Goal: Task Accomplishment & Management: Manage account settings

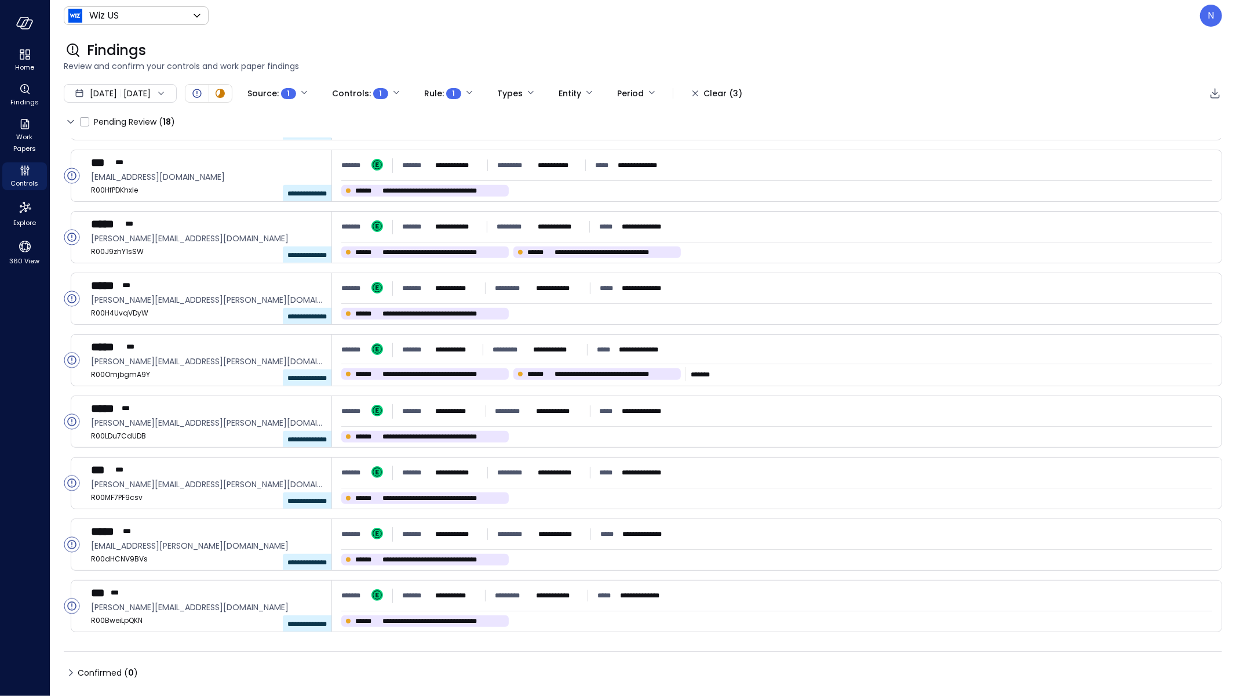
scroll to position [541, 0]
click at [570, 608] on div "**********" at bounding box center [643, 388] width 1159 height 501
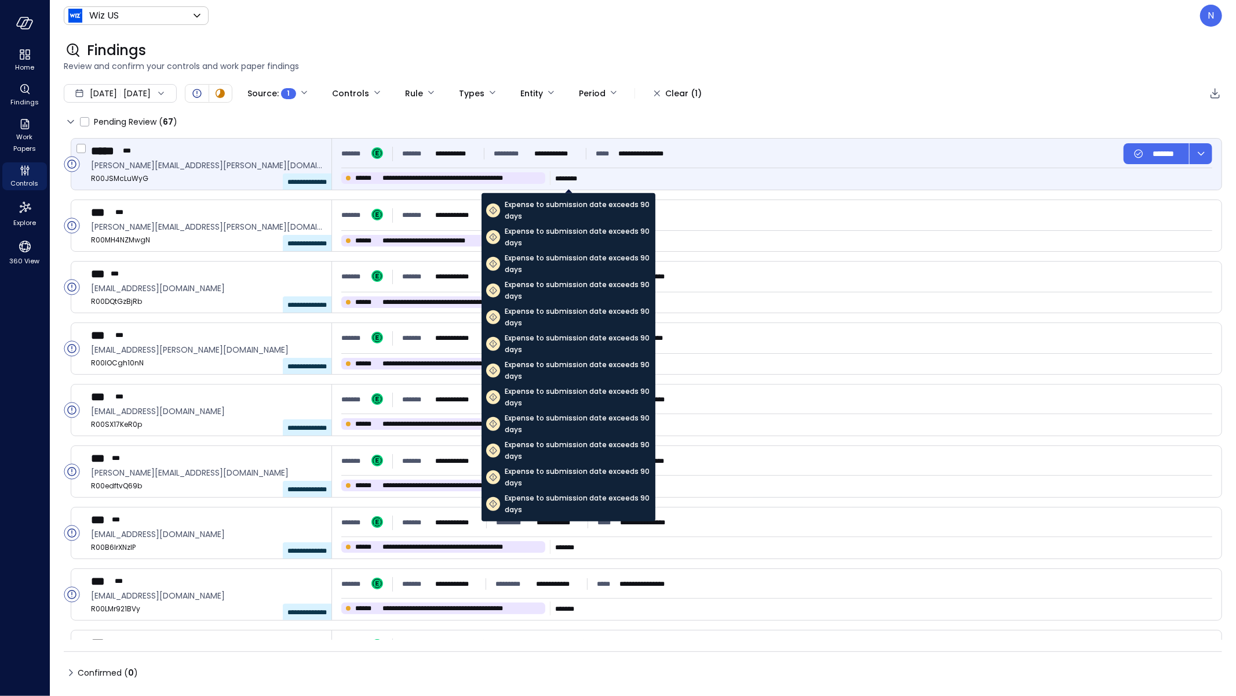
click at [556, 185] on div "Expense to submission date exceeds 90 days Expense to submission date exceeds 9…" at bounding box center [569, 353] width 174 height 336
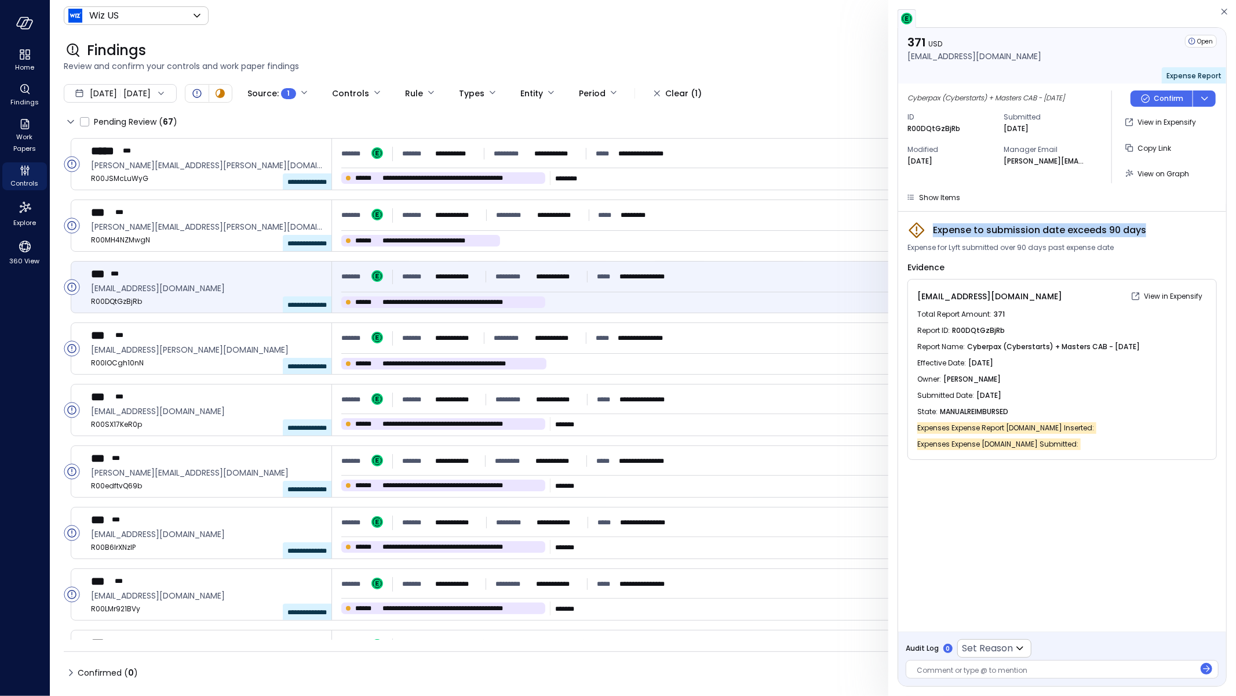
drag, startPoint x: 1155, startPoint y: 235, endPoint x: 922, endPoint y: 230, distance: 232.5
click at [922, 230] on div "Expense to submission date exceeds 90 days" at bounding box center [1063, 230] width 310 height 19
copy span "Expense to submission date exceeds 90 days"
click at [1233, 11] on div "371 USD arie.zilberstein@wiz.io Open Expense Report Cyberpax (Cyberstarts) + Ma…" at bounding box center [1063, 348] width 348 height 696
drag, startPoint x: 1226, startPoint y: 11, endPoint x: 1226, endPoint y: 621, distance: 610.3
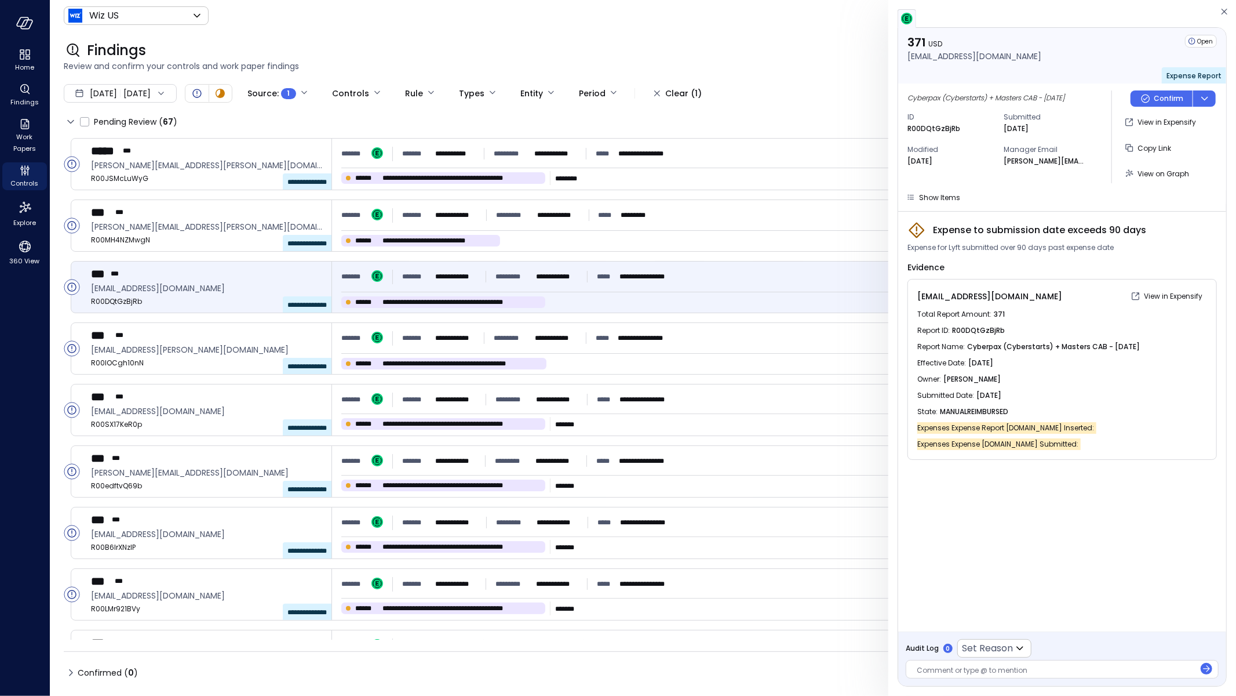
click at [1226, 11] on icon "button" at bounding box center [1225, 12] width 12 height 14
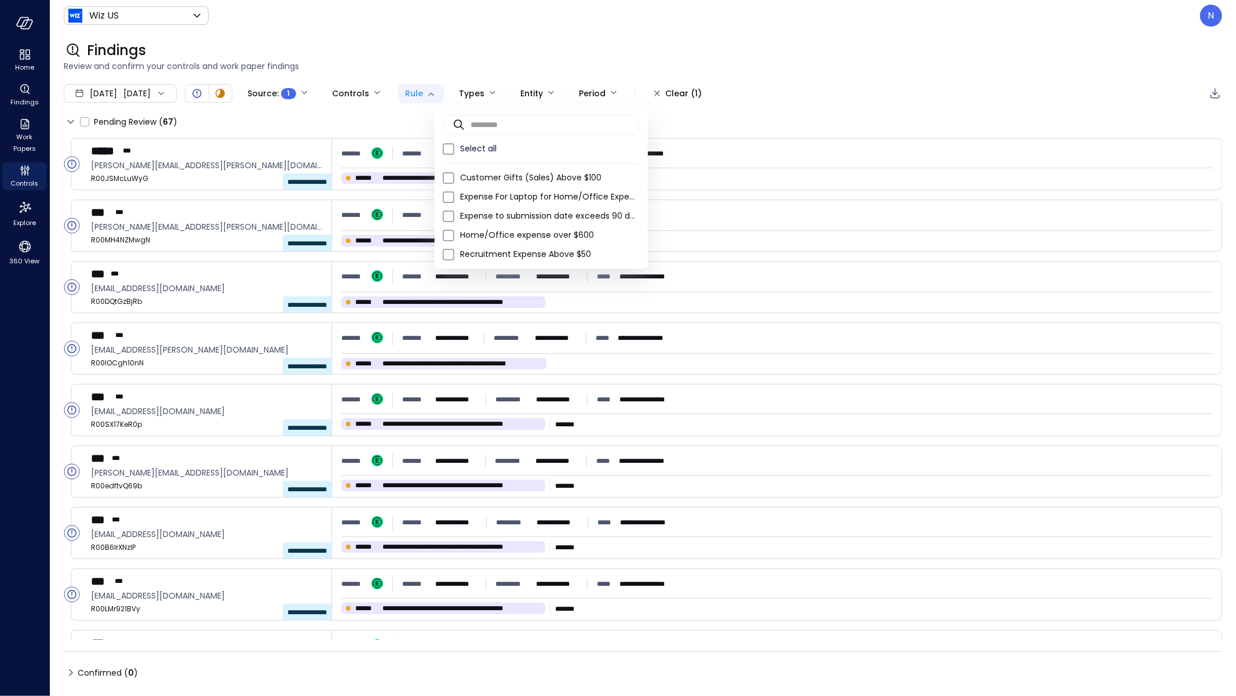
click at [454, 100] on body "**********" at bounding box center [618, 348] width 1236 height 696
type input "****"
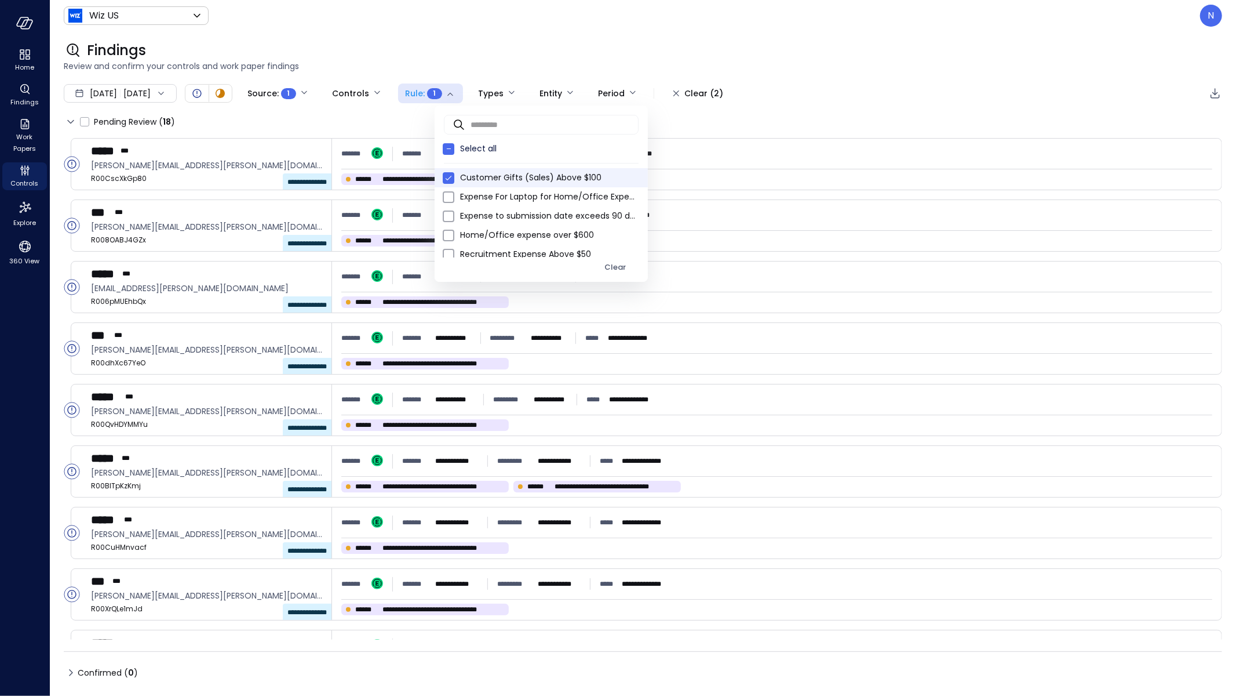
click at [719, 59] on div at bounding box center [618, 348] width 1236 height 696
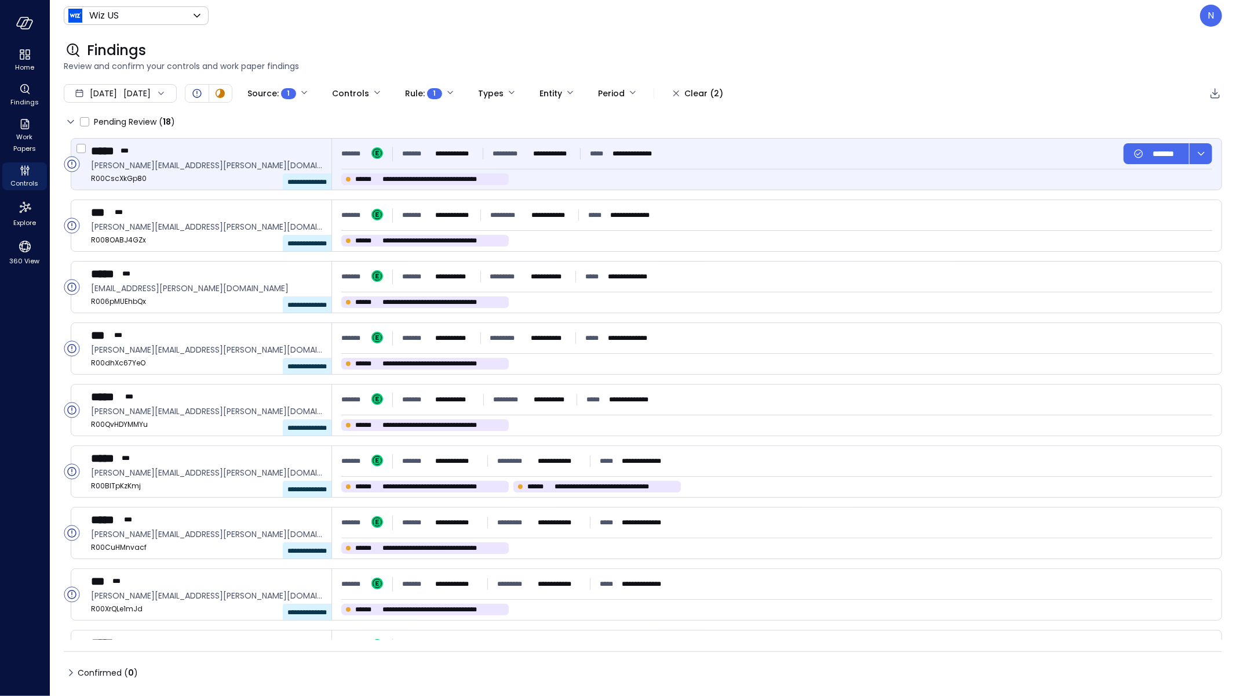
click at [603, 164] on div "**********" at bounding box center [777, 164] width 890 height 51
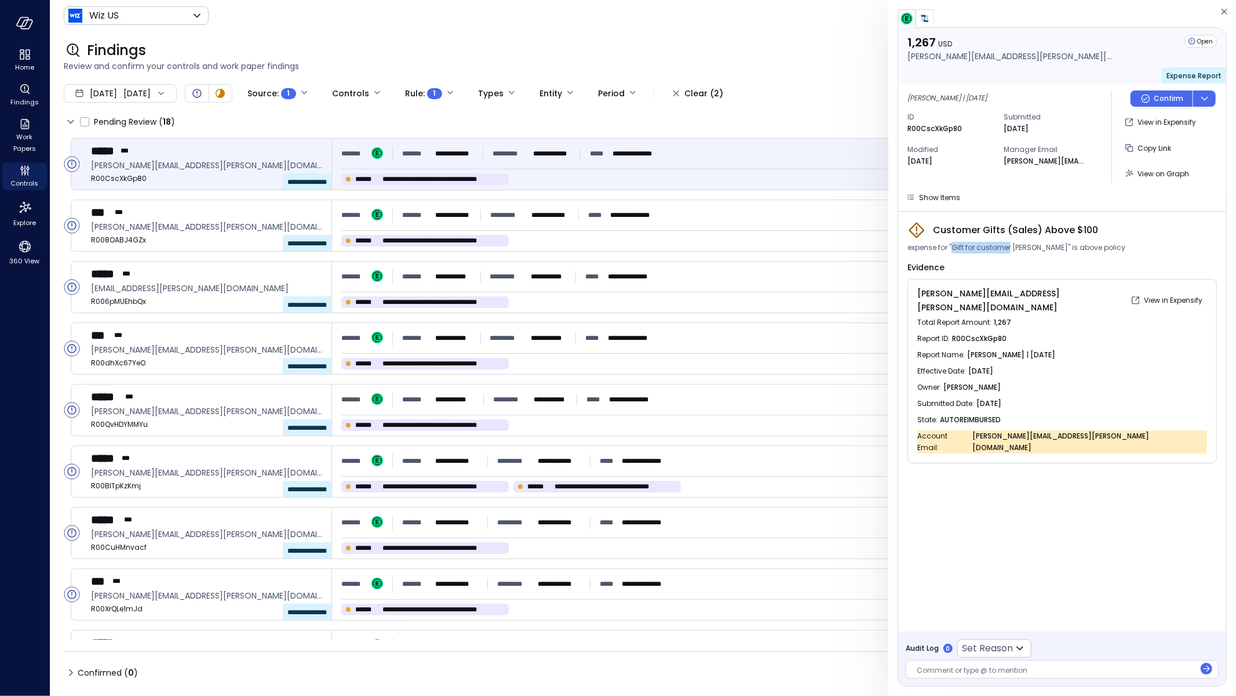
drag, startPoint x: 955, startPoint y: 247, endPoint x: 1010, endPoint y: 249, distance: 55.7
click at [1010, 249] on span "expense for "Gift for customer Frank McAloon" is above policy" at bounding box center [1017, 248] width 218 height 12
click at [942, 202] on div "Show Items" at bounding box center [939, 197] width 41 height 12
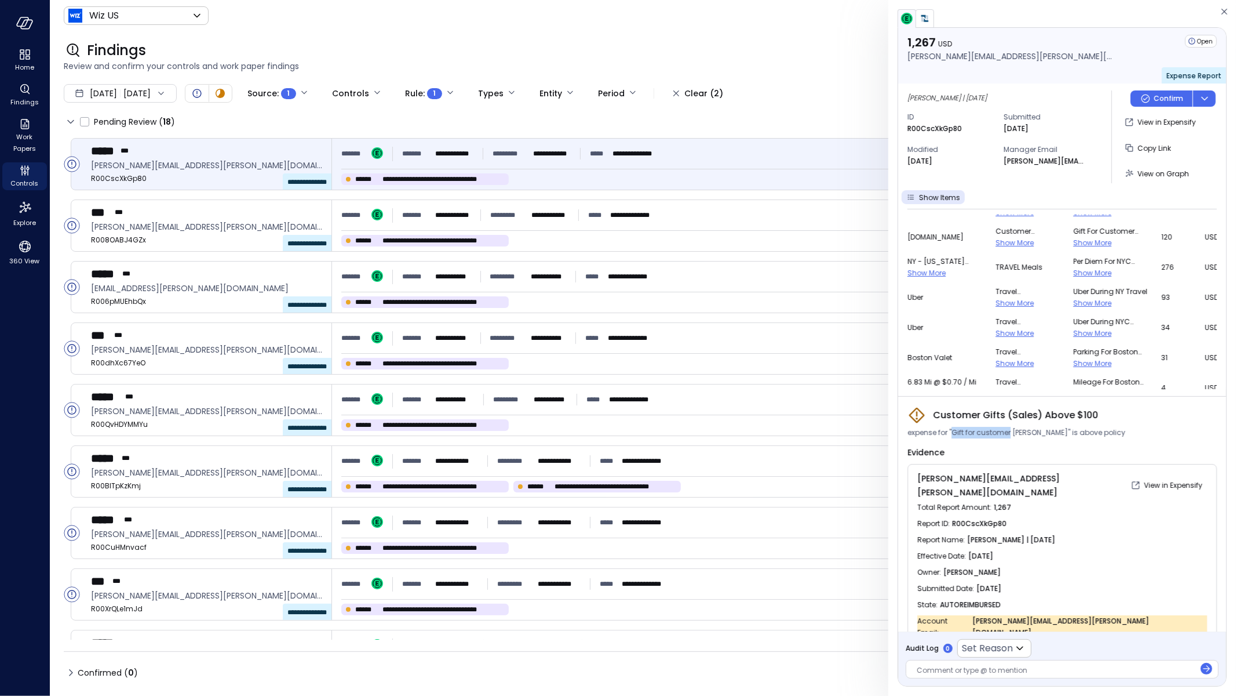
scroll to position [259, 0]
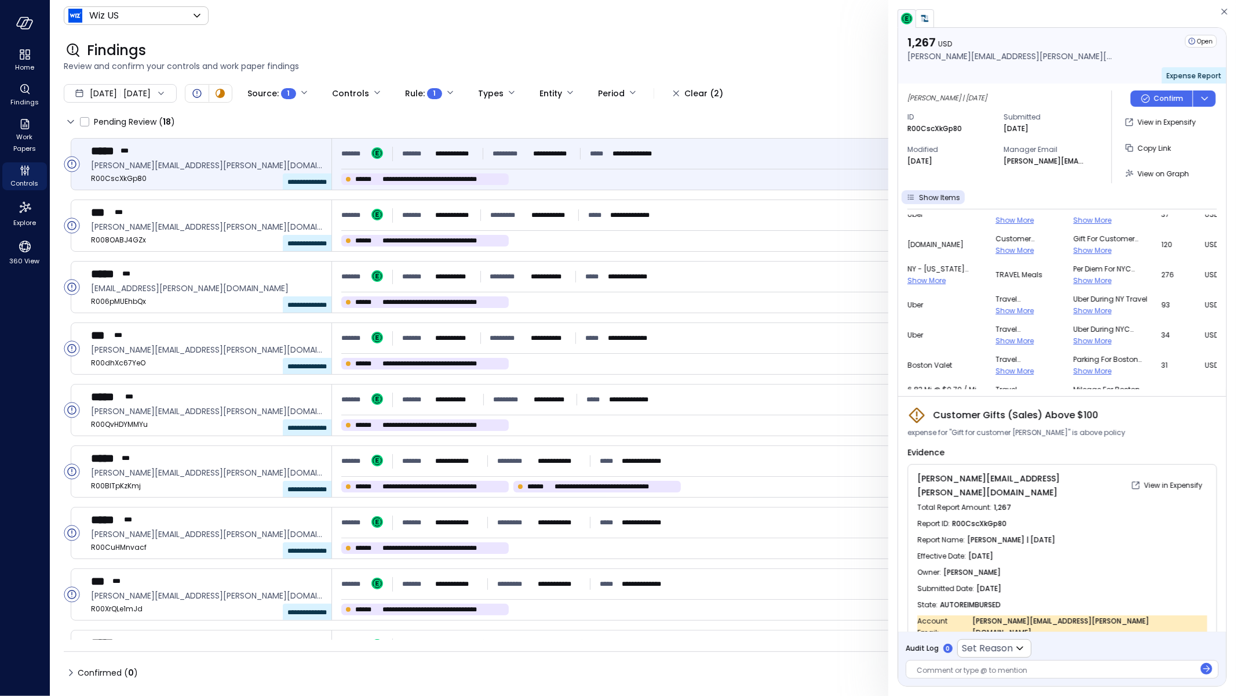
click at [996, 246] on span "Show More" at bounding box center [1015, 250] width 38 height 10
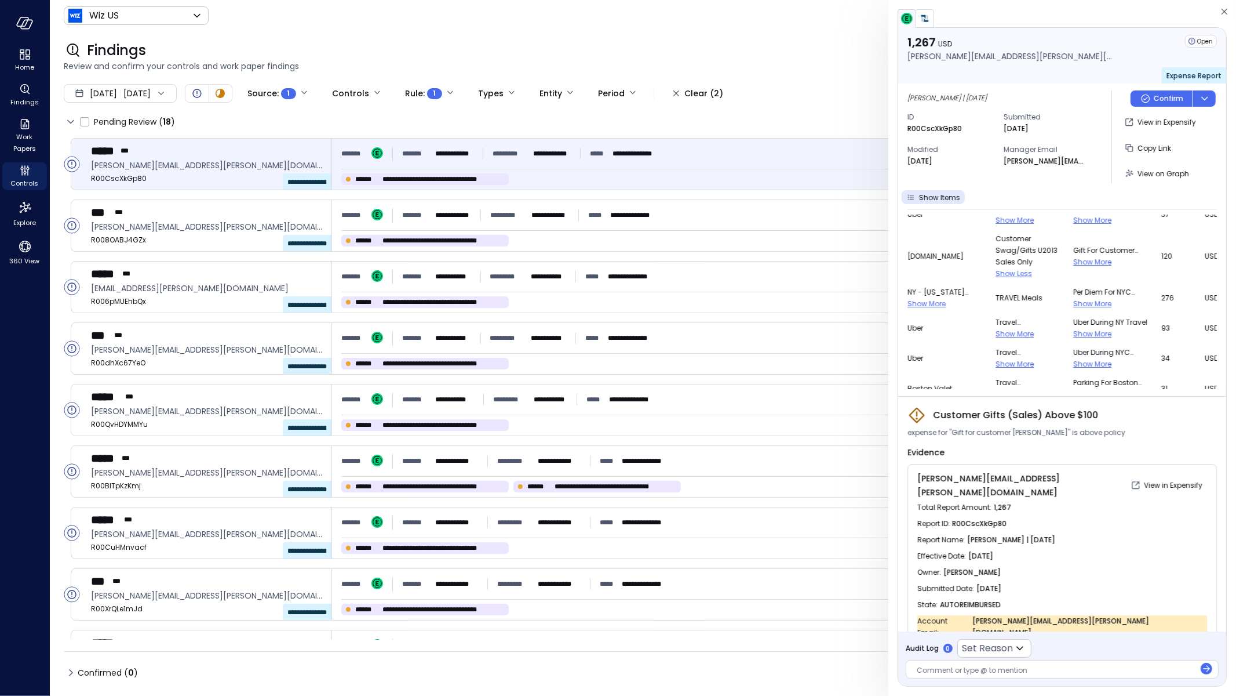
click at [1073, 264] on span "Show More" at bounding box center [1092, 262] width 38 height 10
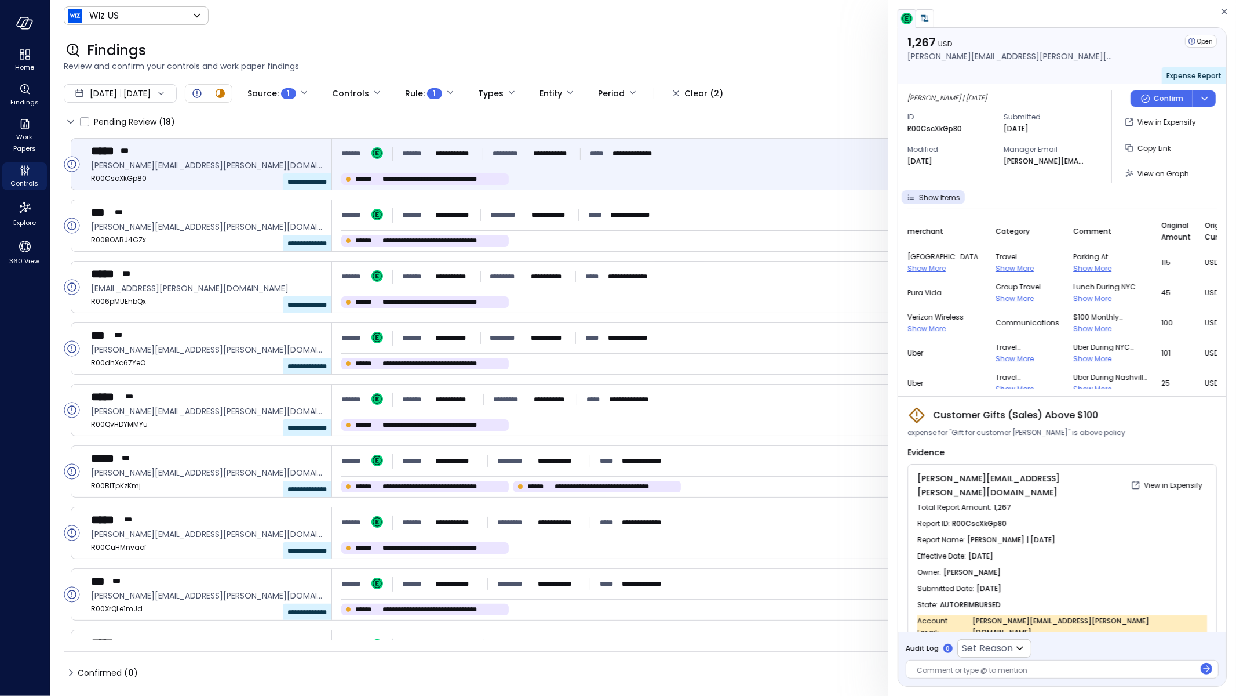
scroll to position [303, 0]
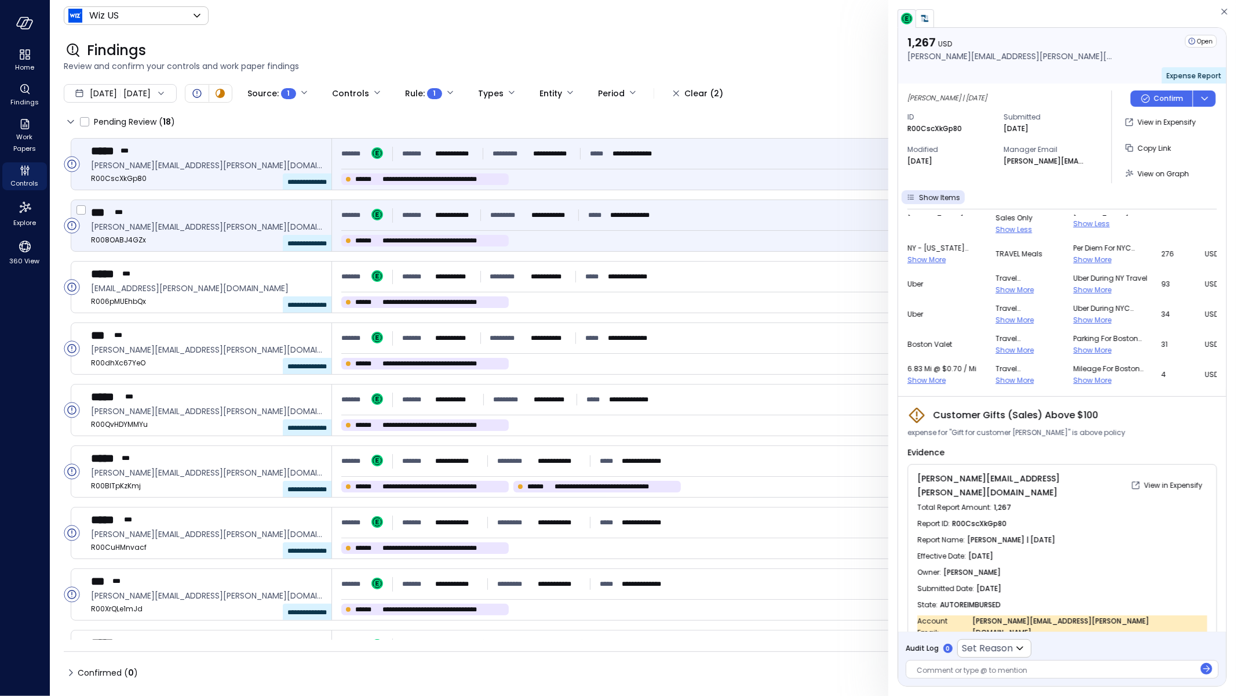
click at [526, 227] on div "**********" at bounding box center [777, 225] width 890 height 51
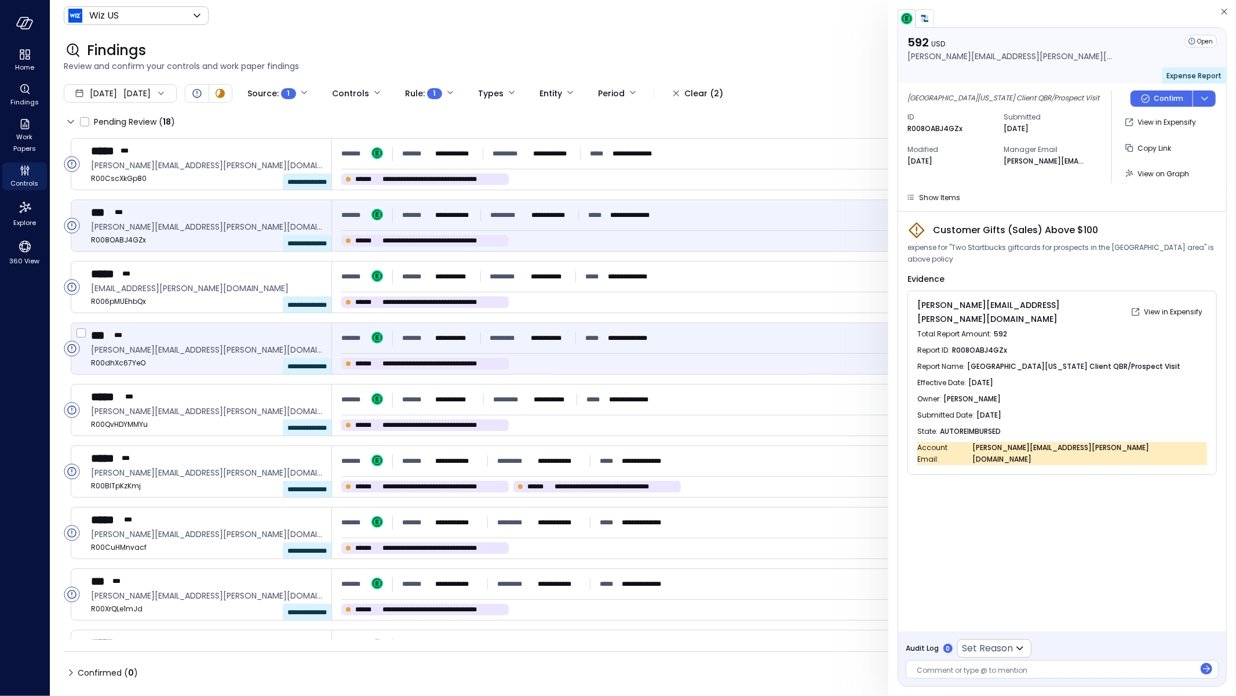
click at [475, 359] on span "**********" at bounding box center [444, 364] width 122 height 12
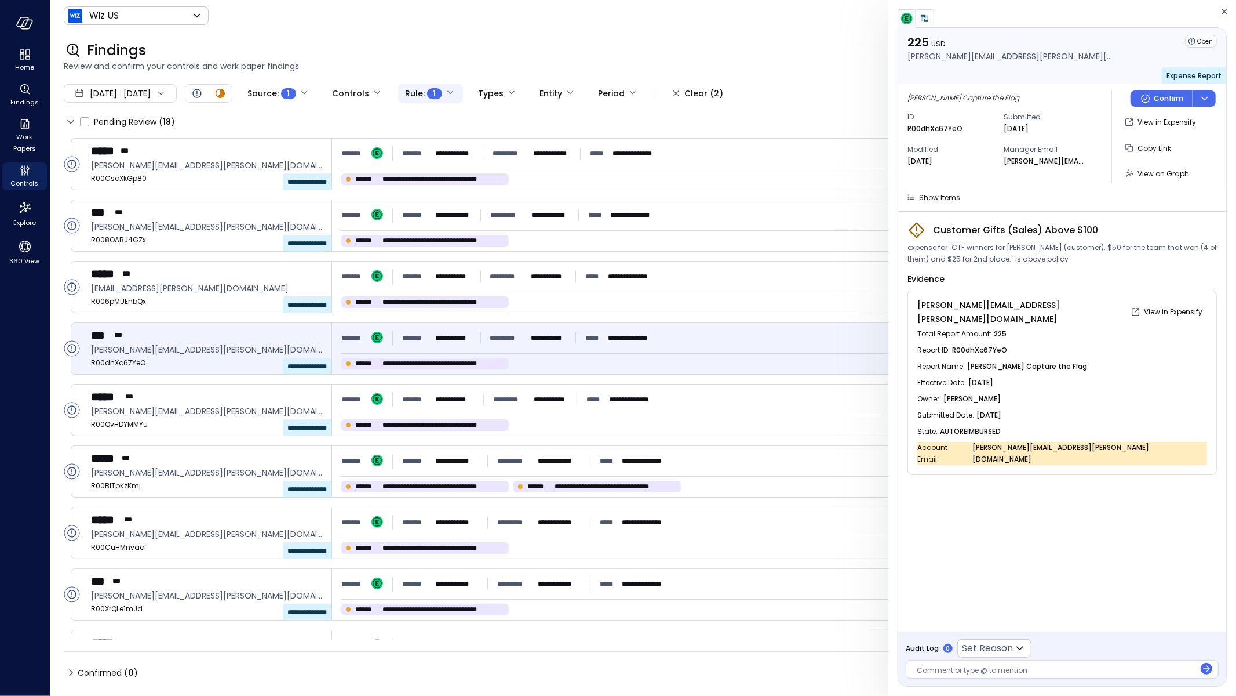
click at [447, 92] on body "**********" at bounding box center [618, 348] width 1236 height 696
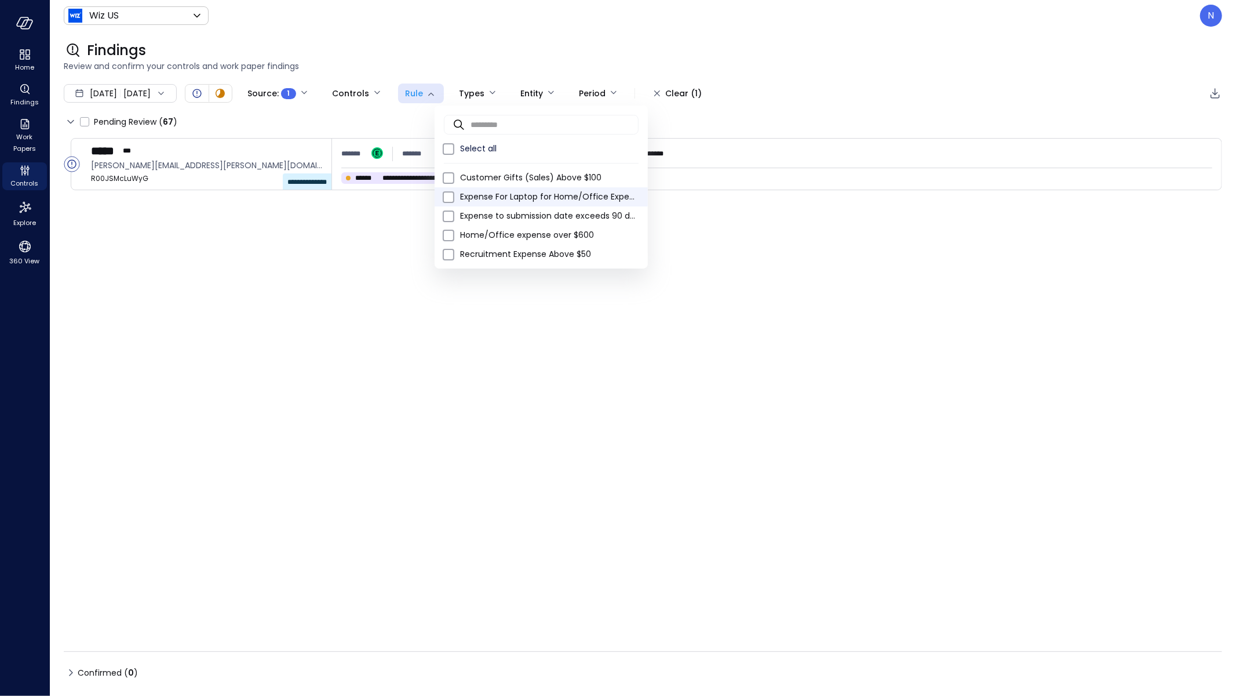
type input "****"
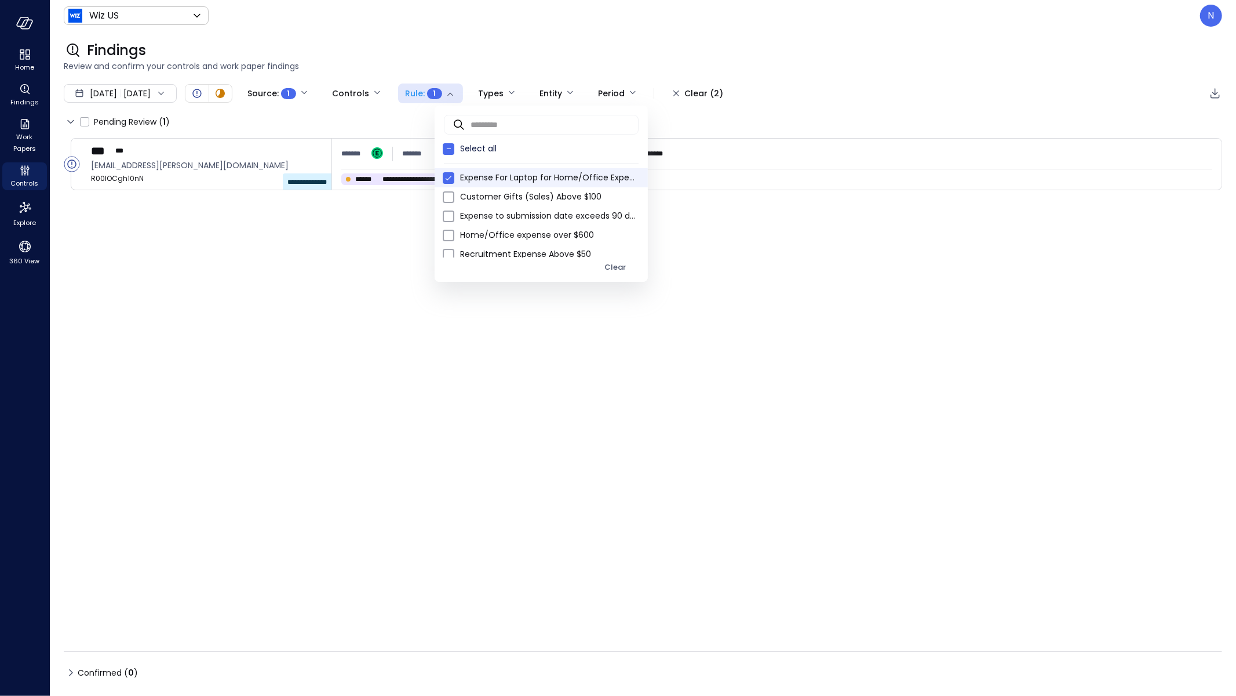
click at [476, 372] on div at bounding box center [618, 348] width 1236 height 696
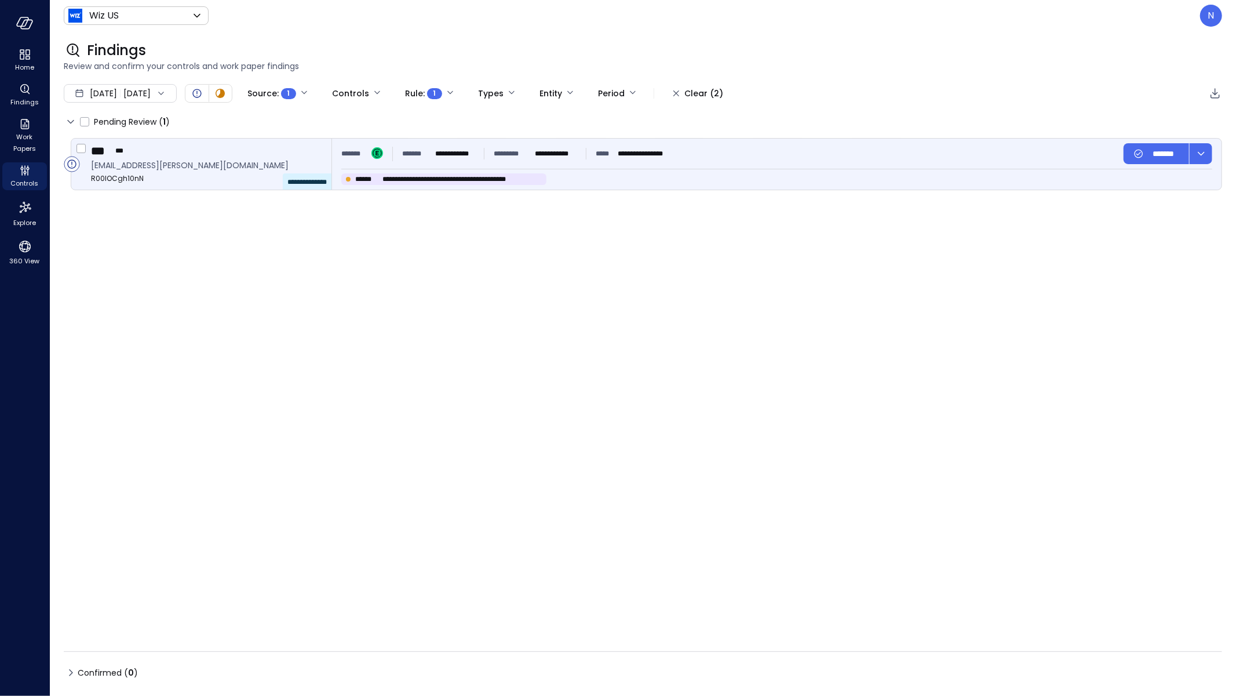
click at [467, 170] on div "**********" at bounding box center [777, 164] width 890 height 51
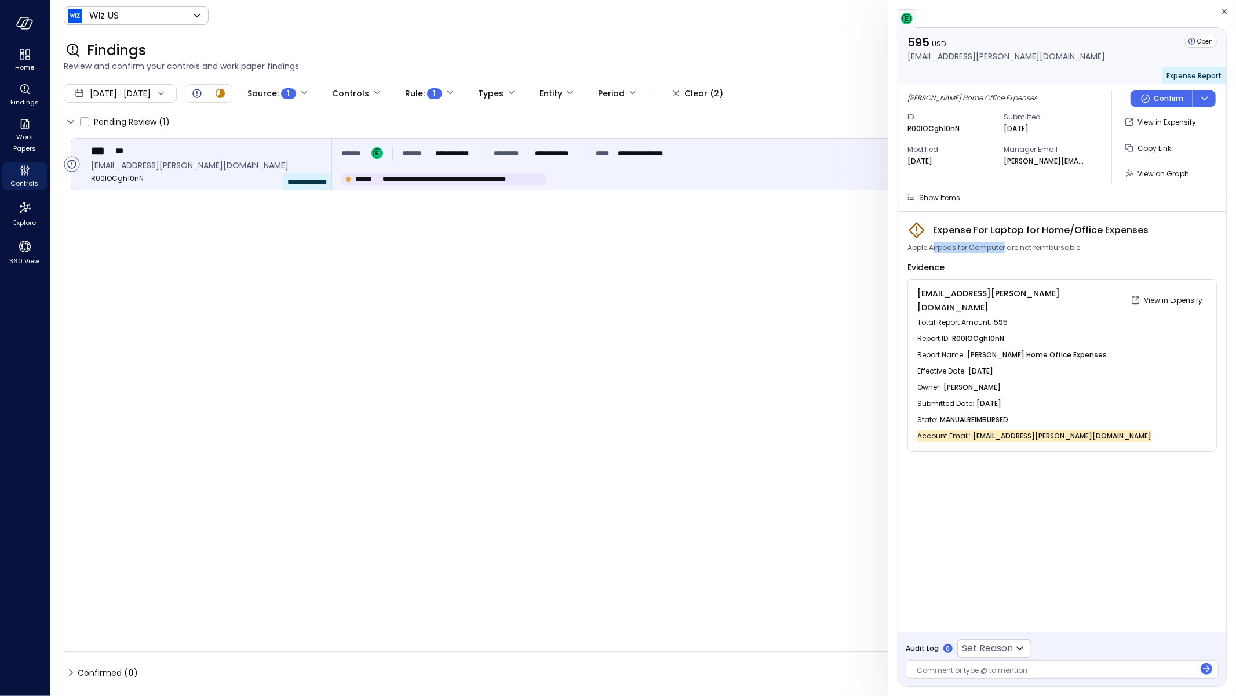
drag, startPoint x: 933, startPoint y: 250, endPoint x: 1005, endPoint y: 252, distance: 71.9
click at [1005, 252] on span "Apple Airpods for Computer are not reimbursable" at bounding box center [994, 248] width 173 height 12
click at [440, 92] on body "**********" at bounding box center [618, 348] width 1236 height 696
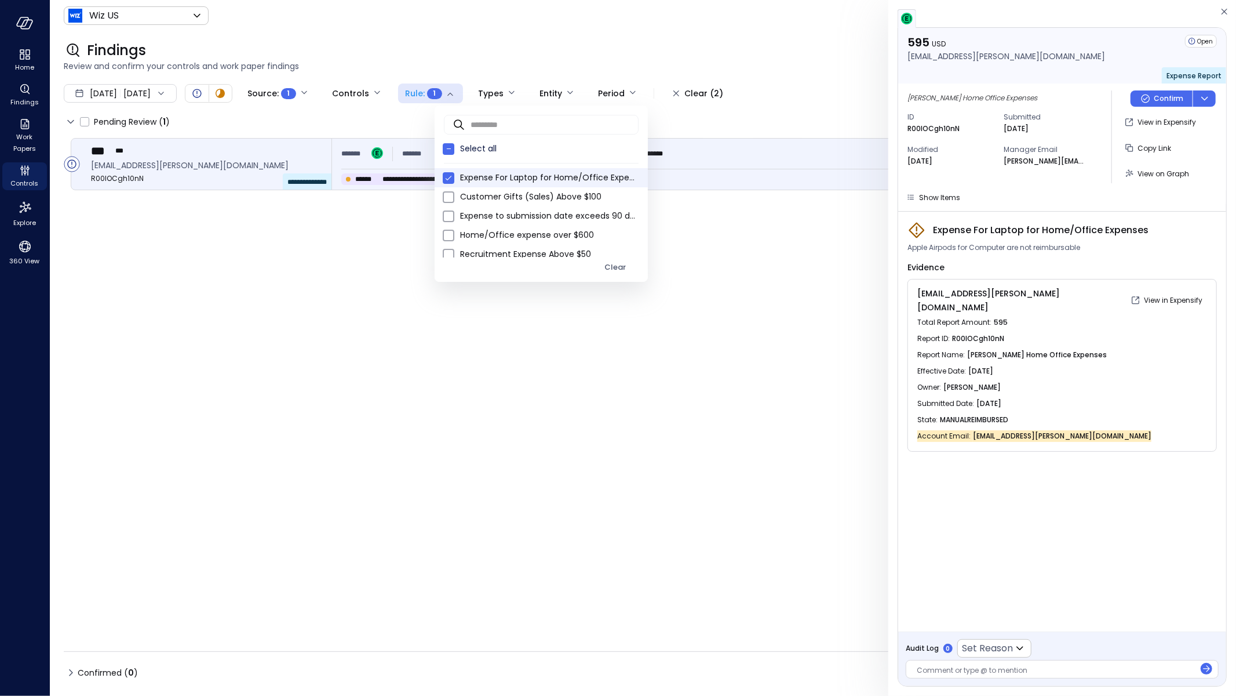
click at [845, 327] on div at bounding box center [618, 348] width 1236 height 696
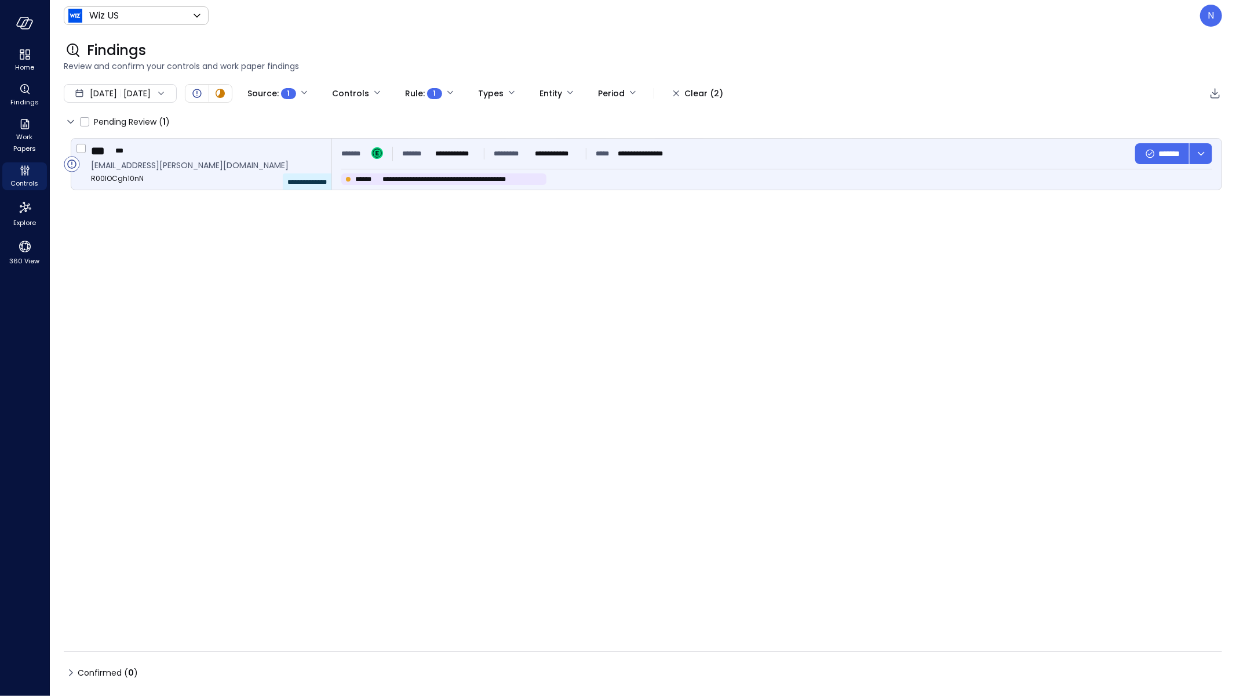
click at [501, 139] on div "**********" at bounding box center [777, 164] width 890 height 51
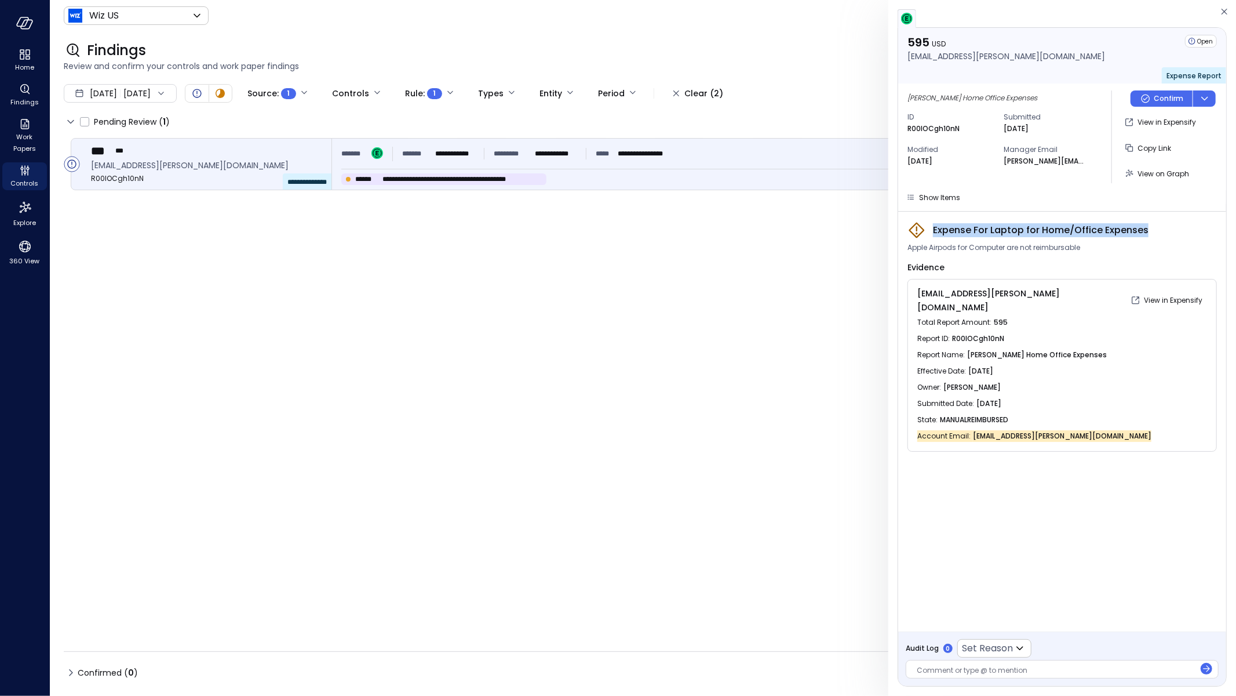
drag, startPoint x: 1154, startPoint y: 231, endPoint x: 929, endPoint y: 224, distance: 225.6
click at [928, 223] on div "Expense For Laptop for Home/Office Expenses" at bounding box center [1063, 230] width 310 height 19
copy span "Expense For Laptop for Home/Office Expenses"
click at [16, 180] on span "Controls" at bounding box center [25, 183] width 28 height 12
click at [18, 176] on icon "Controls" at bounding box center [25, 170] width 14 height 14
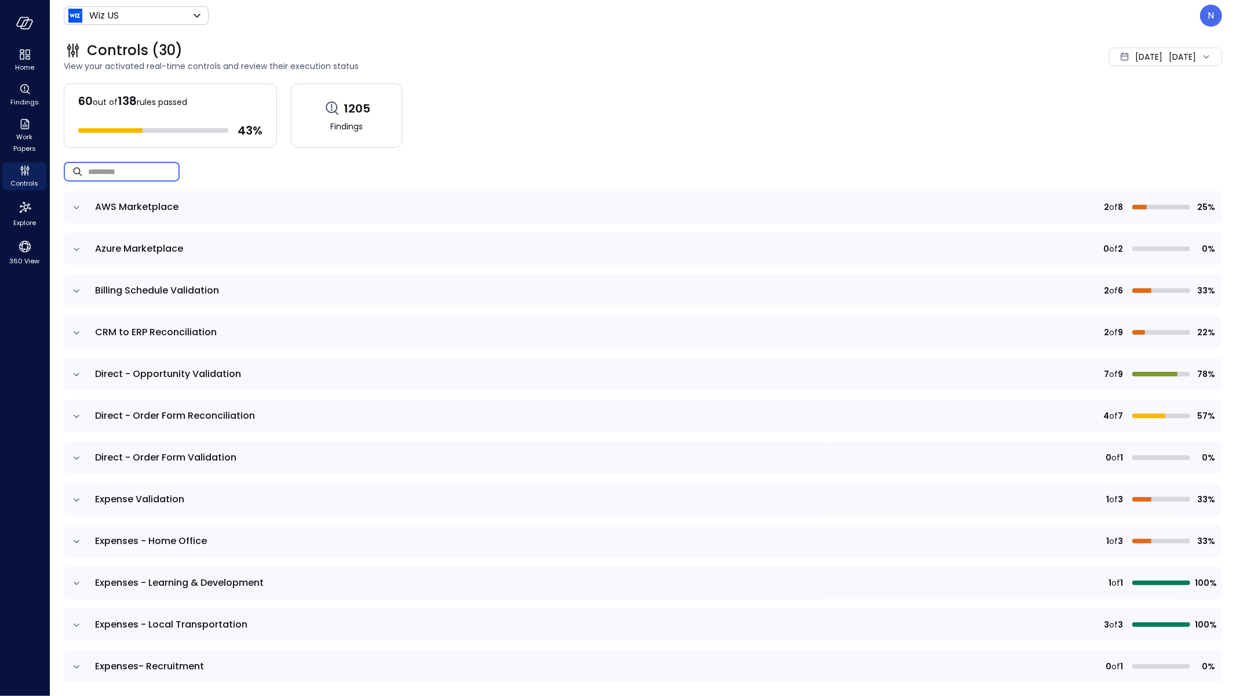
click at [127, 173] on input "text" at bounding box center [134, 171] width 92 height 31
paste input "**********"
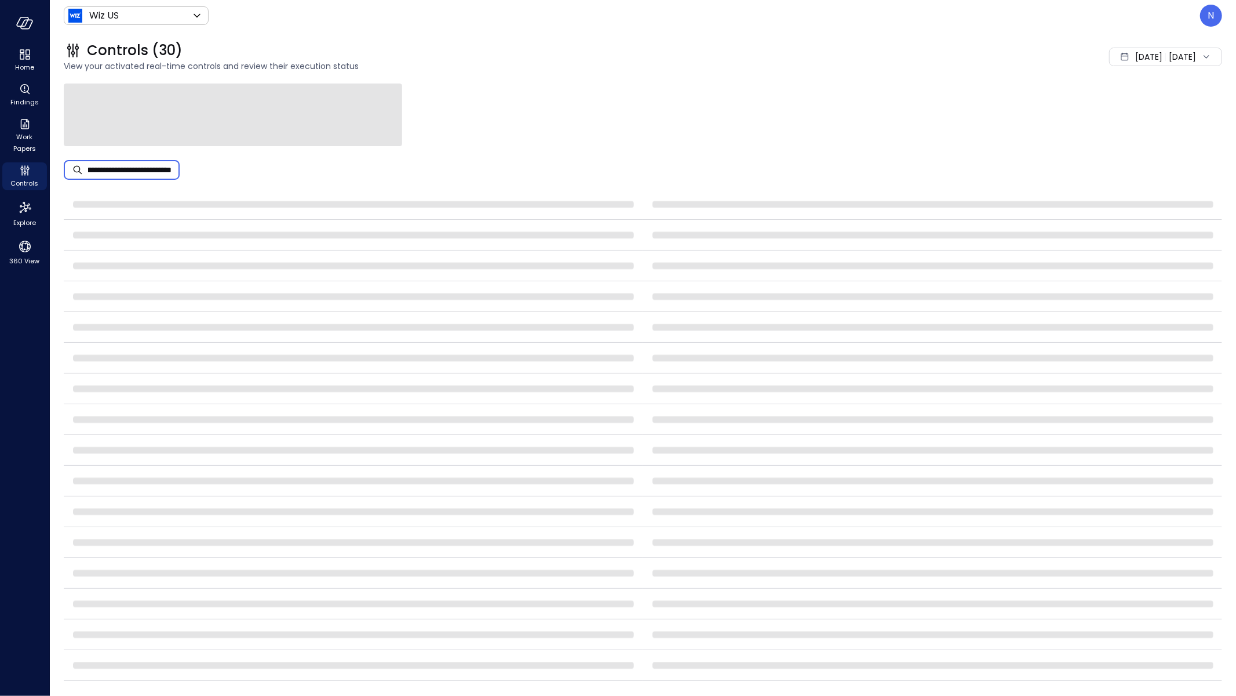
type input "**********"
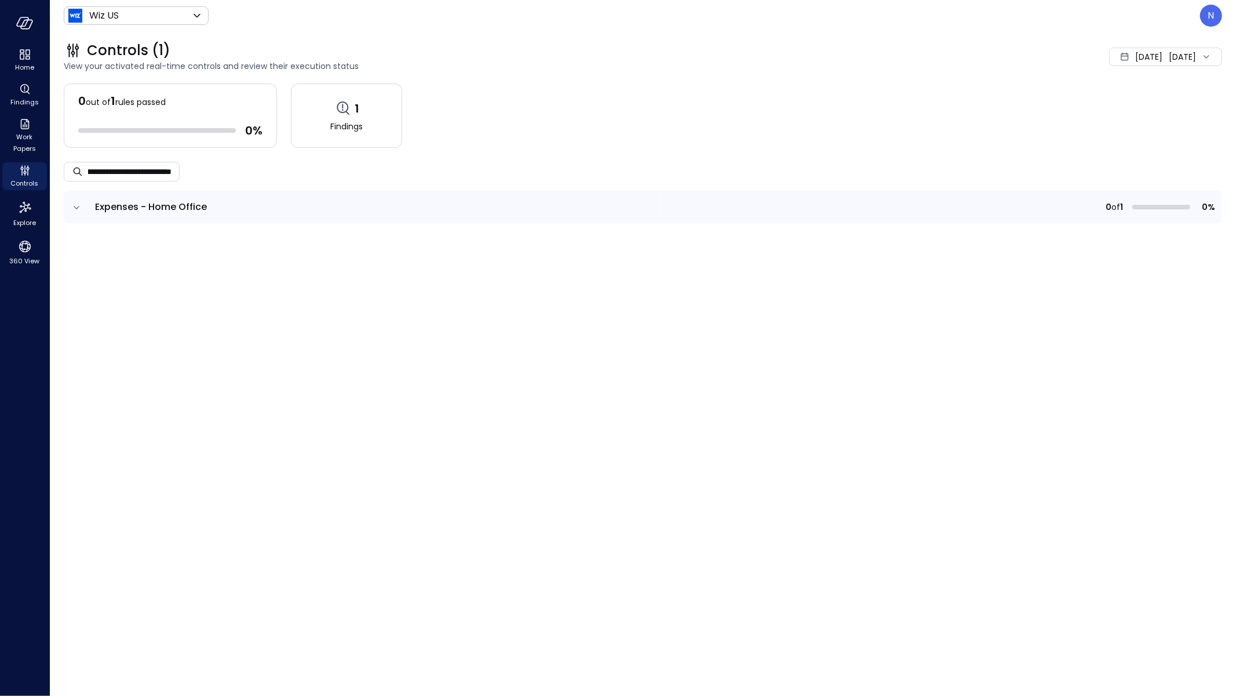
click at [77, 206] on icon "expand row" at bounding box center [77, 208] width 12 height 12
click at [83, 281] on icon "button" at bounding box center [81, 278] width 12 height 12
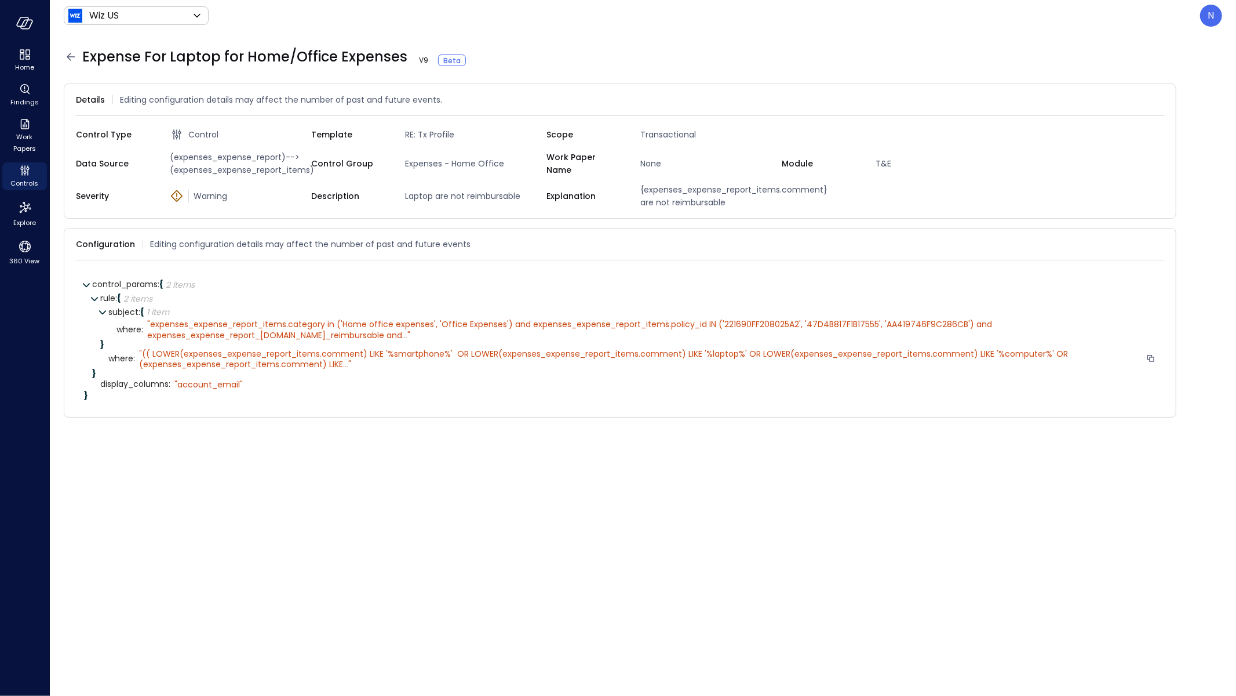
click at [343, 365] on span "..." at bounding box center [345, 364] width 5 height 12
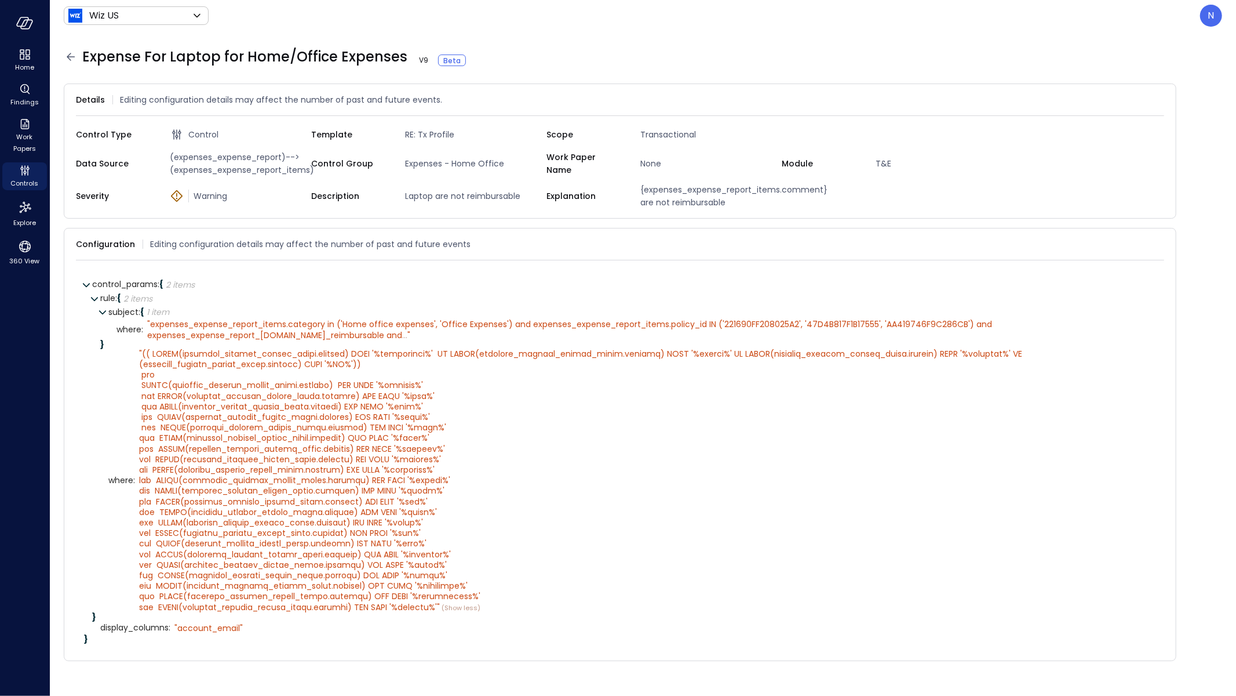
click at [67, 56] on icon at bounding box center [71, 57] width 14 height 14
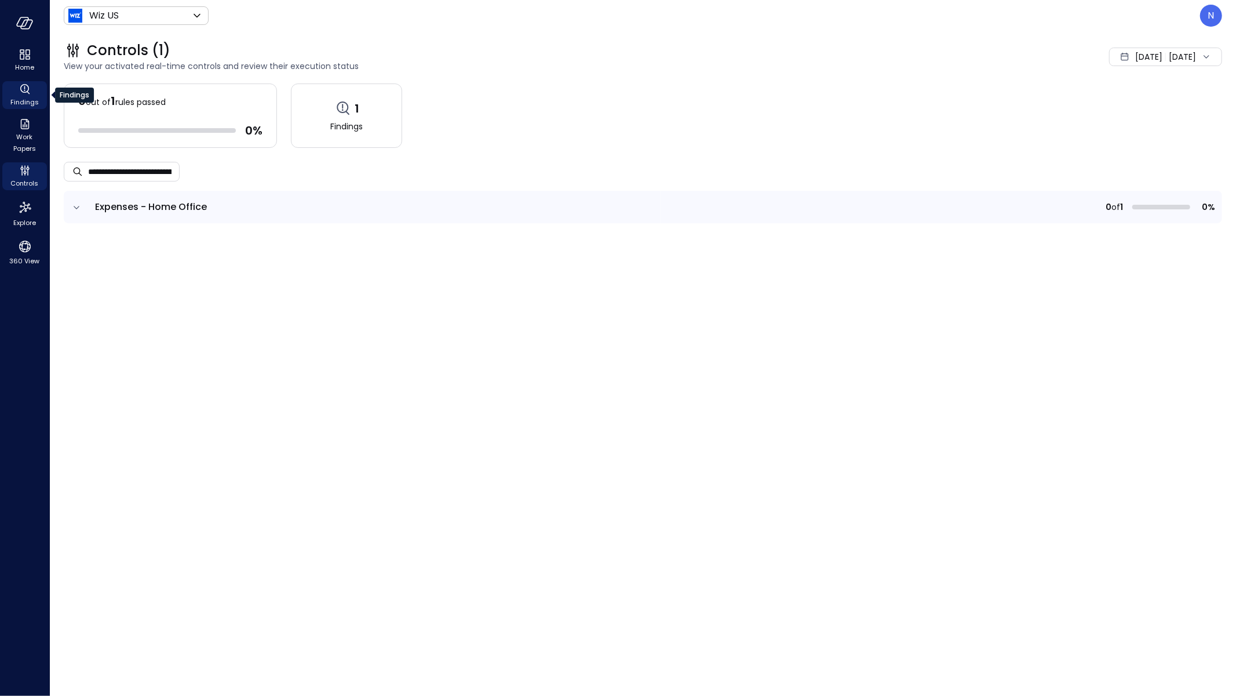
click at [24, 94] on icon "Findings" at bounding box center [25, 89] width 14 height 14
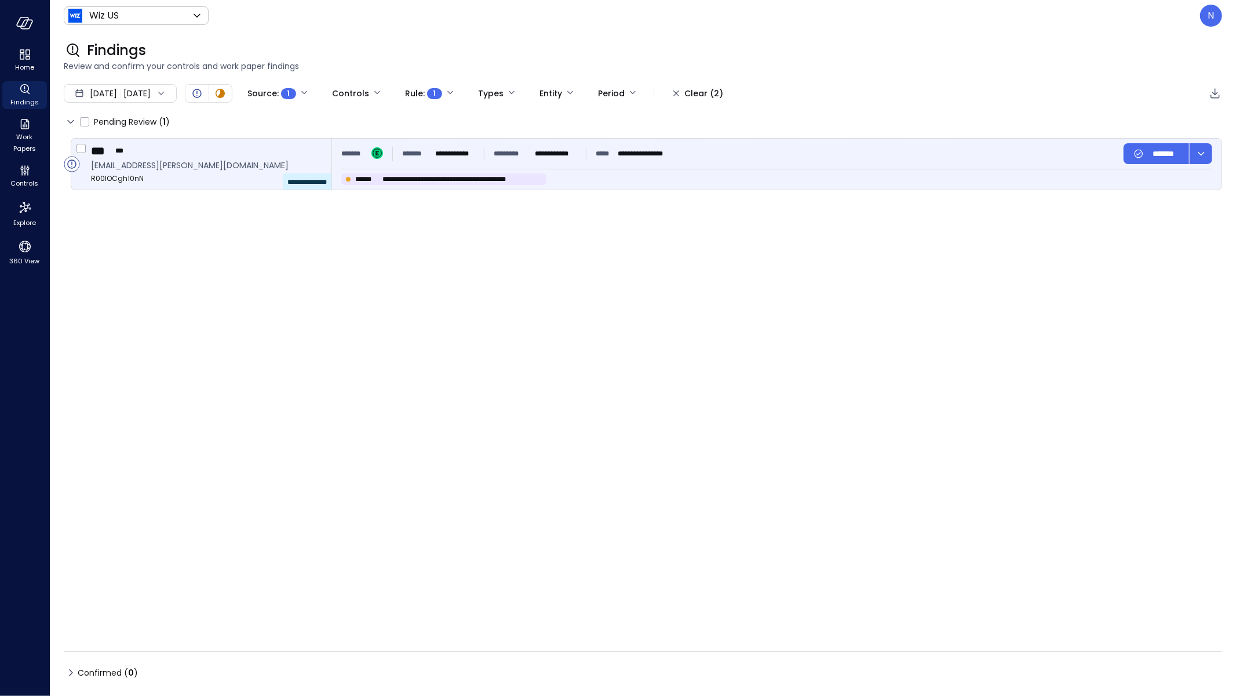
click at [434, 162] on div "**********" at bounding box center [514, 153] width 346 height 21
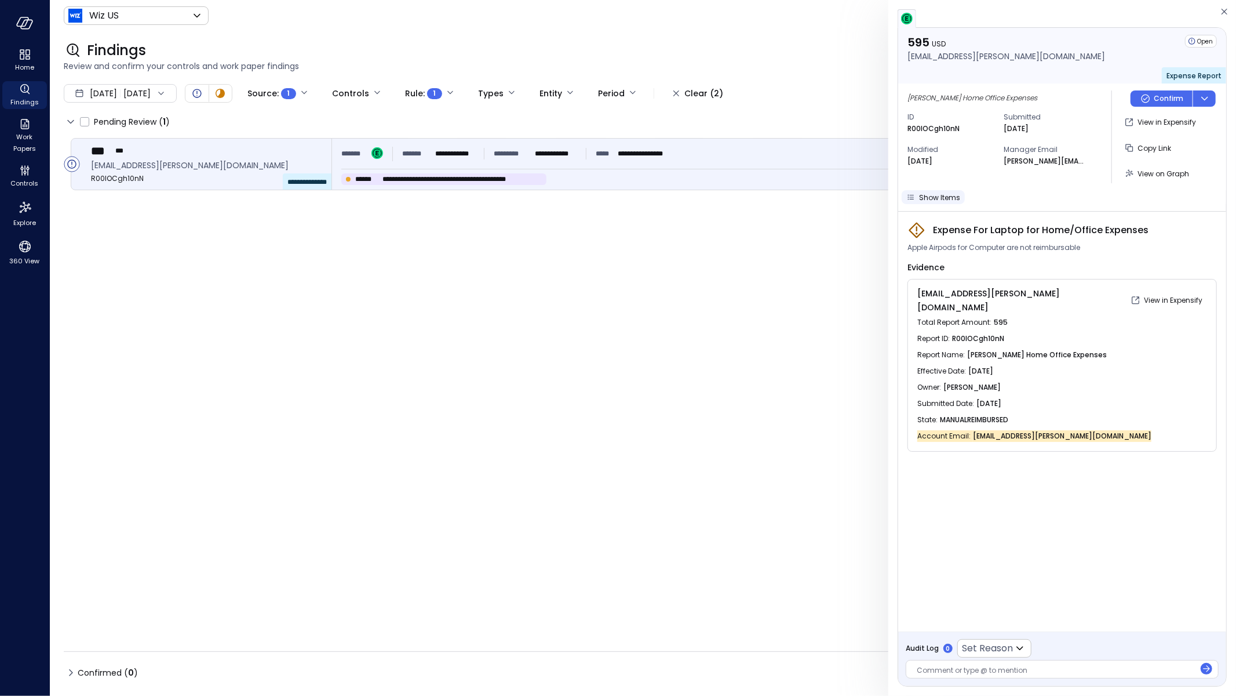
click at [943, 195] on span "Show Items" at bounding box center [939, 197] width 41 height 10
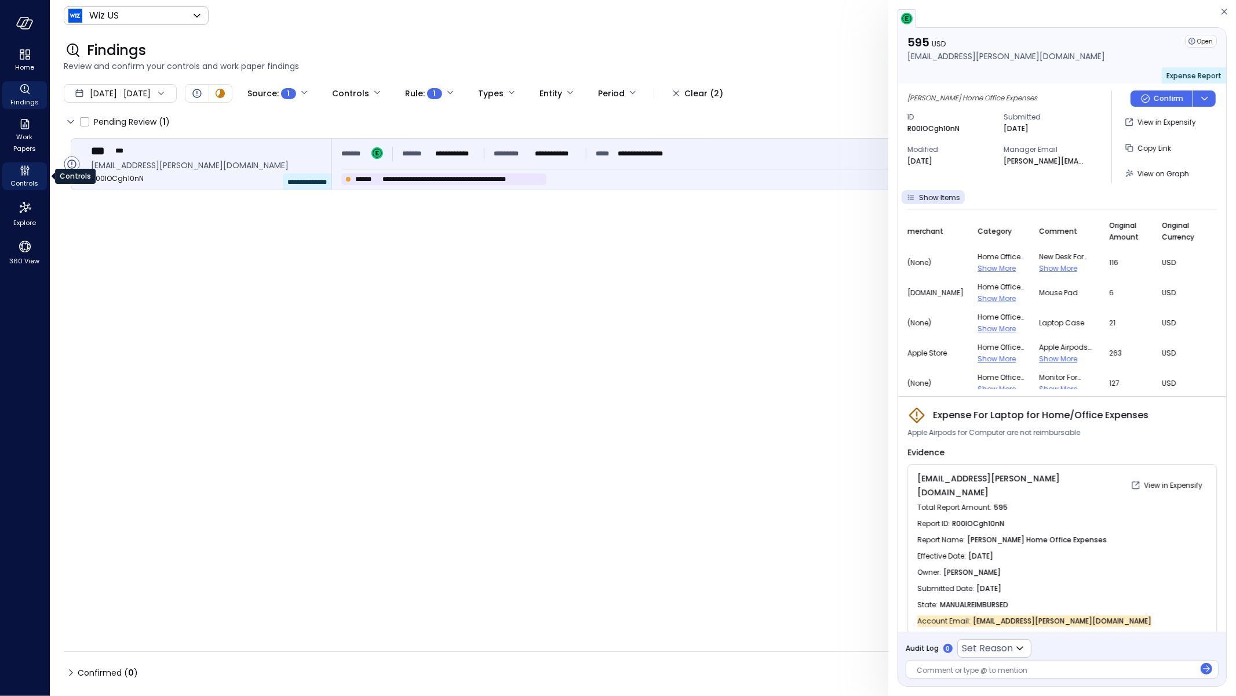
click at [33, 179] on span "Controls" at bounding box center [25, 183] width 28 height 12
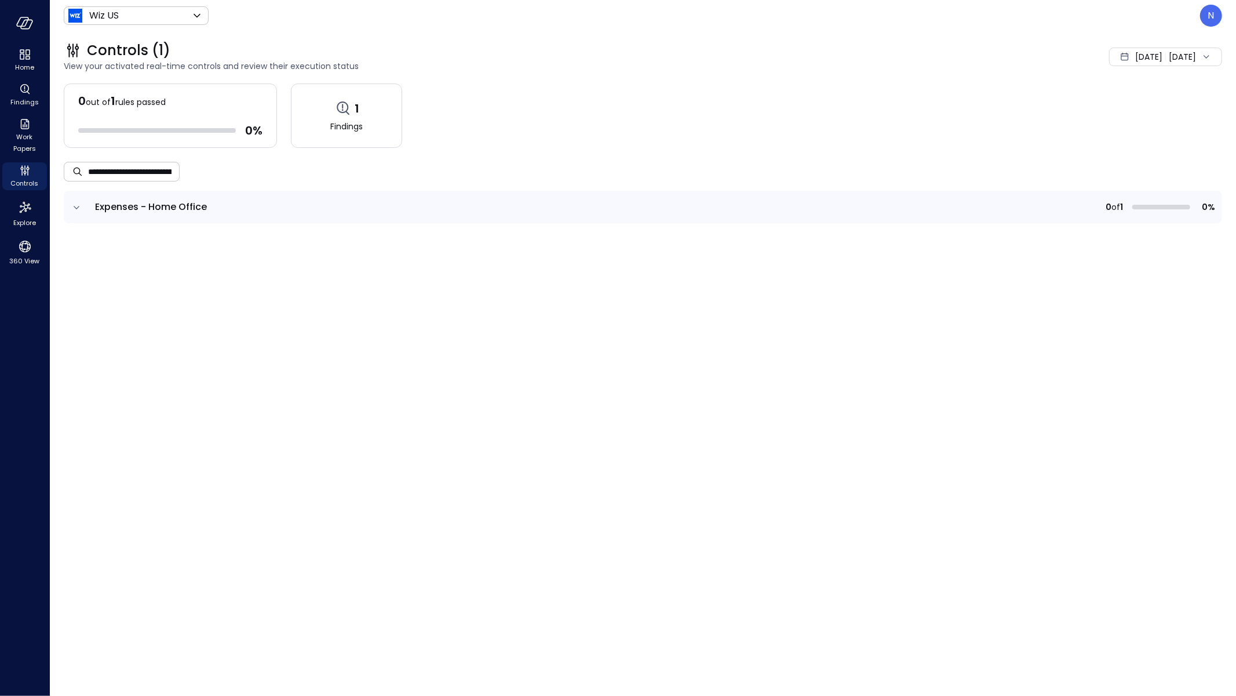
click at [158, 171] on input "**********" at bounding box center [134, 171] width 92 height 31
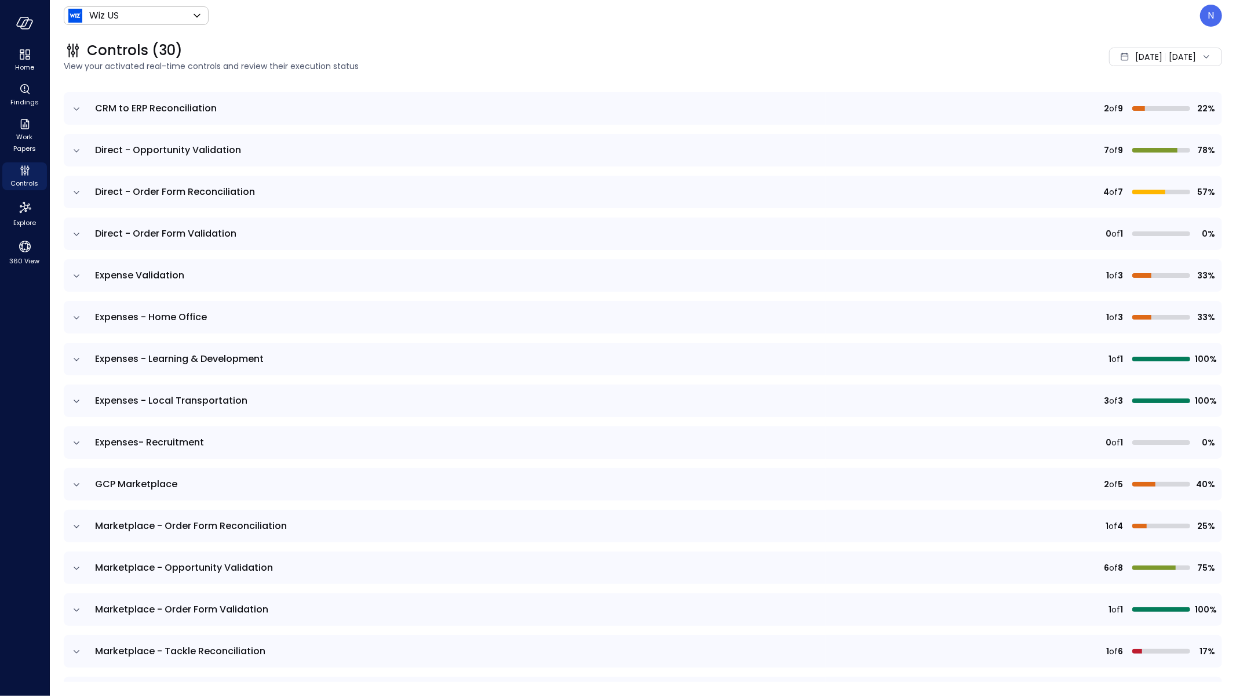
scroll to position [225, 0]
click at [77, 401] on icon "expand row" at bounding box center [77, 400] width 12 height 12
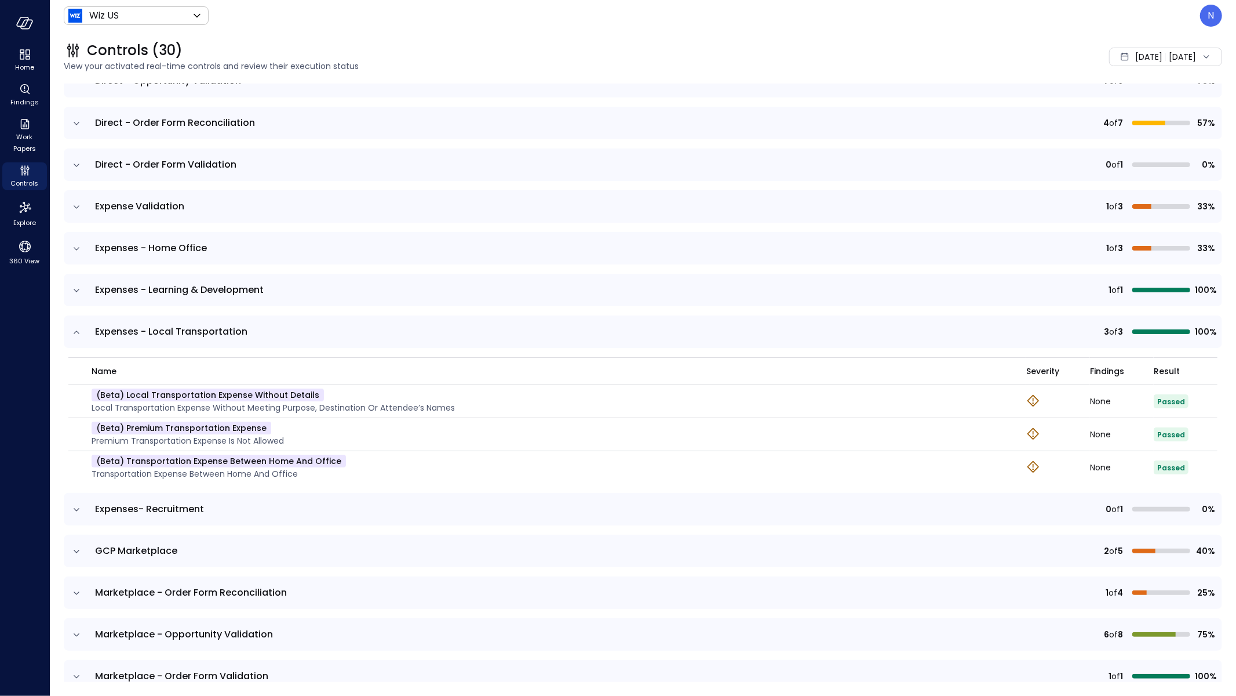
scroll to position [292, 0]
click at [77, 249] on icon "expand row" at bounding box center [77, 248] width 6 height 3
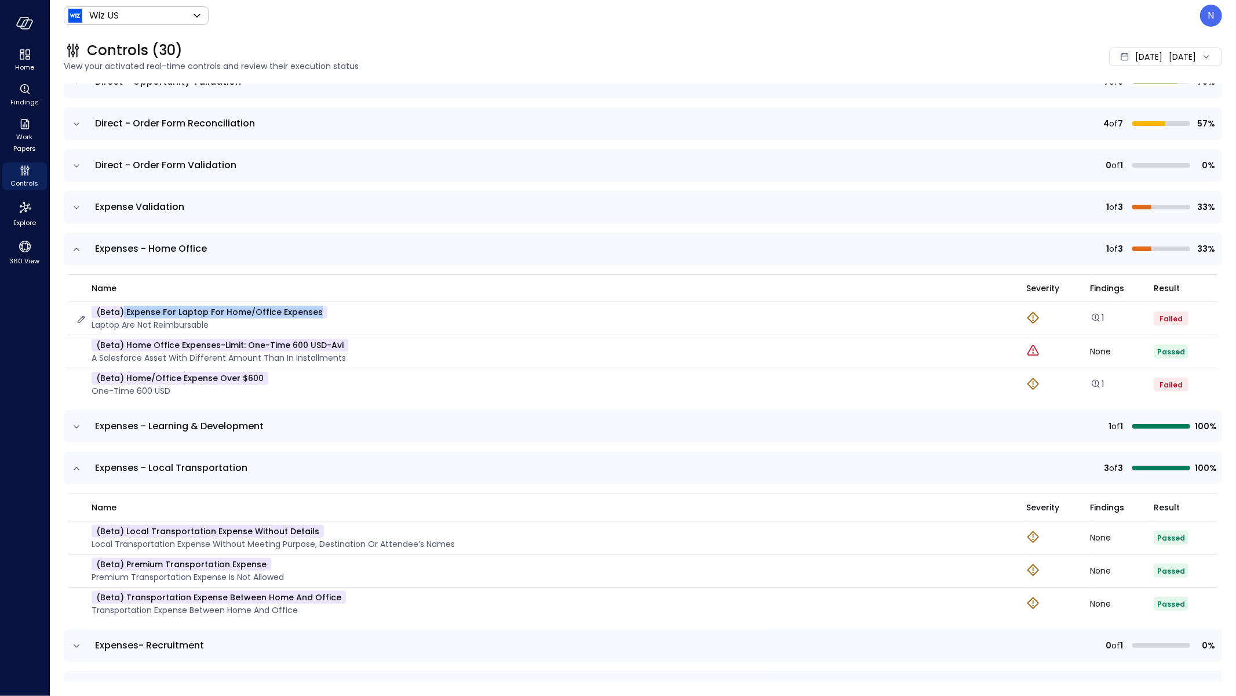
drag, startPoint x: 347, startPoint y: 314, endPoint x: 123, endPoint y: 312, distance: 224.3
click at [123, 312] on div "(beta) Expense For Laptop for Home/Office Expenses Laptop are not reimbursable" at bounding box center [543, 318] width 937 height 26
click at [339, 311] on div "(beta) Expense For Laptop for Home/Office Expenses Laptop are not reimbursable" at bounding box center [543, 318] width 937 height 26
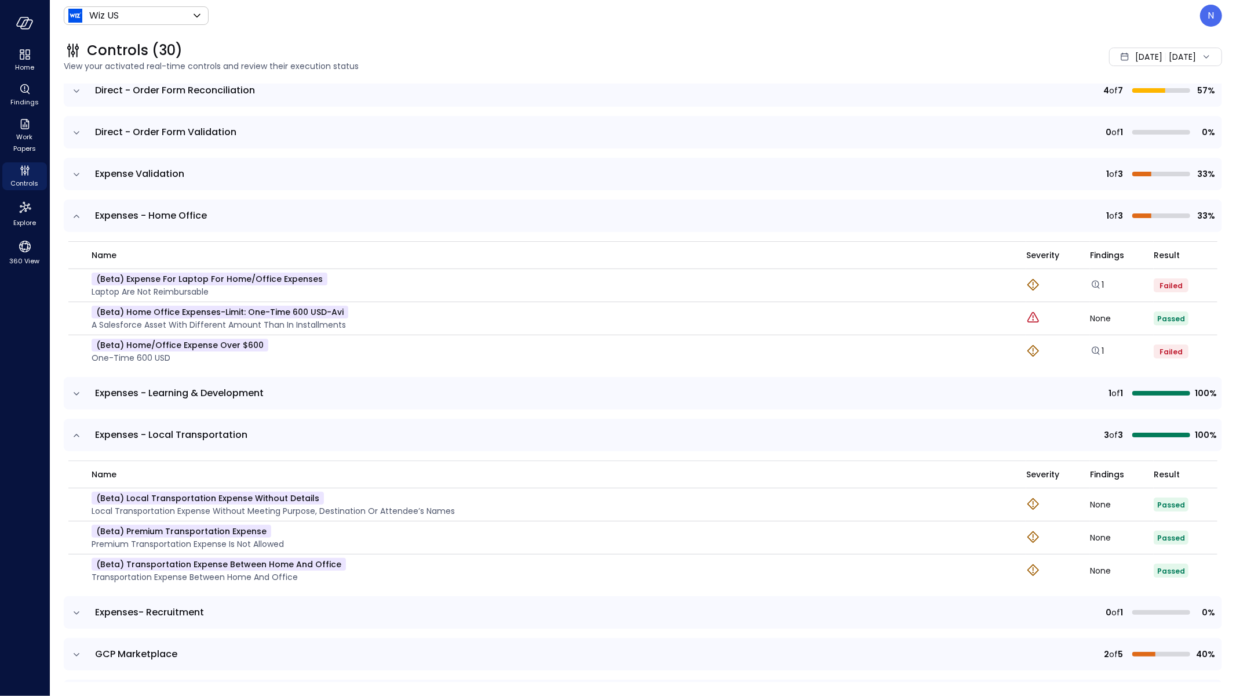
scroll to position [330, 0]
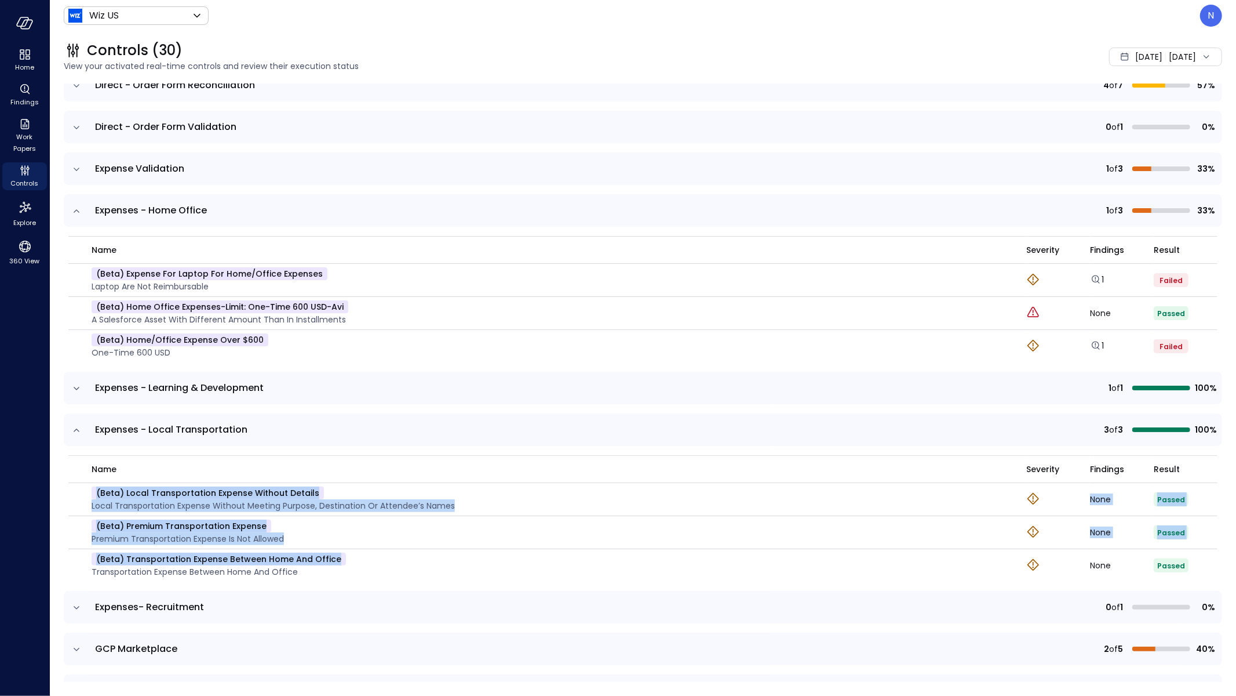
drag, startPoint x: 350, startPoint y: 565, endPoint x: 77, endPoint y: 483, distance: 285.7
click at [77, 483] on tbody "(beta) Local Transportation Expense Without Details Local Transportation Expens…" at bounding box center [642, 532] width 1149 height 99
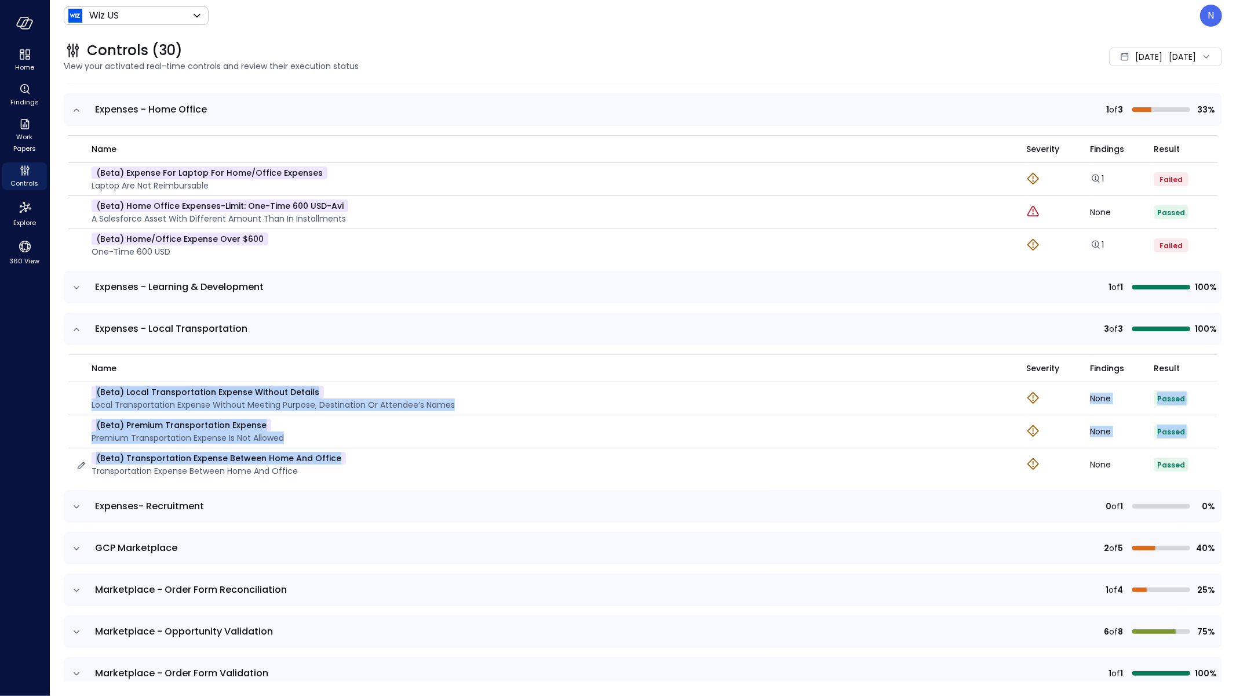
scroll to position [435, 0]
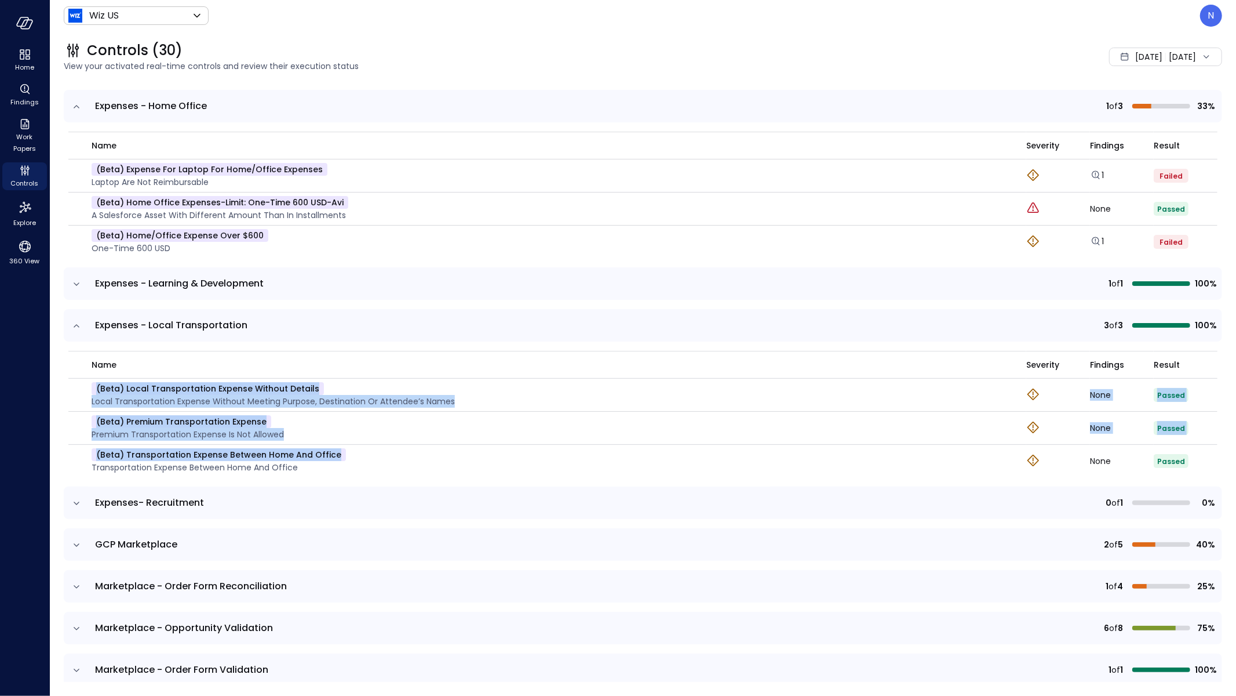
click at [81, 506] on icon "expand row" at bounding box center [77, 503] width 12 height 12
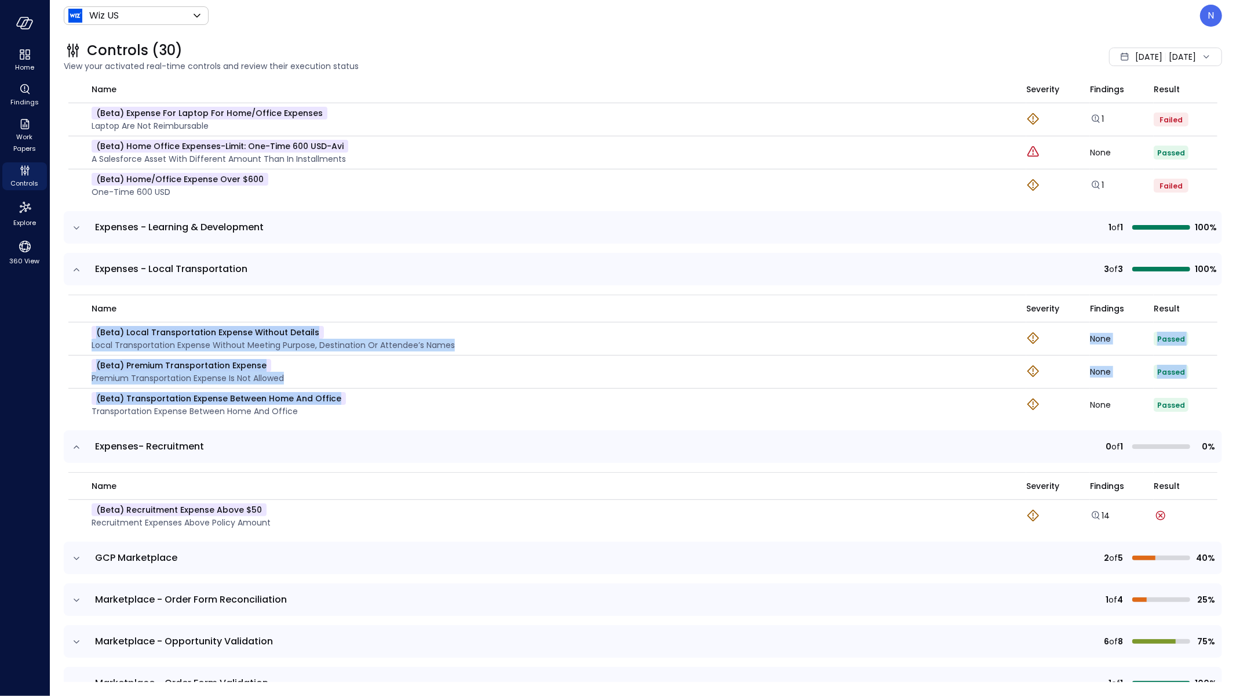
scroll to position [492, 0]
click at [1102, 515] on link "14" at bounding box center [1100, 515] width 20 height 12
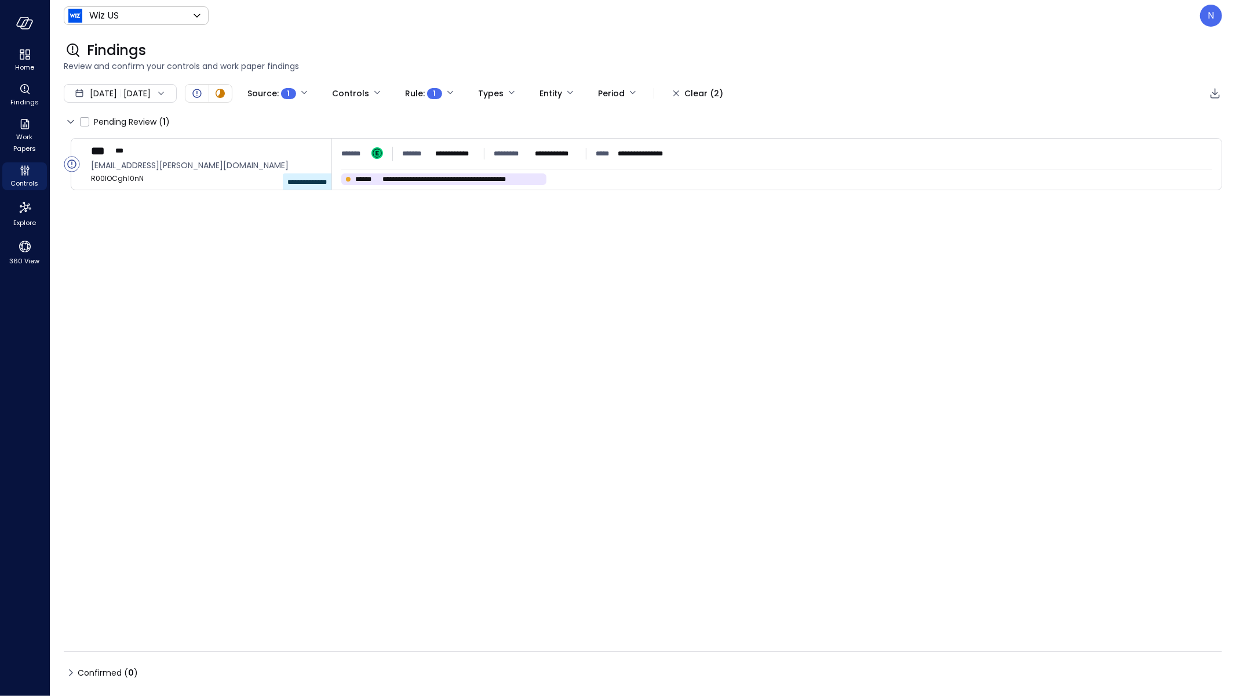
type input "****"
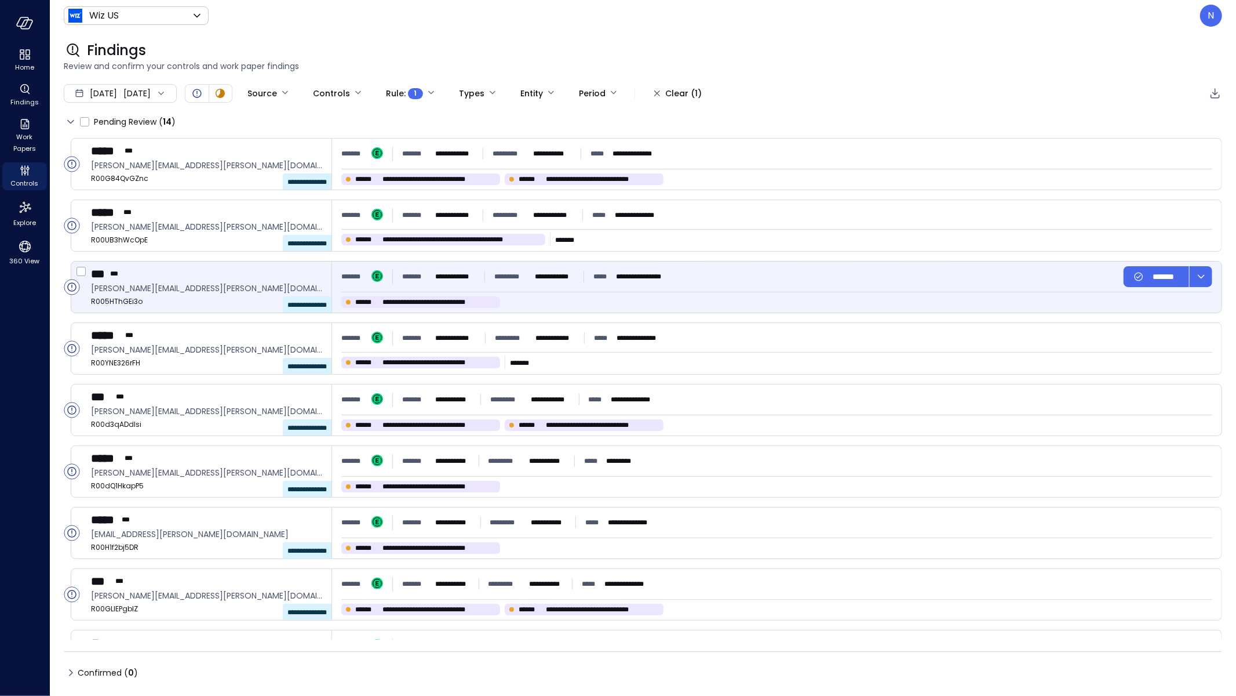
click at [450, 290] on div "**********" at bounding box center [777, 286] width 890 height 51
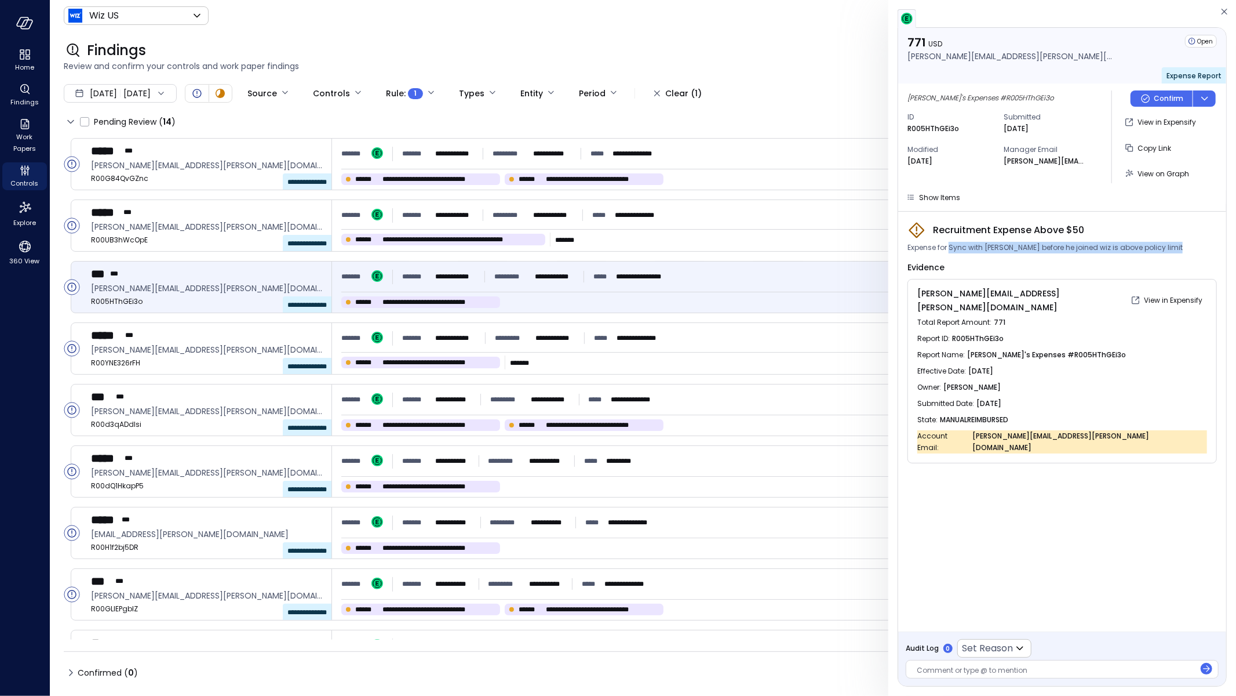
drag, startPoint x: 949, startPoint y: 244, endPoint x: 1062, endPoint y: 253, distance: 114.0
click at [1062, 253] on div "Recruitment Expense Above $50 Expense for Sync with Cole before he joined wiz i…" at bounding box center [1063, 342] width 310 height 242
click at [939, 198] on span "Show Items" at bounding box center [939, 197] width 41 height 10
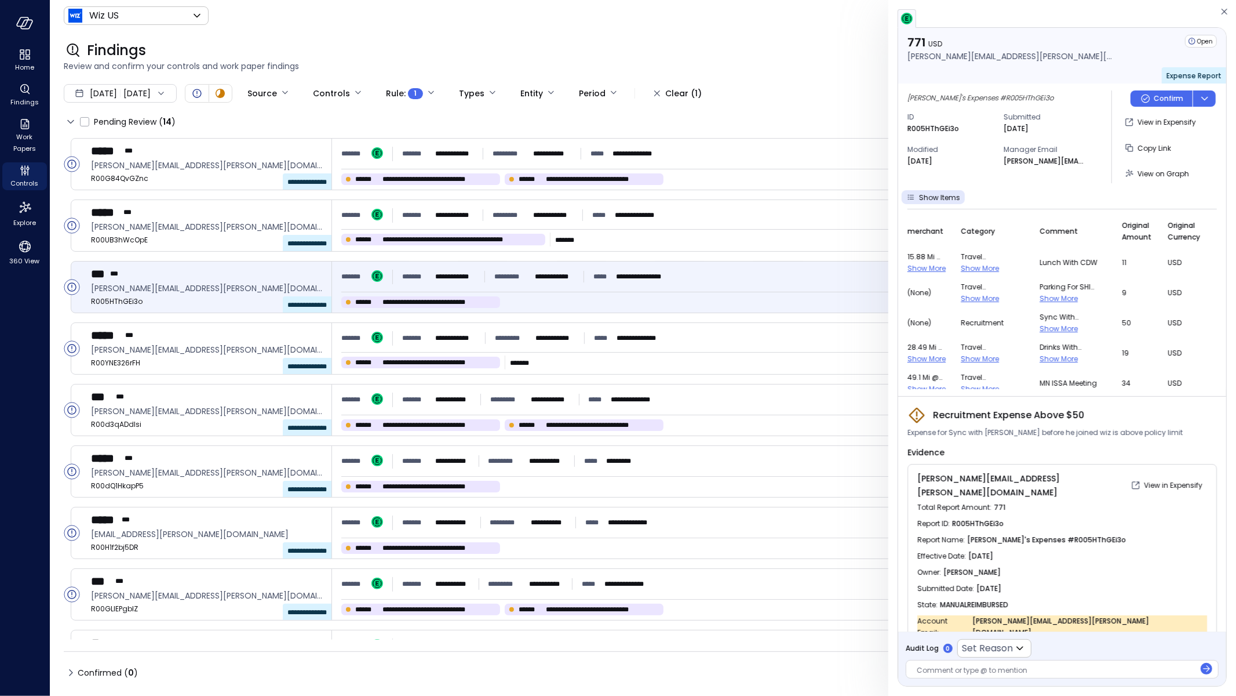
click at [1071, 329] on span "Show More" at bounding box center [1059, 328] width 38 height 10
drag, startPoint x: 1106, startPoint y: 336, endPoint x: 1119, endPoint y: 336, distance: 12.8
click at [1119, 336] on tr "(none) Recruitment Sync with Cole before he joined wiz AE Role Show Less 50 USD" at bounding box center [1063, 340] width 310 height 65
drag, startPoint x: 1119, startPoint y: 336, endPoint x: 1134, endPoint y: 336, distance: 15.1
click at [1134, 336] on span "50" at bounding box center [1138, 340] width 32 height 12
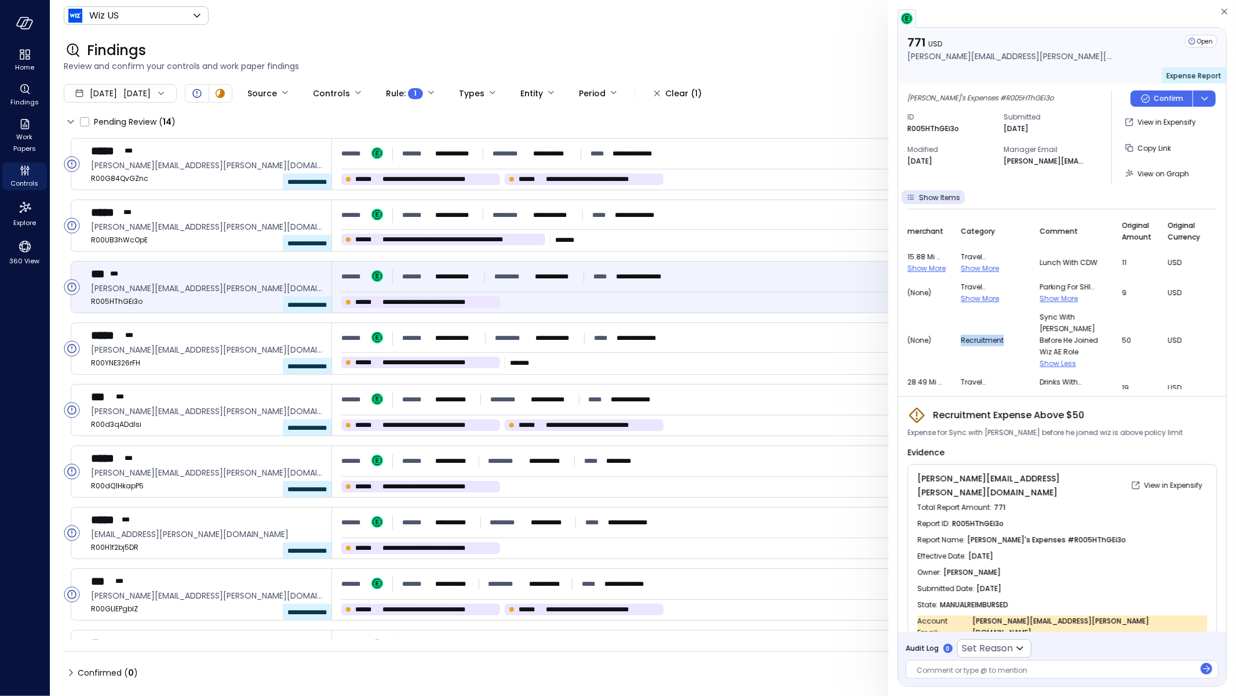
drag, startPoint x: 1007, startPoint y: 334, endPoint x: 955, endPoint y: 333, distance: 51.6
click at [955, 333] on tr "(none) Recruitment Sync with Cole before he joined wiz AE Role Show Less 50 USD" at bounding box center [1063, 340] width 310 height 65
click at [995, 334] on span "Recruitment" at bounding box center [993, 340] width 65 height 12
click at [985, 334] on span "Recruitment" at bounding box center [993, 340] width 65 height 12
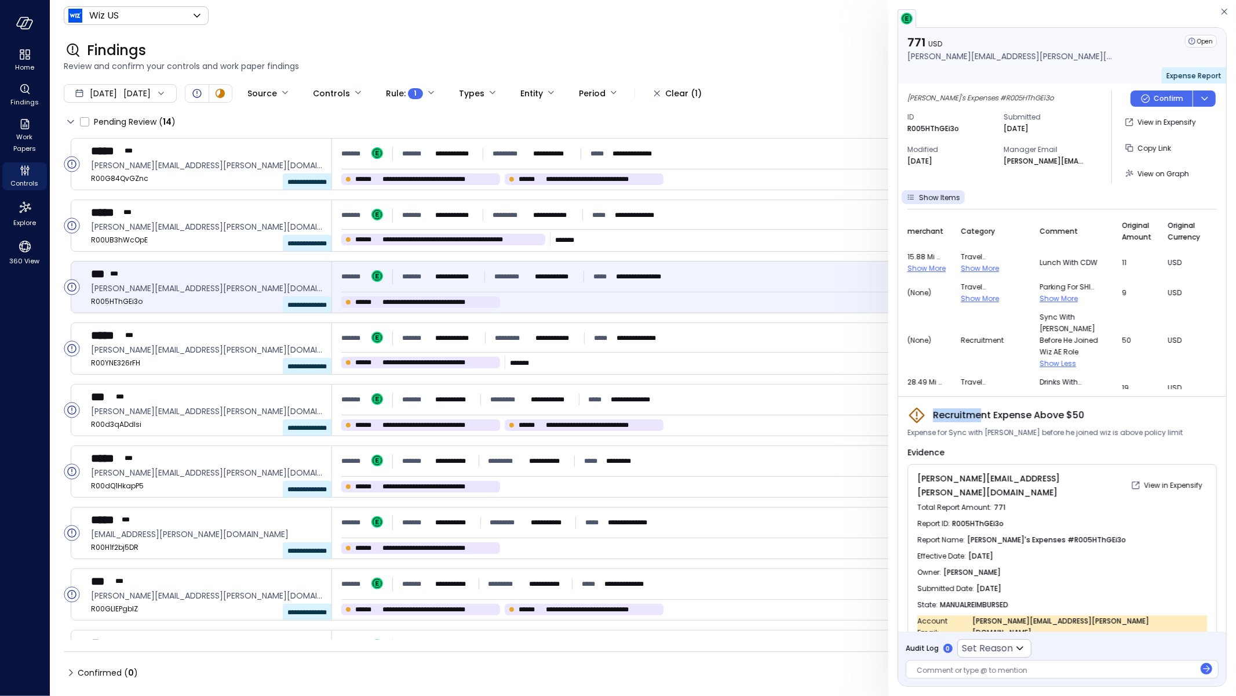
drag, startPoint x: 1100, startPoint y: 416, endPoint x: 923, endPoint y: 417, distance: 176.8
click at [923, 417] on div "Recruitment Expense Above $50" at bounding box center [1063, 415] width 310 height 19
click at [941, 409] on span "Recruitment Expense Above $50" at bounding box center [1008, 415] width 151 height 14
drag, startPoint x: 930, startPoint y: 414, endPoint x: 1113, endPoint y: 413, distance: 183.2
click at [1113, 413] on div "Recruitment Expense Above $50" at bounding box center [1063, 415] width 310 height 19
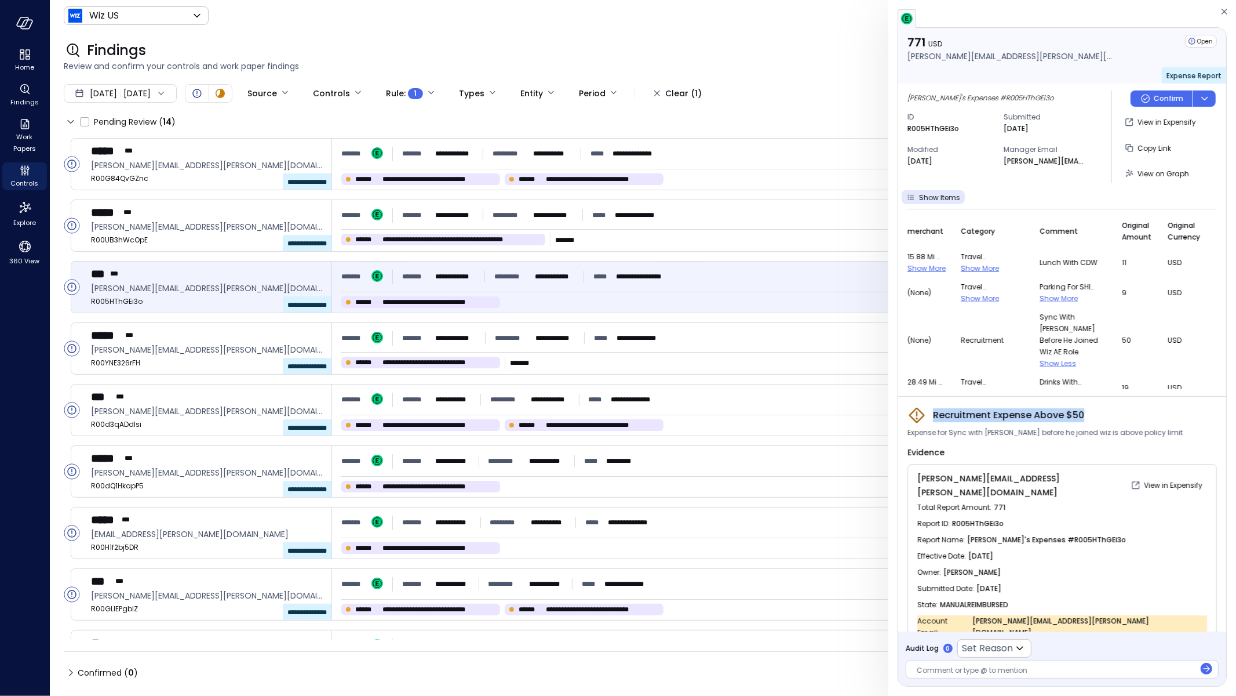
copy span "Recruitment Expense Above $50"
click at [25, 173] on icon "Controls" at bounding box center [25, 170] width 14 height 14
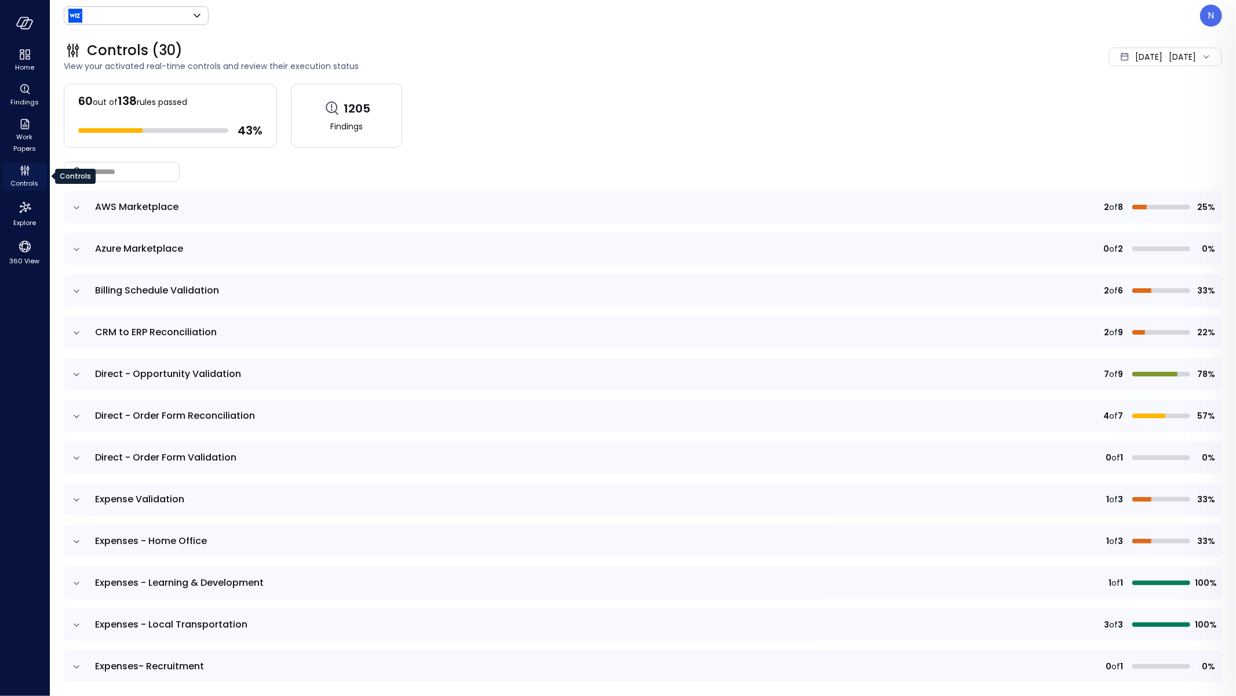
type input "******"
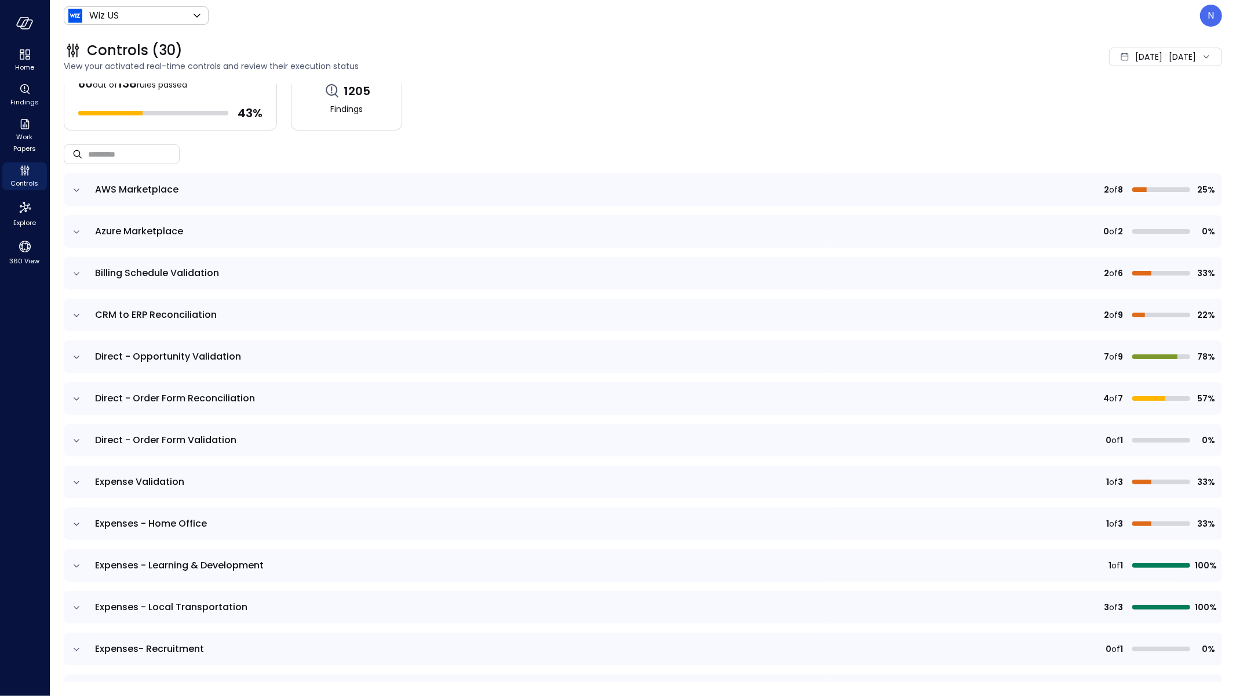
click at [79, 481] on icon "expand row" at bounding box center [77, 482] width 12 height 12
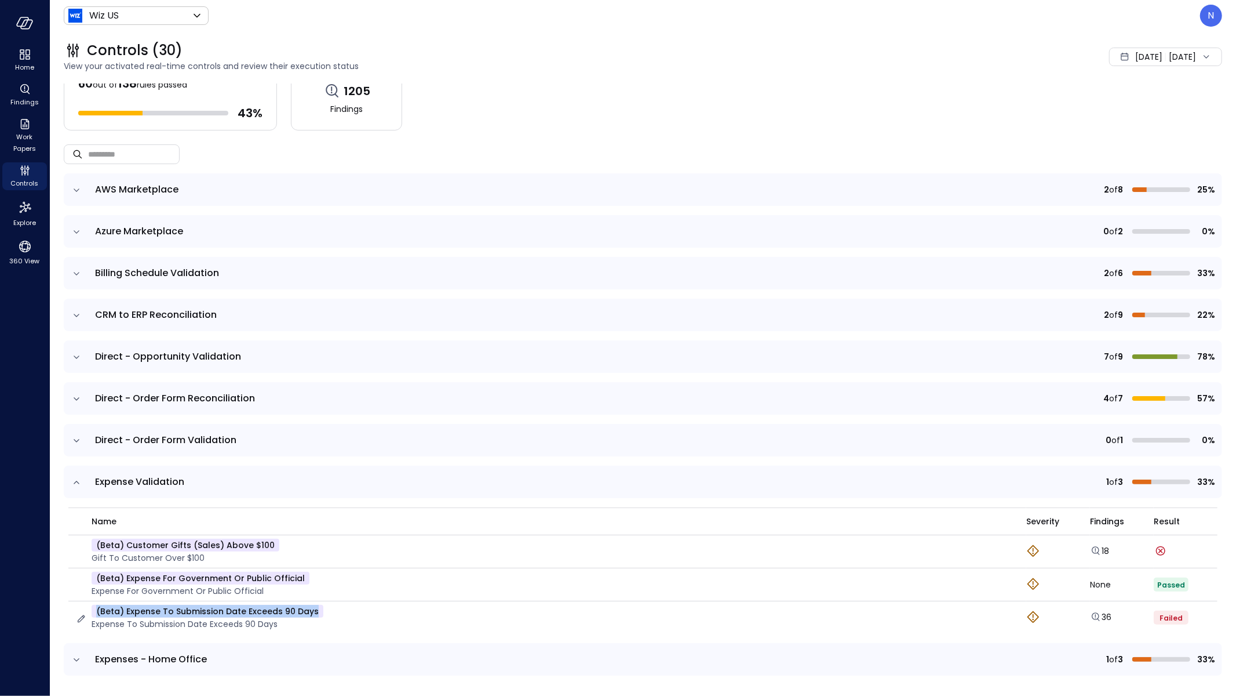
drag, startPoint x: 336, startPoint y: 606, endPoint x: 114, endPoint y: 604, distance: 222.0
click at [114, 605] on div "(beta) Expense to submission date exceeds 90 days Expense to submission date ex…" at bounding box center [543, 618] width 937 height 26
copy p "(beta) Expense to submission date exceeds 90 days"
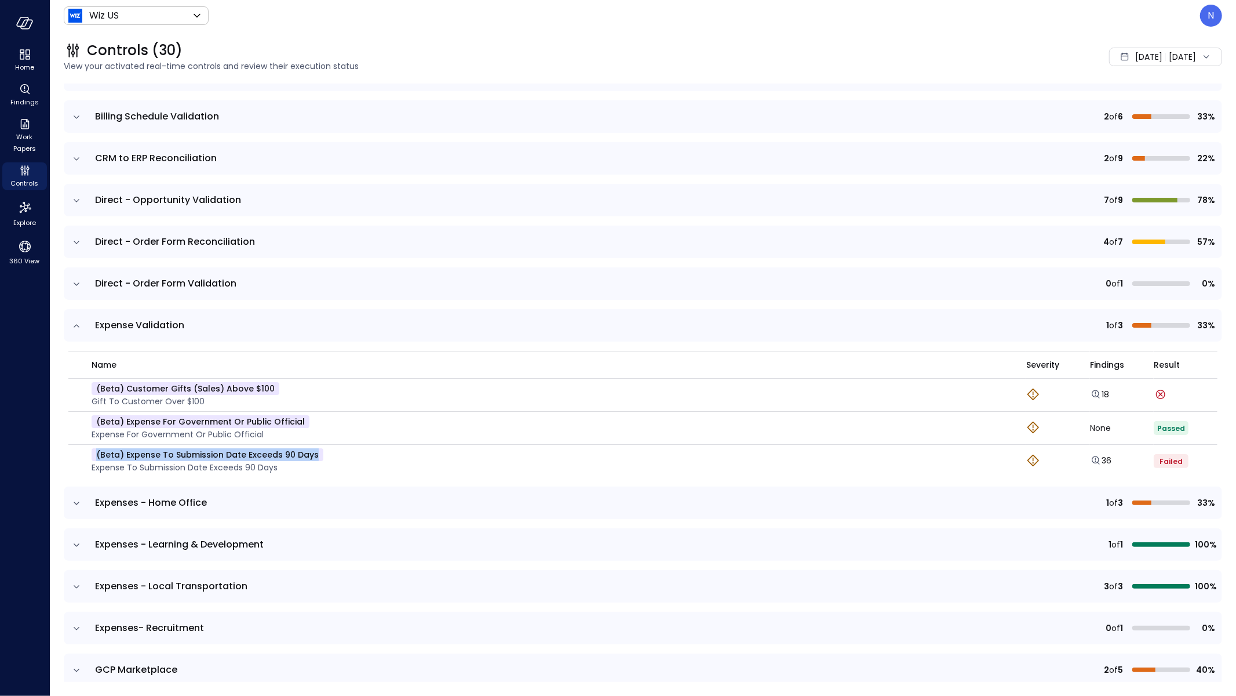
scroll to position [196, 0]
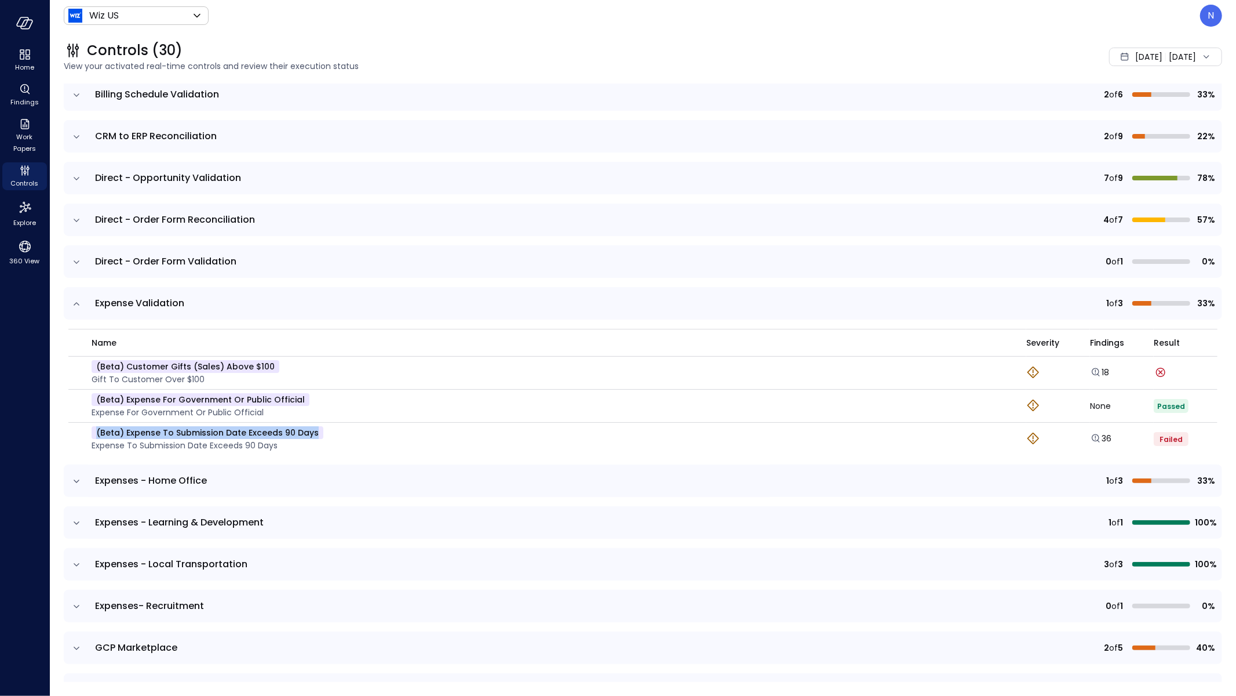
click at [73, 476] on icon "expand row" at bounding box center [77, 481] width 12 height 12
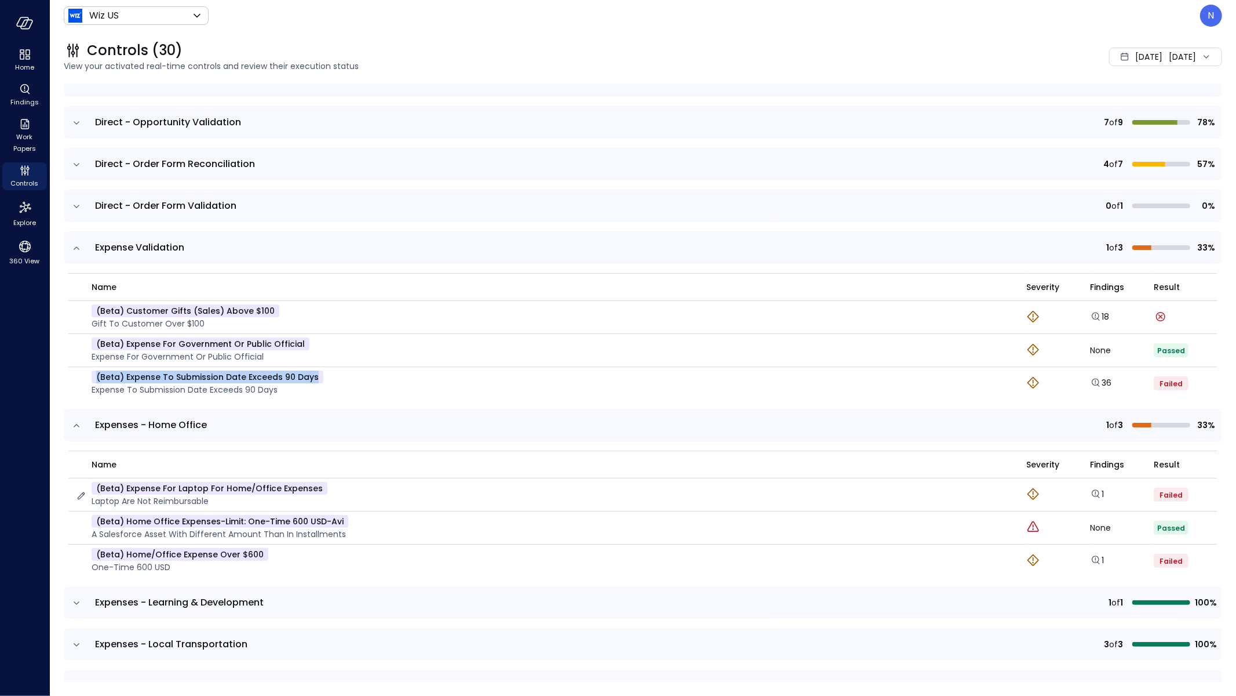
scroll to position [253, 0]
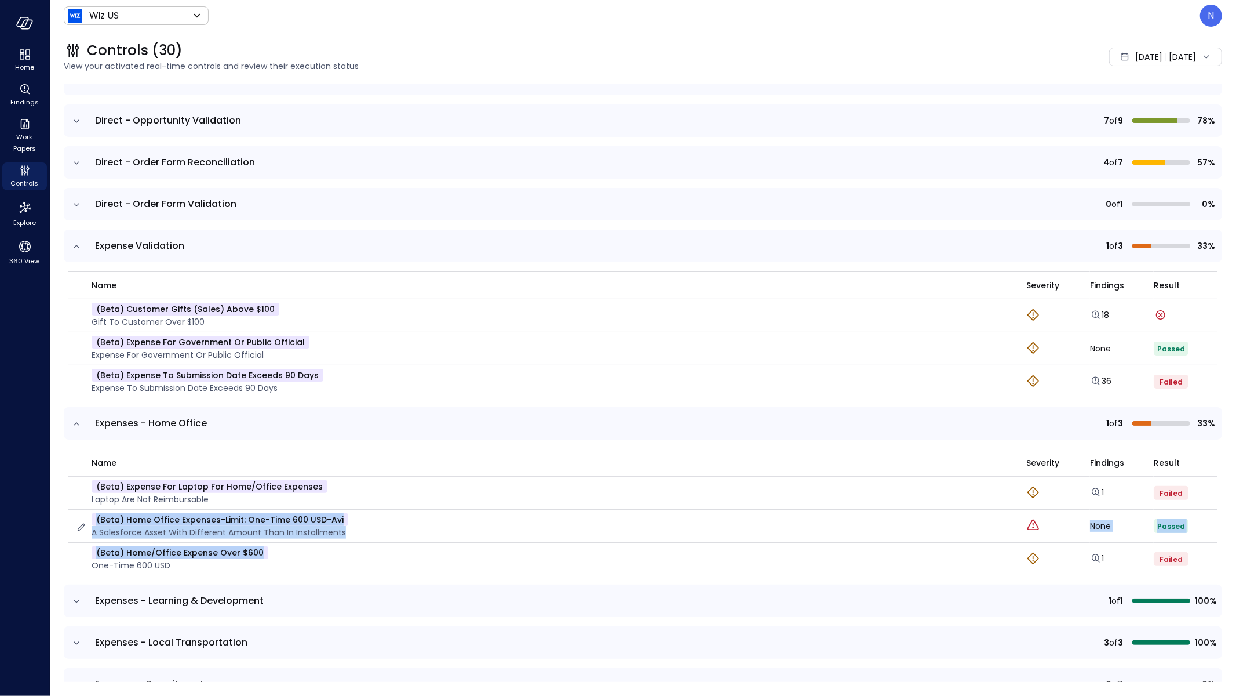
drag, startPoint x: 261, startPoint y: 553, endPoint x: 93, endPoint y: 518, distance: 171.8
click at [93, 517] on tbody "(beta) Expense For Laptop for Home/Office Expenses Laptop are not reimbursable …" at bounding box center [642, 525] width 1149 height 99
copy tbody "(beta) Home office expenses-Limit: One-time 600 USD-avi A Salesforce Asset with…"
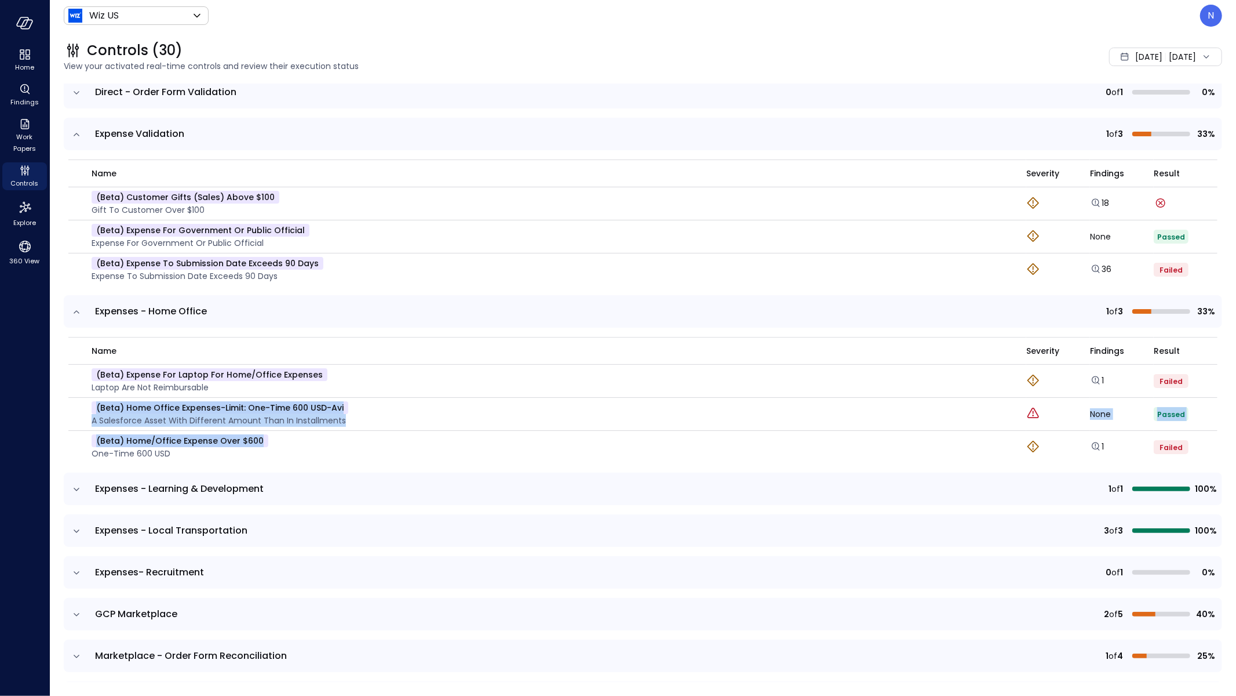
scroll to position [389, 0]
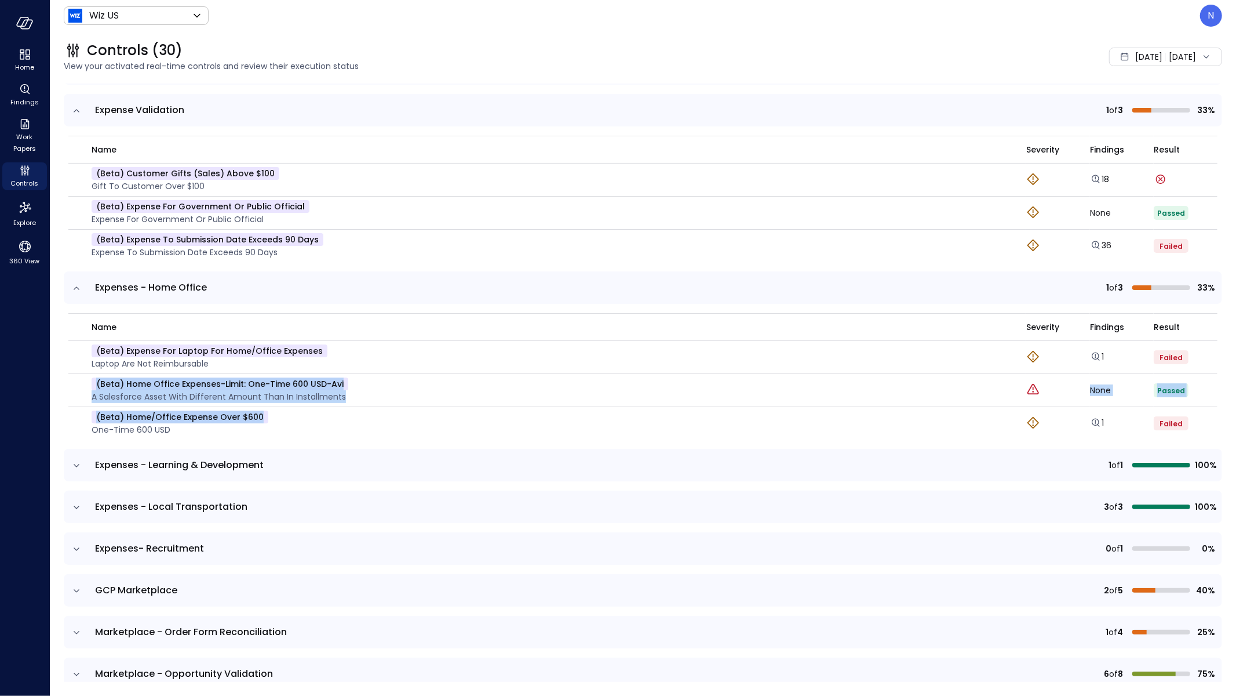
click at [71, 468] on icon "expand row" at bounding box center [77, 466] width 12 height 12
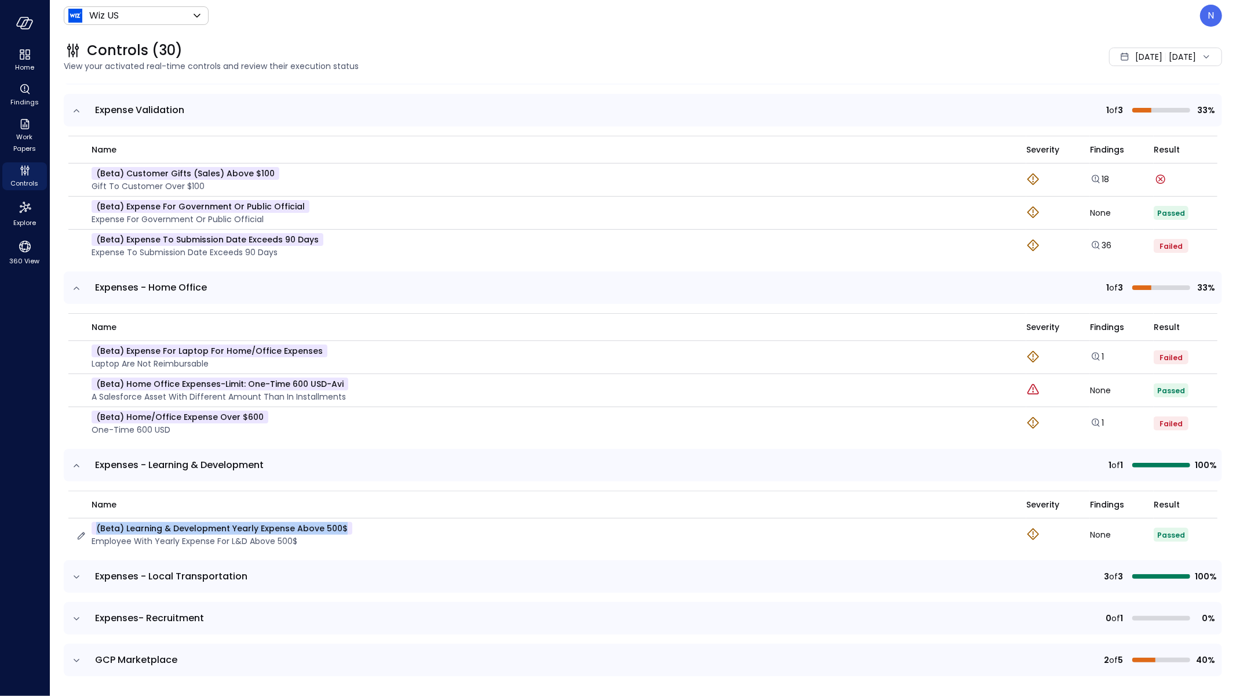
drag, startPoint x: 374, startPoint y: 529, endPoint x: 92, endPoint y: 528, distance: 281.7
click at [91, 526] on div "(beta) Learning & Development Yearly Expense Above 500$ Employee with yearly ex…" at bounding box center [543, 535] width 937 height 26
click at [75, 579] on icon "expand row" at bounding box center [77, 577] width 12 height 12
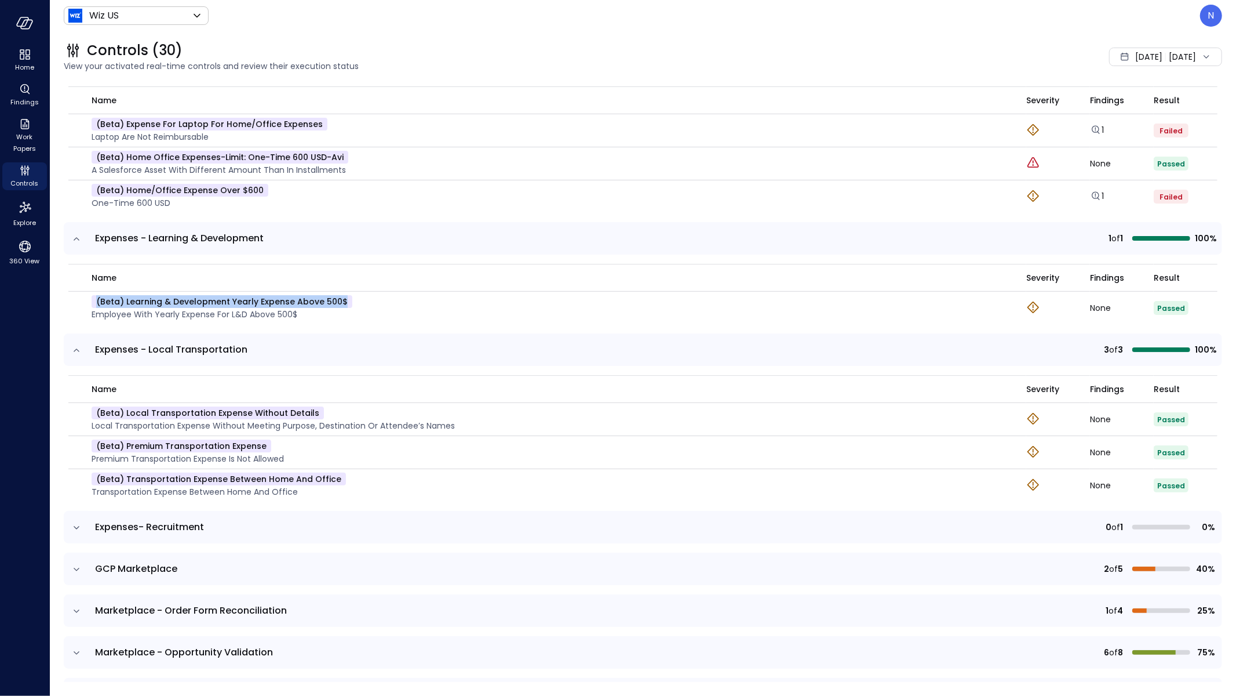
scroll to position [619, 0]
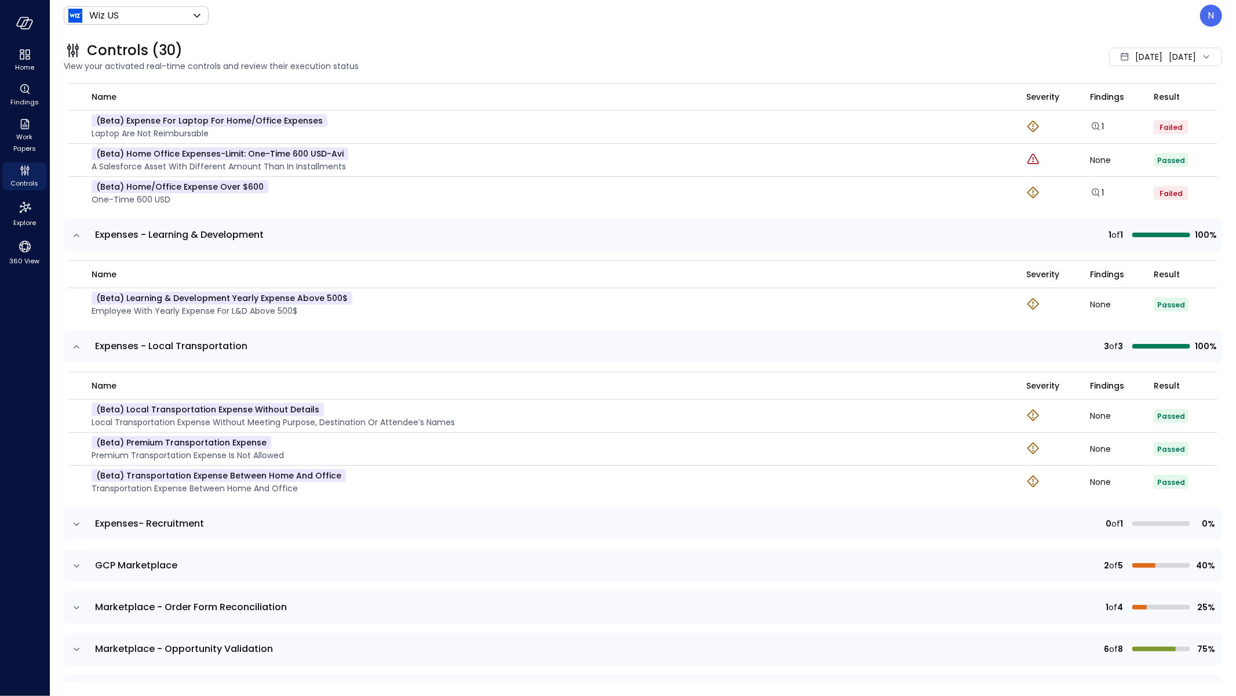
click at [360, 285] on th "name" at bounding box center [547, 274] width 958 height 28
drag, startPoint x: 361, startPoint y: 298, endPoint x: 99, endPoint y: 282, distance: 263.1
click at [99, 282] on table "name Severity Findings Result (beta) Learning & Development Yearly Expense Abov…" at bounding box center [642, 290] width 1149 height 60
copy table "Severity Findings Result (beta) Learning & Development Yearly Expense Above 500$"
click at [276, 457] on p "Premium Transportation Expense is not allowed" at bounding box center [188, 455] width 192 height 13
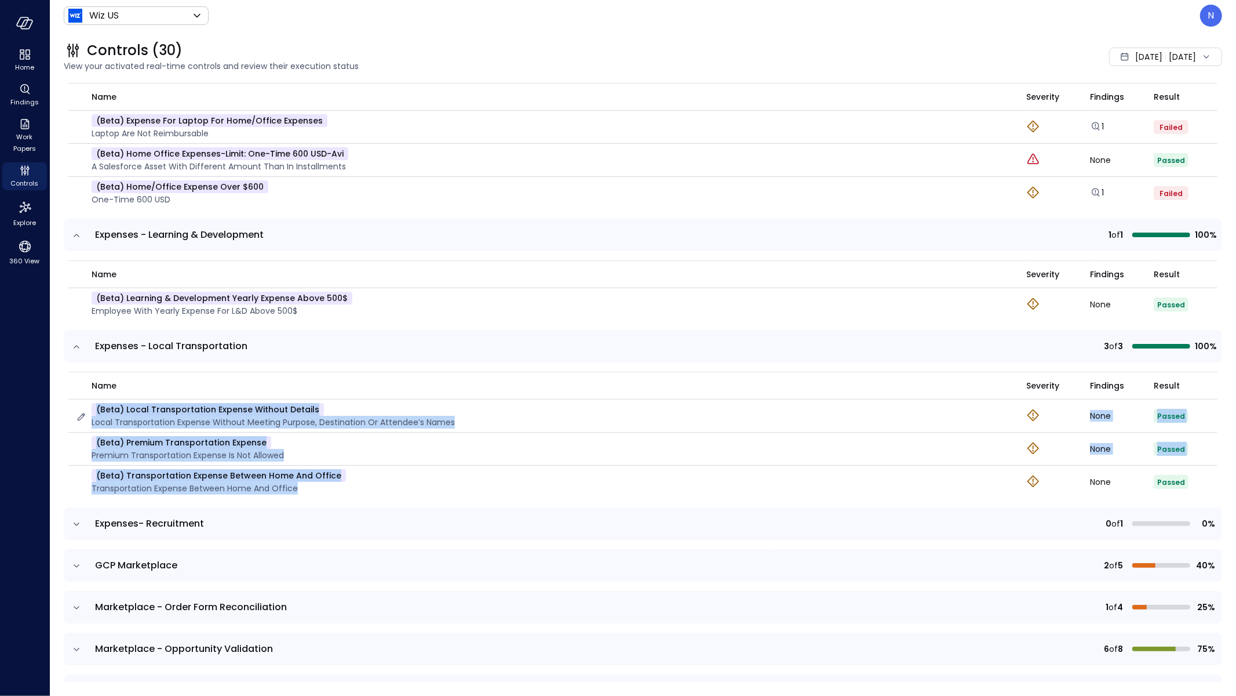
drag, startPoint x: 351, startPoint y: 482, endPoint x: 90, endPoint y: 408, distance: 271.6
click at [90, 408] on tbody "(beta) Local Transportation Expense Without Details Local Transportation Expens…" at bounding box center [642, 448] width 1149 height 99
click at [75, 525] on icon "expand row" at bounding box center [77, 524] width 12 height 12
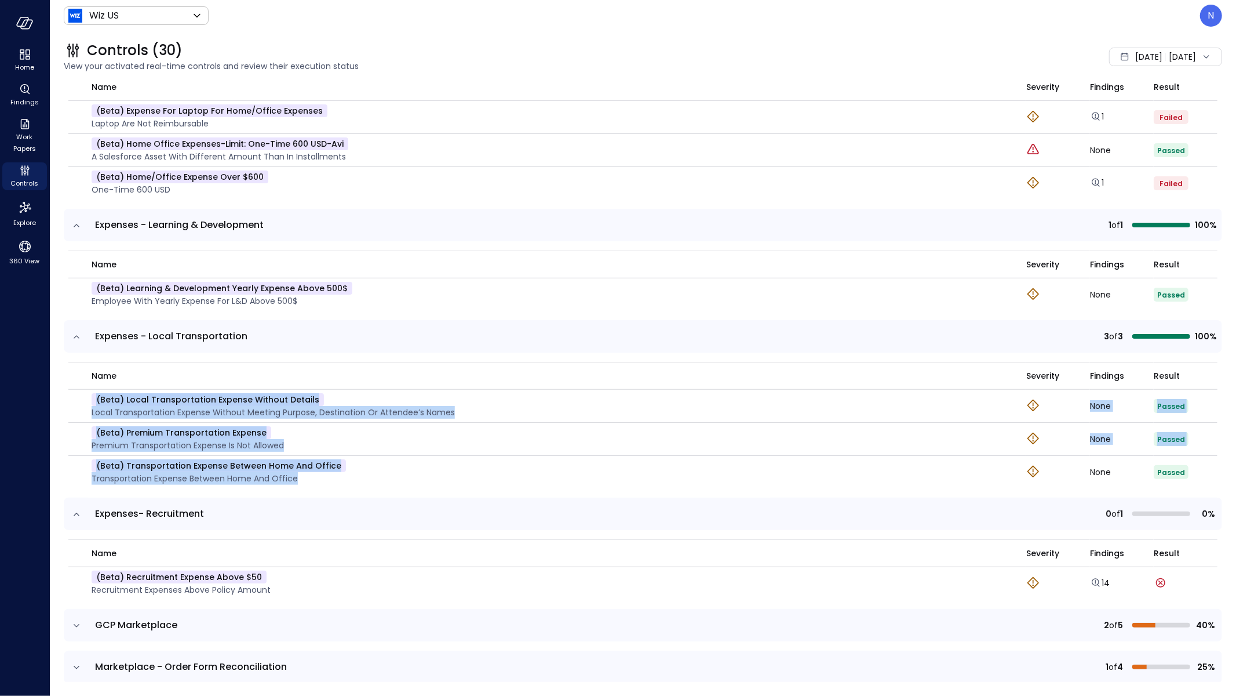
scroll to position [629, 0]
click at [77, 580] on icon "button" at bounding box center [81, 584] width 12 height 12
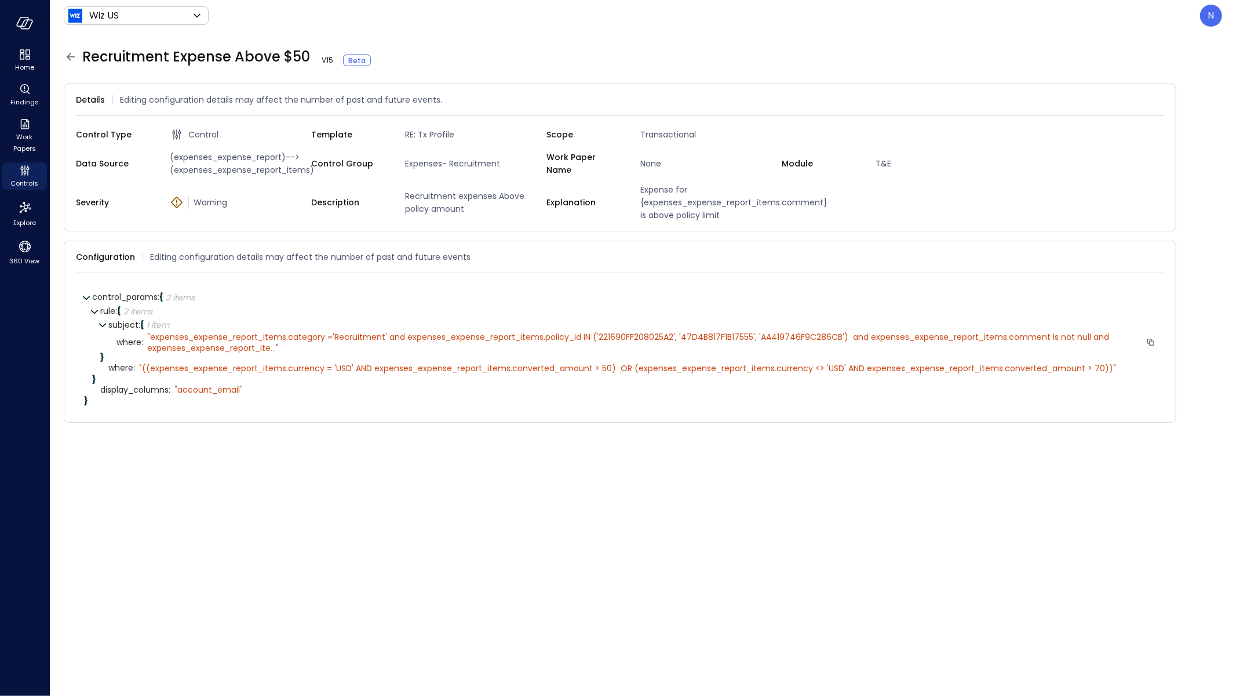
click at [274, 351] on span "..." at bounding box center [273, 348] width 5 height 12
click at [71, 55] on icon at bounding box center [71, 57] width 14 height 14
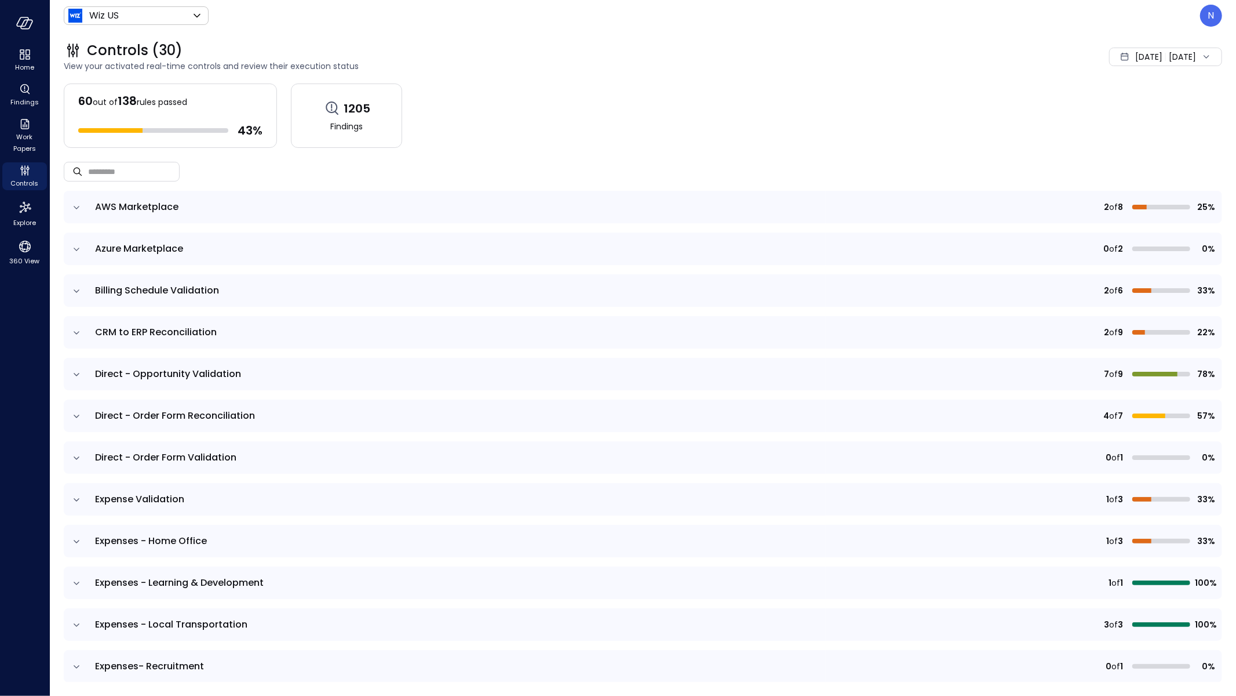
click at [1135, 58] on span "Jan 1, 2025" at bounding box center [1148, 56] width 27 height 13
click at [1124, 87] on li "August 2025" at bounding box center [1132, 88] width 92 height 19
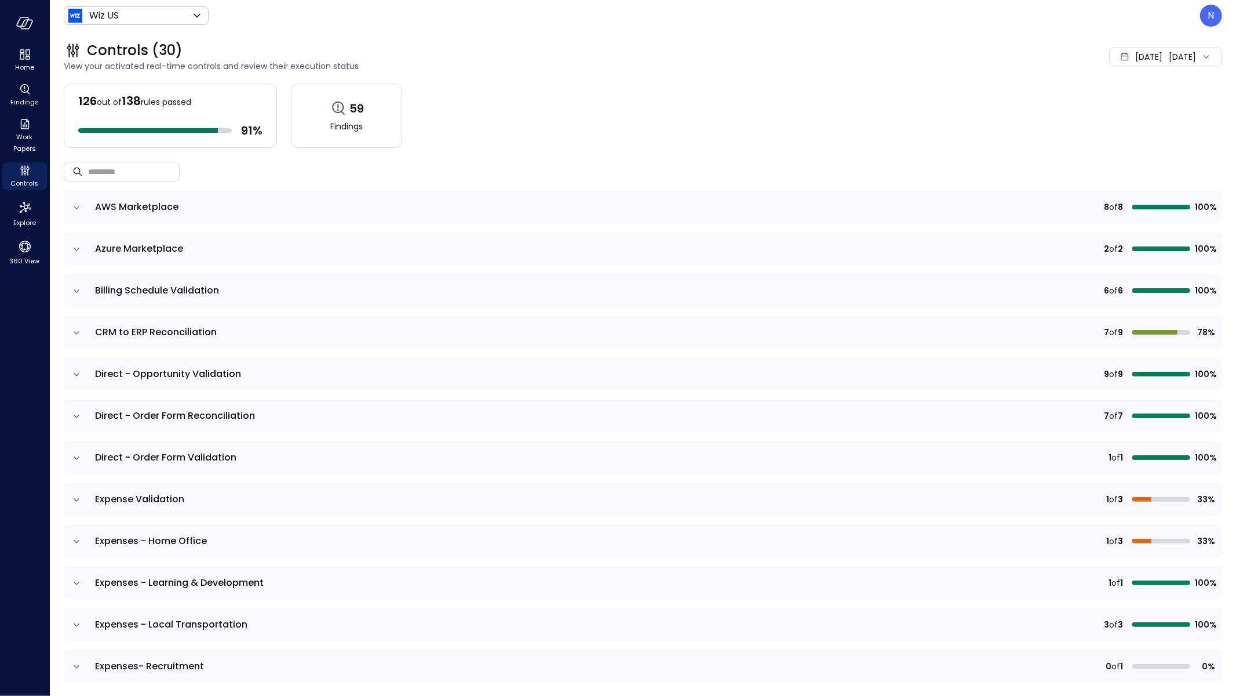
click at [74, 665] on icon "expand row" at bounding box center [77, 666] width 6 height 3
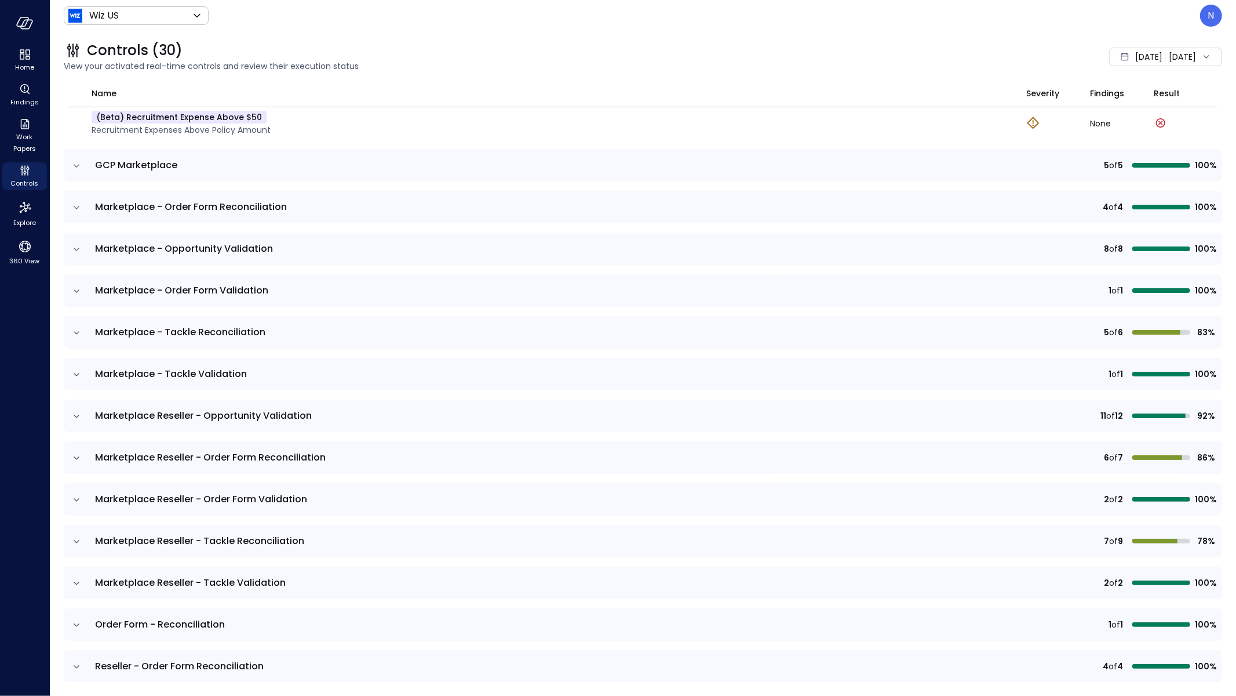
scroll to position [507, 0]
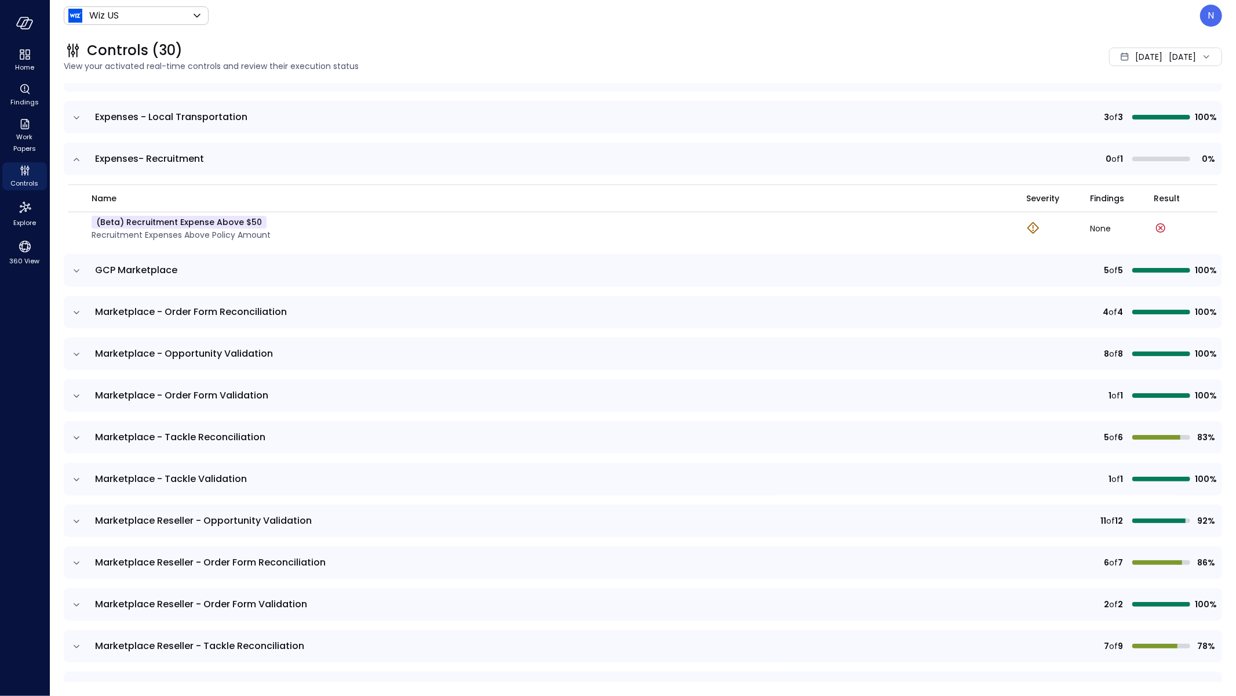
click at [1135, 62] on span "Aug 1, 2025" at bounding box center [1148, 56] width 27 height 13
click at [1111, 108] on li "July 2025" at bounding box center [1131, 107] width 92 height 19
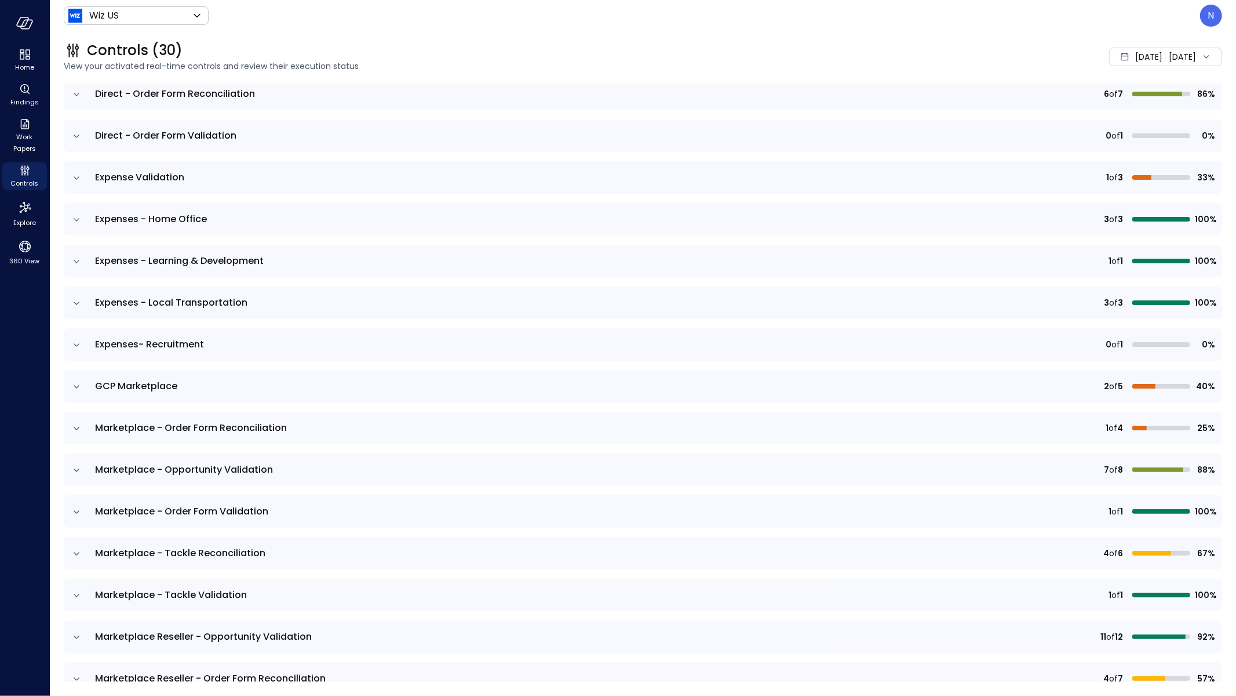
scroll to position [299, 0]
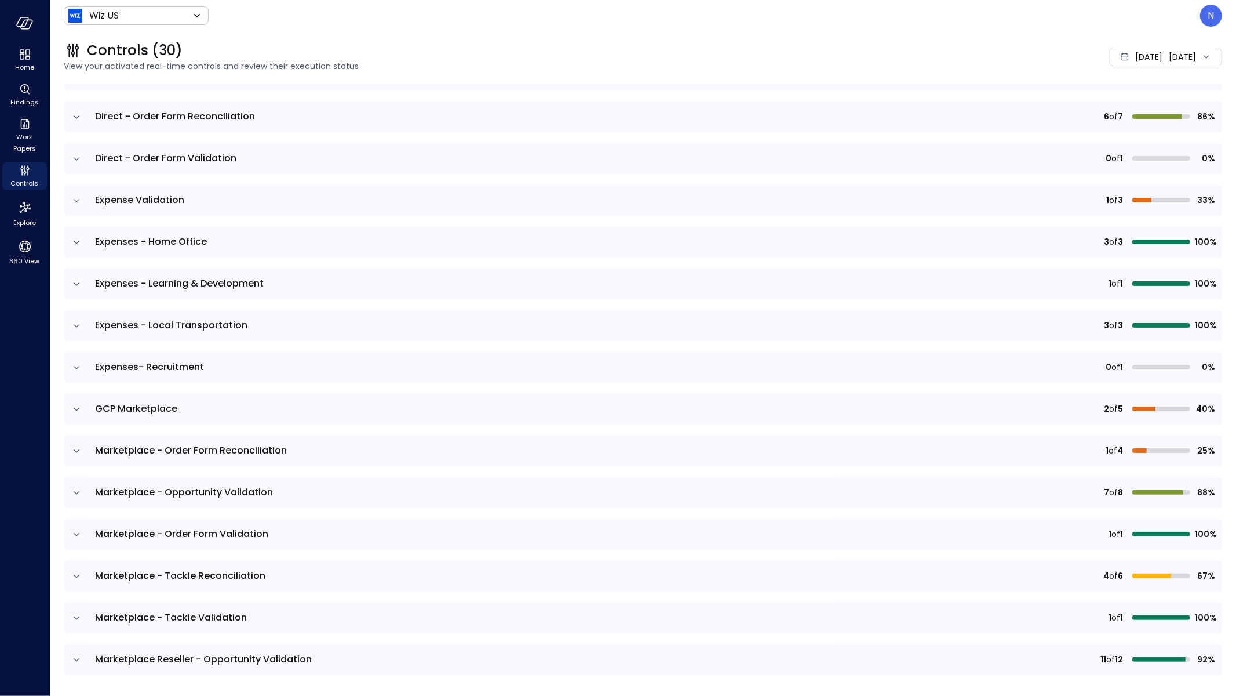
click at [71, 370] on icon "expand row" at bounding box center [77, 368] width 12 height 12
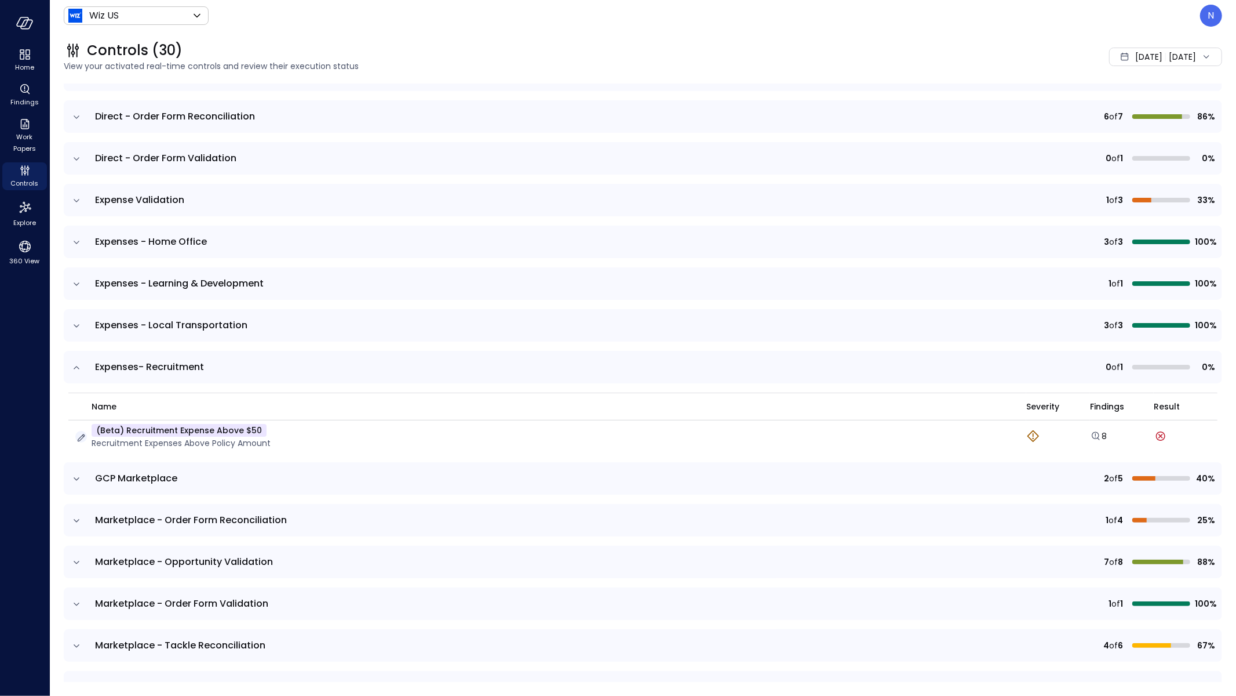
click at [81, 436] on icon "button" at bounding box center [82, 438] width 8 height 8
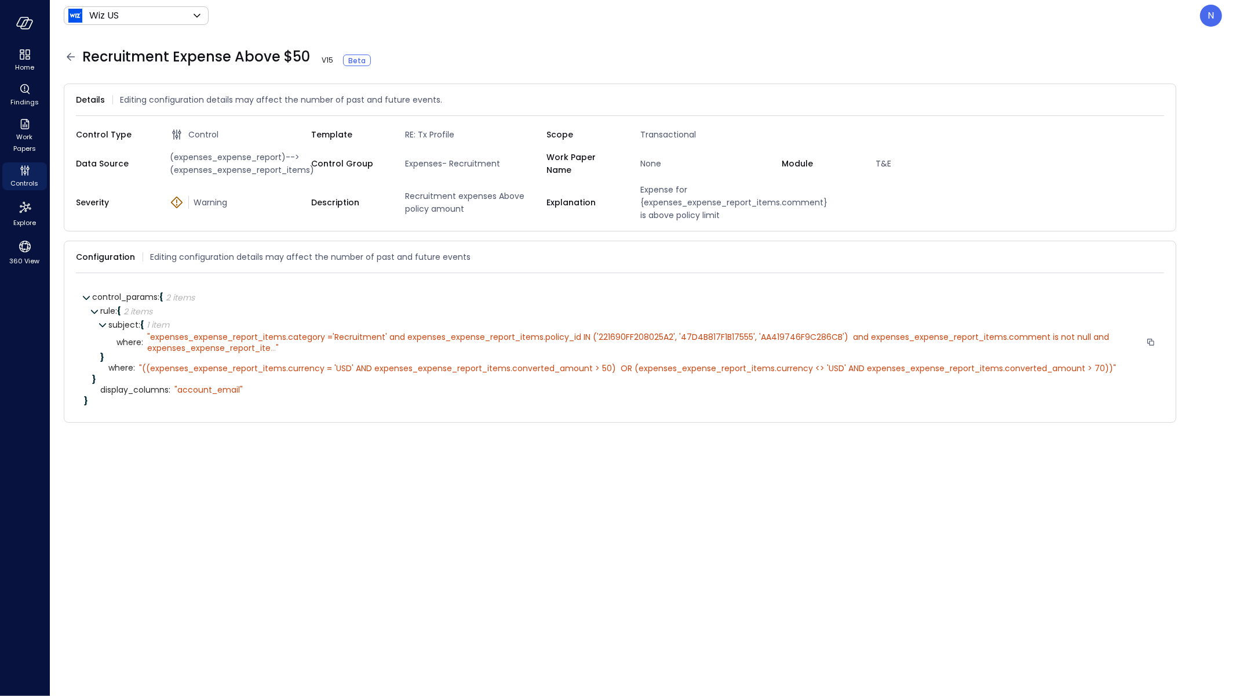
click at [271, 351] on span "..." at bounding box center [273, 348] width 5 height 12
drag, startPoint x: 374, startPoint y: 344, endPoint x: 147, endPoint y: 349, distance: 226.7
click at [147, 349] on span "expenses_expense_report_items.category ='Recruitment' and expenses_expense_repo…" at bounding box center [629, 342] width 964 height 22
copy span "expenses_expense_report_items.expense_id is not null"
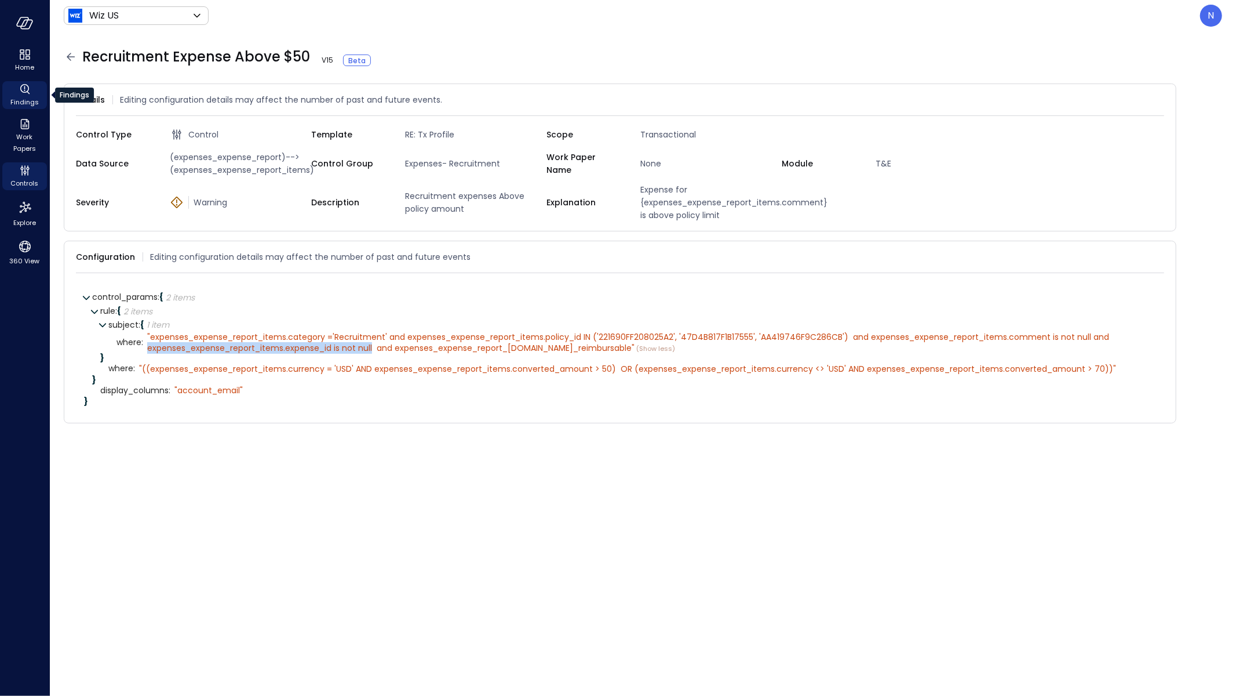
click at [28, 94] on icon "Findings" at bounding box center [25, 89] width 14 height 14
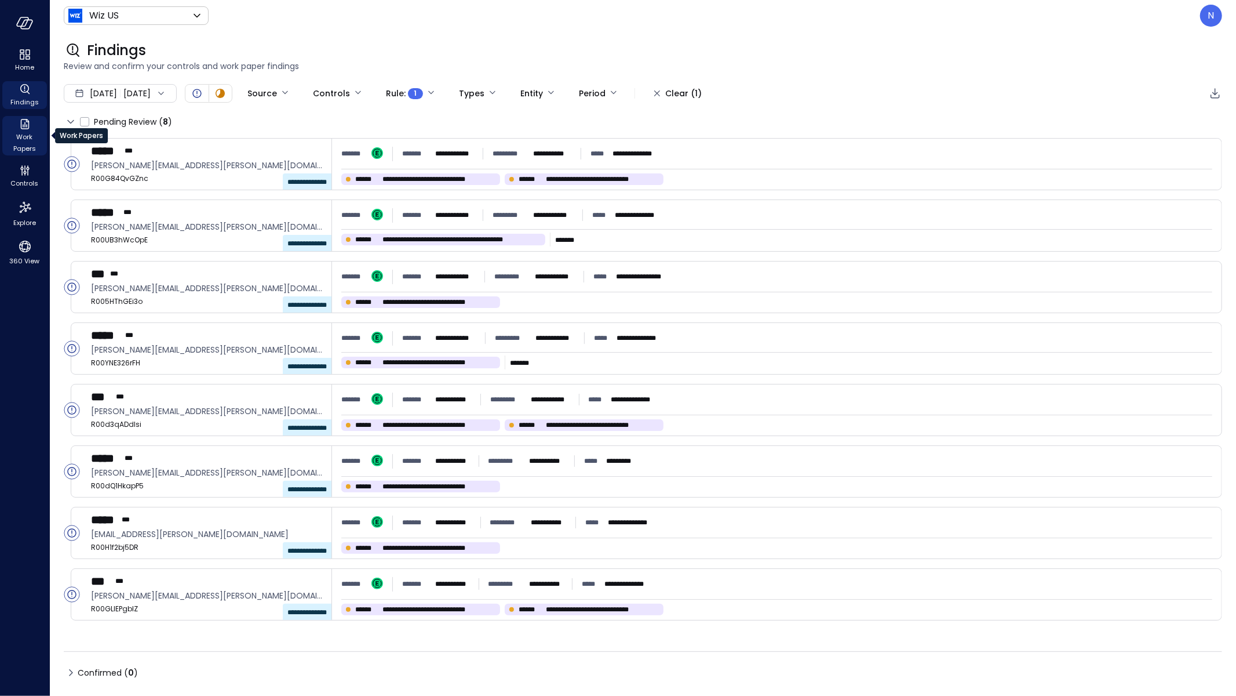
click at [31, 136] on span "Work Papers" at bounding box center [24, 142] width 35 height 23
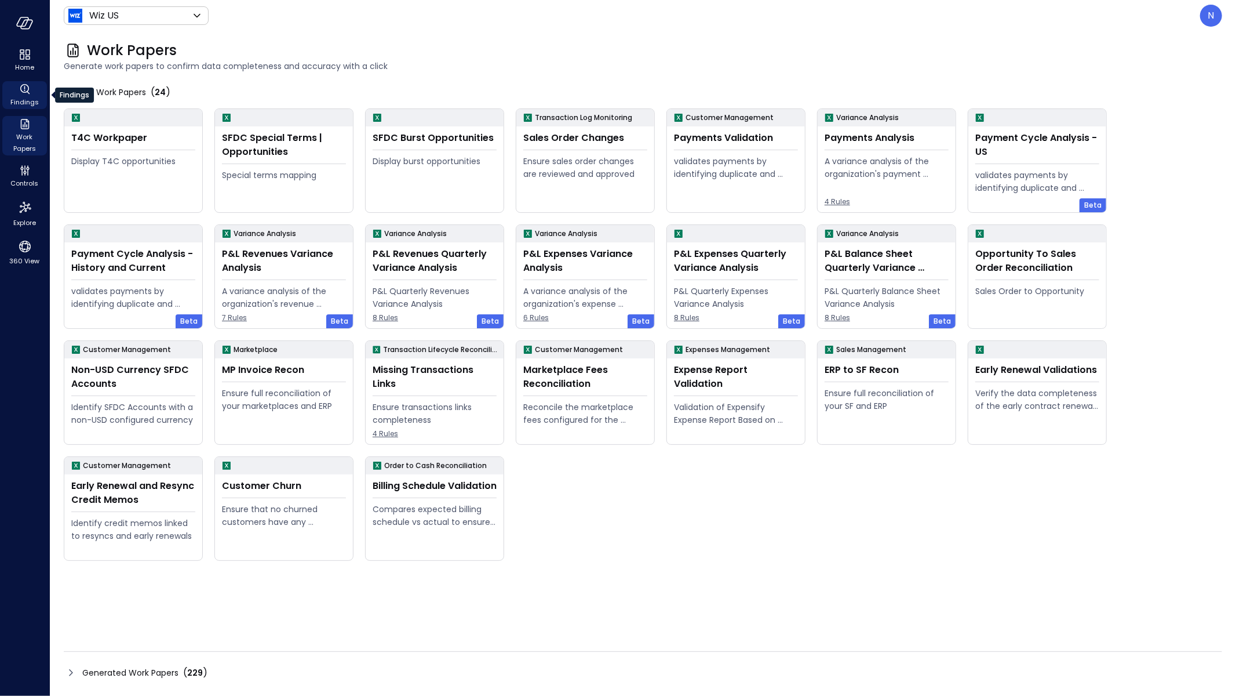
click at [28, 96] on span "Findings" at bounding box center [24, 102] width 28 height 12
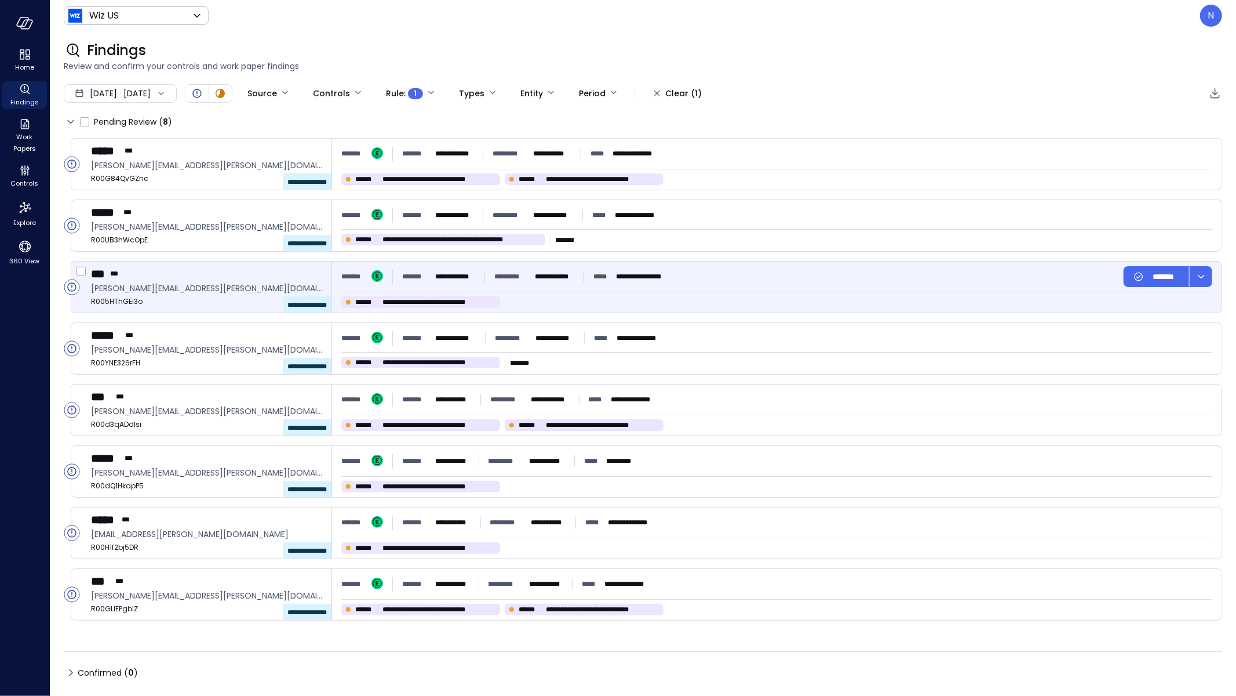
click at [431, 271] on div "**********" at bounding box center [443, 277] width 83 height 12
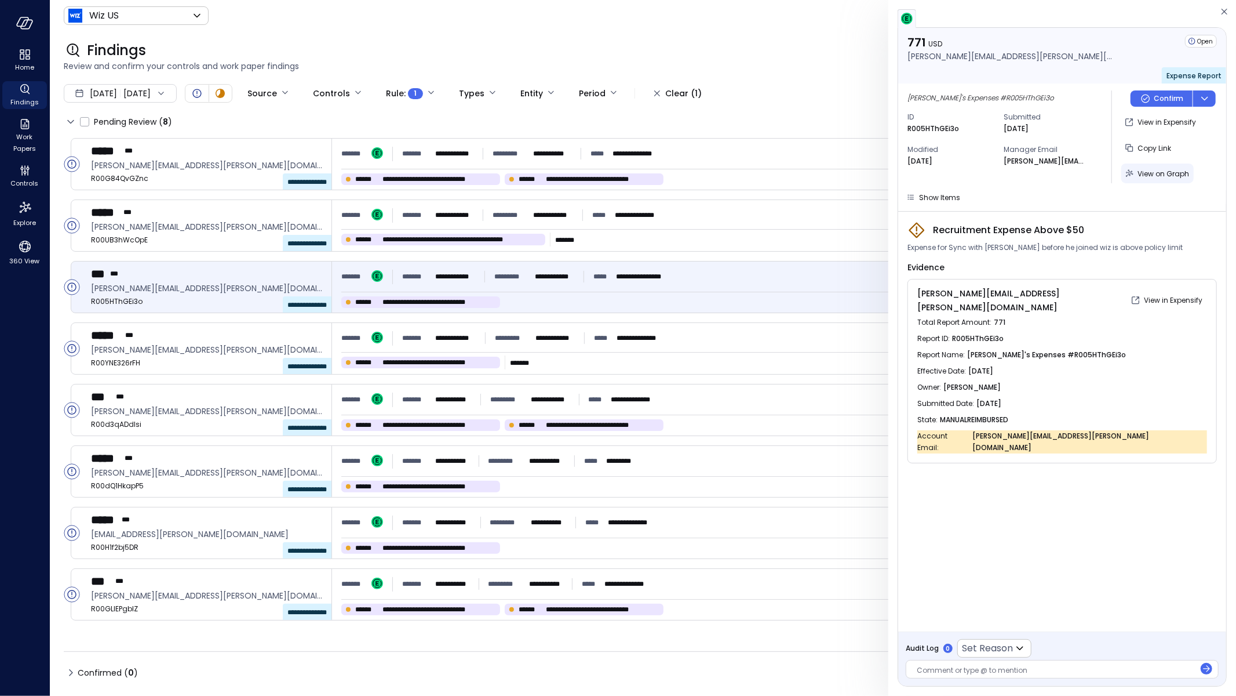
click at [1163, 175] on span "View on Graph" at bounding box center [1164, 174] width 52 height 10
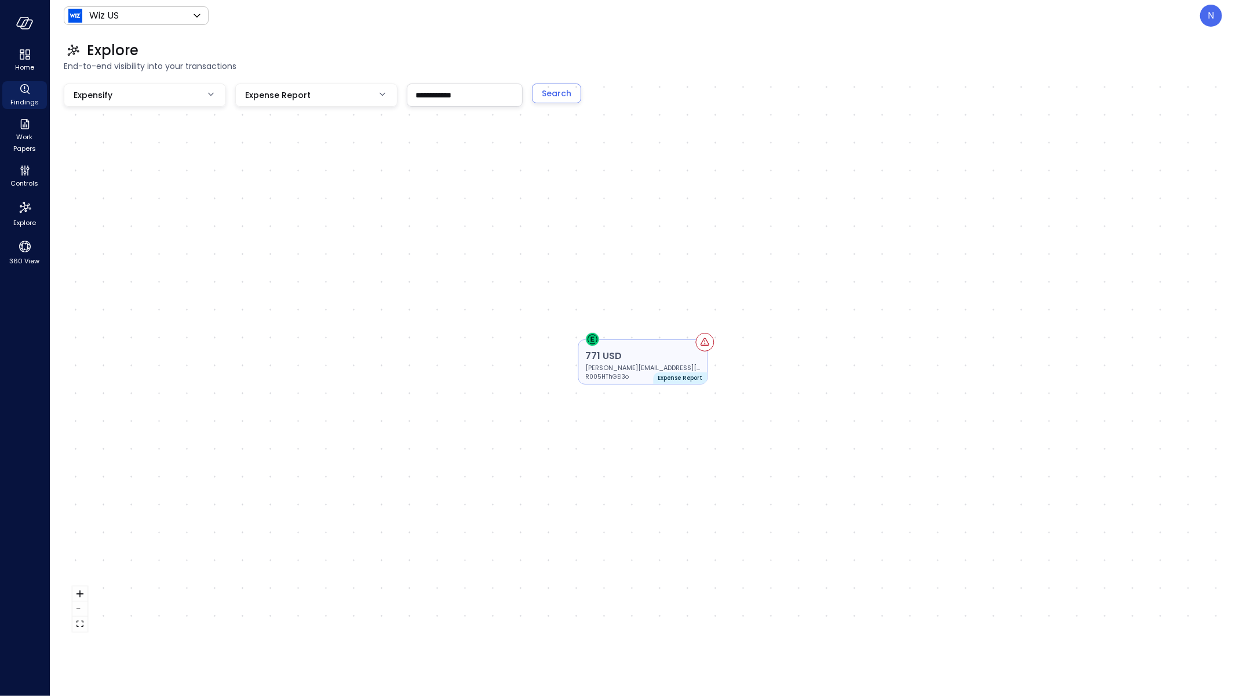
click at [696, 354] on p "771 USD" at bounding box center [643, 356] width 115 height 14
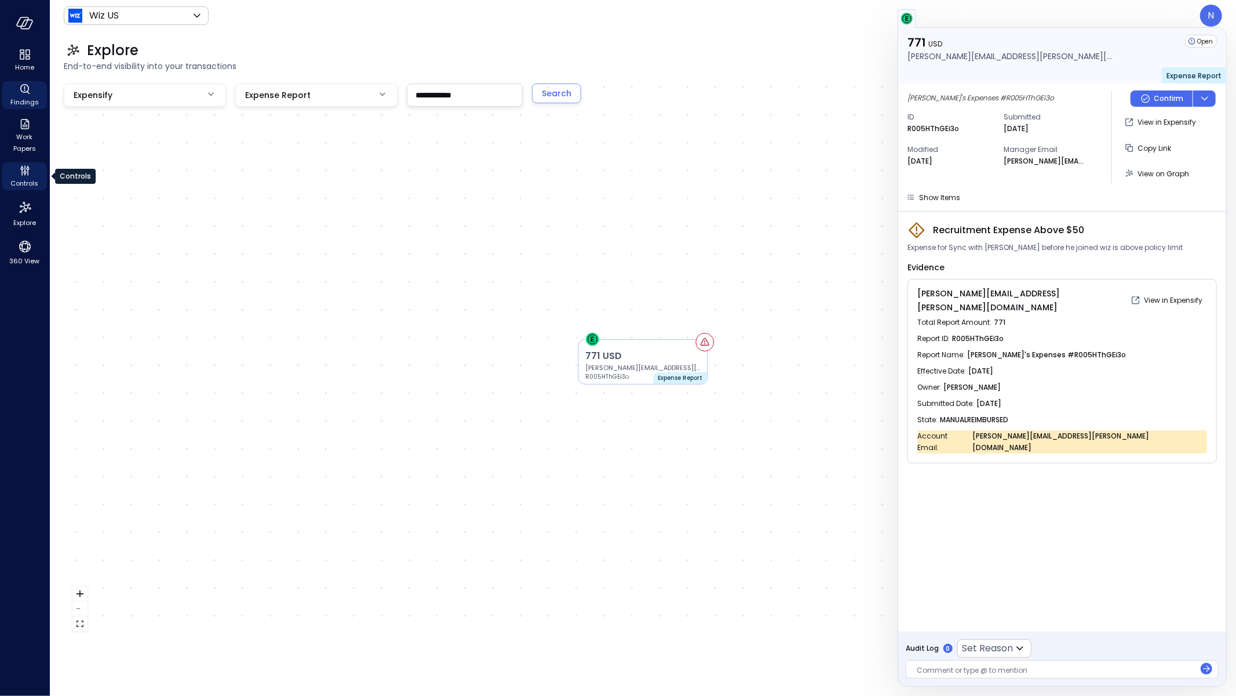
click at [28, 180] on span "Controls" at bounding box center [25, 183] width 28 height 12
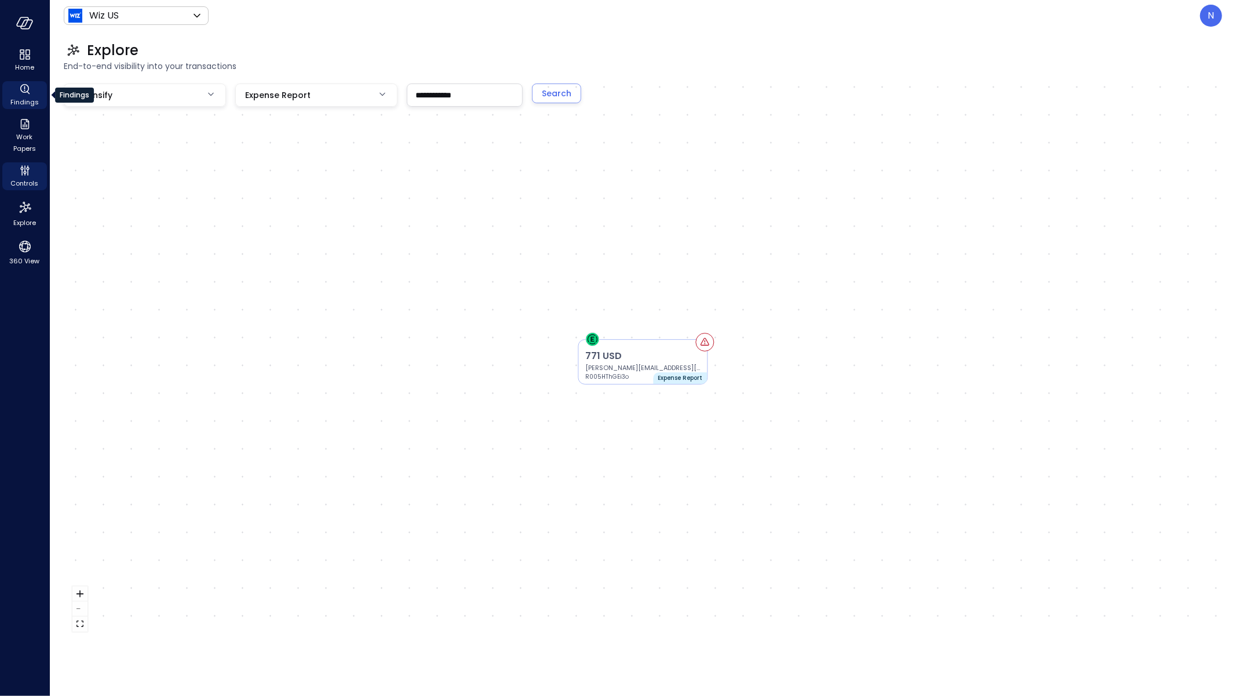
click at [26, 93] on icon "Findings" at bounding box center [25, 89] width 14 height 14
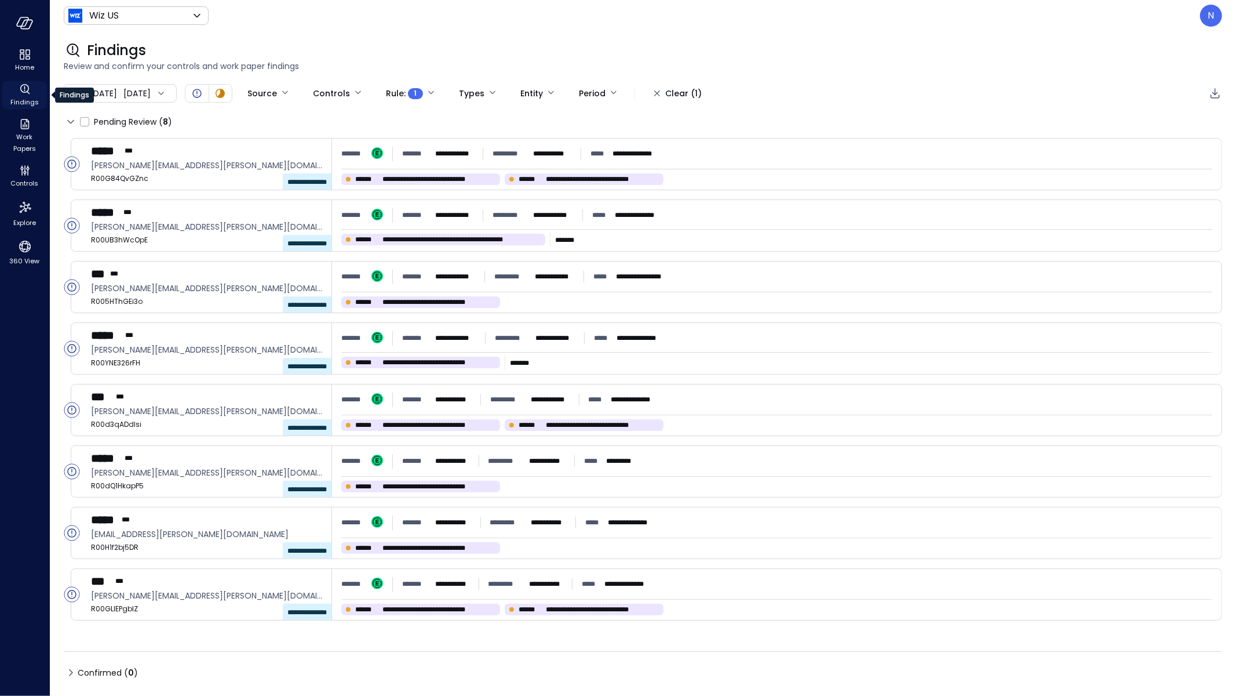
click at [22, 92] on icon "Findings" at bounding box center [25, 89] width 14 height 14
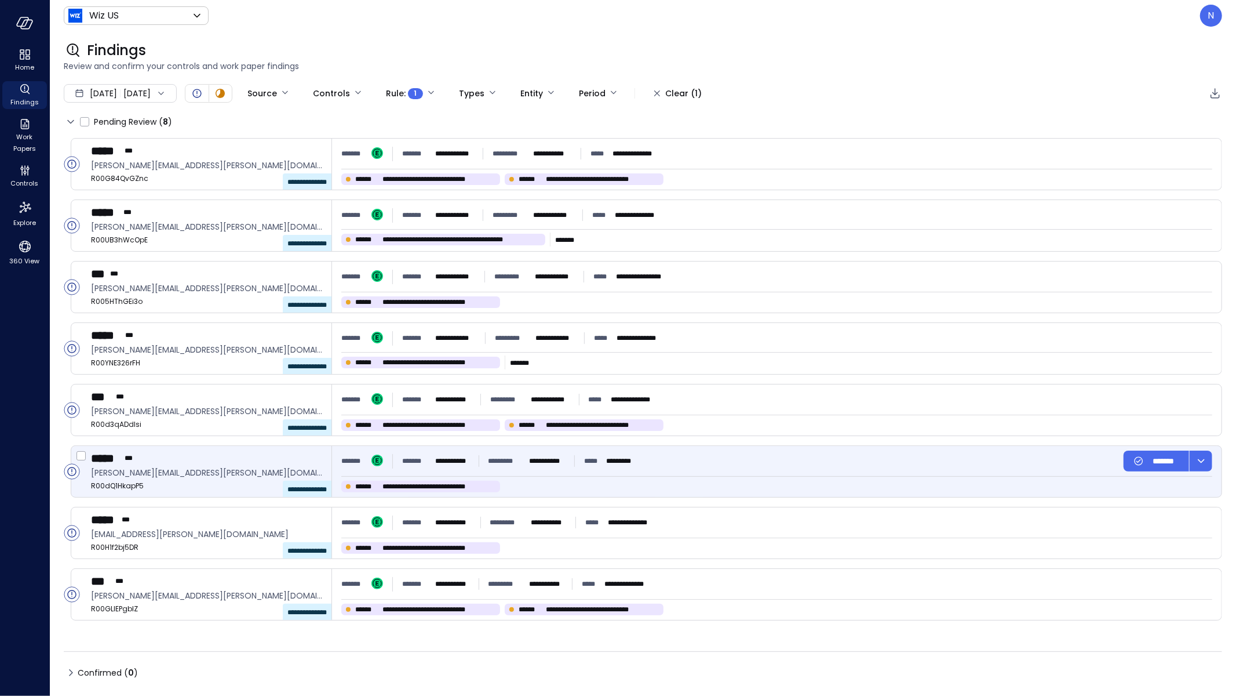
click at [287, 486] on span "**********" at bounding box center [306, 489] width 39 height 7
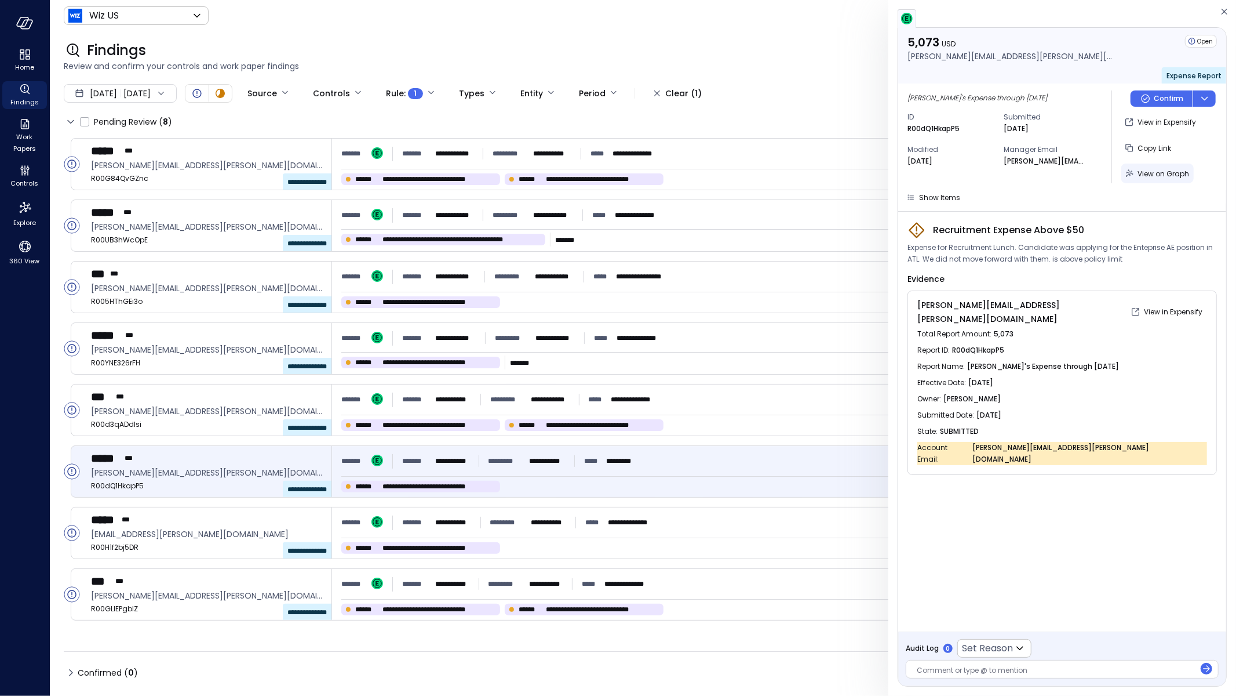
click at [1158, 179] on div "View on Graph" at bounding box center [1164, 173] width 52 height 14
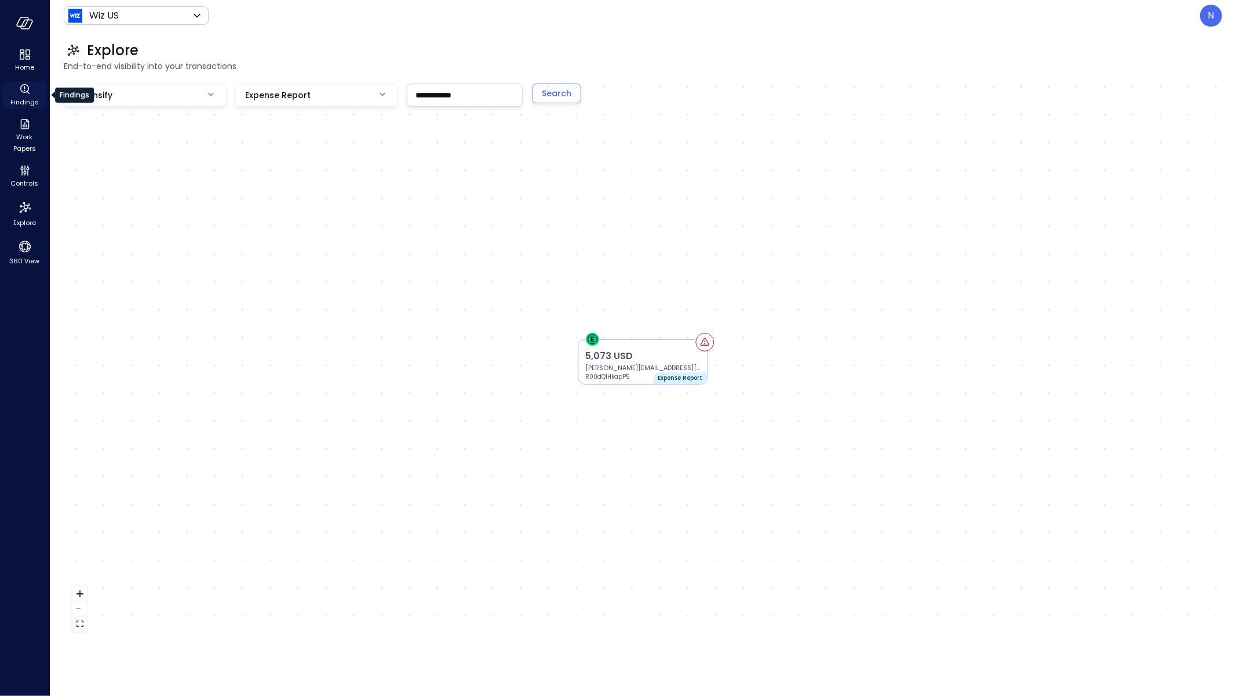
click at [29, 91] on icon "Findings" at bounding box center [25, 89] width 14 height 14
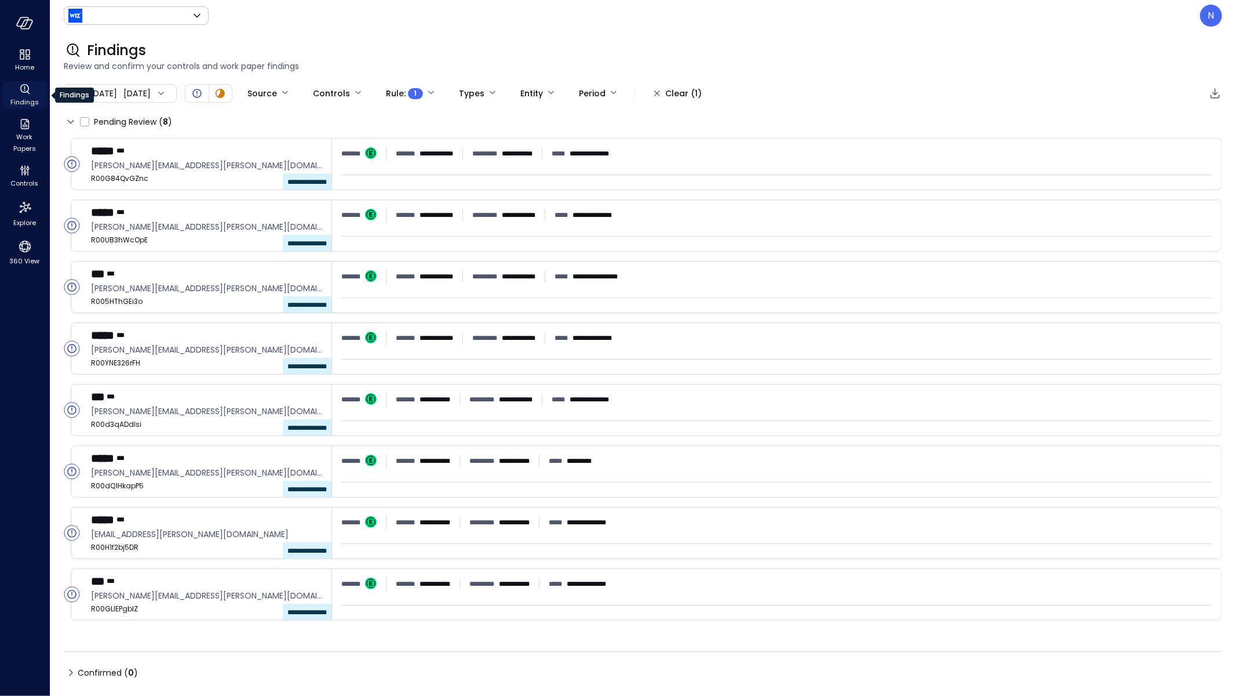
type input "******"
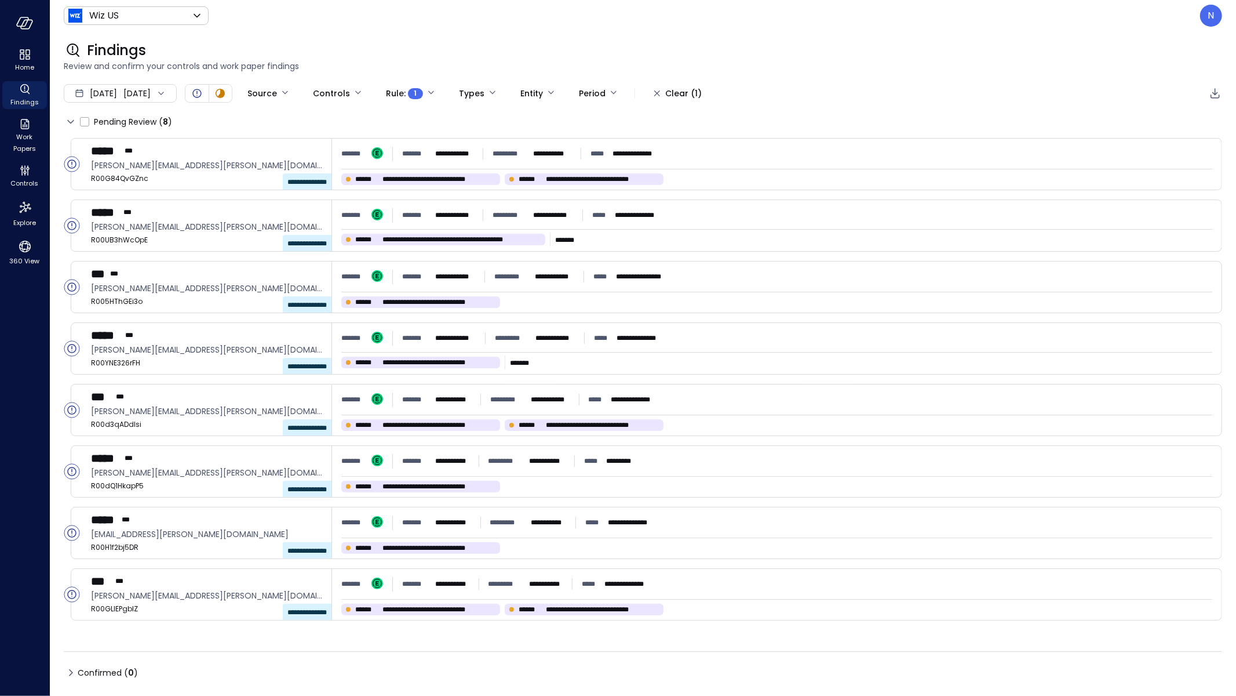
click at [92, 94] on span "Jul 1, 2025" at bounding box center [103, 93] width 27 height 13
click at [130, 160] on li "Current Year 2025" at bounding box center [127, 163] width 92 height 19
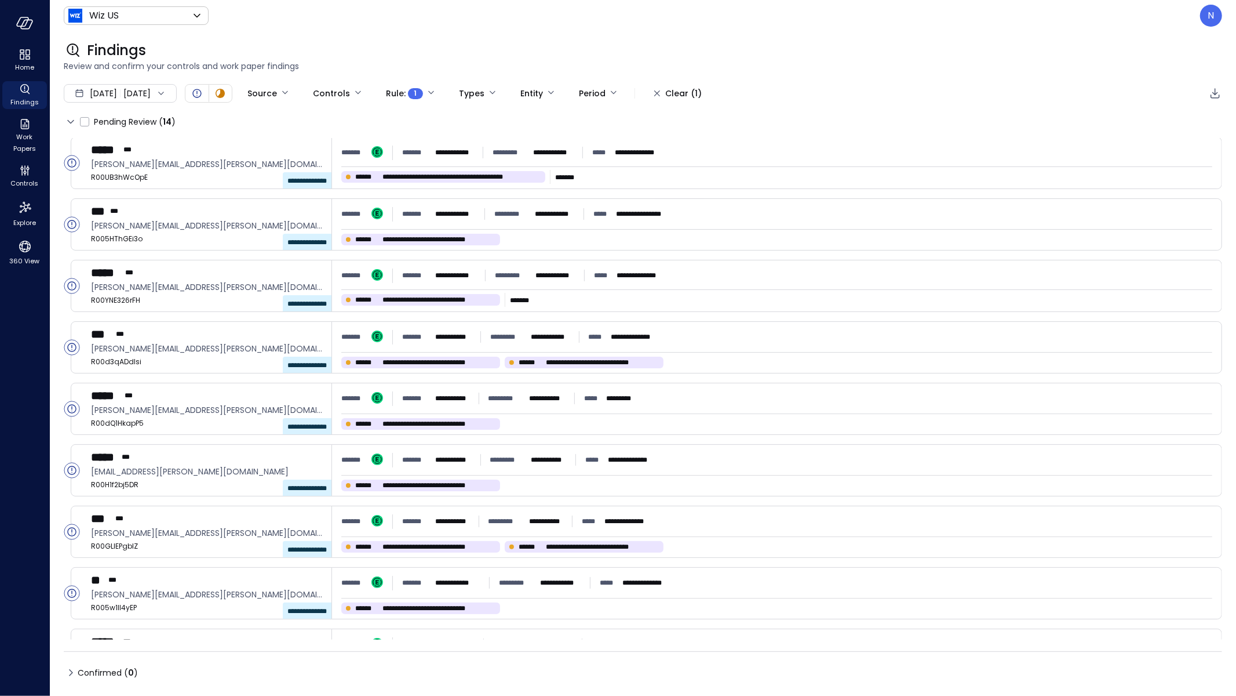
scroll to position [65, 0]
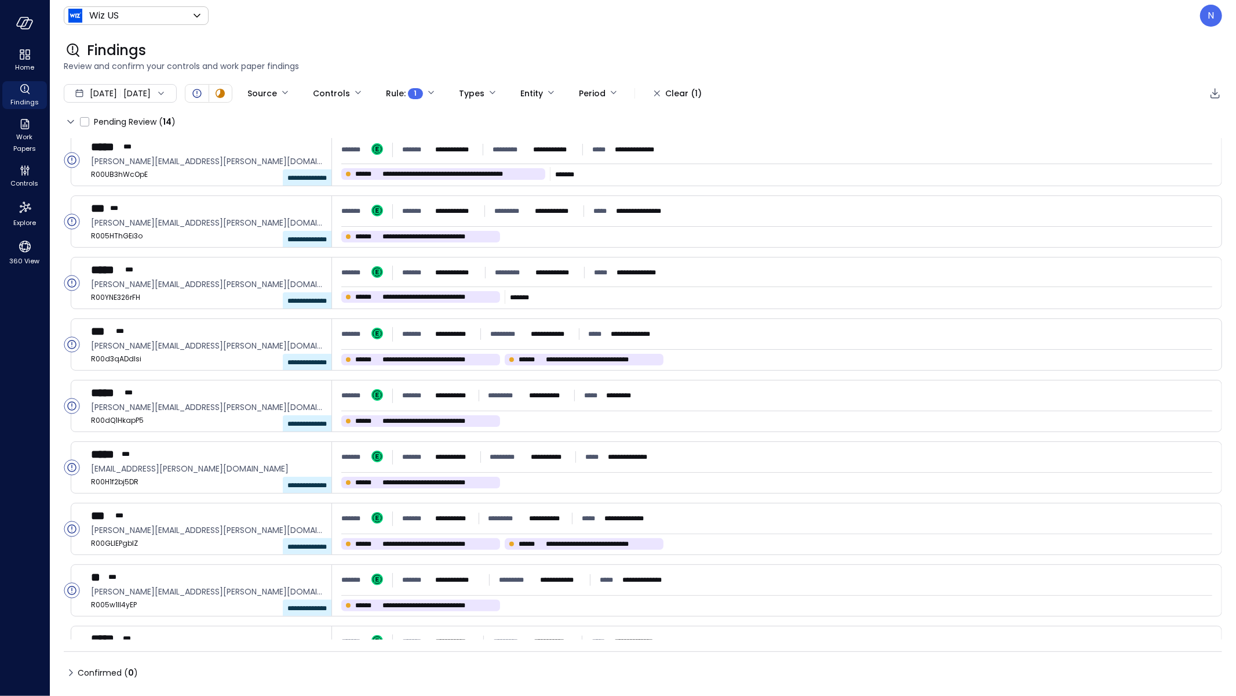
click at [446, 82] on div "**********" at bounding box center [643, 363] width 1186 height 664
click at [446, 91] on body "**********" at bounding box center [618, 348] width 1236 height 696
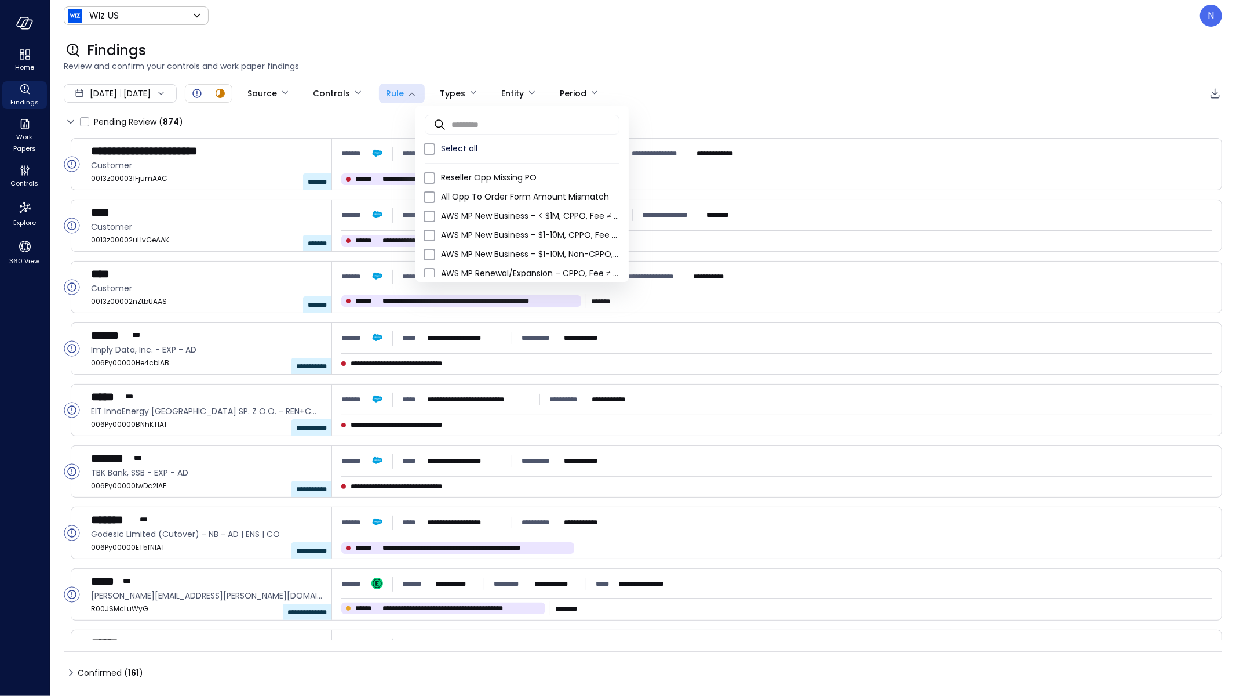
click at [385, 96] on div at bounding box center [618, 348] width 1236 height 696
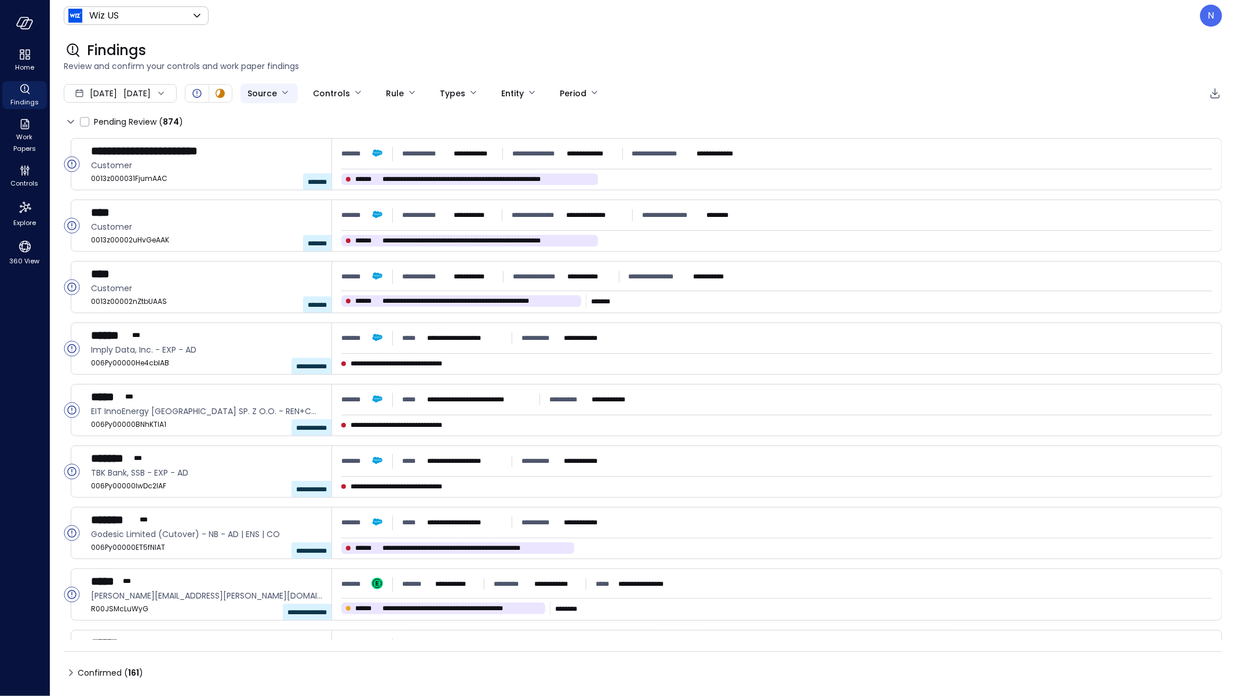
click at [304, 100] on body "**********" at bounding box center [618, 348] width 1236 height 696
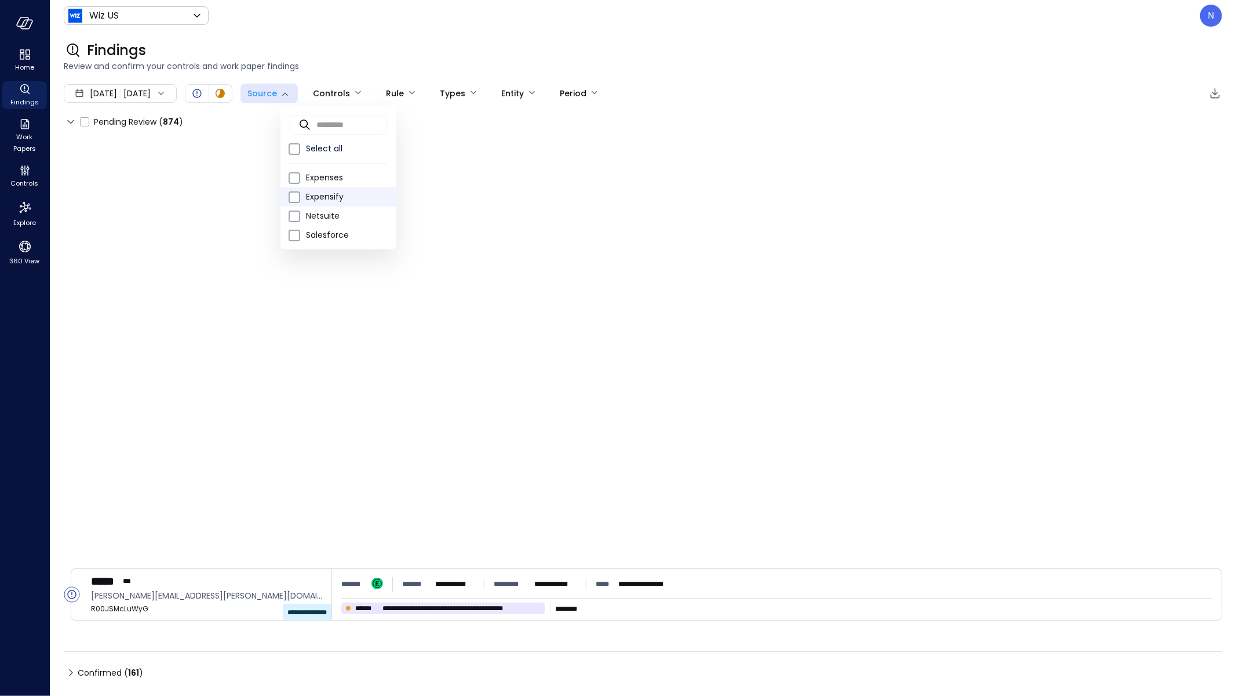
type input "*********"
click at [414, 46] on div at bounding box center [618, 348] width 1236 height 696
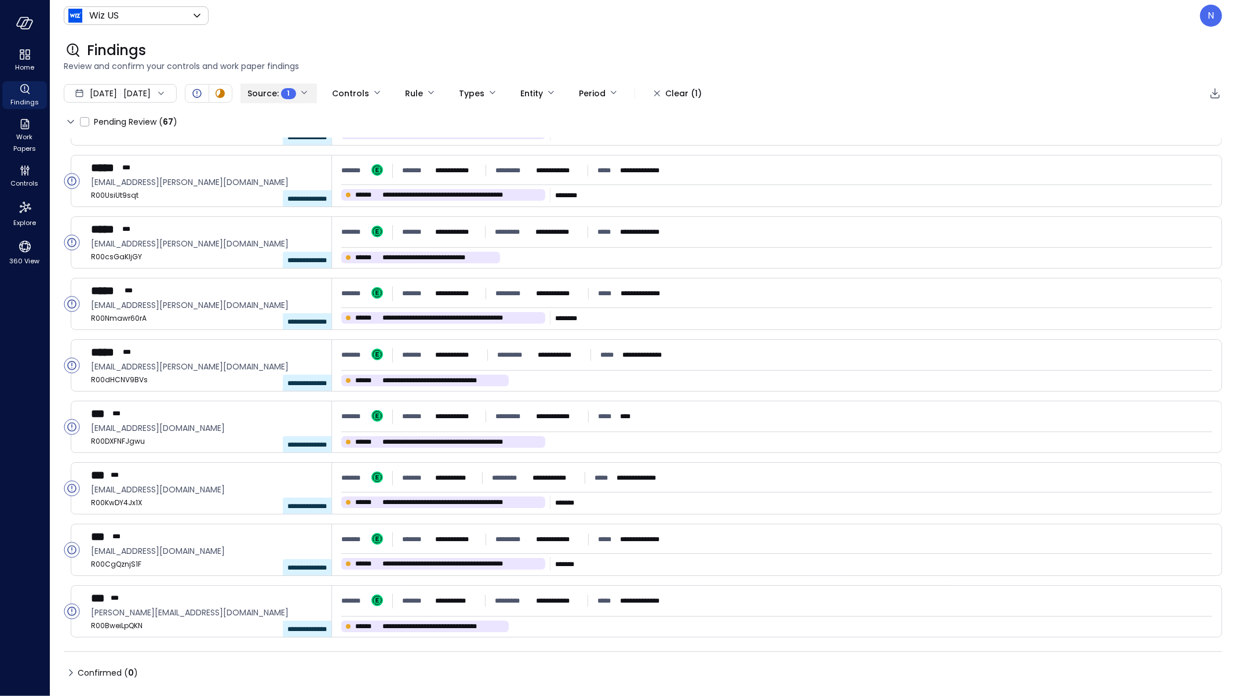
scroll to position [3605, 0]
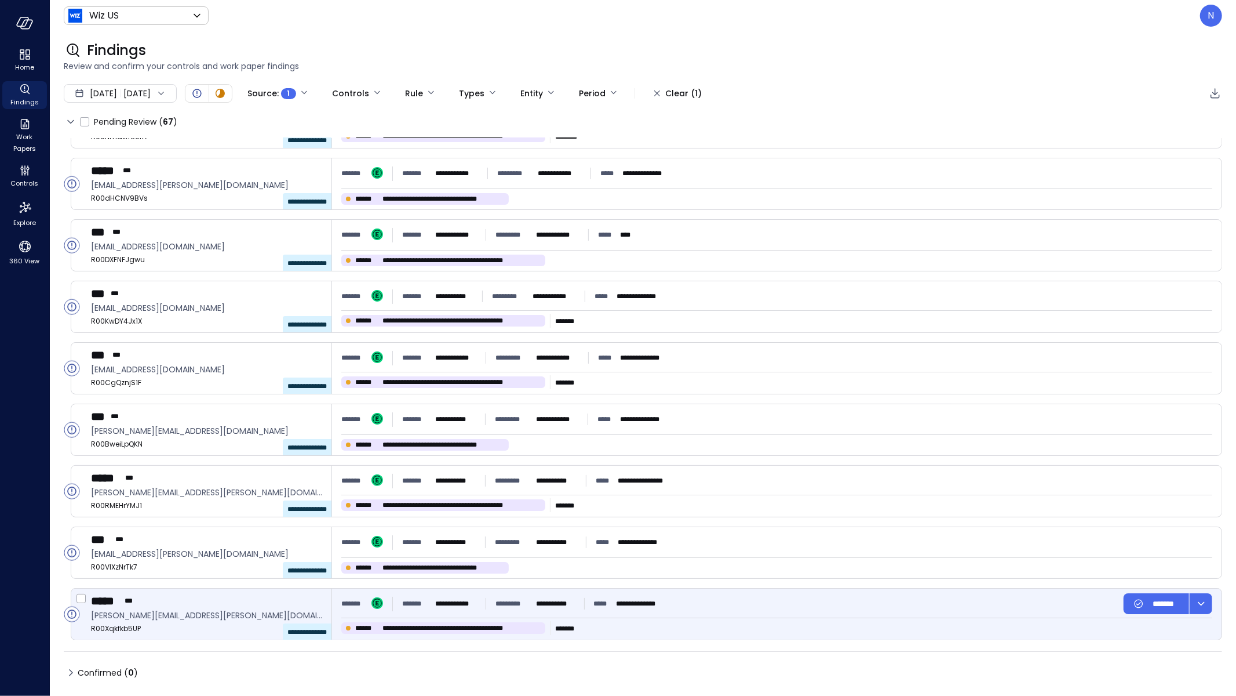
click at [565, 607] on p "**********" at bounding box center [555, 604] width 39 height 12
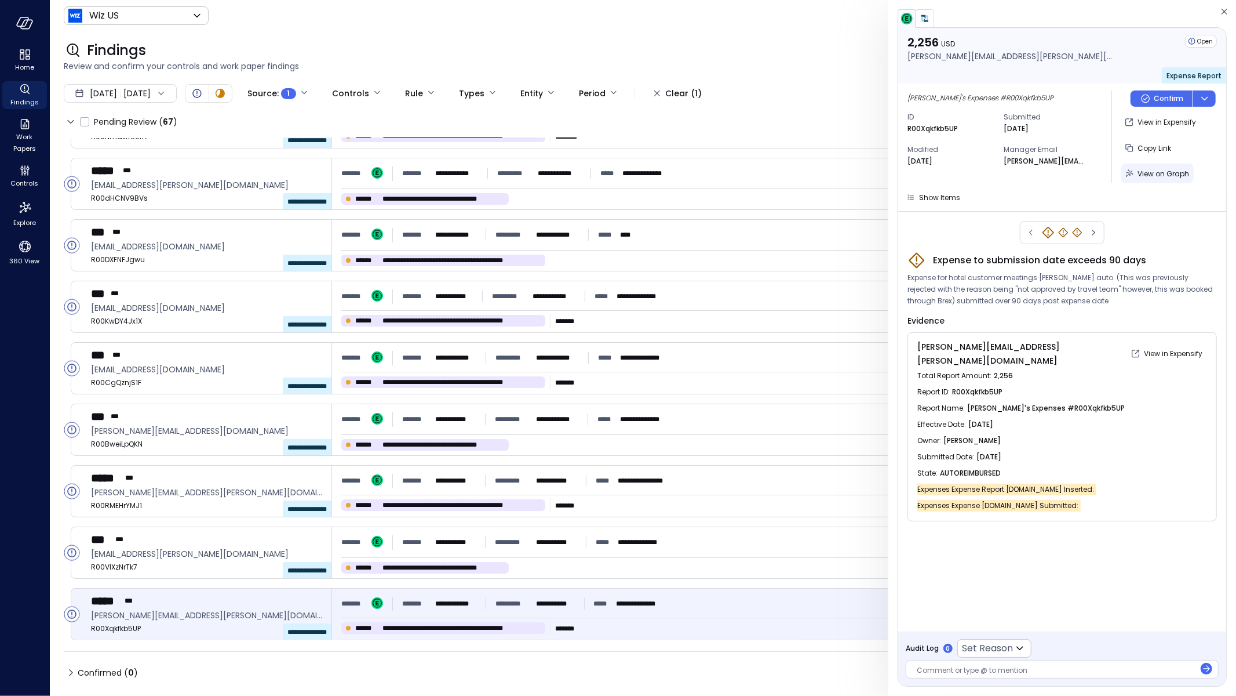
click at [1163, 172] on span "View on Graph" at bounding box center [1164, 174] width 52 height 10
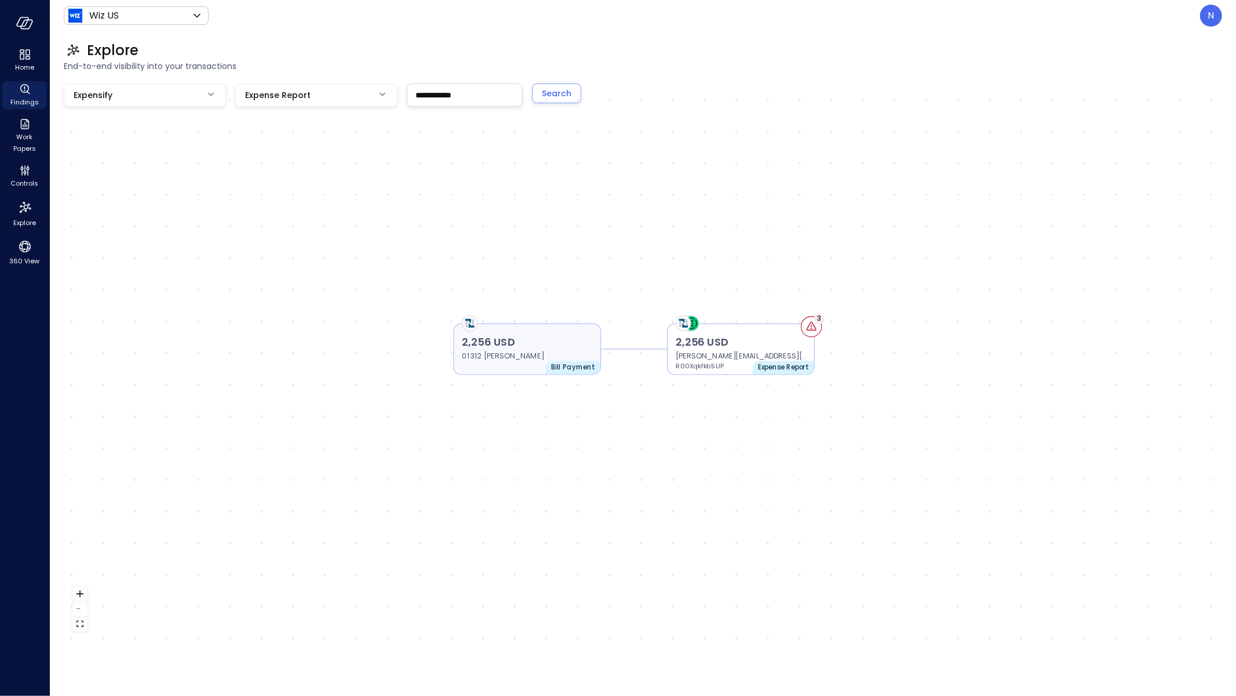
click at [527, 347] on p "2,256 USD" at bounding box center [527, 342] width 130 height 16
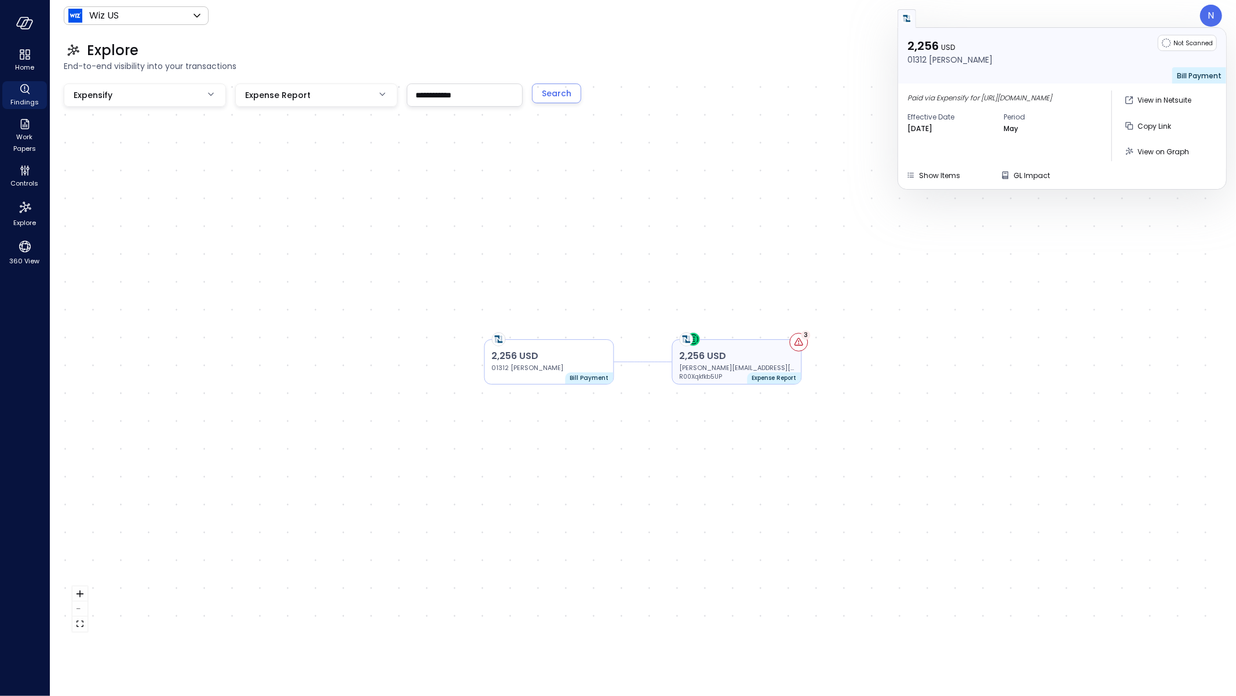
click at [739, 355] on p "2,256 USD" at bounding box center [737, 356] width 115 height 14
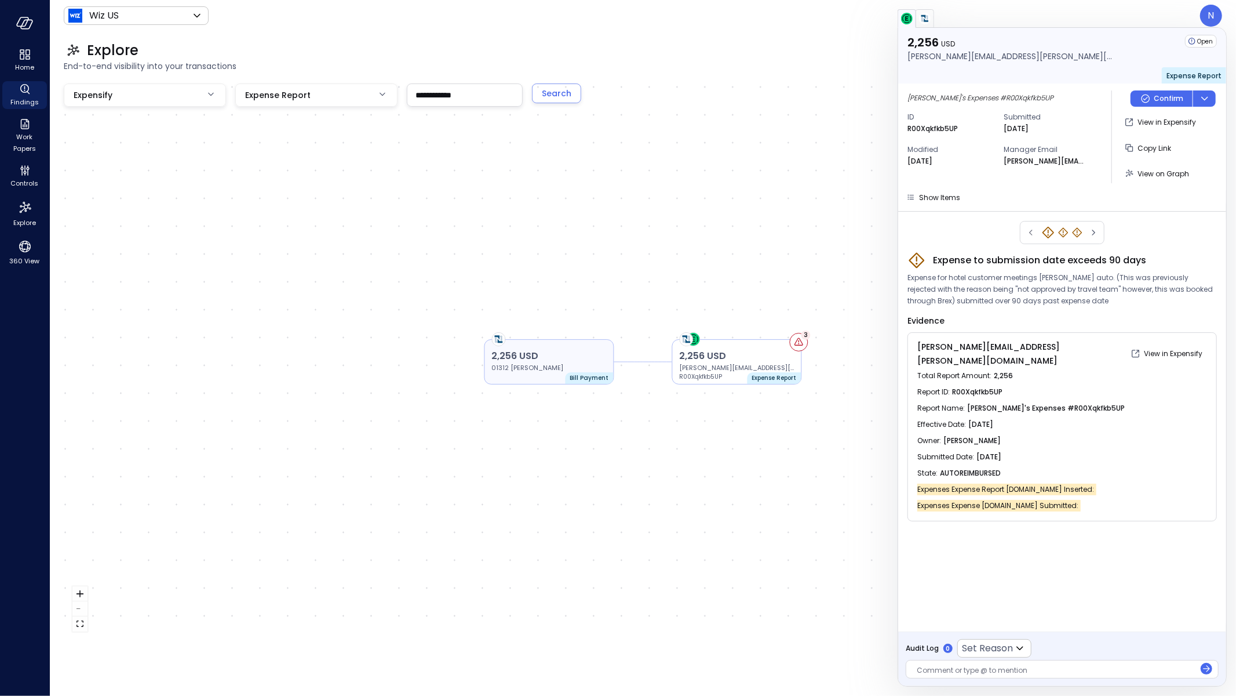
click at [567, 375] on div "2,256 USD 01312 David Benavidez Bill Payment" at bounding box center [550, 361] width 130 height 45
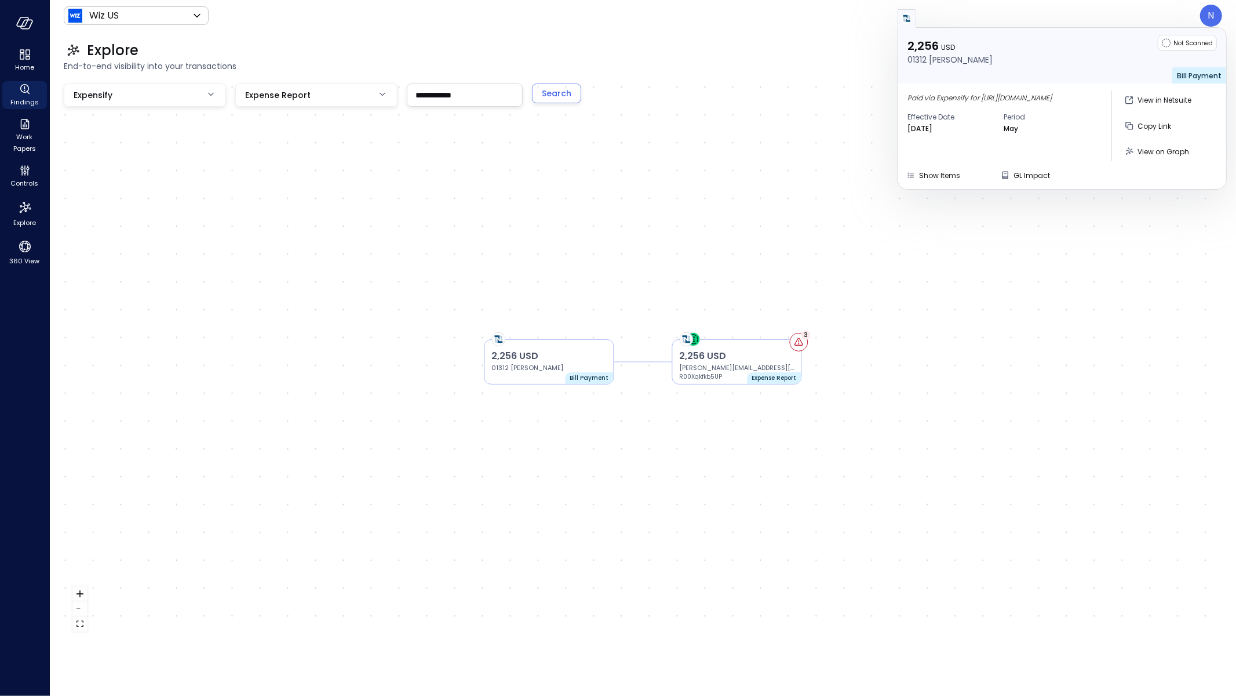
drag, startPoint x: 1007, startPoint y: 63, endPoint x: 932, endPoint y: 61, distance: 74.8
click at [932, 61] on div "2,256 USD 01312 David Benavidez Not Scanned Bill Payment" at bounding box center [1062, 56] width 328 height 56
click at [564, 367] on p "01312 David Benavidez" at bounding box center [549, 367] width 115 height 9
click at [559, 352] on p "2,256 USD" at bounding box center [549, 356] width 115 height 14
click at [751, 368] on p "david.benavidez@wiz.io" at bounding box center [737, 367] width 115 height 9
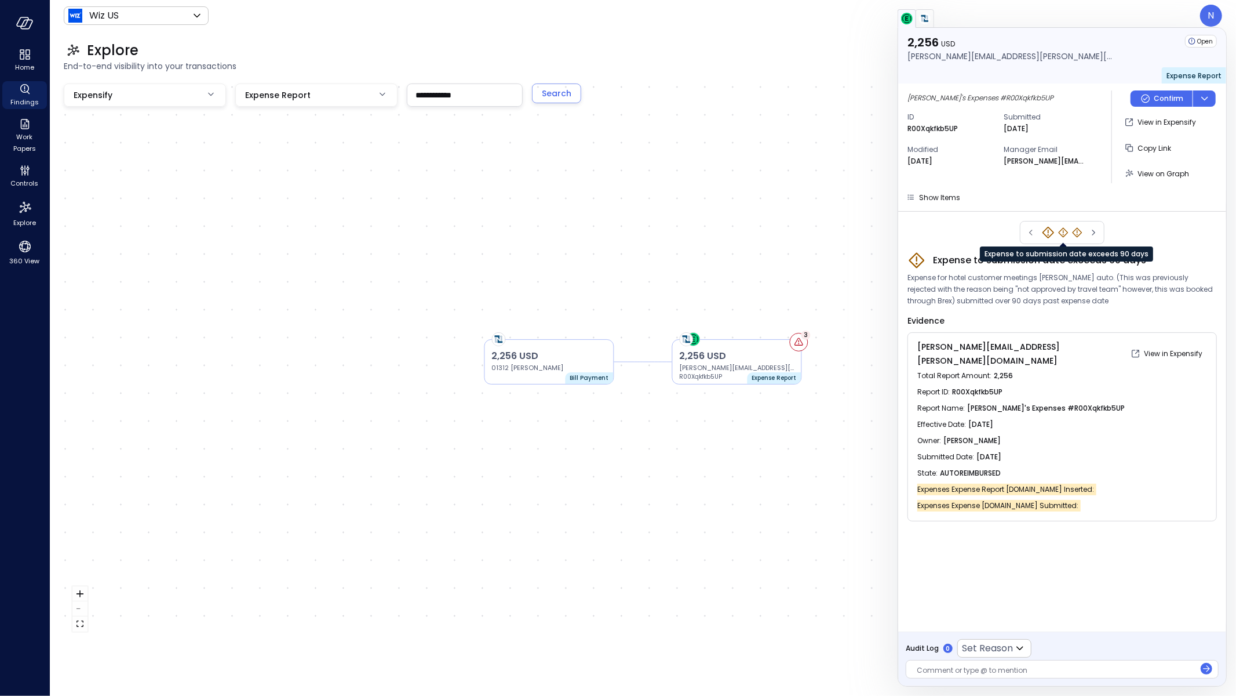
click at [1065, 235] on icon "Expense to submission date exceeds 90 days" at bounding box center [1064, 233] width 10 height 10
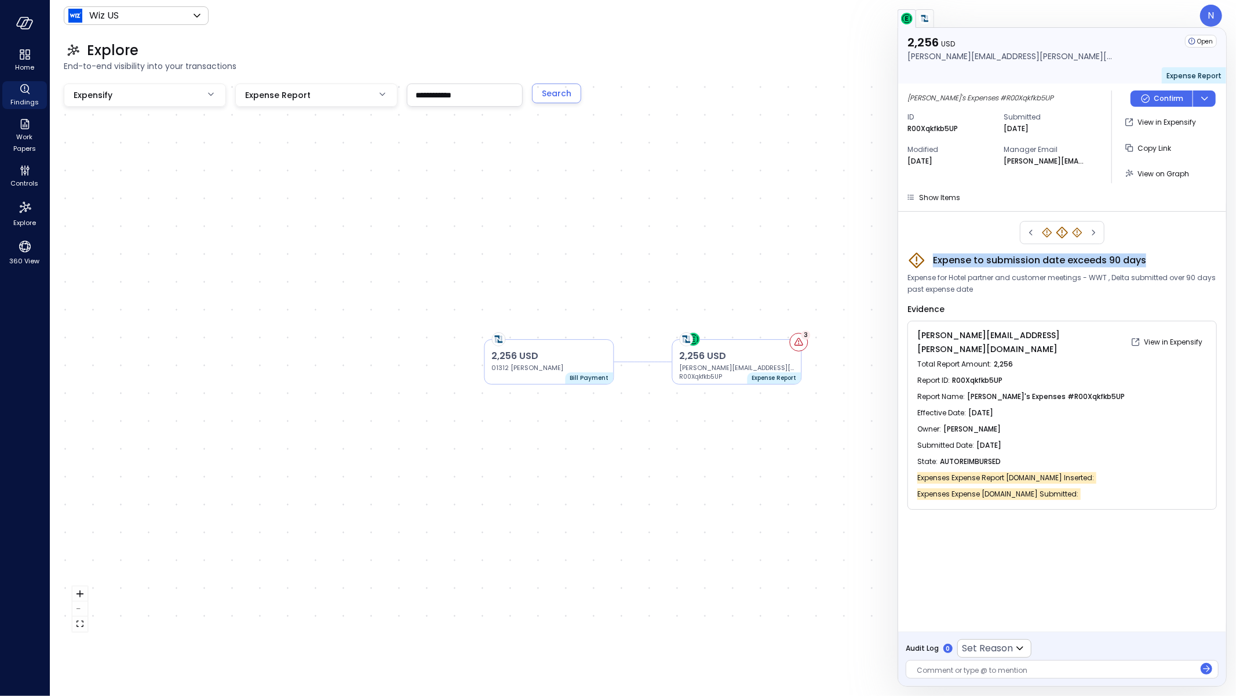
drag, startPoint x: 1157, startPoint y: 264, endPoint x: 915, endPoint y: 246, distance: 242.4
click at [915, 246] on div "Expense to submission date exceeds 90 days Expense for Hotel partner and custom…" at bounding box center [1063, 365] width 310 height 289
click at [1122, 250] on div "Expense to submission date exceeds 90 days Expense for Hotel partner and custom…" at bounding box center [1063, 365] width 310 height 289
drag, startPoint x: 1111, startPoint y: 264, endPoint x: 933, endPoint y: 259, distance: 178.6
click at [933, 259] on div "Expense to submission date exceeds 90 days" at bounding box center [1063, 260] width 310 height 19
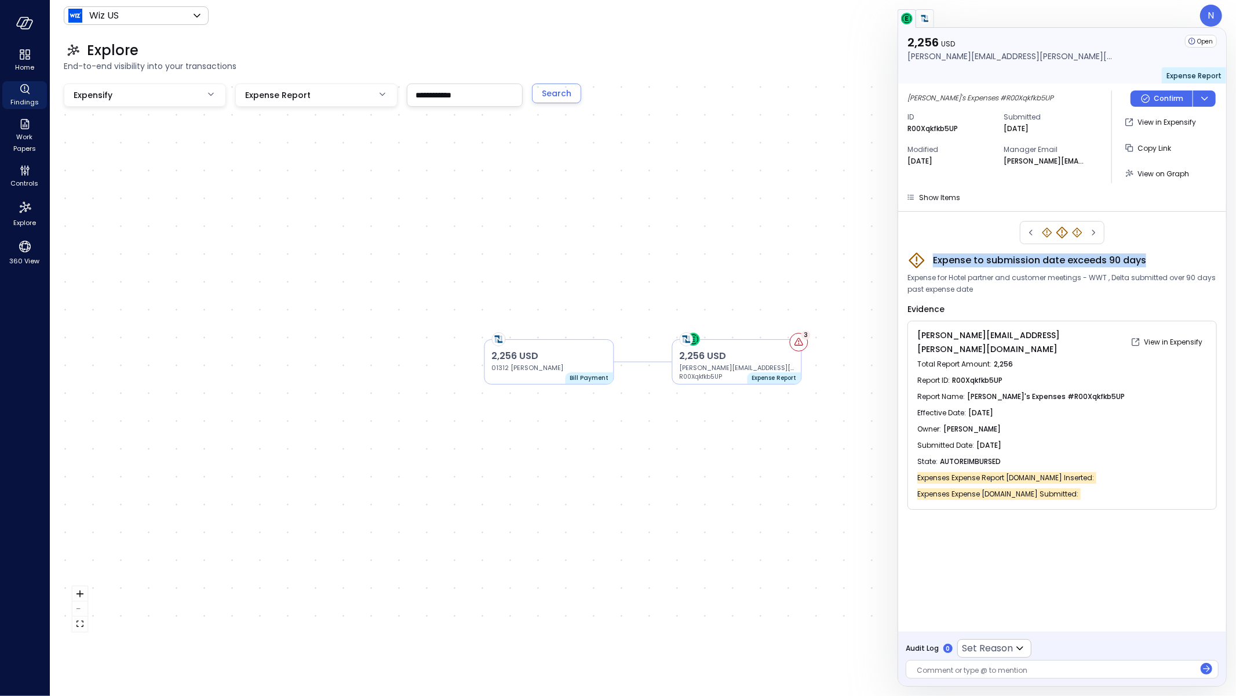
copy span "Expense to submission date exceeds 90 days"
click at [1218, 24] on div at bounding box center [1062, 18] width 329 height 19
click at [1213, 17] on div at bounding box center [1062, 18] width 329 height 19
click at [1216, 17] on div at bounding box center [1062, 18] width 329 height 19
drag, startPoint x: 1214, startPoint y: 625, endPoint x: 1215, endPoint y: 14, distance: 610.9
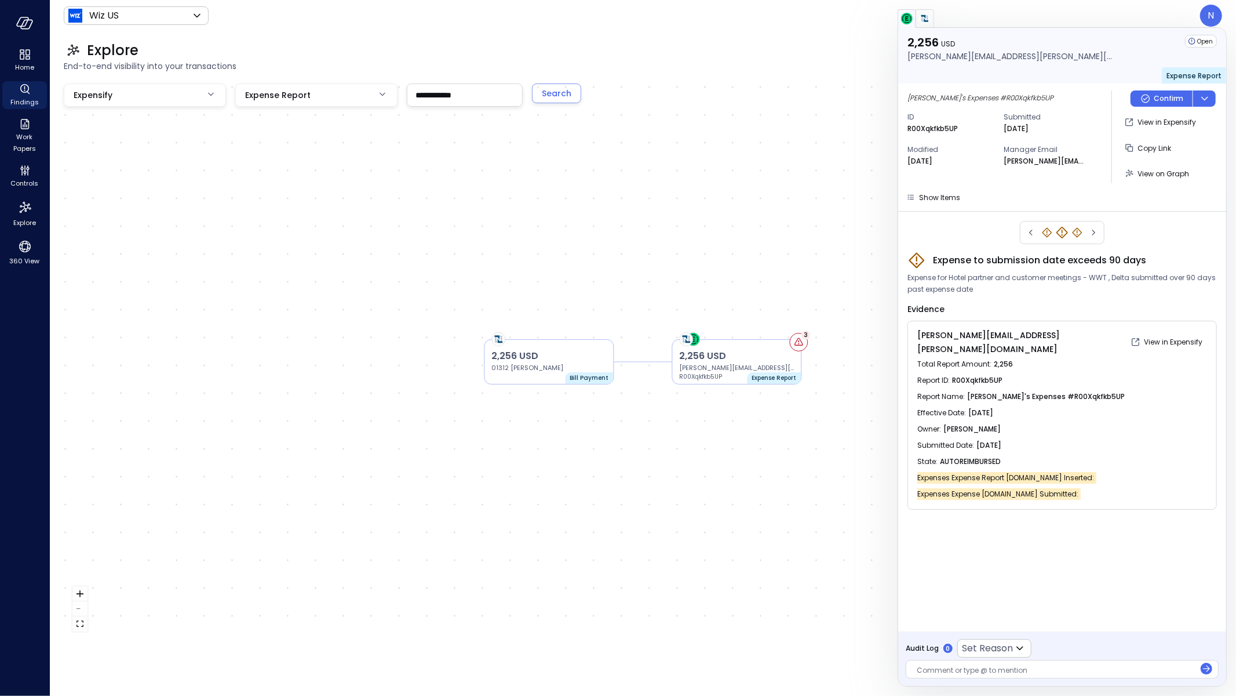
click at [1214, 14] on div at bounding box center [1062, 18] width 329 height 19
click at [374, 191] on div "2,256 USD david.benavidez@wiz.io R00Xqkfkb5UP Expense Report 3 2,256 USD 01312 …" at bounding box center [643, 361] width 1159 height 556
click at [22, 24] on icon "button" at bounding box center [27, 24] width 12 height 9
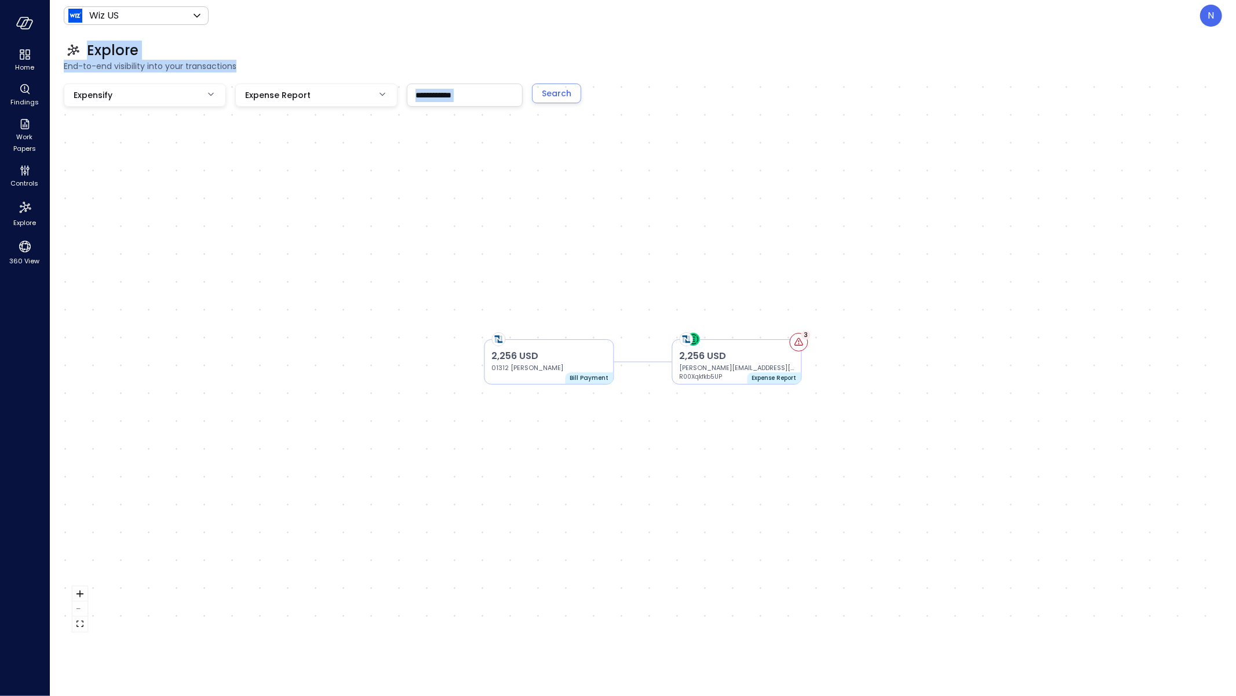
drag, startPoint x: 1162, startPoint y: 555, endPoint x: 1212, endPoint y: 19, distance: 537.9
click at [1236, 12] on header "Wiz US ****** ​ N" at bounding box center [643, 15] width 1186 height 31
click at [1219, 16] on div "N" at bounding box center [1211, 16] width 22 height 22
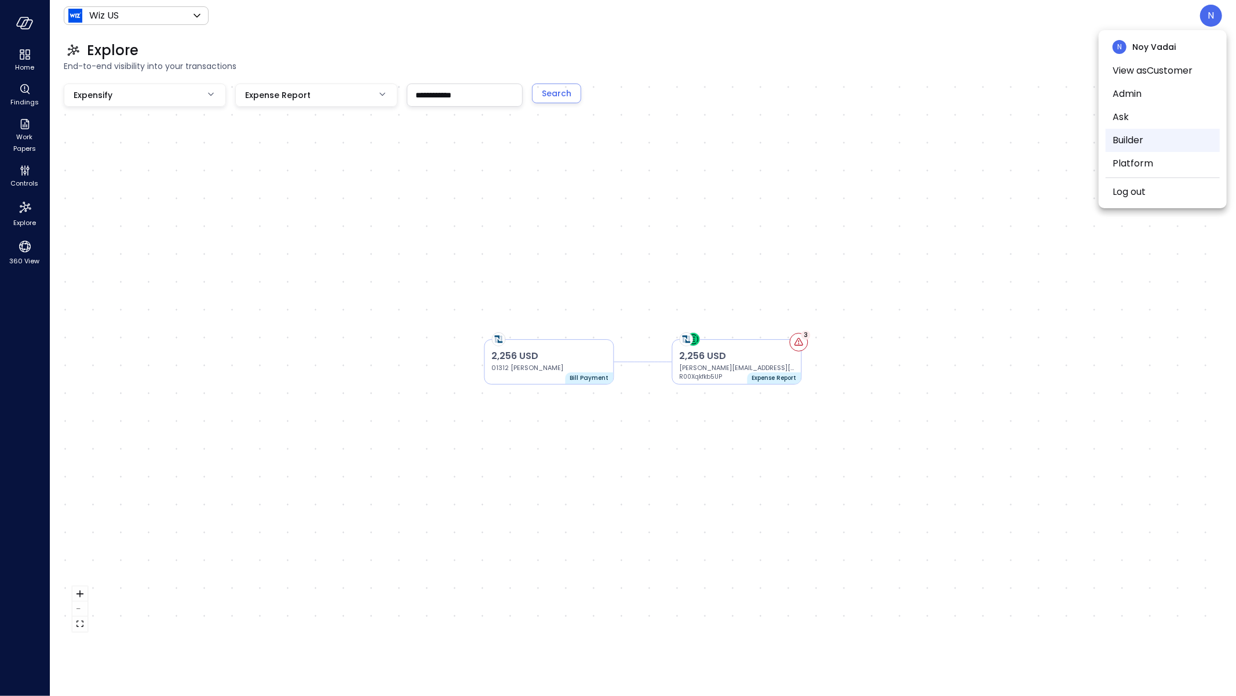
click at [1137, 144] on li "Builder" at bounding box center [1163, 140] width 114 height 23
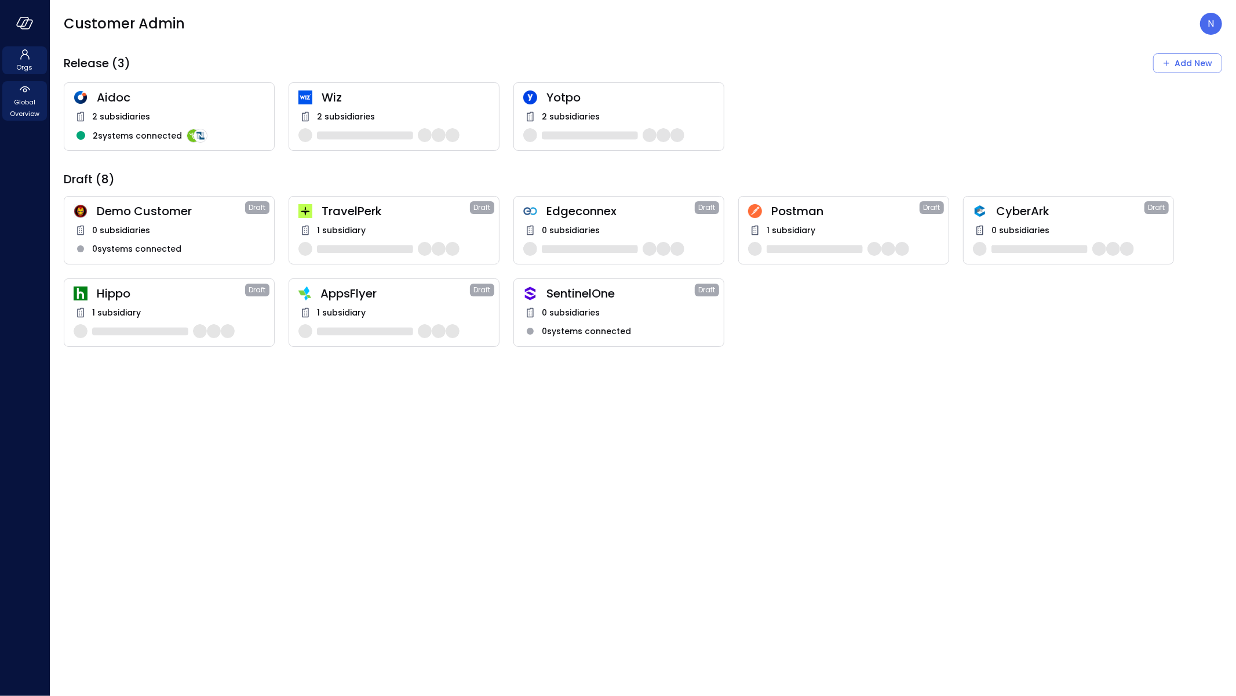
click at [28, 96] on span "Global Overview" at bounding box center [24, 107] width 35 height 23
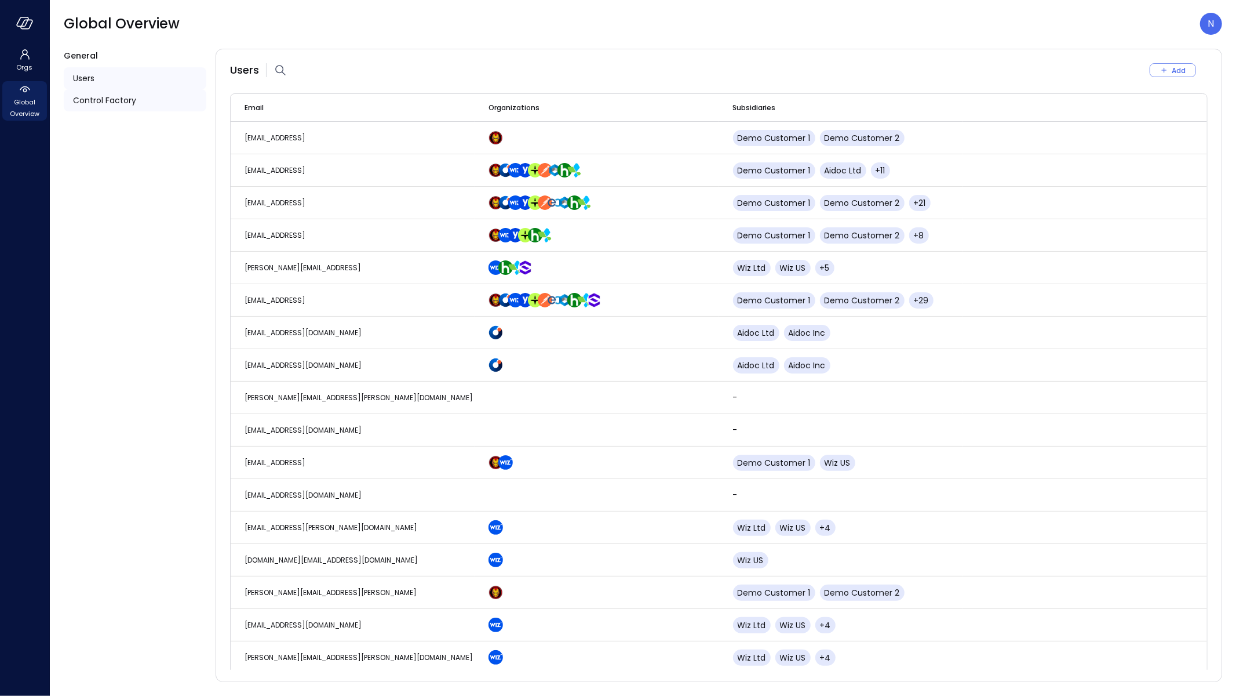
click at [153, 102] on div "Control Factory" at bounding box center [135, 100] width 143 height 22
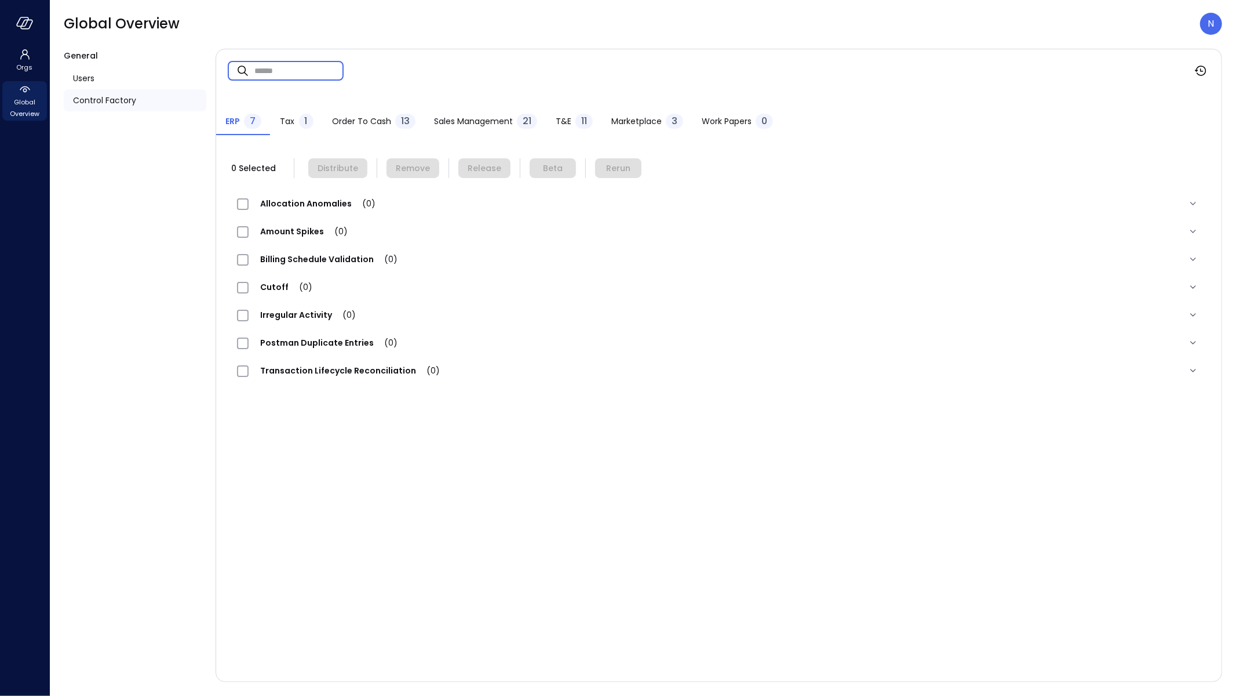
click at [296, 78] on input "text" at bounding box center [298, 70] width 89 height 31
paste input "**********"
type input "**********"
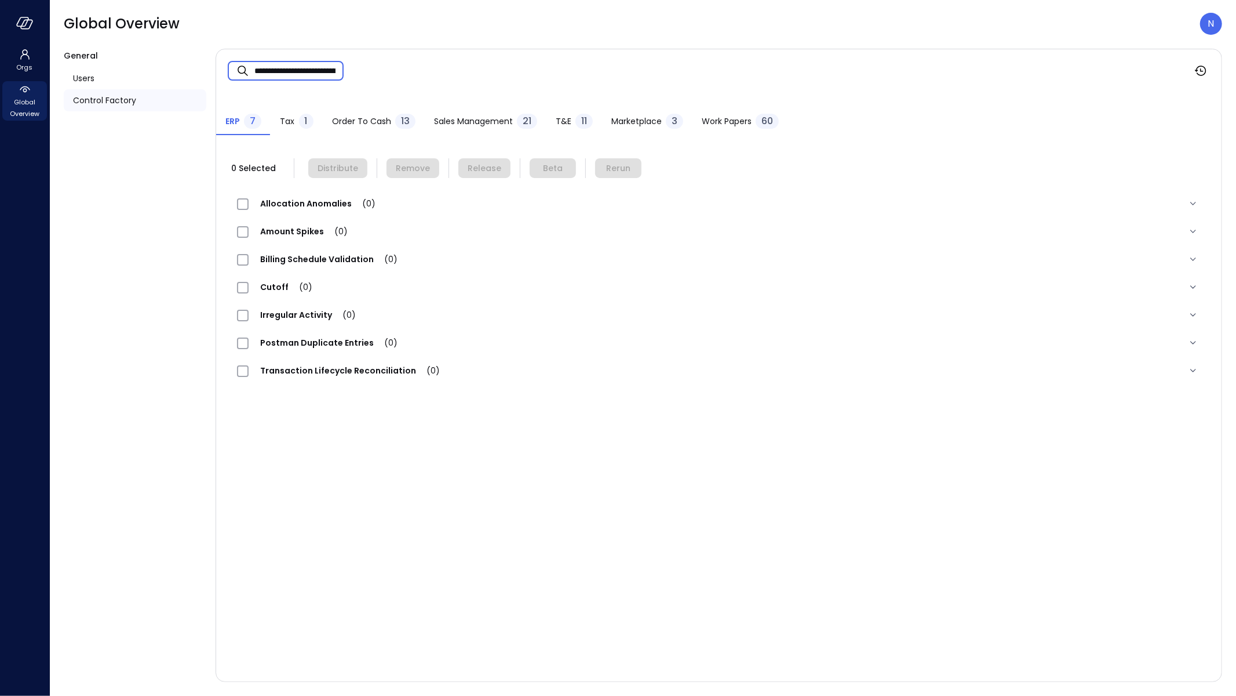
click at [353, 124] on span "Order to Cash" at bounding box center [361, 121] width 59 height 13
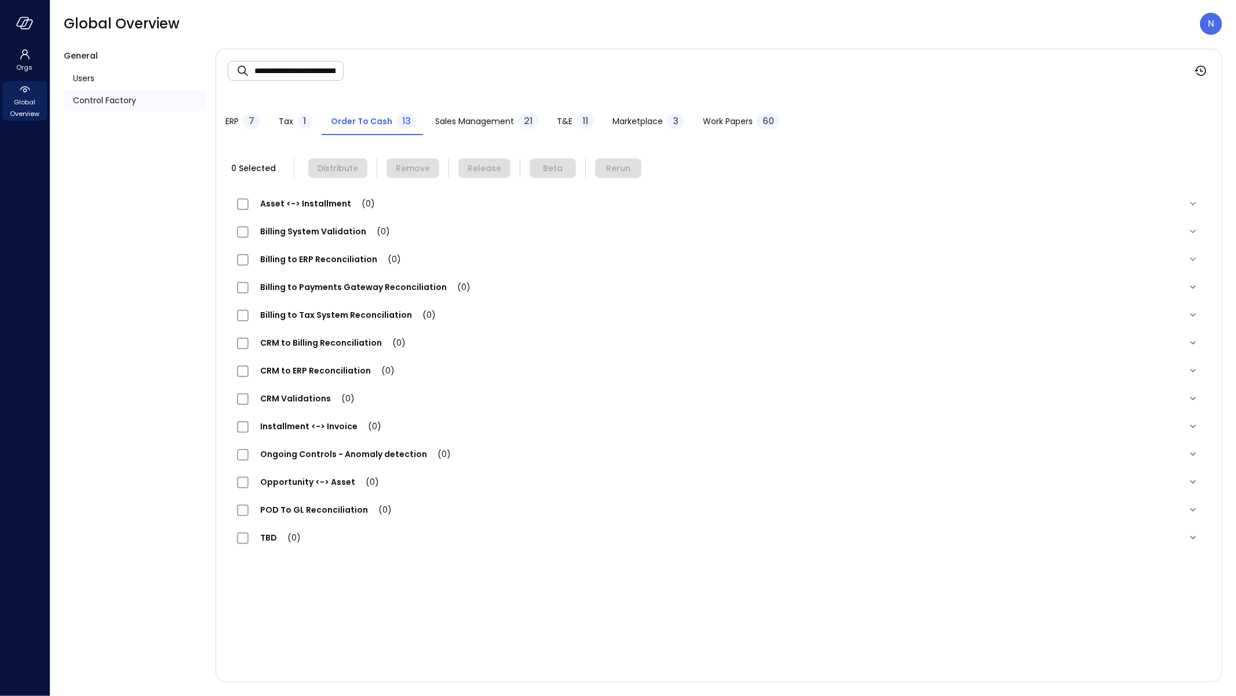
click at [492, 123] on span "Sales Management" at bounding box center [474, 121] width 79 height 13
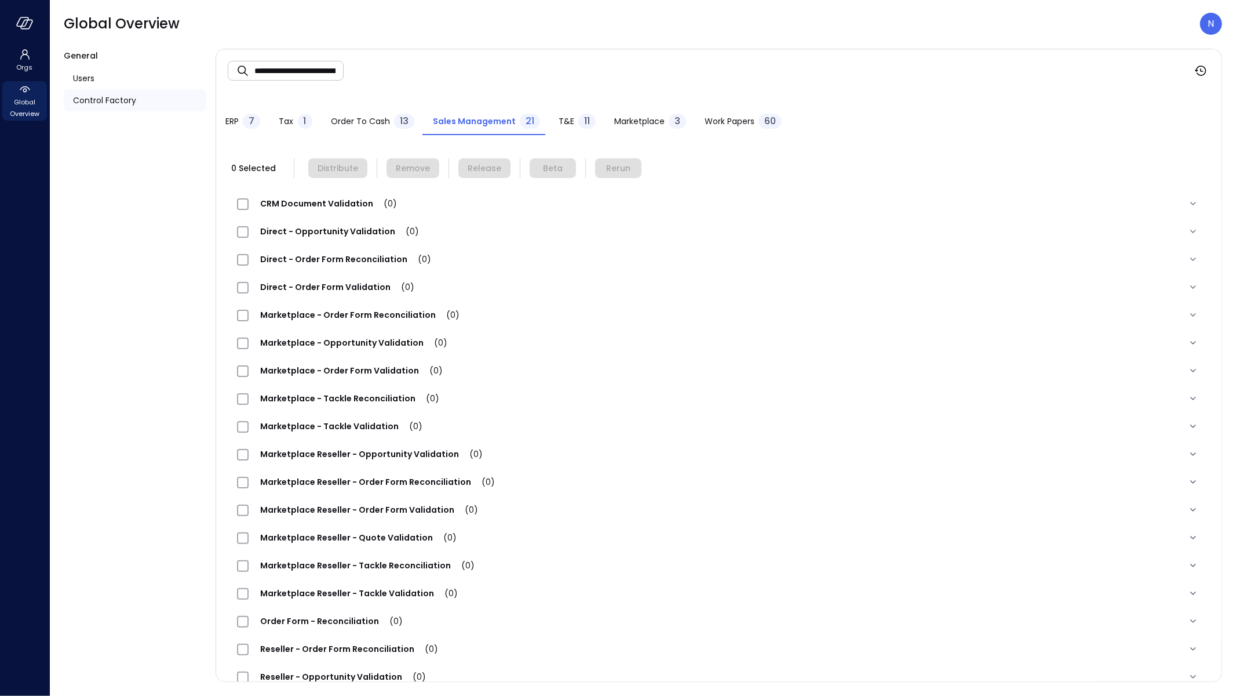
click at [566, 122] on span "T&E" at bounding box center [567, 121] width 16 height 13
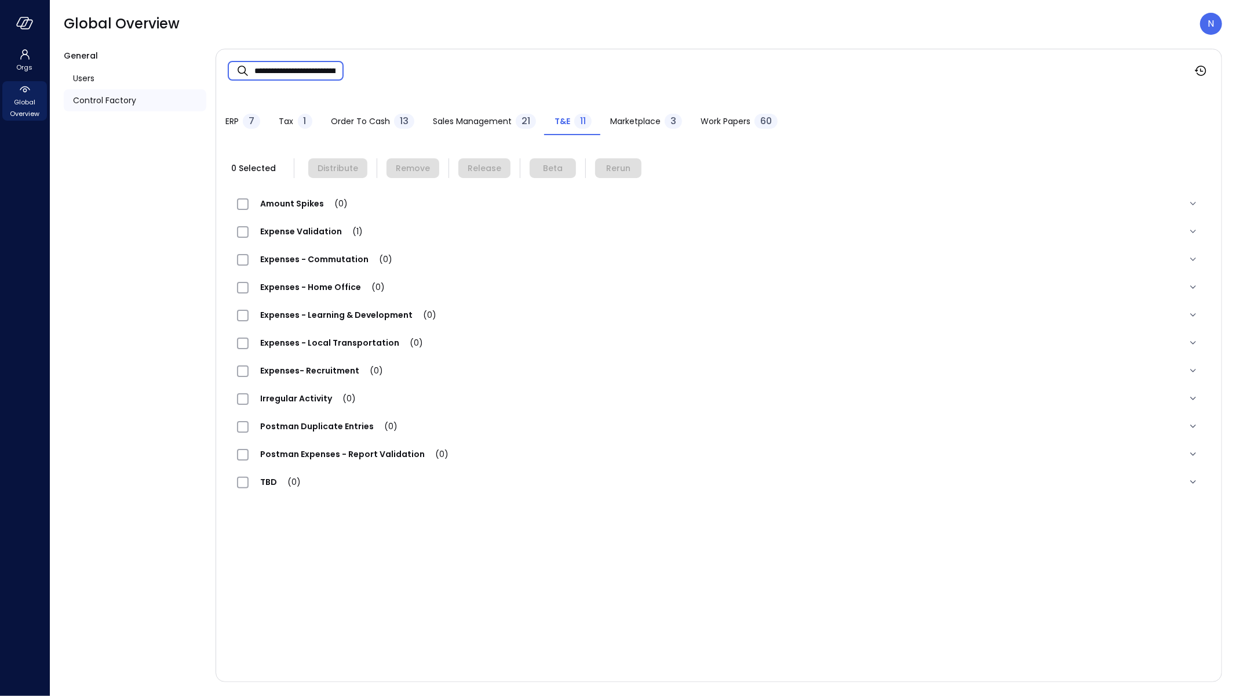
click at [254, 72] on input "**********" at bounding box center [298, 71] width 89 height 31
click at [311, 233] on span "Expense Validation (1)" at bounding box center [312, 231] width 126 height 12
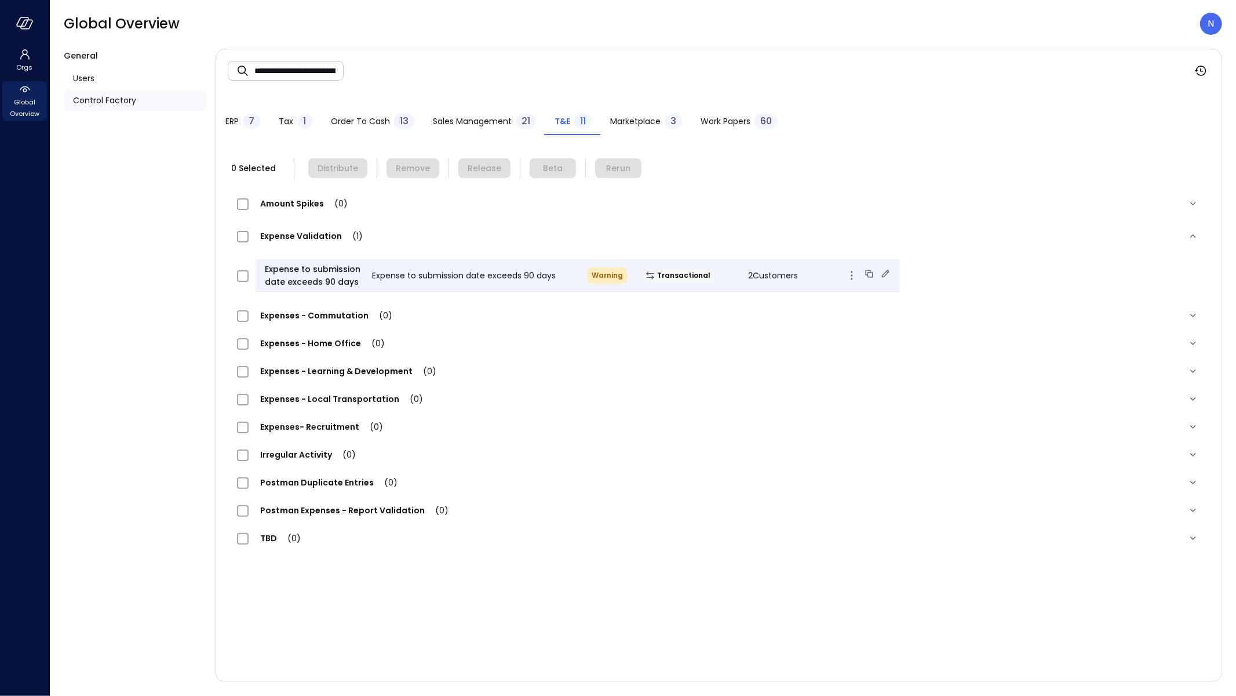
click at [880, 270] on icon at bounding box center [886, 274] width 12 height 12
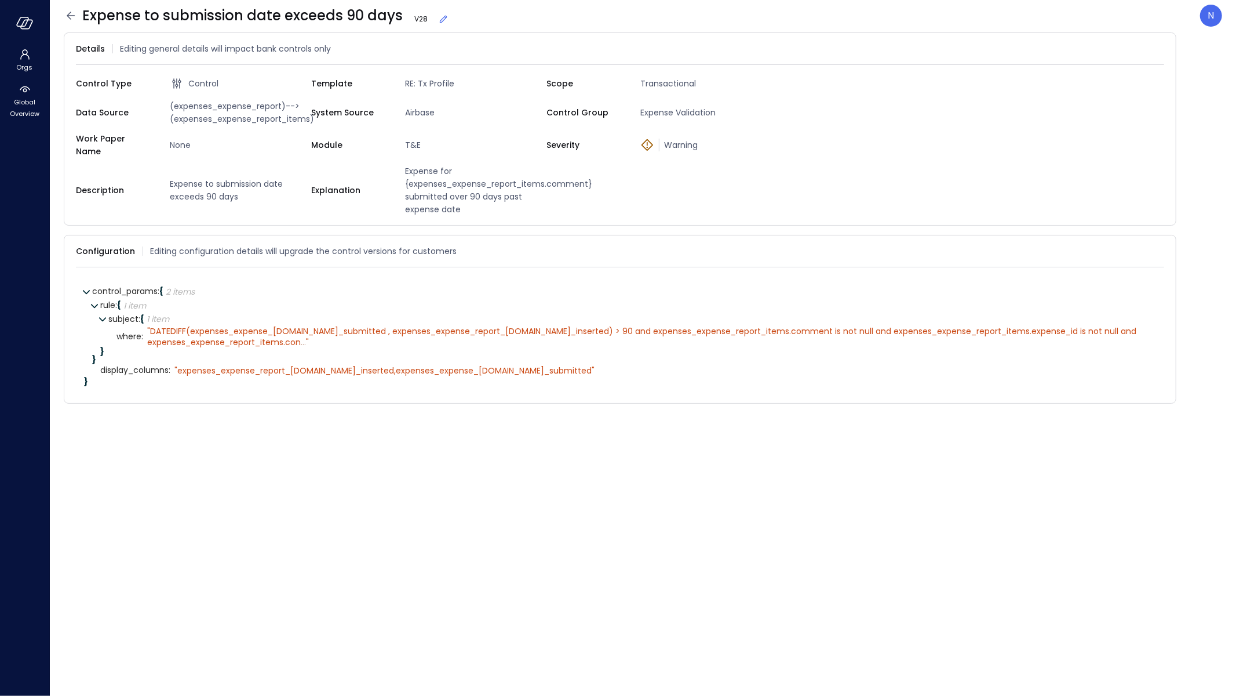
click at [443, 16] on icon at bounding box center [444, 19] width 12 height 12
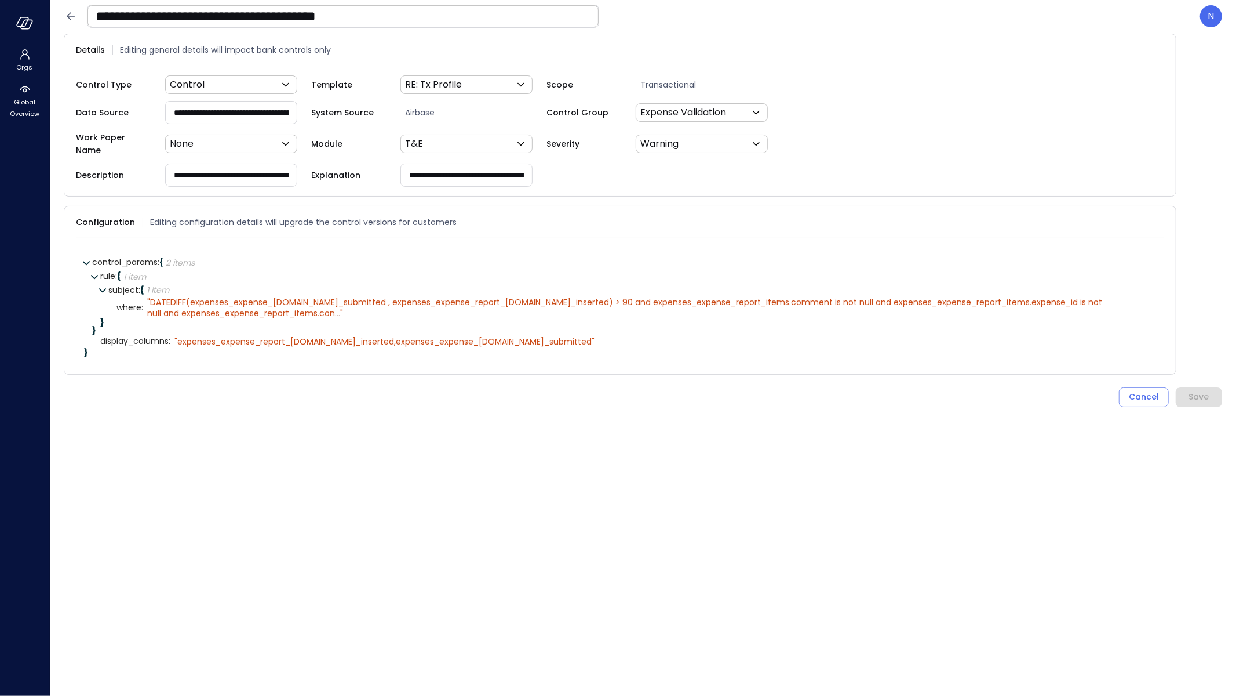
drag, startPoint x: 420, startPoint y: 12, endPoint x: 427, endPoint y: 15, distance: 7.5
click at [420, 12] on input "**********" at bounding box center [343, 16] width 511 height 30
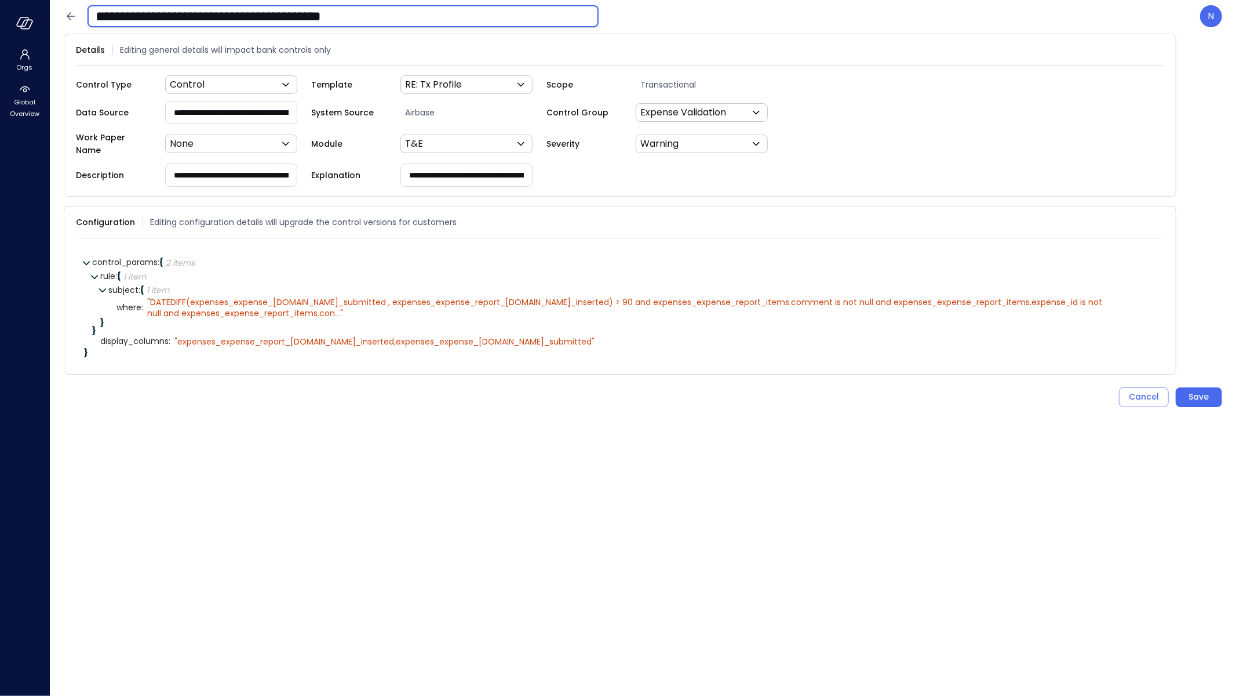
click at [428, 20] on input "**********" at bounding box center [343, 16] width 511 height 30
type input "**********"
drag, startPoint x: 1195, startPoint y: 405, endPoint x: 1206, endPoint y: 392, distance: 16.8
click at [1195, 404] on form "**********" at bounding box center [643, 358] width 1159 height 648
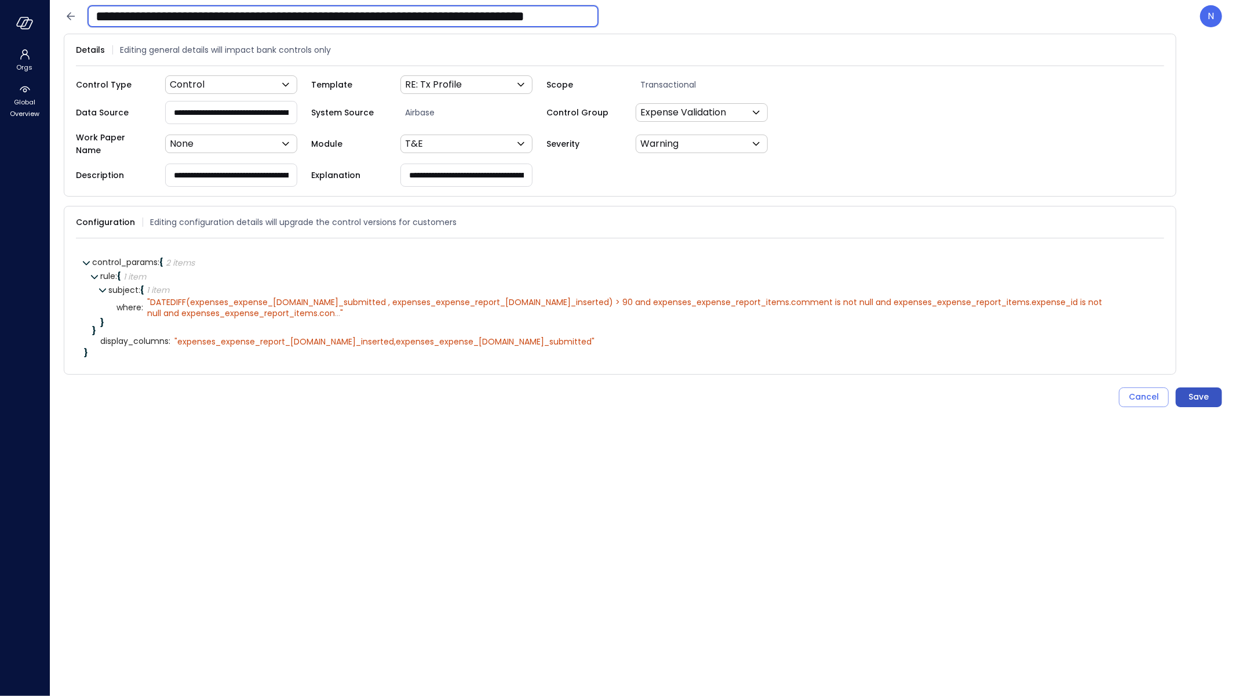
scroll to position [0, 0]
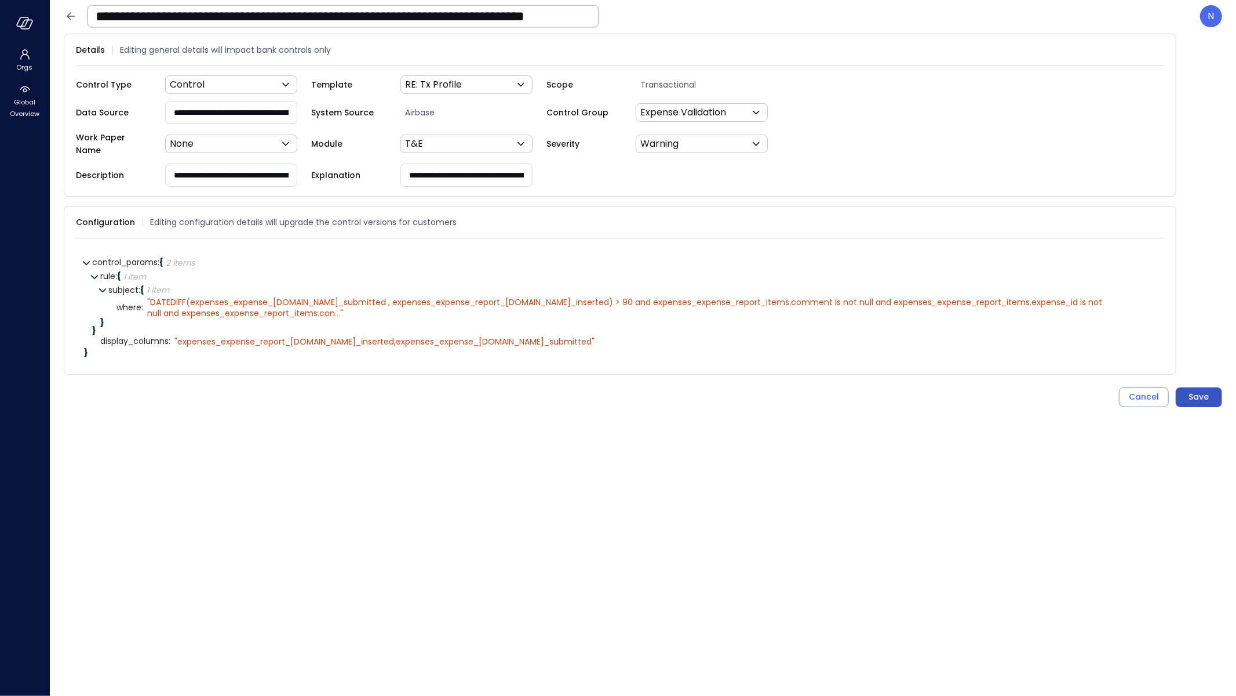
click at [1206, 392] on div "Save" at bounding box center [1199, 396] width 20 height 14
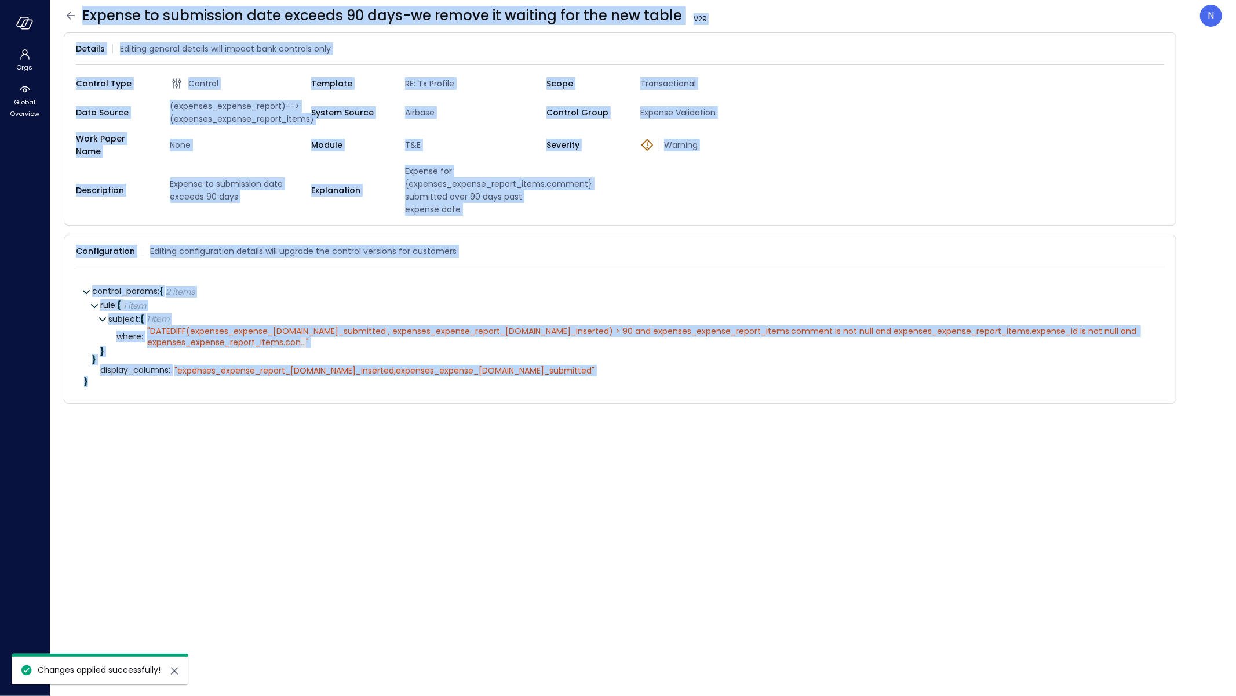
click at [70, 12] on icon at bounding box center [71, 16] width 14 height 14
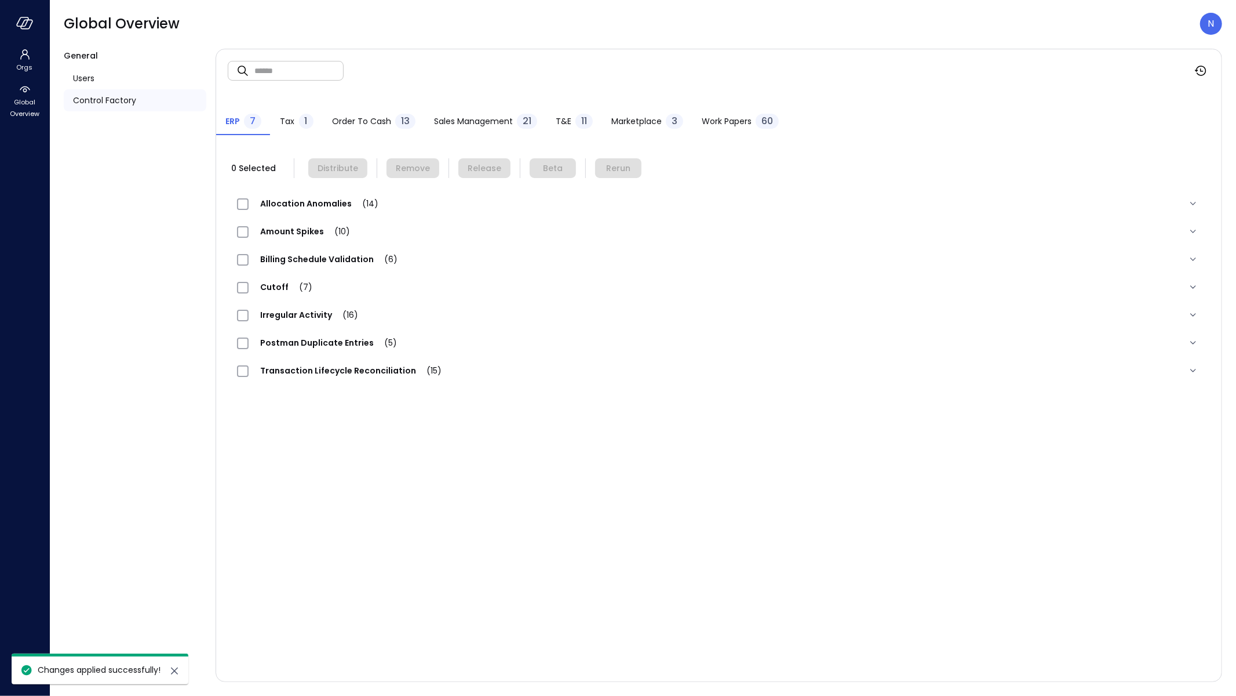
click at [565, 125] on span "T&E" at bounding box center [564, 121] width 16 height 13
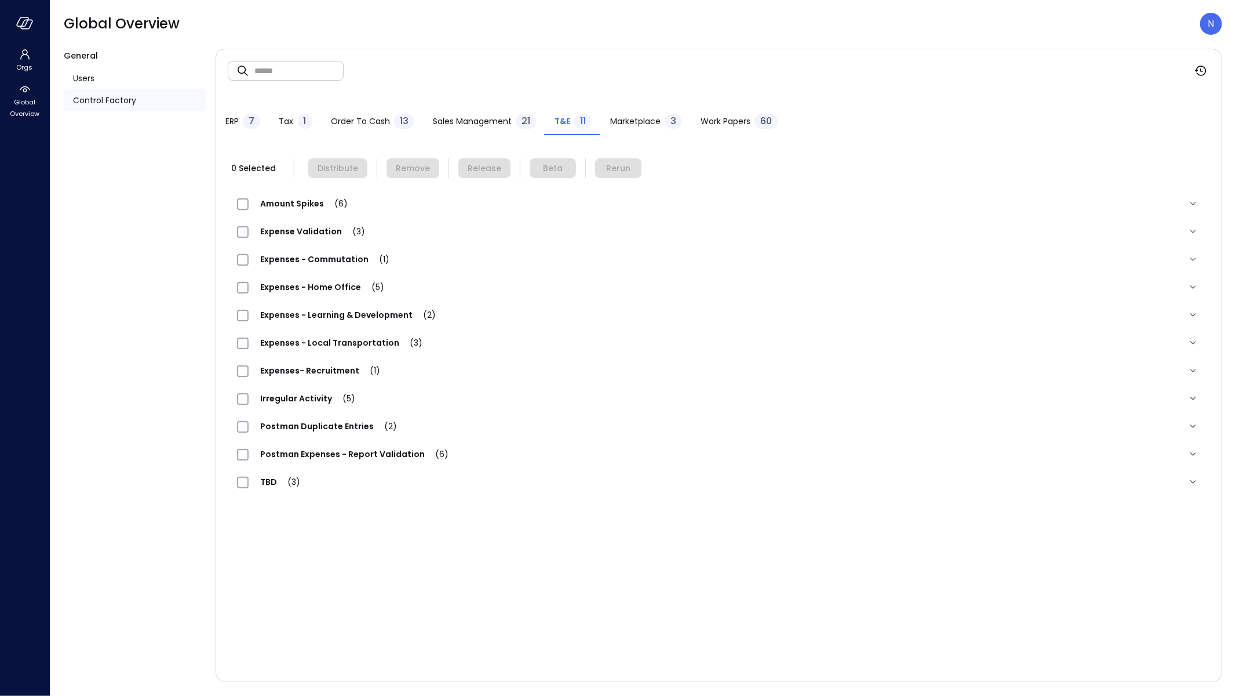
click at [374, 312] on span "Expenses - Learning & Development (2)" at bounding box center [348, 315] width 199 height 12
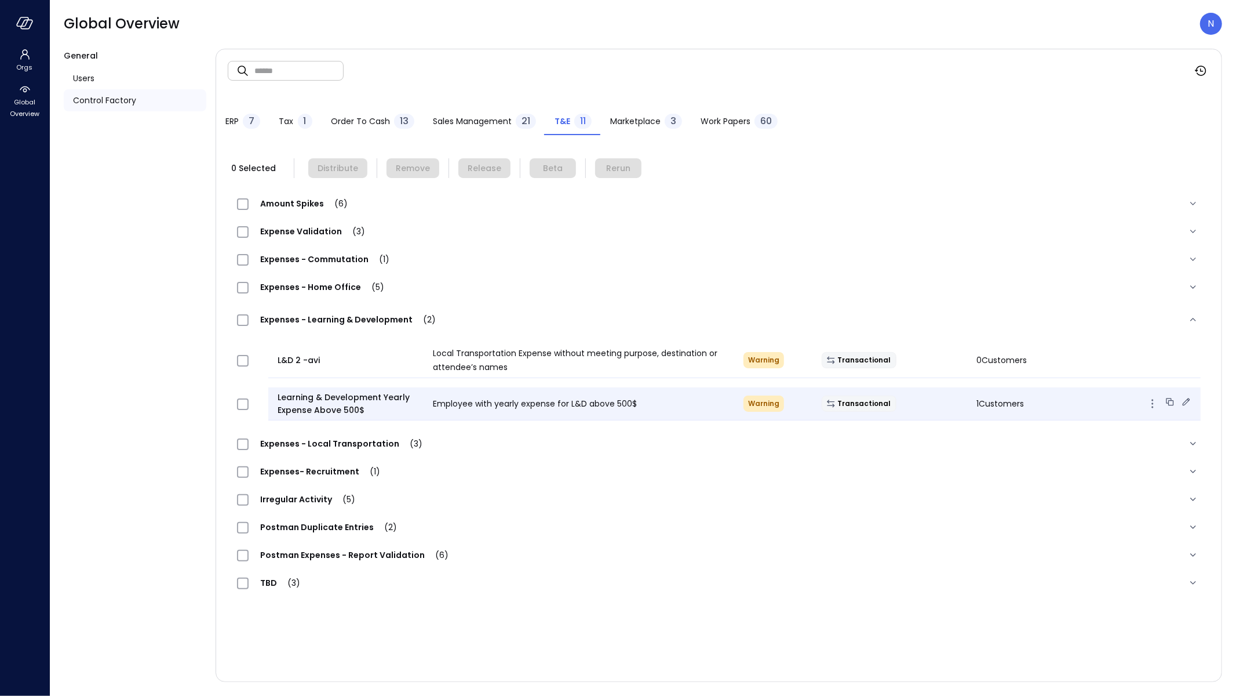
click at [1188, 401] on icon at bounding box center [1187, 402] width 12 height 12
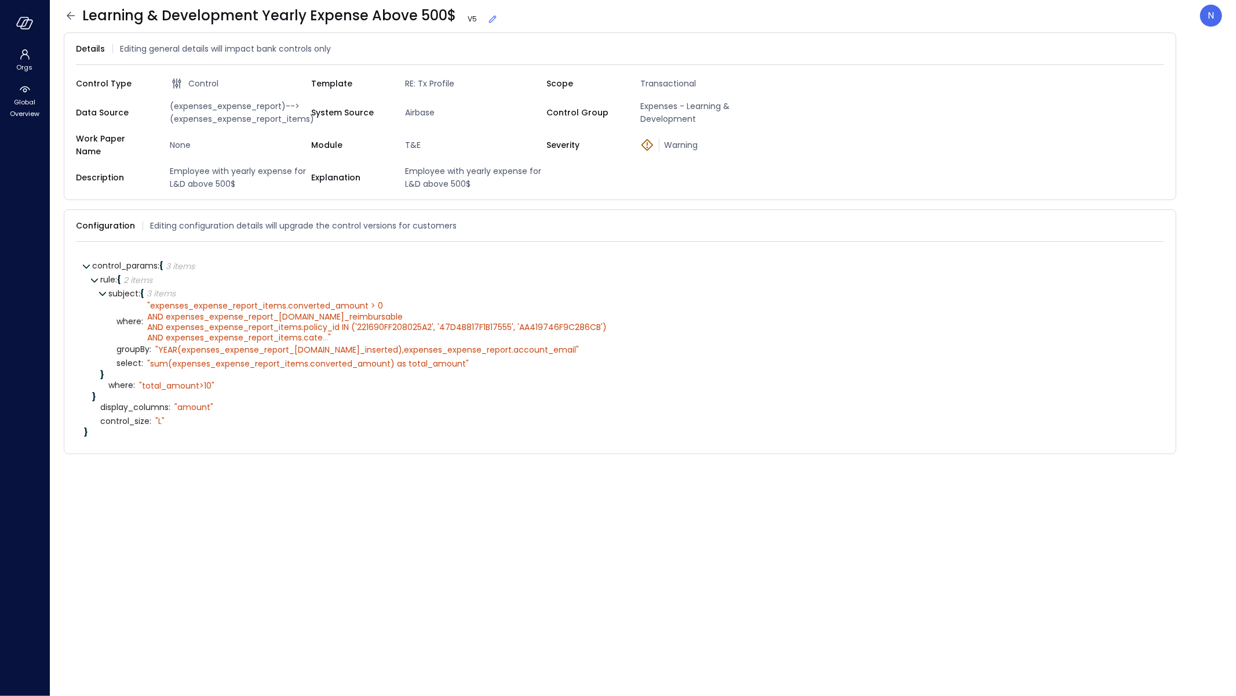
click at [489, 19] on icon at bounding box center [493, 20] width 8 height 8
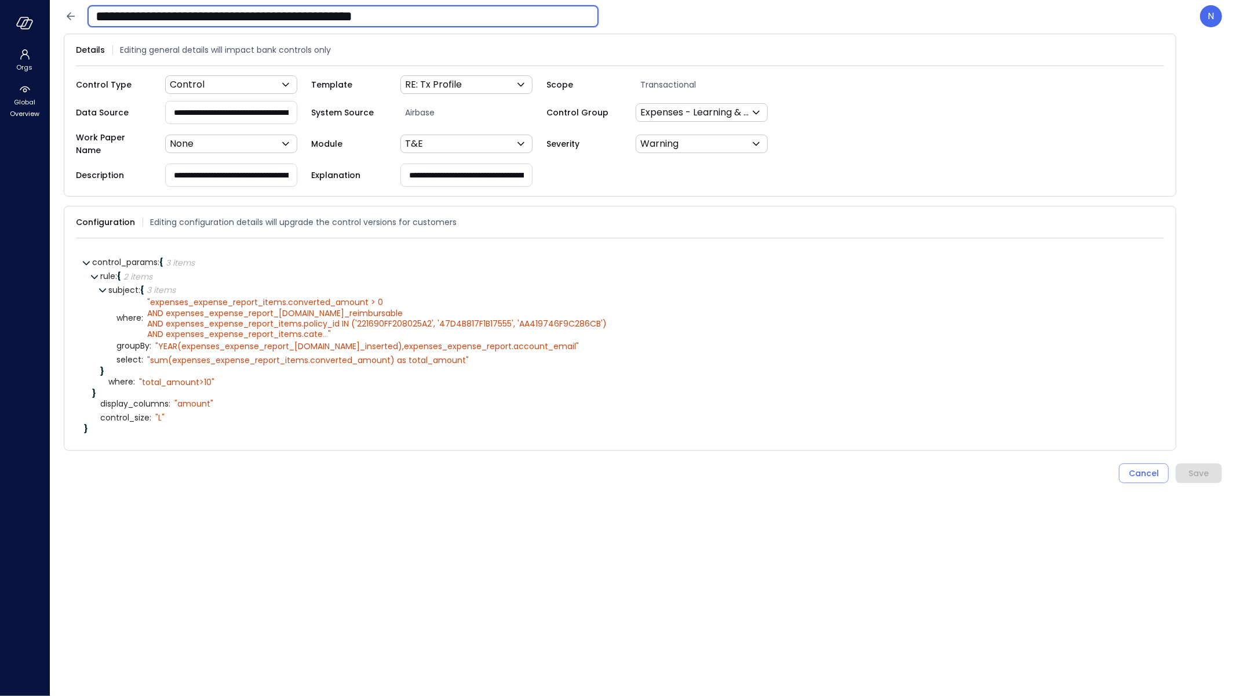
click at [487, 18] on input "**********" at bounding box center [343, 16] width 511 height 30
click at [537, 17] on input "**********" at bounding box center [343, 16] width 511 height 30
type input "**********"
click at [1202, 463] on button "Save" at bounding box center [1199, 473] width 46 height 20
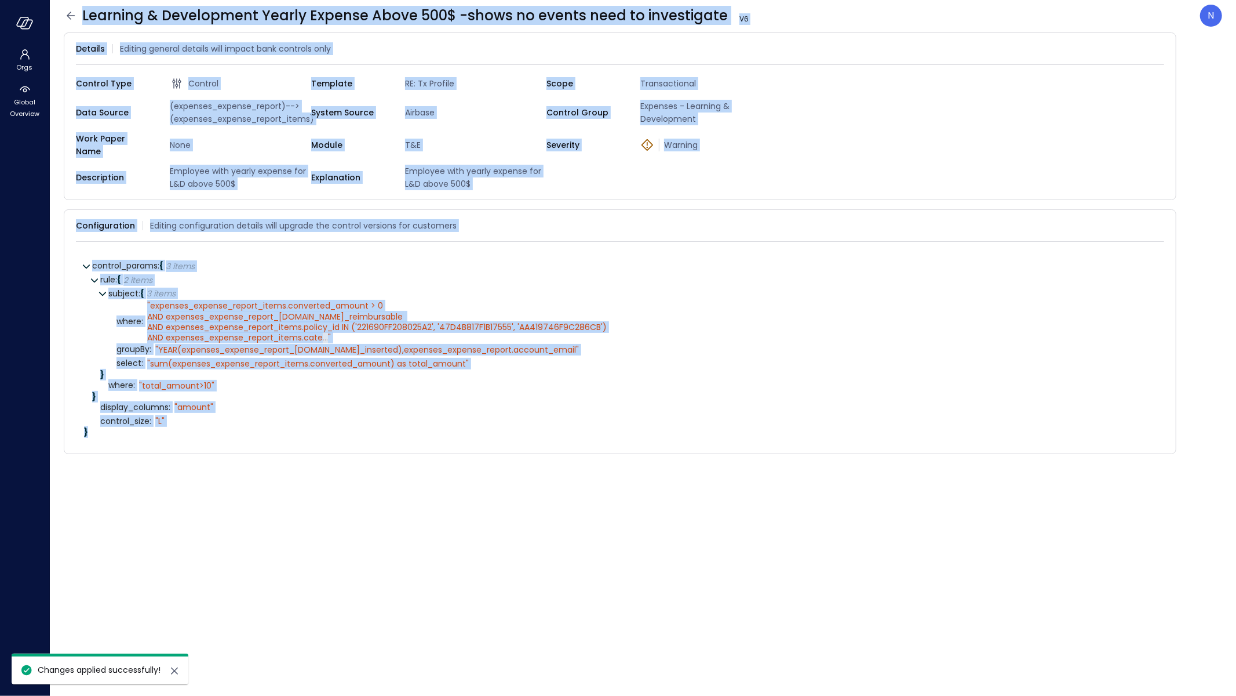
click at [81, 13] on div "Learning & Development Yearly Expense Above 500$ -shows no events need to inves…" at bounding box center [413, 15] width 699 height 19
click at [72, 15] on icon at bounding box center [71, 16] width 8 height 8
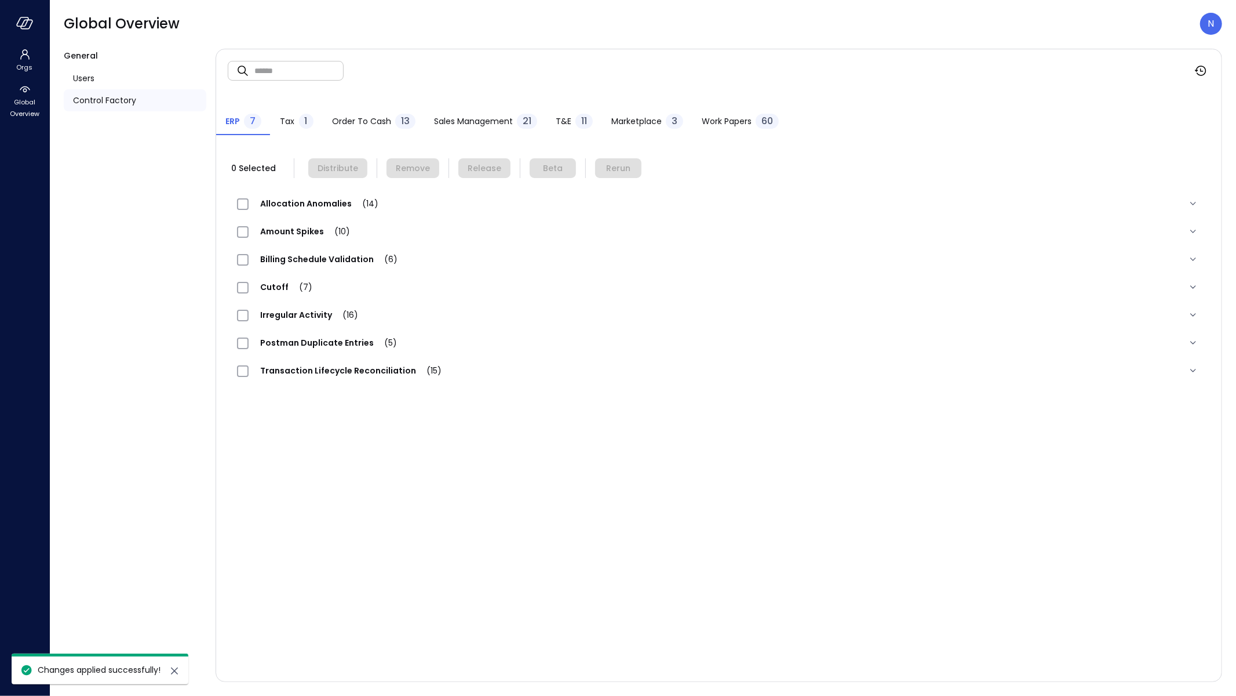
click at [461, 124] on span "Sales Management" at bounding box center [473, 121] width 79 height 13
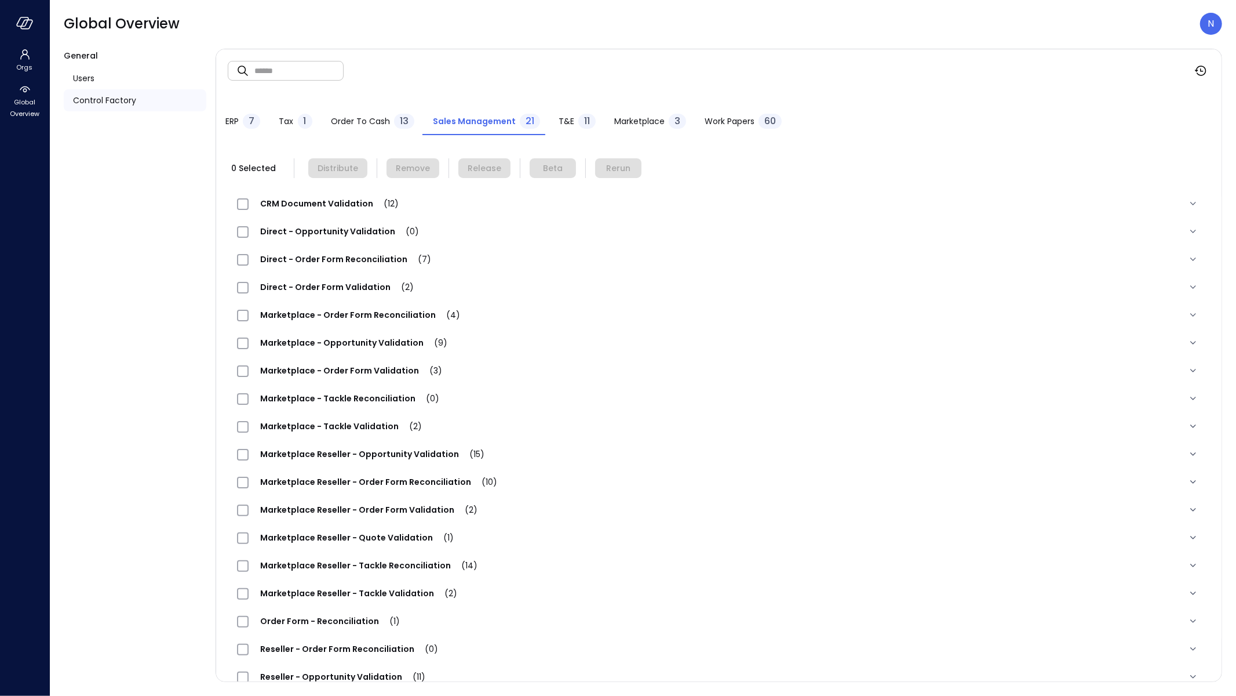
click at [566, 119] on span "T&E" at bounding box center [567, 121] width 16 height 13
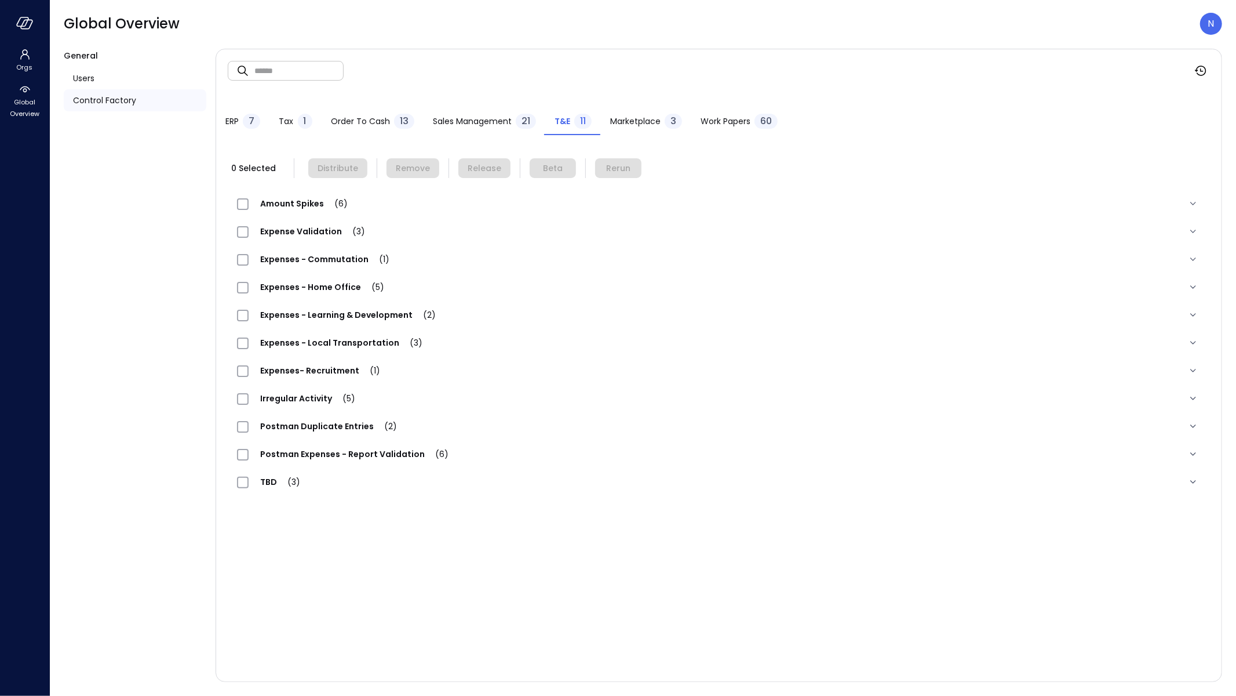
click at [310, 367] on span "Expenses- Recruitment (1)" at bounding box center [320, 371] width 143 height 12
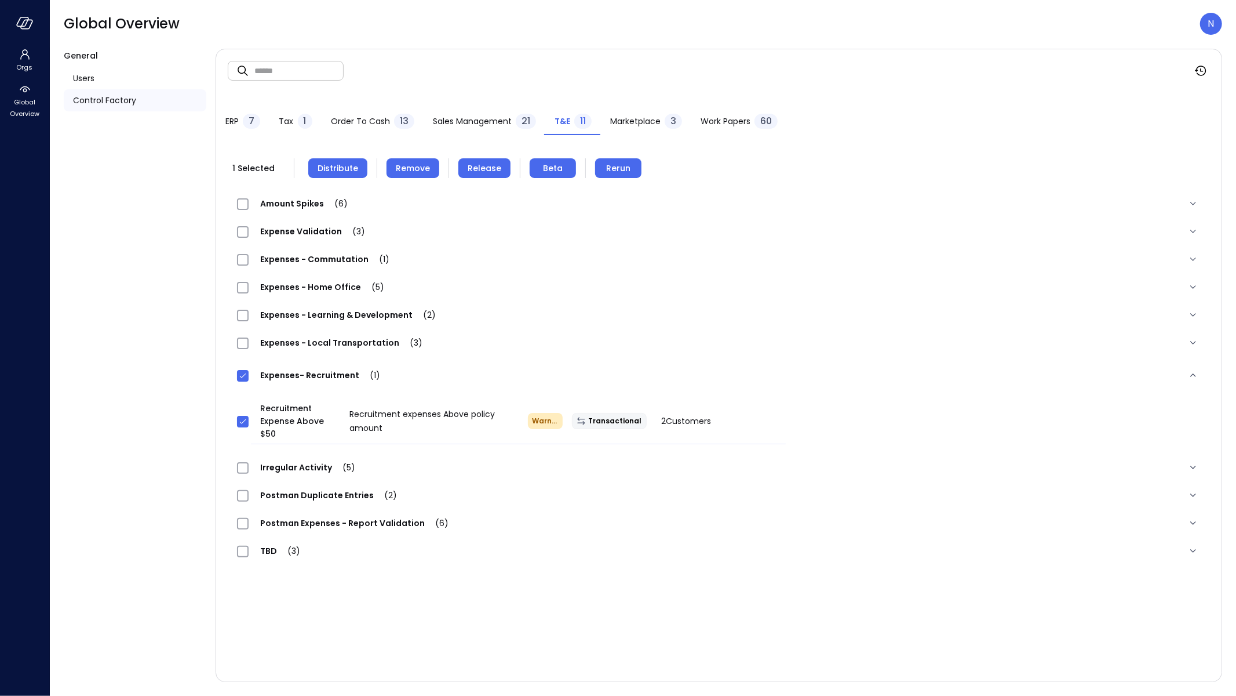
click at [418, 162] on span "Remove" at bounding box center [413, 168] width 34 height 13
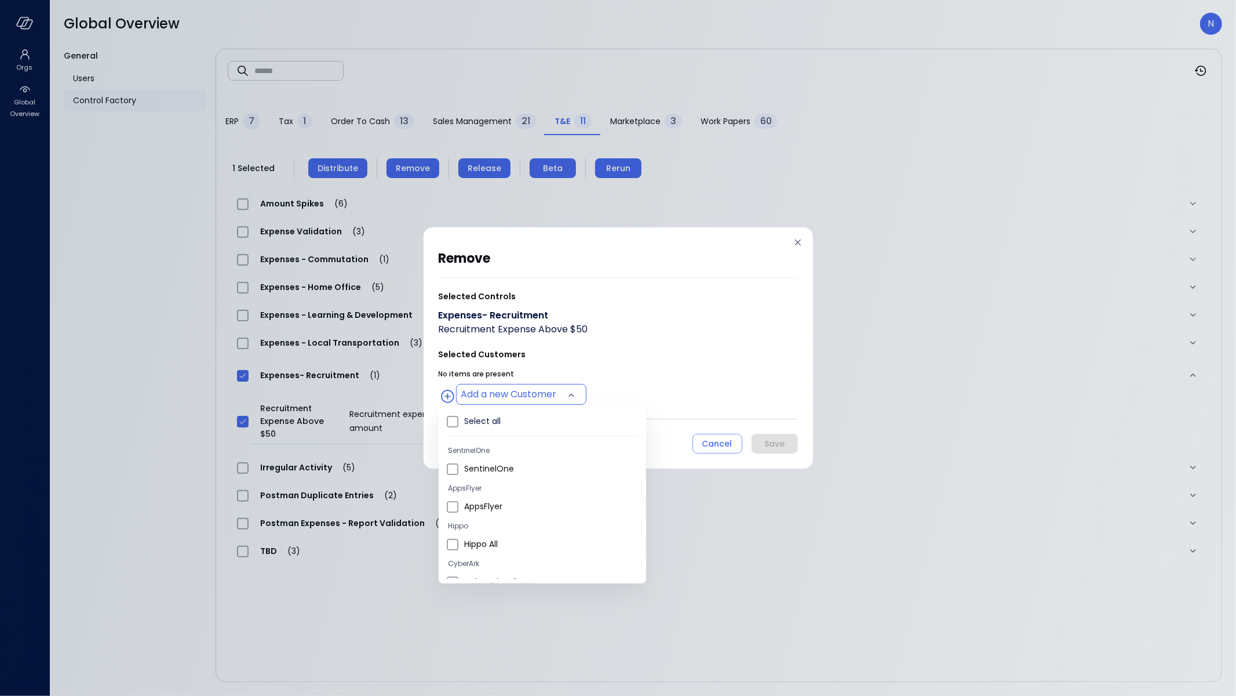
click at [490, 394] on body "Orgs Global Overview Global Overview N General Users Control Factory ​ ​ ERP 7 …" at bounding box center [618, 348] width 1236 height 696
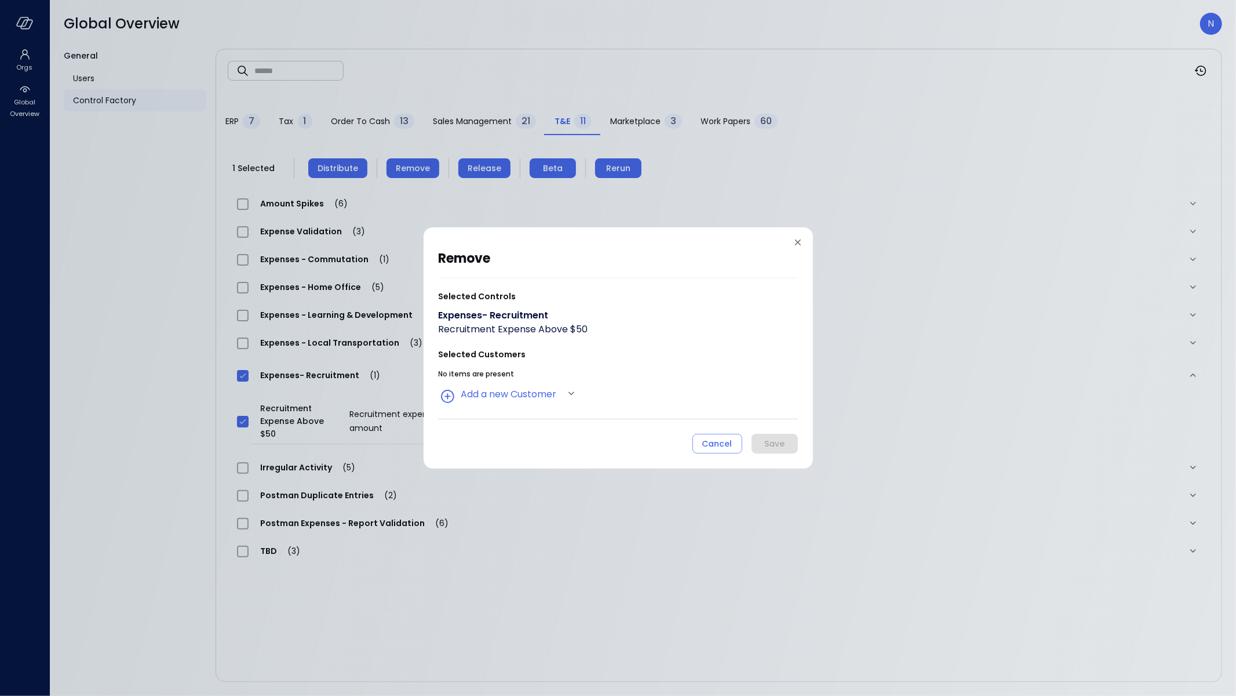
click at [1086, 359] on div "remove Selected Controls Expenses- Recruitment Recruitment Expense Above $50 Se…" at bounding box center [618, 348] width 1236 height 696
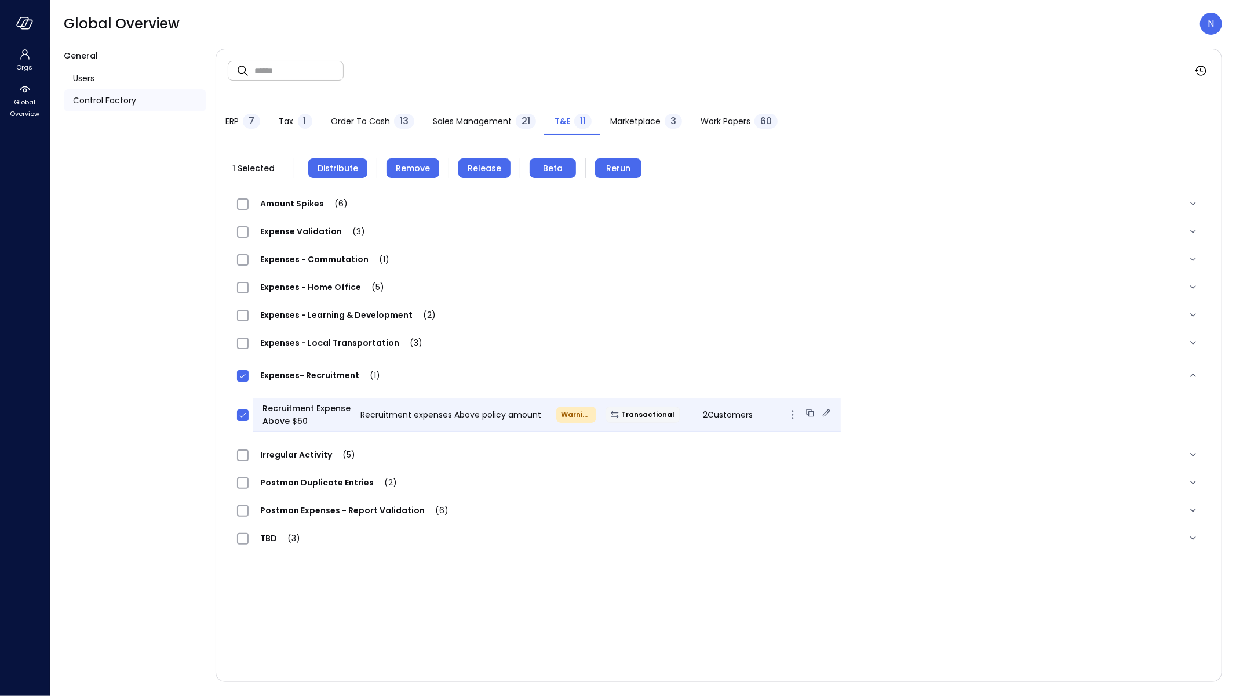
click at [725, 415] on span "2 Customers" at bounding box center [729, 415] width 50 height 12
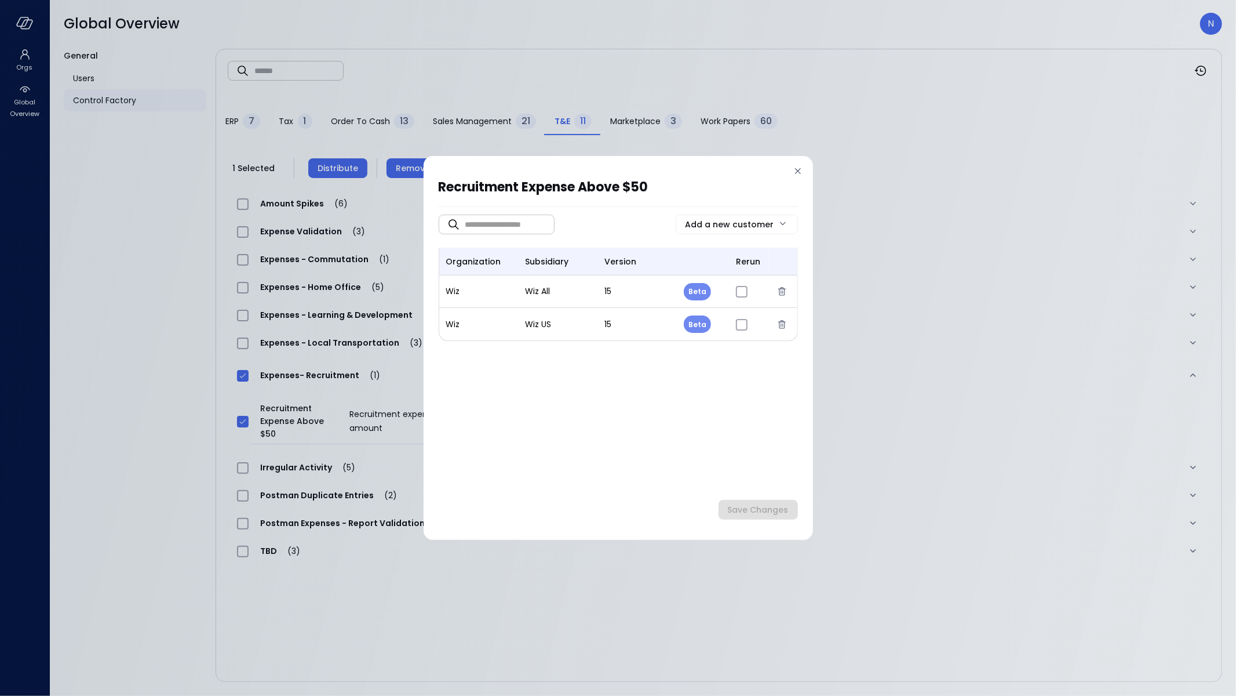
click at [795, 163] on div "Recruitment Expense Above $50 ​ ​ Add a new customer organization subsidiary ve…" at bounding box center [618, 348] width 389 height 384
click at [795, 169] on icon at bounding box center [798, 171] width 12 height 12
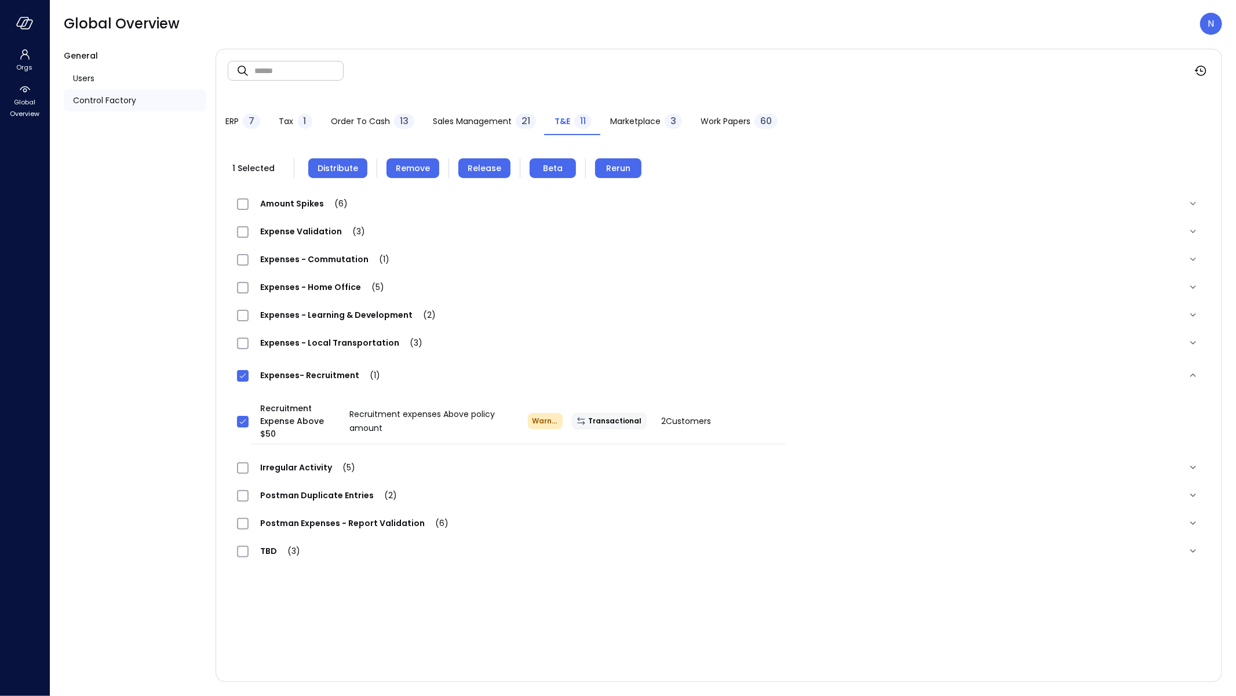
click at [405, 167] on span "Remove" at bounding box center [413, 168] width 34 height 13
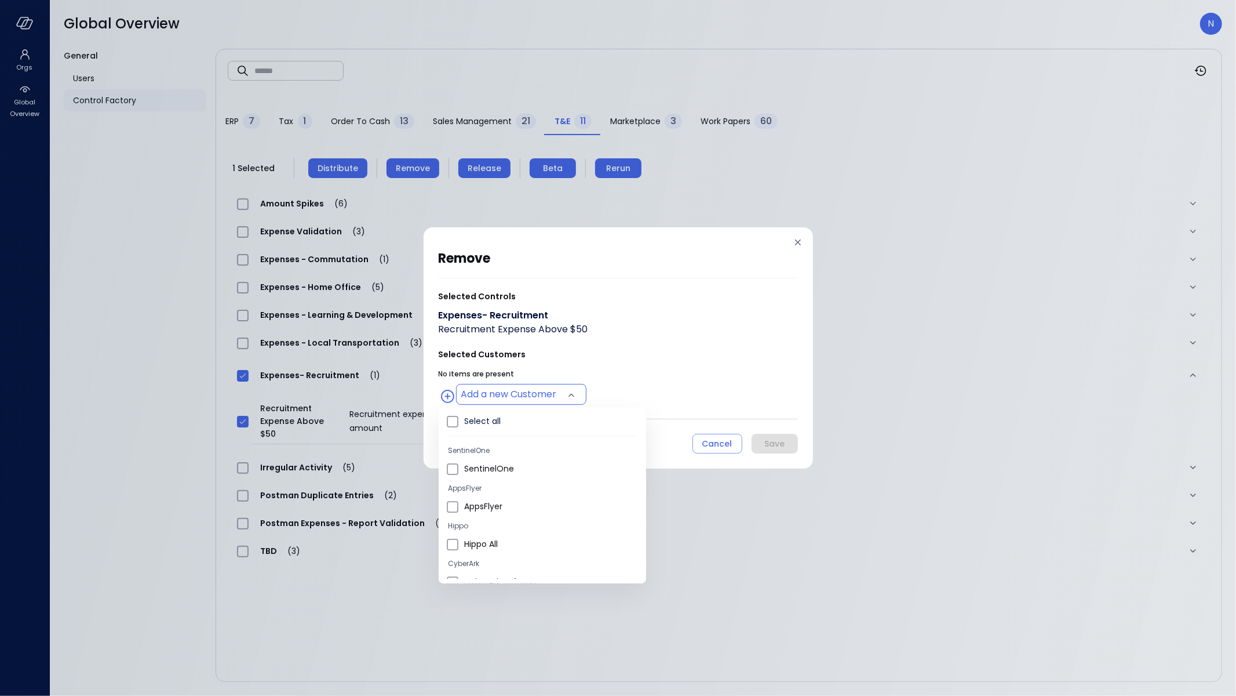
click at [487, 398] on body "Orgs Global Overview Global Overview N General Users Control Factory ​ ​ ERP 7 …" at bounding box center [618, 348] width 1236 height 696
click at [485, 502] on li "Wiz All" at bounding box center [542, 496] width 207 height 19
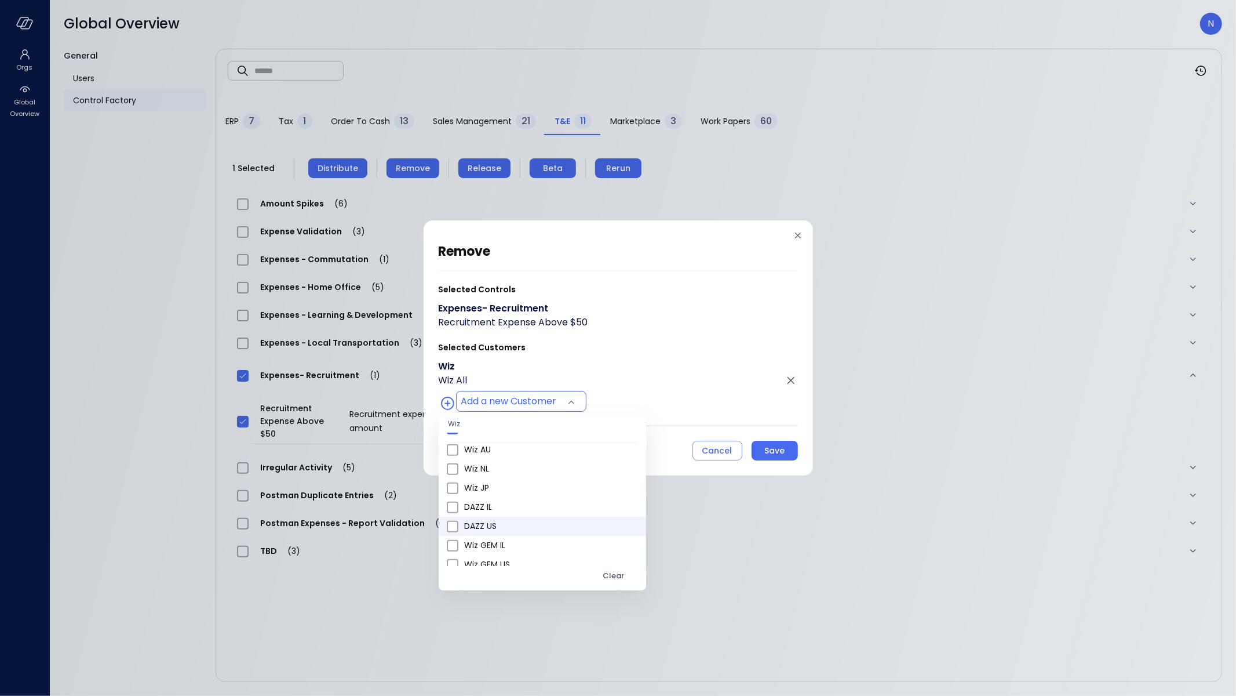
scroll to position [389, 0]
click at [497, 512] on li "Wiz US" at bounding box center [542, 521] width 207 height 19
type input "**********"
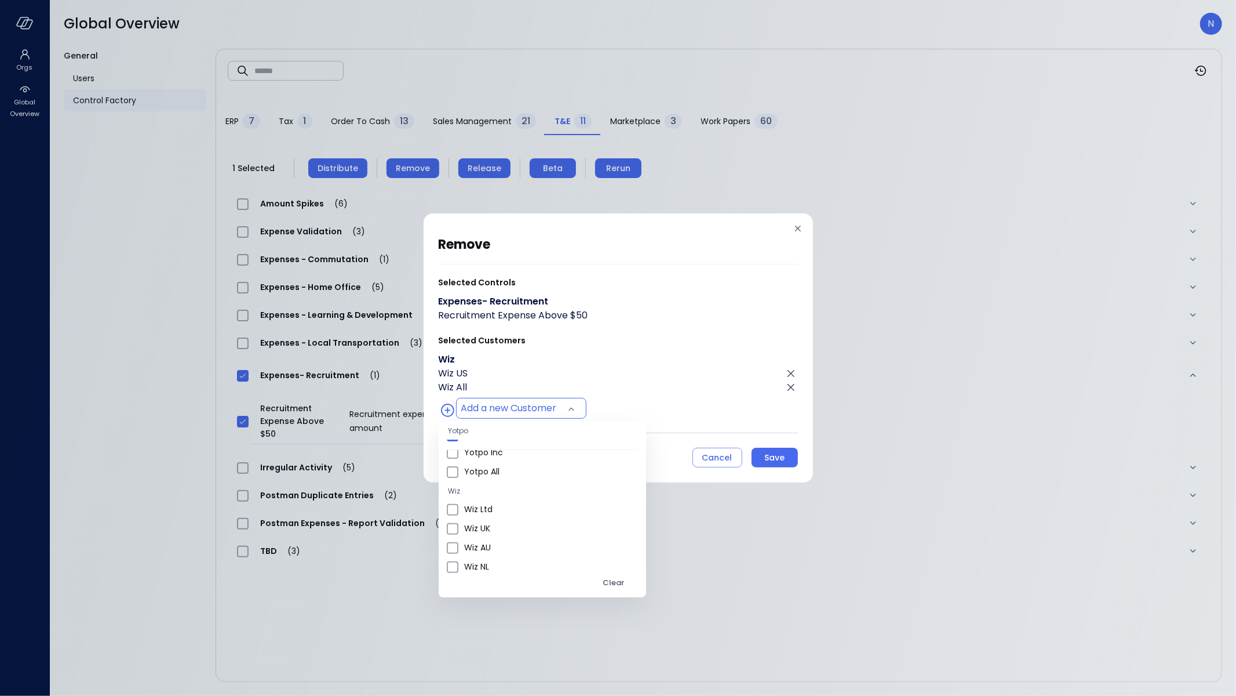
click at [780, 458] on div at bounding box center [618, 348] width 1236 height 696
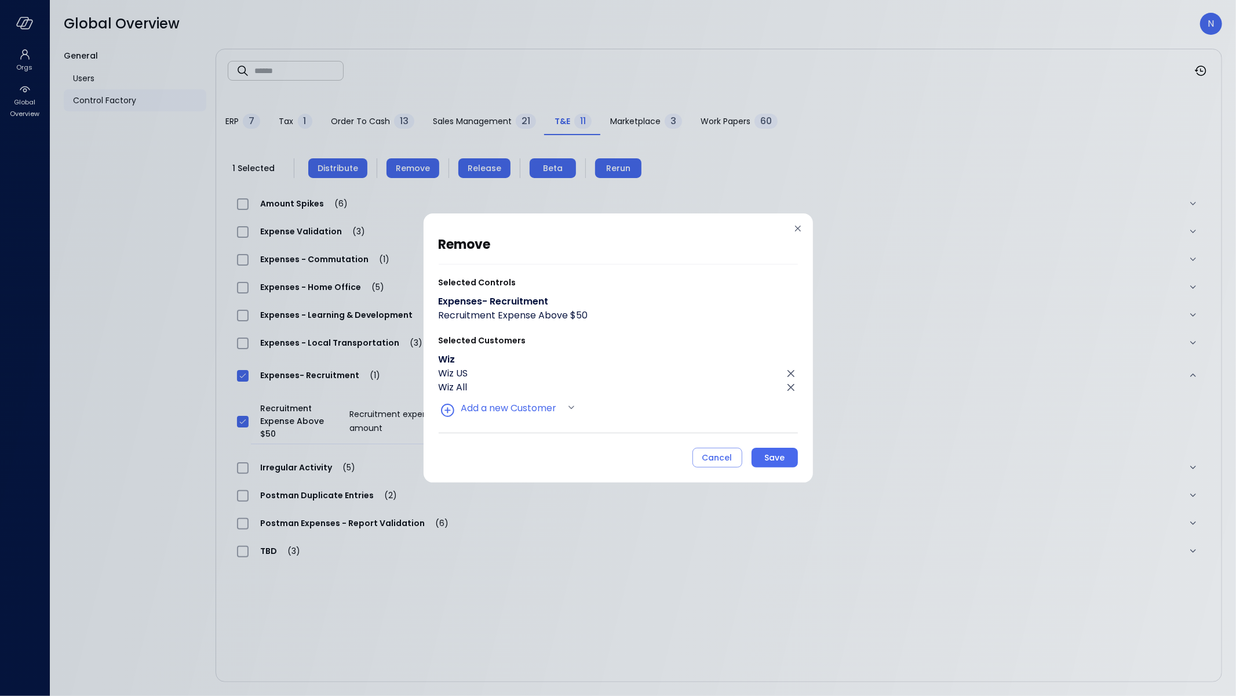
click at [779, 458] on body "Orgs Global Overview Global Overview N General Users Control Factory ​ ​ ERP 7 …" at bounding box center [618, 348] width 1236 height 696
click at [779, 458] on div "Save" at bounding box center [774, 457] width 20 height 14
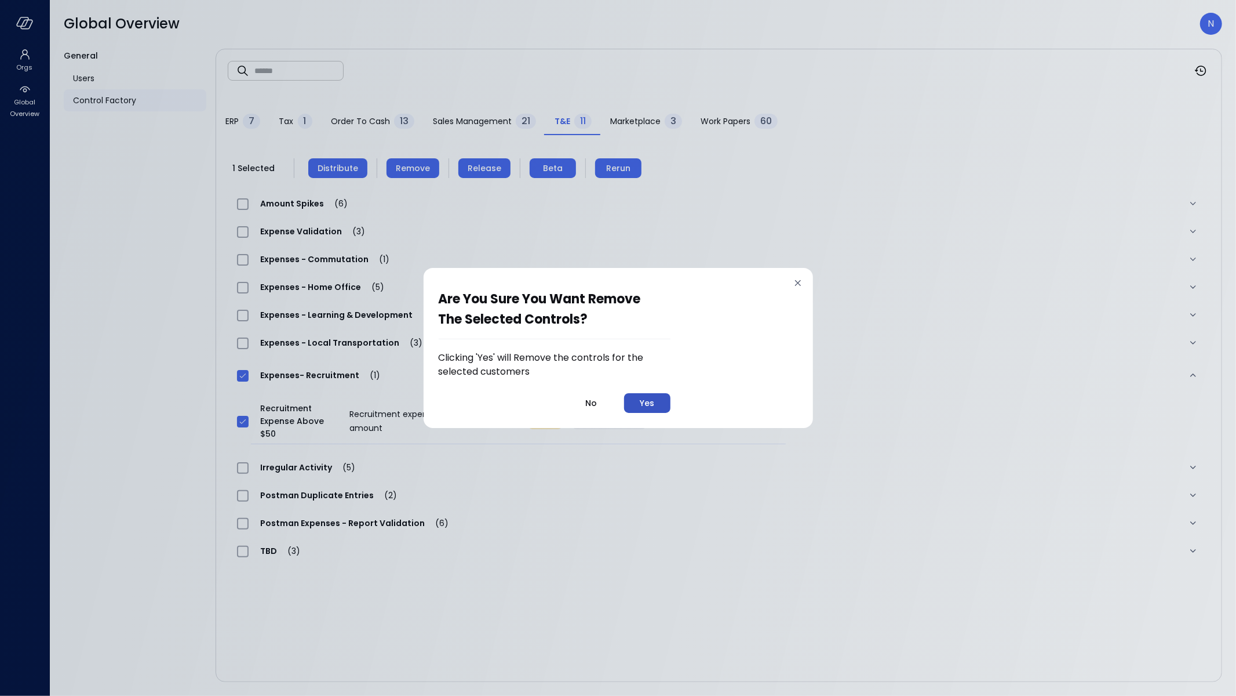
click at [658, 411] on button "Yes" at bounding box center [647, 403] width 46 height 20
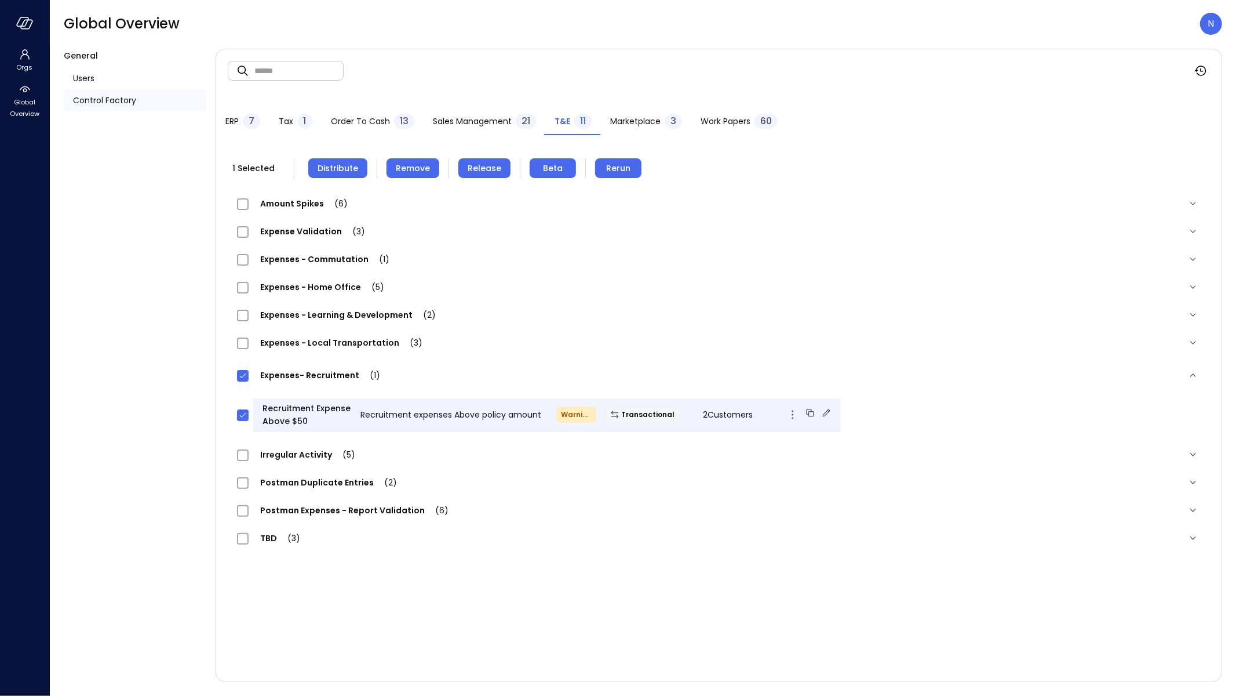
click at [821, 409] on icon at bounding box center [827, 413] width 12 height 12
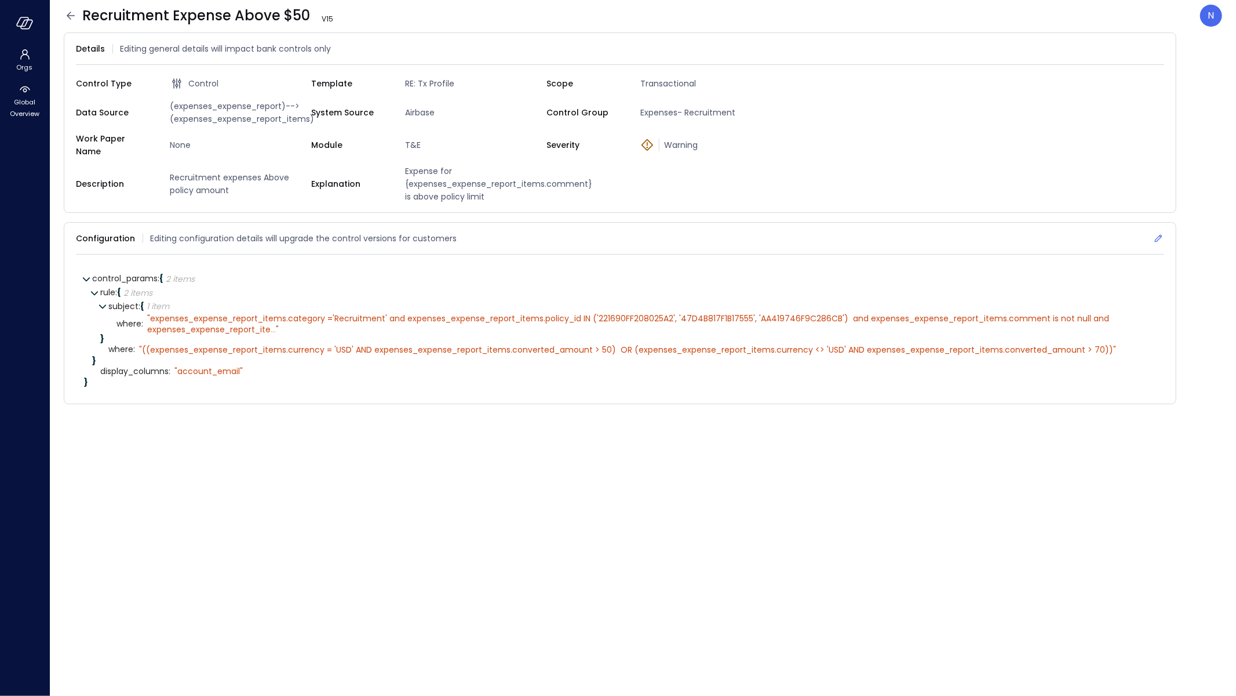
click at [1157, 233] on icon at bounding box center [1159, 238] width 12 height 12
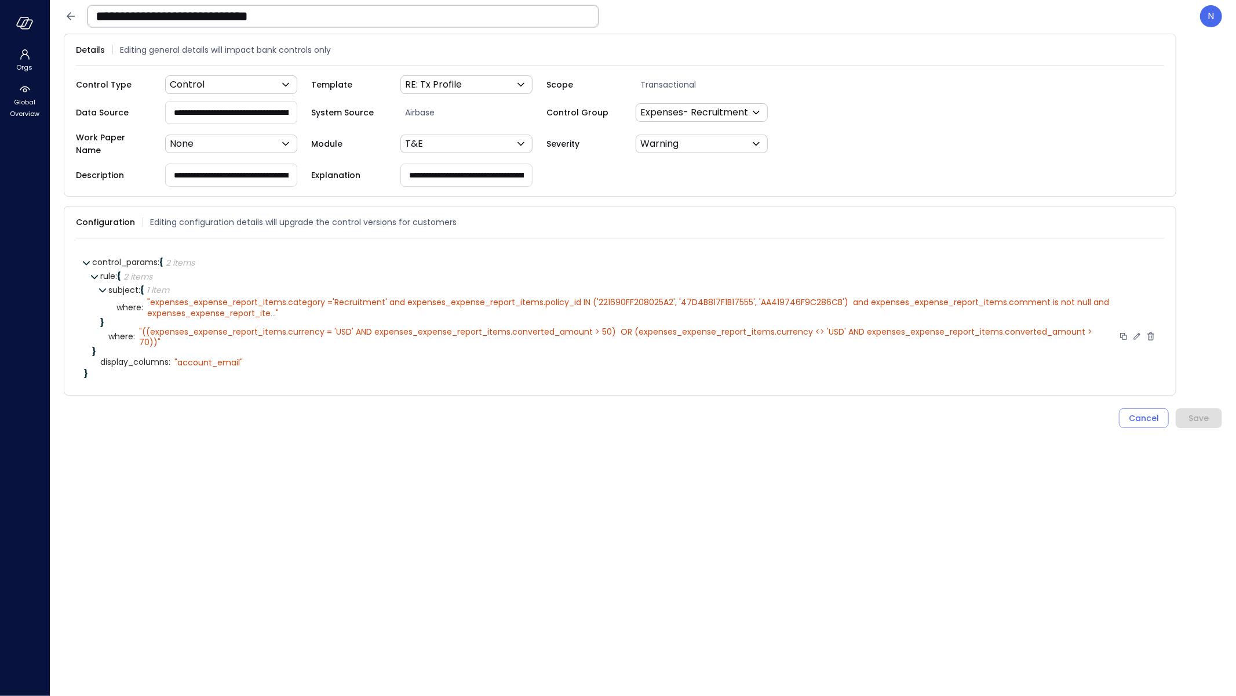
click at [1137, 331] on icon at bounding box center [1137, 336] width 10 height 10
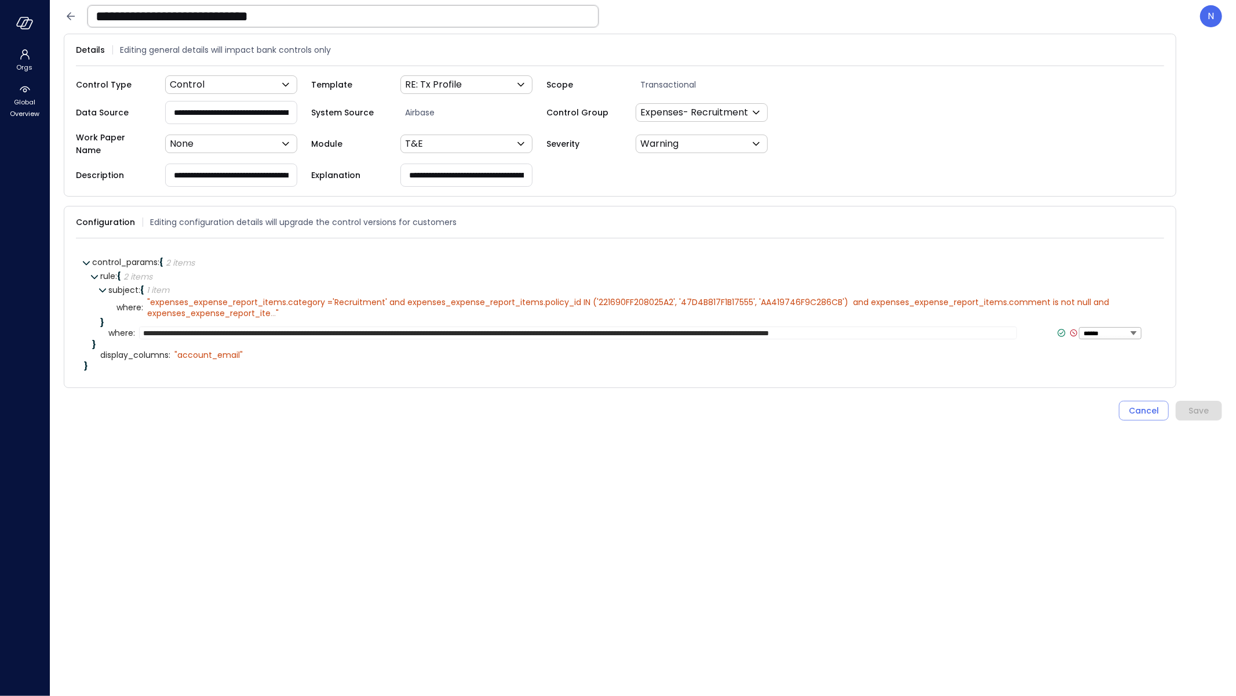
click at [560, 326] on textarea "**********" at bounding box center [578, 332] width 878 height 13
click at [1000, 326] on textarea "**********" at bounding box center [577, 332] width 876 height 13
type textarea "**********"
click at [1052, 329] on div at bounding box center [1063, 333] width 23 height 8
click at [1052, 327] on icon at bounding box center [1057, 332] width 10 height 10
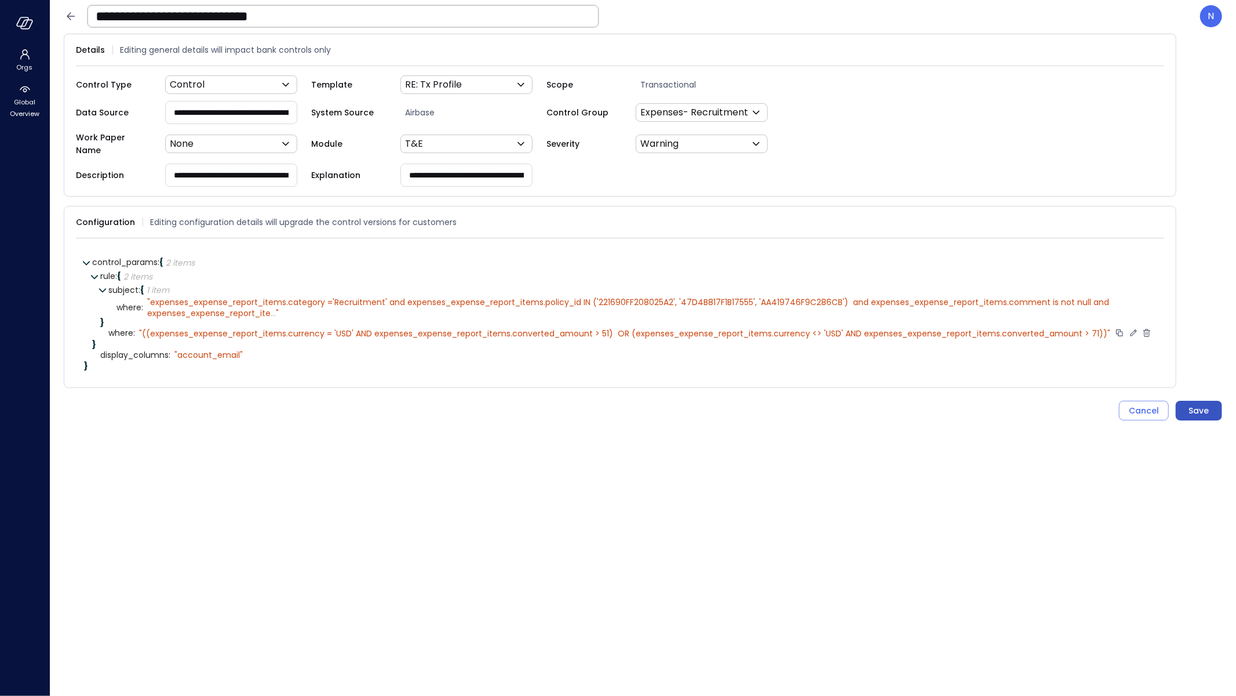
click at [1192, 406] on div "Save" at bounding box center [1199, 410] width 20 height 14
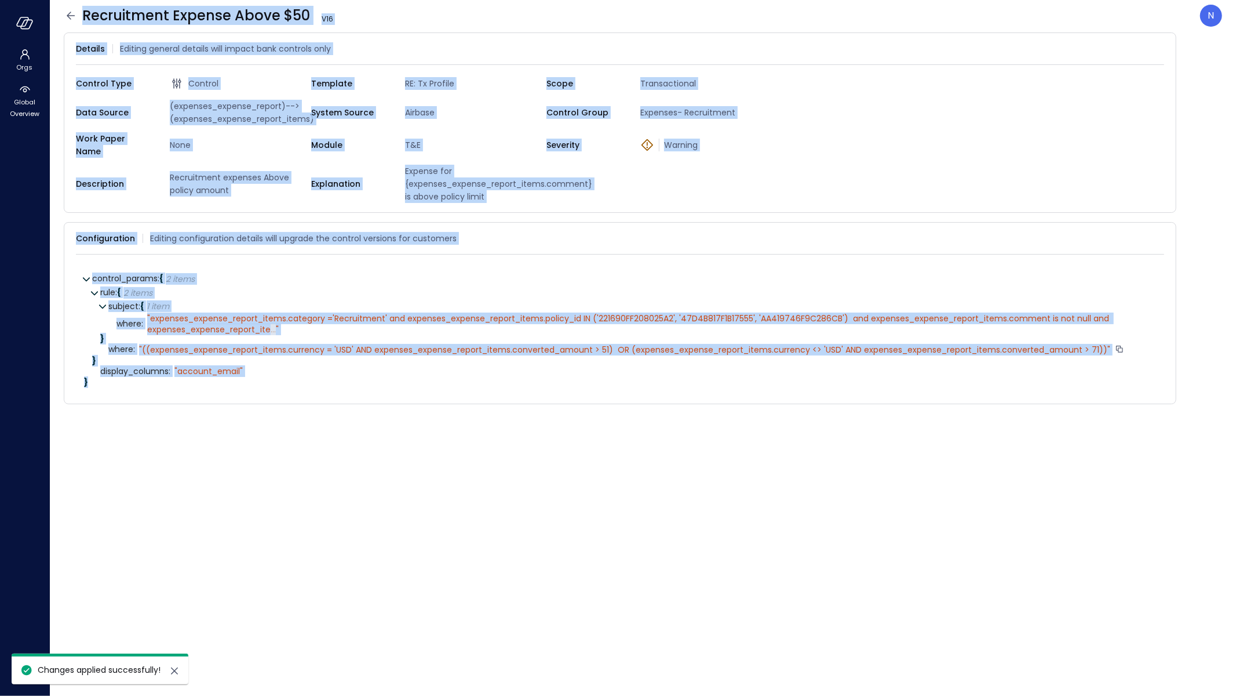
drag, startPoint x: 70, startPoint y: 15, endPoint x: 70, endPoint y: 625, distance: 610.3
click at [70, 15] on icon at bounding box center [71, 16] width 14 height 14
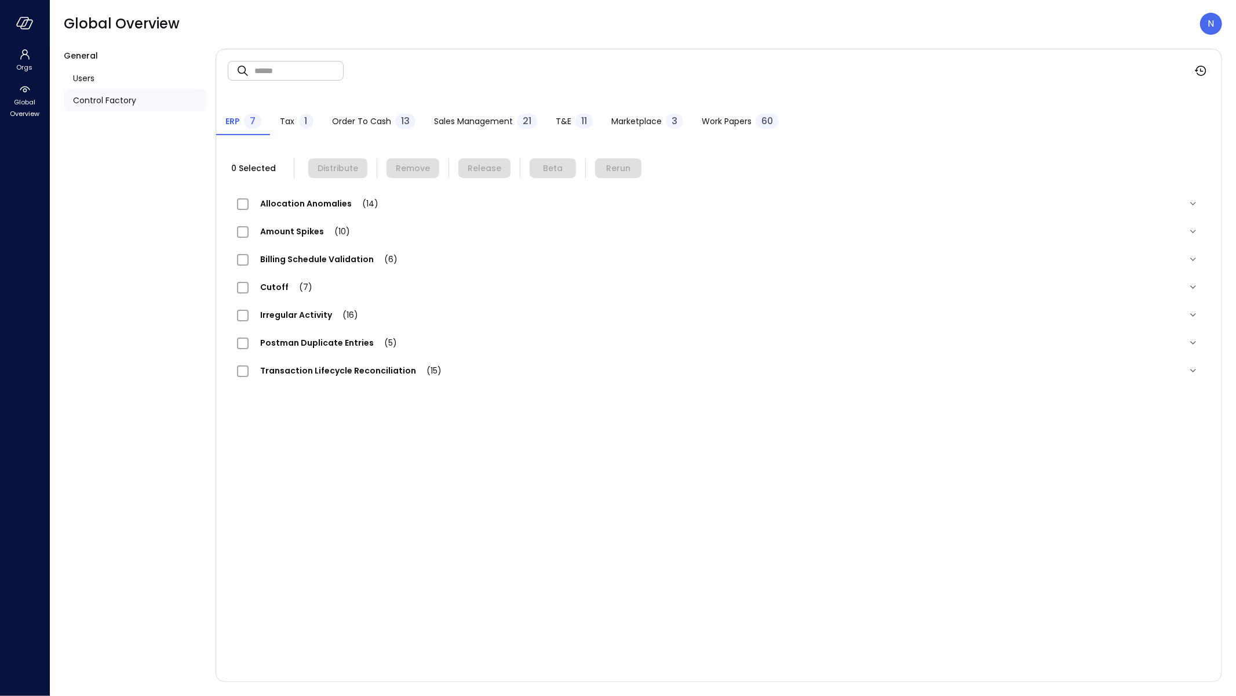
click at [556, 115] on span "T&E" at bounding box center [564, 121] width 16 height 13
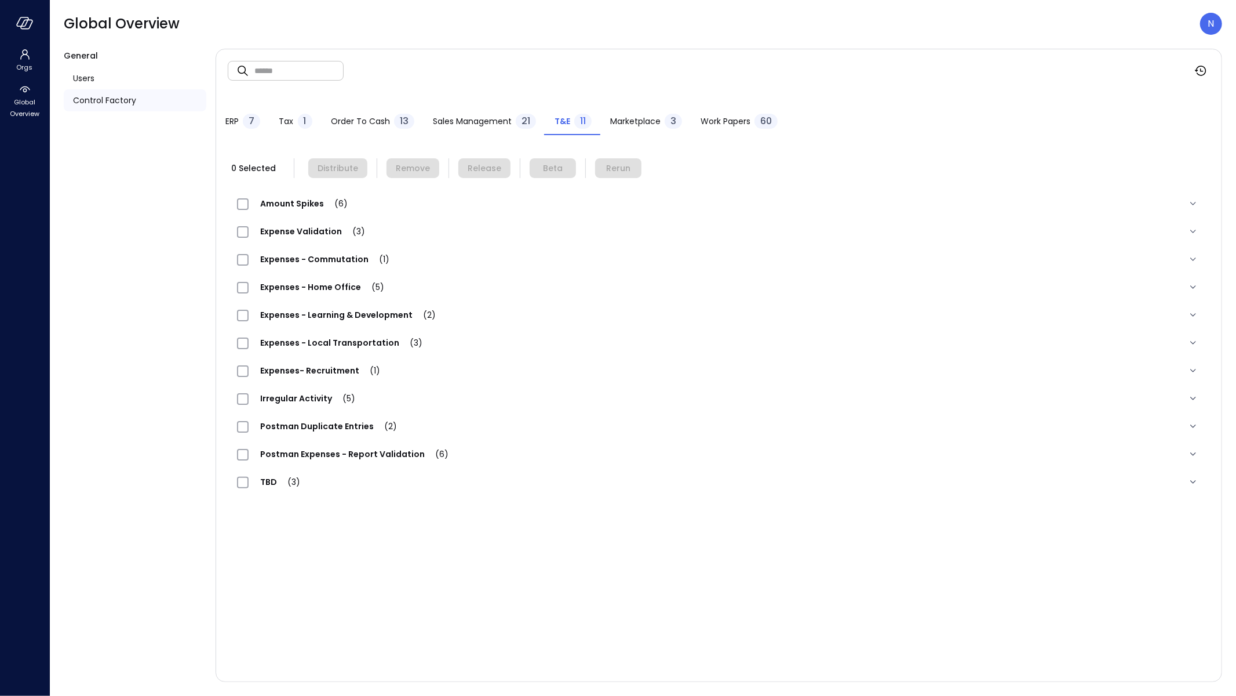
click at [332, 373] on span "Expenses- Recruitment (1)" at bounding box center [320, 371] width 143 height 12
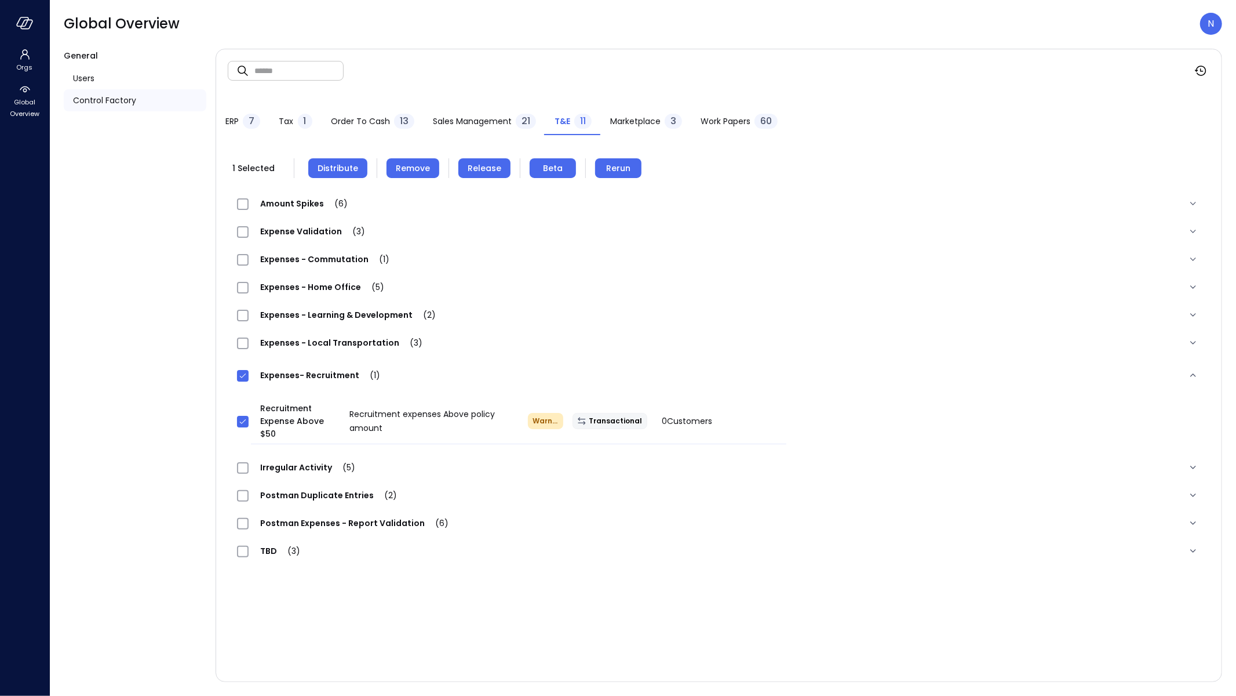
click at [342, 173] on span "Distribute" at bounding box center [338, 168] width 41 height 13
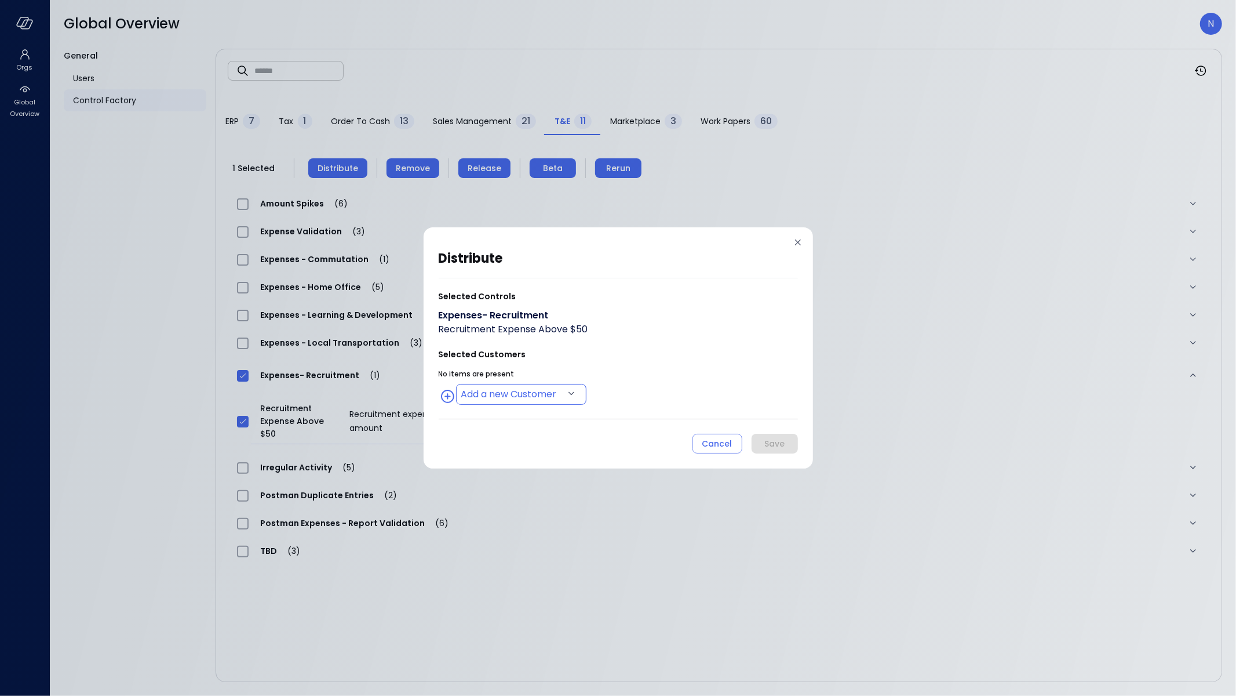
click at [510, 388] on body "Orgs Global Overview Global Overview N General Users Control Factory ​ ​ ERP 7 …" at bounding box center [618, 348] width 1236 height 696
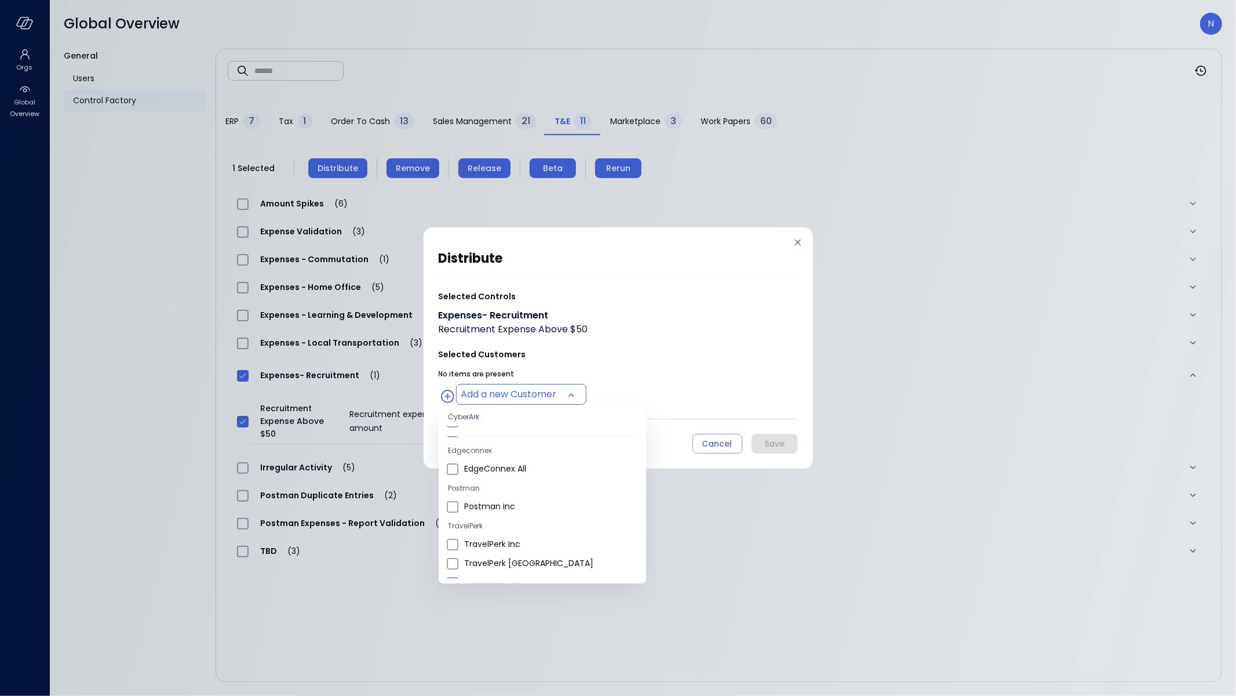
scroll to position [349, 0]
click at [524, 554] on span "Wiz US" at bounding box center [550, 555] width 173 height 12
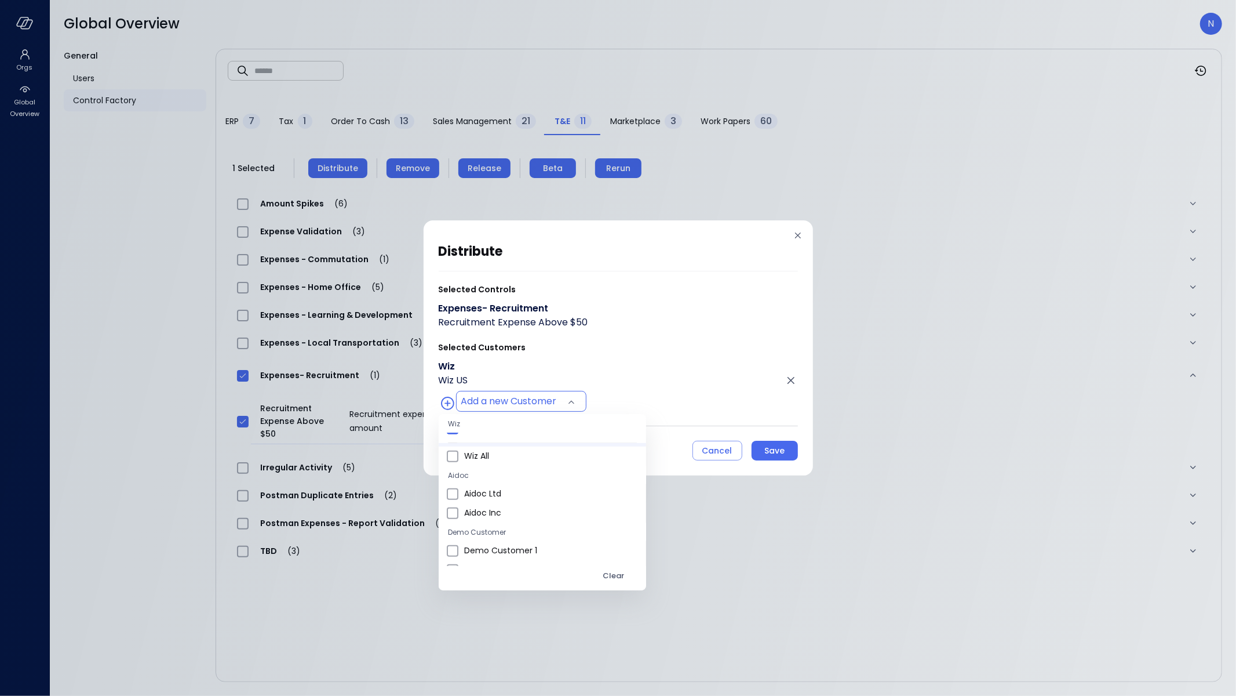
scroll to position [674, 0]
drag, startPoint x: 491, startPoint y: 465, endPoint x: 545, endPoint y: 461, distance: 54.0
click at [490, 465] on span "Wiz All" at bounding box center [550, 466] width 173 height 12
type input "**********"
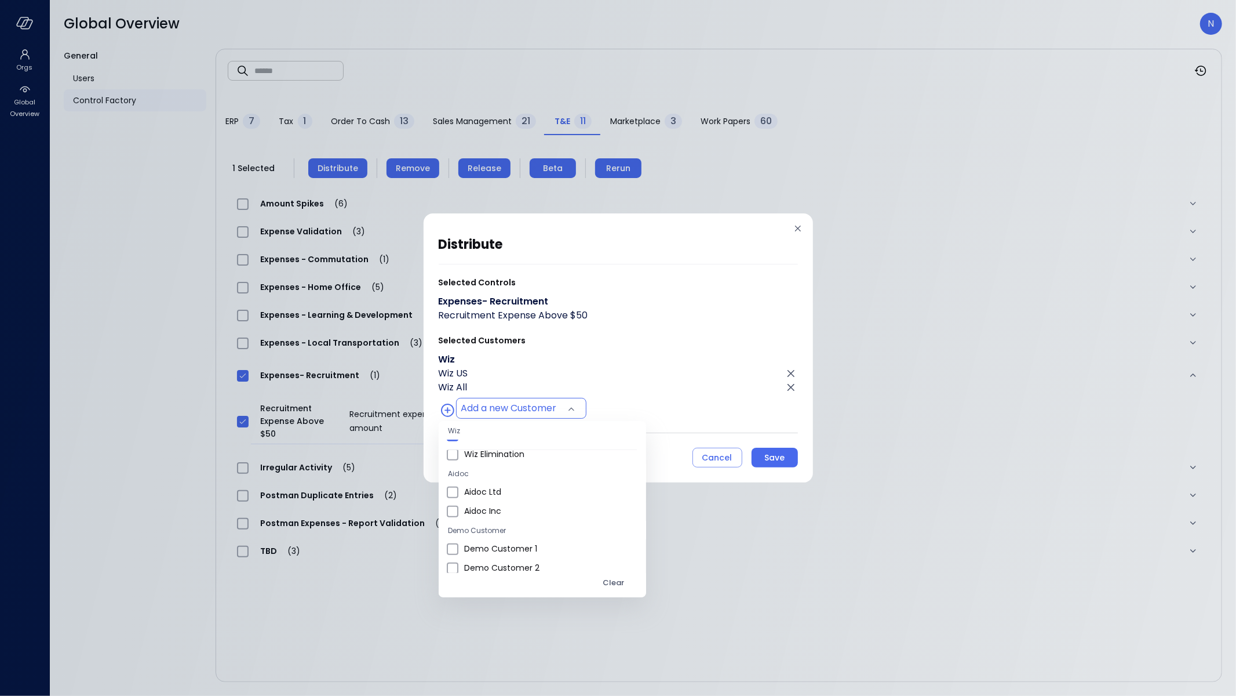
drag, startPoint x: 800, startPoint y: 454, endPoint x: 772, endPoint y: 456, distance: 27.9
click at [800, 454] on div at bounding box center [618, 348] width 1236 height 696
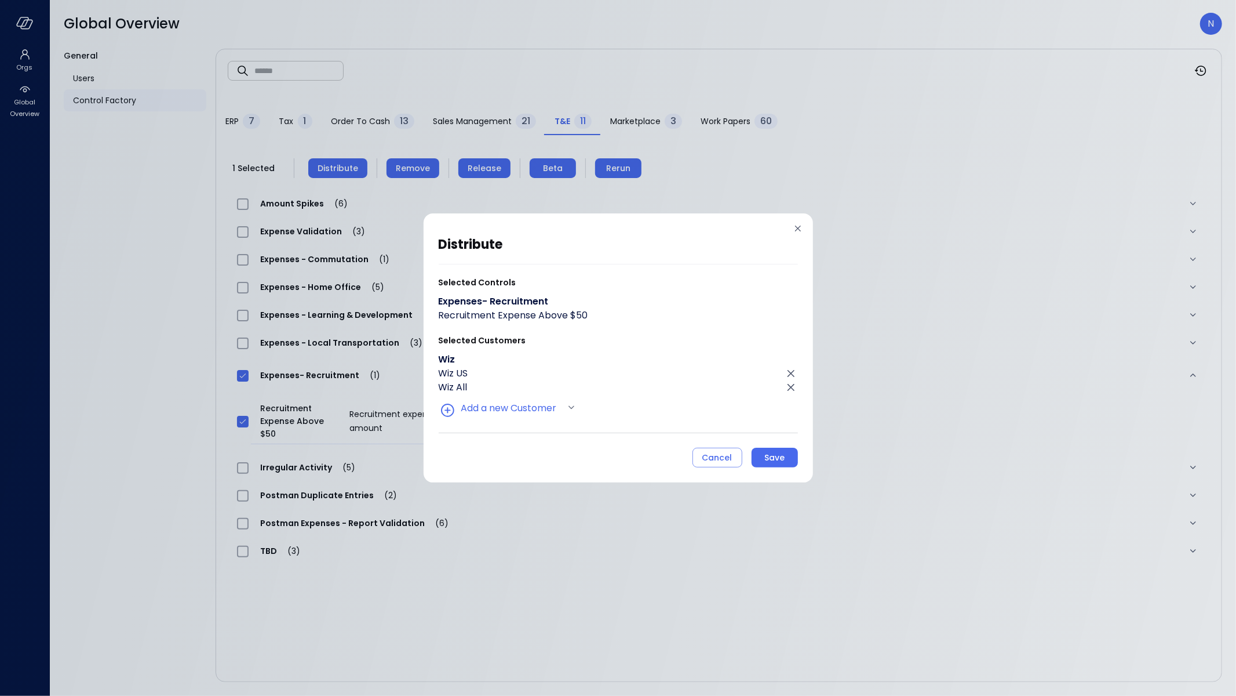
click at [771, 456] on body "Orgs Global Overview Global Overview N General Users Control Factory ​ ​ ERP 7 …" at bounding box center [618, 348] width 1236 height 696
click at [771, 456] on div "Save" at bounding box center [774, 457] width 20 height 14
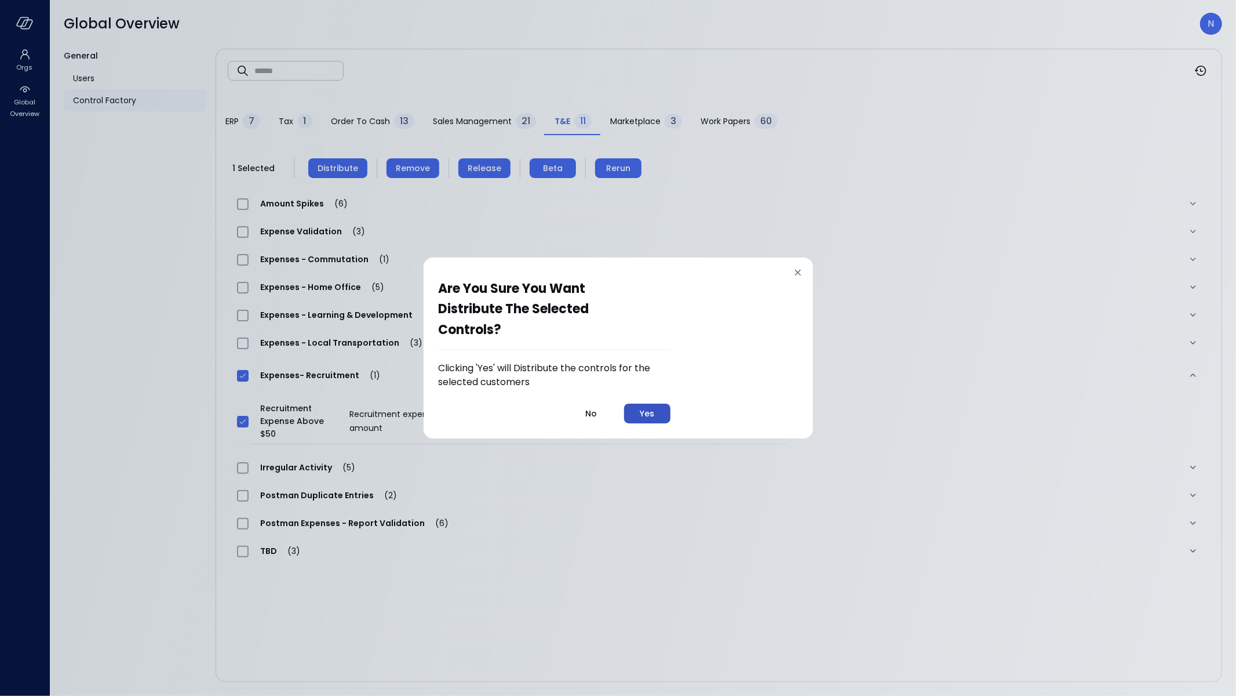
click at [634, 414] on button "Yes" at bounding box center [647, 413] width 46 height 20
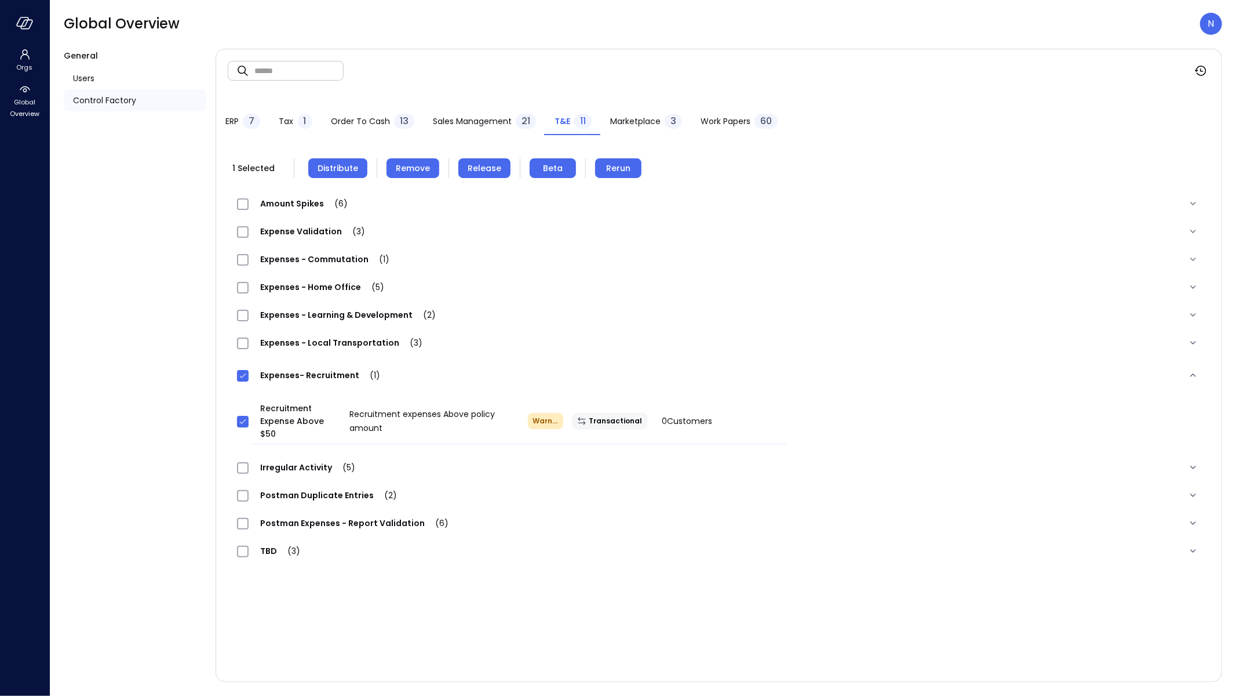
click at [347, 338] on span "Expenses - Local Transportation (3)" at bounding box center [341, 343] width 185 height 12
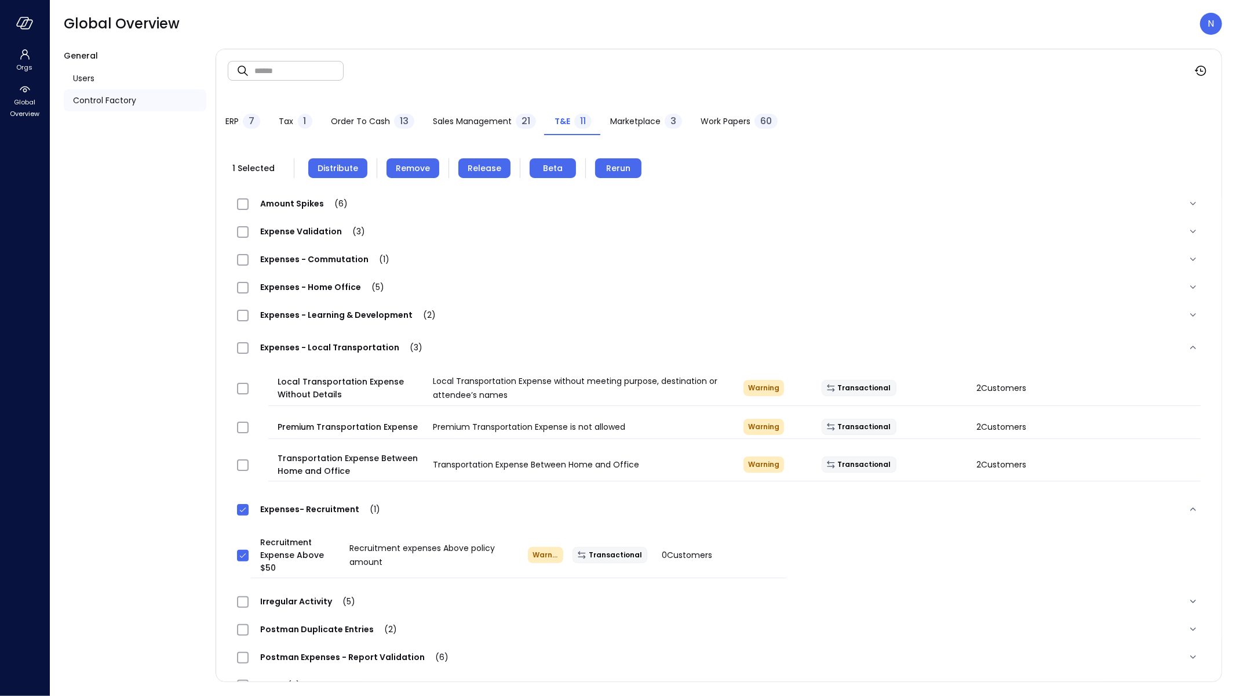
click at [337, 313] on span "Expenses - Learning & Development (2)" at bounding box center [348, 315] width 199 height 12
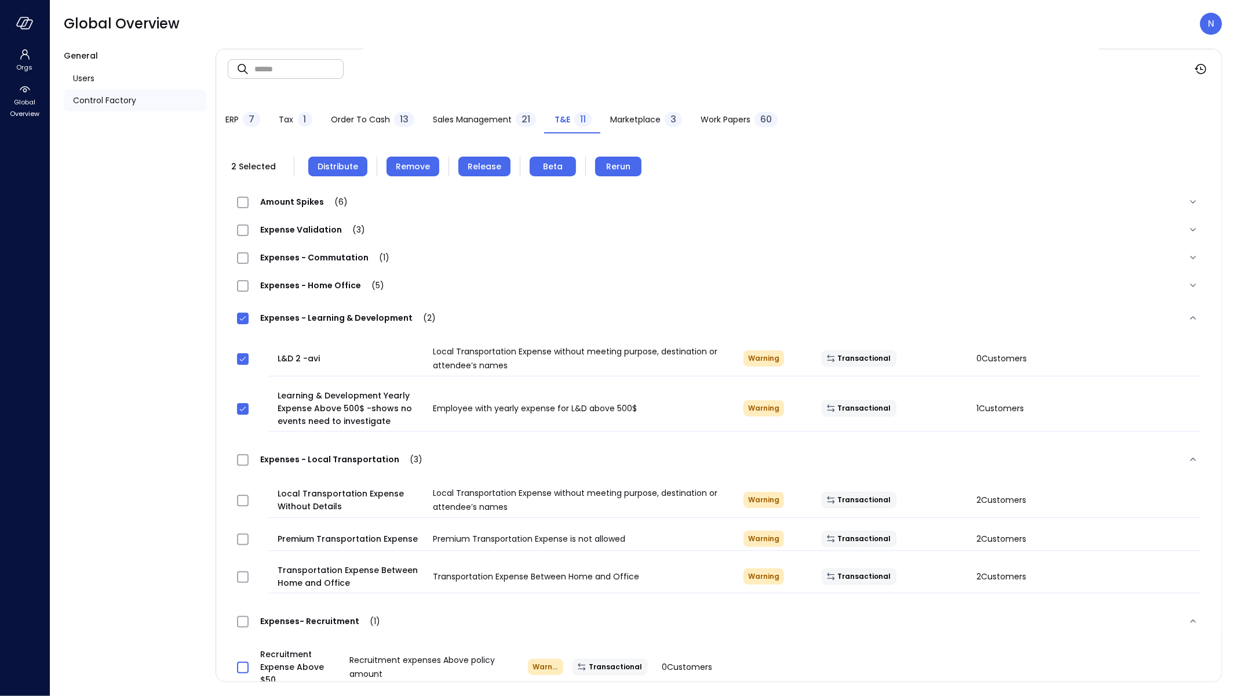
scroll to position [2, 0]
click at [403, 173] on button "Remove" at bounding box center [413, 166] width 53 height 20
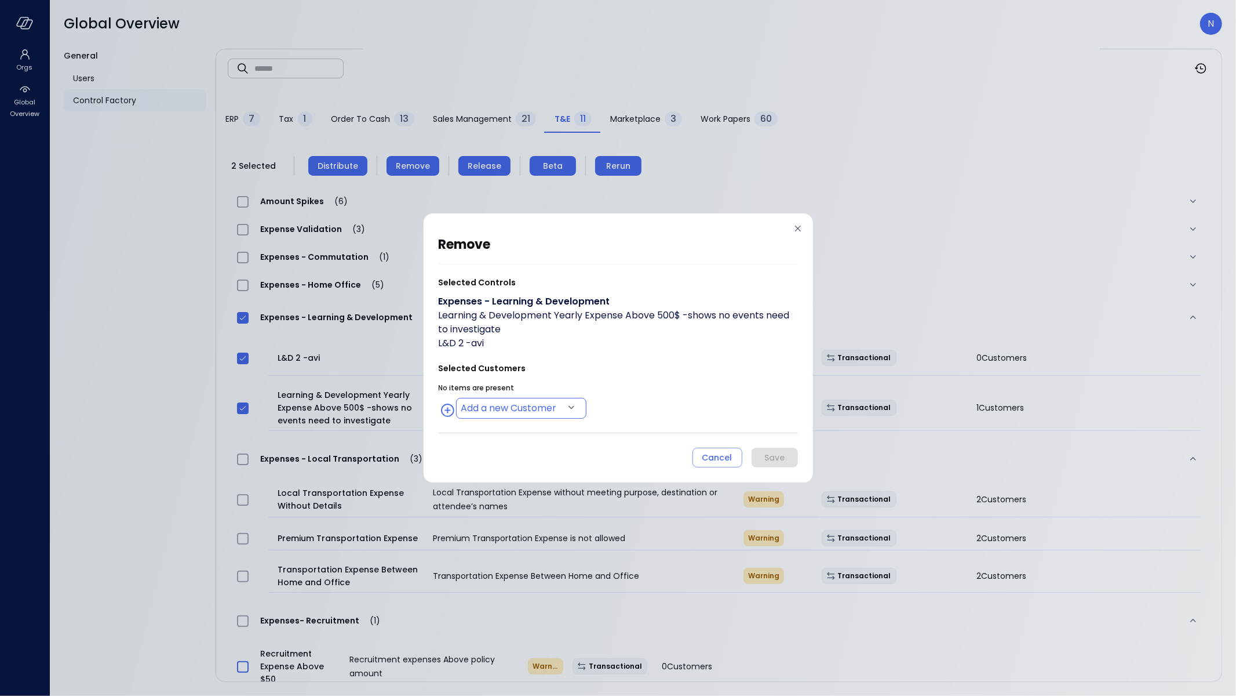
click at [502, 409] on body "Orgs Global Overview Global Overview N General Users Control Factory ​ ​ ERP 7 …" at bounding box center [618, 348] width 1236 height 696
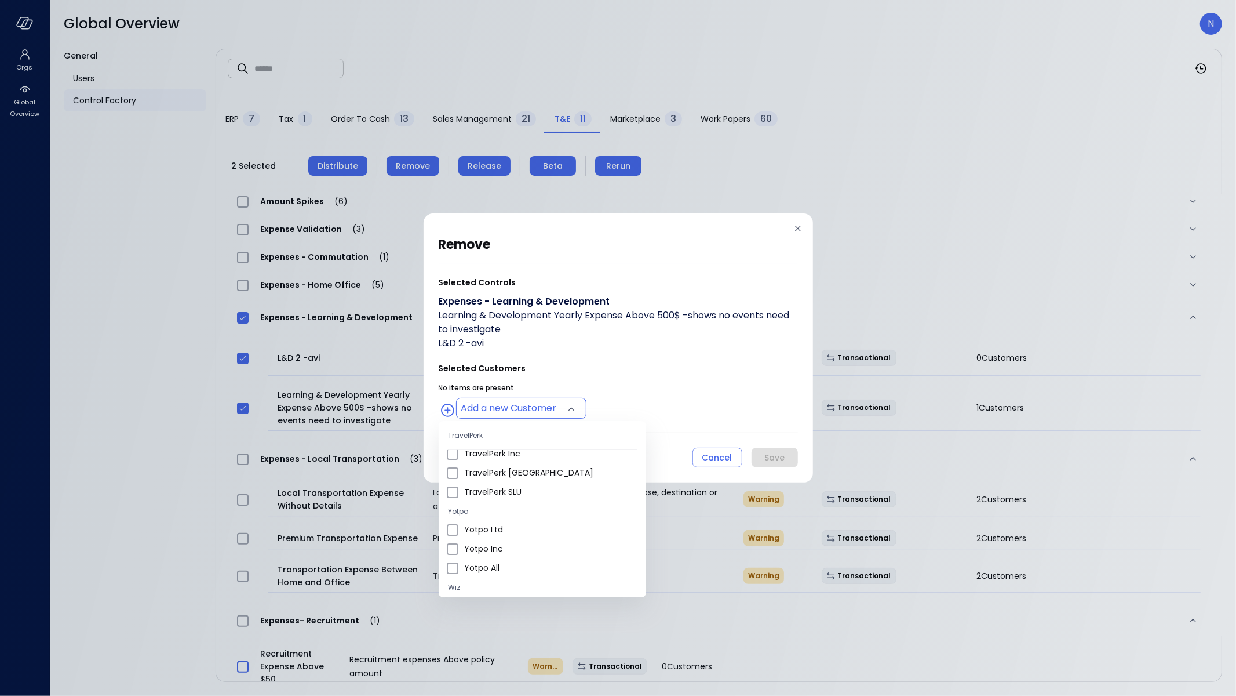
scroll to position [0, 0]
click at [504, 545] on span "Wiz US" at bounding box center [550, 547] width 173 height 12
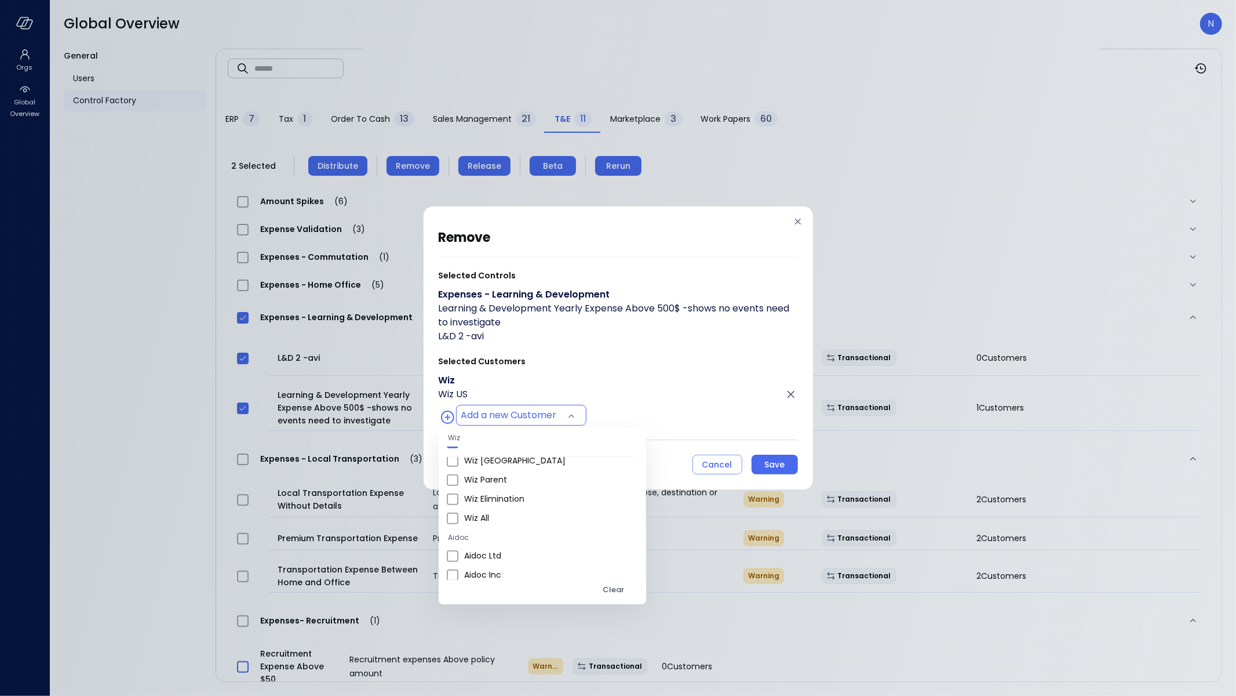
scroll to position [643, 0]
click at [504, 507] on span "Wiz All" at bounding box center [550, 511] width 173 height 12
type input "**********"
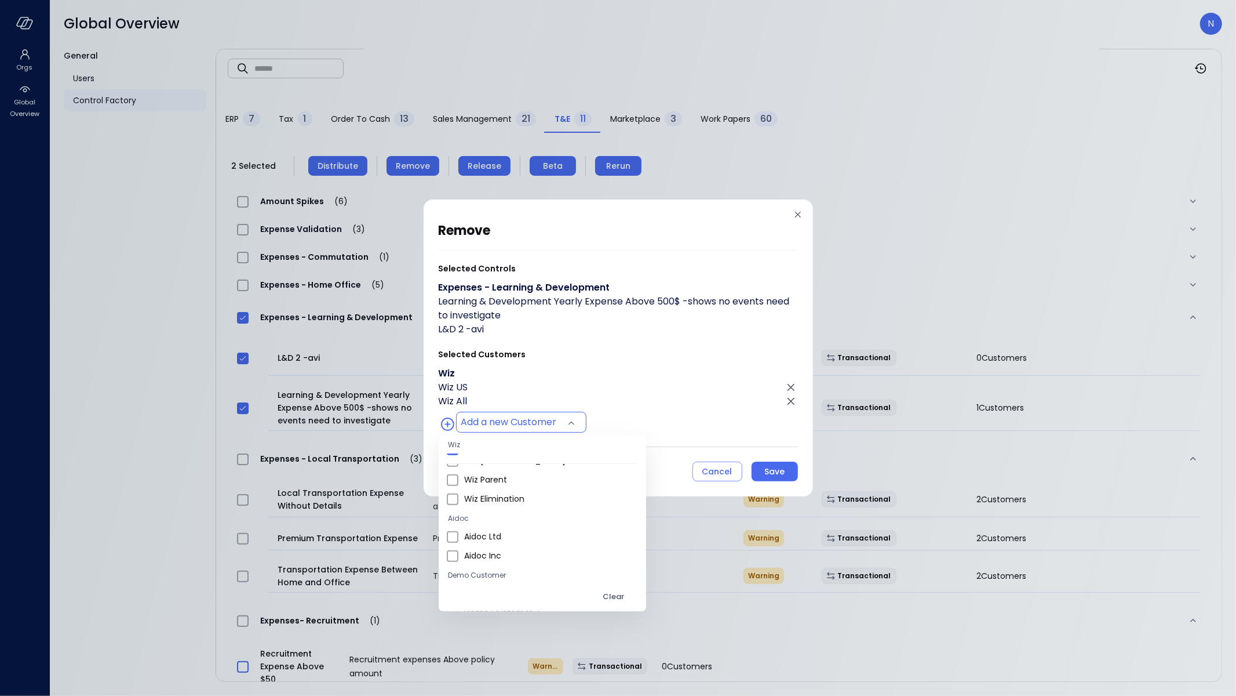
click at [785, 470] on div at bounding box center [618, 348] width 1236 height 696
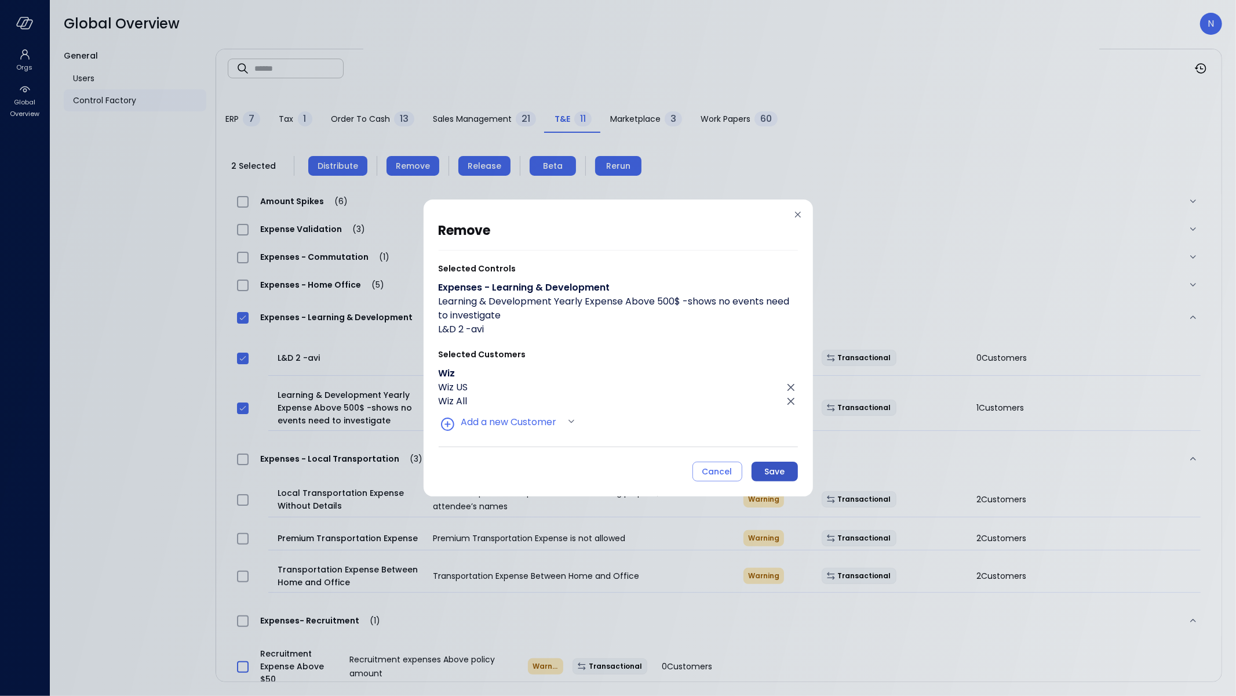
click at [773, 473] on body "Orgs Global Overview Global Overview N General Users Control Factory ​ ​ ERP 7 …" at bounding box center [618, 348] width 1236 height 696
click at [772, 473] on div "Save" at bounding box center [774, 471] width 20 height 14
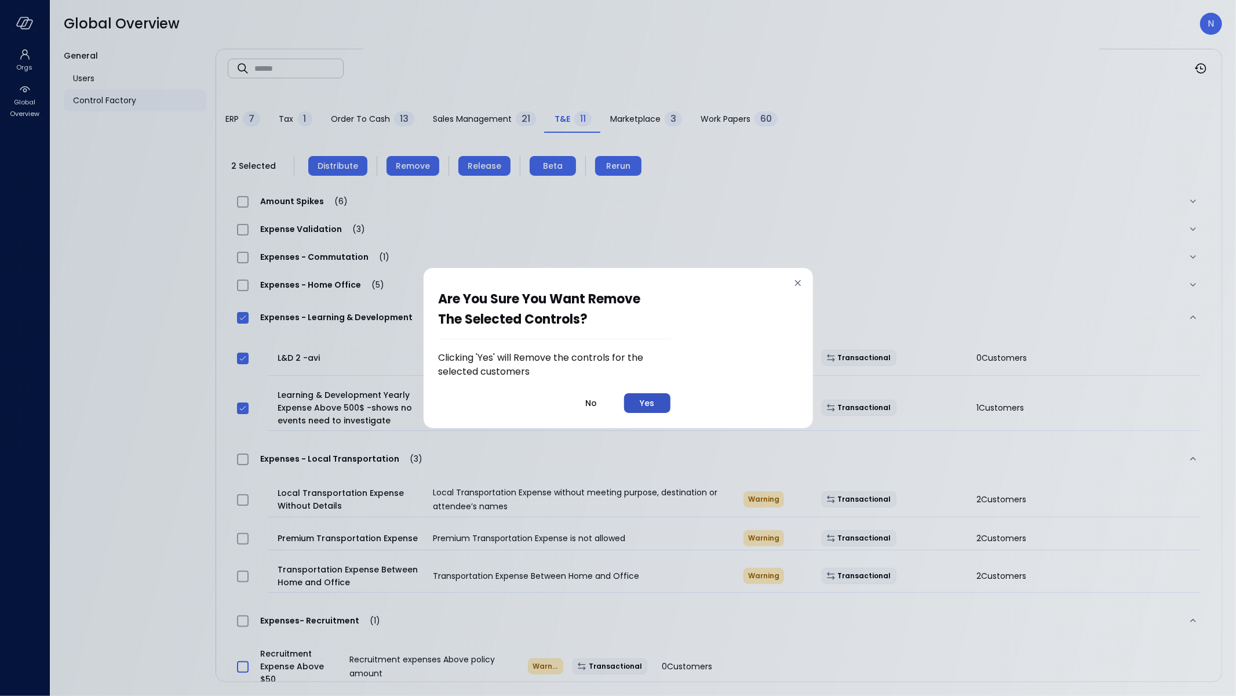
click at [653, 409] on div "Yes" at bounding box center [647, 403] width 14 height 14
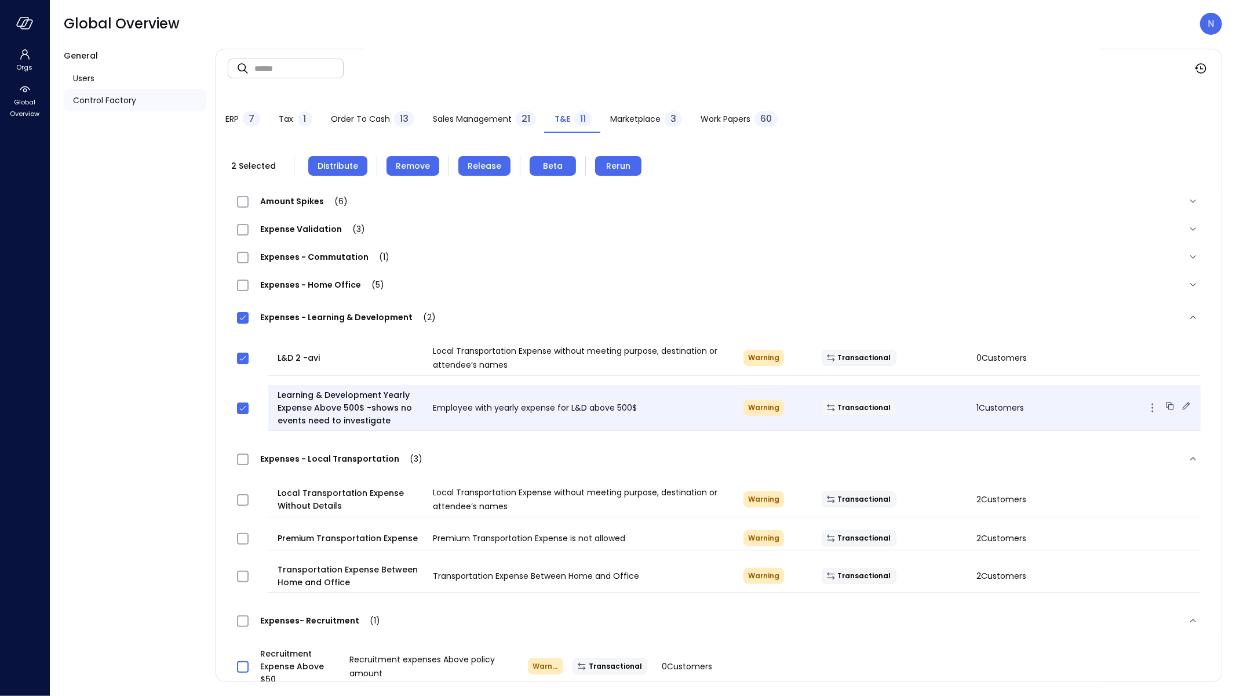
click at [998, 403] on span "1 Customers" at bounding box center [1001, 408] width 48 height 12
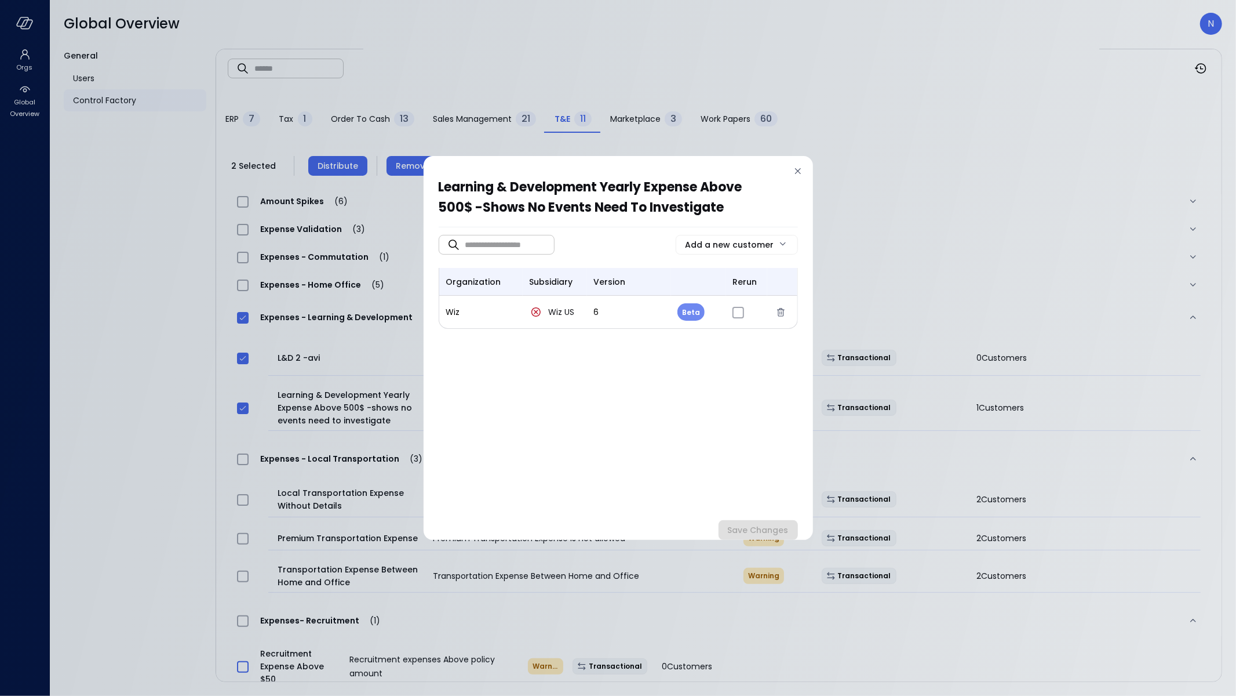
click at [802, 168] on icon at bounding box center [798, 171] width 12 height 12
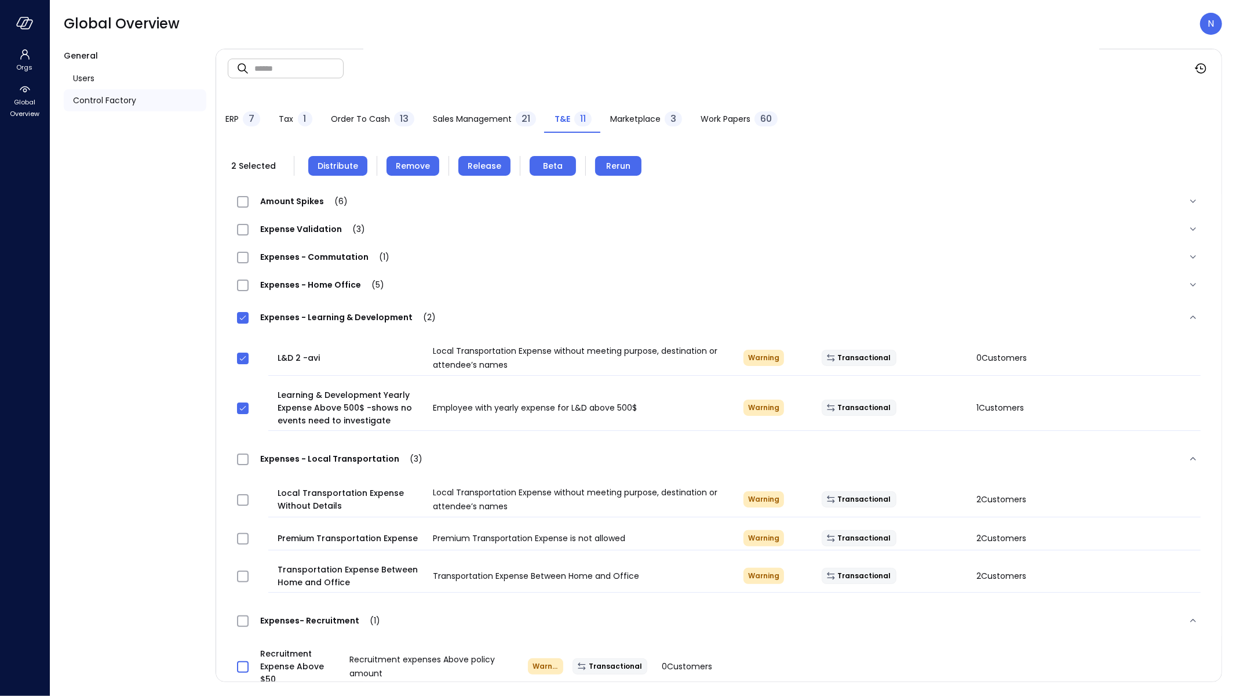
click at [414, 167] on span "Remove" at bounding box center [413, 165] width 34 height 13
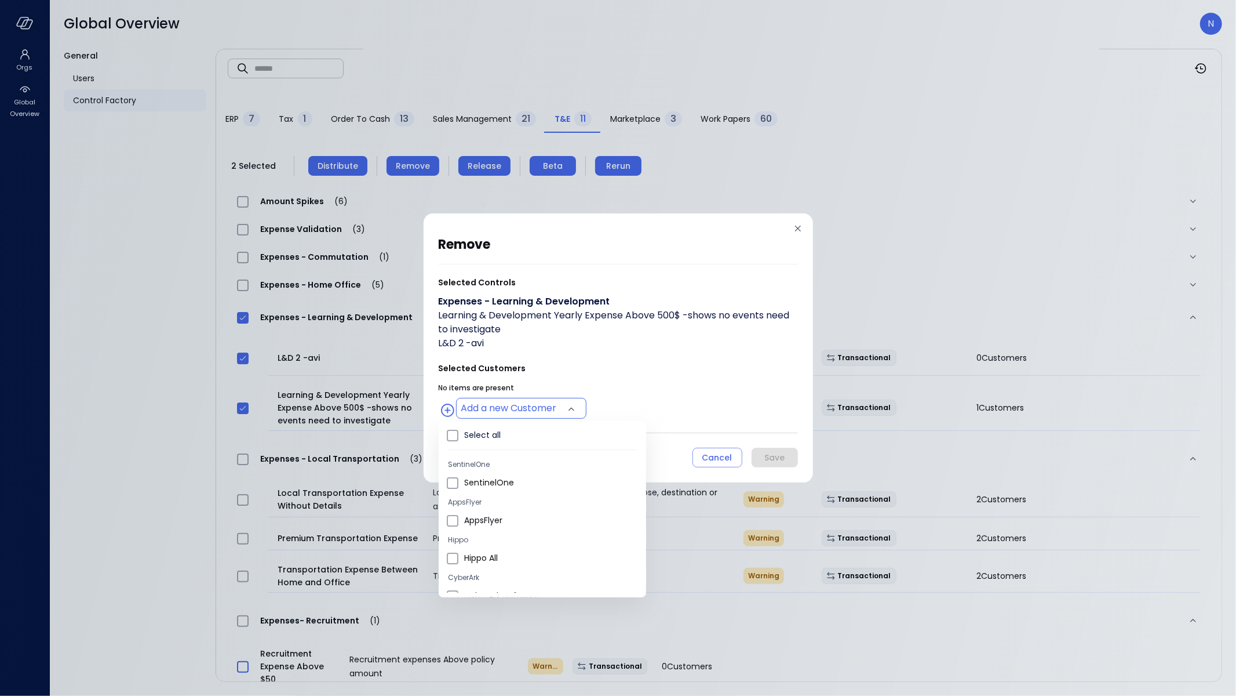
click at [514, 406] on body "Orgs Global Overview Global Overview N General Users Control Factory ​ ​ ERP 7 …" at bounding box center [618, 348] width 1236 height 696
click at [512, 569] on span "Wiz US" at bounding box center [550, 575] width 173 height 12
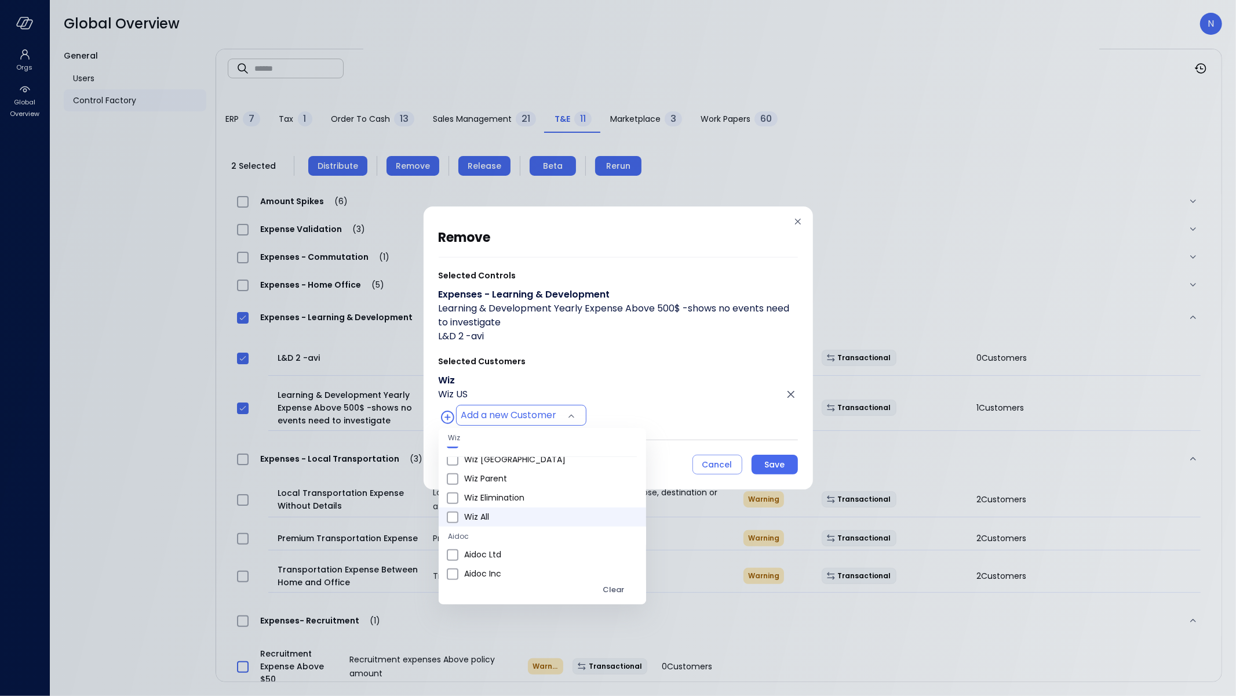
scroll to position [637, 0]
drag, startPoint x: 505, startPoint y: 521, endPoint x: 518, endPoint y: 522, distance: 12.8
click at [505, 522] on span "Wiz All" at bounding box center [550, 517] width 173 height 12
type input "**********"
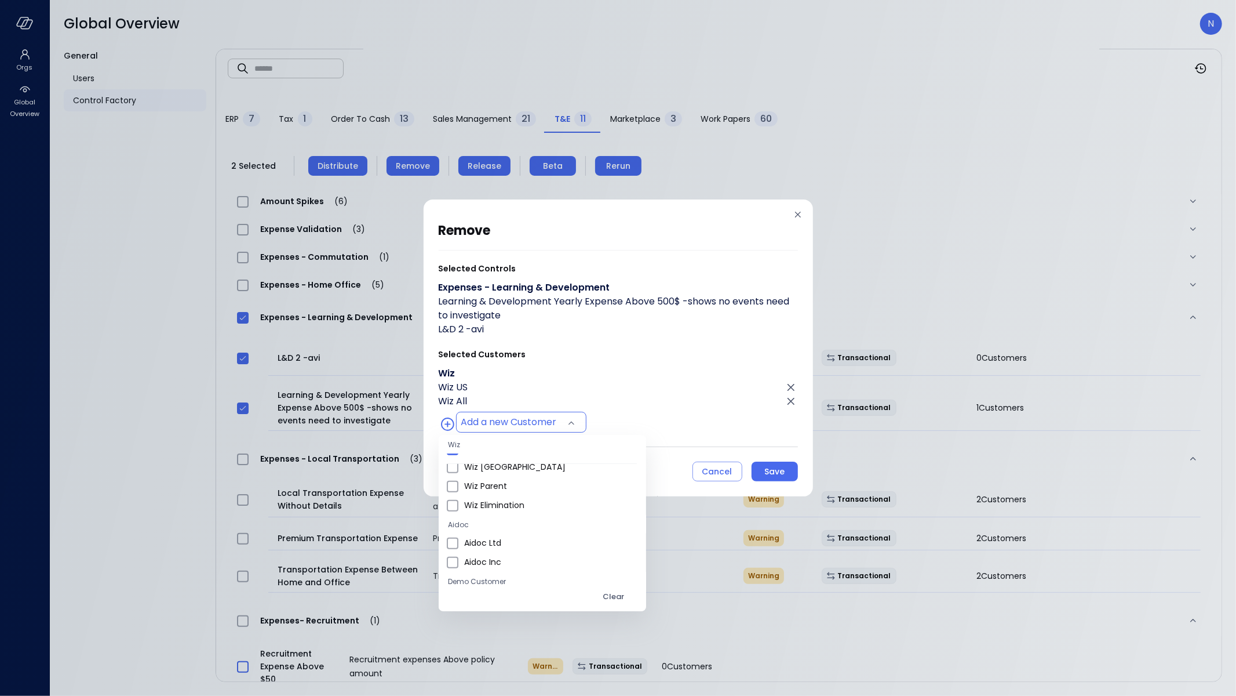
click at [774, 464] on div at bounding box center [618, 348] width 1236 height 696
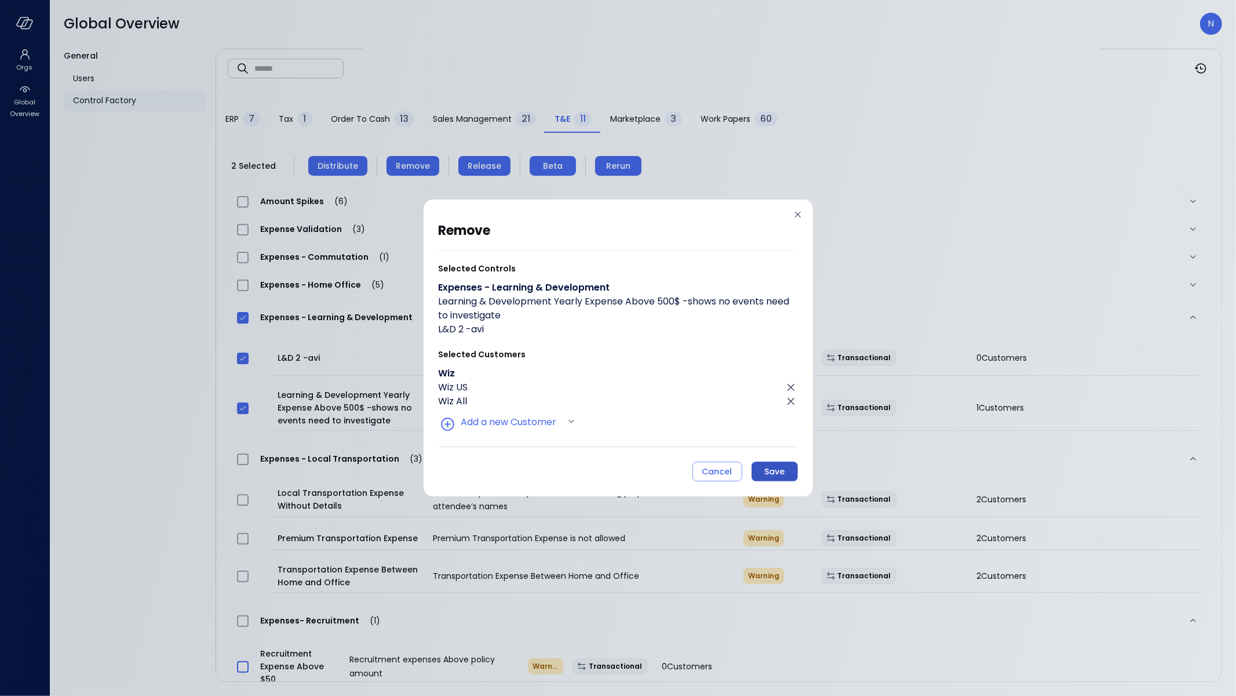
click at [769, 466] on div "Save" at bounding box center [774, 471] width 20 height 14
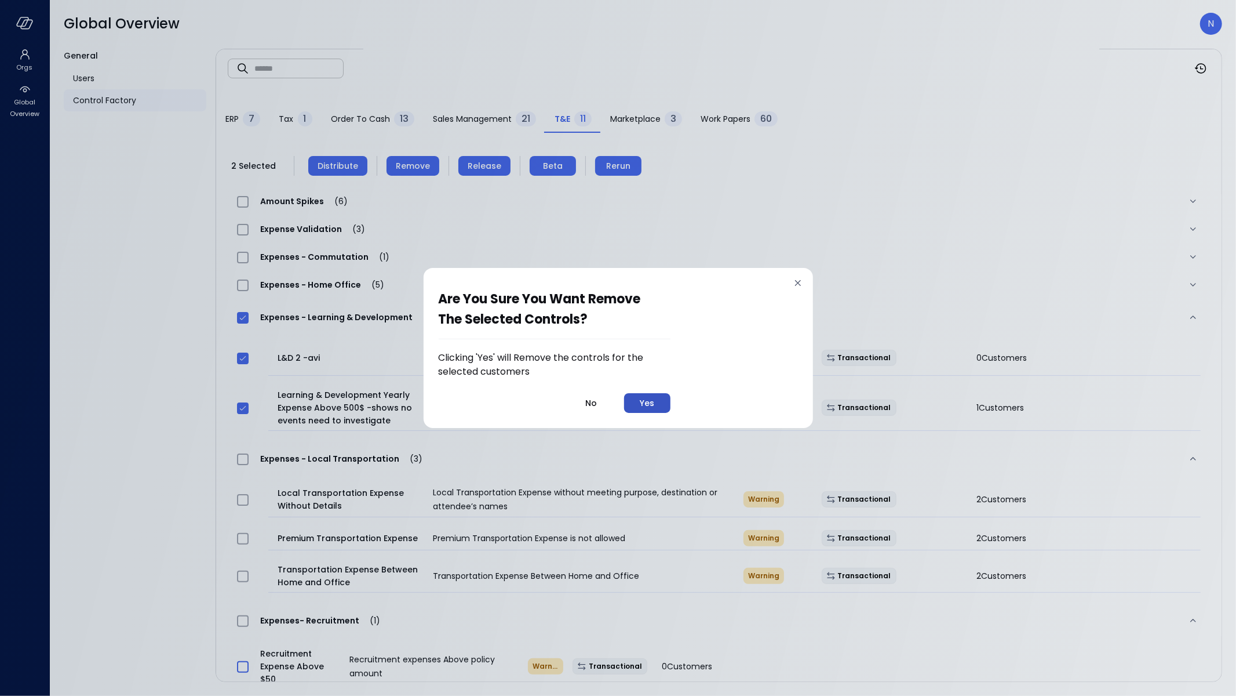
click at [658, 403] on button "Yes" at bounding box center [647, 403] width 46 height 20
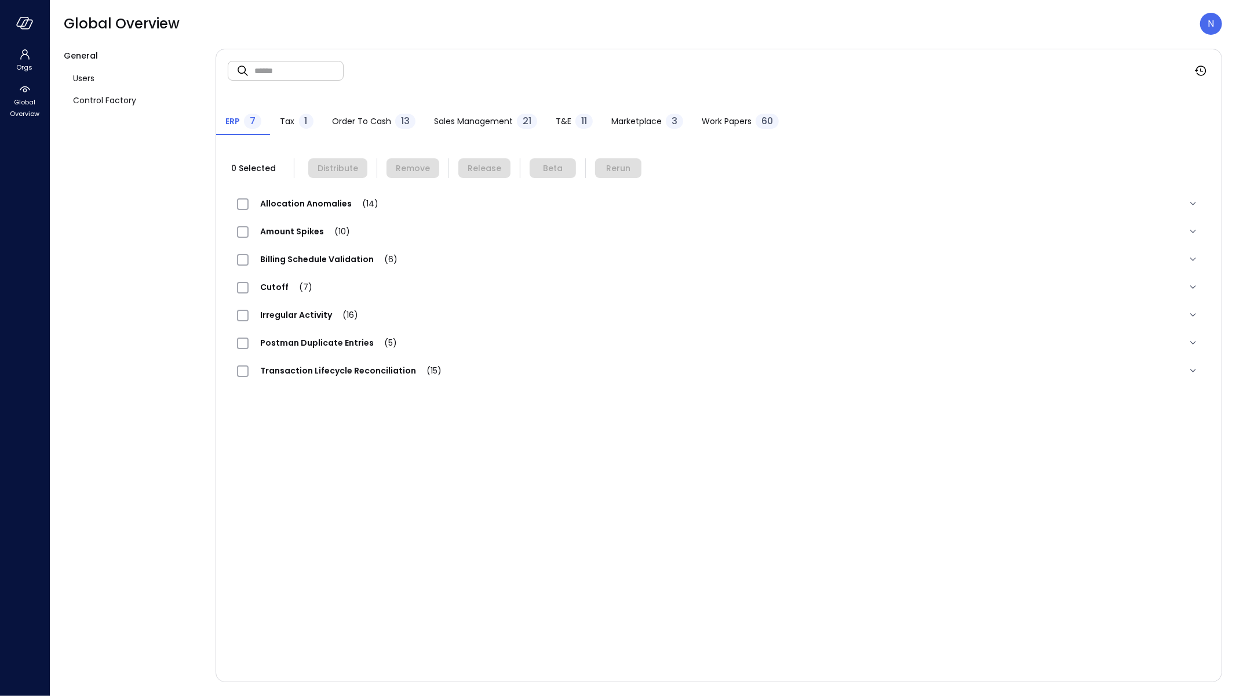
click at [571, 114] on div "T&E 11" at bounding box center [574, 122] width 37 height 17
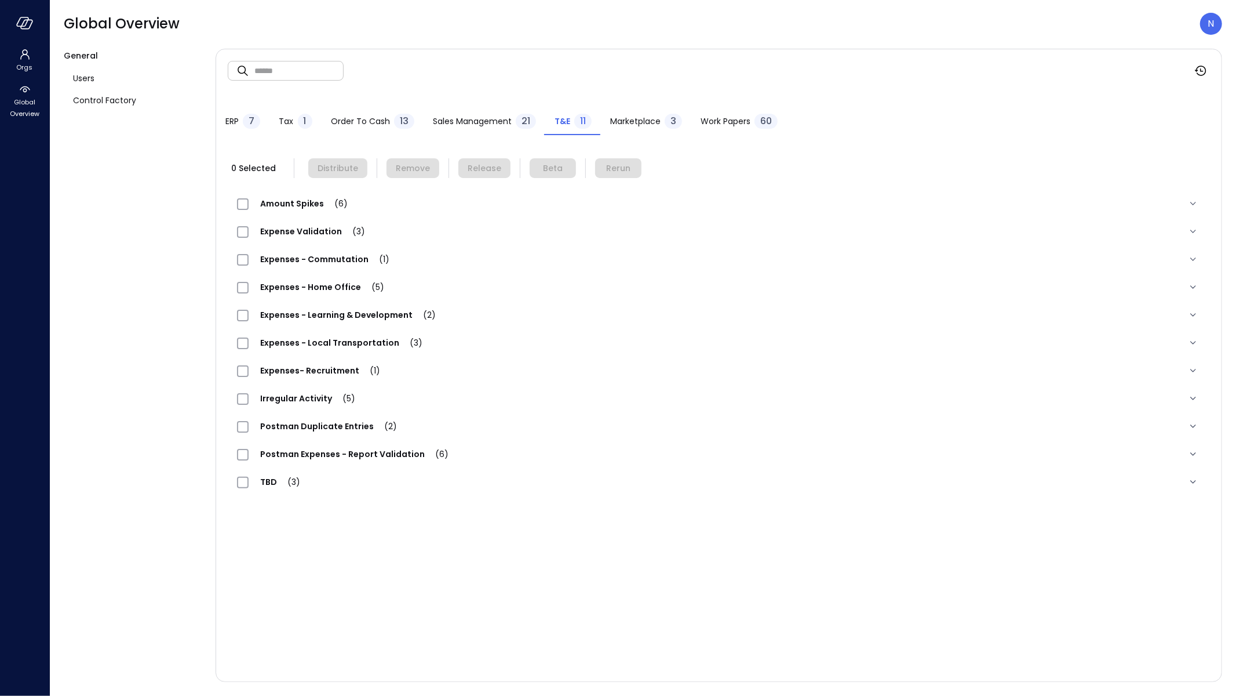
click at [355, 261] on span "Expenses - Commutation (1)" at bounding box center [325, 259] width 152 height 12
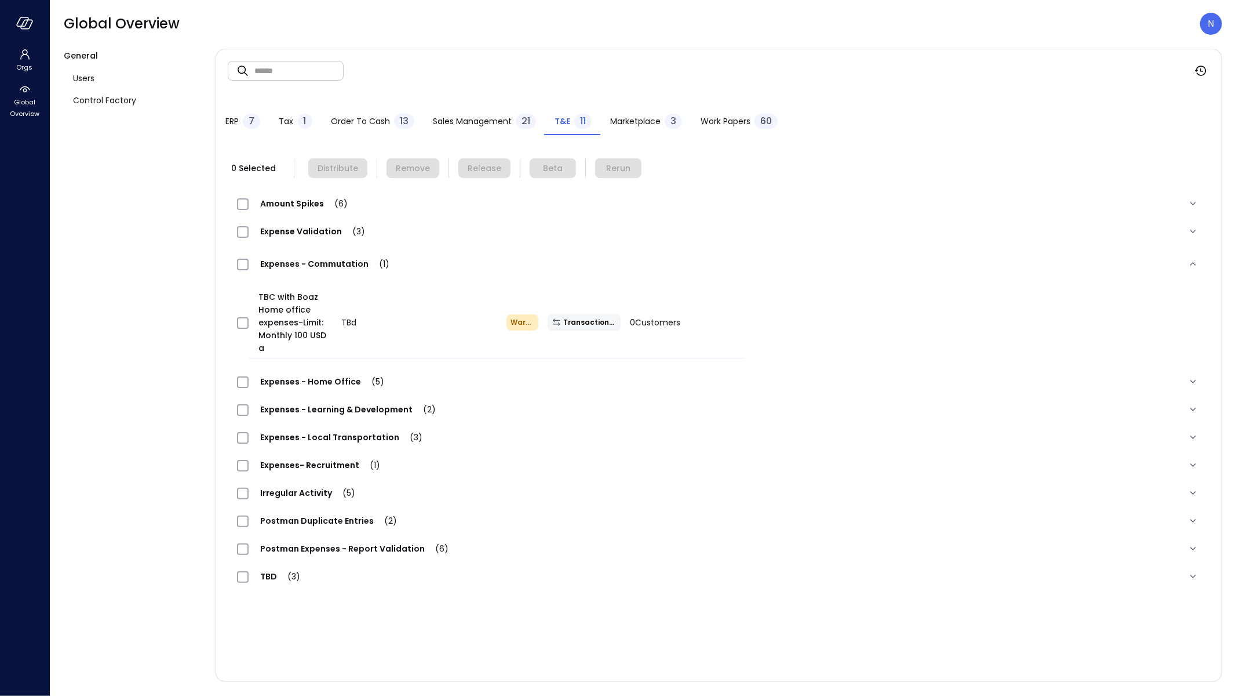
click at [296, 383] on span "Expenses - Home Office (5)" at bounding box center [322, 382] width 147 height 12
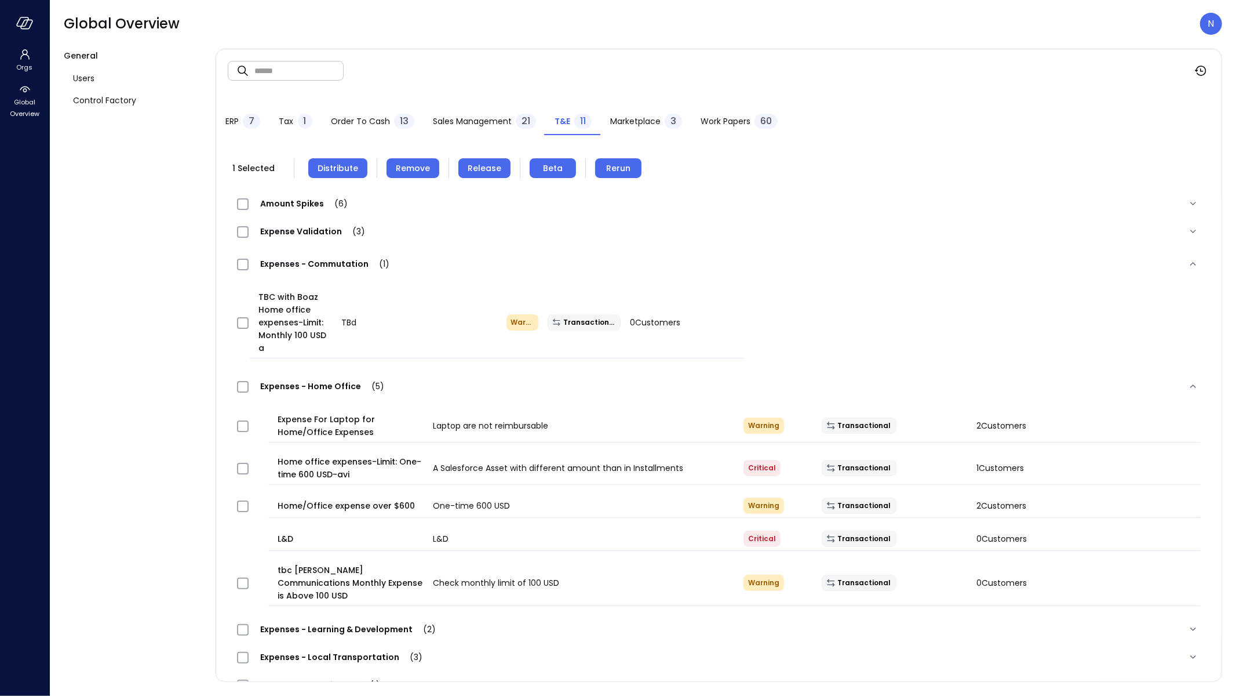
click at [310, 264] on span "Expenses - Commutation (1)" at bounding box center [325, 264] width 152 height 12
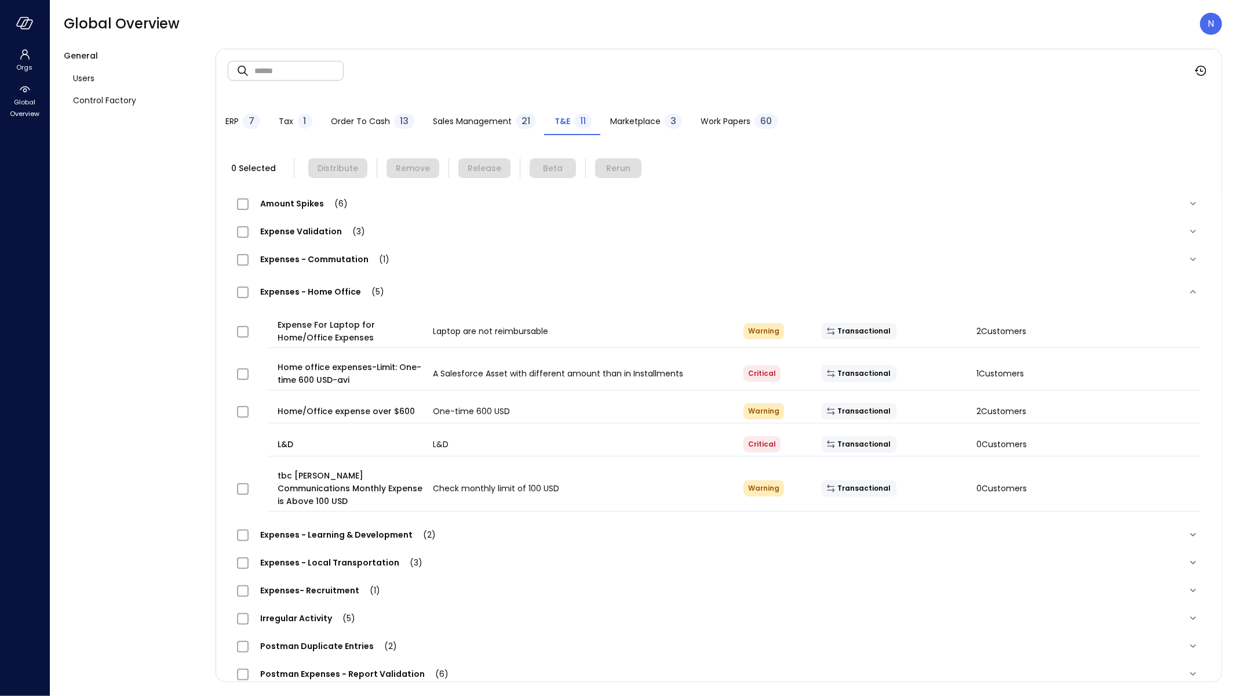
scroll to position [31, 0]
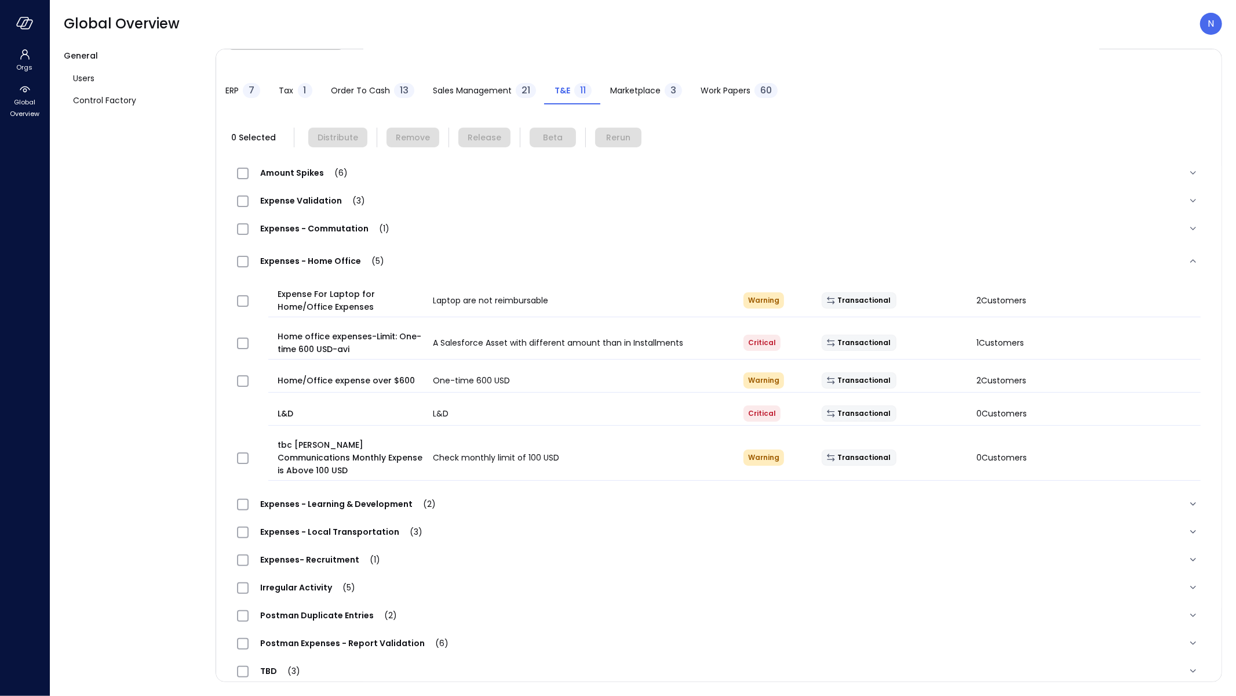
click at [340, 498] on span "Expenses - Learning & Development (2)" at bounding box center [348, 504] width 199 height 12
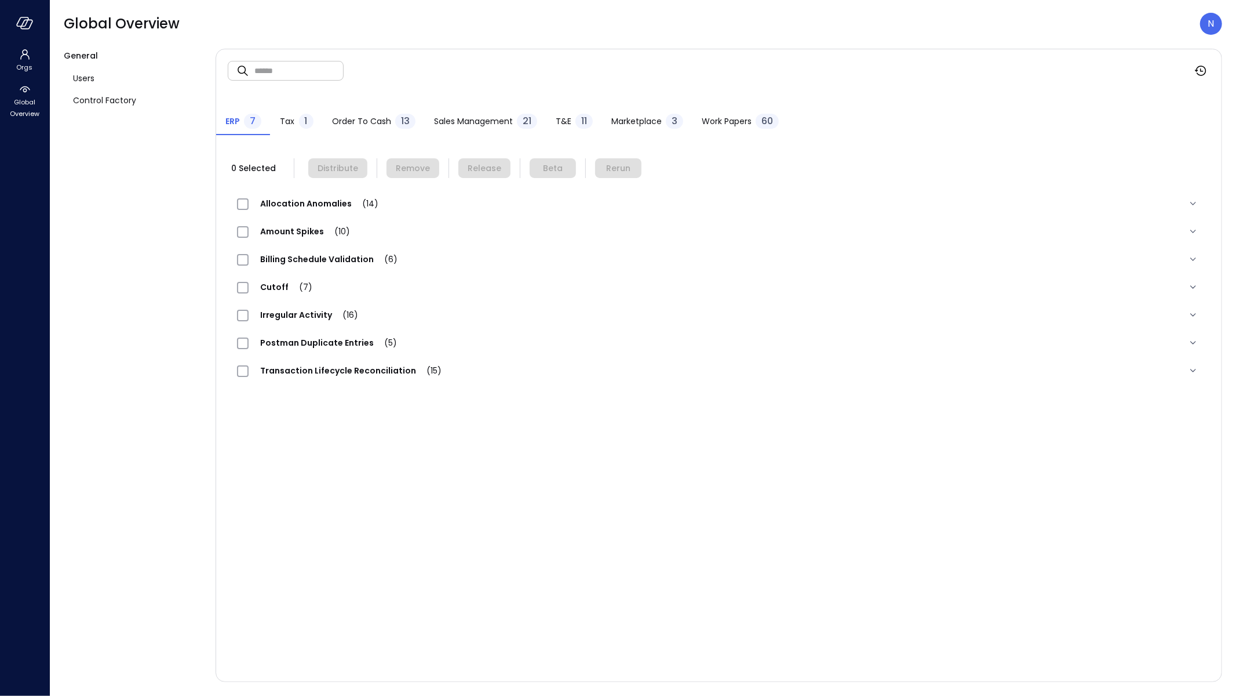
click at [571, 118] on div "T&E 11" at bounding box center [574, 122] width 37 height 17
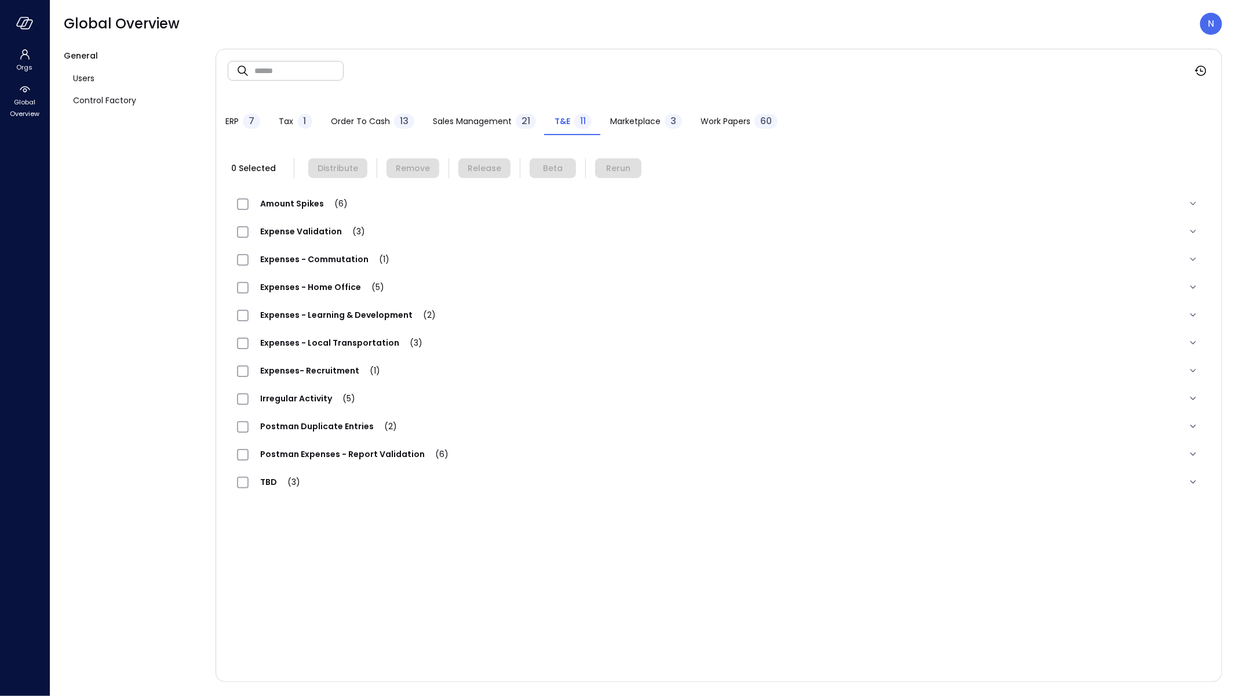
click at [327, 368] on span "Expenses- Recruitment (1)" at bounding box center [320, 371] width 143 height 12
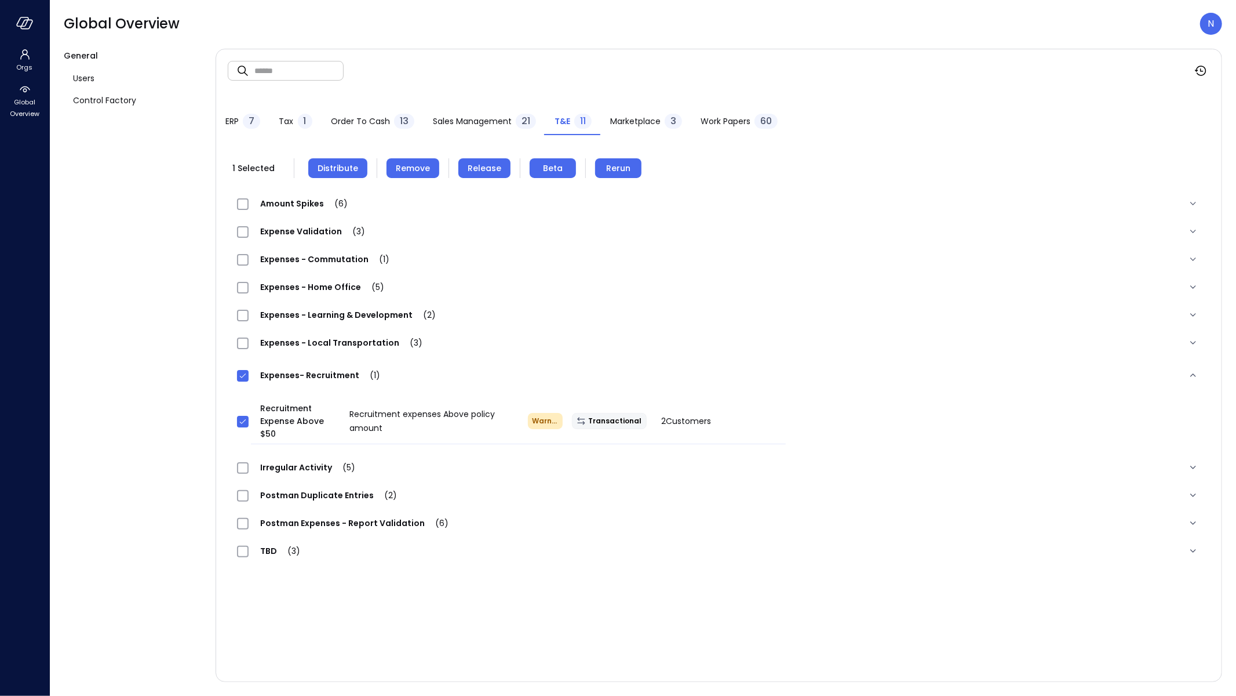
click at [325, 336] on div "Expenses - Local Transportation (3)" at bounding box center [335, 343] width 197 height 14
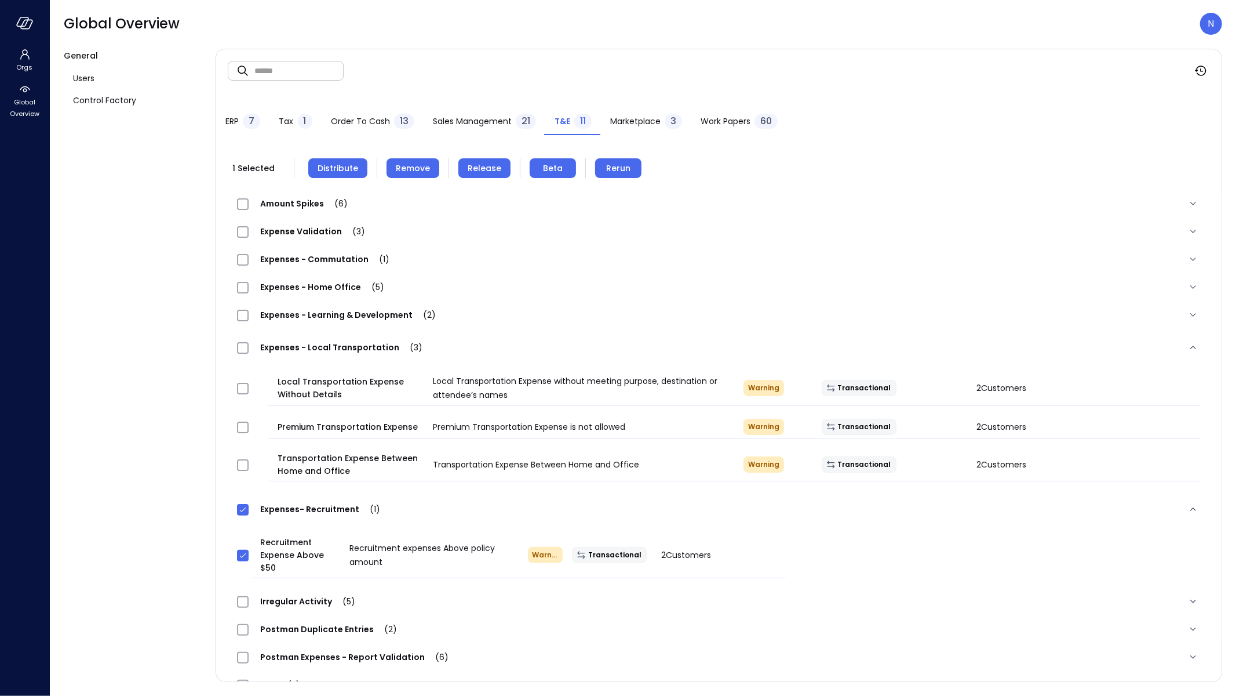
click at [381, 309] on span "Expenses - Learning & Development (2)" at bounding box center [348, 315] width 199 height 12
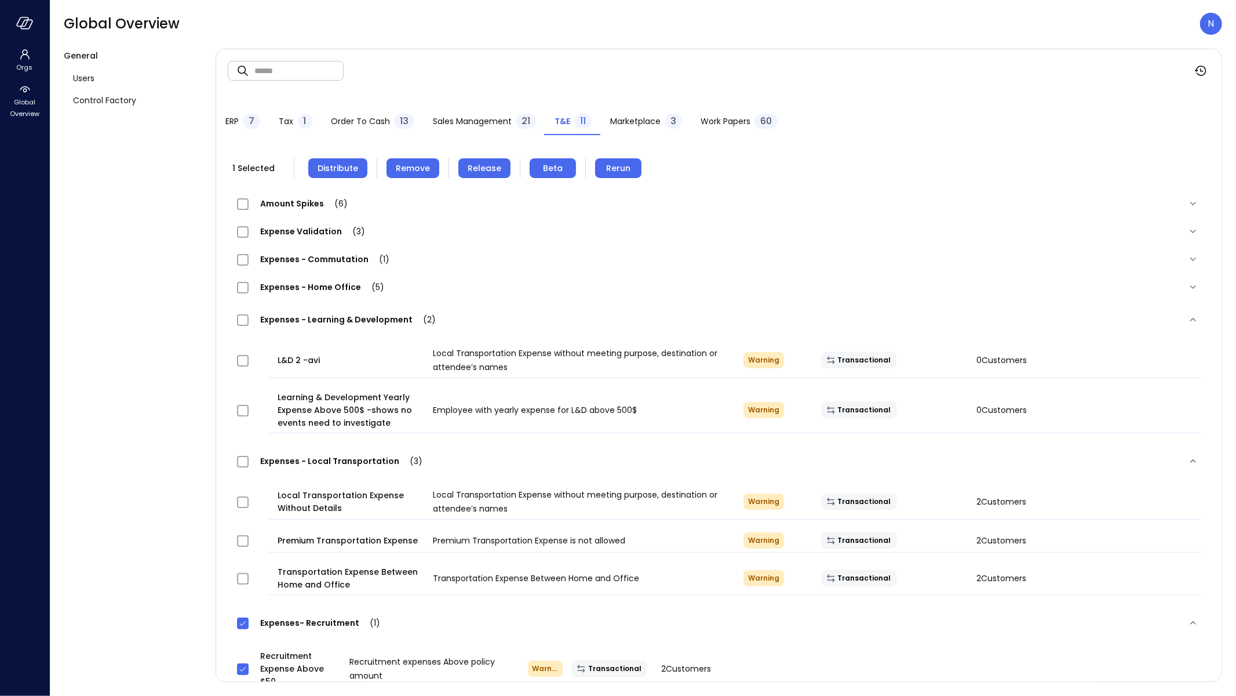
click at [345, 292] on span "Expenses - Home Office (5)" at bounding box center [322, 287] width 147 height 12
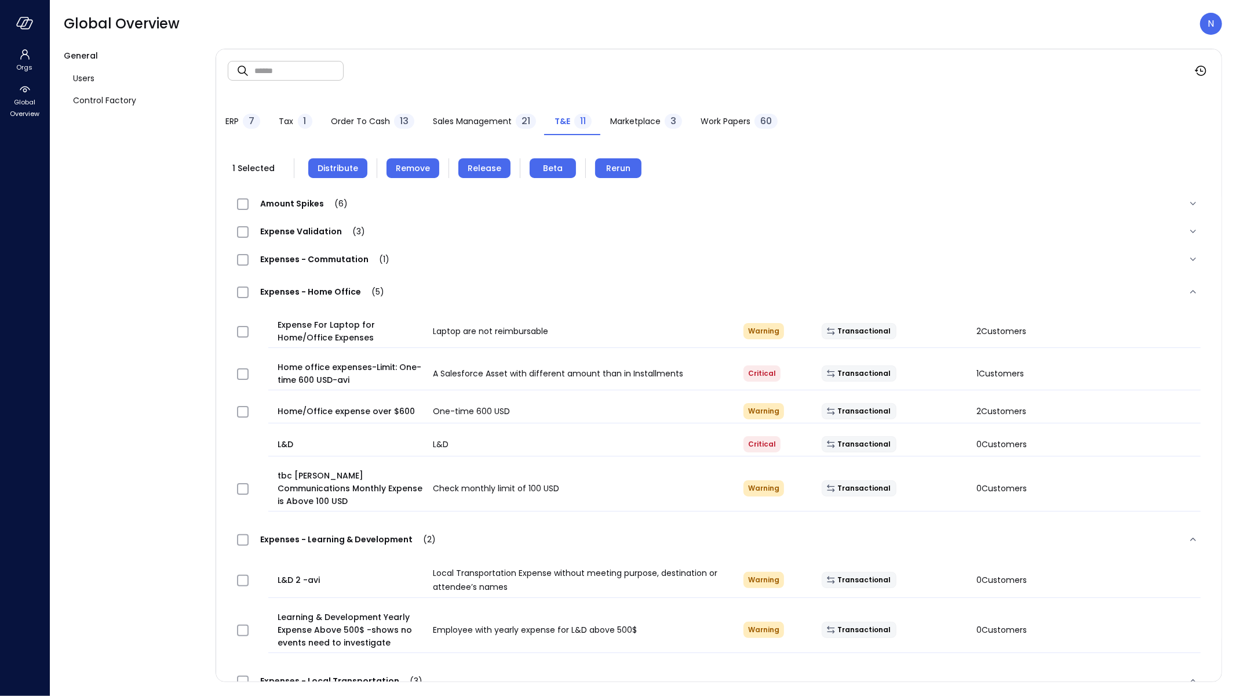
click at [341, 257] on span "Expenses - Commutation (1)" at bounding box center [325, 259] width 152 height 12
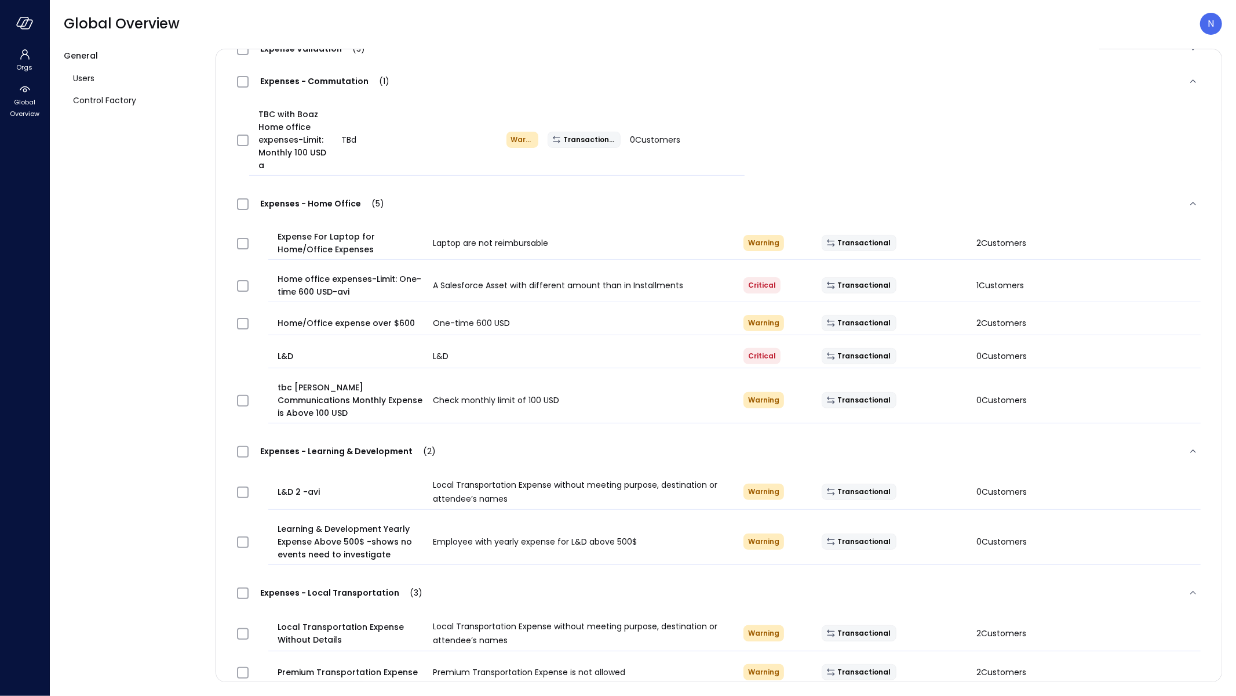
scroll to position [417, 0]
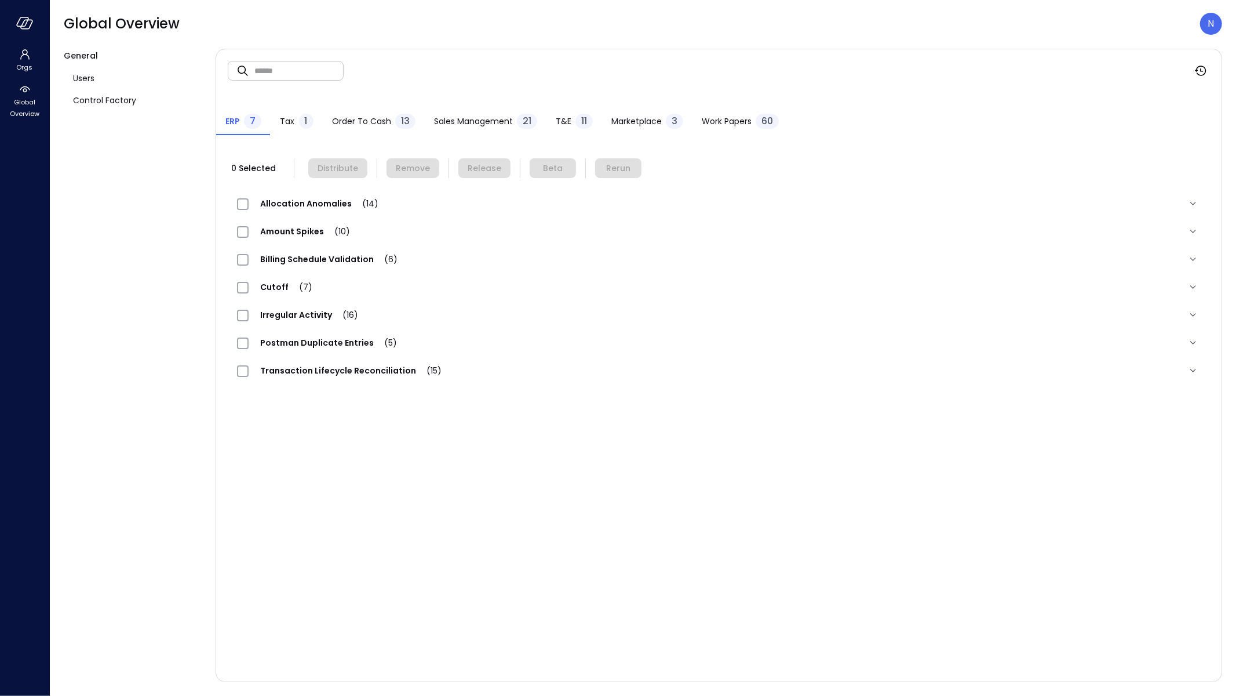
click at [561, 123] on span "T&E" at bounding box center [564, 121] width 16 height 13
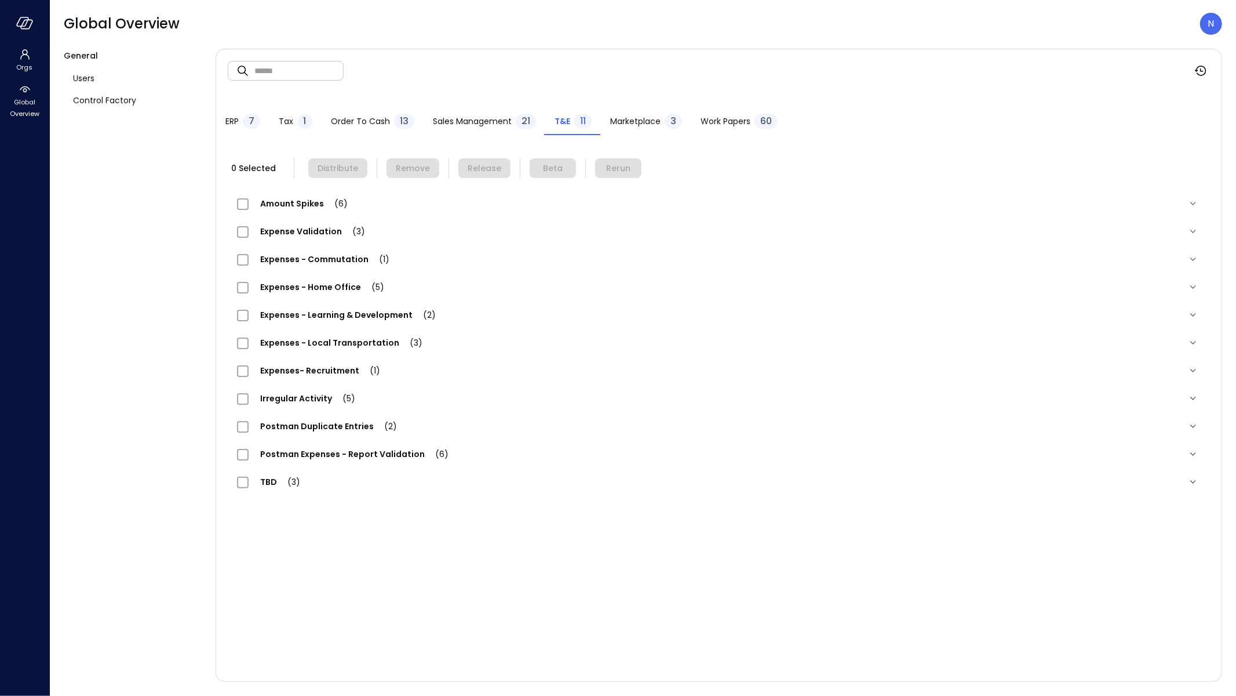
click at [362, 342] on span "Expenses - Local Transportation (3)" at bounding box center [341, 343] width 185 height 12
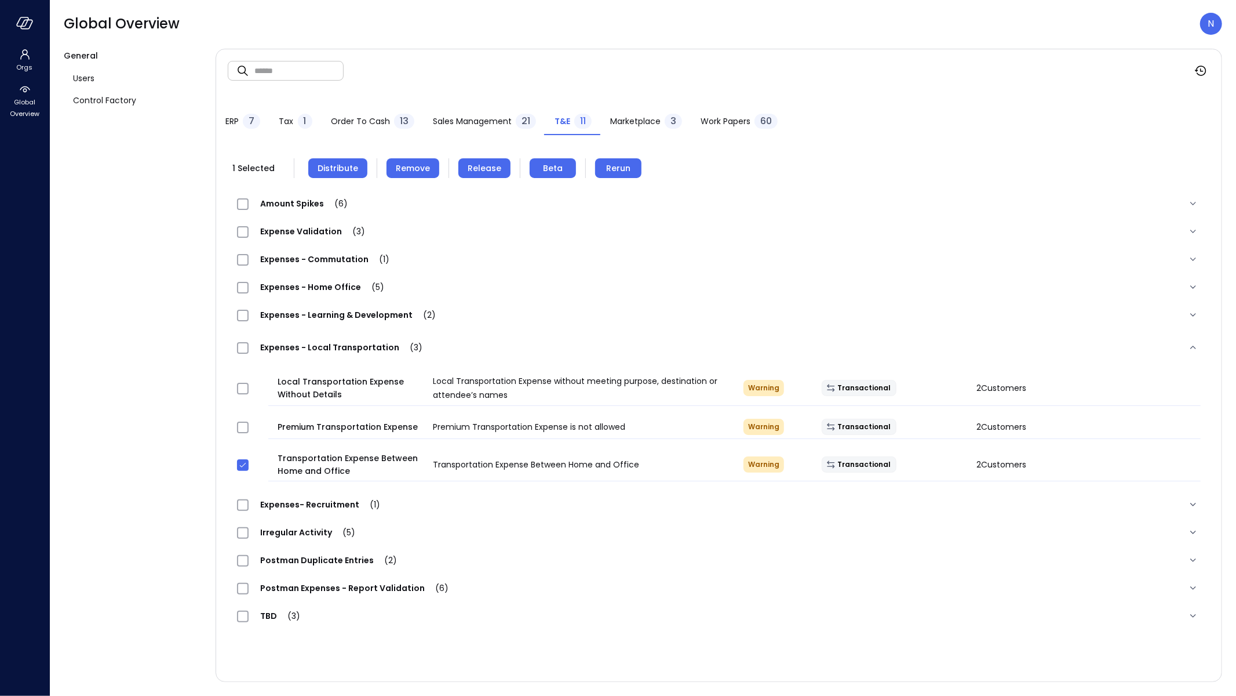
click at [237, 419] on div at bounding box center [252, 427] width 41 height 23
click at [353, 312] on span "Expenses - Learning & Development (2)" at bounding box center [348, 315] width 199 height 12
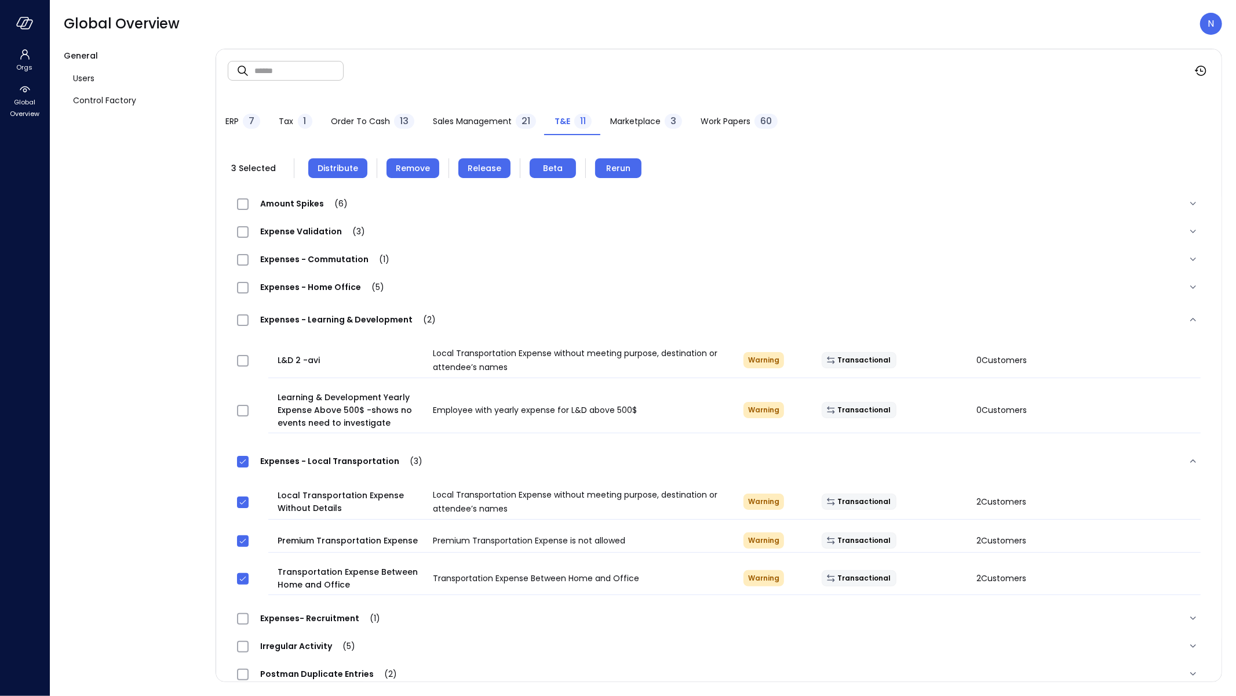
click at [291, 289] on span "Expenses - Home Office (5)" at bounding box center [322, 287] width 147 height 12
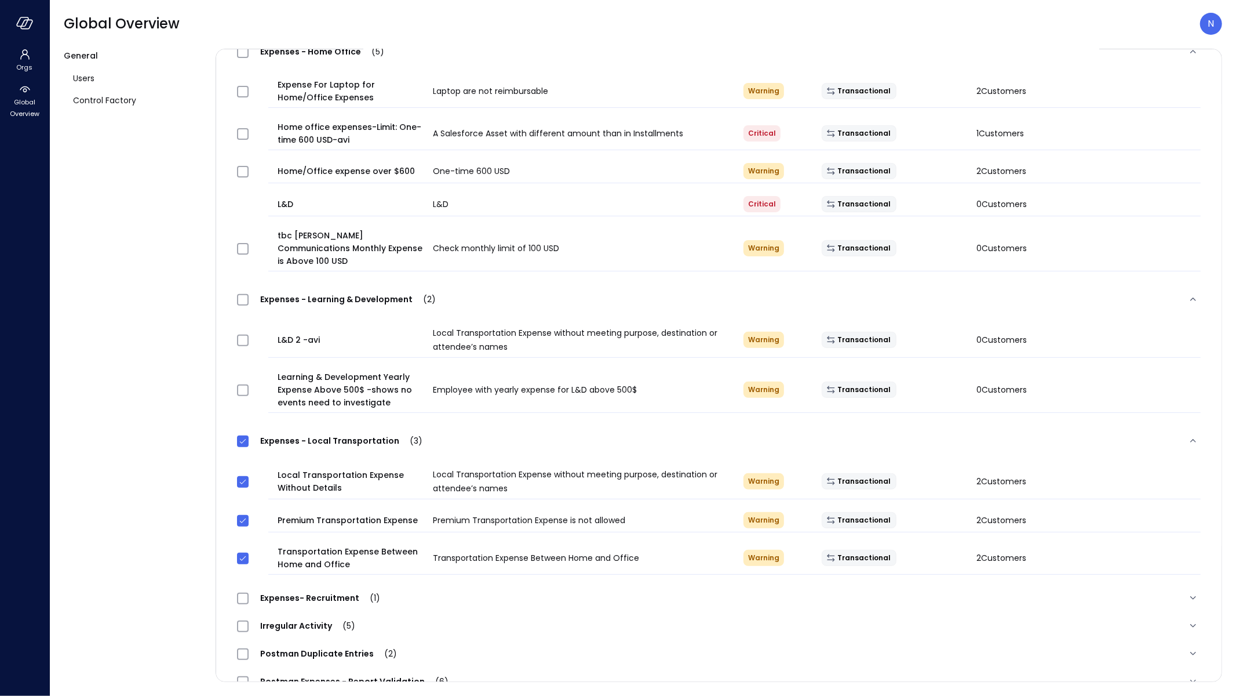
scroll to position [277, 0]
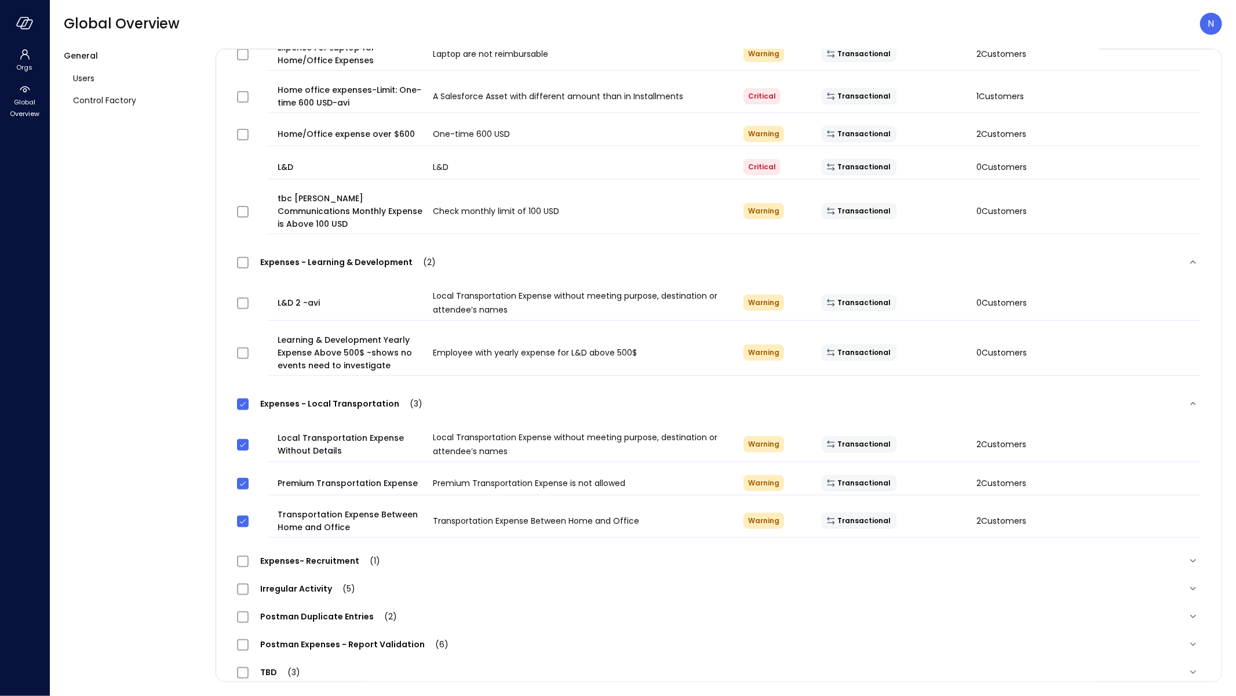
click at [341, 555] on span "Expenses- Recruitment (1)" at bounding box center [320, 561] width 143 height 12
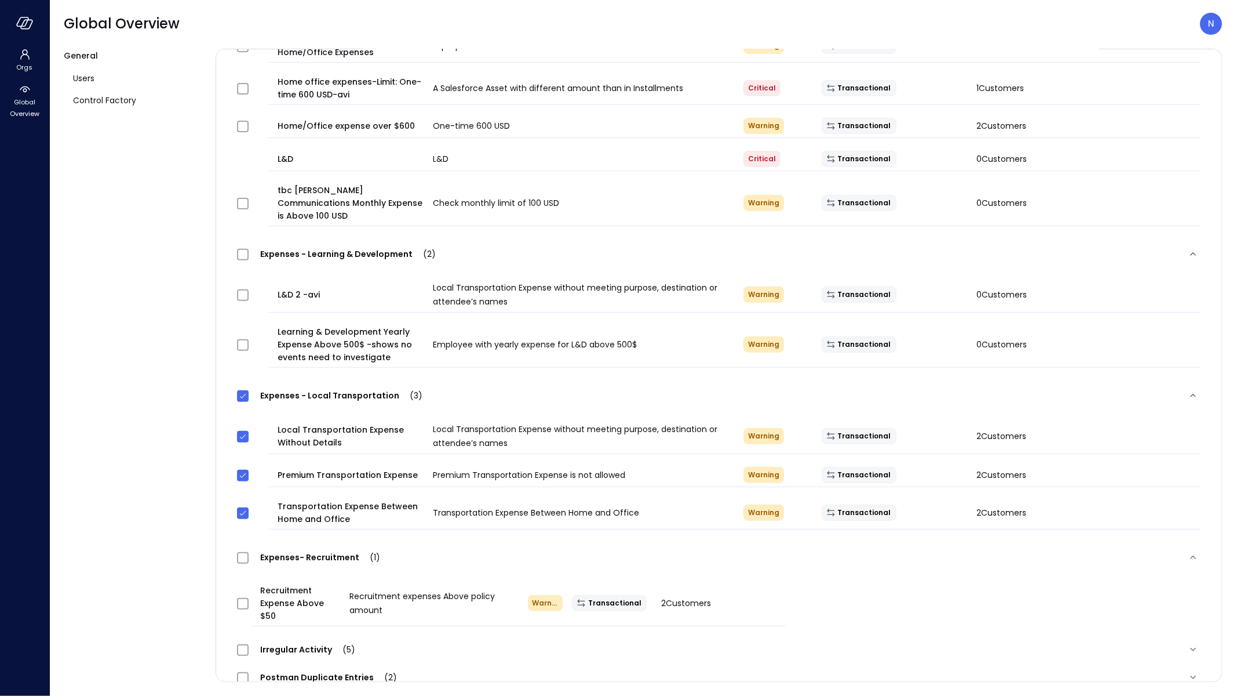
scroll to position [295, 0]
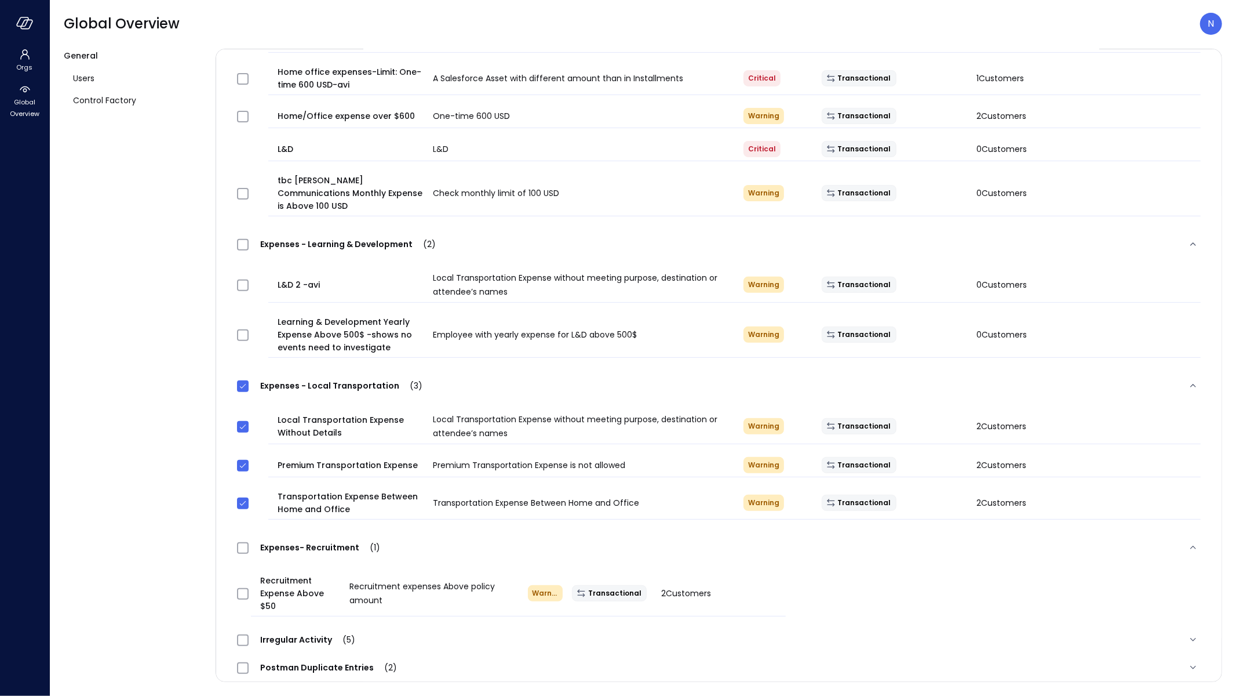
click at [242, 582] on div at bounding box center [243, 593] width 23 height 23
click at [247, 588] on span at bounding box center [243, 594] width 12 height 12
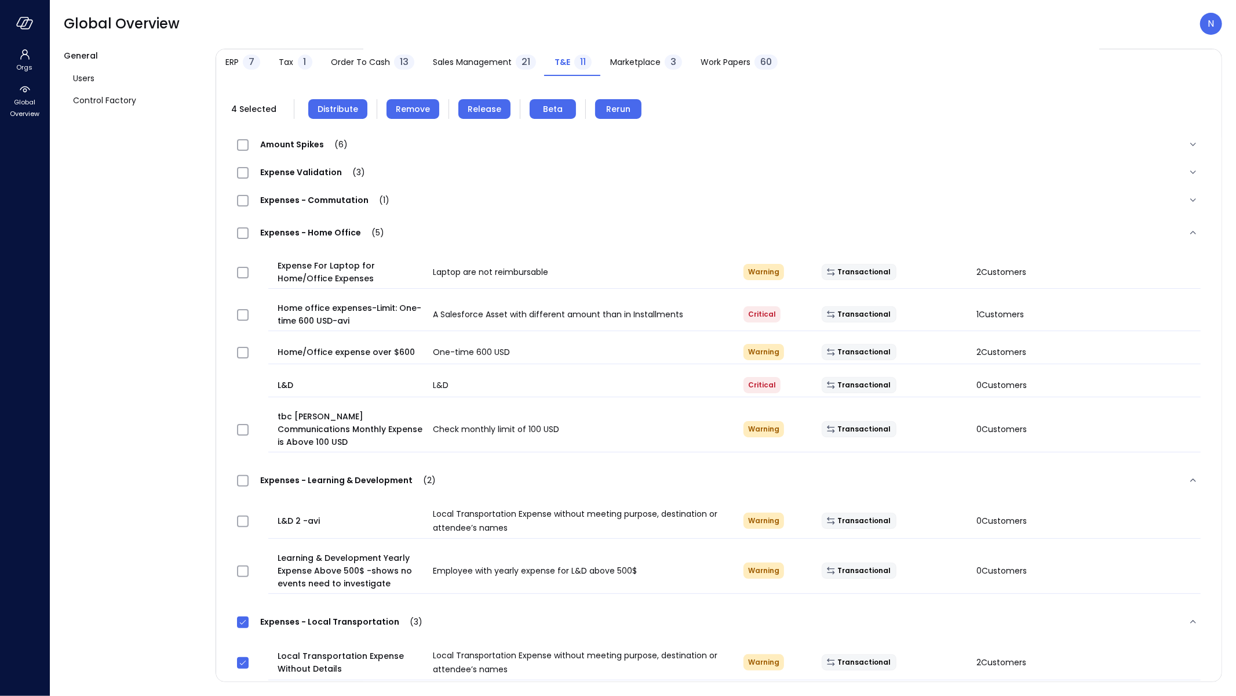
scroll to position [0, 0]
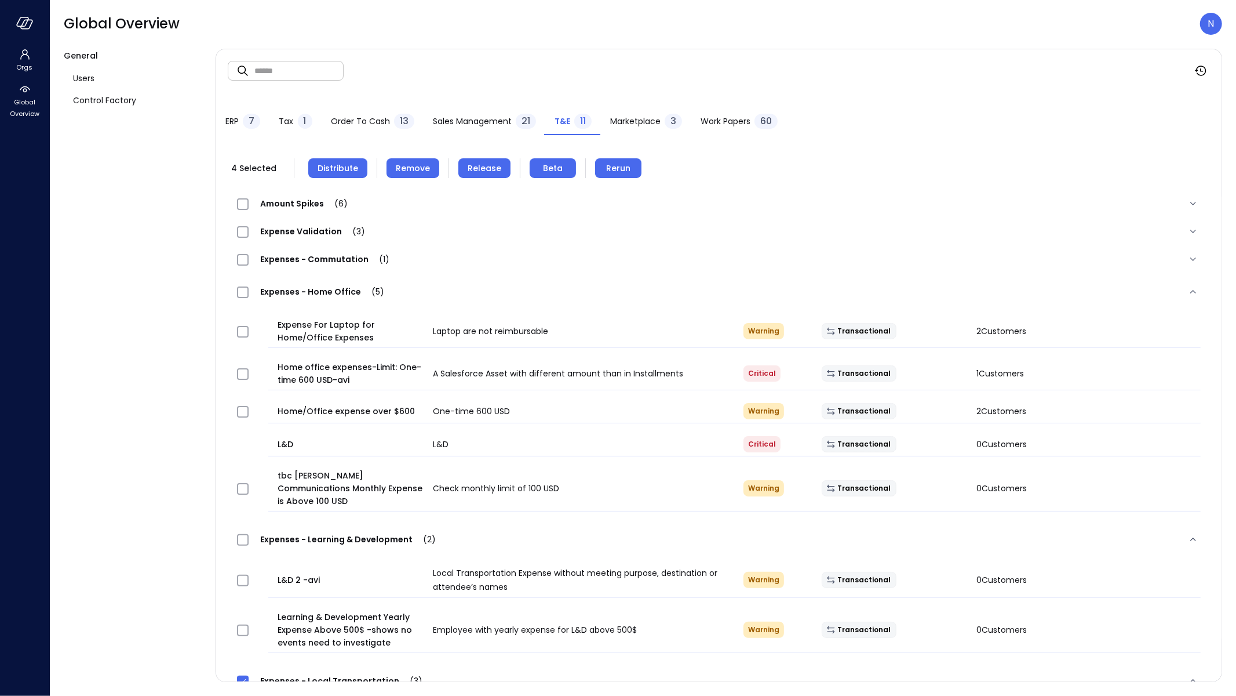
click at [345, 263] on span "Expenses - Commutation (1)" at bounding box center [325, 259] width 152 height 12
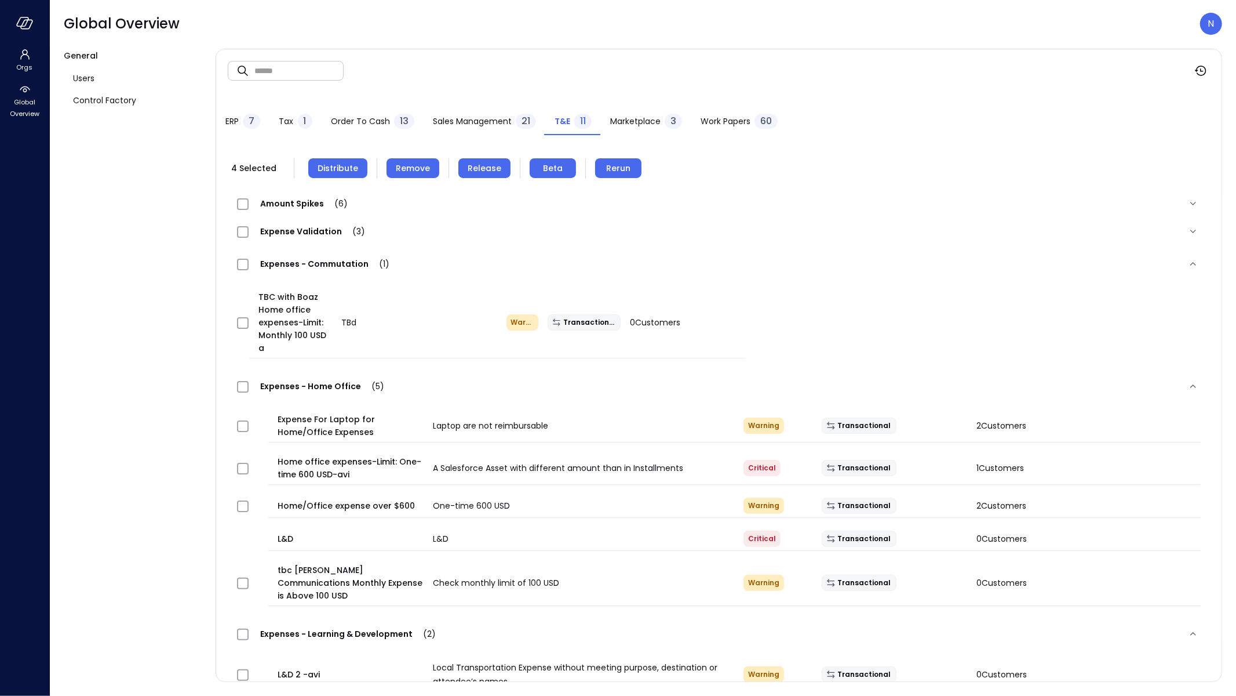
click at [343, 173] on span "Distribute" at bounding box center [338, 168] width 41 height 13
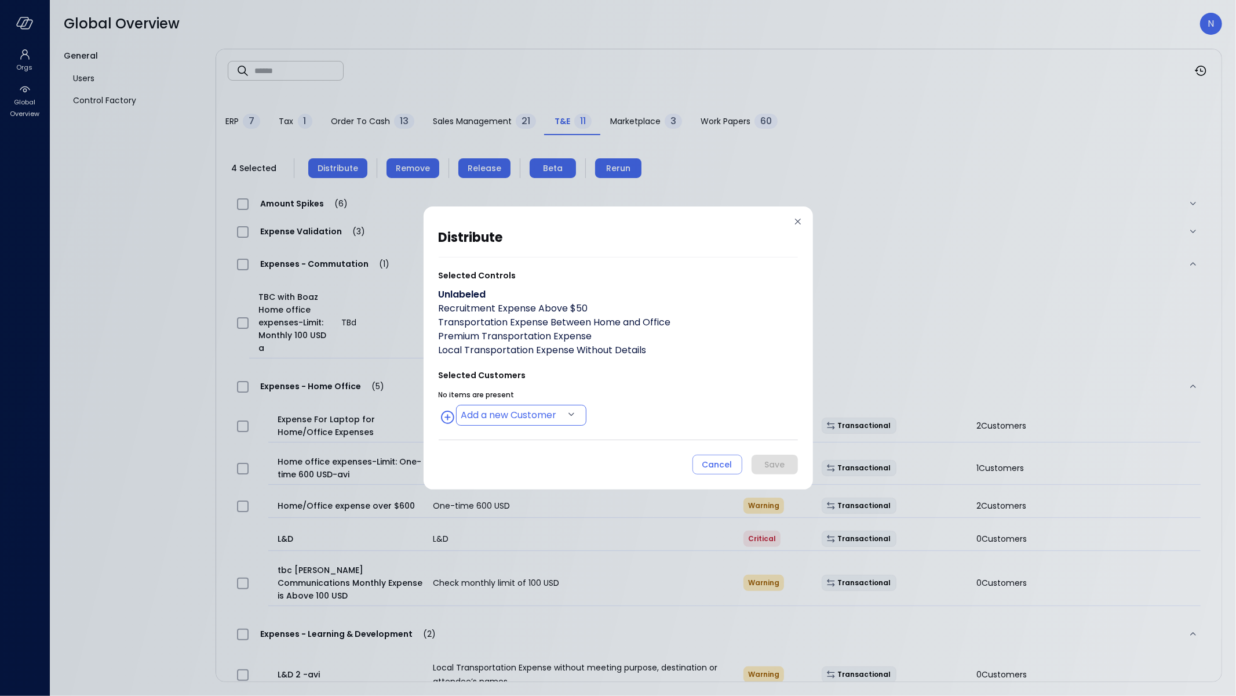
click at [504, 416] on body "Orgs Global Overview Global Overview N General Users Control Factory ​ ​ ERP 7 …" at bounding box center [618, 348] width 1236 height 696
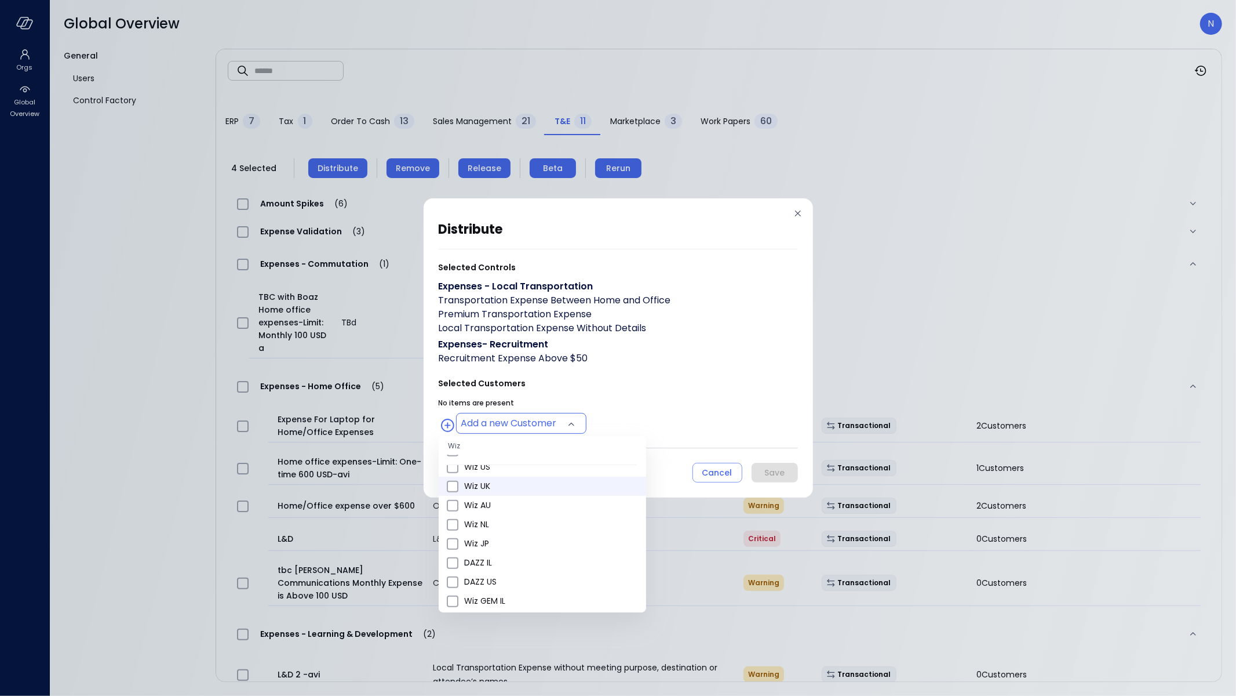
scroll to position [464, 0]
click at [520, 473] on span "Wiz US" at bounding box center [550, 469] width 173 height 12
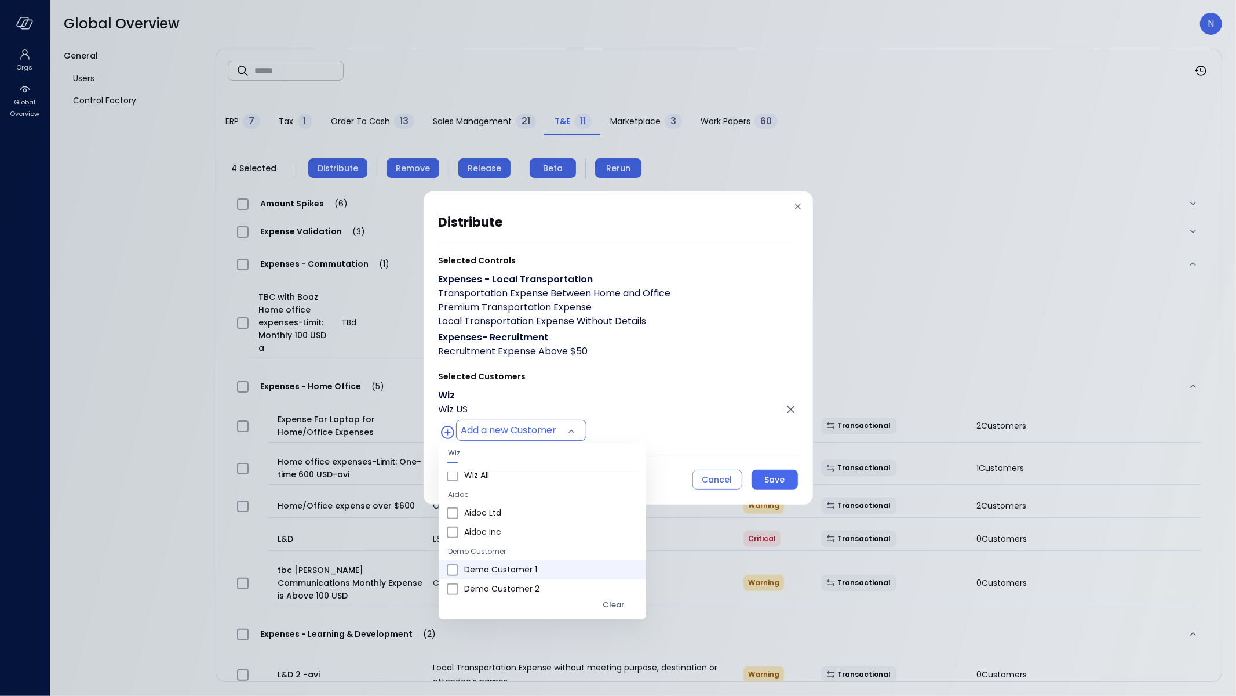
scroll to position [697, 0]
click at [769, 477] on div at bounding box center [618, 348] width 1236 height 696
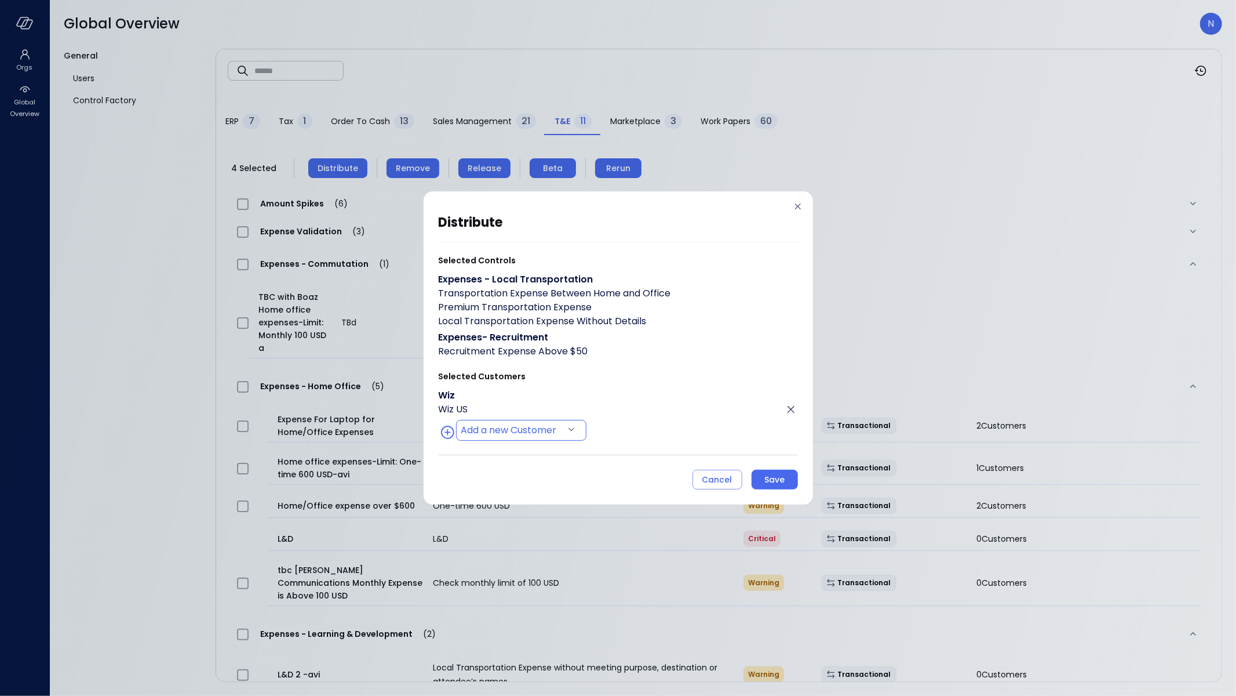
click at [530, 431] on body "Orgs Global Overview Global Overview N General Users Control Factory ​ ​ ERP 7 …" at bounding box center [618, 348] width 1236 height 696
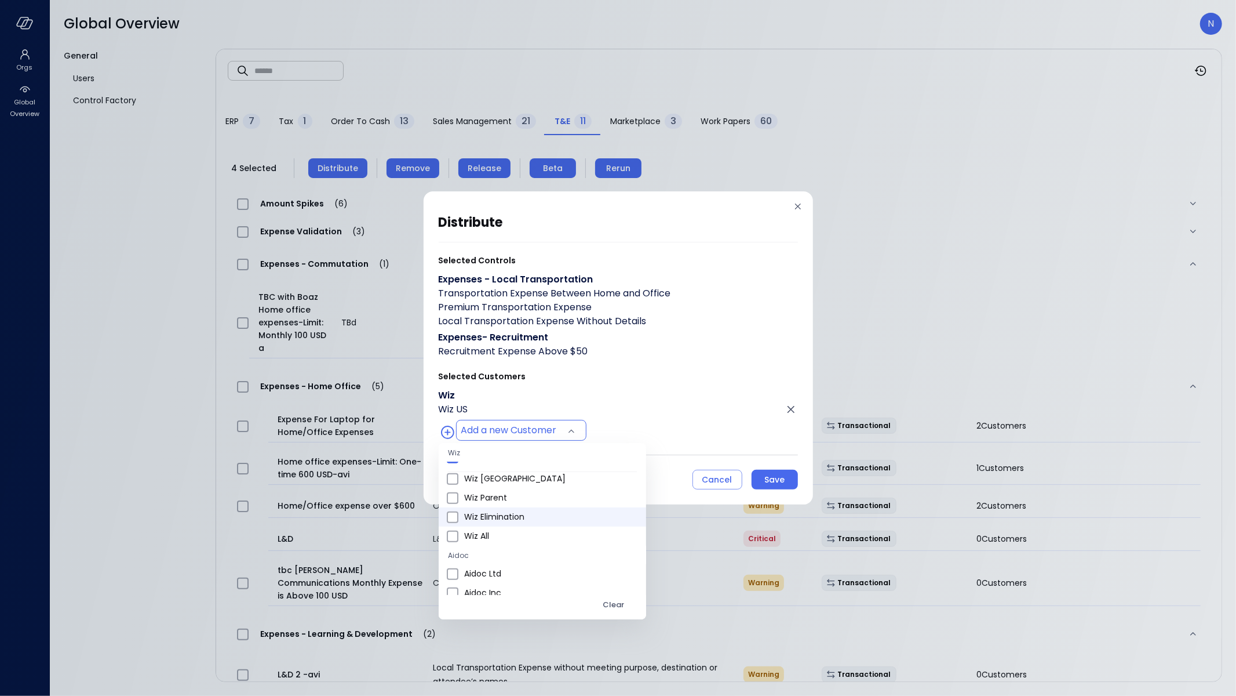
scroll to position [625, 0]
click at [508, 545] on span "Wiz All" at bounding box center [550, 544] width 173 height 12
type input "**********"
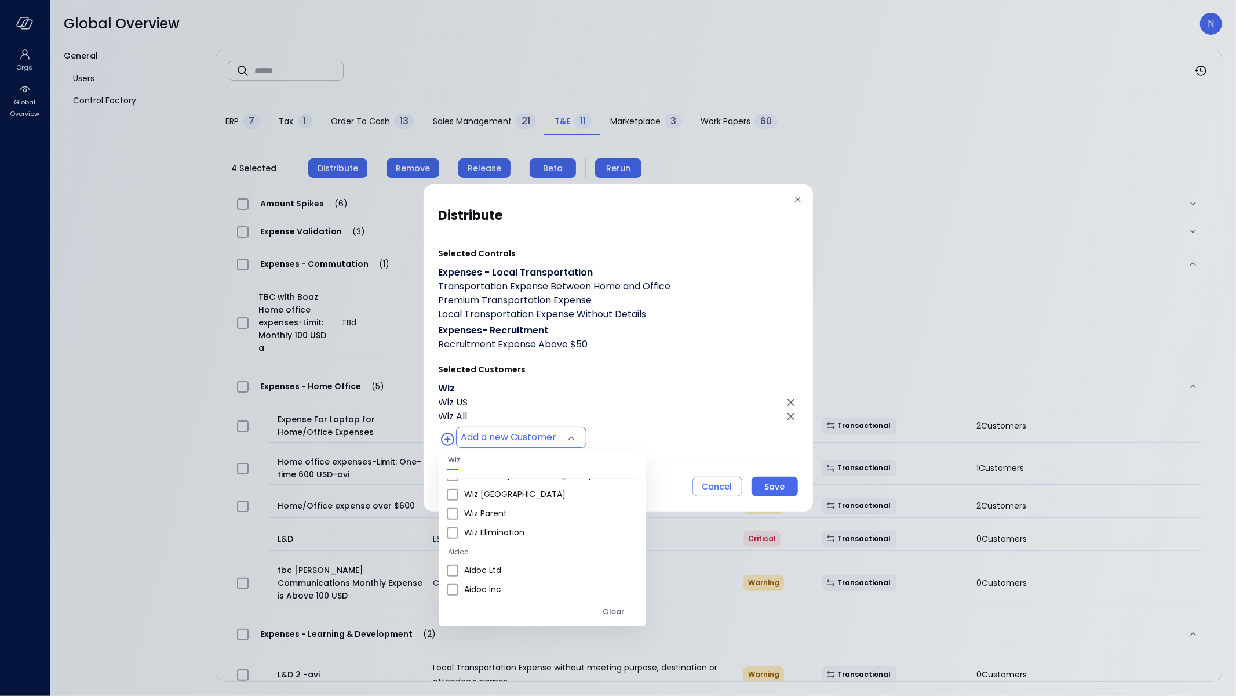
click at [769, 490] on div at bounding box center [618, 348] width 1236 height 696
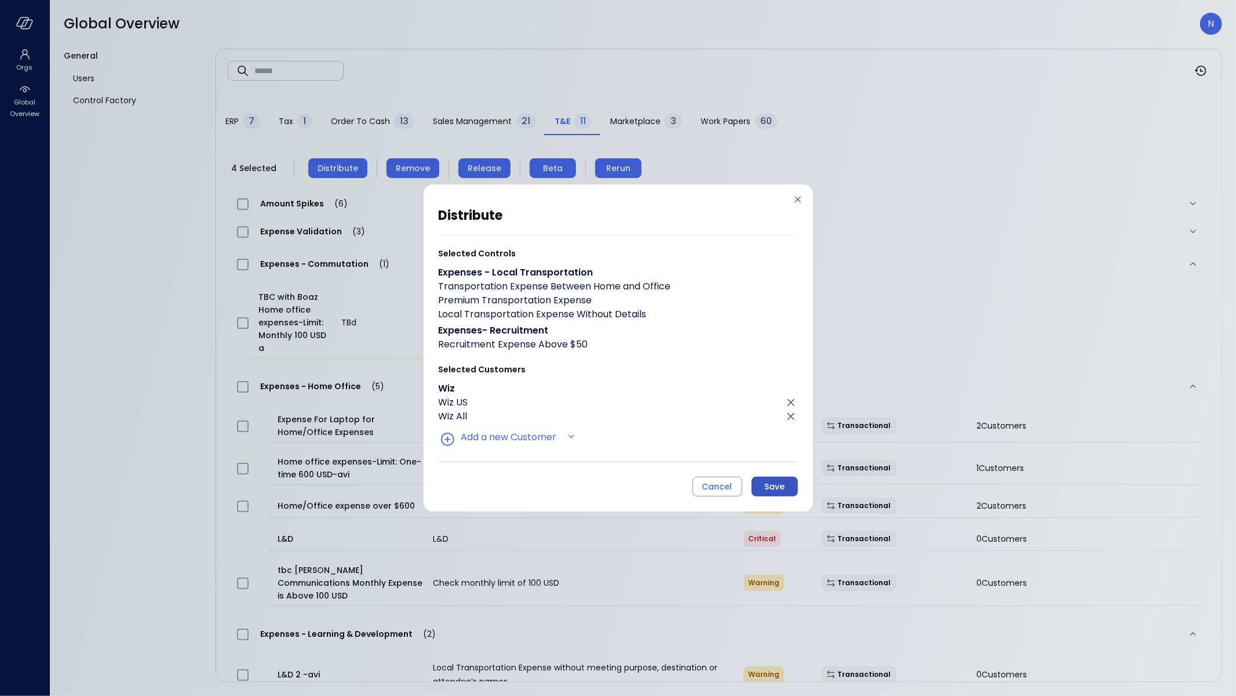
click at [770, 488] on div "Save" at bounding box center [774, 486] width 20 height 14
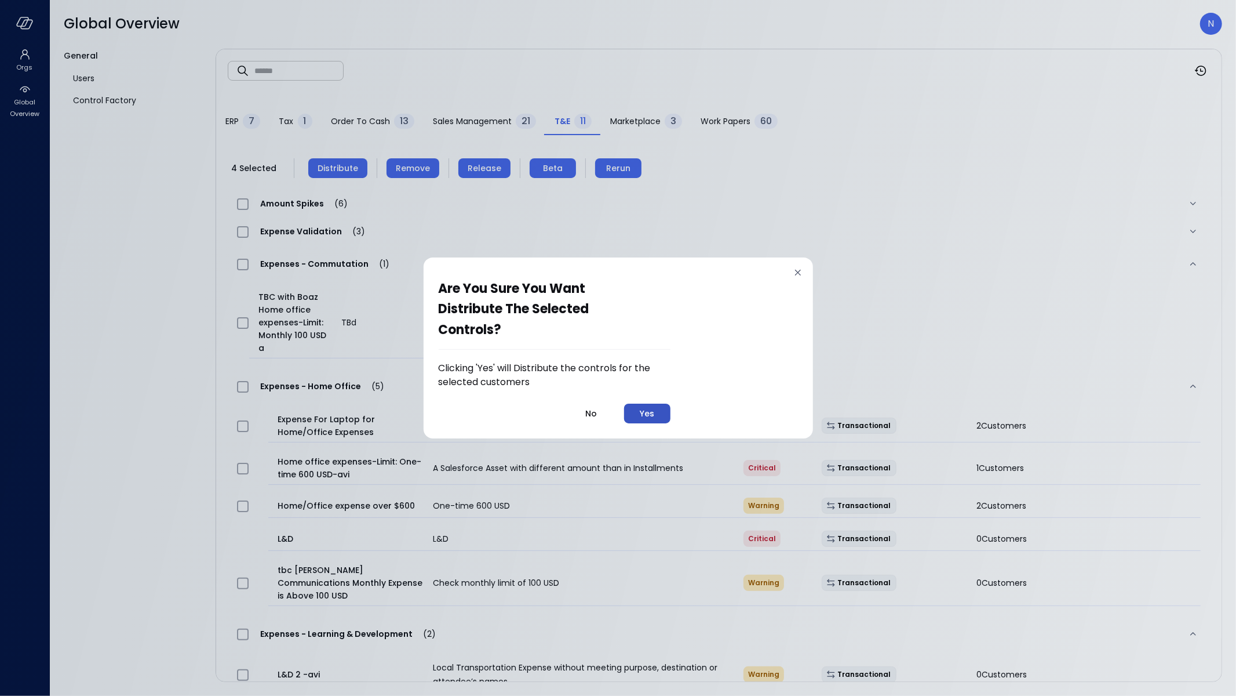
click at [657, 414] on button "Yes" at bounding box center [647, 413] width 46 height 20
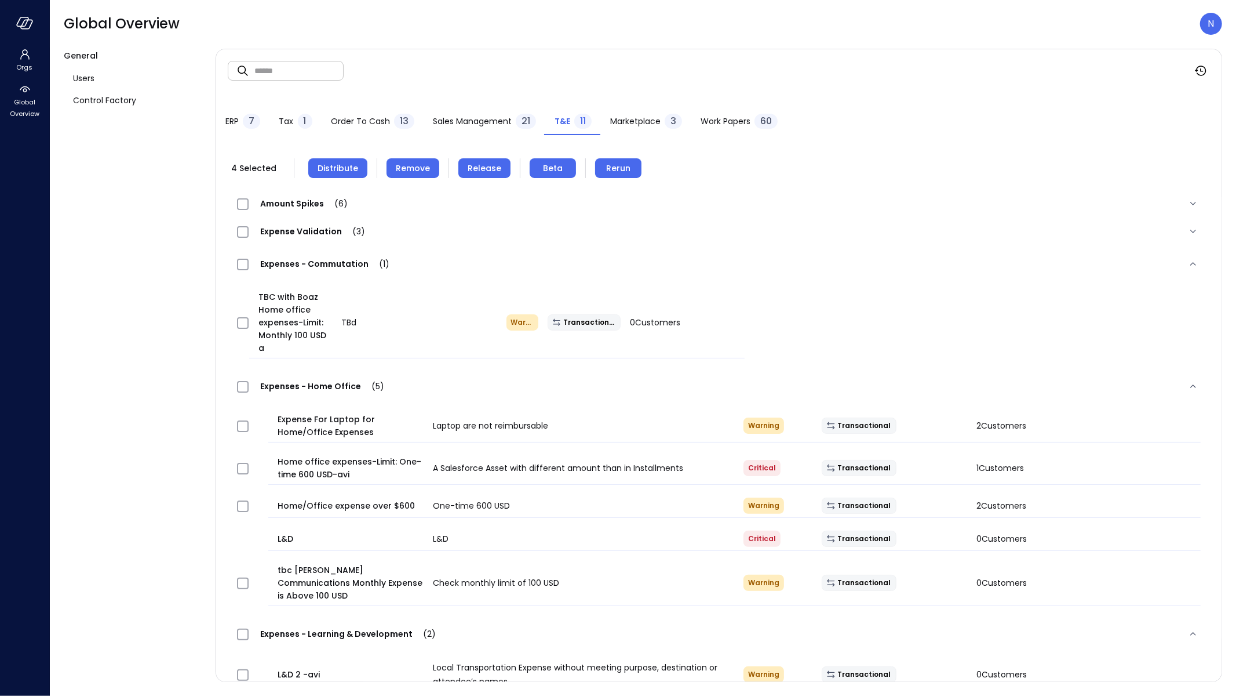
click at [468, 163] on span "Release" at bounding box center [485, 168] width 34 height 13
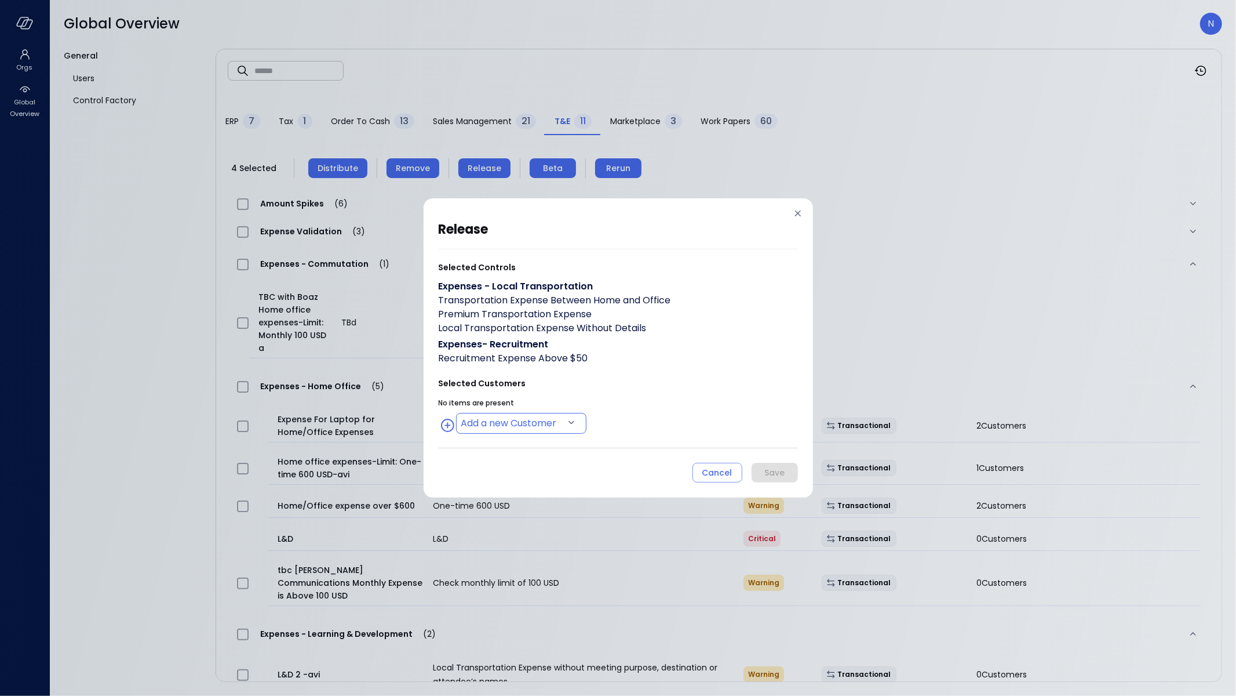
click at [521, 417] on body "Orgs Global Overview Global Overview N General Users Control Factory ​ ​ ERP 7 …" at bounding box center [618, 348] width 1236 height 696
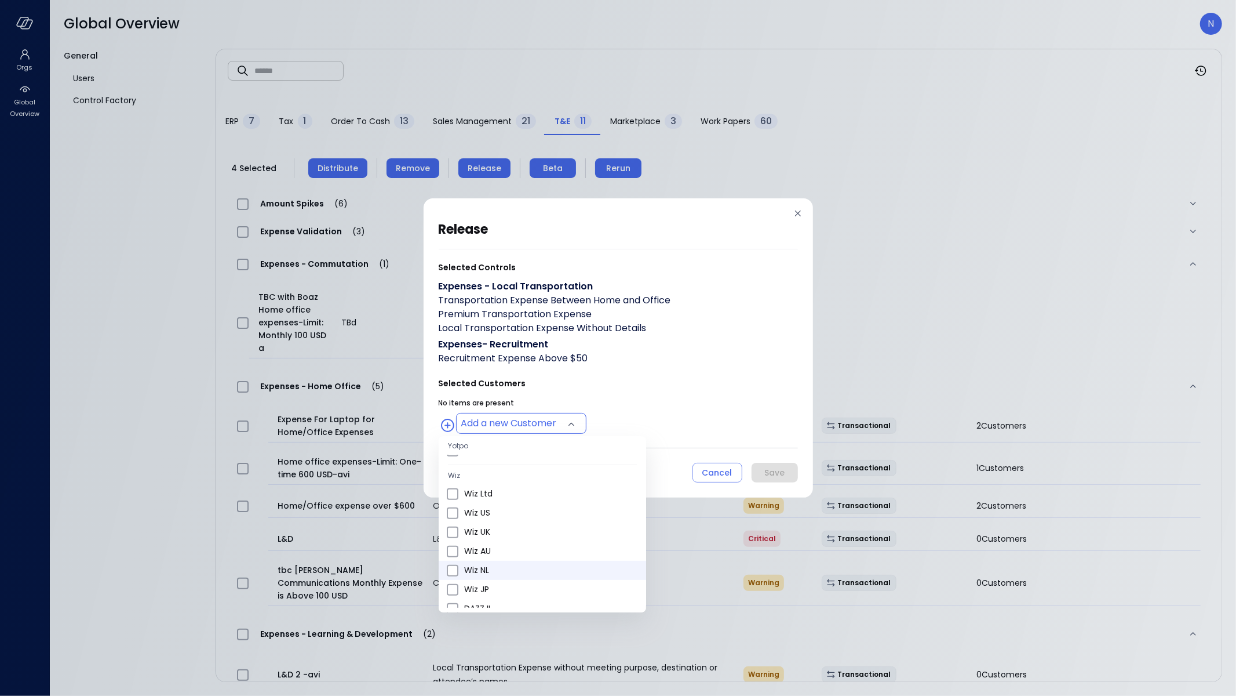
scroll to position [418, 0]
click at [517, 518] on span "Wiz US" at bounding box center [550, 515] width 173 height 12
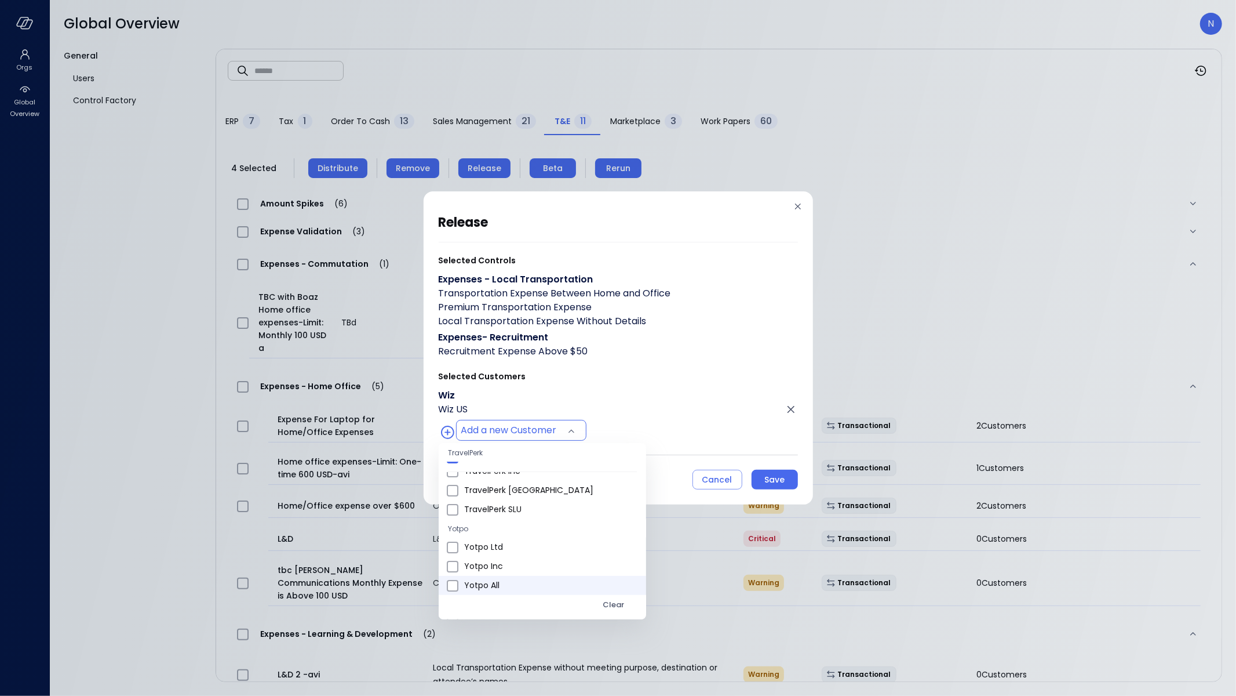
scroll to position [298, 0]
click at [493, 583] on span "Yotpo All" at bounding box center [550, 584] width 173 height 12
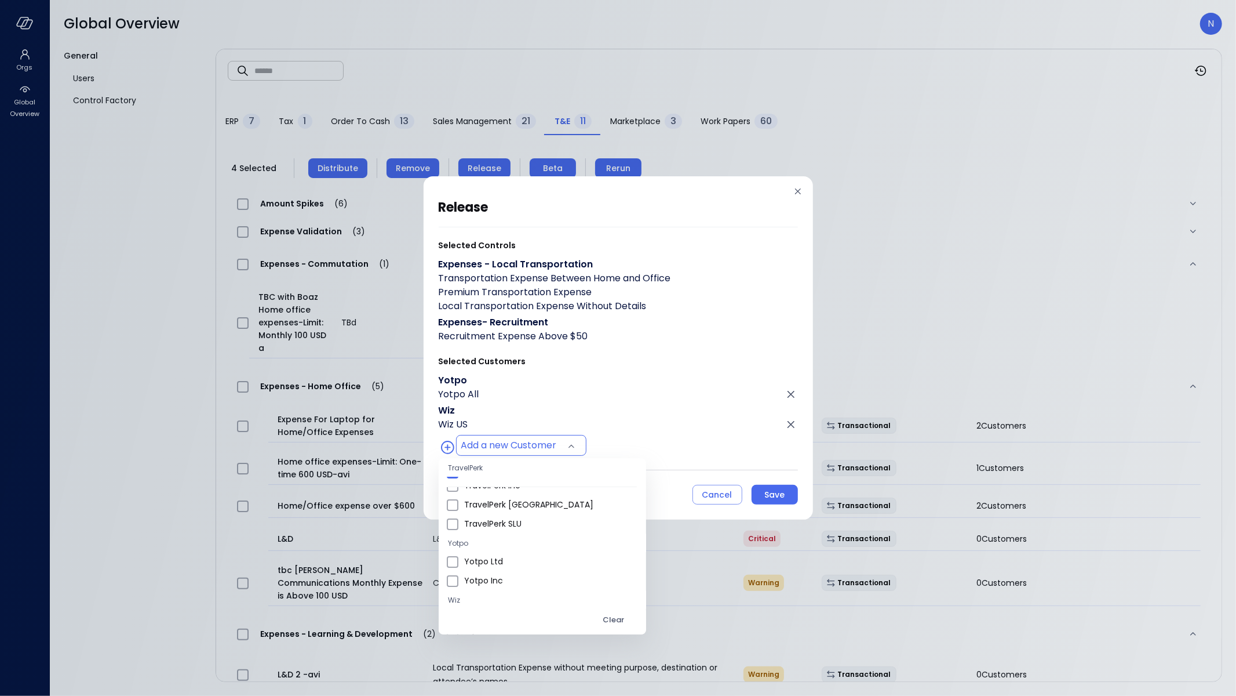
click at [654, 420] on div at bounding box center [618, 348] width 1236 height 696
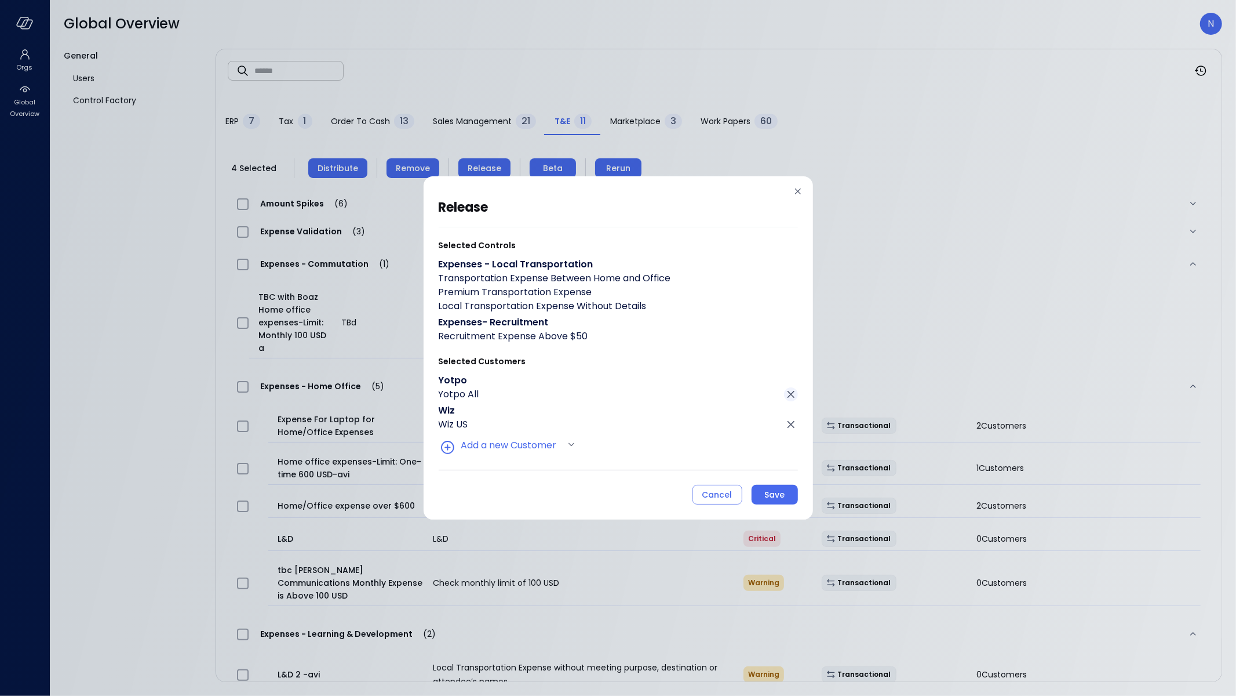
click at [789, 392] on icon "Click to remove" at bounding box center [791, 394] width 7 height 7
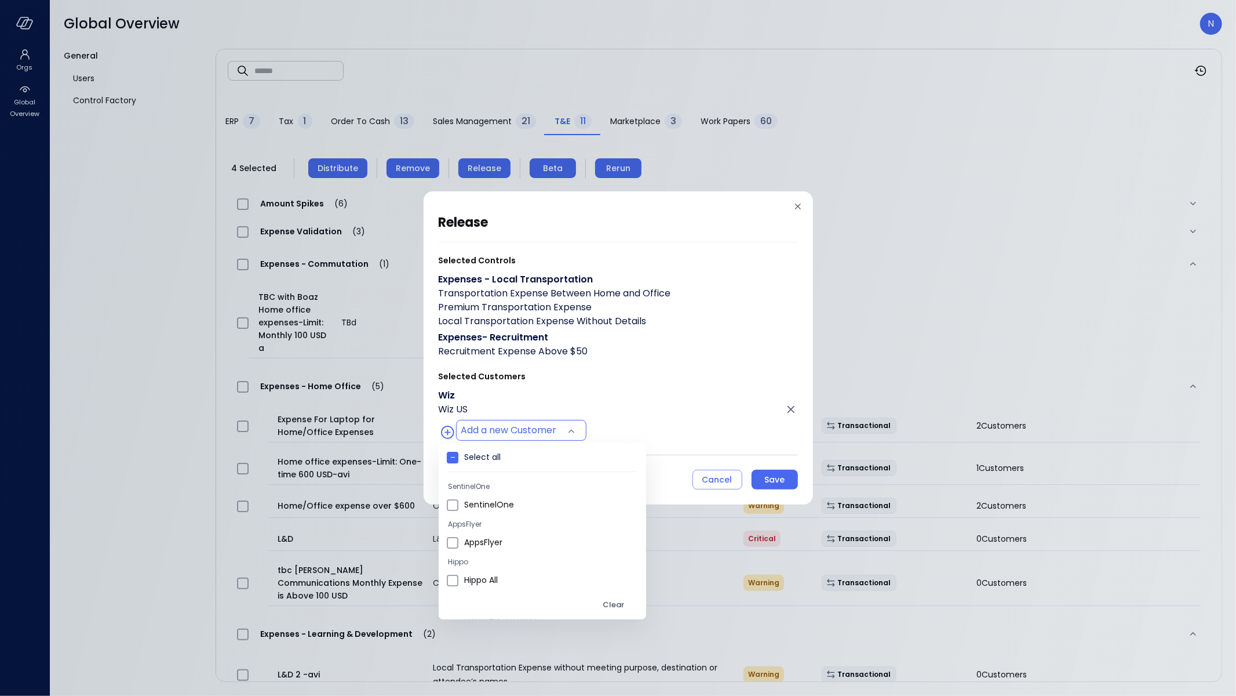
click at [485, 439] on body "Orgs Global Overview Global Overview N General Users Control Factory ​ ​ ERP 7 …" at bounding box center [618, 348] width 1236 height 696
click at [521, 495] on span "Wiz All" at bounding box center [550, 493] width 173 height 12
type input "**********"
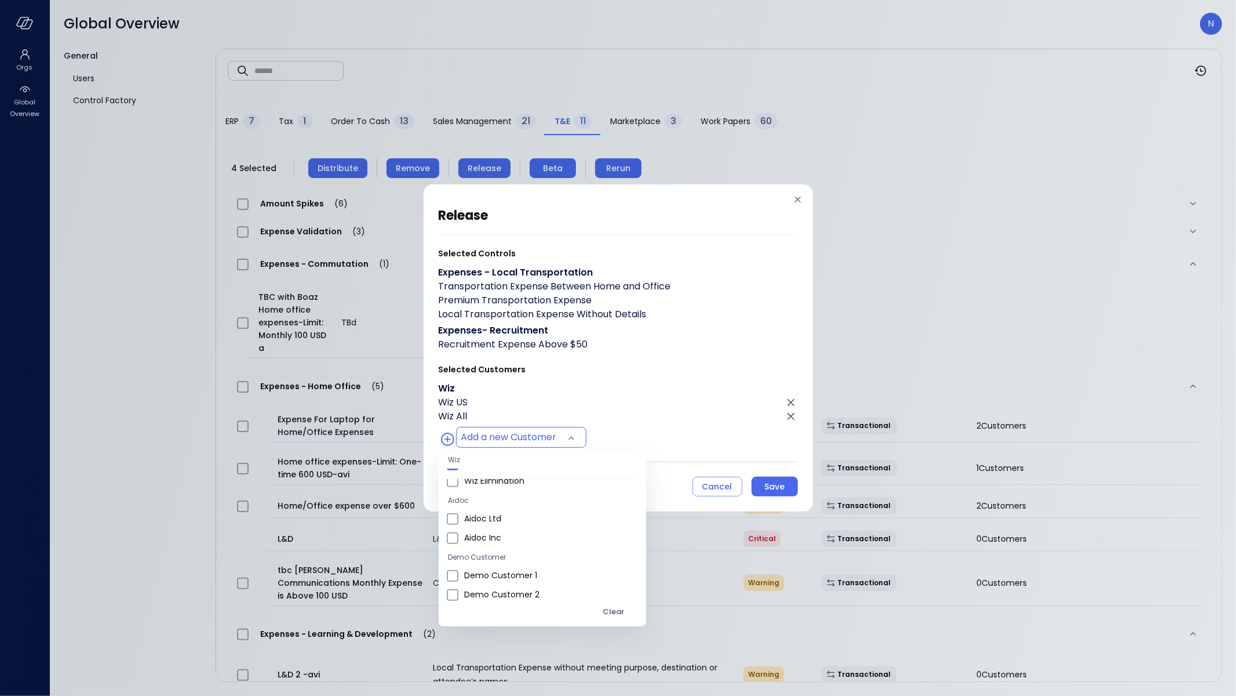
click at [774, 488] on div at bounding box center [618, 348] width 1236 height 696
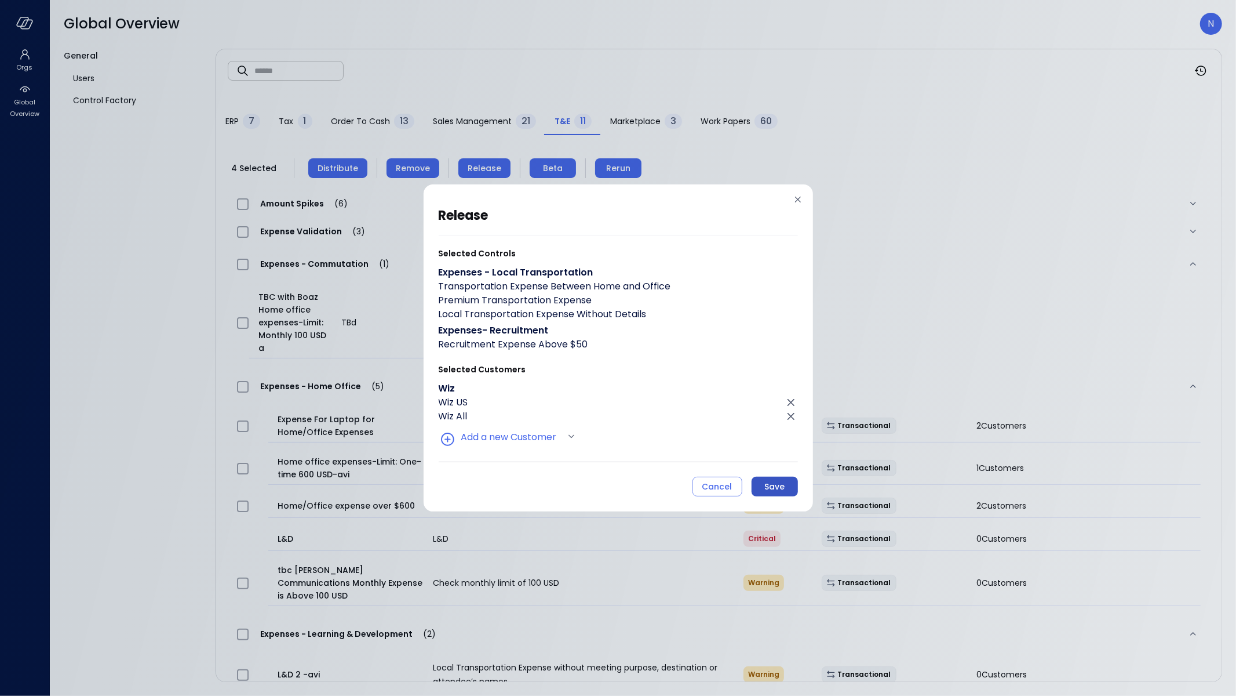
click at [771, 485] on div "Save" at bounding box center [774, 486] width 20 height 14
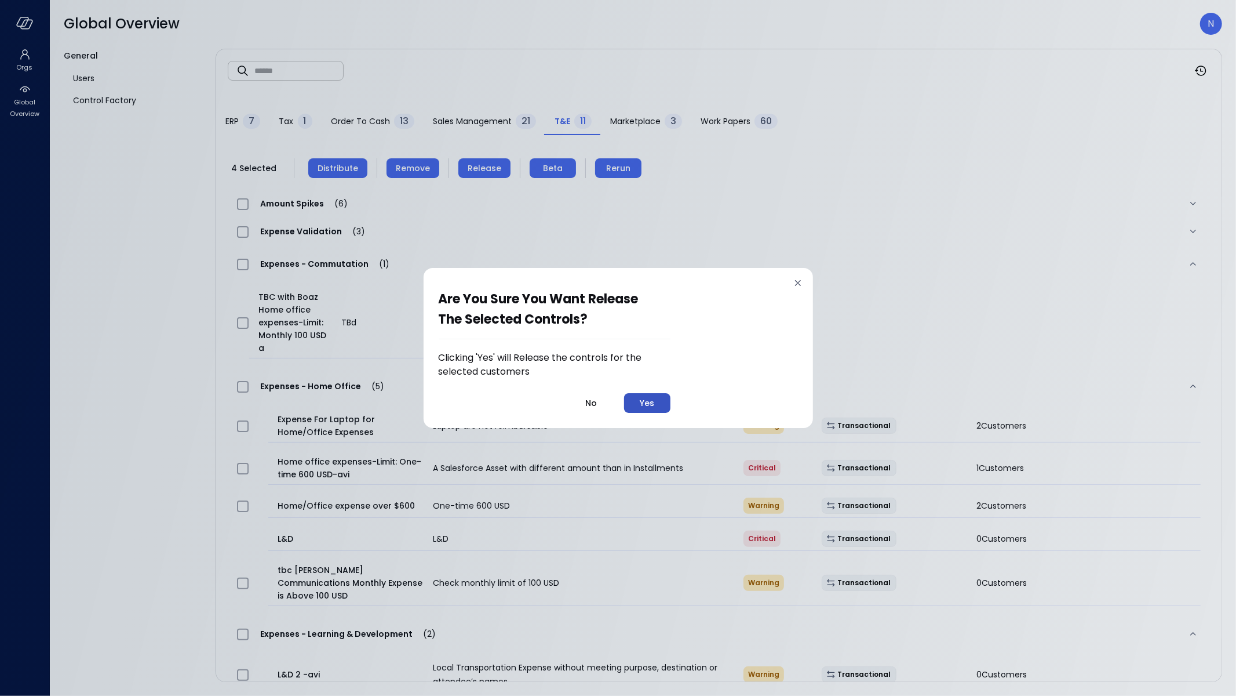
click at [654, 405] on div "Yes" at bounding box center [647, 403] width 14 height 14
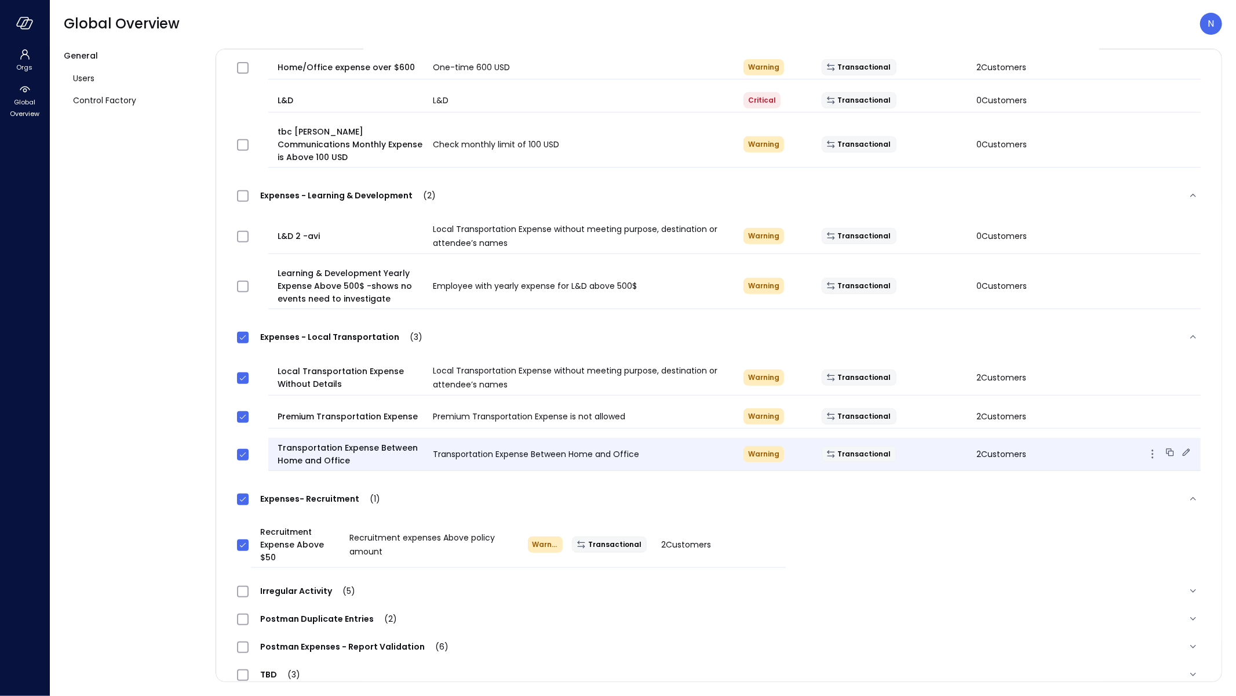
scroll to position [438, 0]
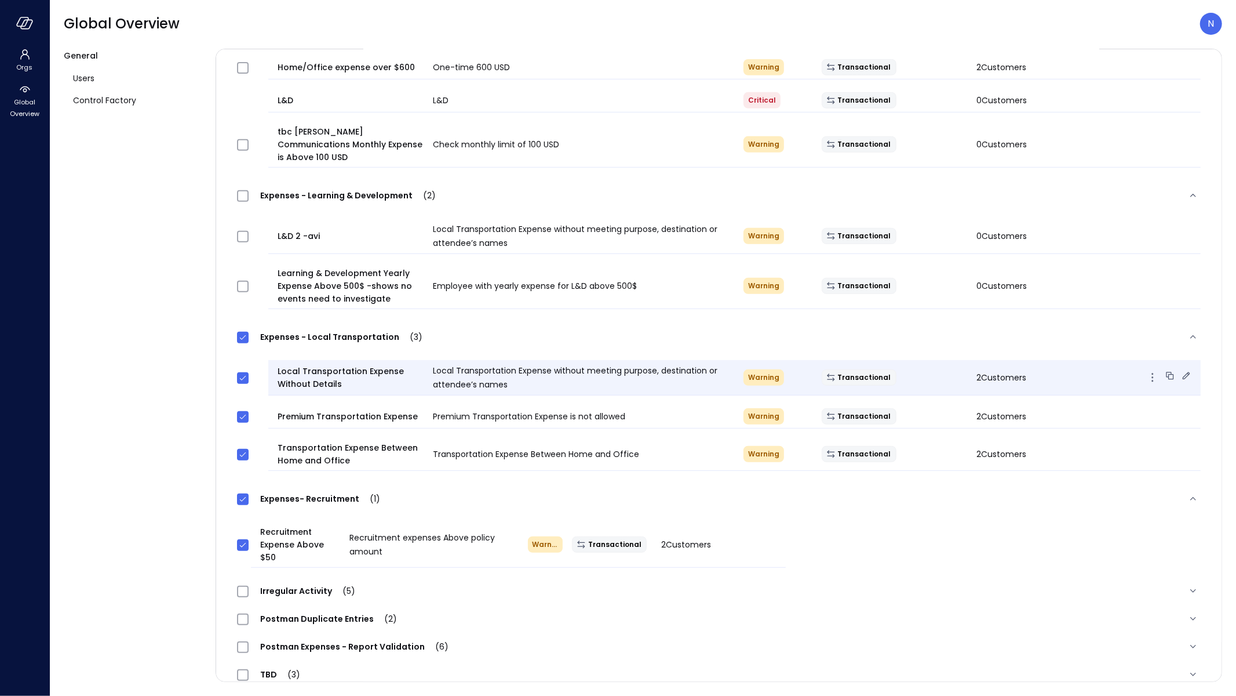
click at [1181, 370] on icon at bounding box center [1187, 376] width 12 height 12
click at [1181, 409] on icon at bounding box center [1187, 415] width 12 height 12
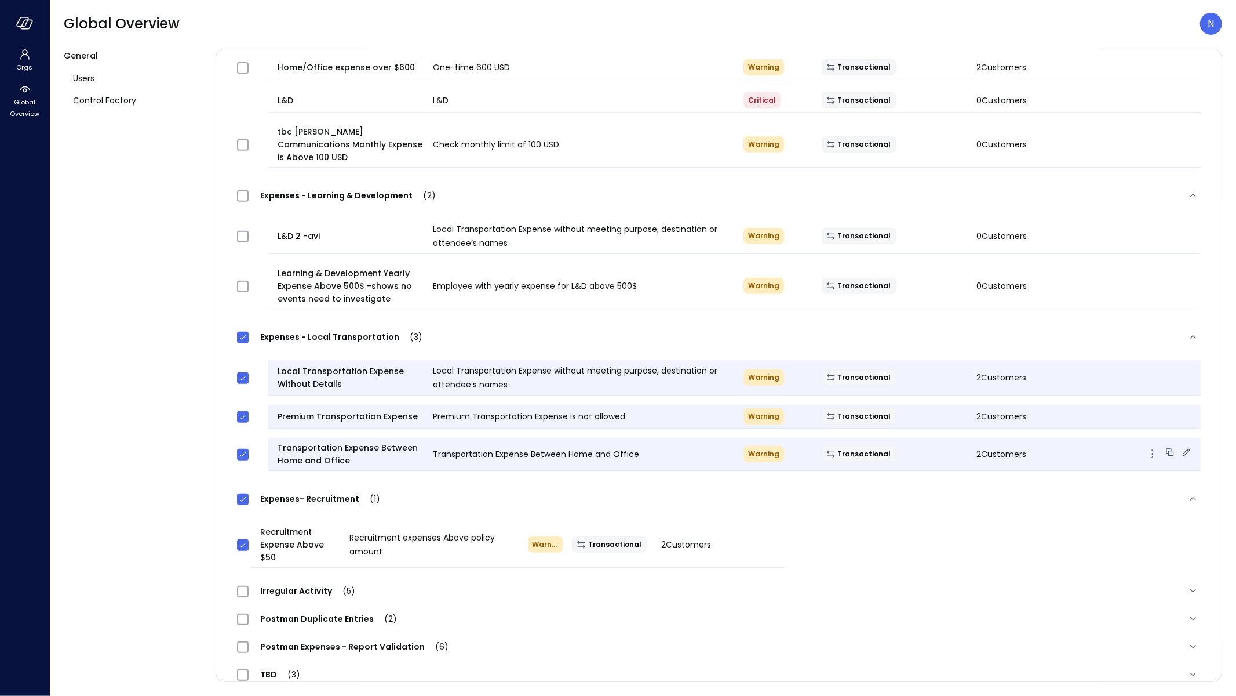
click at [1181, 446] on icon at bounding box center [1187, 452] width 12 height 12
click at [24, 25] on icon "button" at bounding box center [23, 21] width 12 height 9
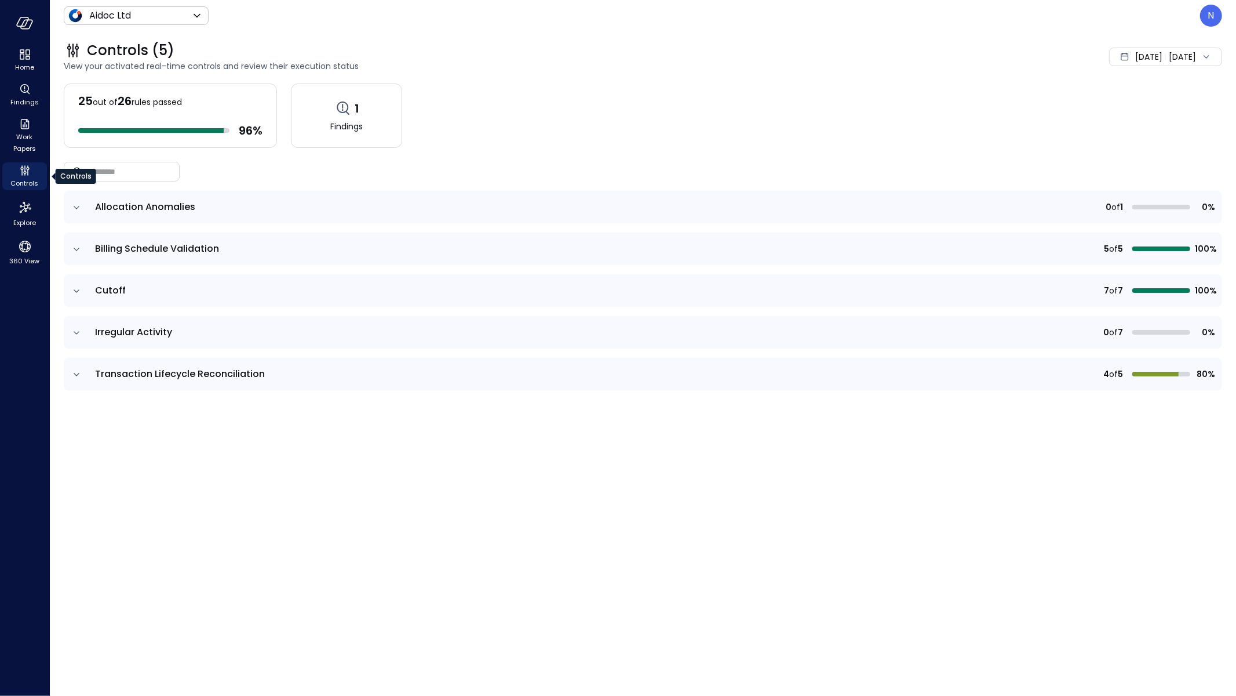
click at [23, 172] on icon "Controls" at bounding box center [25, 170] width 14 height 14
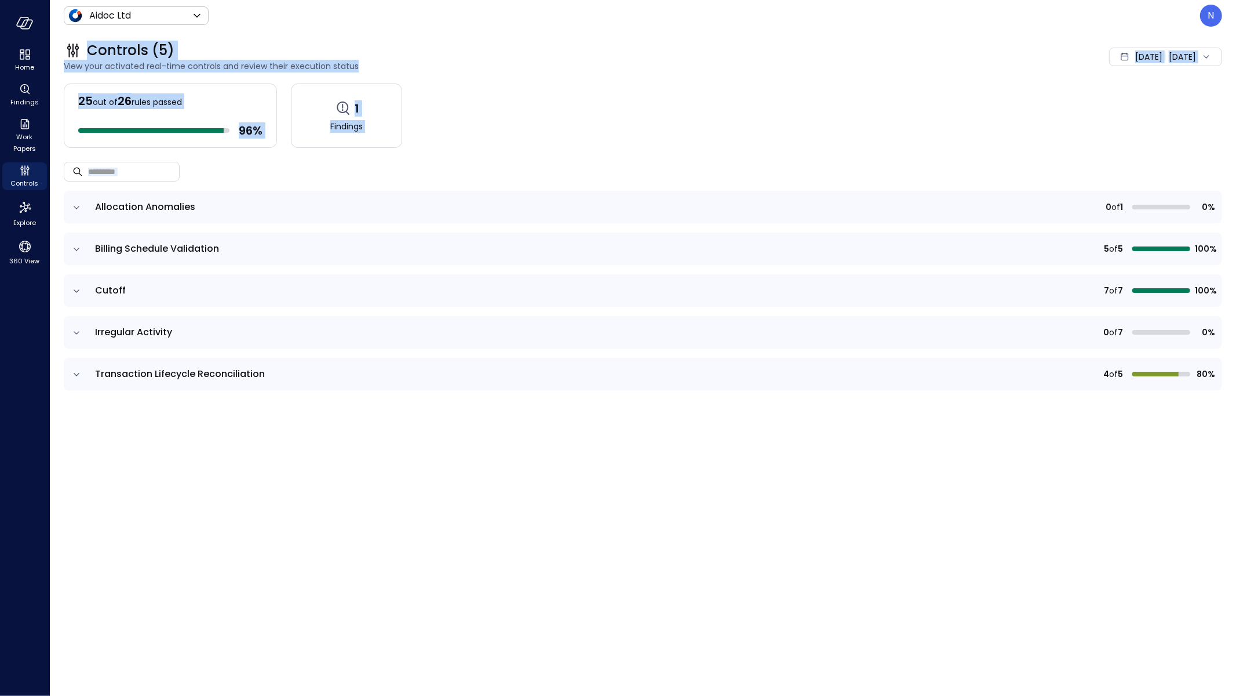
click at [126, 7] on div "Aidoc Ltd ****** ​" at bounding box center [136, 15] width 145 height 19
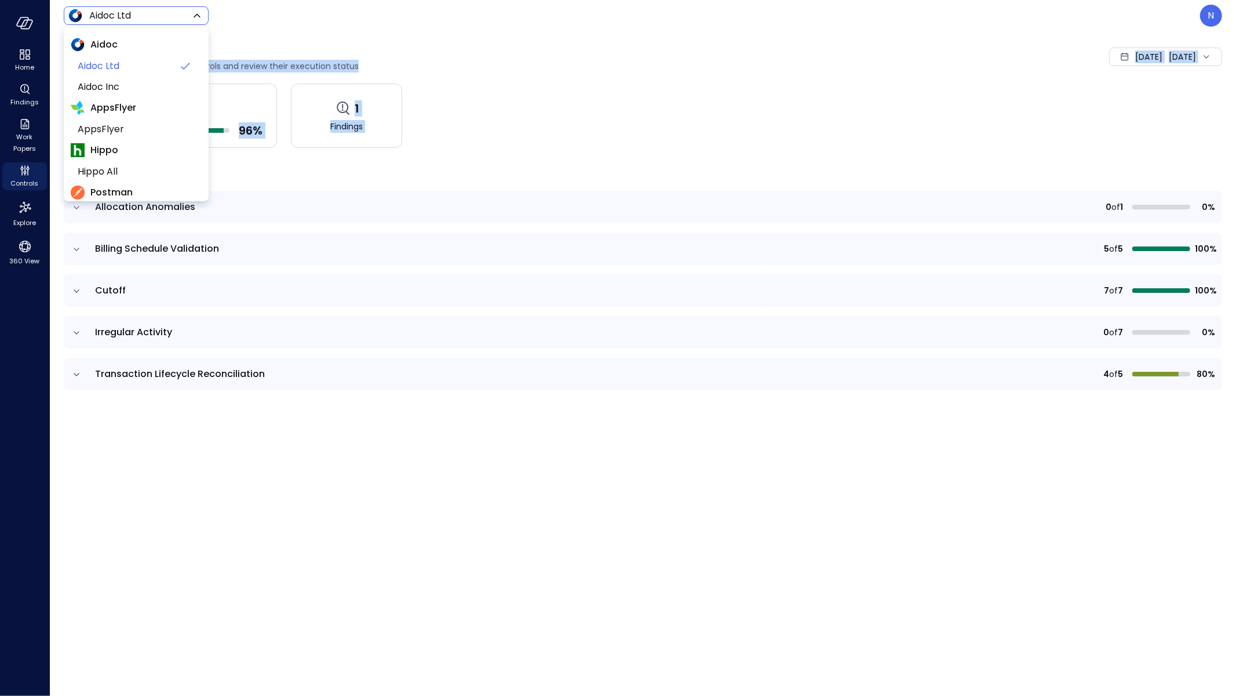
click at [126, 20] on body "Home Findings Work Papers Controls Explore 360 View Aidoc Ltd ****** ​ N Contro…" at bounding box center [618, 348] width 1236 height 696
click at [125, 101] on span "Wiz US" at bounding box center [135, 101] width 115 height 14
type input "******"
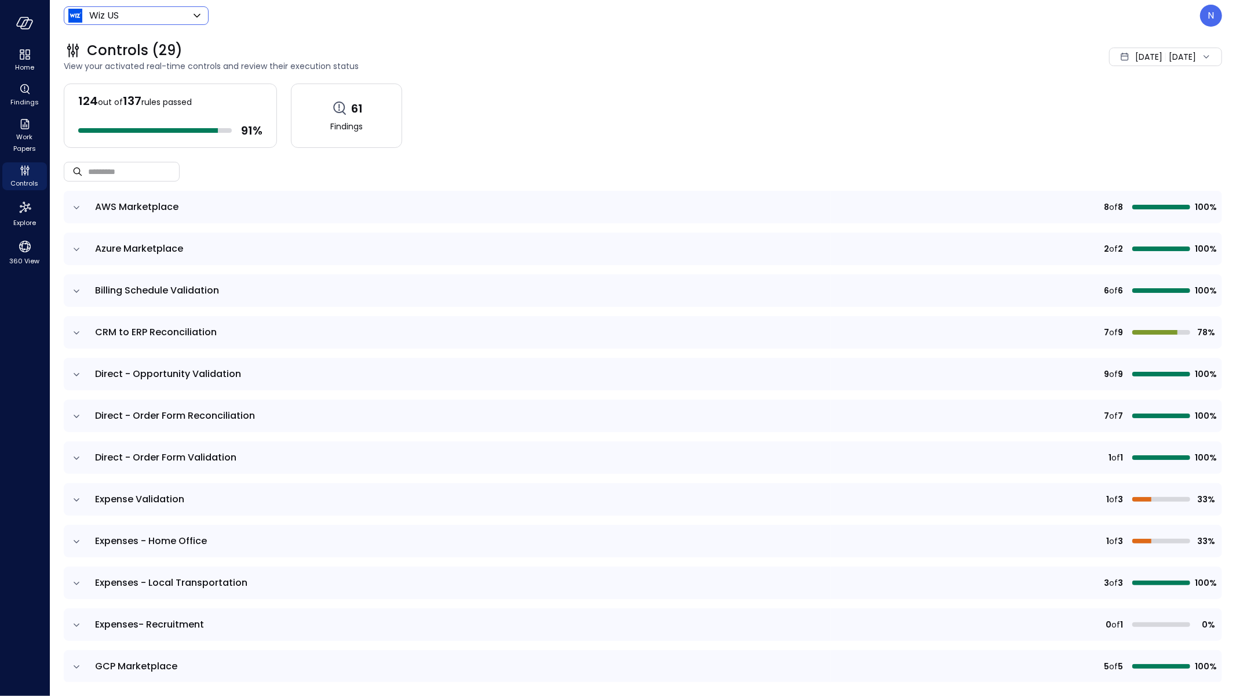
click at [1135, 53] on span "Aug 1, 2025" at bounding box center [1148, 56] width 27 height 13
click at [1106, 144] on li "Custom" at bounding box center [1132, 146] width 92 height 20
click at [975, 93] on span "August" at bounding box center [973, 95] width 36 height 17
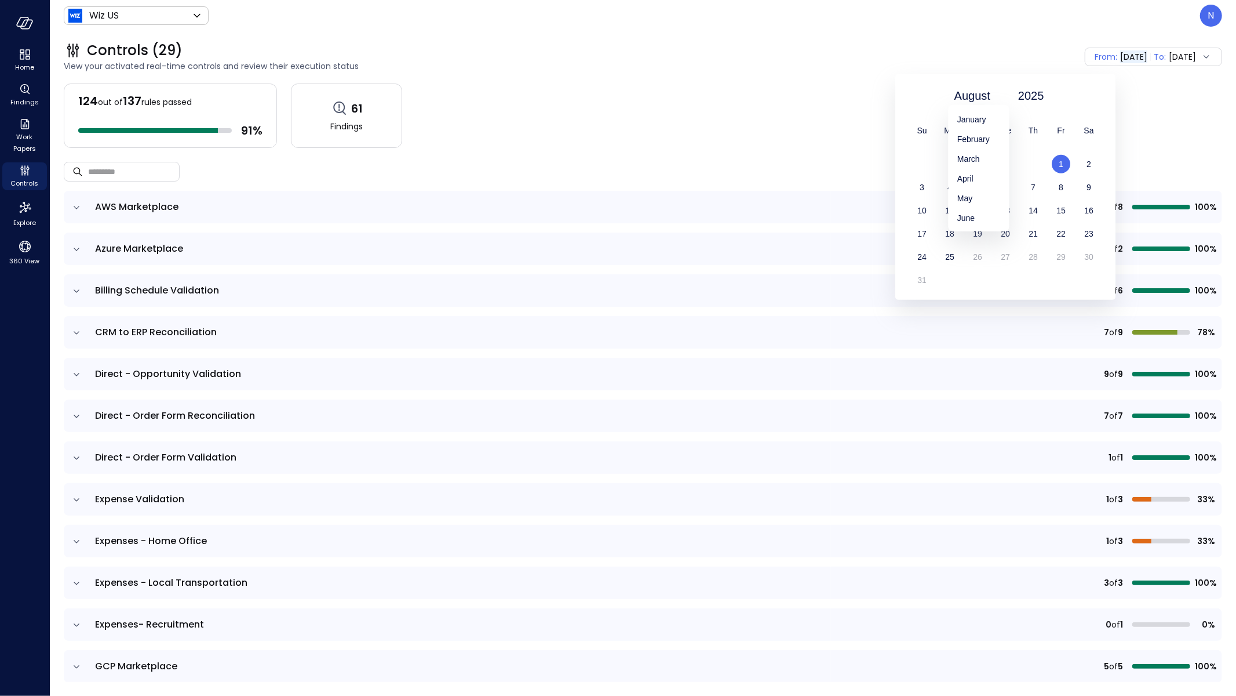
click at [986, 121] on div "January" at bounding box center [978, 120] width 61 height 20
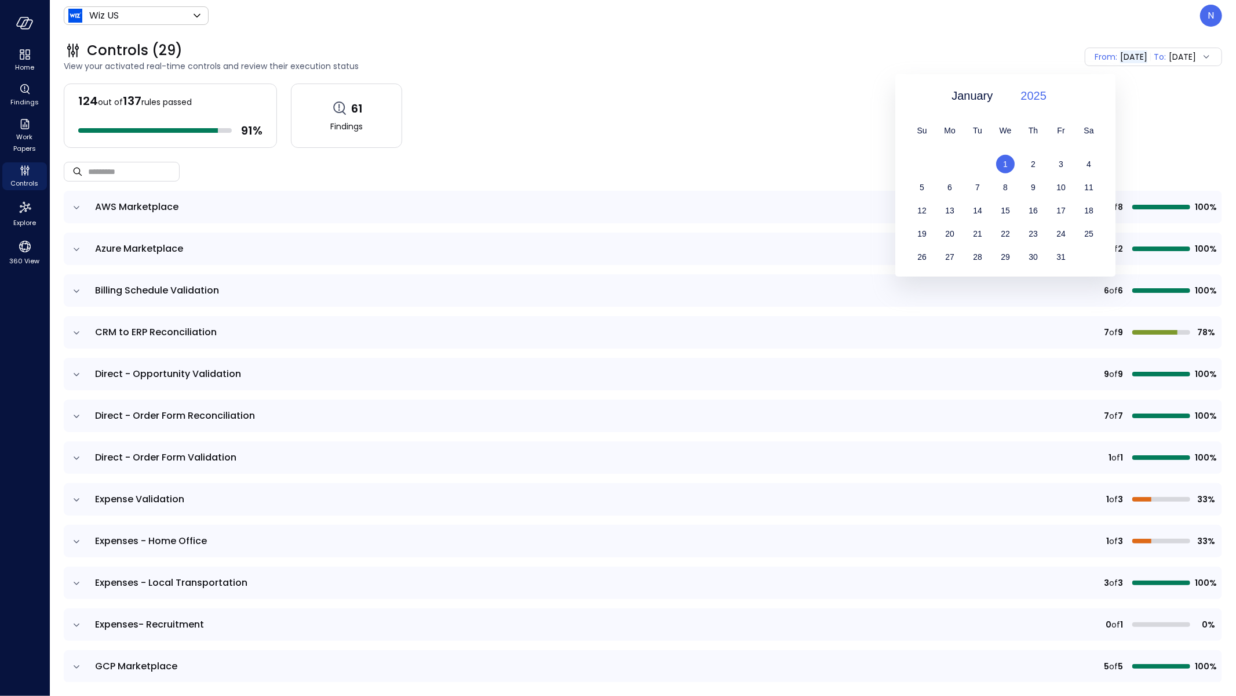
click at [1043, 93] on span "2025" at bounding box center [1034, 95] width 26 height 17
click at [1043, 117] on div "2024" at bounding box center [1040, 120] width 61 height 20
click at [1047, 88] on div "2024" at bounding box center [1041, 95] width 40 height 19
click at [948, 160] on span "1" at bounding box center [950, 163] width 5 height 9
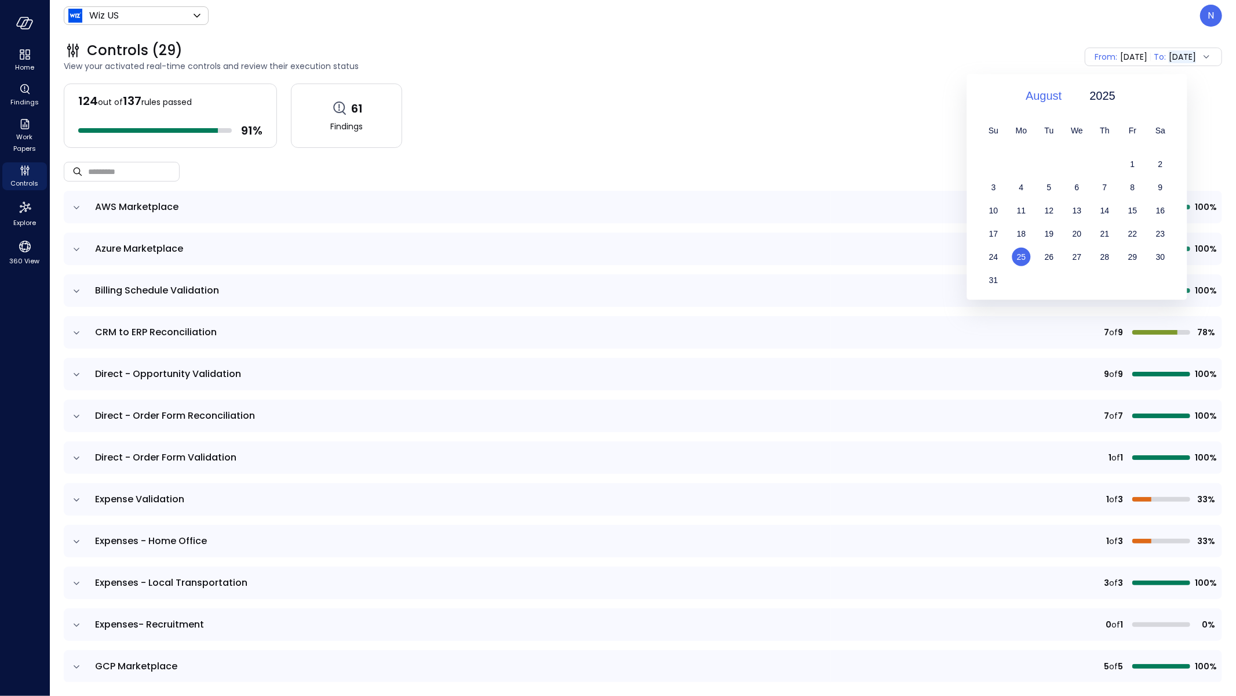
click at [1056, 96] on span "August" at bounding box center [1044, 95] width 36 height 17
click at [1062, 114] on div "January" at bounding box center [1050, 120] width 61 height 20
click at [1079, 163] on div "1" at bounding box center [1078, 164] width 28 height 19
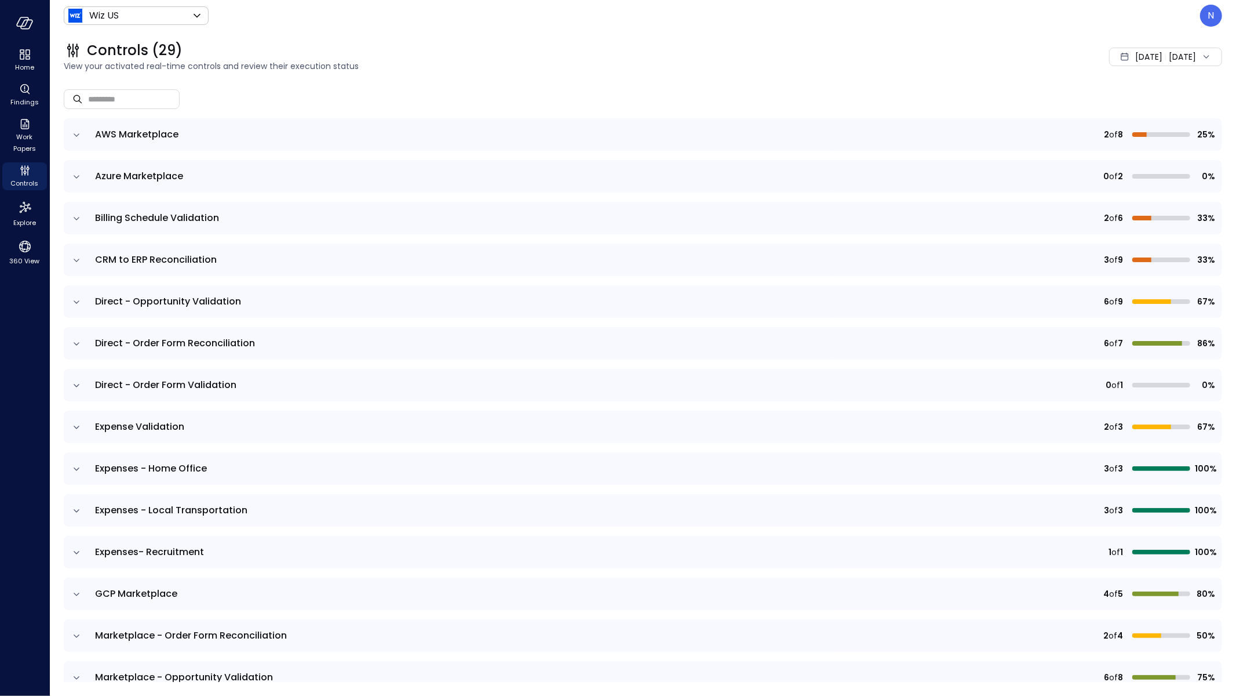
scroll to position [200, 0]
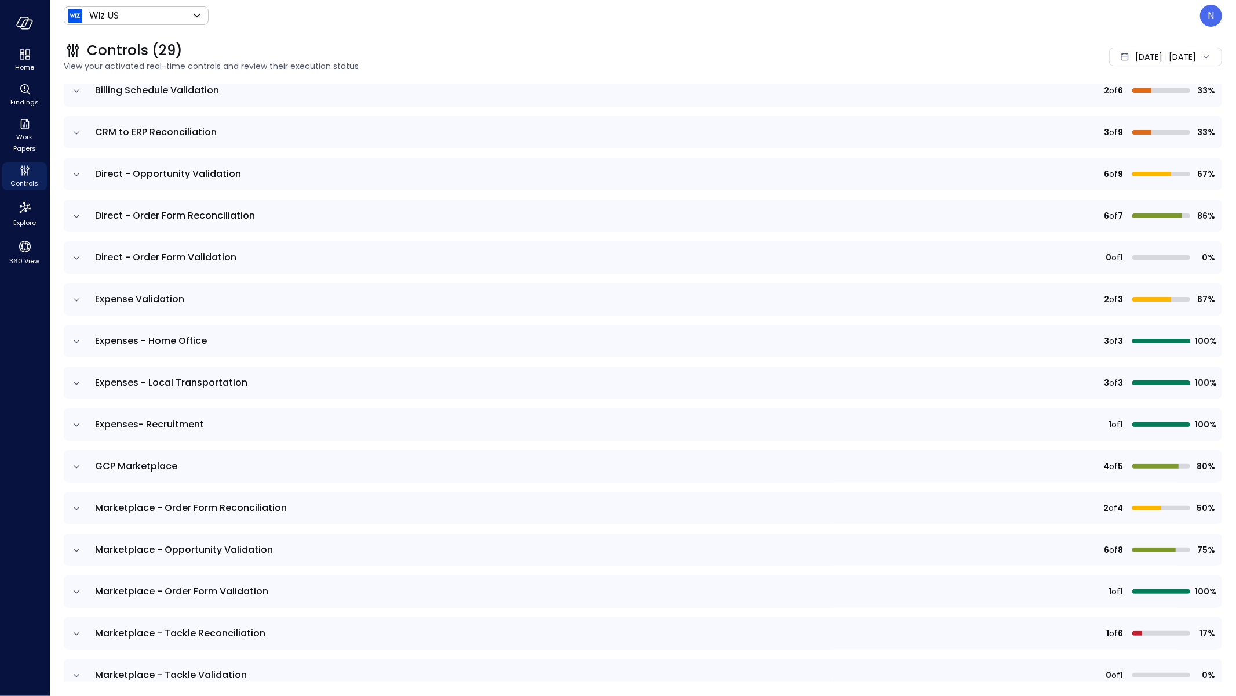
click at [76, 385] on icon "expand row" at bounding box center [77, 383] width 12 height 12
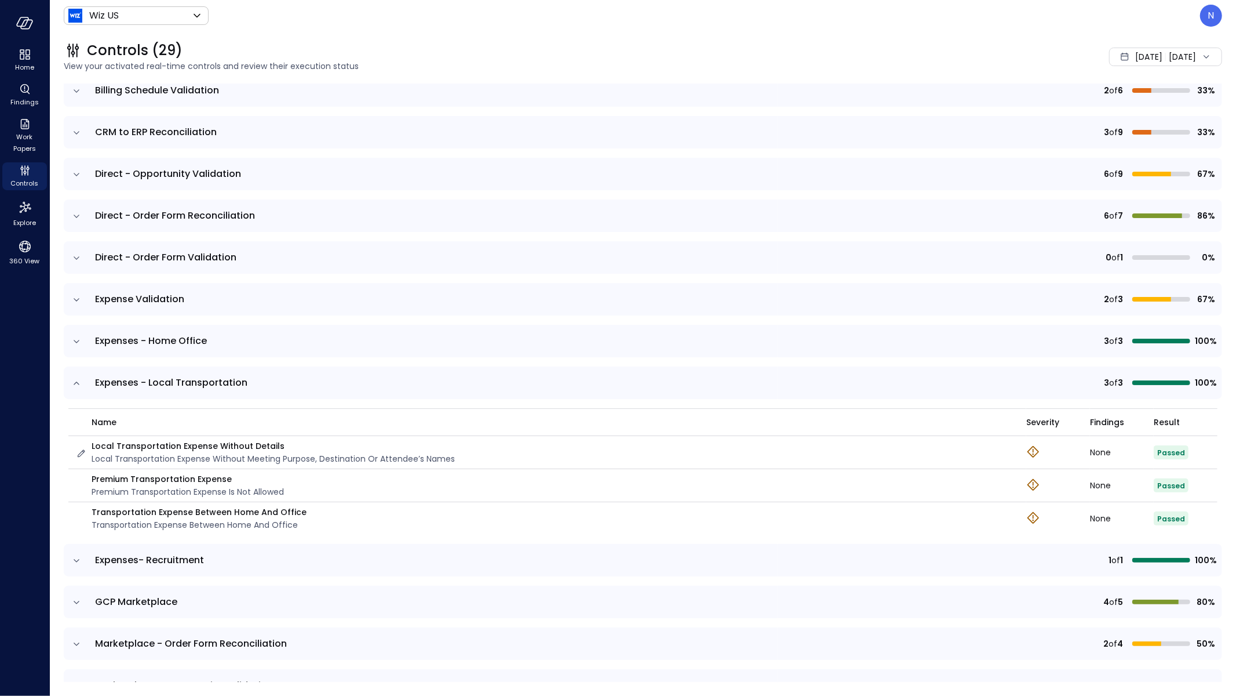
drag, startPoint x: 313, startPoint y: 439, endPoint x: 152, endPoint y: 450, distance: 161.0
click at [152, 450] on div "Local Transportation Expense Without Details Local Transportation Expense witho…" at bounding box center [273, 452] width 363 height 26
click at [314, 516] on div "Transportation Expense Between Home and Office Transportation Expense Between H…" at bounding box center [543, 518] width 937 height 26
drag, startPoint x: 213, startPoint y: 516, endPoint x: 77, endPoint y: 513, distance: 136.3
click at [77, 513] on div "Transportation Expense Between Home and Office Transportation Expense Between H…" at bounding box center [543, 518] width 937 height 26
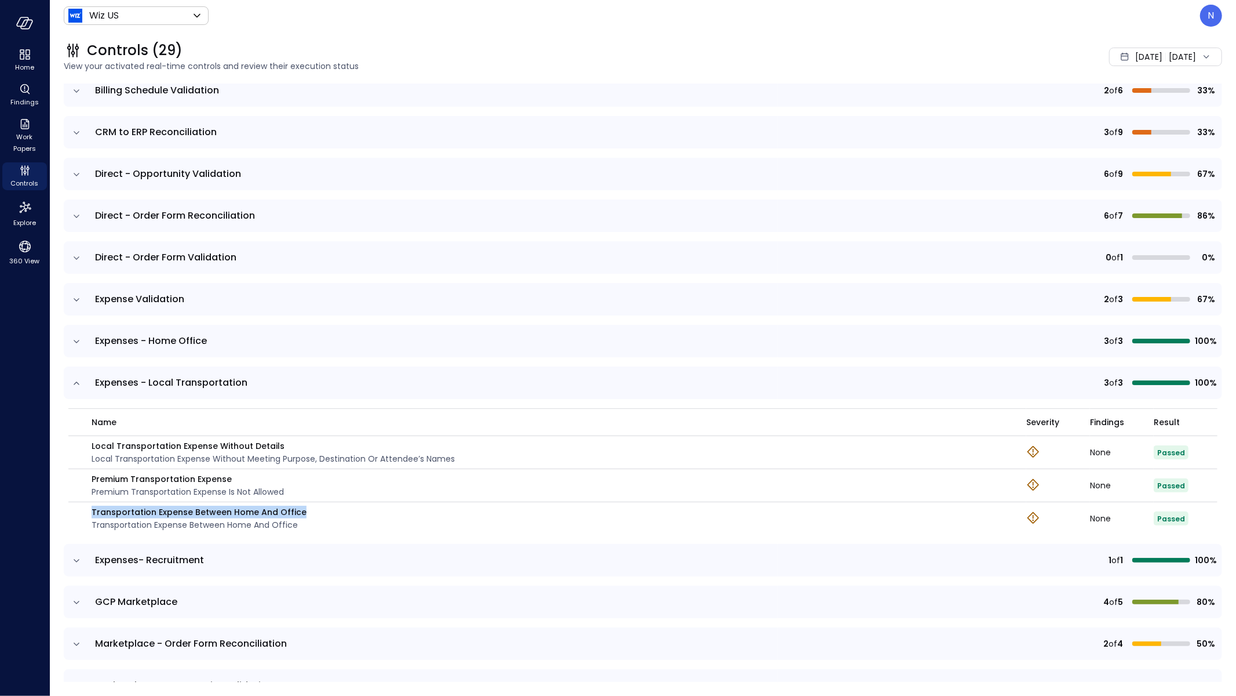
copy p "Transportation Expense Between Home and Office"
click at [1213, 26] on div "N" at bounding box center [1211, 16] width 22 height 22
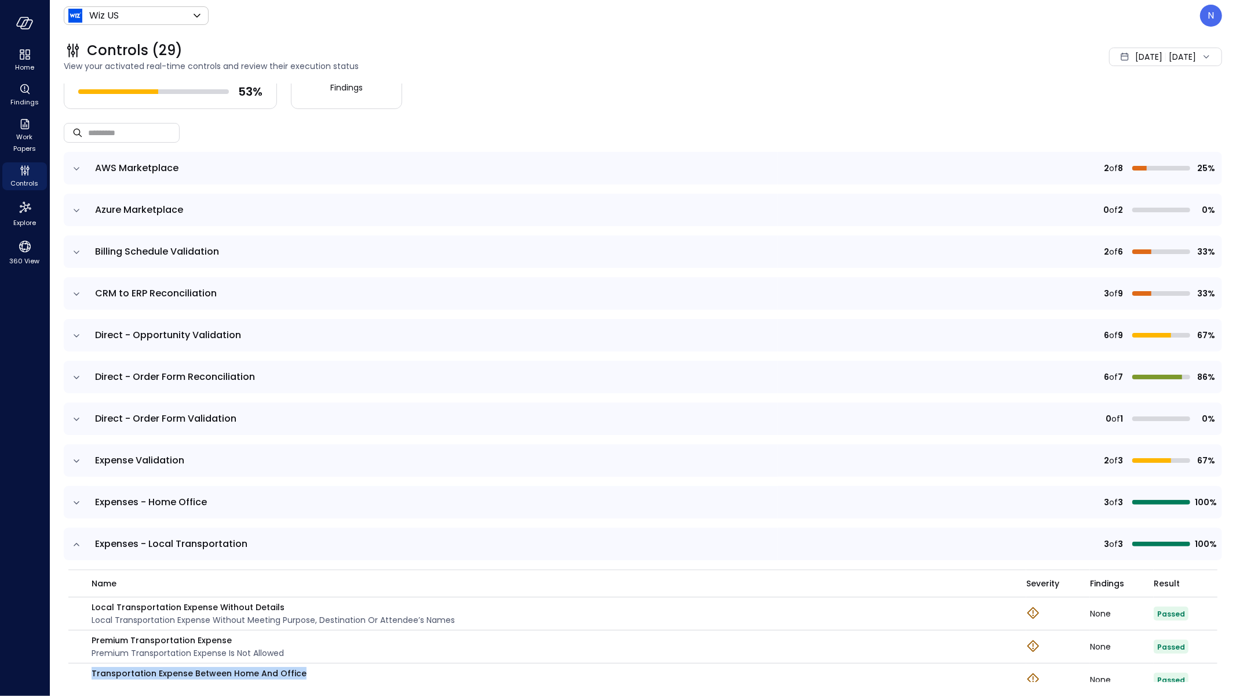
scroll to position [221, 0]
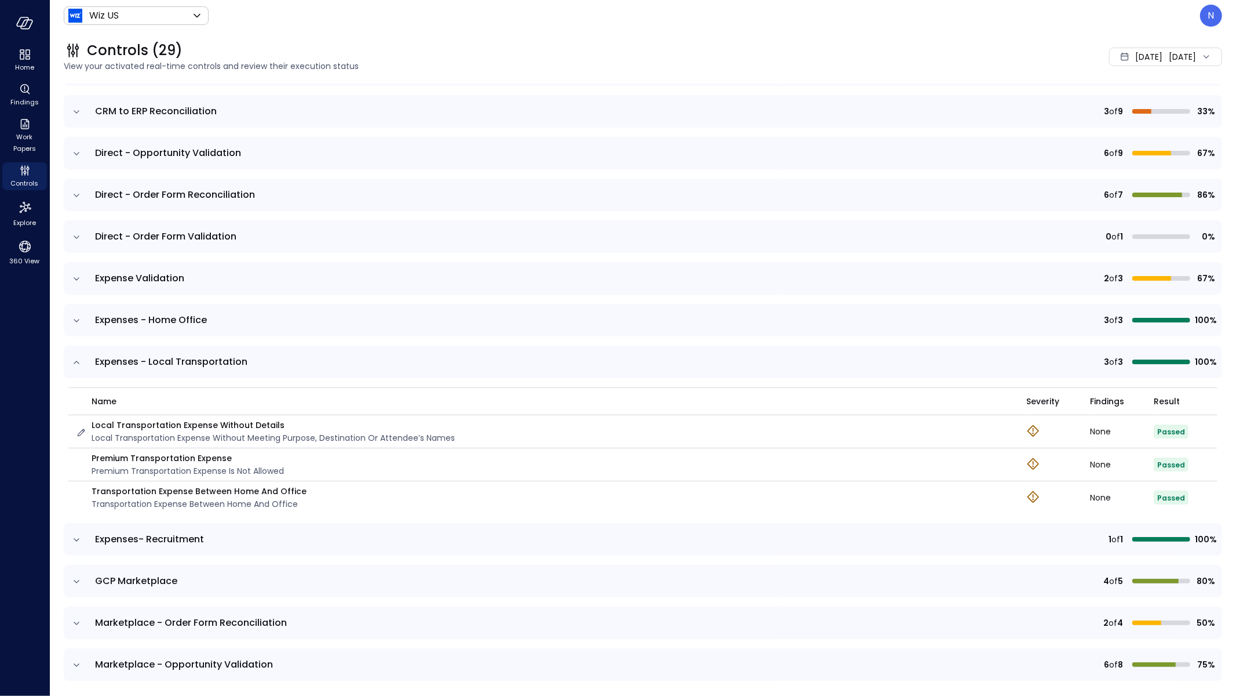
drag, startPoint x: 285, startPoint y: 439, endPoint x: 279, endPoint y: 442, distance: 7.0
click at [285, 438] on p "Local Transportation Expense without meeting purpose, destination or attendee’s…" at bounding box center [273, 437] width 363 height 13
drag, startPoint x: 305, startPoint y: 491, endPoint x: 88, endPoint y: 492, distance: 217.4
click at [88, 492] on div "Transportation Expense Between Home and Office Transportation Expense Between H…" at bounding box center [543, 498] width 937 height 26
copy p "Transportation Expense Between Home and Office"
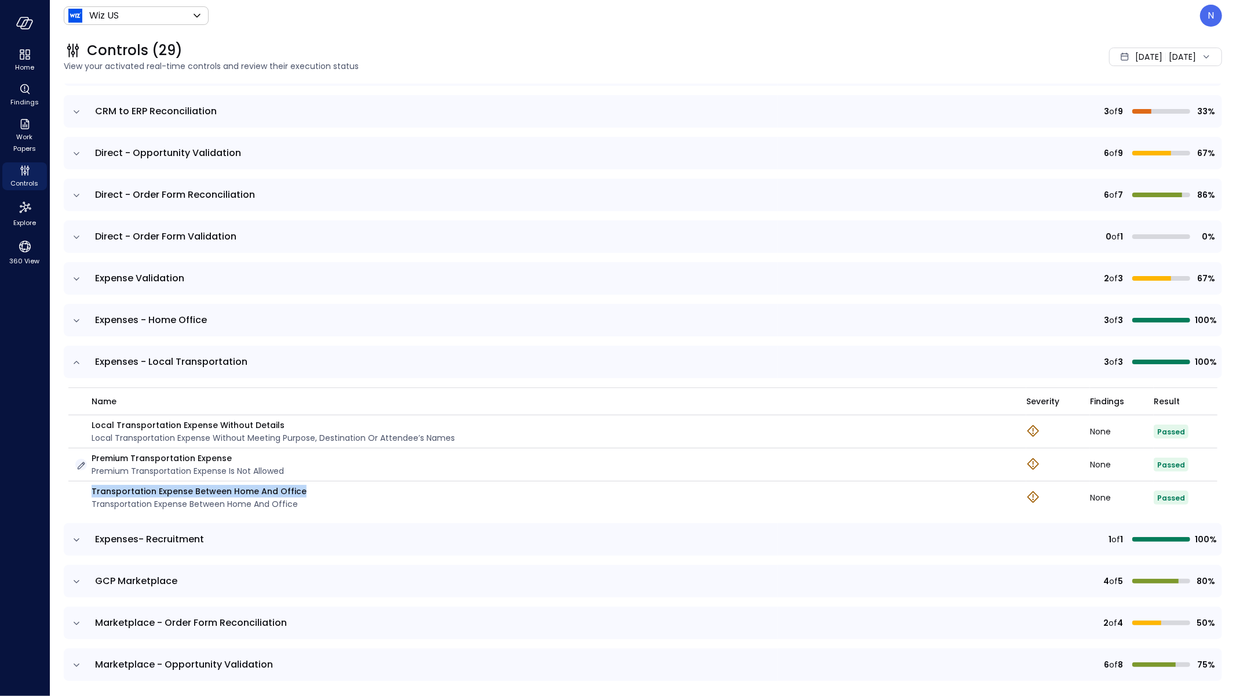
click at [82, 465] on icon "button" at bounding box center [81, 466] width 12 height 12
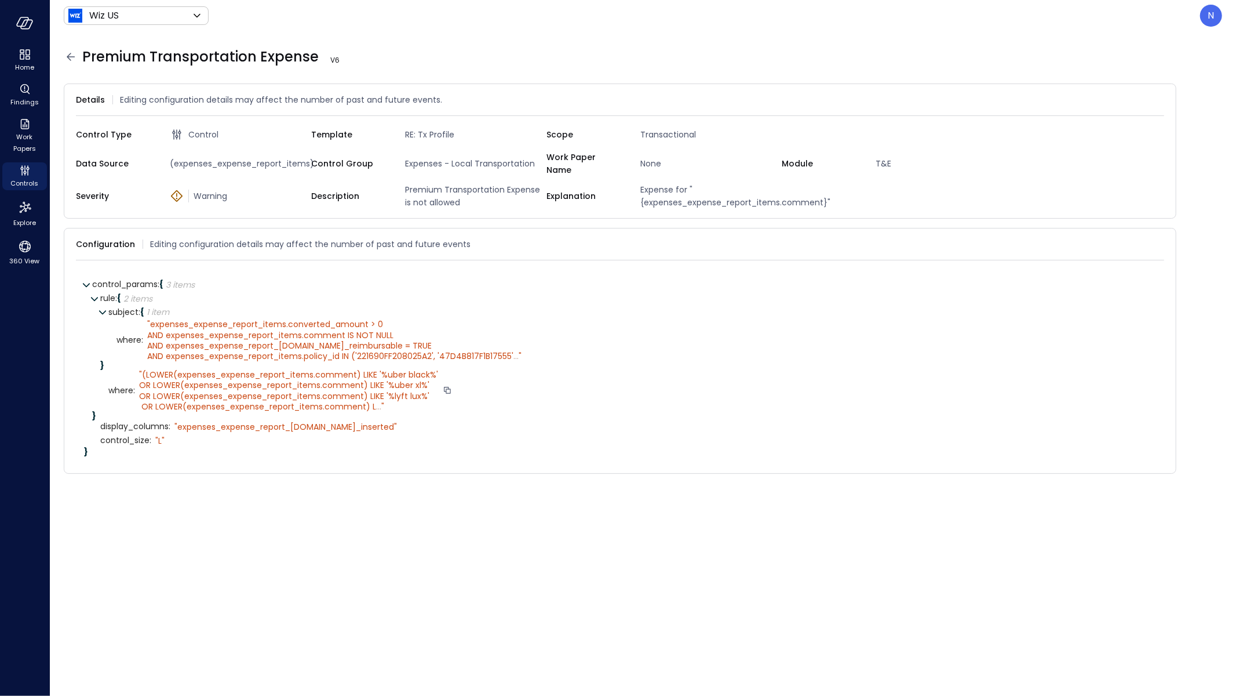
click at [377, 401] on span "..." at bounding box center [378, 407] width 5 height 12
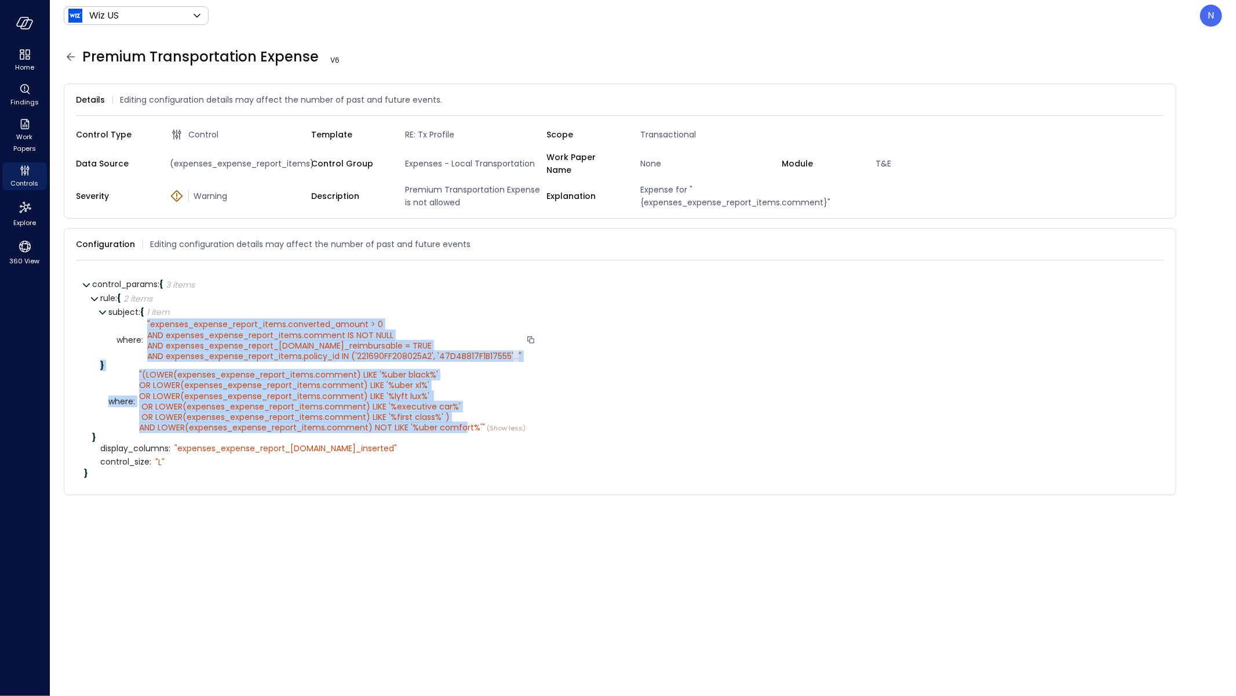
drag, startPoint x: 464, startPoint y: 421, endPoint x: 147, endPoint y: 316, distance: 334.1
click at [147, 316] on div "subject : { 1 item } where : " expenses_expense_report_items.converted_amount >…" at bounding box center [628, 373] width 1056 height 136
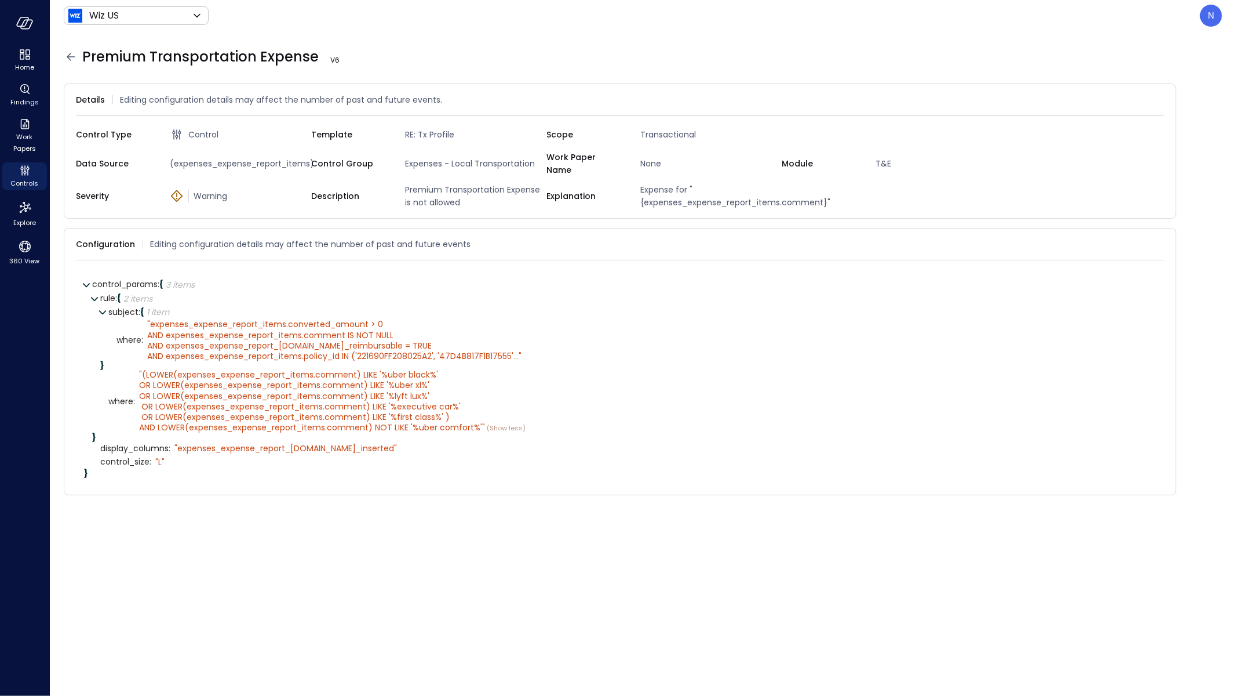
click at [401, 471] on div "control_params : { 3 items } rule : { 2 items } subject : { 1 item } where : " …" at bounding box center [620, 378] width 1088 height 216
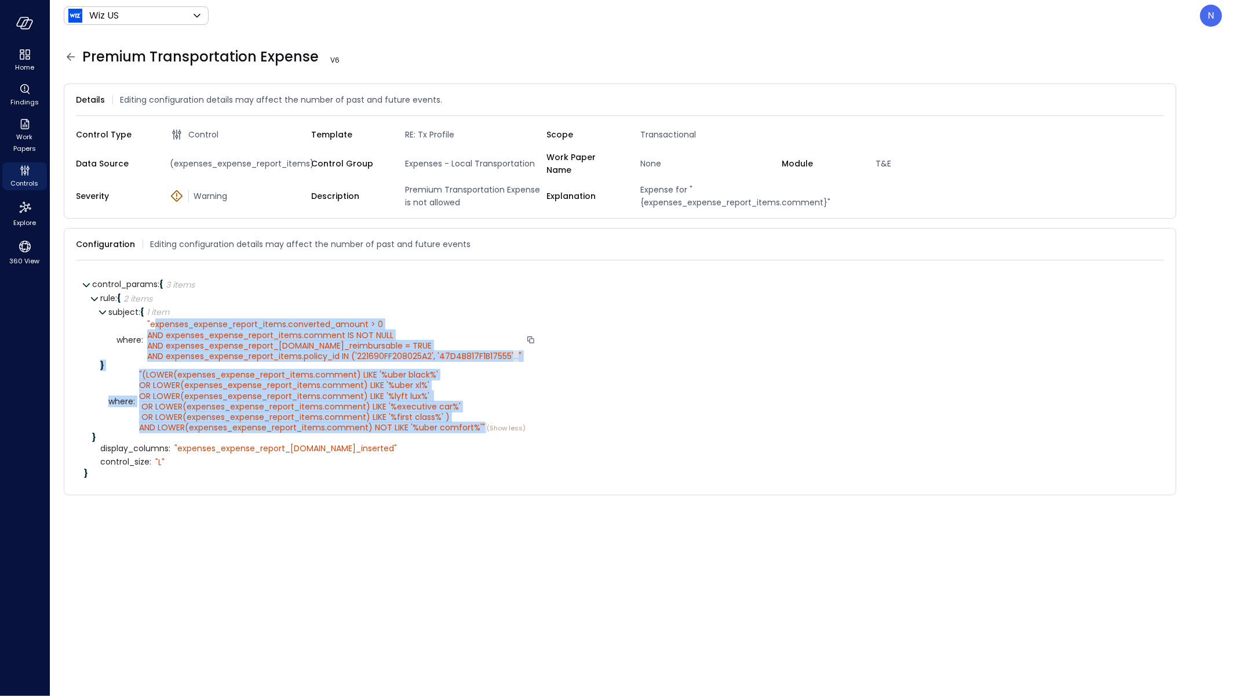
drag, startPoint x: 480, startPoint y: 416, endPoint x: 153, endPoint y: 314, distance: 343.0
click at [153, 314] on div "subject : { 1 item } where : " expenses_expense_report_items.converted_amount >…" at bounding box center [628, 373] width 1056 height 136
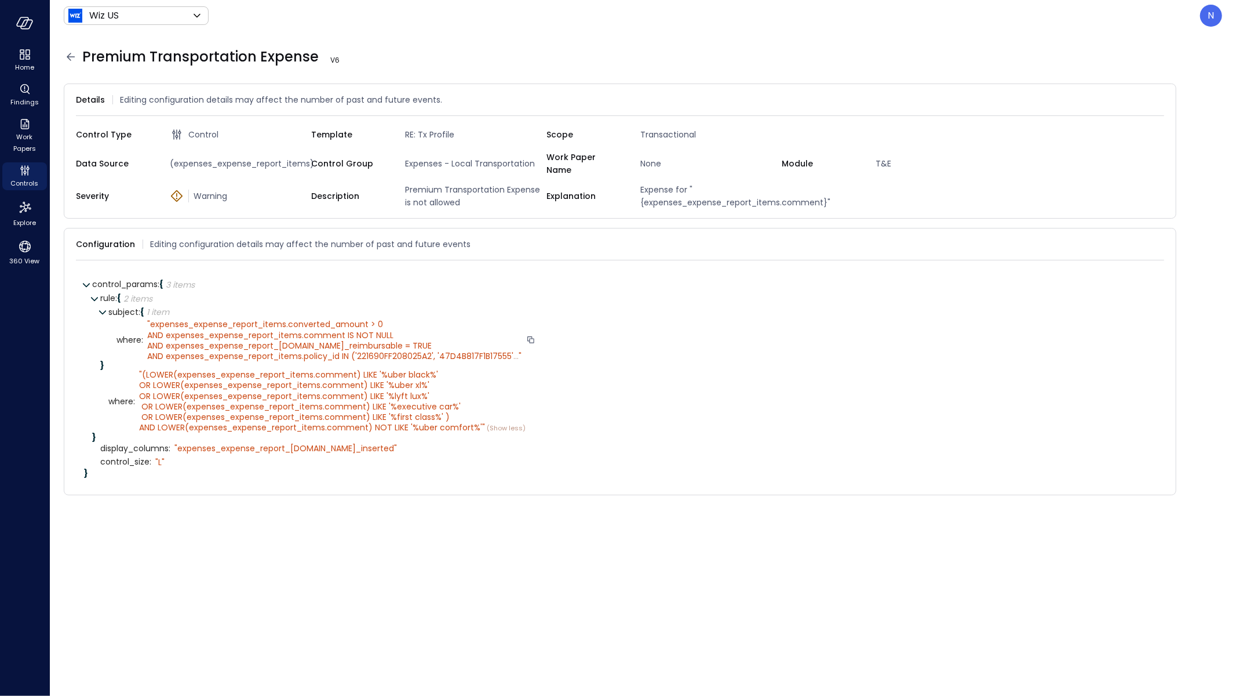
click at [149, 318] on span "expenses_expense_report_items.converted_amount > 0 AND expenses_expense_report_…" at bounding box center [330, 339] width 366 height 43
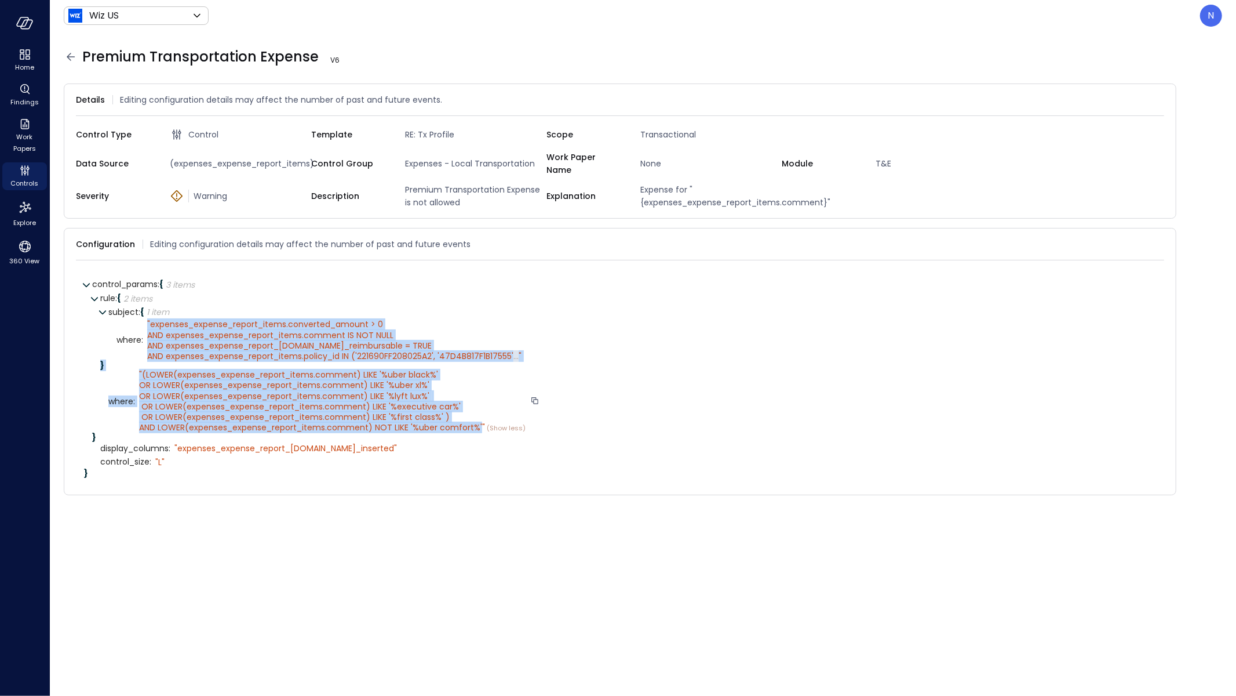
drag, startPoint x: 144, startPoint y: 314, endPoint x: 477, endPoint y: 420, distance: 349.4
click at [477, 420] on div "subject : { 1 item } where : " expenses_expense_report_items.converted_amount >…" at bounding box center [628, 373] width 1056 height 136
copy div "" expenses_expense_report_items.converted_amount > 0 AND expenses_expense_repor…"
click at [515, 350] on span "..." at bounding box center [516, 356] width 5 height 12
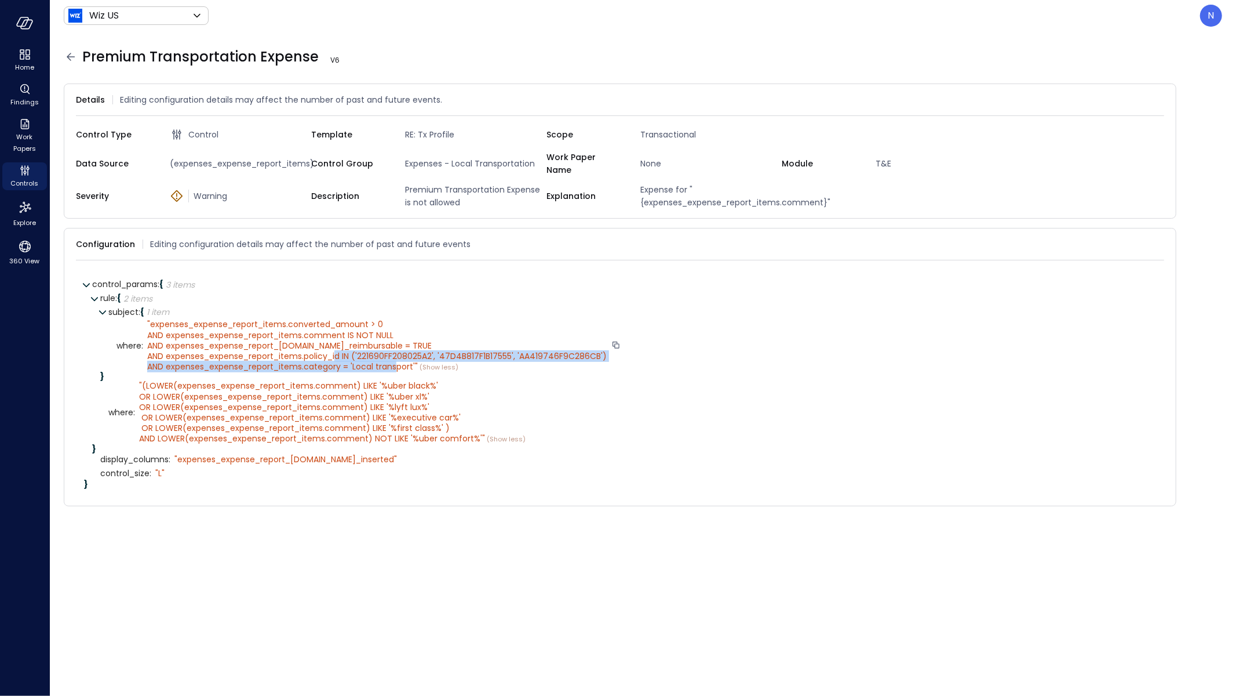
drag, startPoint x: 364, startPoint y: 355, endPoint x: 430, endPoint y: 315, distance: 77.2
click at [354, 343] on span "expenses_expense_report_items.converted_amount > 0 AND expenses_expense_report_…" at bounding box center [377, 345] width 460 height 54
copy span "('221690FF208025A2', '47D4B817F1B17555', 'AA419746F9C286CB') AND expenses_expen…"
click at [1153, 240] on icon at bounding box center [1159, 244] width 12 height 12
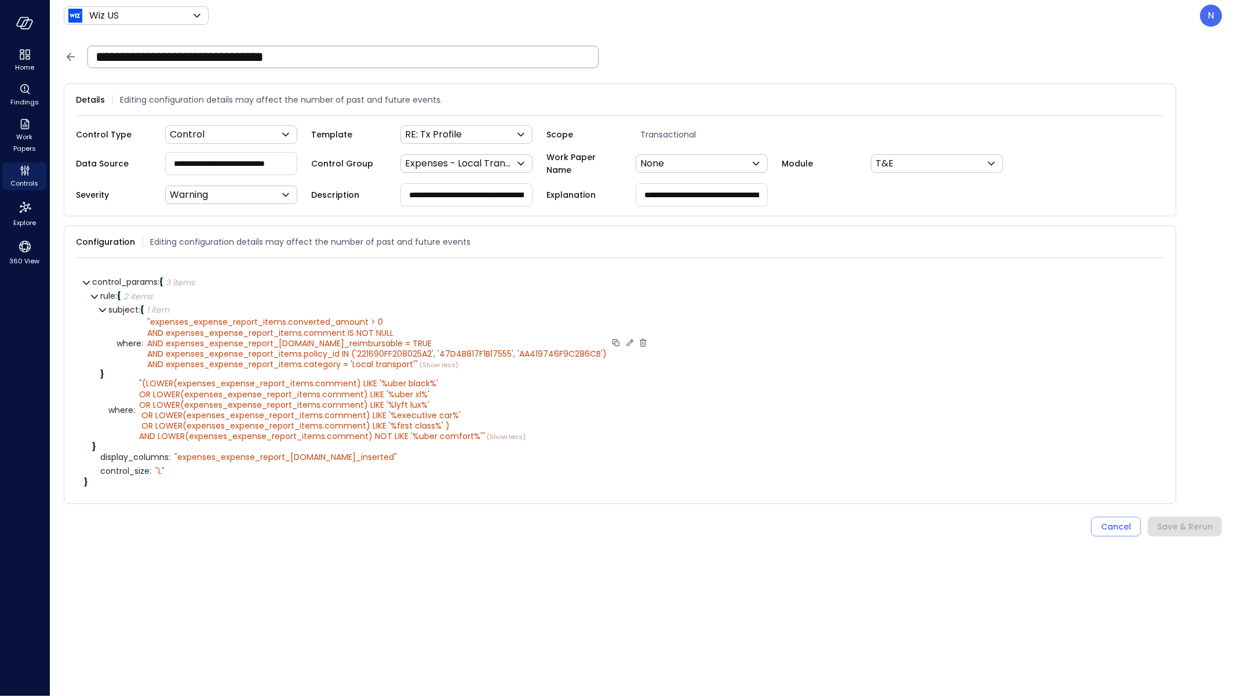
click at [631, 338] on icon at bounding box center [630, 342] width 10 height 10
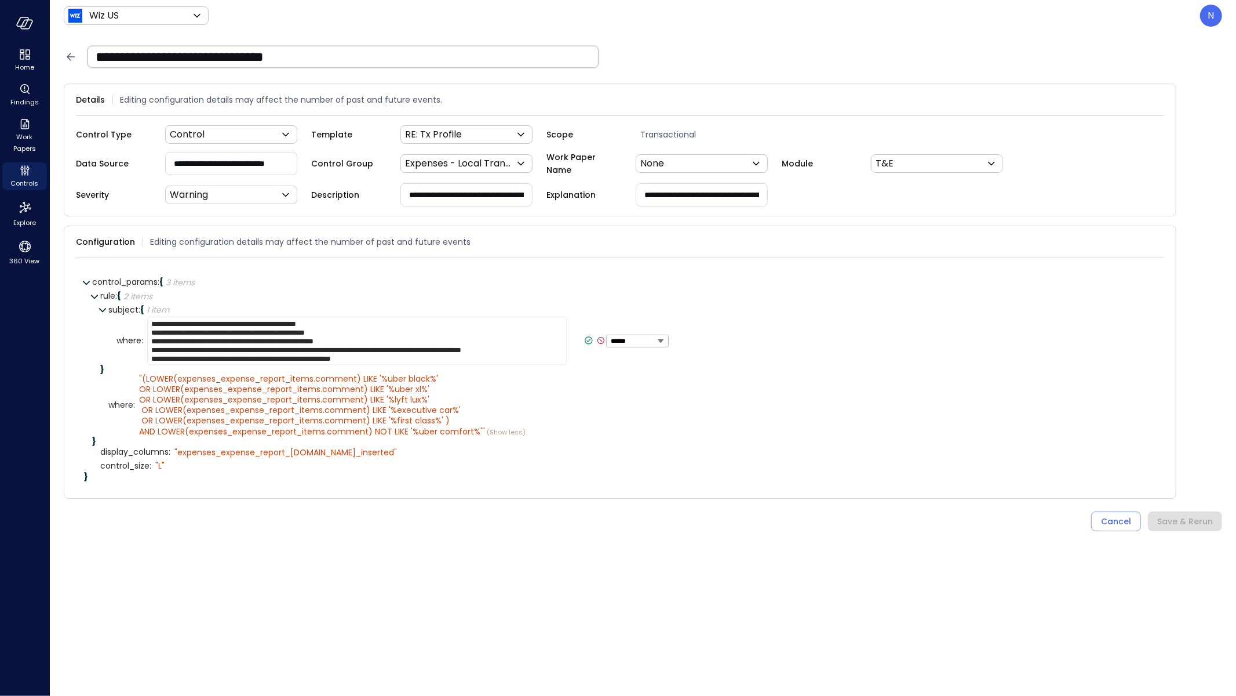
click at [385, 343] on textarea "**********" at bounding box center [357, 340] width 420 height 48
drag, startPoint x: 411, startPoint y: 354, endPoint x: 140, endPoint y: 356, distance: 271.3
click at [140, 356] on div "**********" at bounding box center [637, 340] width 1040 height 48
click at [194, 338] on textarea "**********" at bounding box center [357, 340] width 420 height 48
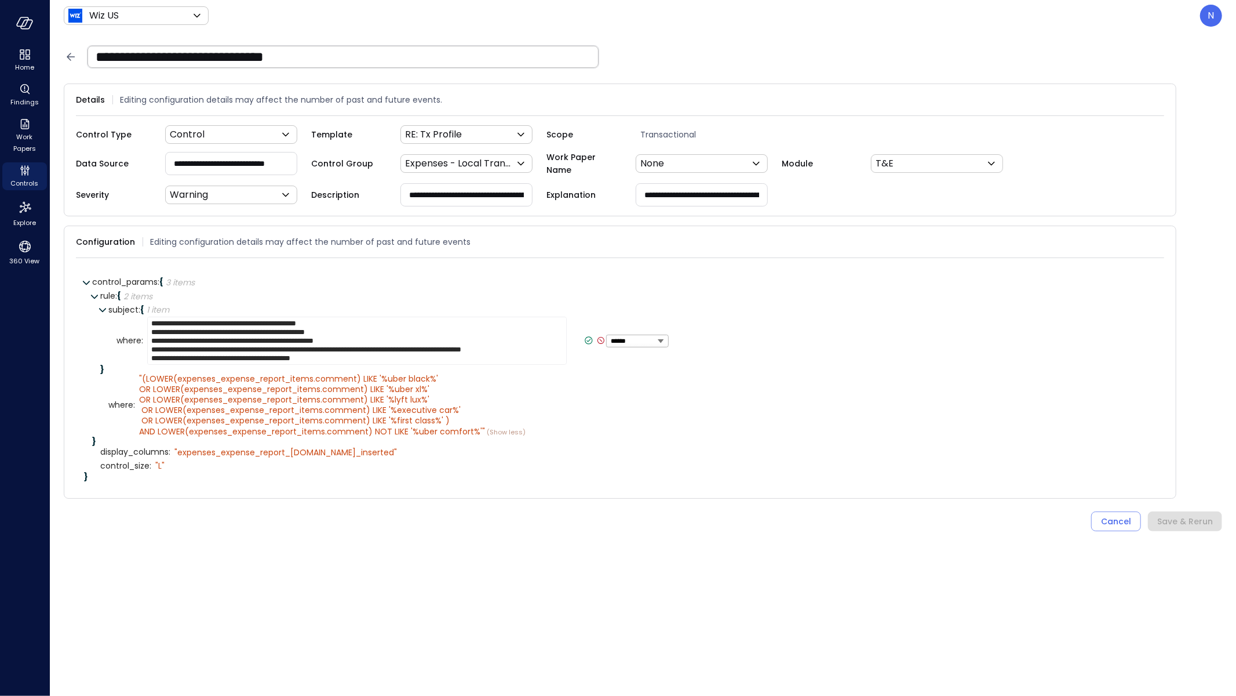
click at [195, 338] on textarea "**********" at bounding box center [357, 340] width 420 height 48
click at [194, 354] on textarea "**********" at bounding box center [357, 340] width 420 height 48
click at [194, 355] on textarea "**********" at bounding box center [357, 340] width 420 height 48
type textarea "**********"
click at [584, 338] on icon at bounding box center [589, 340] width 10 height 10
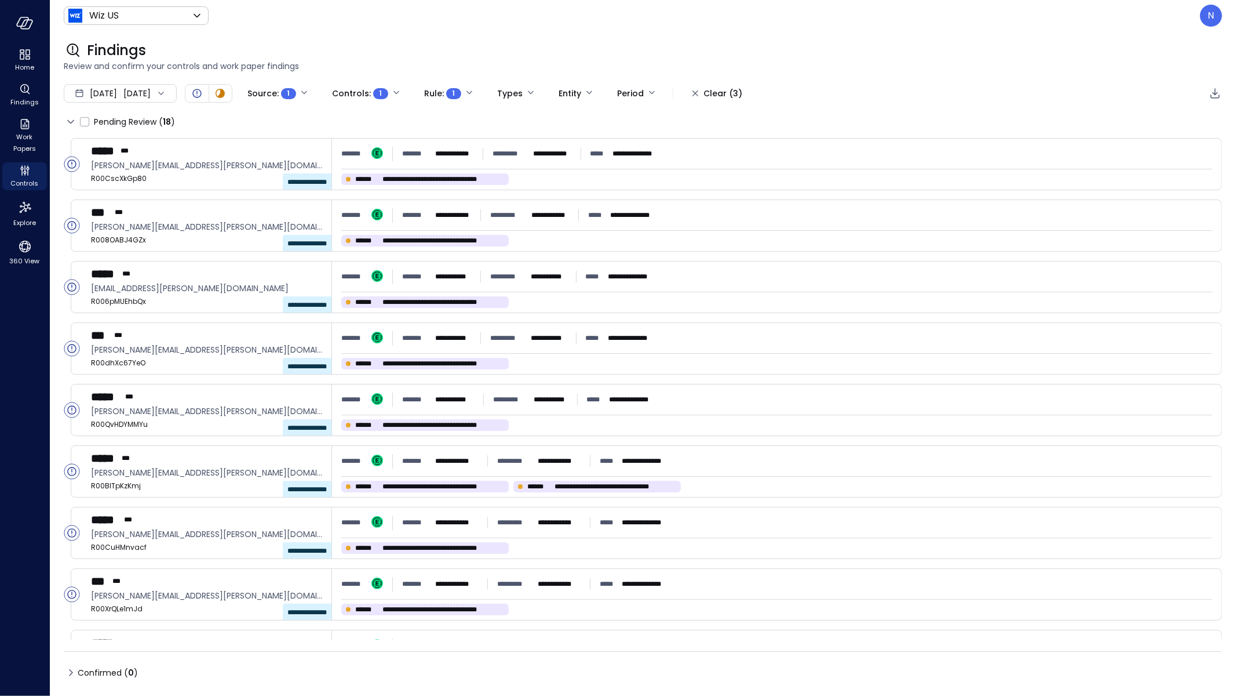
scroll to position [541, 0]
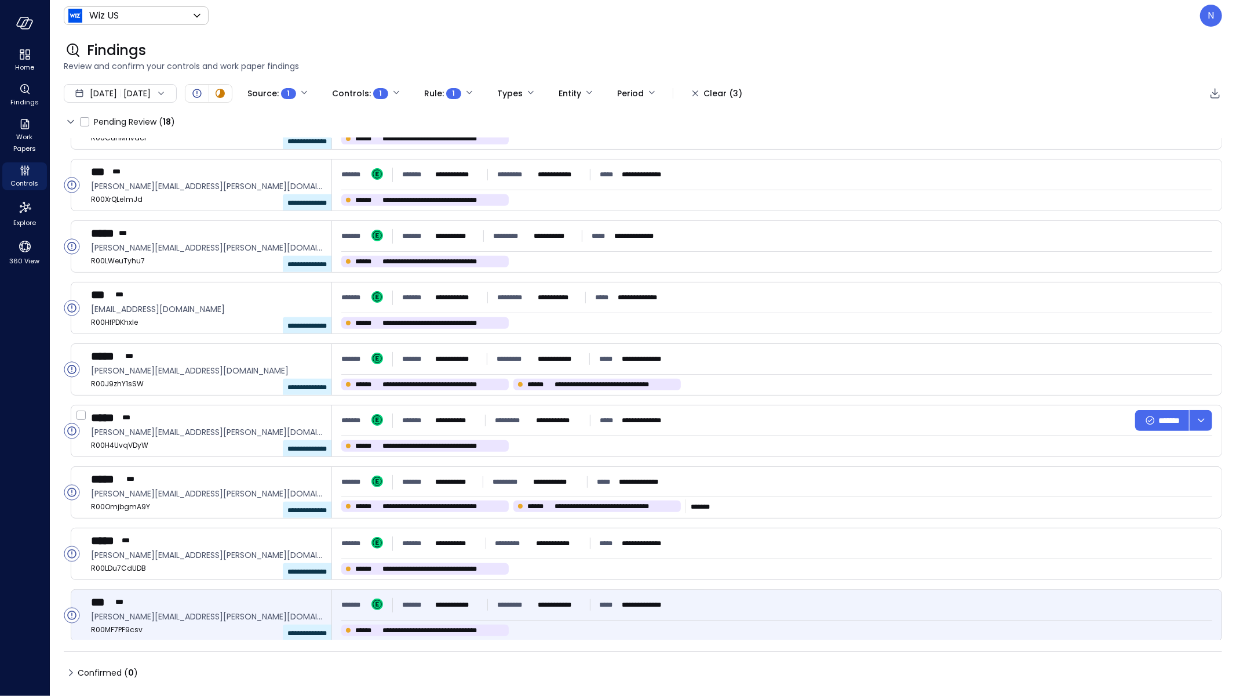
scroll to position [595, 0]
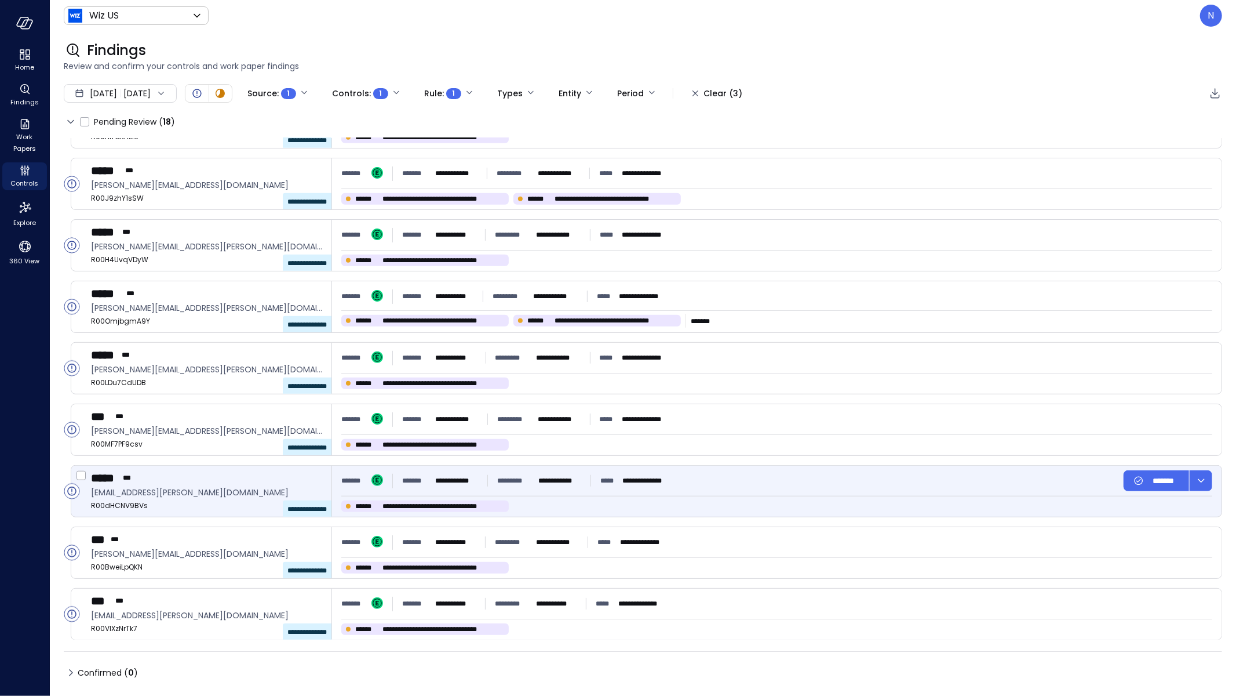
click at [473, 491] on div "**********" at bounding box center [777, 490] width 890 height 51
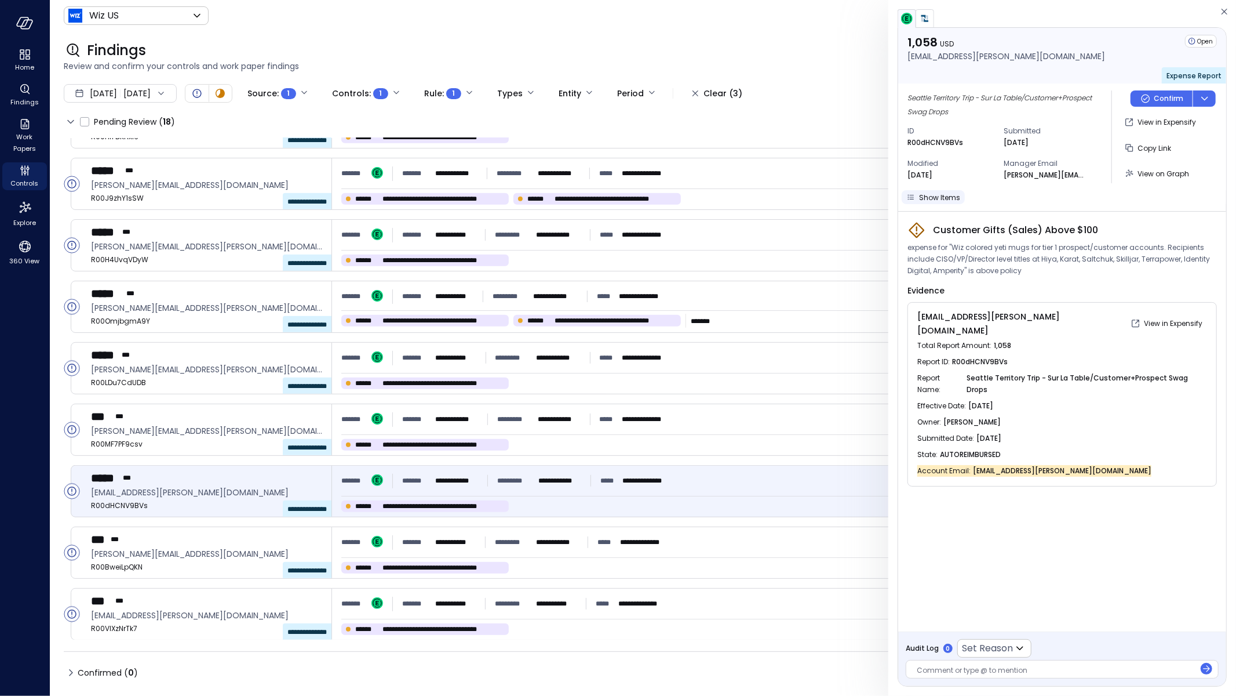
click at [952, 198] on span "Show Items" at bounding box center [939, 197] width 41 height 10
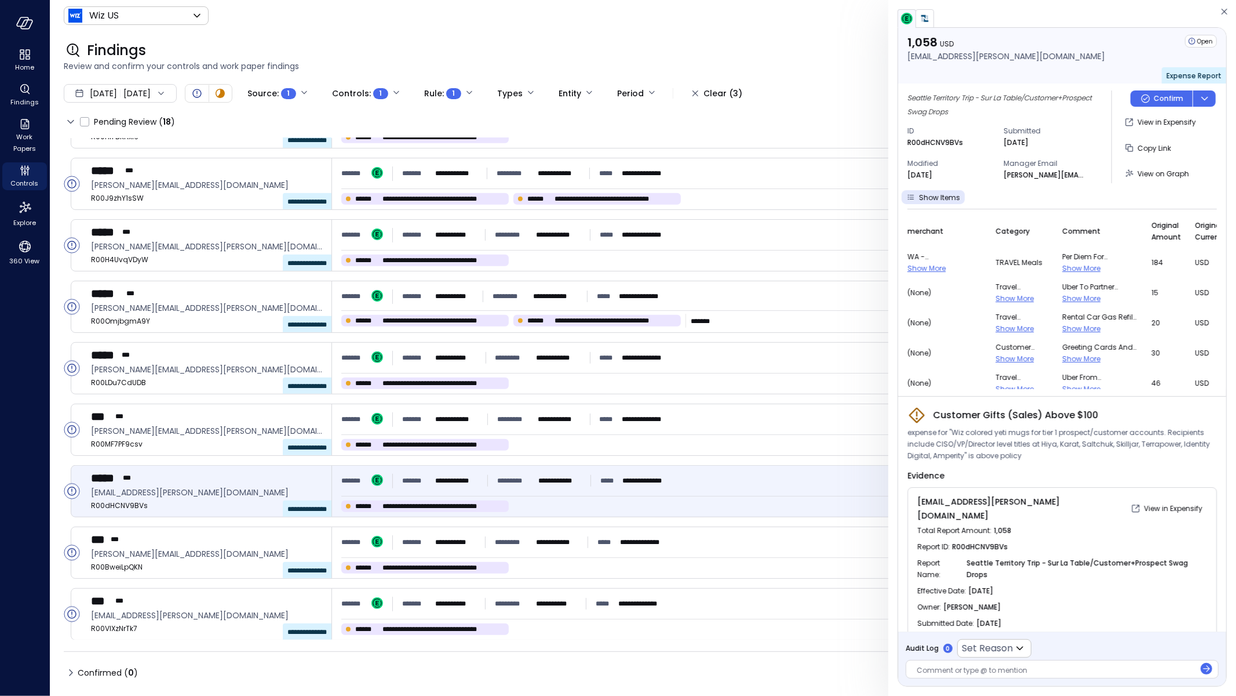
click at [1226, 10] on icon "button" at bounding box center [1225, 12] width 12 height 14
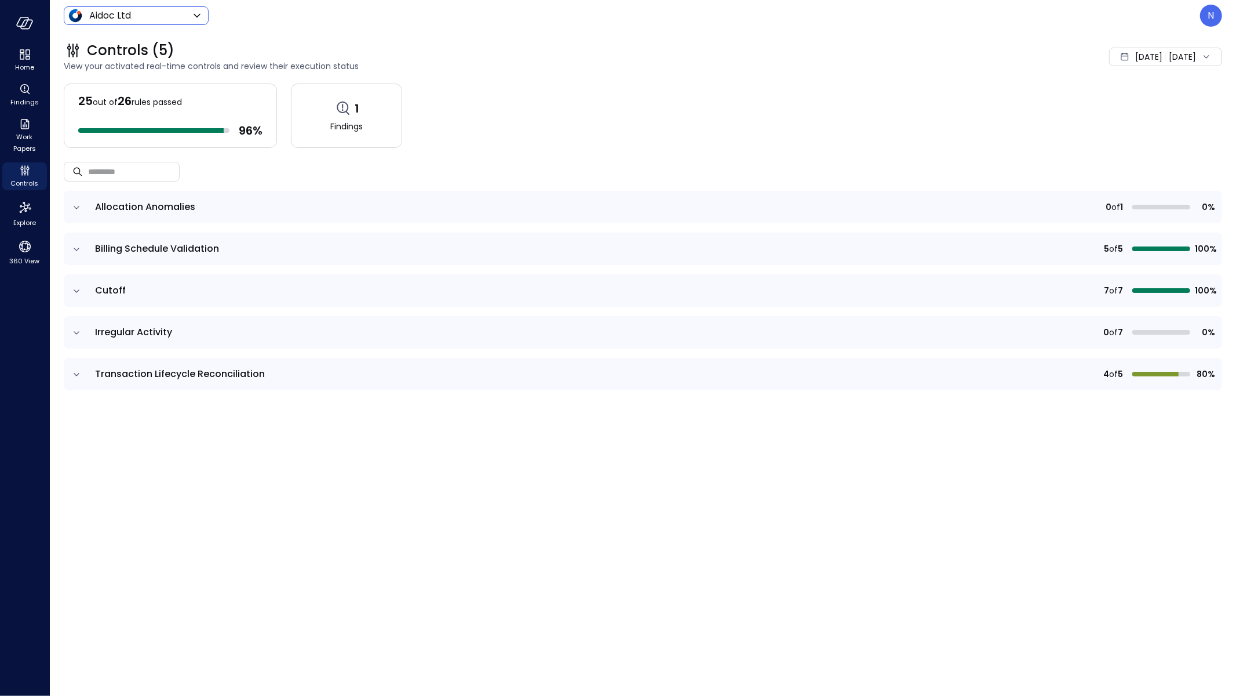
click at [137, 24] on div "Aidoc Ltd ****** ​" at bounding box center [136, 15] width 145 height 19
click at [150, 28] on header "Aidoc Ltd ****** ​ N" at bounding box center [643, 15] width 1186 height 31
click at [152, 14] on body "Home Findings Work Papers Controls Explore 360 View Aidoc Ltd ****** ​ N Contro…" at bounding box center [618, 348] width 1236 height 696
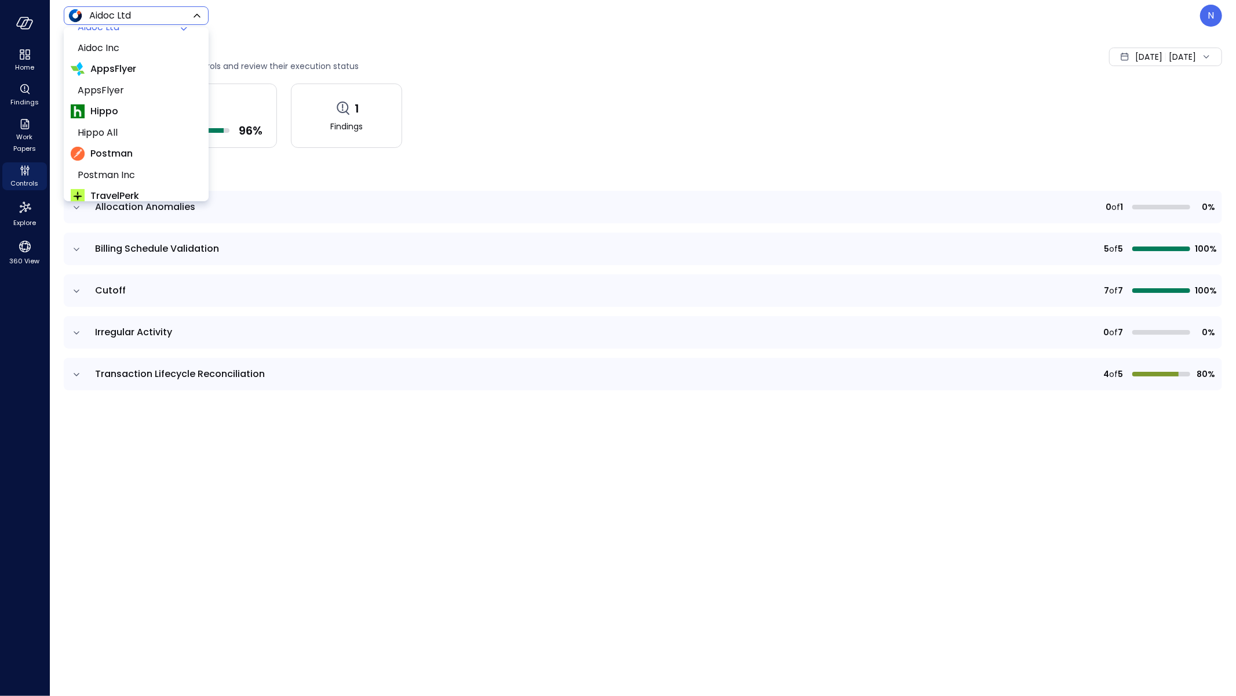
scroll to position [198, 0]
click at [115, 115] on span "Wiz All" at bounding box center [135, 122] width 115 height 14
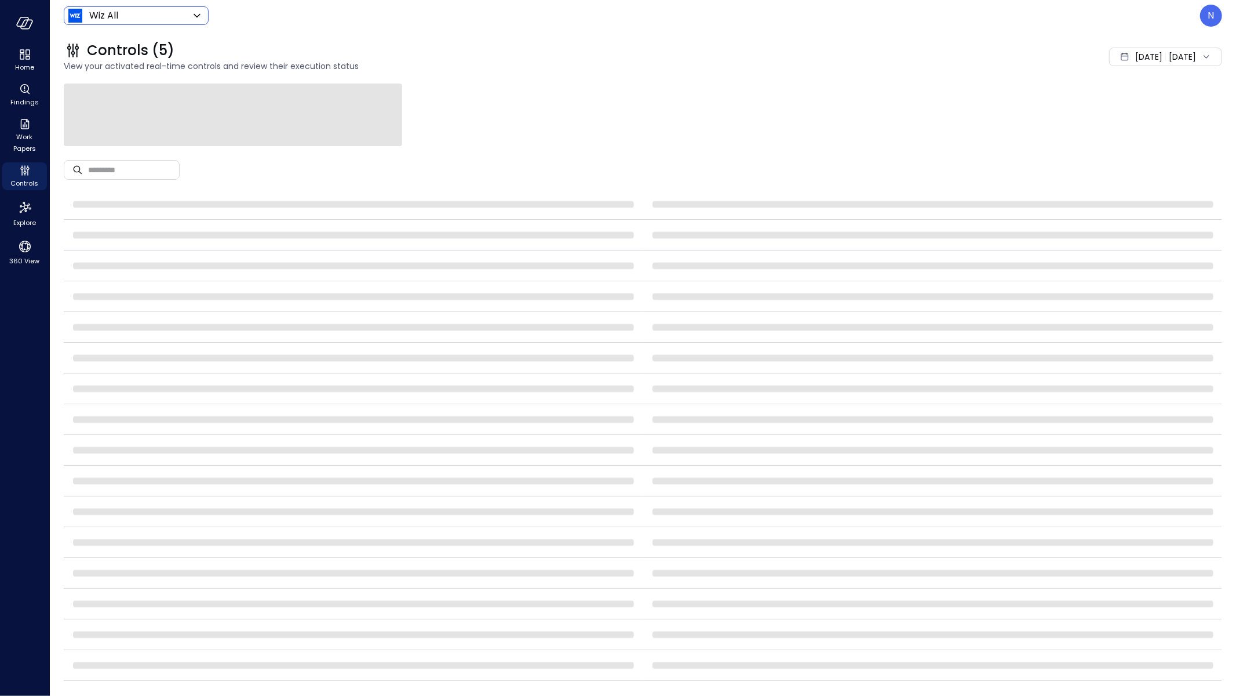
click at [130, 21] on body "Home Findings Work Papers Controls Explore 360 View Wiz All ******* ​ N Control…" at bounding box center [618, 348] width 1236 height 696
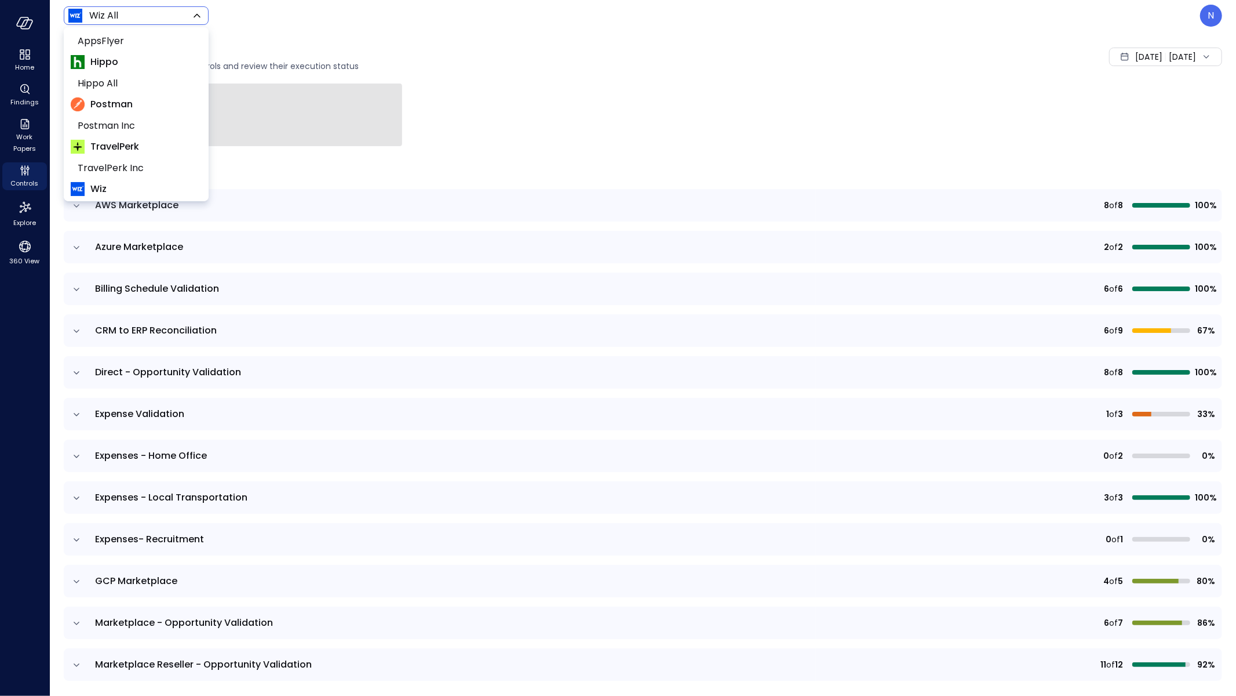
scroll to position [198, 0]
click at [123, 96] on span "Wiz US" at bounding box center [135, 101] width 115 height 14
type input "******"
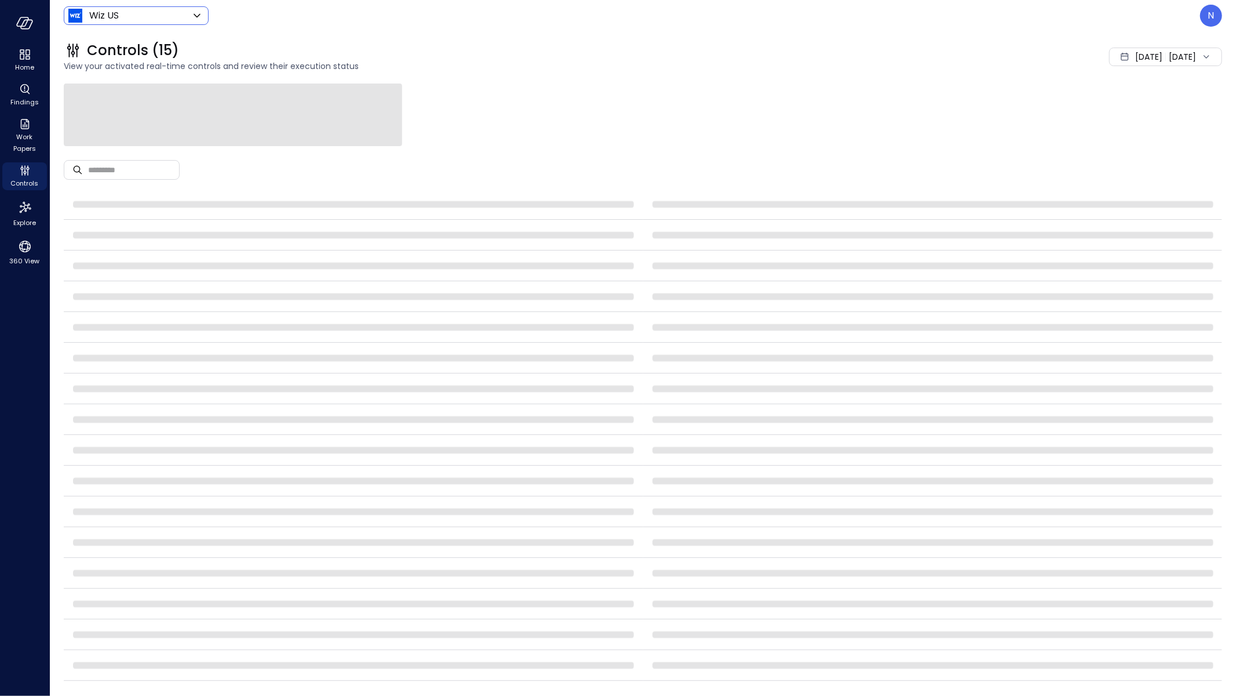
click at [607, 21] on div "Wiz US ****** ​ N" at bounding box center [643, 16] width 1159 height 22
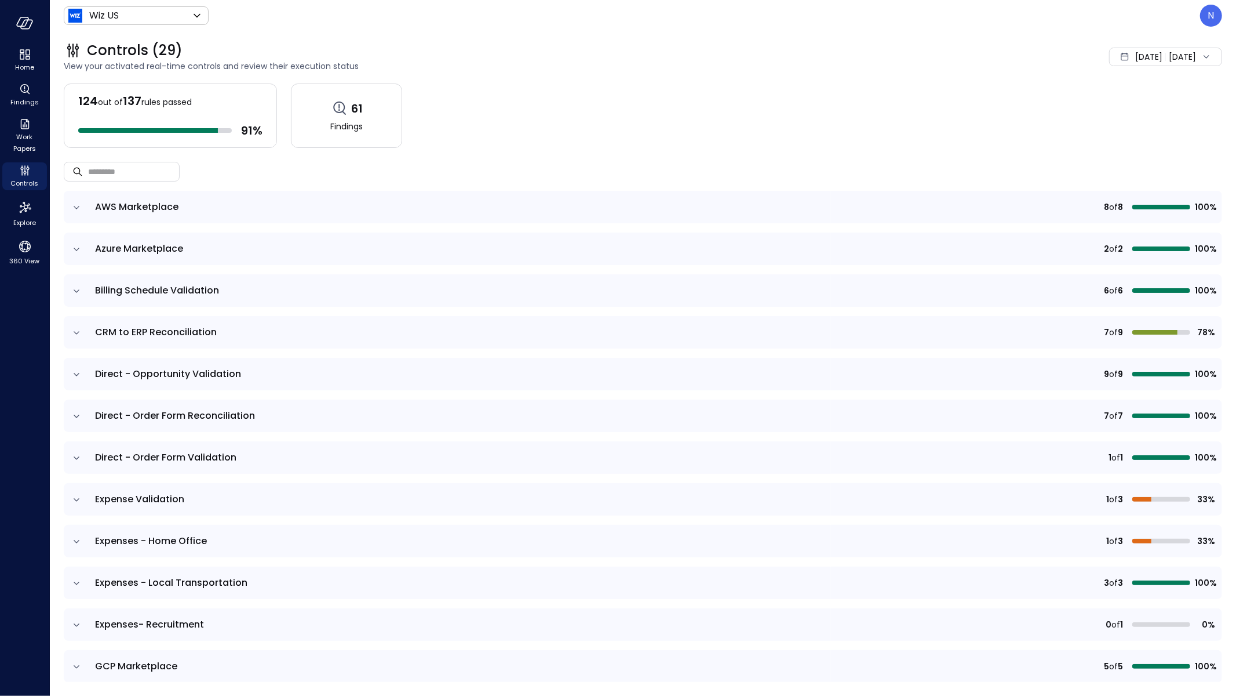
click at [1198, 18] on div "Wiz US ****** ​ N" at bounding box center [643, 16] width 1159 height 22
click at [1207, 17] on div "N" at bounding box center [1211, 16] width 22 height 22
click at [1156, 76] on li "View as Customer" at bounding box center [1163, 70] width 114 height 23
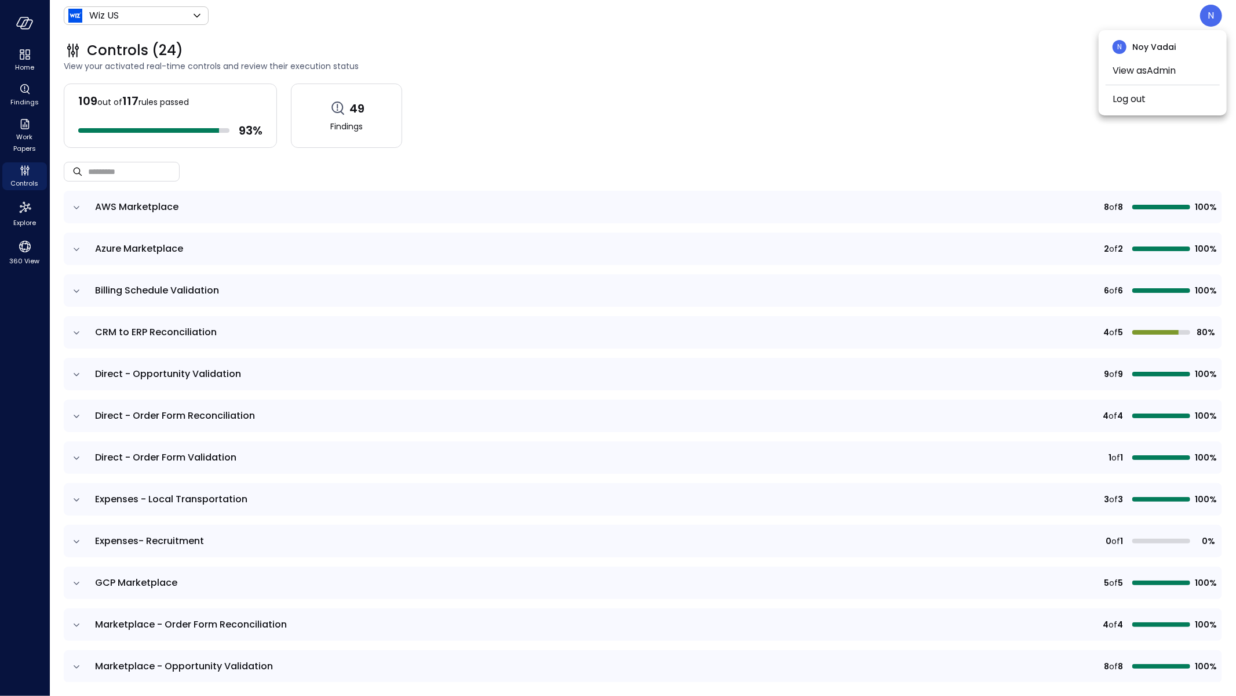
drag, startPoint x: 28, startPoint y: 121, endPoint x: 29, endPoint y: 110, distance: 10.5
click at [28, 119] on div at bounding box center [618, 348] width 1236 height 696
click at [27, 98] on span "Findings" at bounding box center [24, 102] width 28 height 12
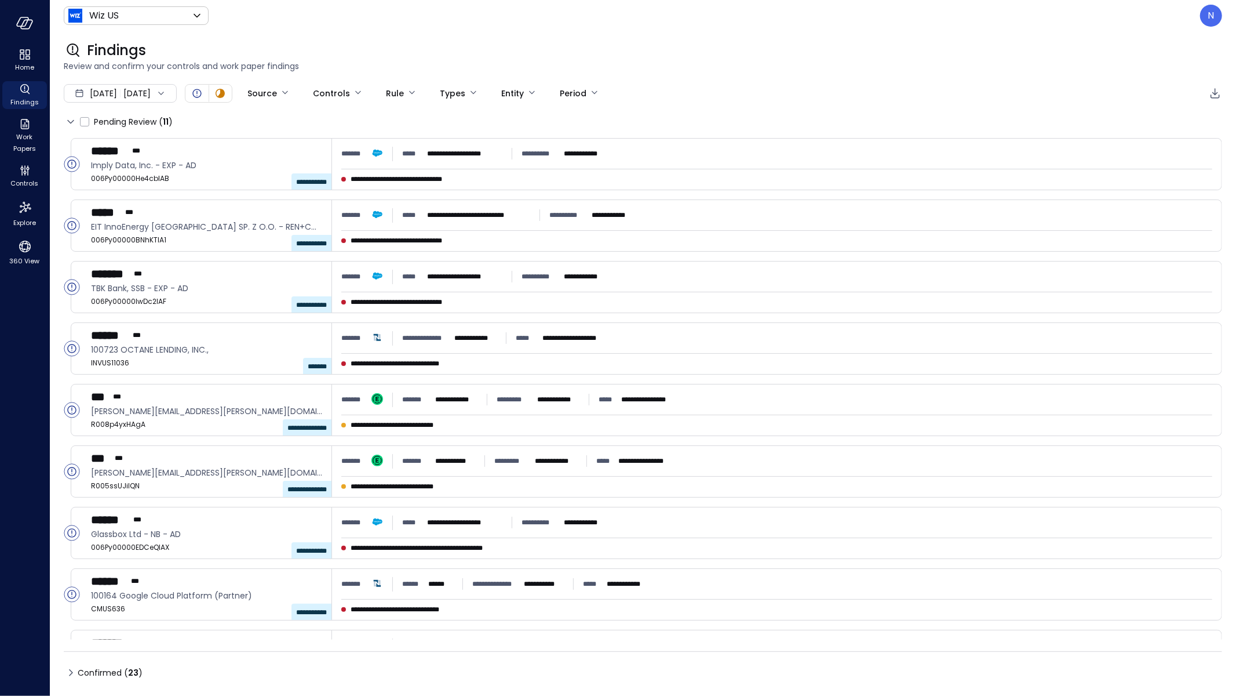
click at [115, 88] on span "Aug 1, 2025" at bounding box center [103, 93] width 27 height 13
click at [118, 166] on li "Current Year 2025" at bounding box center [126, 163] width 92 height 19
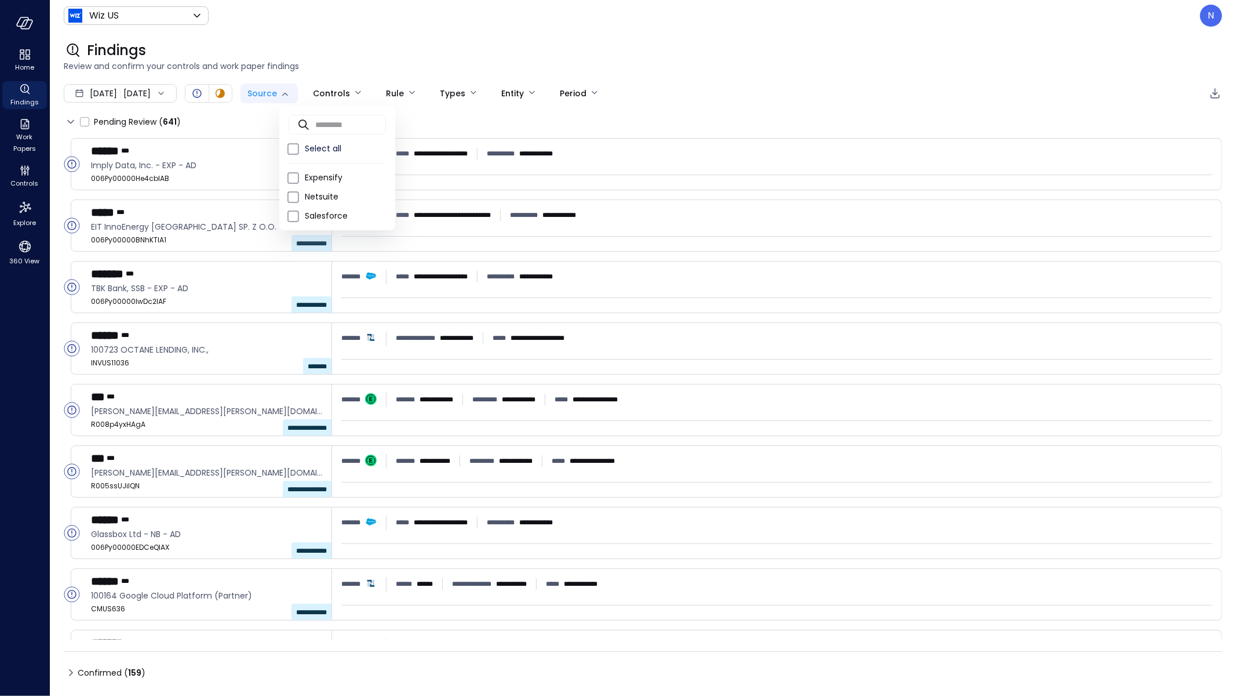
click at [312, 94] on body "**********" at bounding box center [618, 348] width 1236 height 696
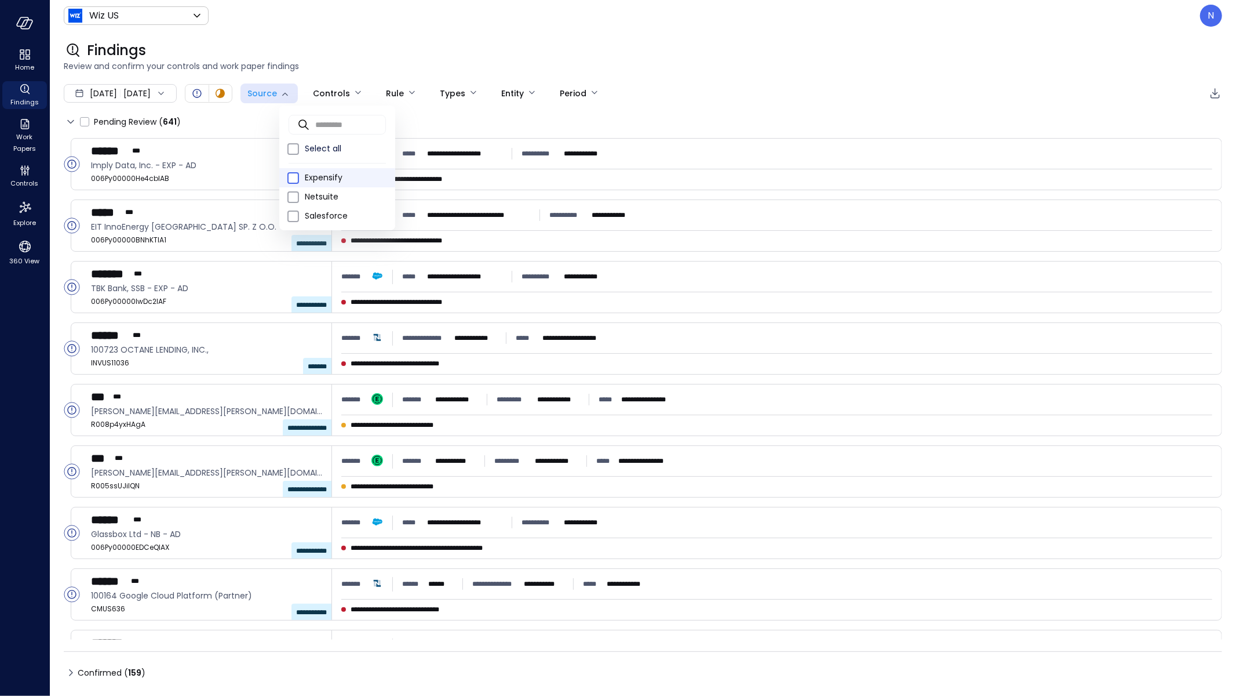
type input "*********"
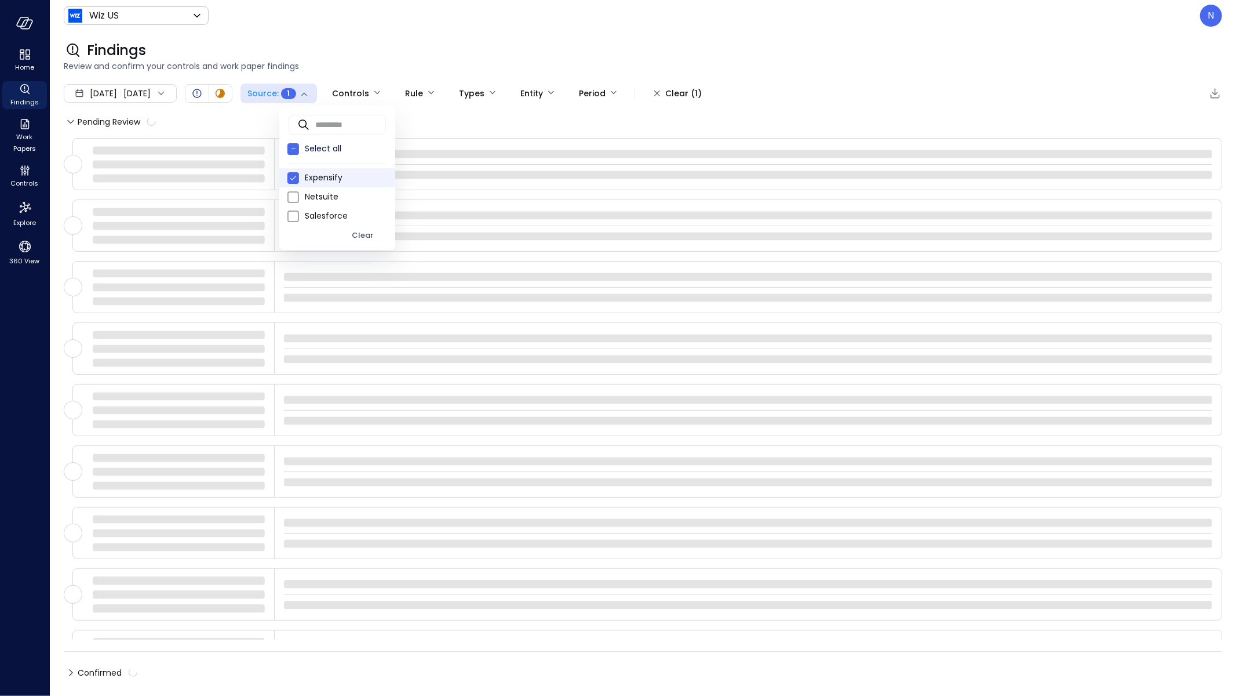
click at [421, 27] on div at bounding box center [618, 348] width 1236 height 696
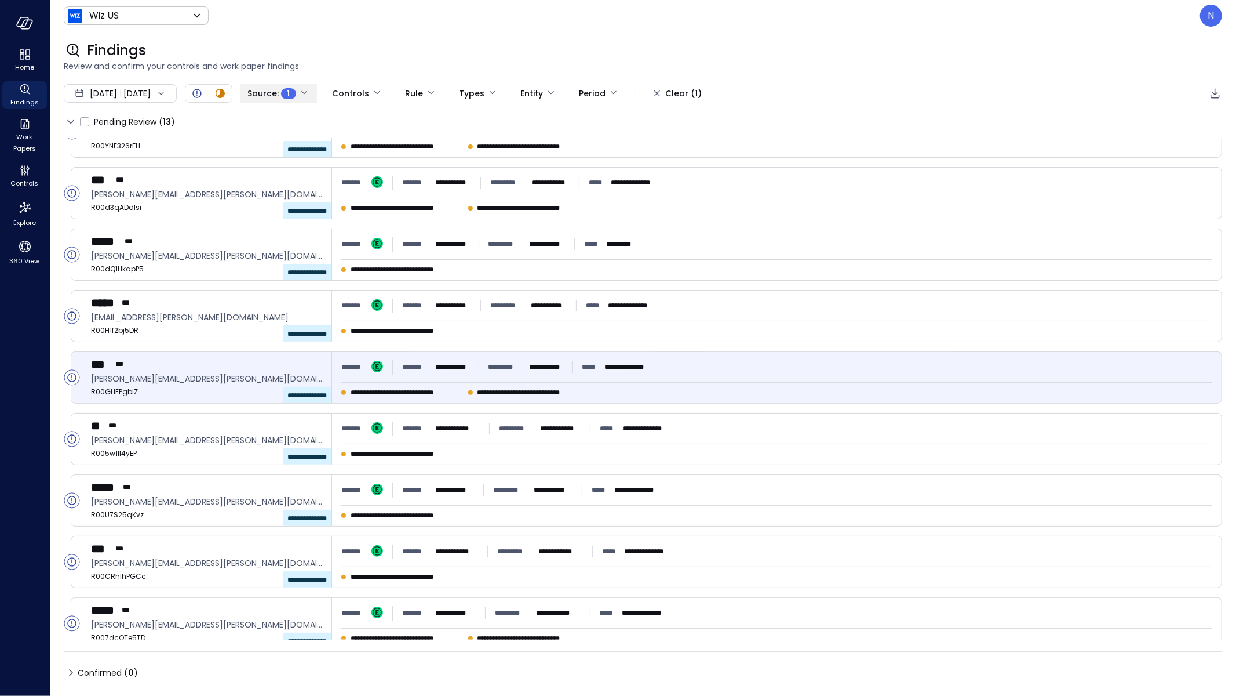
scroll to position [287, 0]
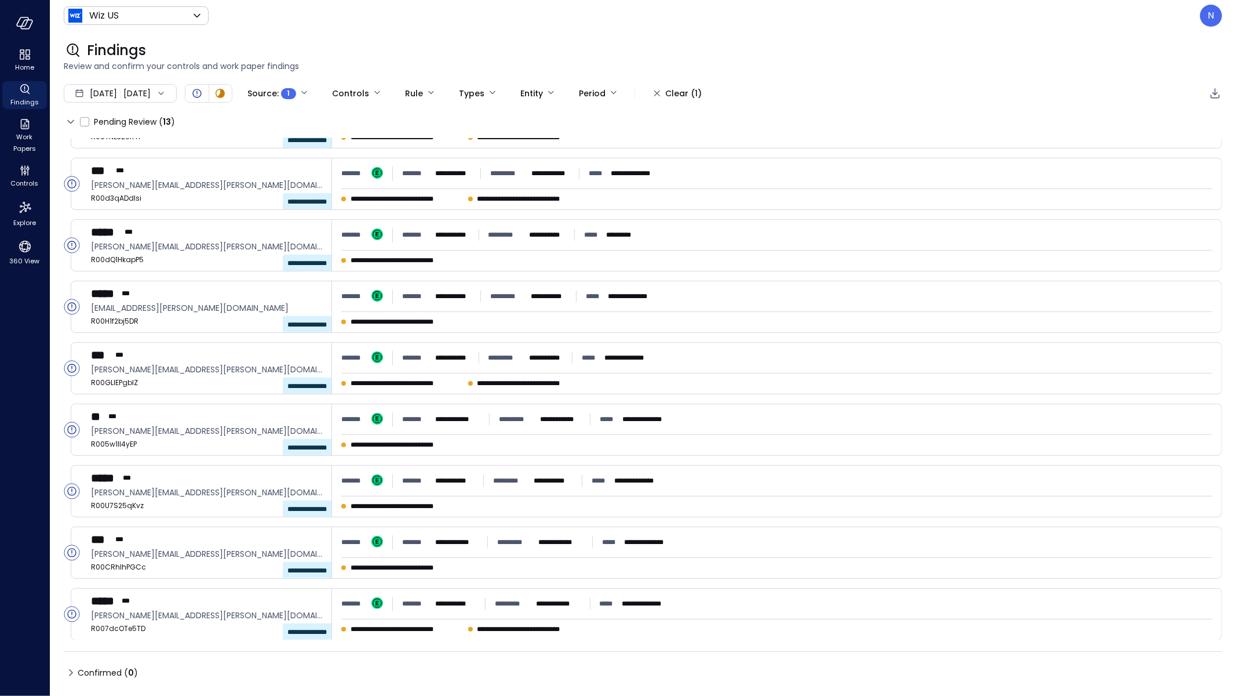
click at [115, 93] on span "Jan 1, 2025" at bounding box center [103, 93] width 27 height 13
click at [126, 129] on li "August 2025" at bounding box center [126, 124] width 92 height 19
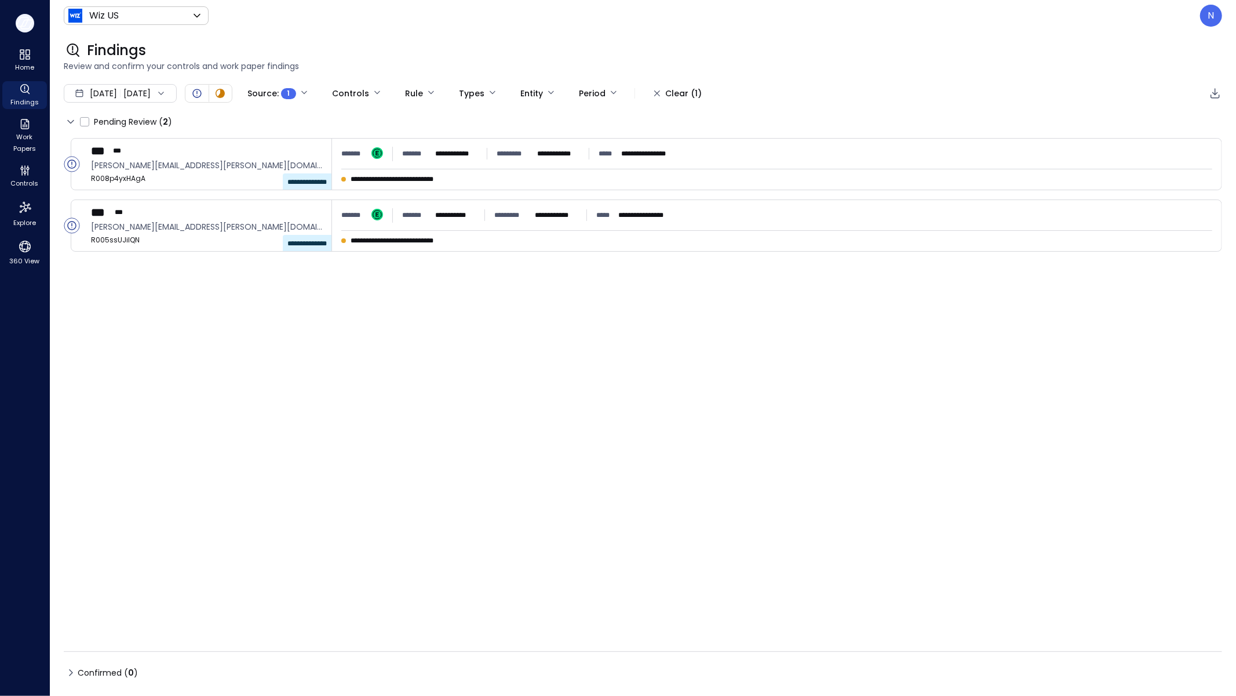
click at [30, 24] on icon "button" at bounding box center [27, 24] width 12 height 9
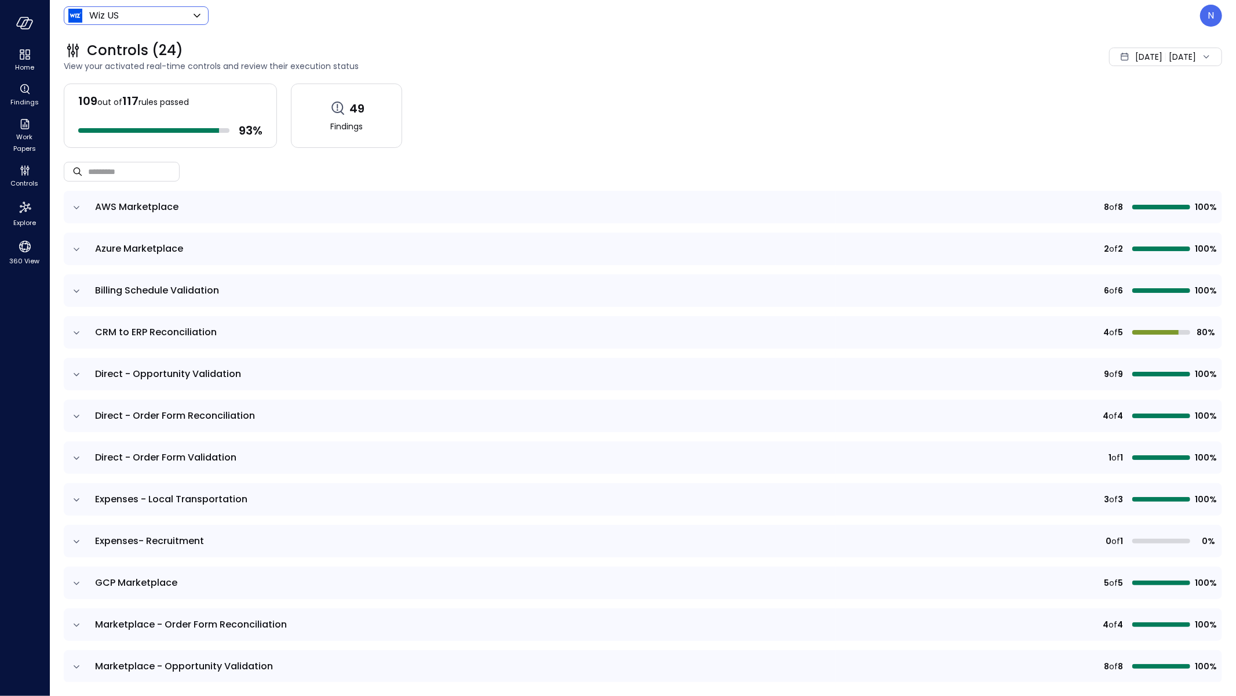
click at [123, 8] on body "Home Findings Work Papers Controls Explore 360 View Wiz US ****** ​ N Controls …" at bounding box center [618, 348] width 1236 height 696
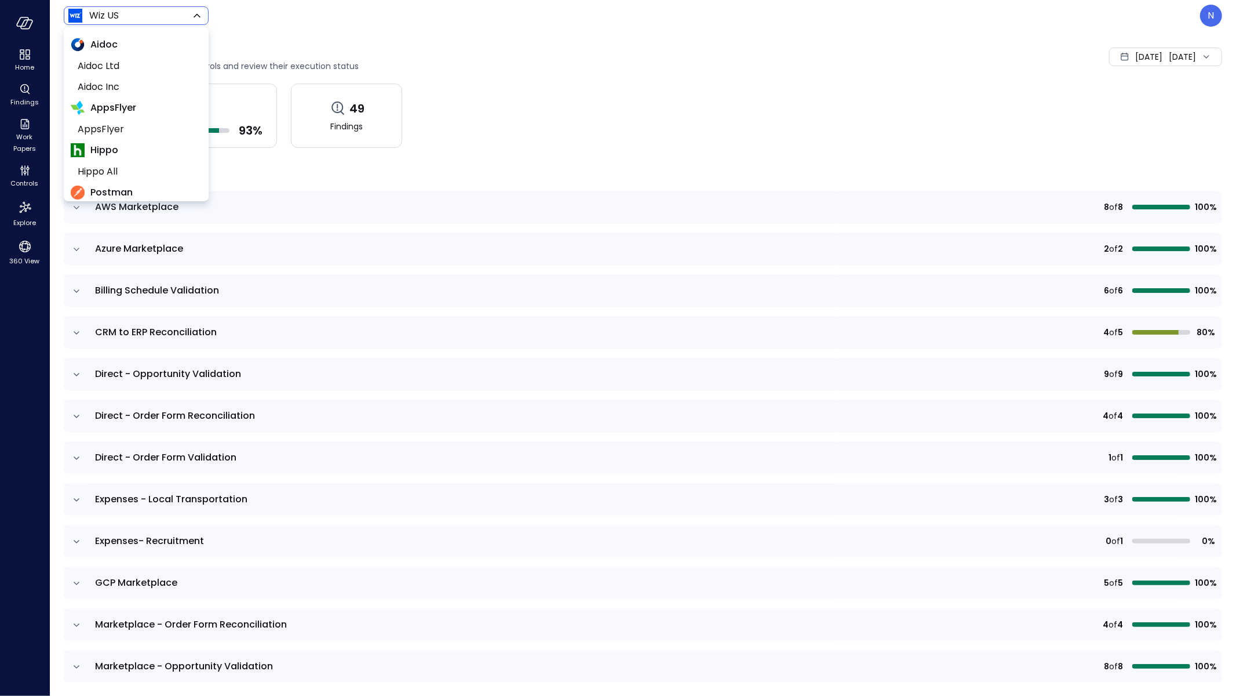
click at [30, 68] on div at bounding box center [618, 348] width 1236 height 696
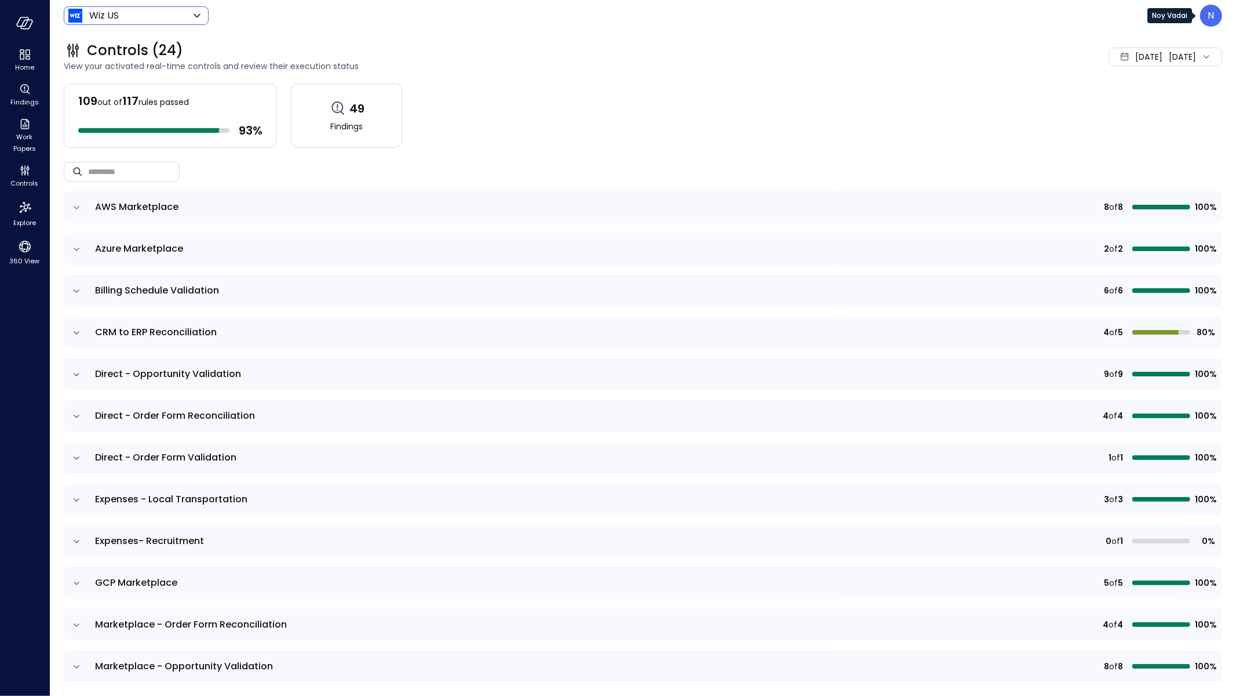
click at [1218, 15] on div "N" at bounding box center [1211, 16] width 22 height 22
click at [421, 134] on div at bounding box center [618, 348] width 1236 height 696
click at [1224, 18] on header "Wiz US ****** ​ N" at bounding box center [643, 15] width 1186 height 31
click at [1218, 14] on div "N" at bounding box center [1211, 16] width 22 height 22
click at [1173, 71] on li "View as Admin" at bounding box center [1163, 70] width 114 height 23
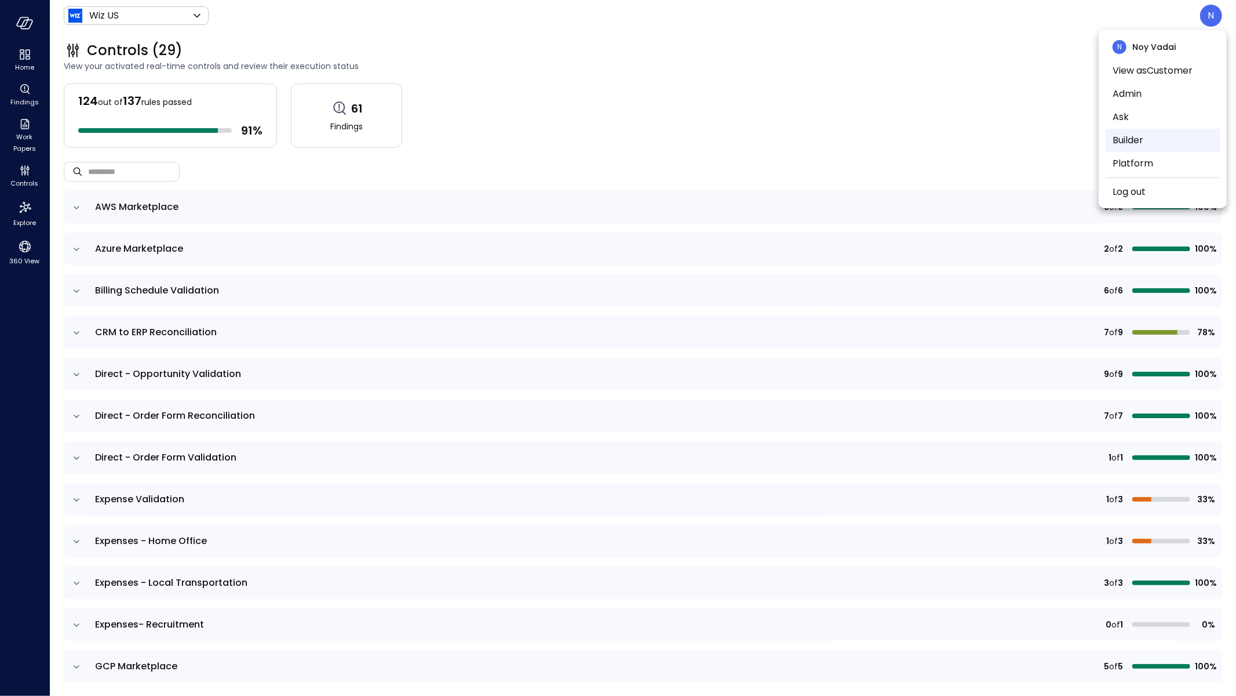
click at [1131, 144] on li "Builder" at bounding box center [1163, 140] width 114 height 23
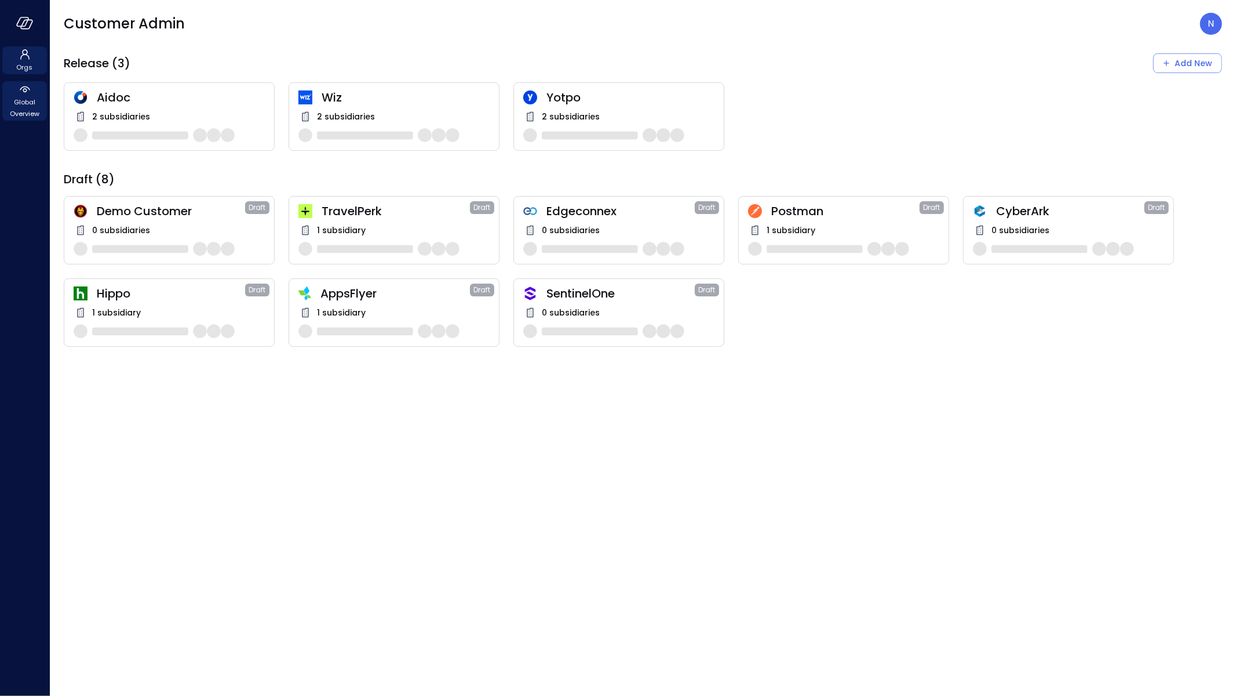
click at [31, 97] on span "Global Overview" at bounding box center [24, 107] width 35 height 23
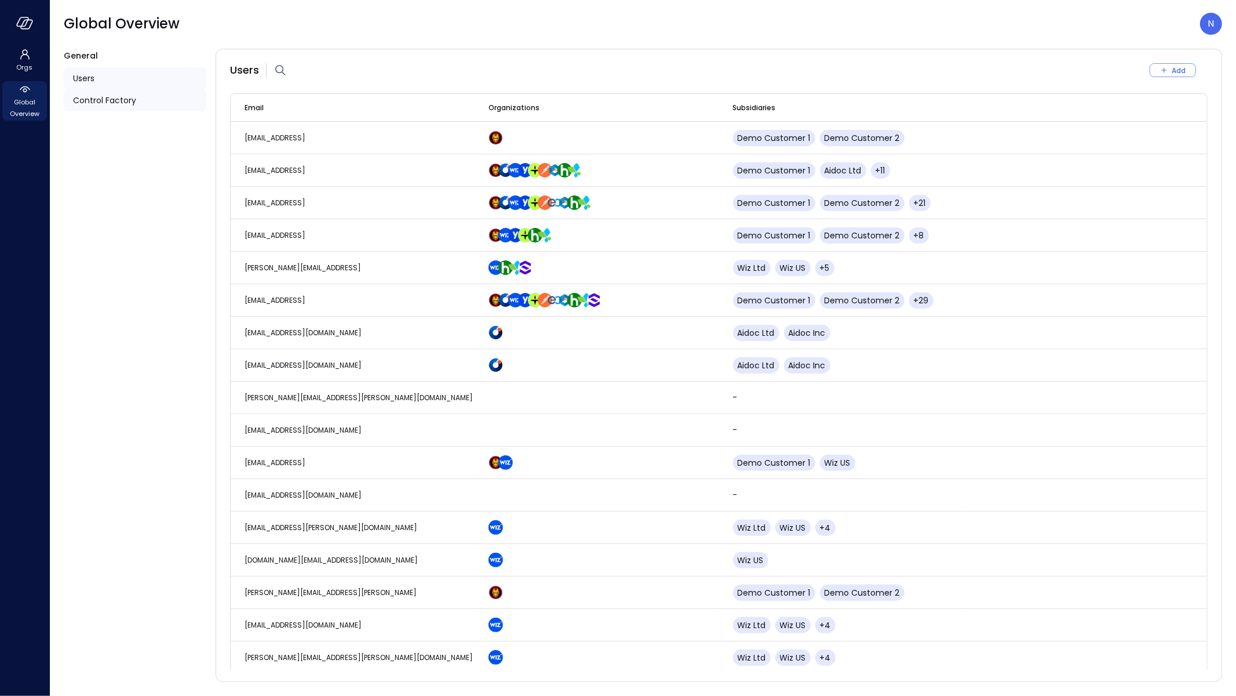
click at [118, 99] on span "Control Factory" at bounding box center [104, 100] width 63 height 13
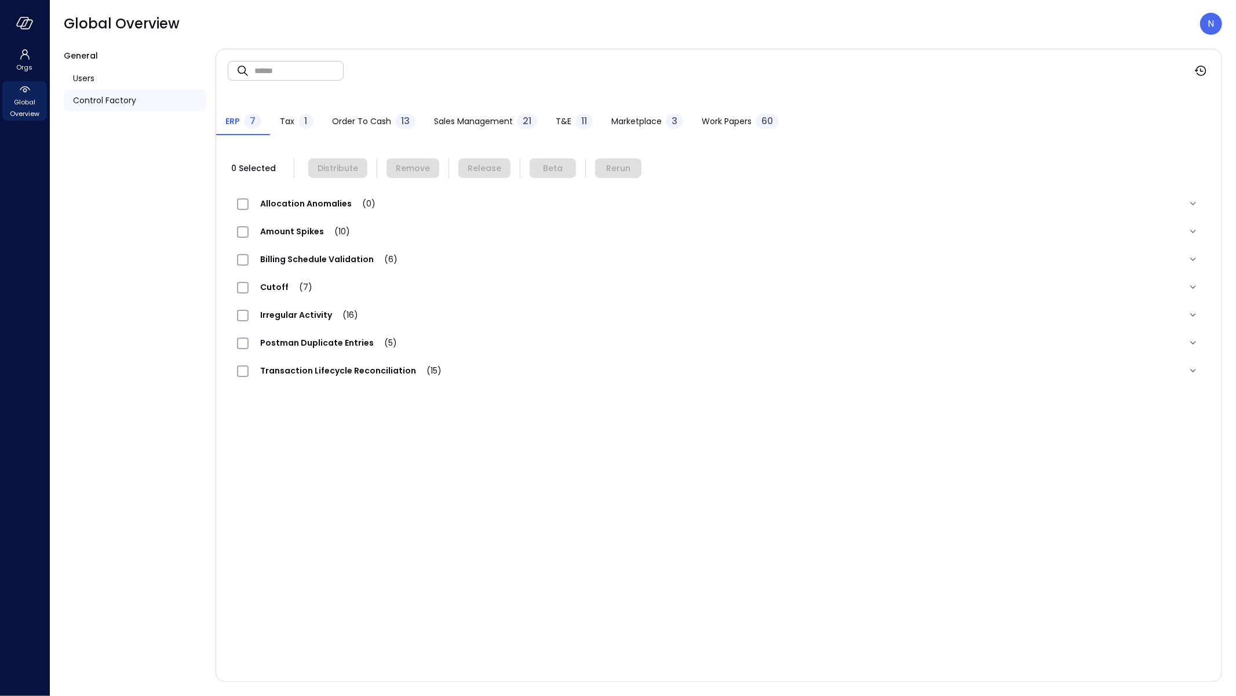
click at [560, 120] on span "T&E" at bounding box center [564, 121] width 16 height 13
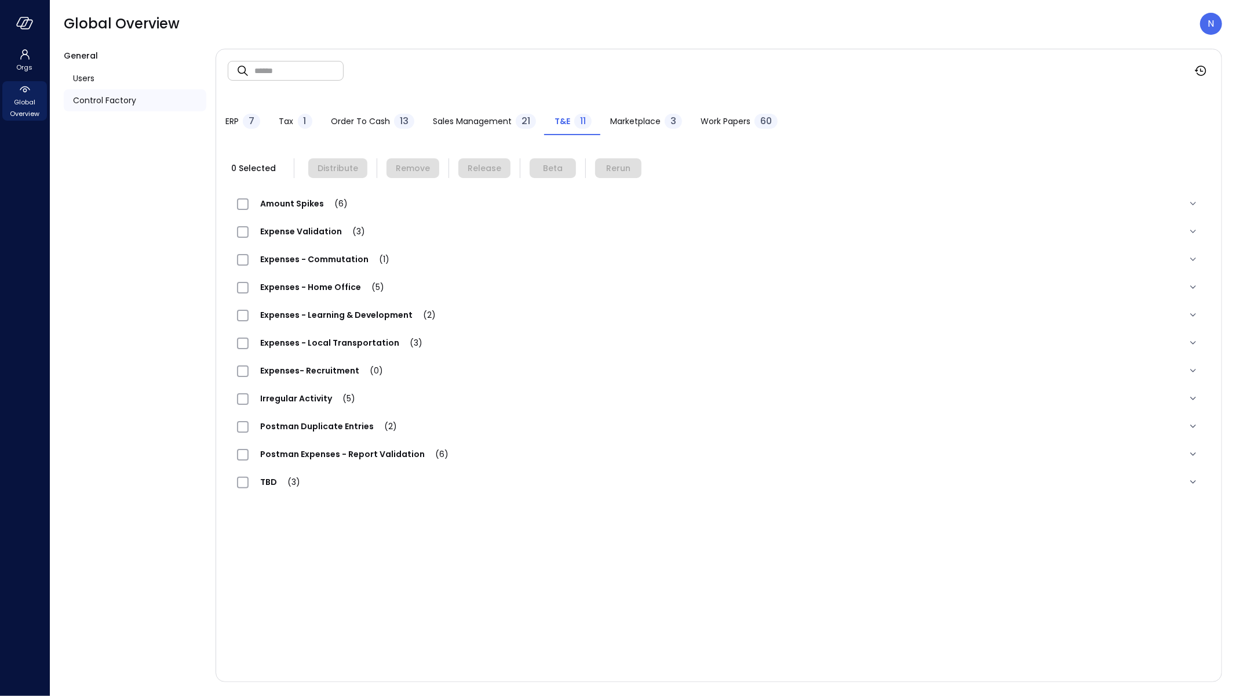
click at [376, 314] on span "Expenses - Learning & Development (2)" at bounding box center [348, 315] width 199 height 12
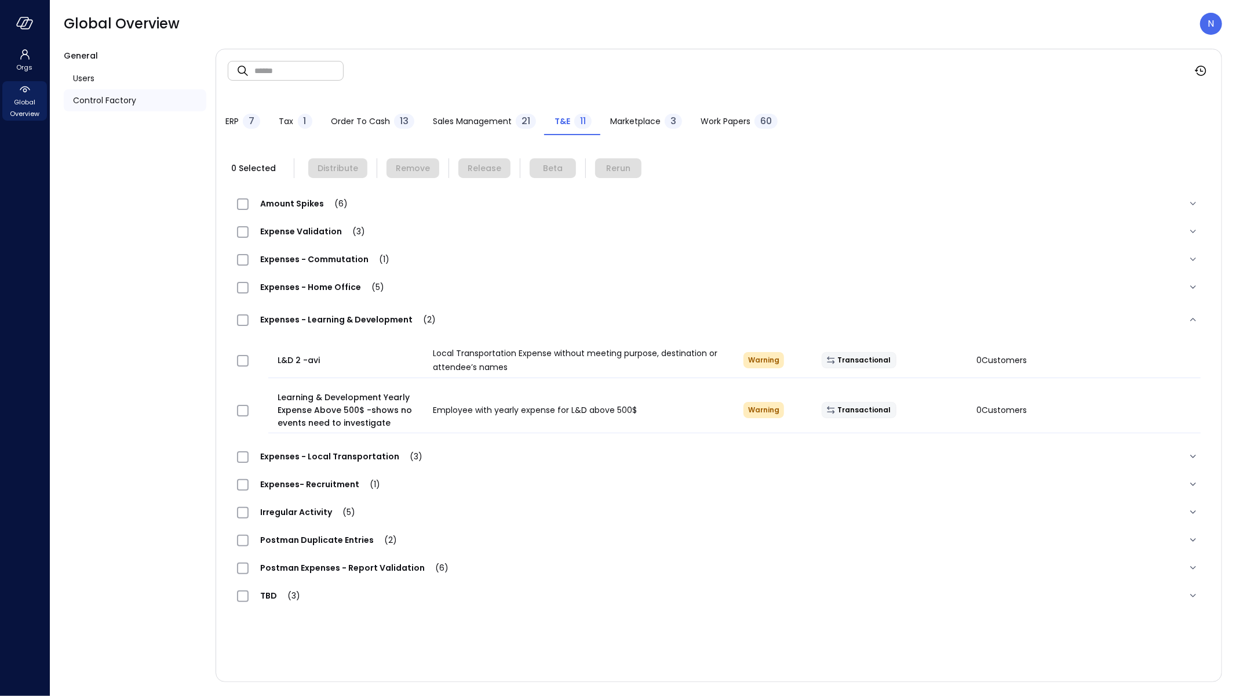
click at [337, 282] on span "Expenses - Home Office (5)" at bounding box center [322, 287] width 147 height 12
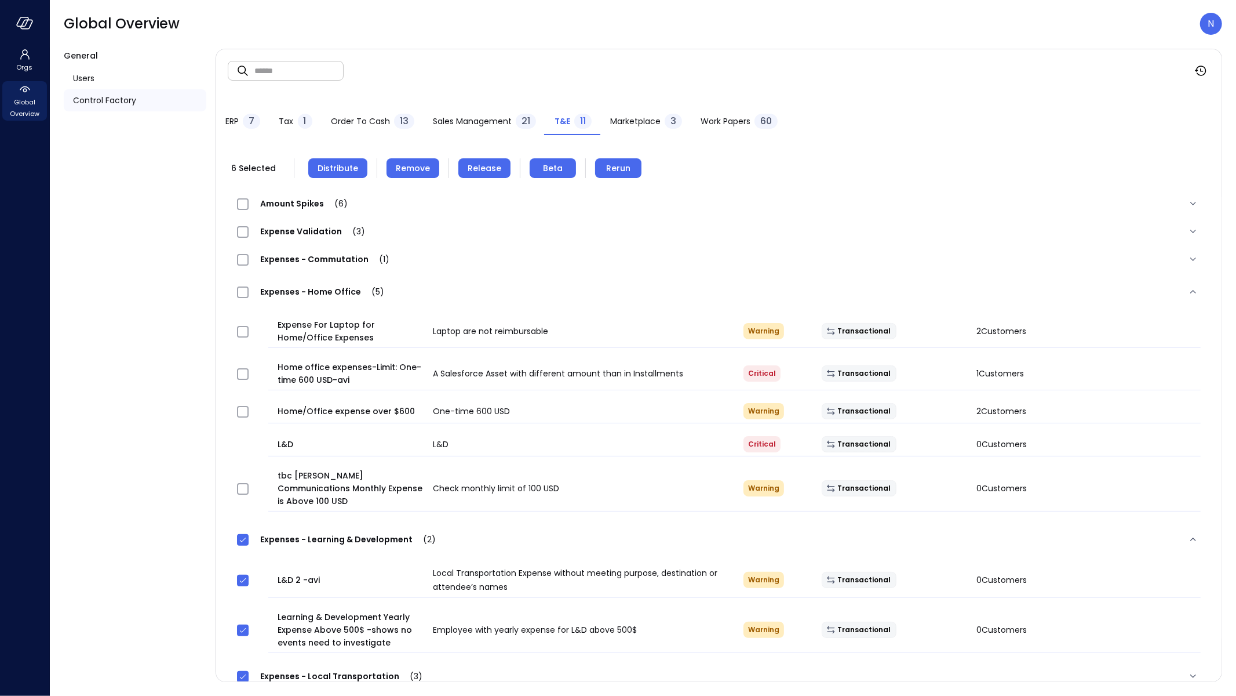
click at [326, 531] on div "Expenses - Learning & Development (2)" at bounding box center [719, 538] width 982 height 37
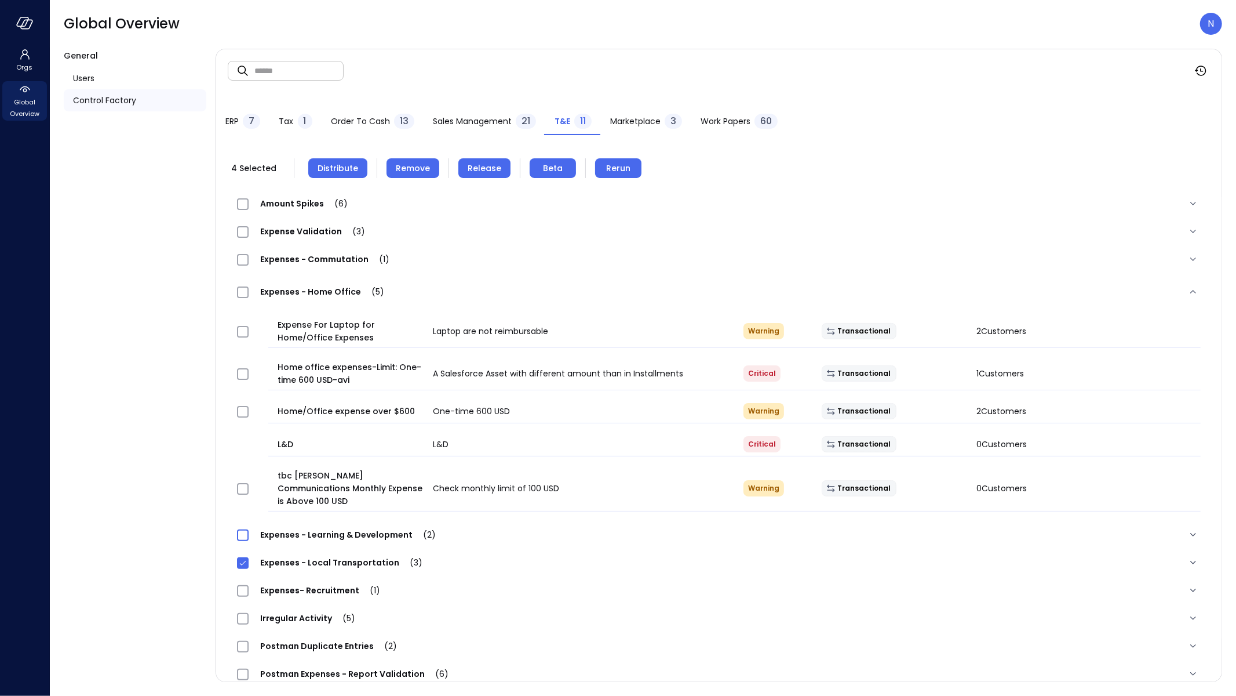
click at [244, 557] on icon at bounding box center [242, 563] width 9 height 12
click at [354, 168] on span "Distribute" at bounding box center [338, 168] width 41 height 13
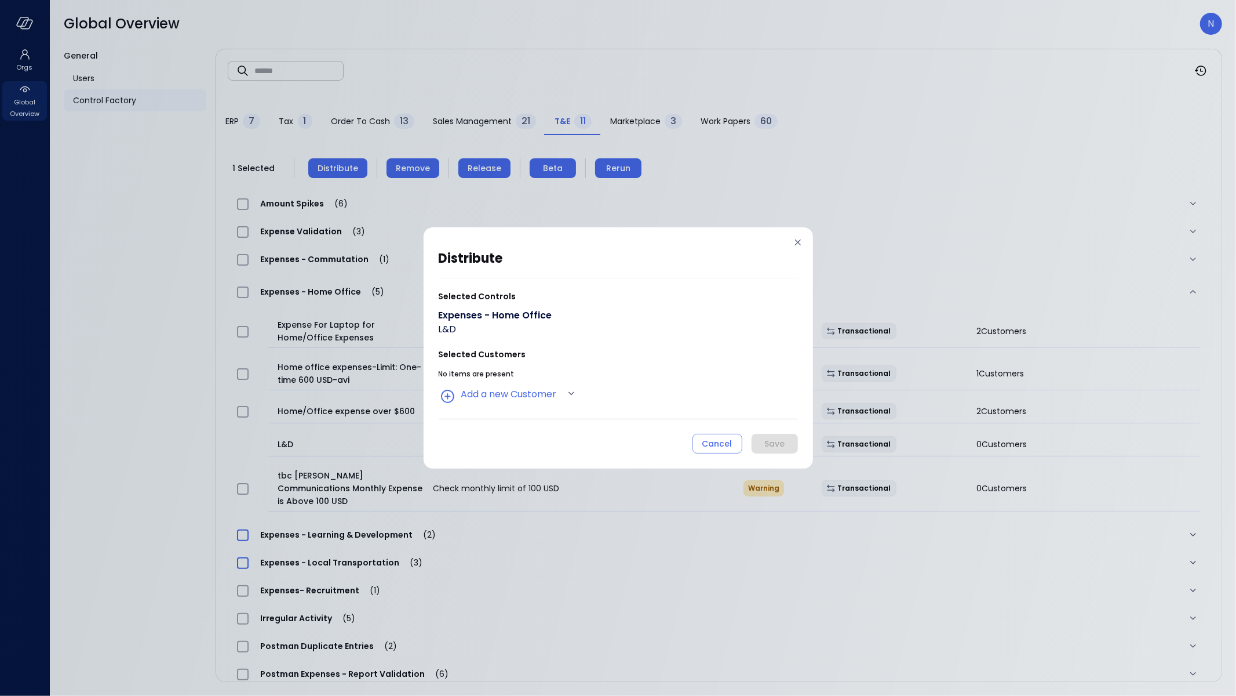
click at [803, 238] on icon at bounding box center [798, 242] width 12 height 12
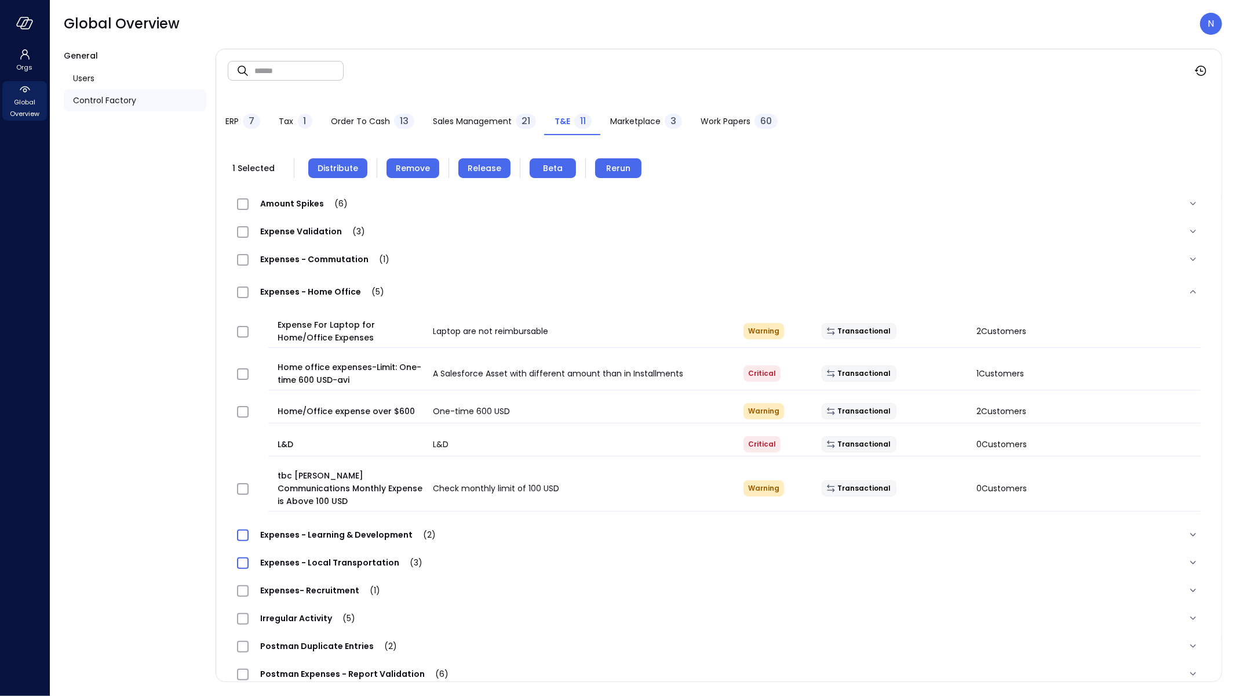
click at [411, 163] on span "Remove" at bounding box center [413, 168] width 34 height 13
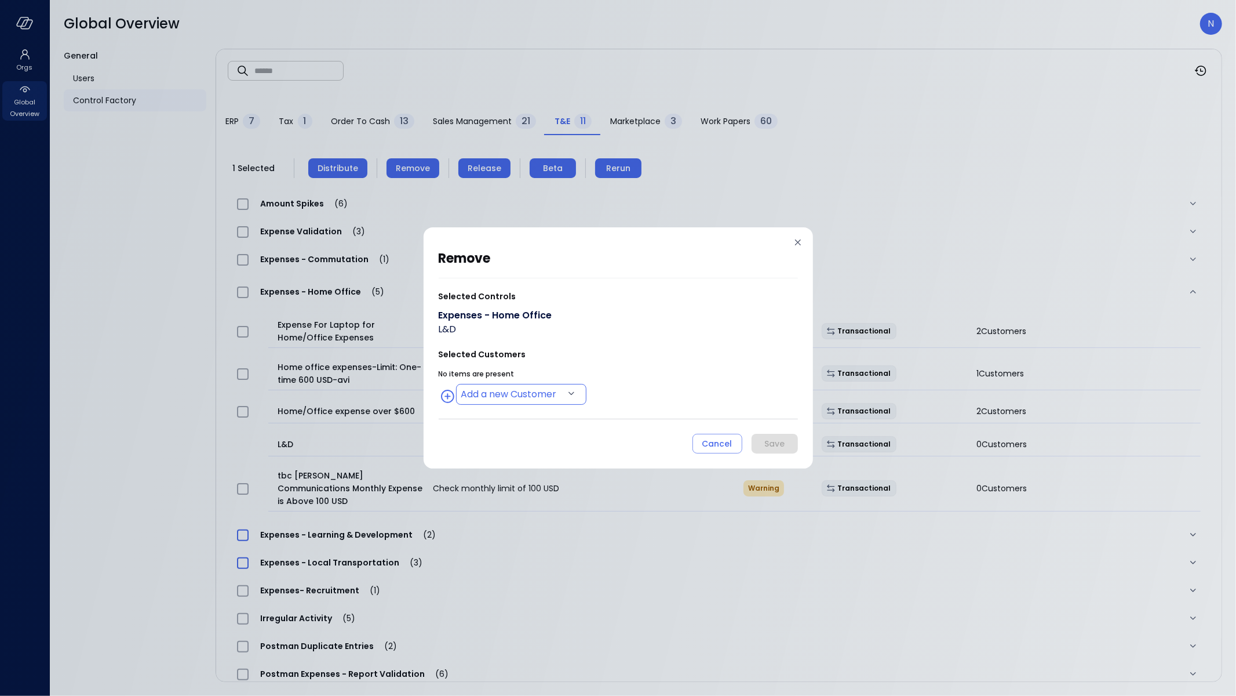
click at [505, 399] on body "Orgs Global Overview Global Overview N General Users Control Factory ​ ​ ERP 7 …" at bounding box center [618, 348] width 1236 height 696
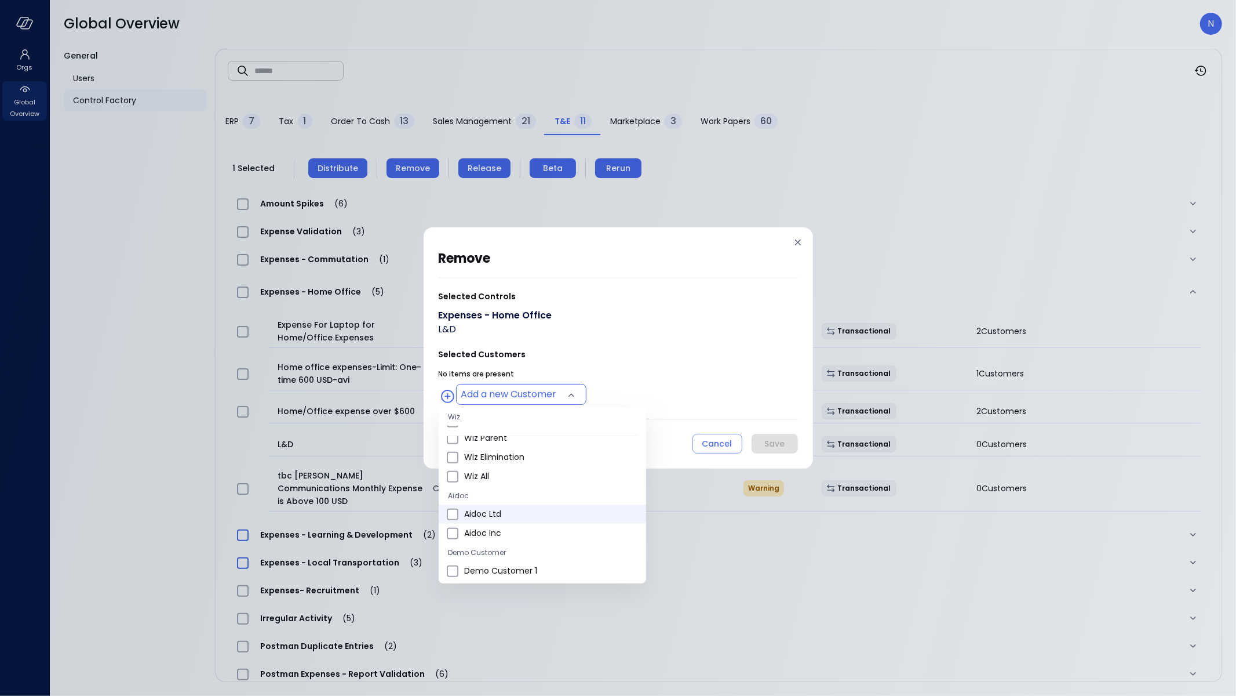
scroll to position [697, 0]
click at [800, 329] on div at bounding box center [618, 348] width 1236 height 696
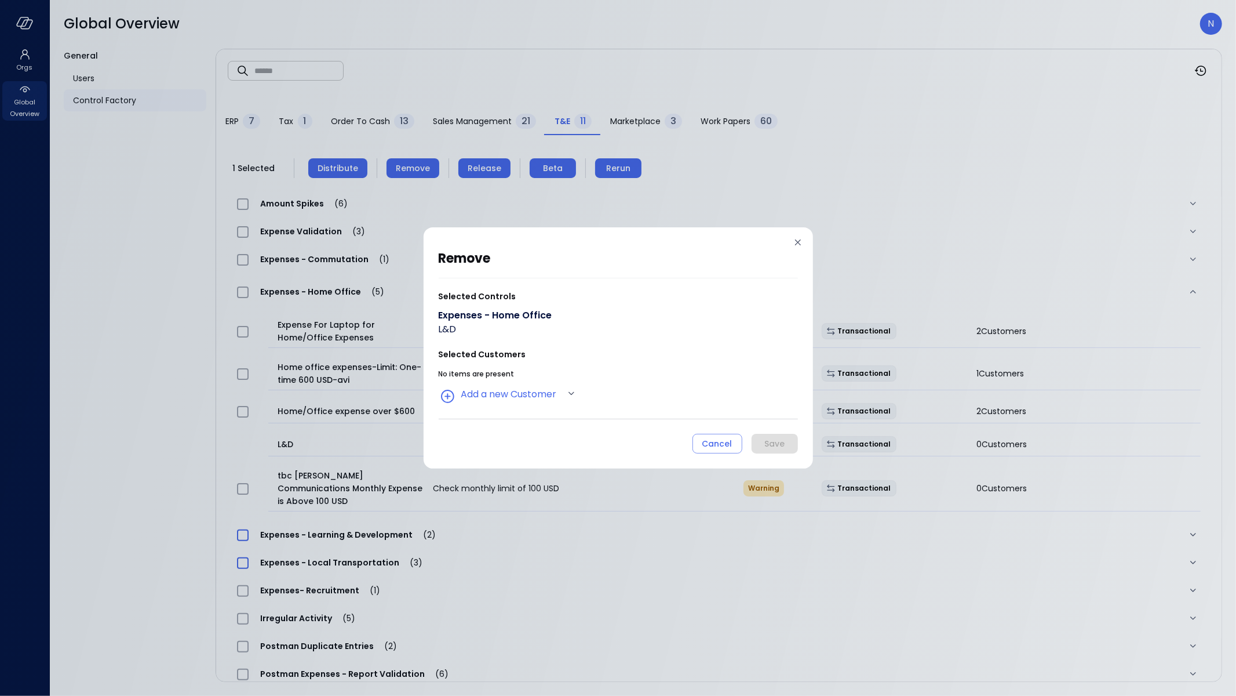
click at [795, 238] on icon at bounding box center [798, 242] width 12 height 12
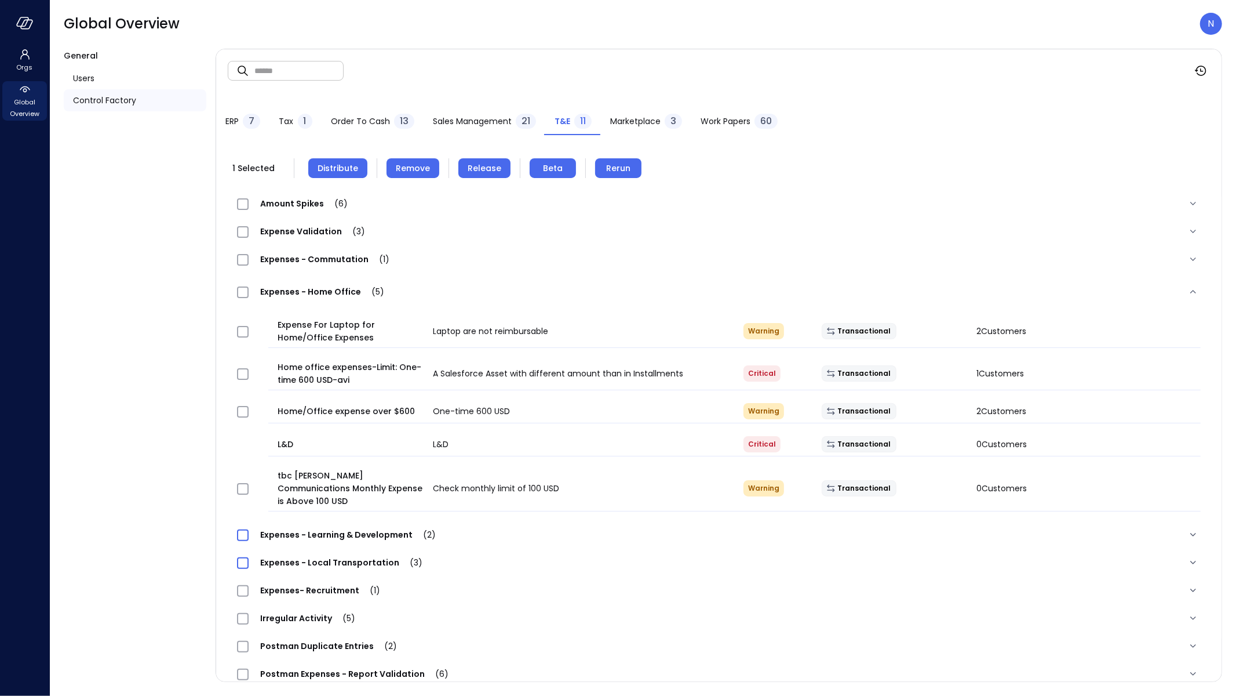
click at [372, 555] on div "Expenses - Local Transportation (3)" at bounding box center [335, 562] width 197 height 14
click at [363, 555] on div "Expenses - Local Transportation (3)" at bounding box center [719, 562] width 982 height 28
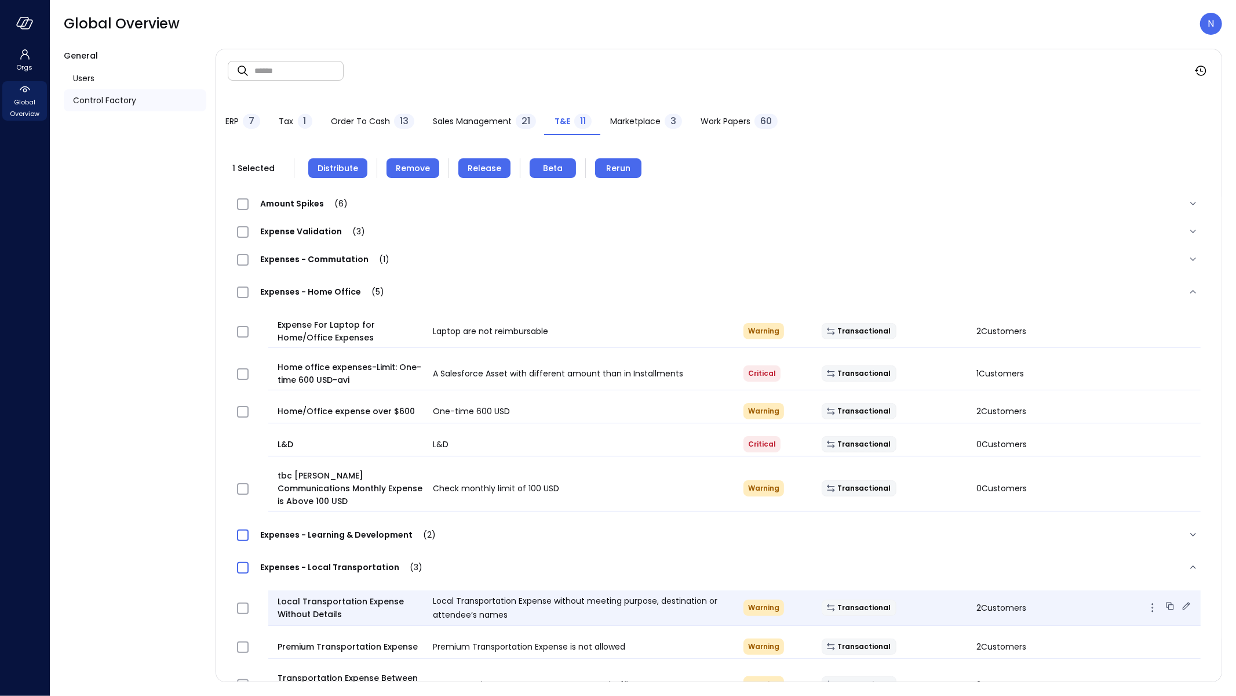
click at [1146, 600] on icon "button" at bounding box center [1153, 607] width 14 height 14
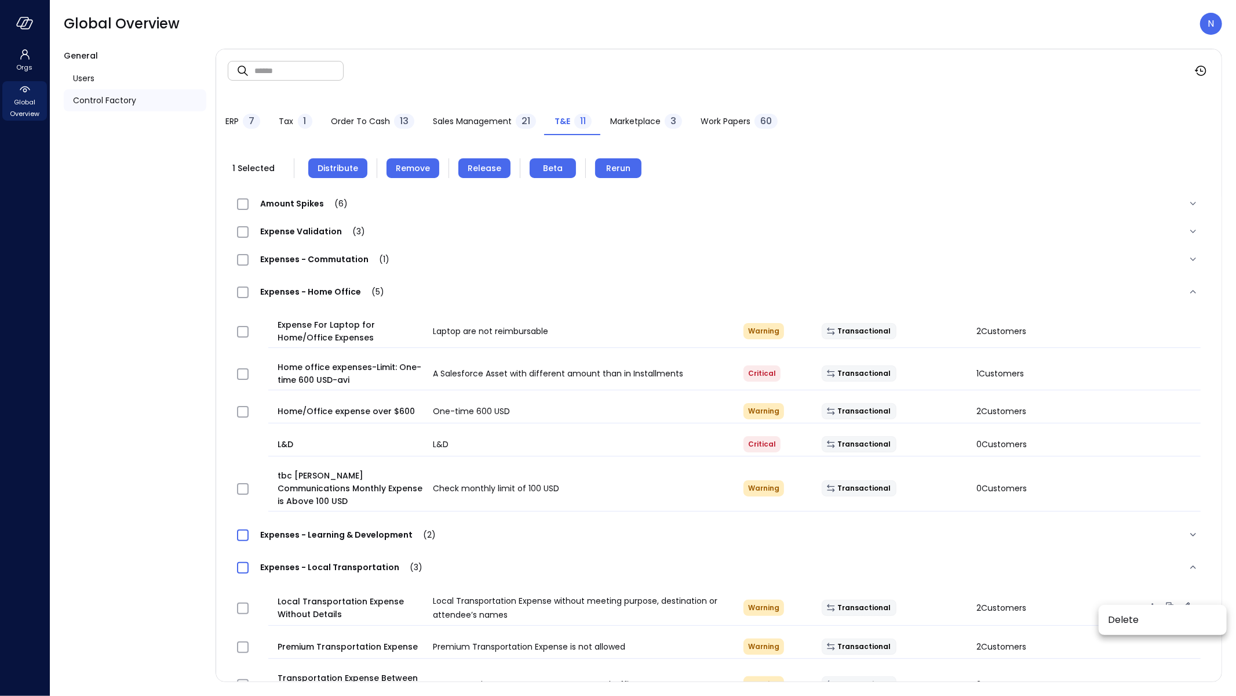
click at [564, 454] on div at bounding box center [618, 348] width 1236 height 696
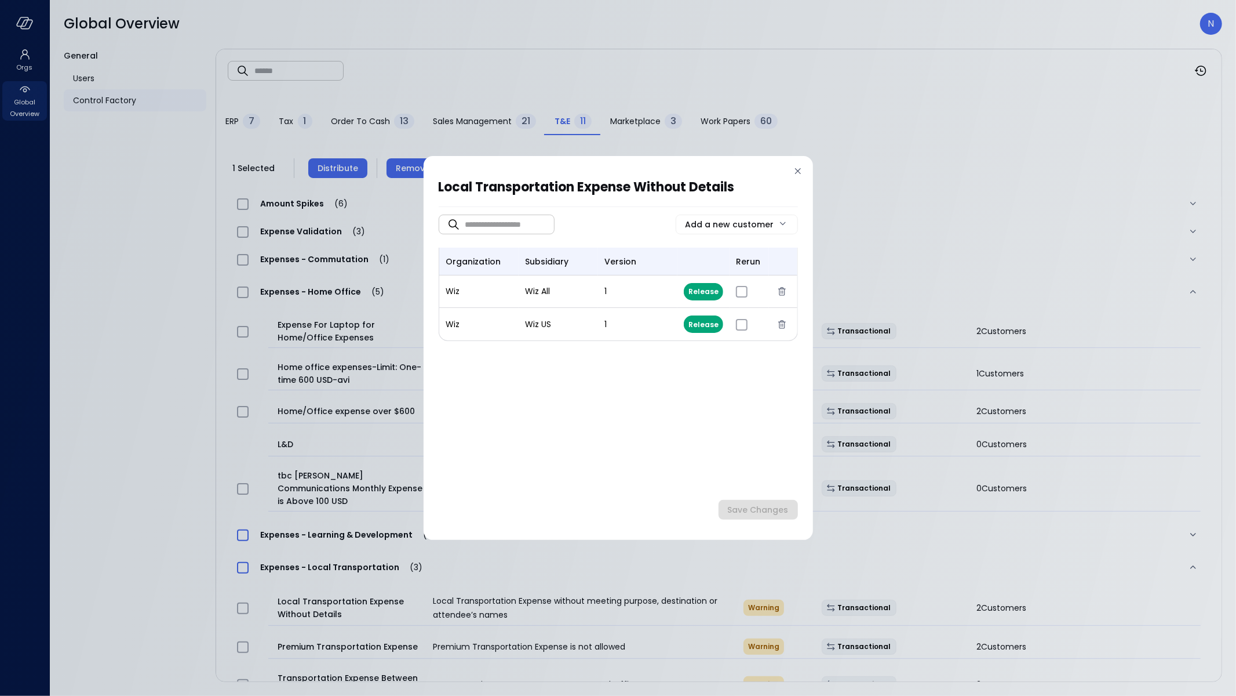
click at [788, 173] on div at bounding box center [618, 174] width 359 height 6
click at [796, 173] on icon at bounding box center [798, 171] width 12 height 12
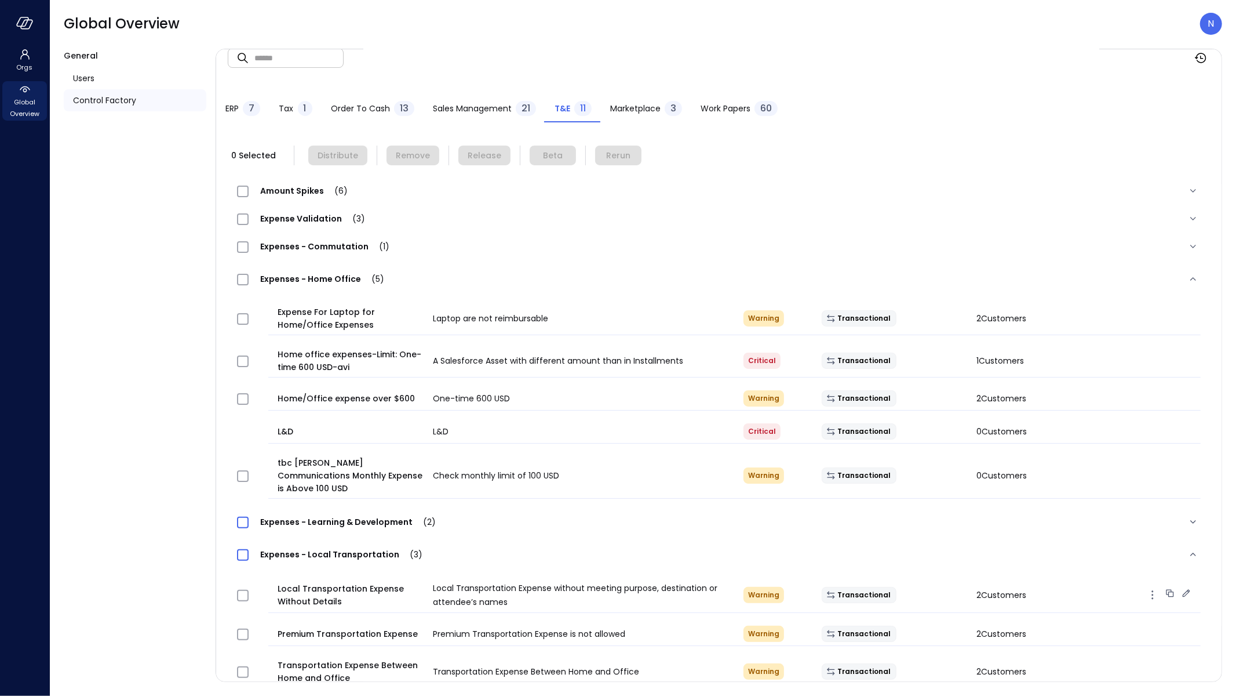
scroll to position [24, 0]
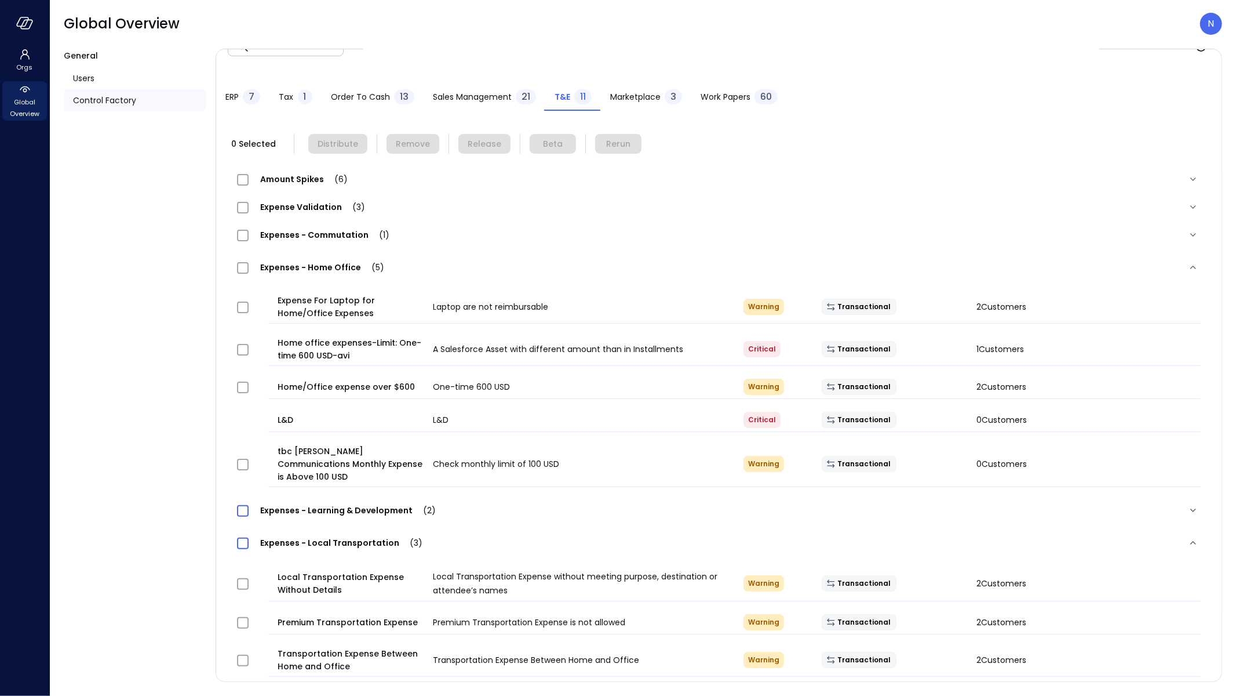
click at [329, 230] on span "Expenses - Commutation (1)" at bounding box center [325, 235] width 152 height 12
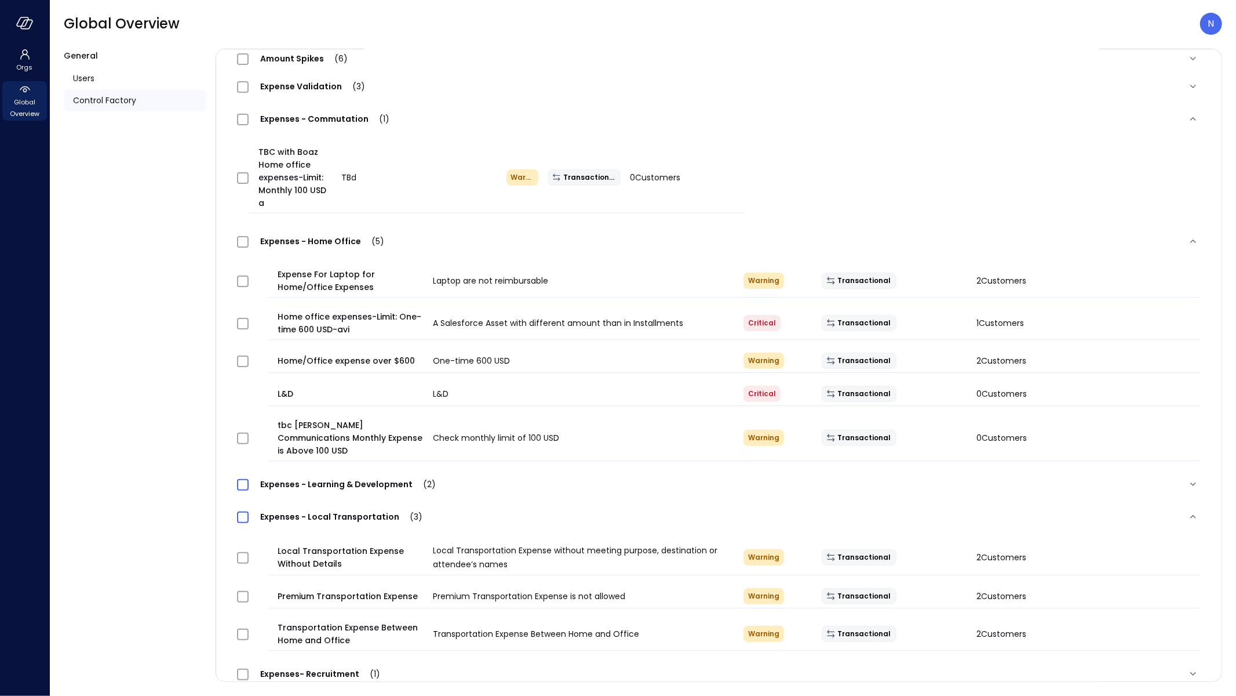
scroll to position [180, 0]
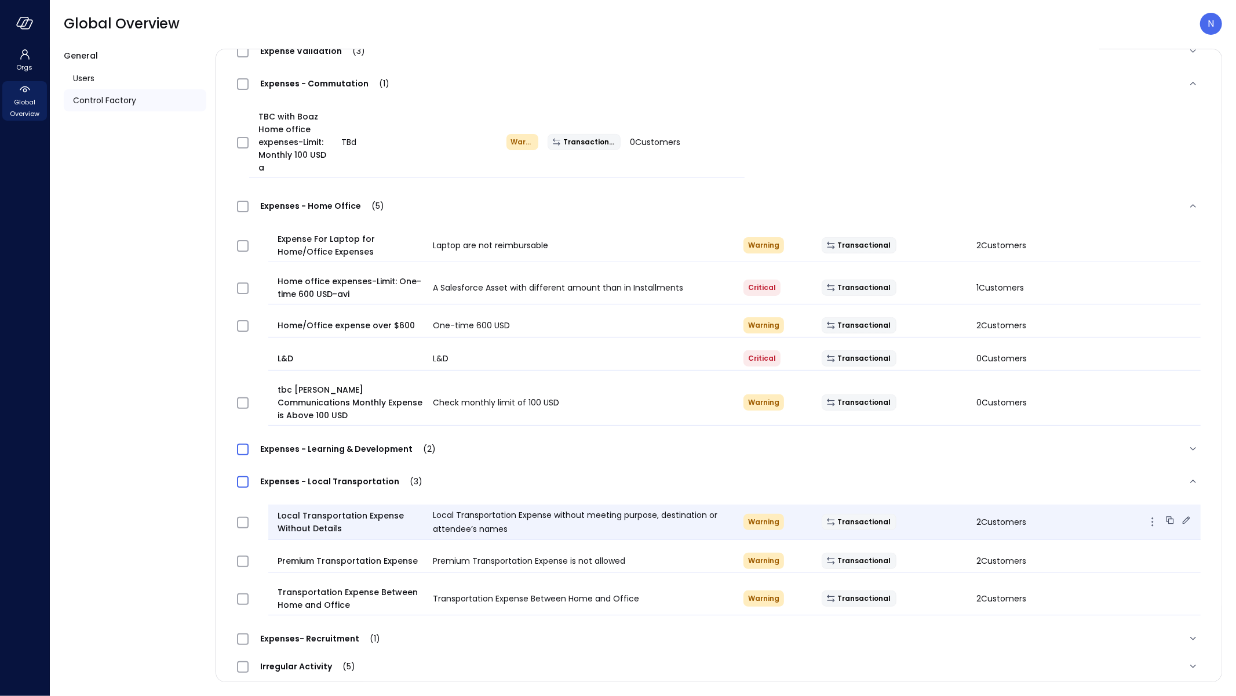
click at [1181, 514] on icon at bounding box center [1187, 520] width 12 height 12
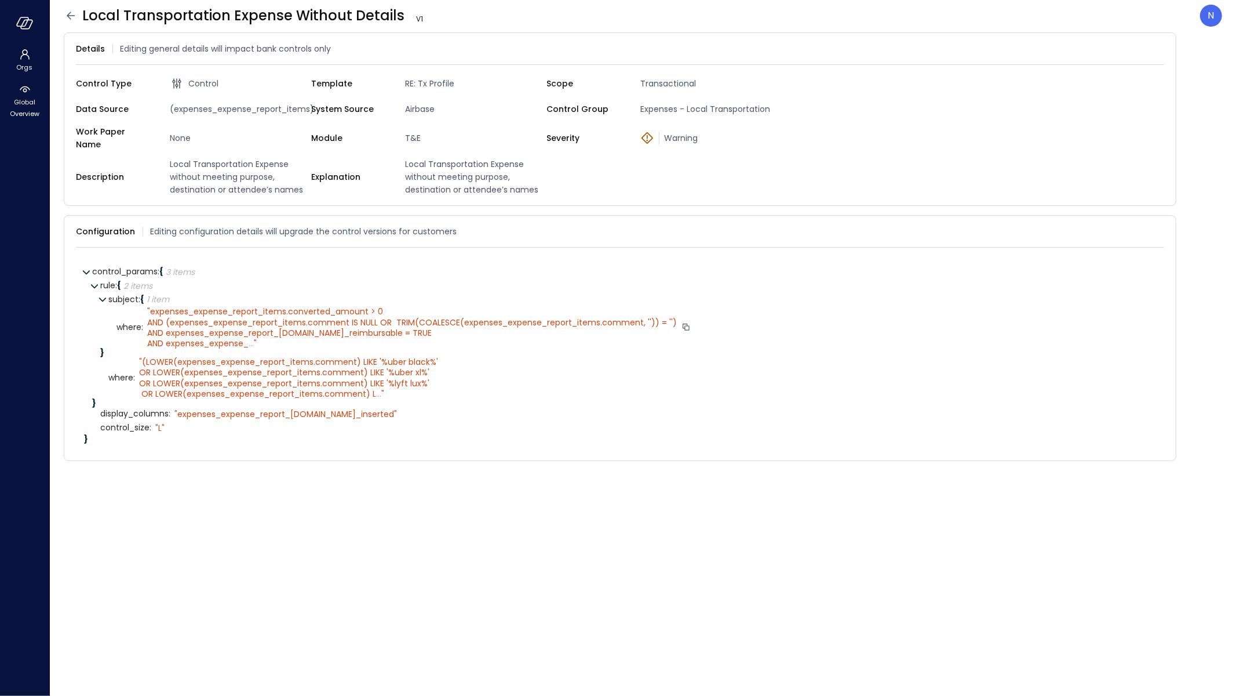
click at [253, 337] on span "..." at bounding box center [251, 343] width 5 height 12
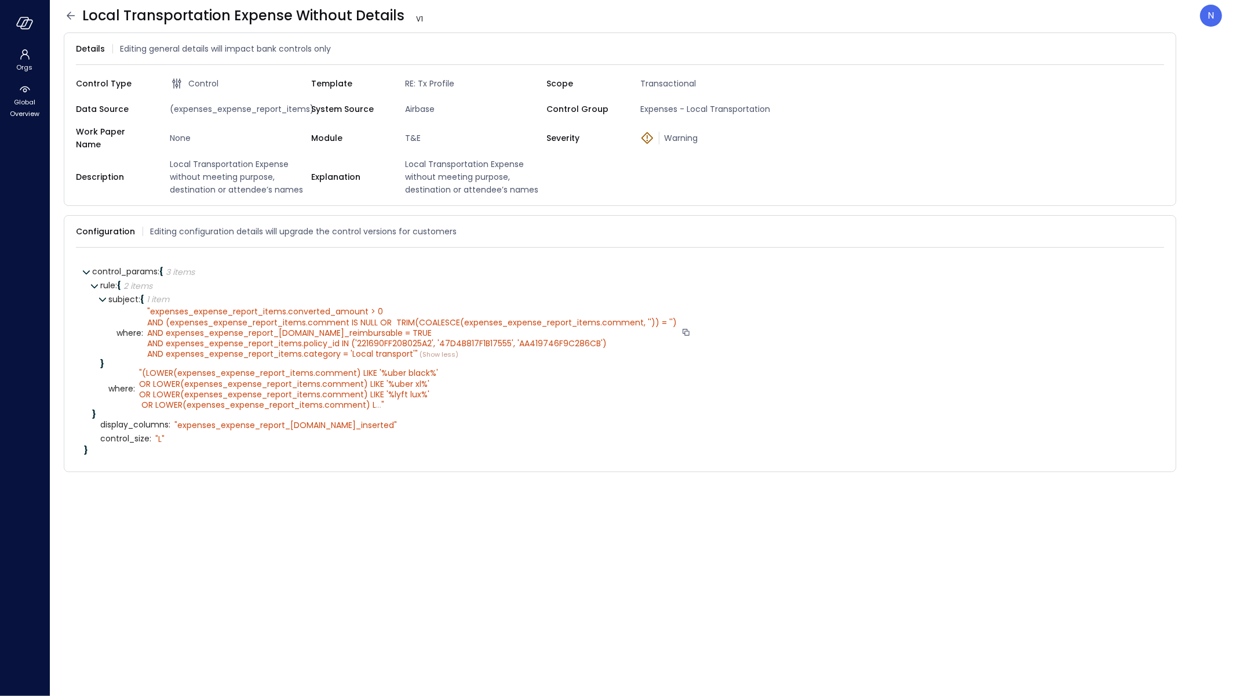
click at [415, 344] on span "expenses_expense_report_items.converted_amount > 0 AND (expenses_expense_report…" at bounding box center [412, 332] width 530 height 54
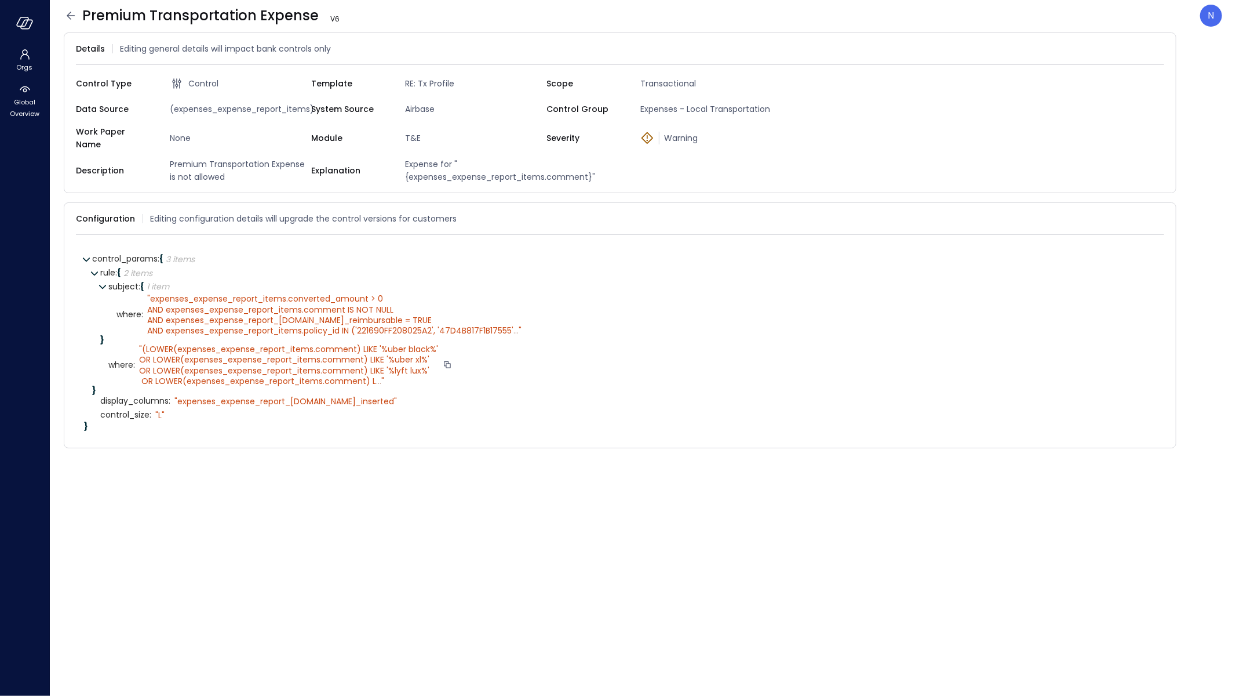
click at [377, 375] on span "..." at bounding box center [378, 381] width 5 height 12
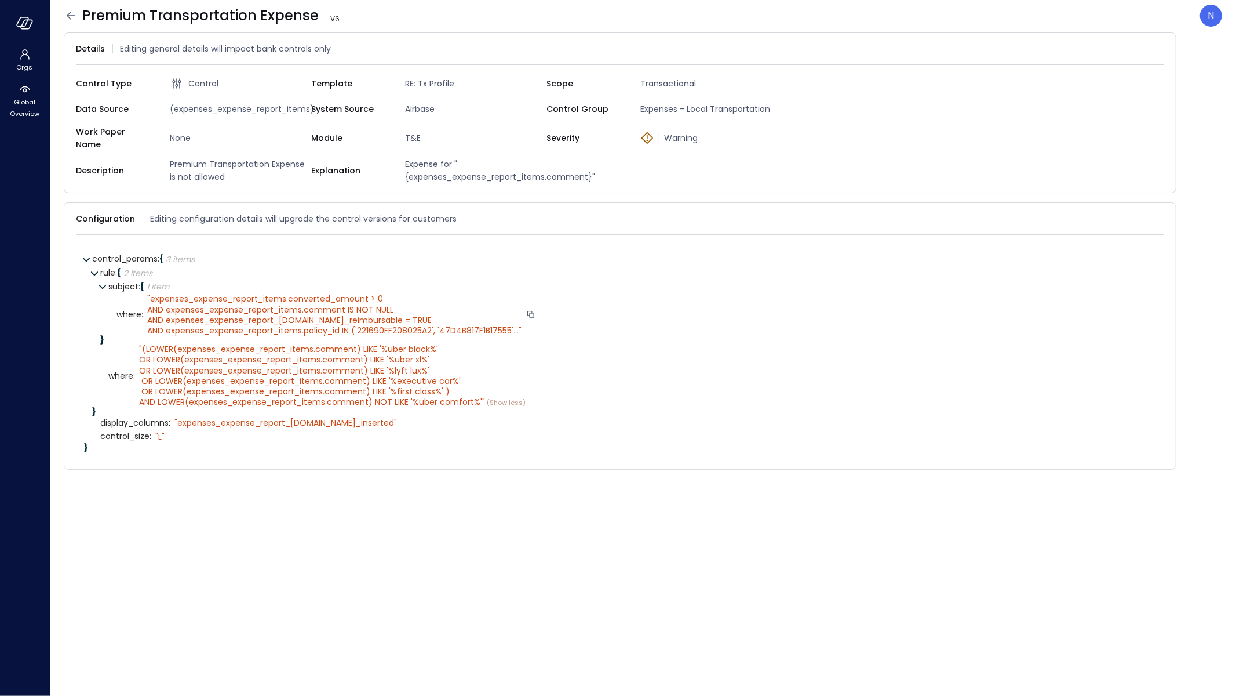
click at [516, 325] on span "..." at bounding box center [516, 331] width 5 height 12
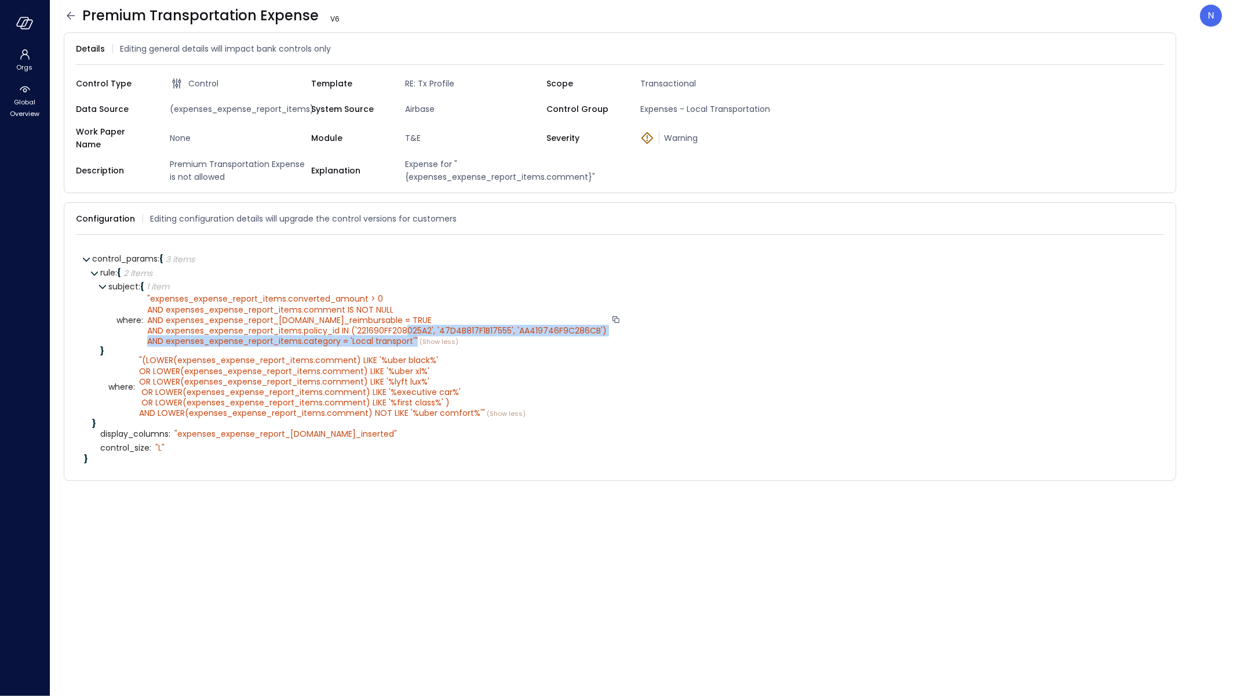
drag, startPoint x: 417, startPoint y: 332, endPoint x: 433, endPoint y: 323, distance: 17.6
click at [433, 323] on div "" expenses_expense_report_items.converted_amount > 0 AND expenses_expense_repor…" at bounding box center [377, 319] width 460 height 53
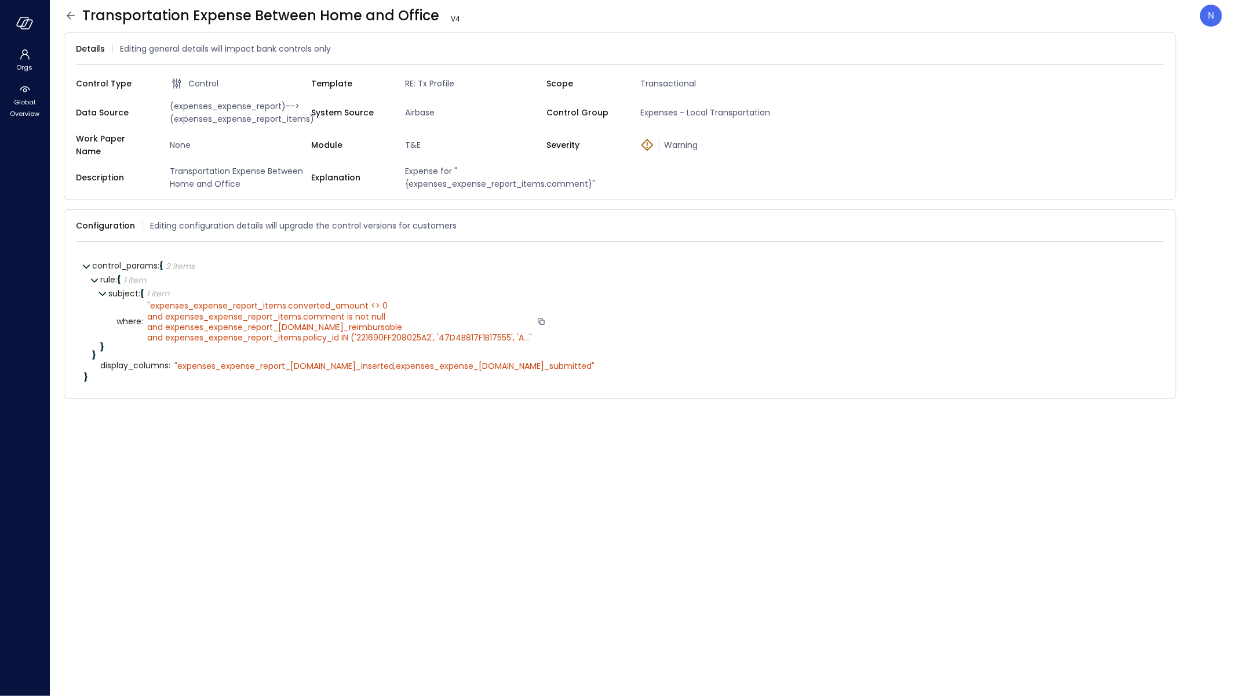
click at [533, 326] on div "" expenses_expense_report_items.converted_amount <> 0 and expenses_expense_repo…" at bounding box center [344, 321] width 403 height 42
click at [525, 332] on span "..." at bounding box center [526, 338] width 5 height 12
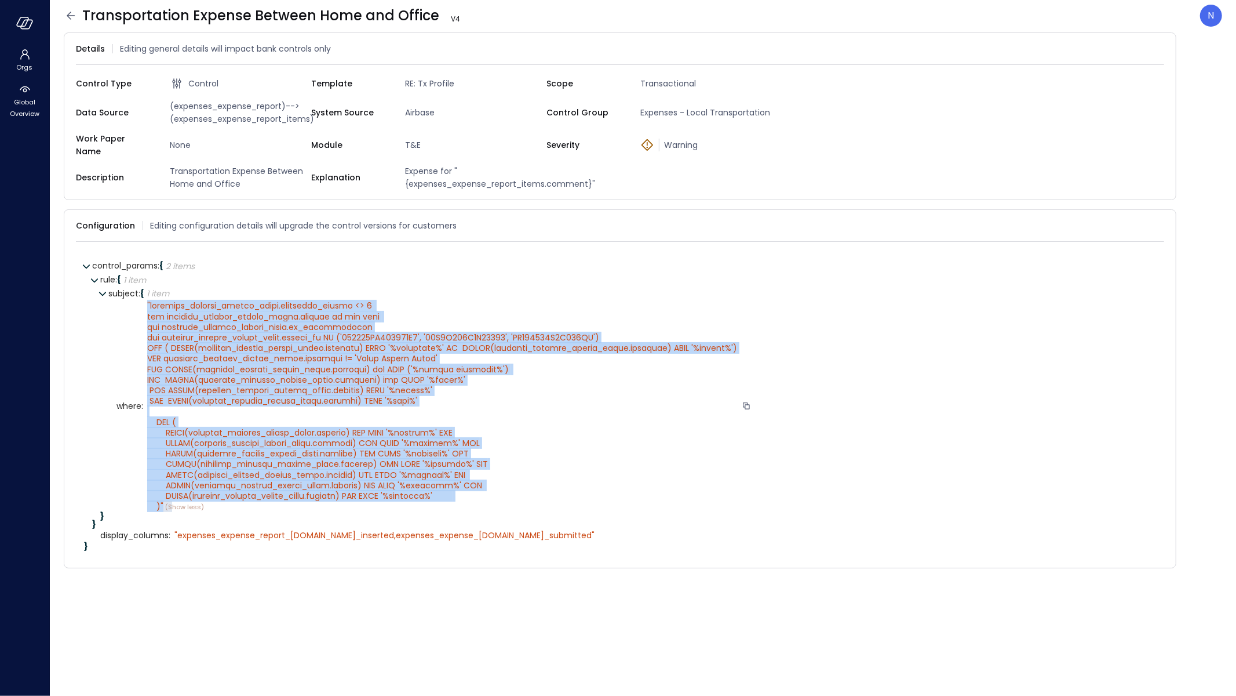
drag, startPoint x: 172, startPoint y: 502, endPoint x: 144, endPoint y: 294, distance: 209.4
click at [144, 300] on div "" " (Show less)" at bounding box center [447, 406] width 609 height 212
copy div "" expenses_expense_report_items.converted_amount <> 0 and expenses_expense_repo…"
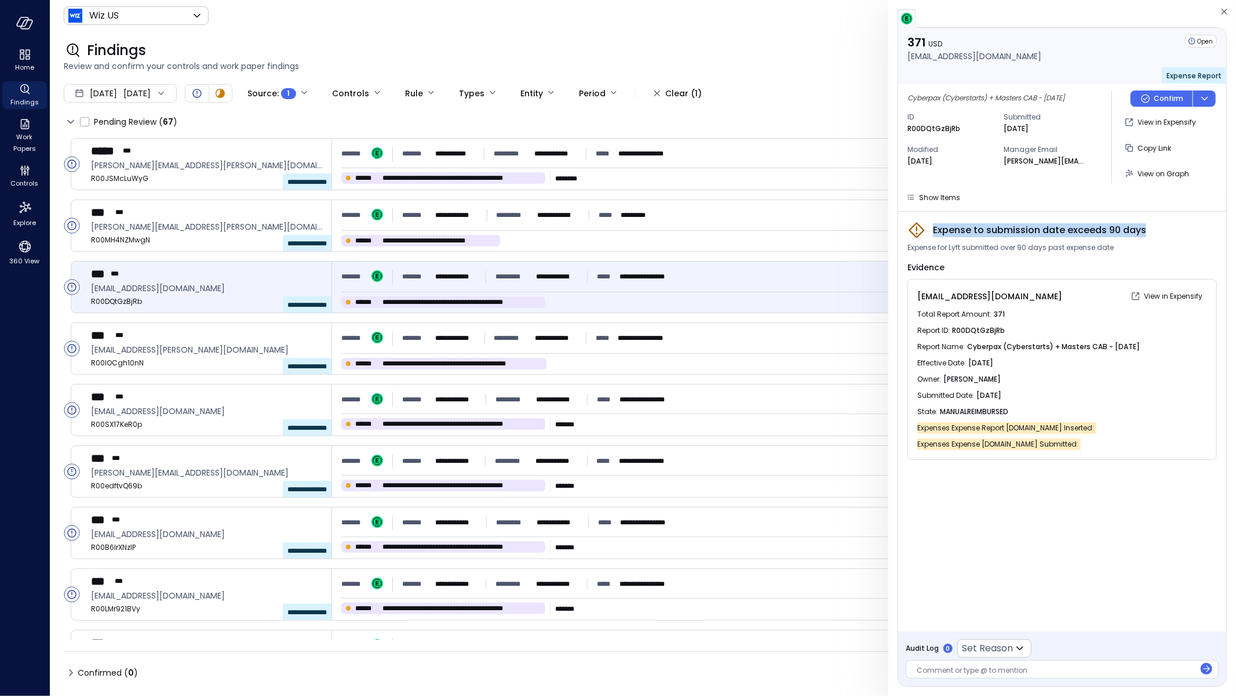
scroll to position [21, 0]
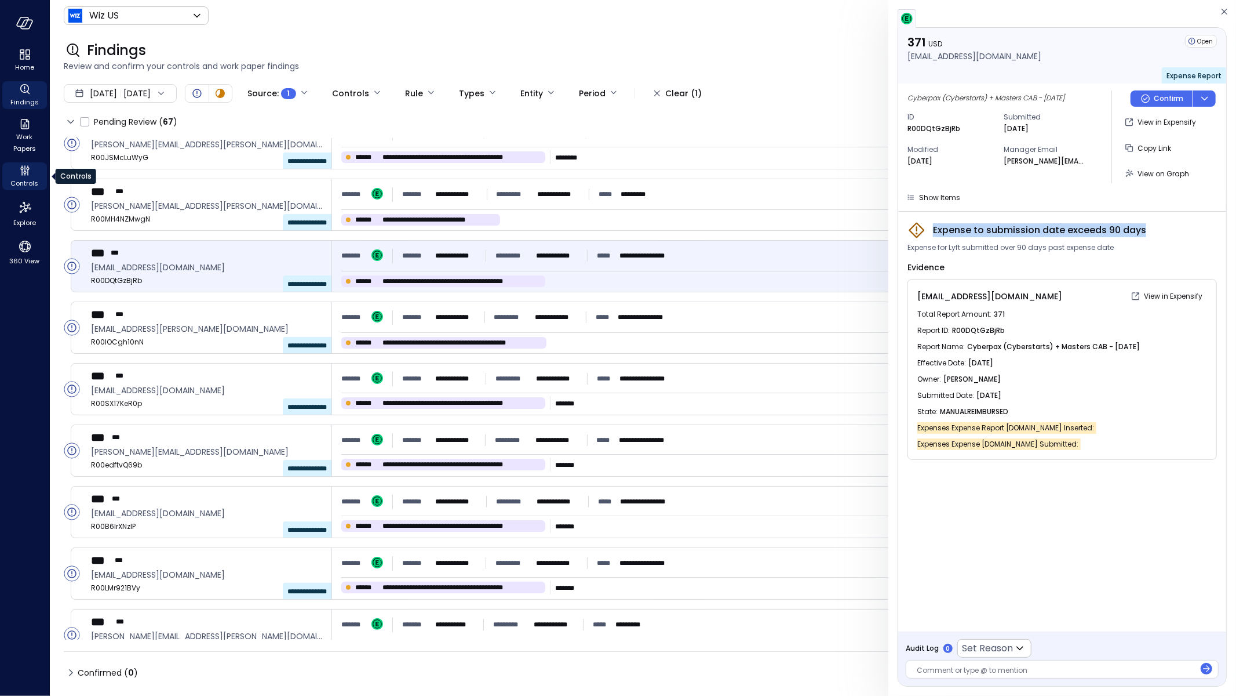
click at [22, 172] on icon "Controls" at bounding box center [21, 172] width 1 height 6
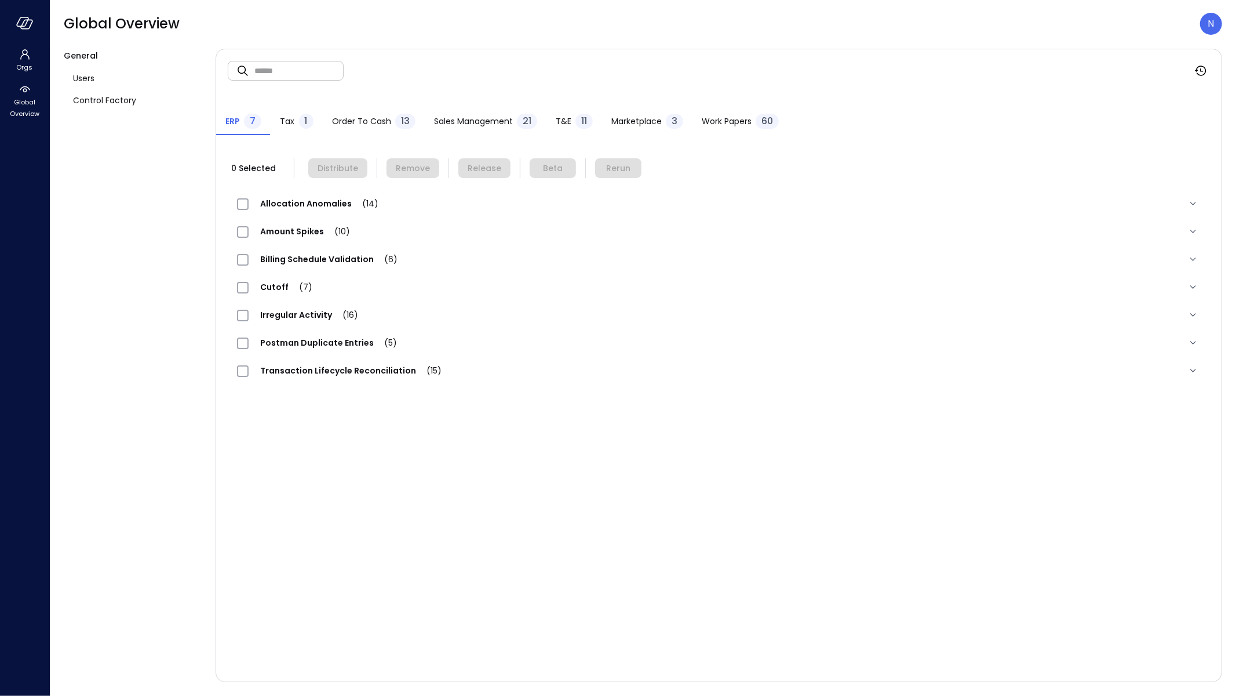
click at [570, 115] on div "T&E 11" at bounding box center [574, 122] width 37 height 17
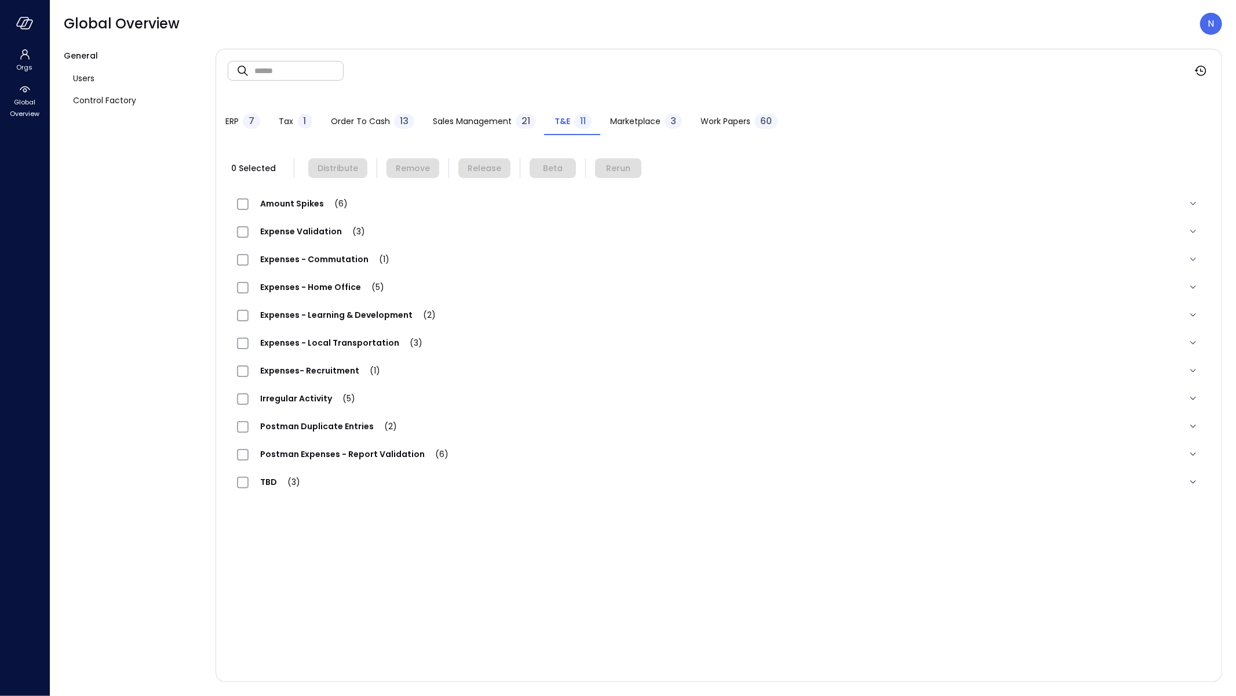
click at [391, 344] on span "Expenses - Local Transportation (3)" at bounding box center [341, 343] width 185 height 12
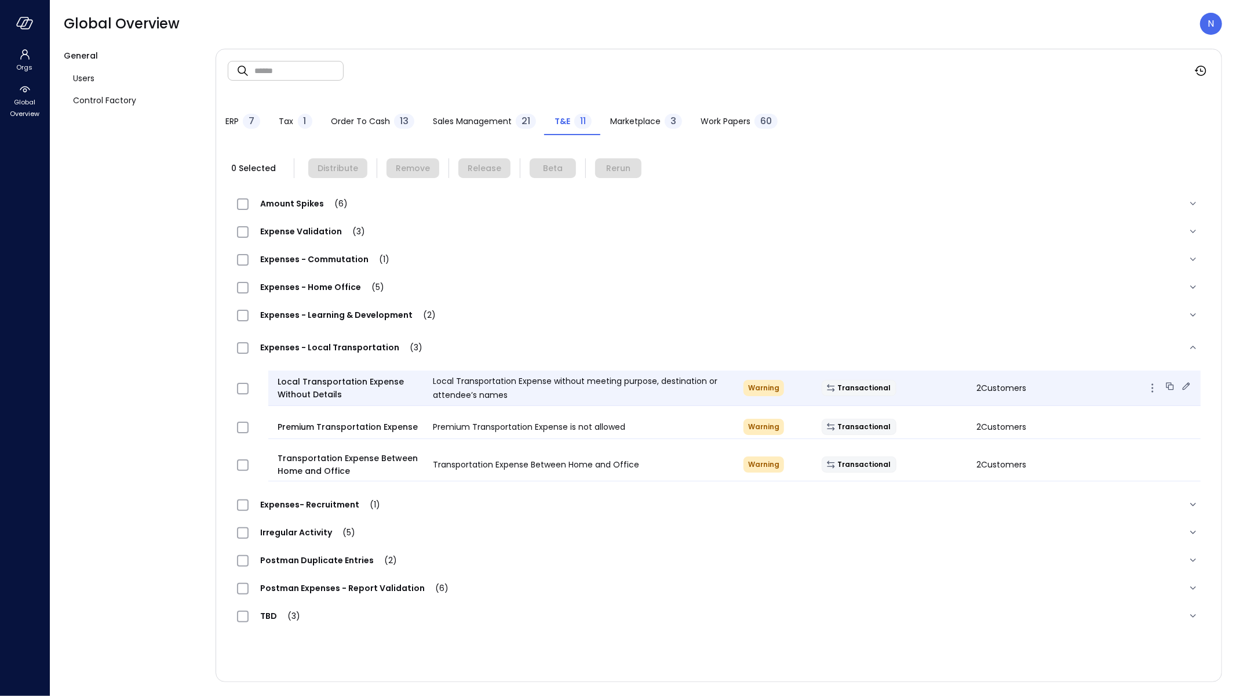
click at [1185, 382] on icon at bounding box center [1187, 386] width 12 height 12
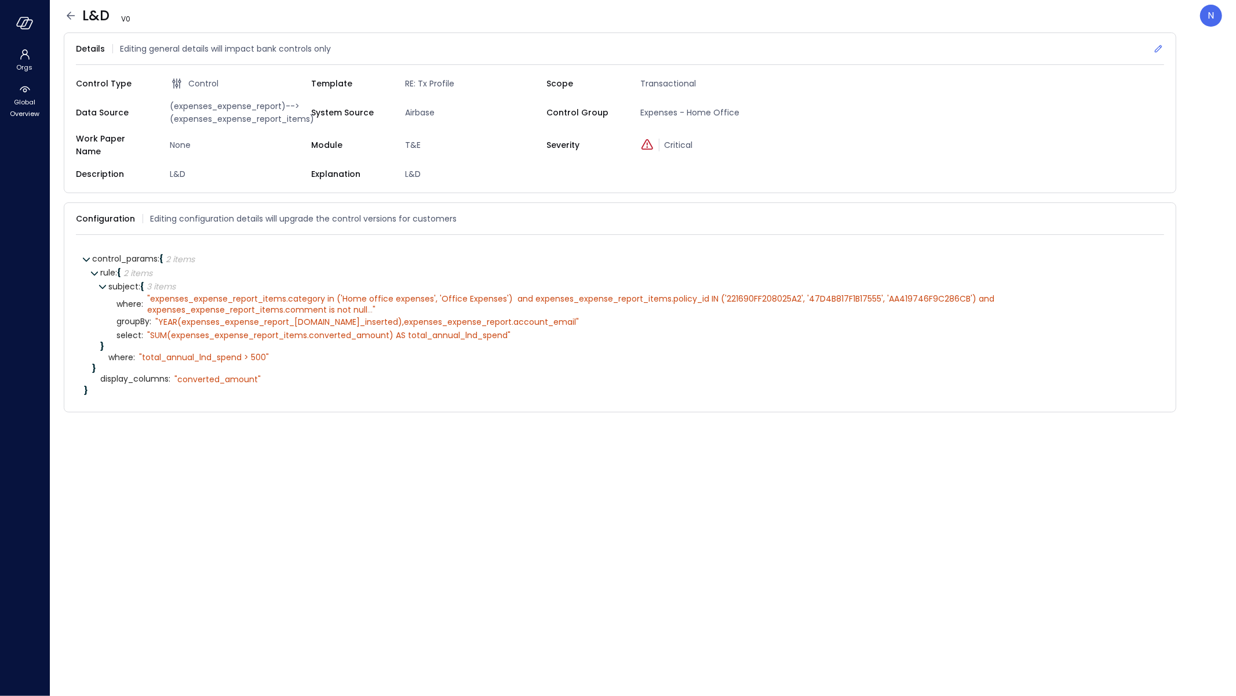
click at [1157, 50] on icon at bounding box center [1159, 49] width 12 height 12
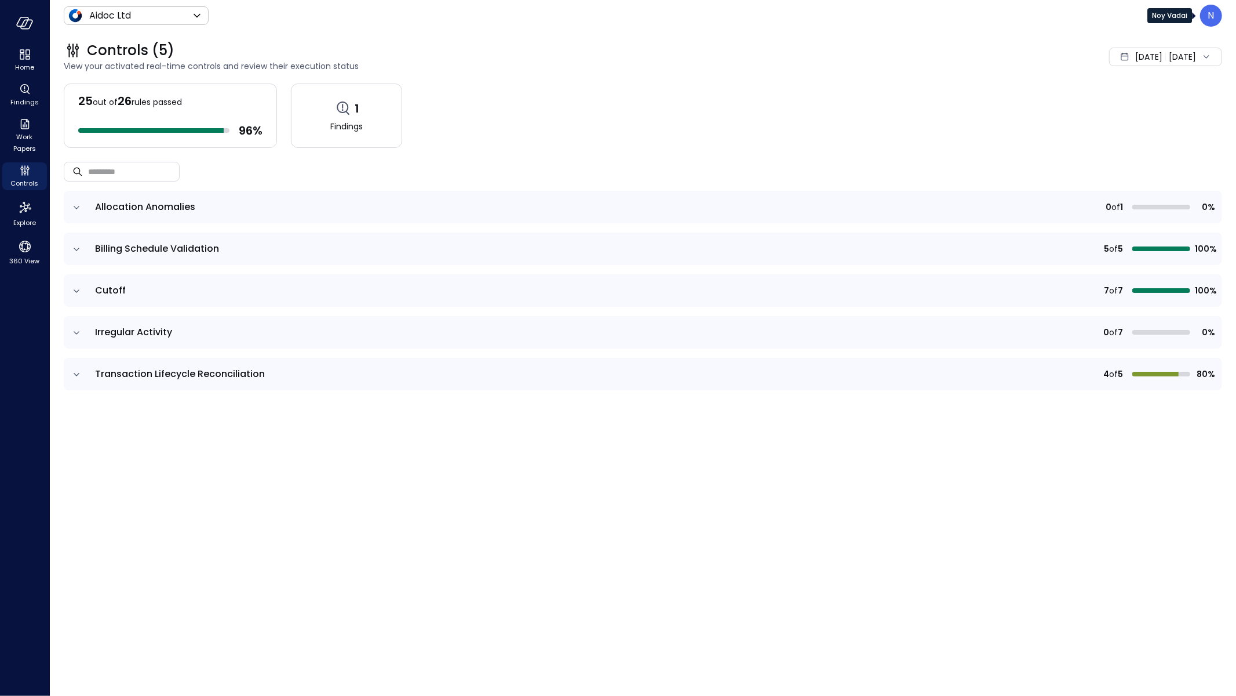
click at [1218, 19] on div "N" at bounding box center [1211, 16] width 22 height 22
click at [1155, 134] on li "Builder" at bounding box center [1163, 140] width 114 height 23
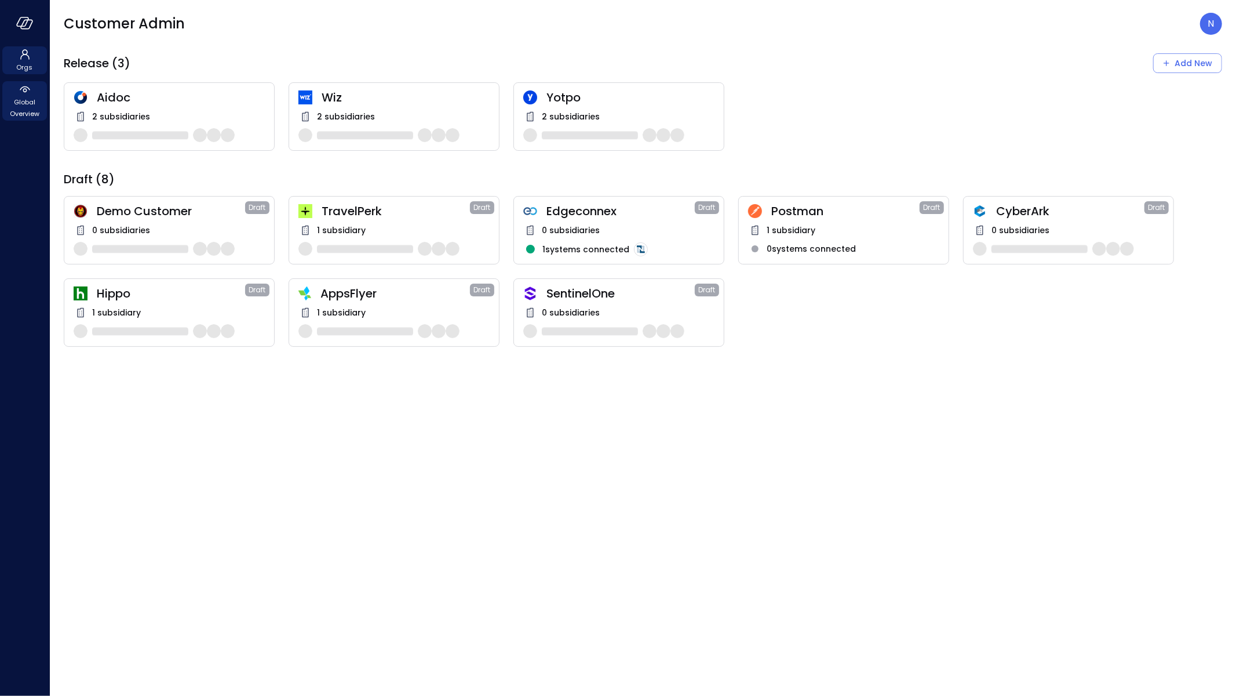
click at [26, 111] on span "Global Overview" at bounding box center [24, 107] width 35 height 23
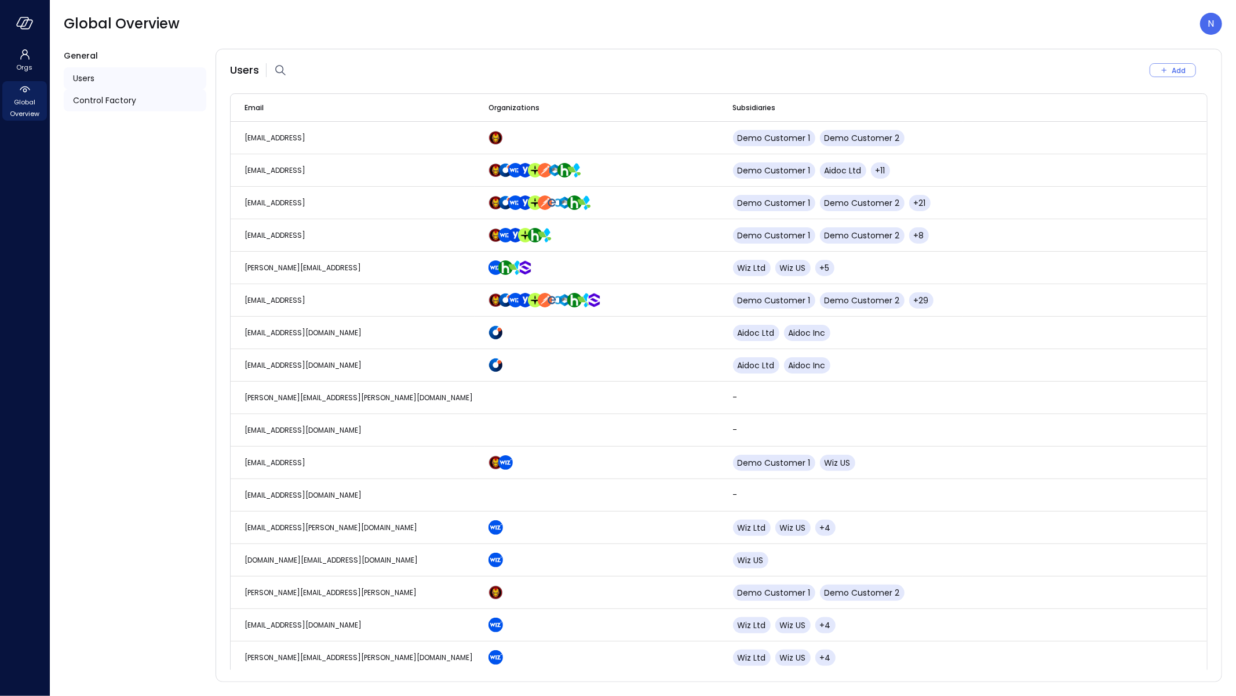
click at [125, 101] on span "Control Factory" at bounding box center [104, 100] width 63 height 13
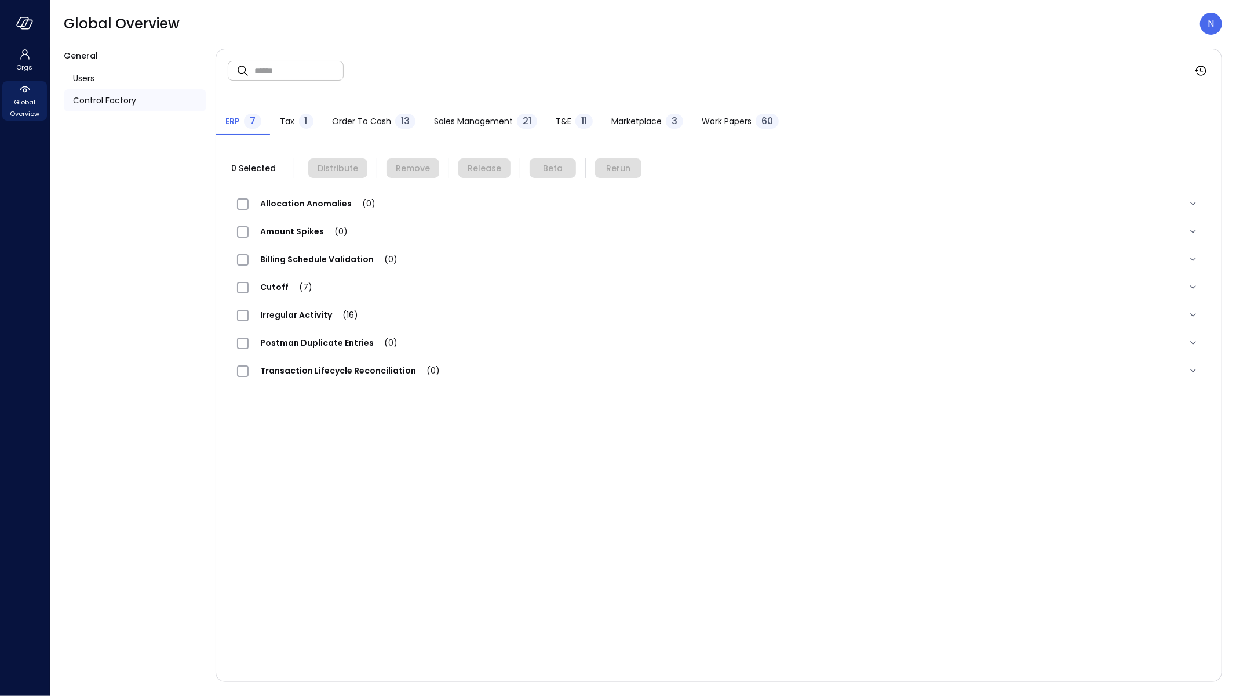
click at [490, 125] on span "Sales Management" at bounding box center [473, 121] width 79 height 13
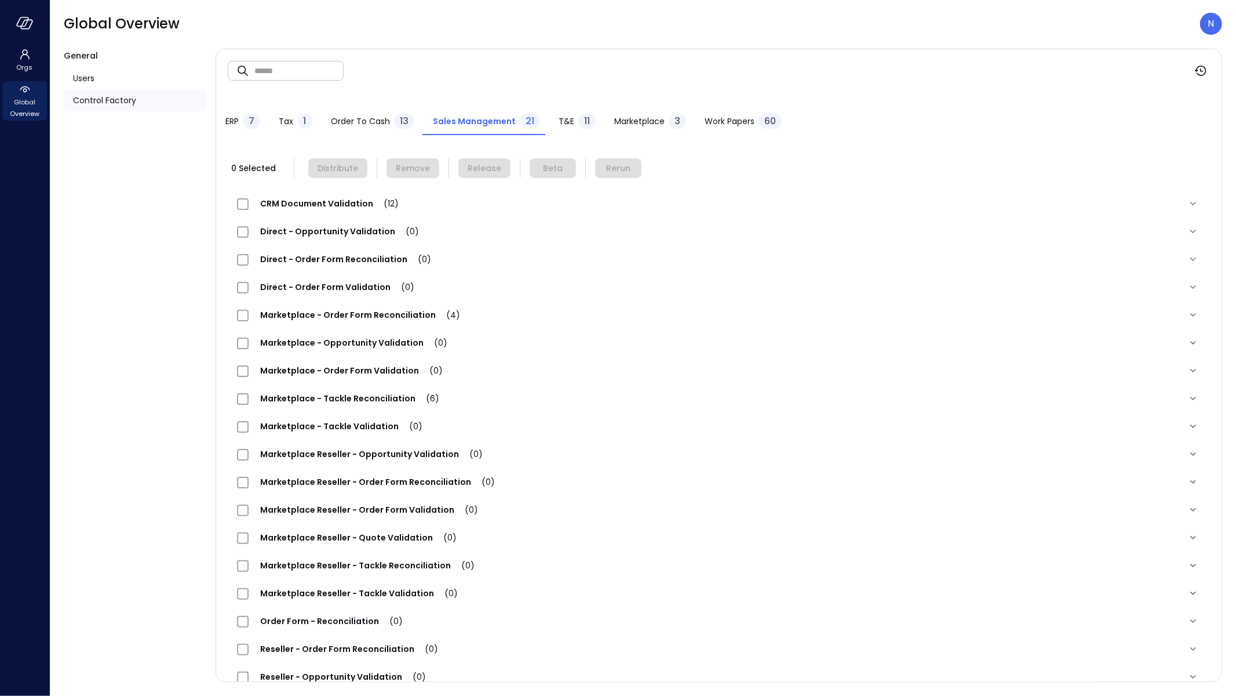
click at [566, 117] on span "T&E" at bounding box center [567, 121] width 16 height 13
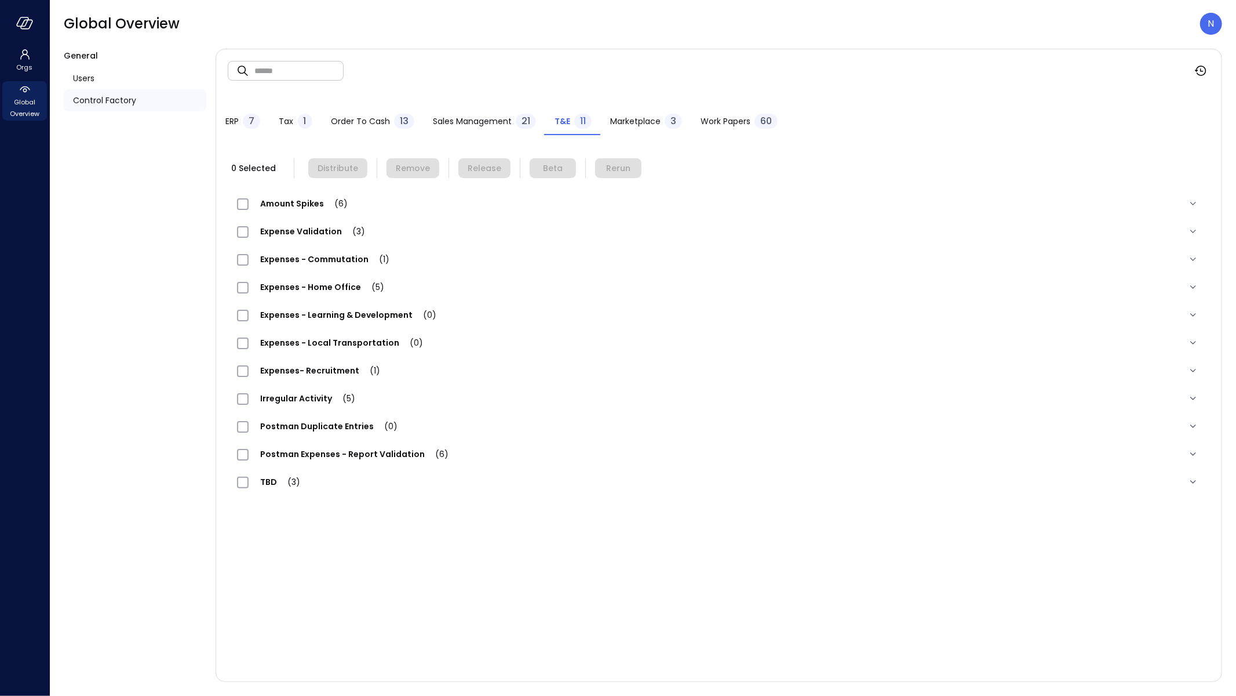
click at [333, 342] on span "Expenses - Local Transportation (0)" at bounding box center [342, 343] width 186 height 12
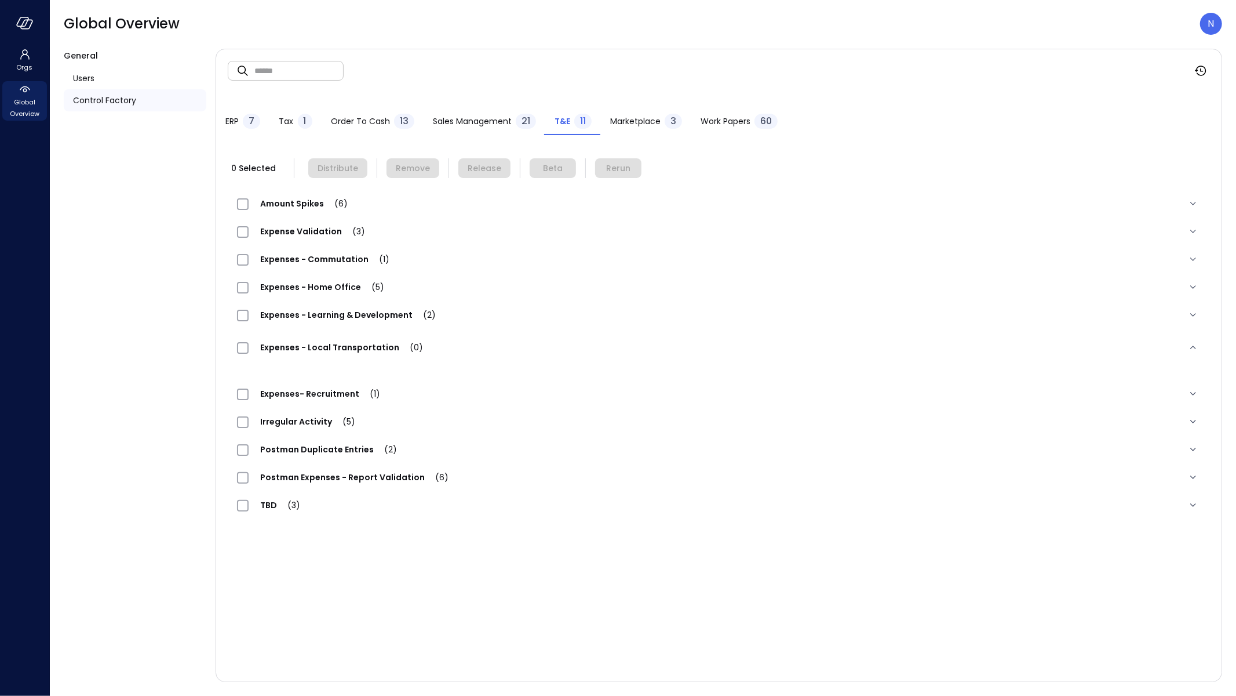
click at [440, 347] on div "Expenses - Local Transportation (0)" at bounding box center [704, 347] width 935 height 14
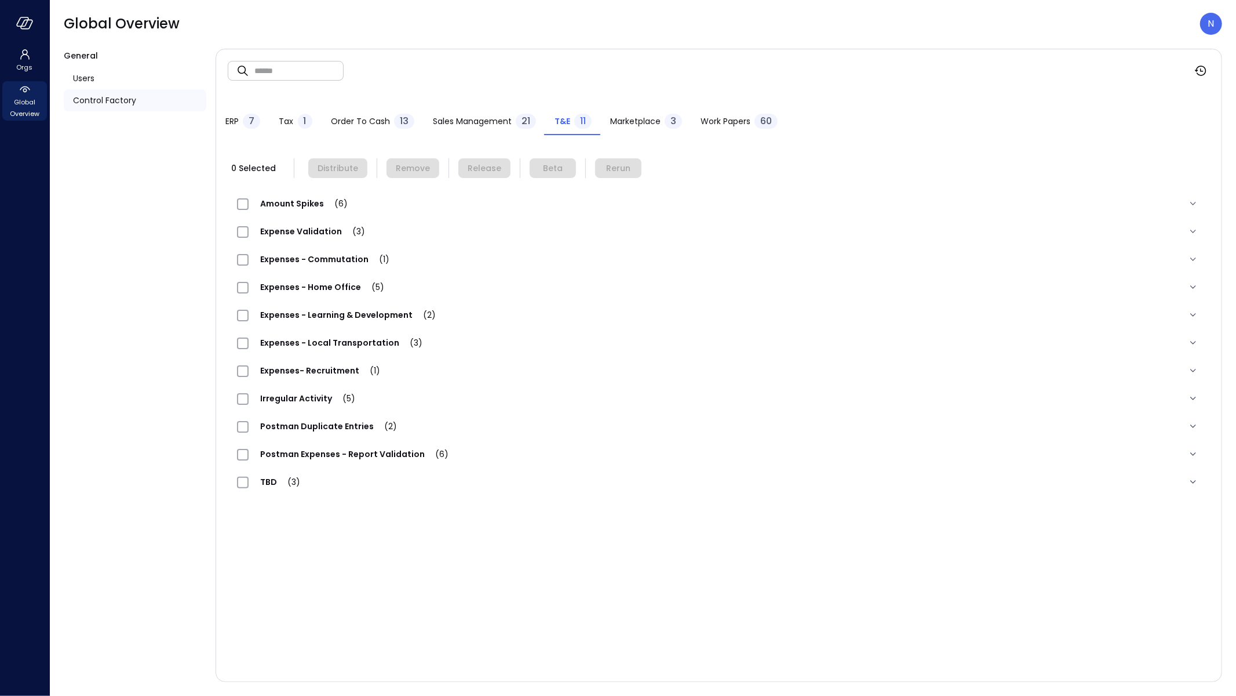
click at [355, 344] on span "Expenses - Local Transportation (3)" at bounding box center [341, 343] width 185 height 12
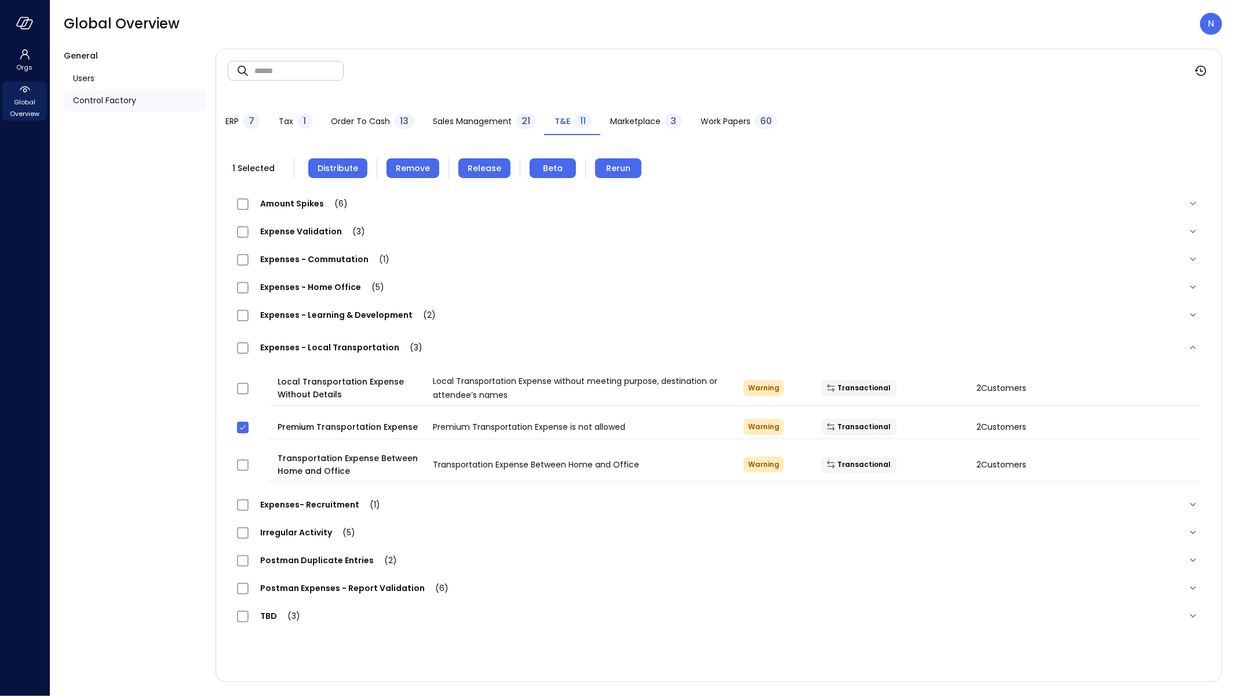
click at [396, 166] on span "Remove" at bounding box center [413, 168] width 34 height 13
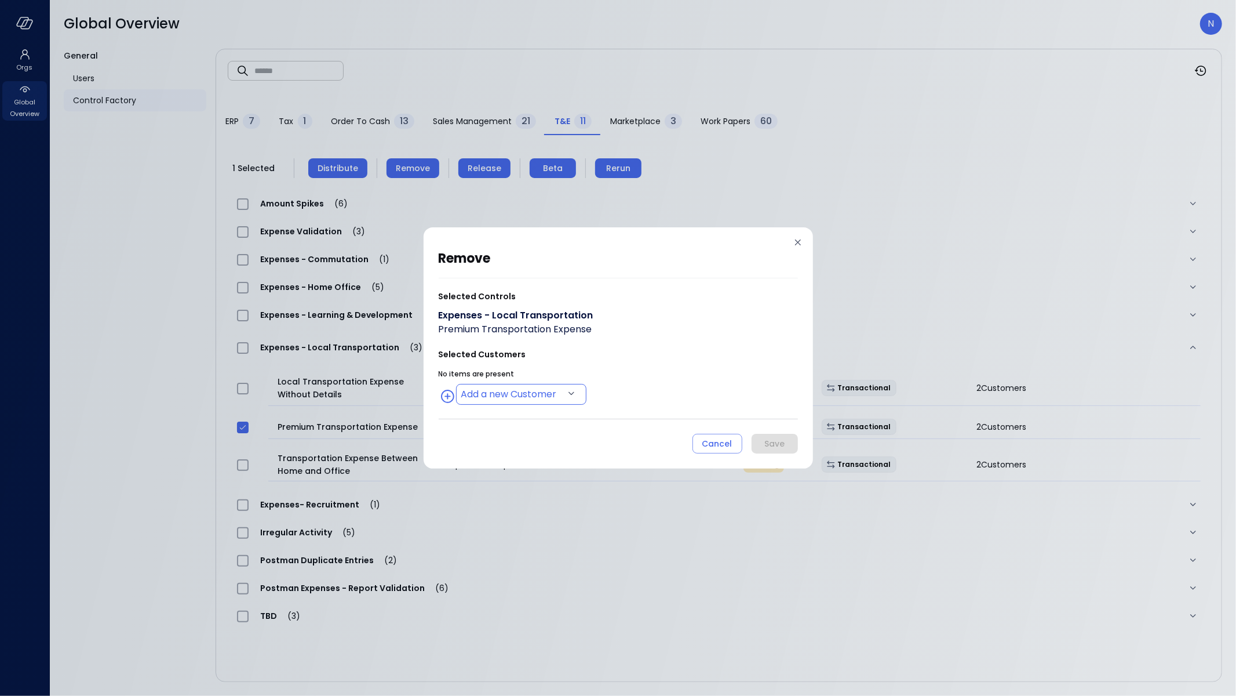
click at [492, 388] on body "Orgs Global Overview Global Overview N General Users Control Factory ​ ​ ERP 7 …" at bounding box center [618, 348] width 1236 height 696
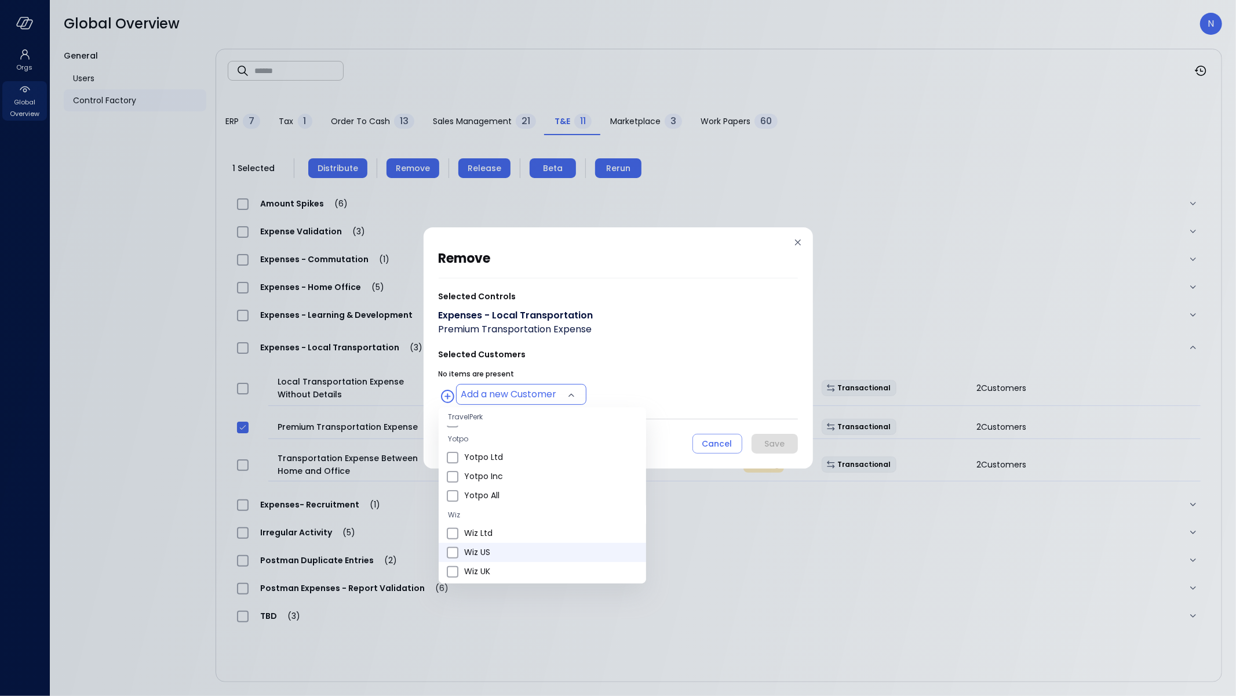
click at [508, 545] on li "Wiz US" at bounding box center [542, 552] width 207 height 19
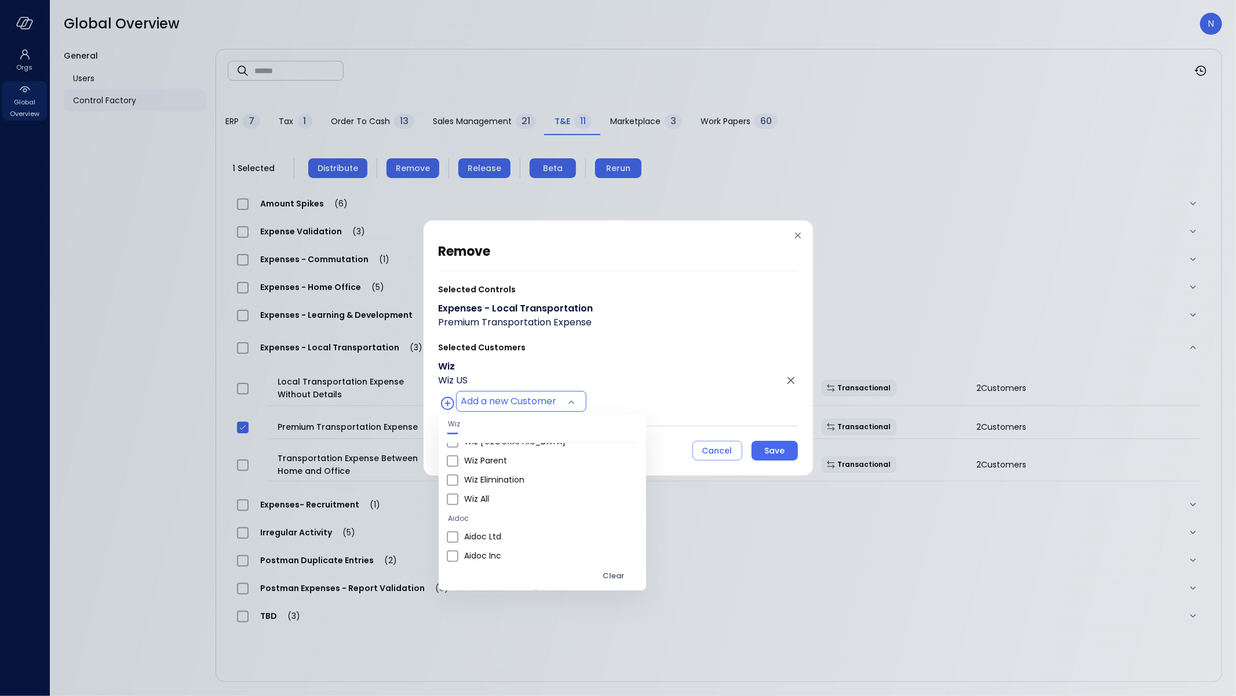
scroll to position [638, 0]
click at [501, 503] on span "Wiz All" at bounding box center [550, 502] width 173 height 12
type input "**********"
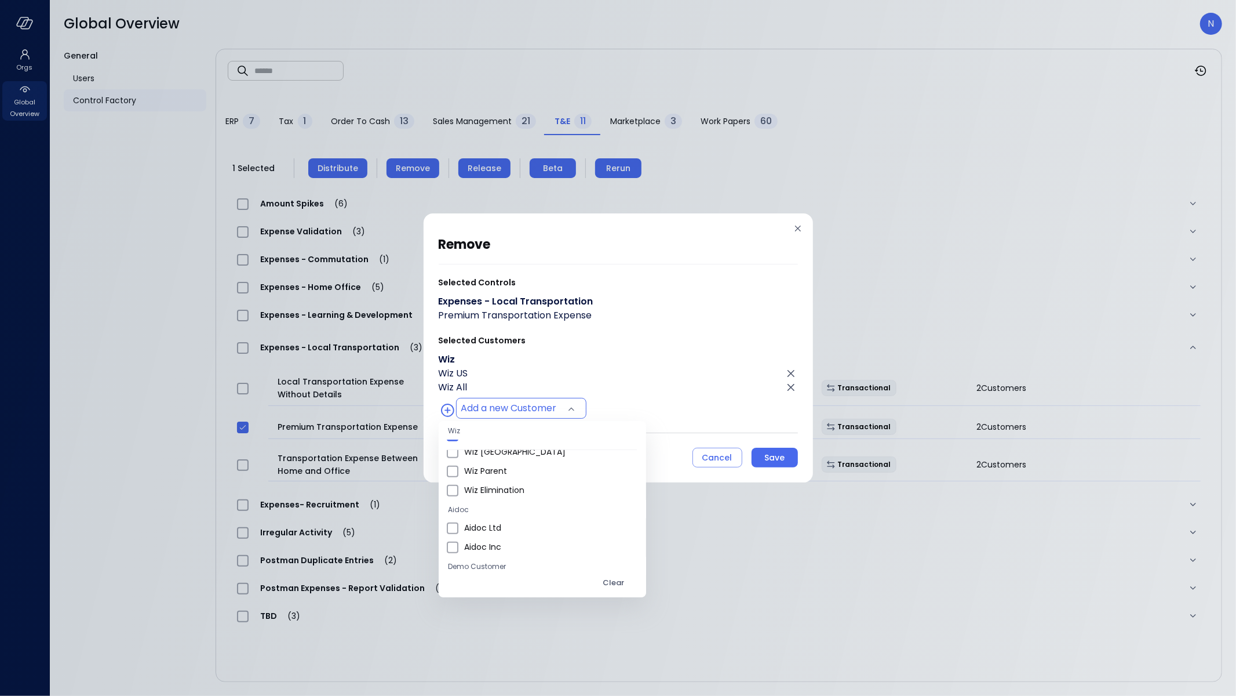
click at [776, 456] on div at bounding box center [618, 348] width 1236 height 696
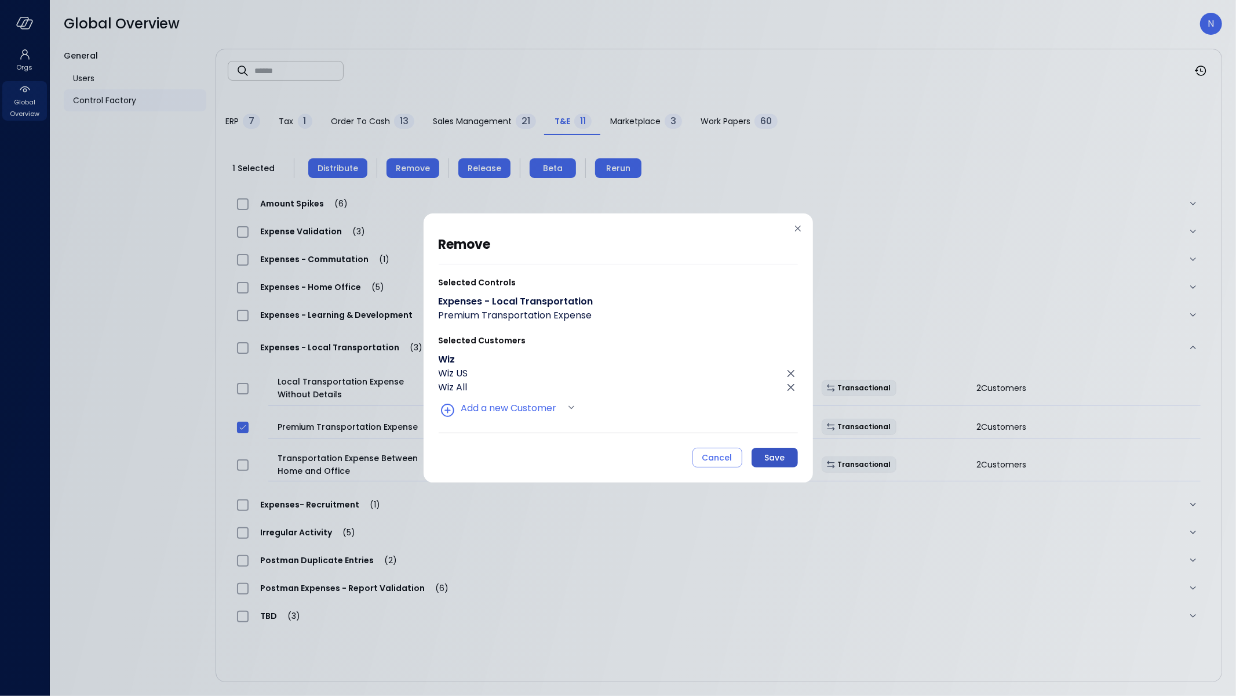
click at [770, 456] on div "Save" at bounding box center [774, 457] width 20 height 14
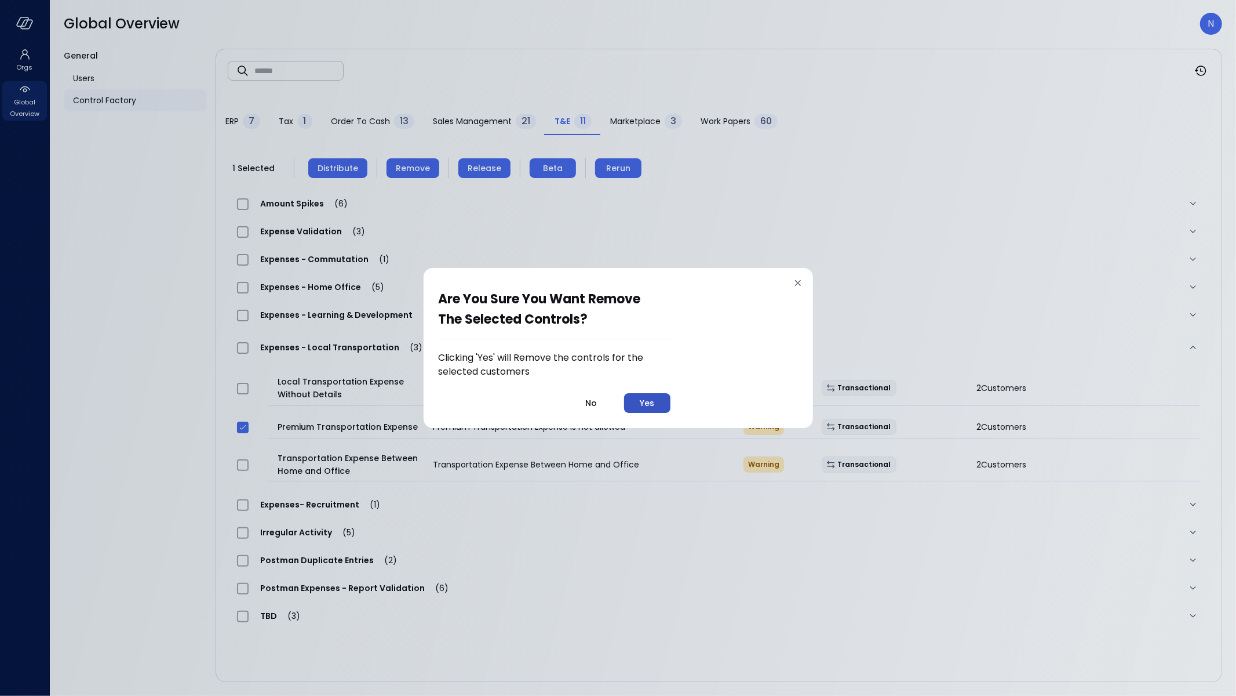
click at [640, 403] on div "Yes" at bounding box center [647, 403] width 14 height 14
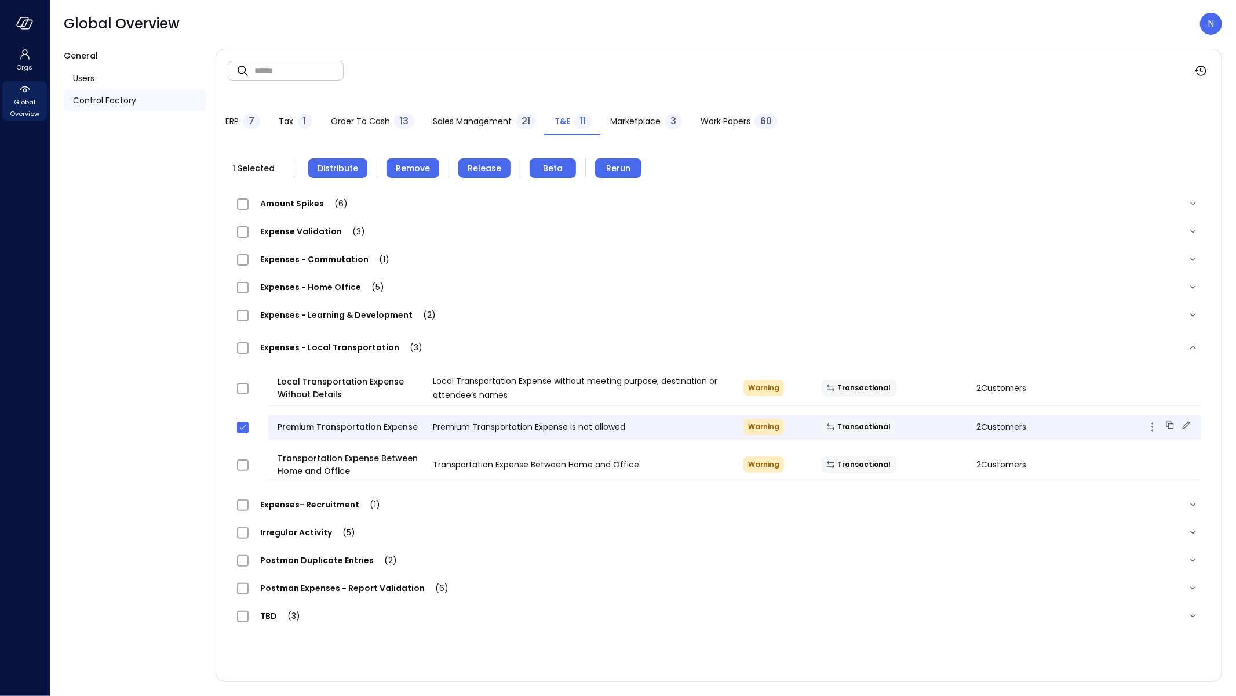
click at [1182, 424] on icon at bounding box center [1187, 425] width 12 height 12
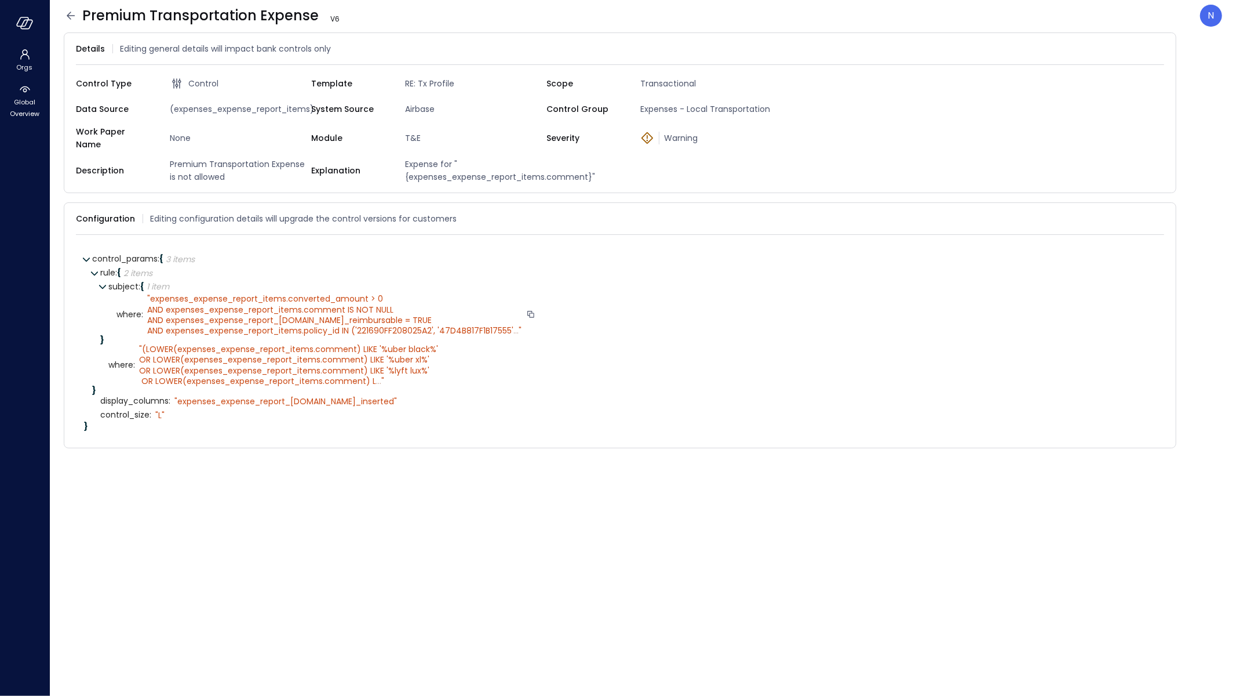
click at [515, 325] on span "..." at bounding box center [516, 331] width 5 height 12
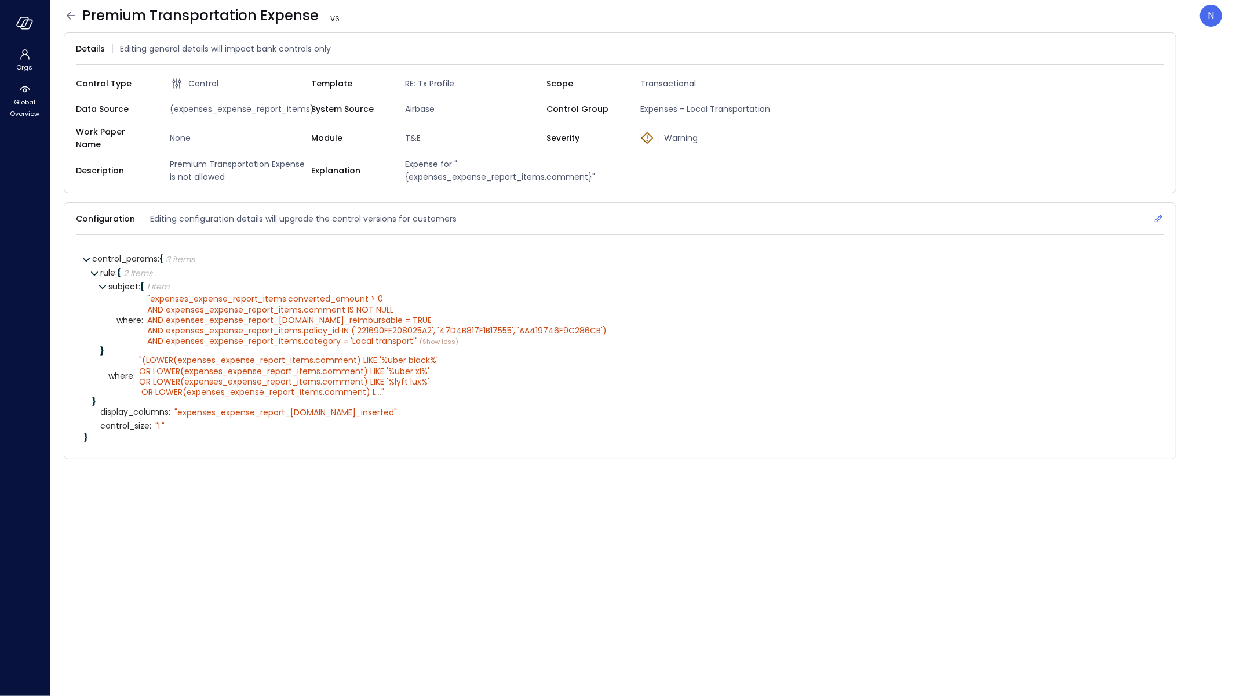
click at [1159, 213] on icon at bounding box center [1159, 219] width 12 height 12
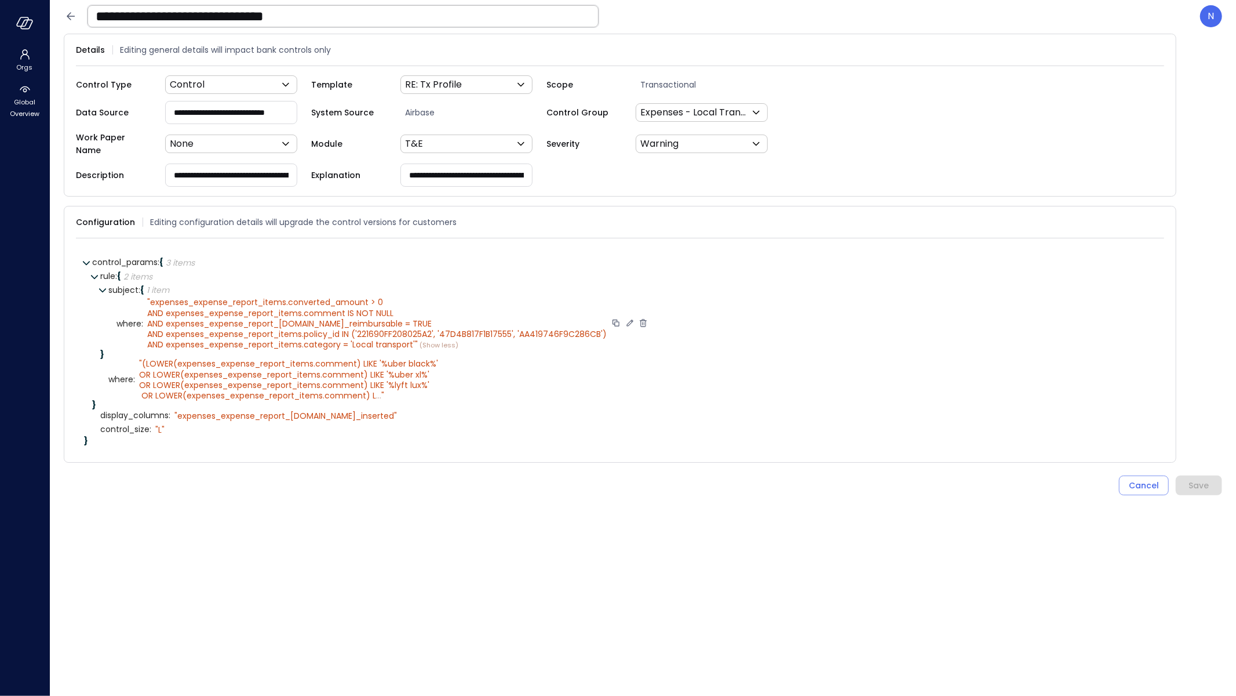
click at [626, 318] on icon at bounding box center [630, 323] width 10 height 10
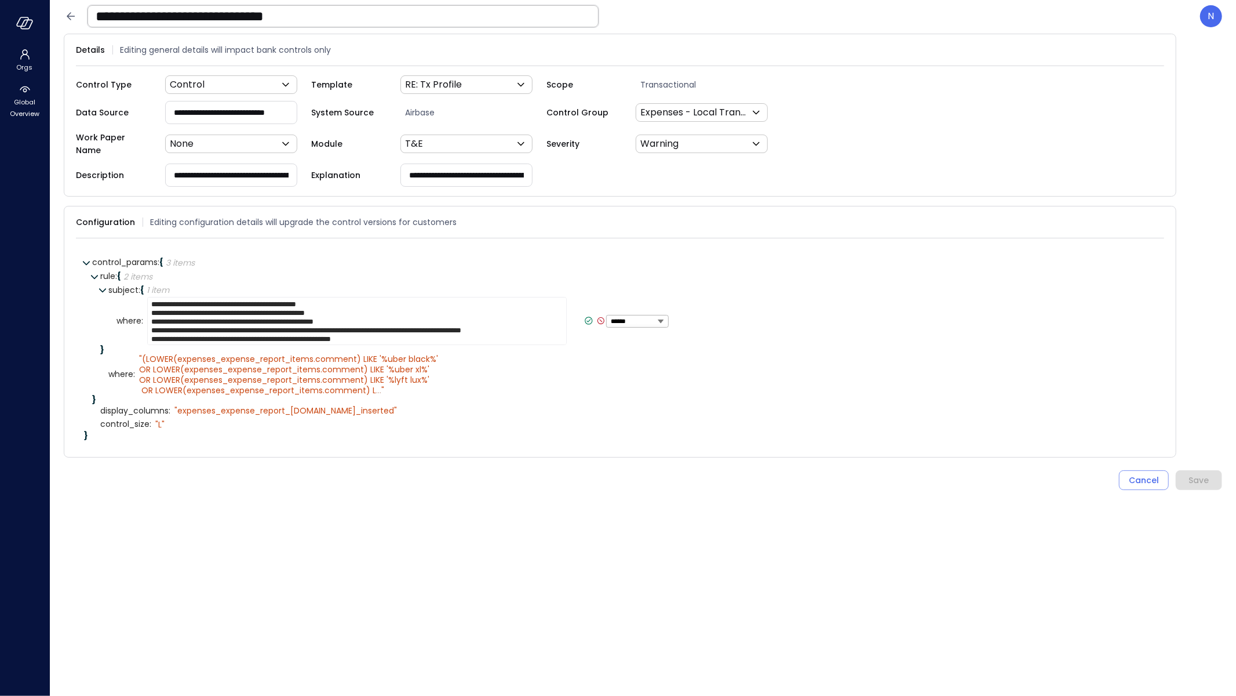
click at [374, 323] on textarea "**********" at bounding box center [357, 321] width 420 height 48
click at [348, 334] on textarea "**********" at bounding box center [357, 321] width 420 height 48
drag, startPoint x: 175, startPoint y: 330, endPoint x: 503, endPoint y: 337, distance: 327.6
click at [503, 337] on div "**********" at bounding box center [632, 325] width 1048 height 56
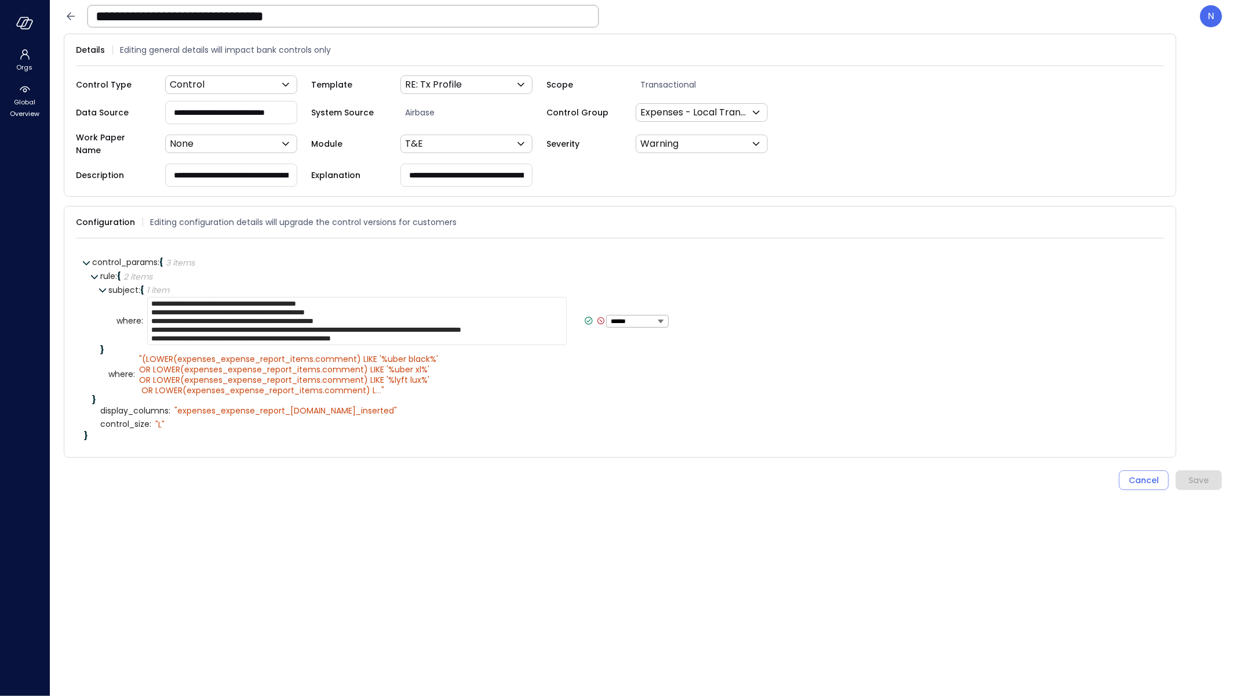
drag, startPoint x: 323, startPoint y: 329, endPoint x: 341, endPoint y: 330, distance: 17.4
click at [323, 329] on textarea "**********" at bounding box center [357, 321] width 420 height 48
drag, startPoint x: 296, startPoint y: 334, endPoint x: 130, endPoint y: 329, distance: 165.9
click at [130, 328] on div "**********" at bounding box center [637, 321] width 1040 height 48
paste textarea
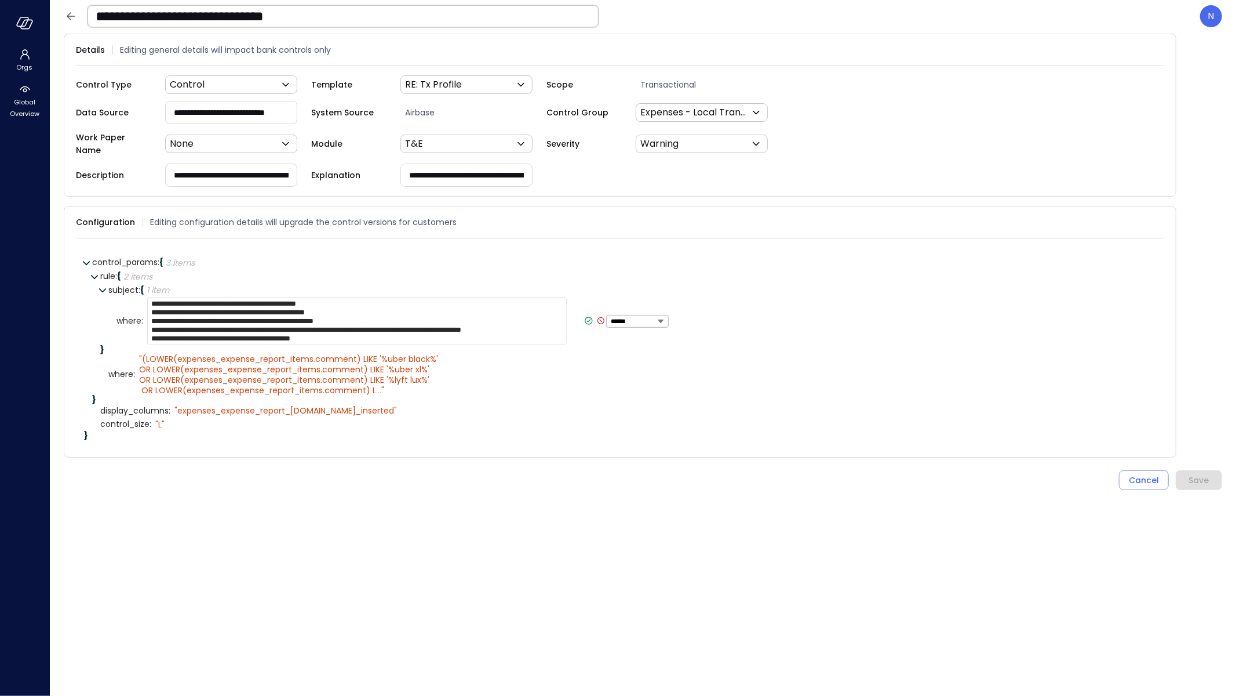
click at [194, 308] on textarea "**********" at bounding box center [357, 321] width 420 height 48
click at [196, 329] on textarea "**********" at bounding box center [357, 321] width 420 height 48
paste textarea "**********"
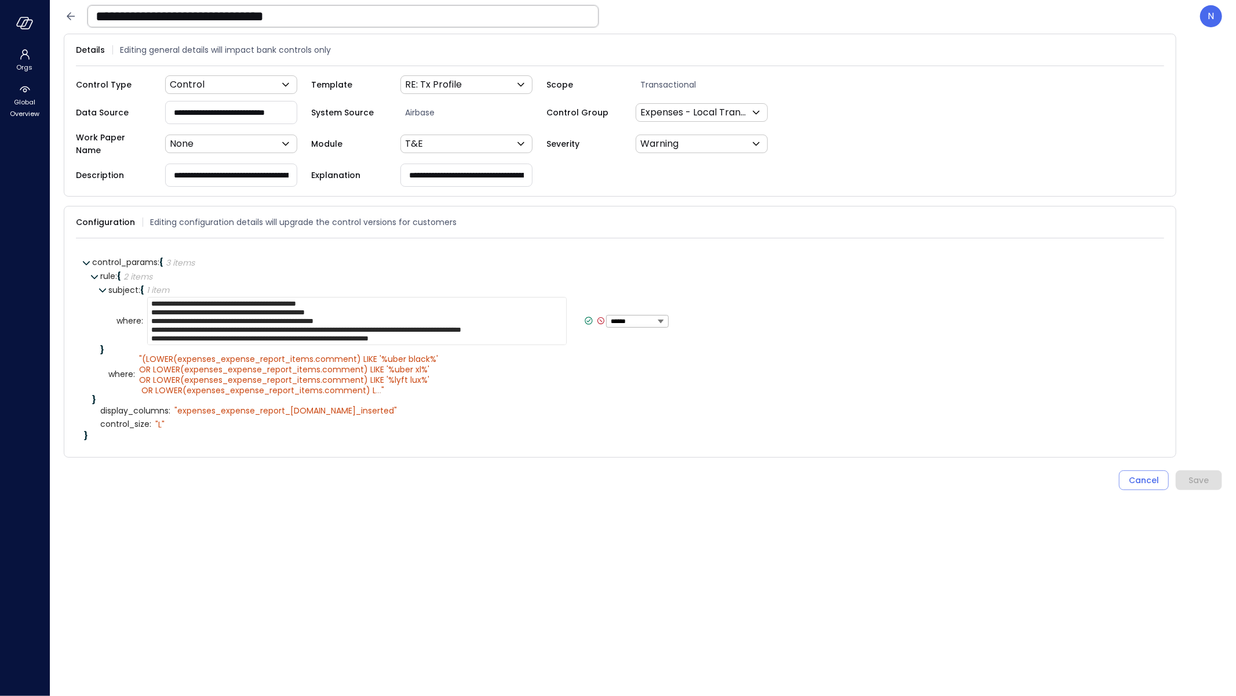
type textarea "**********"
click at [584, 315] on icon at bounding box center [589, 320] width 10 height 10
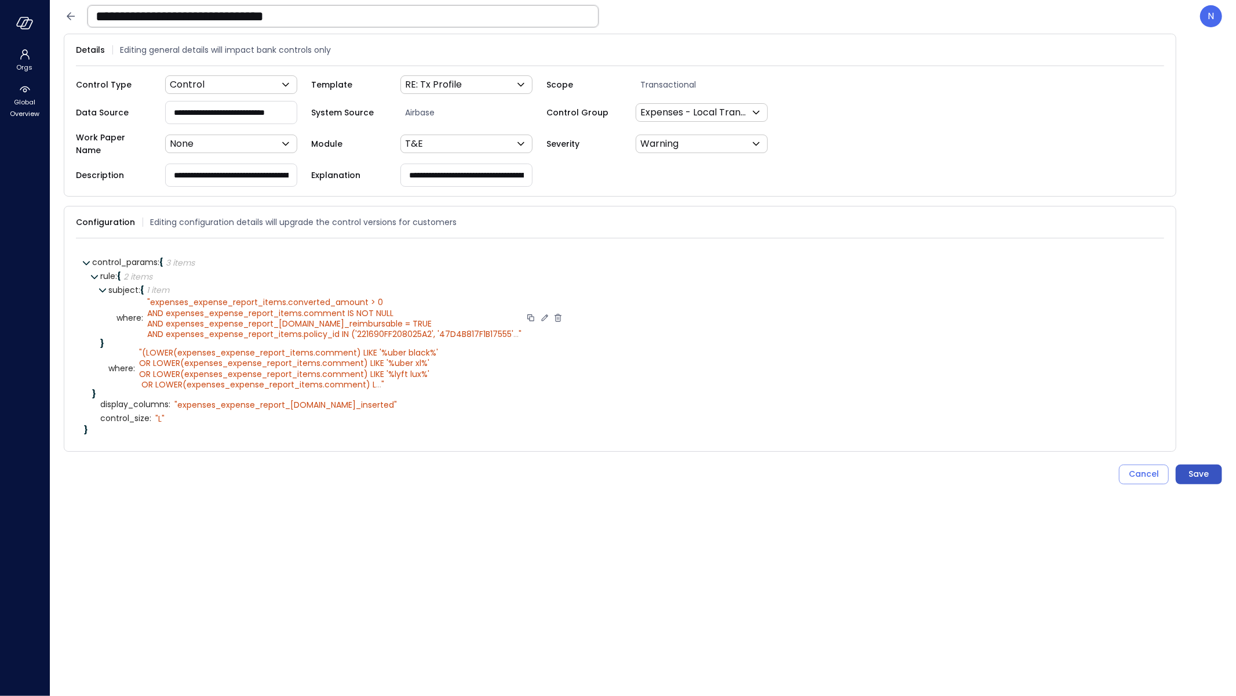
click at [1192, 467] on div "Save" at bounding box center [1199, 474] width 20 height 14
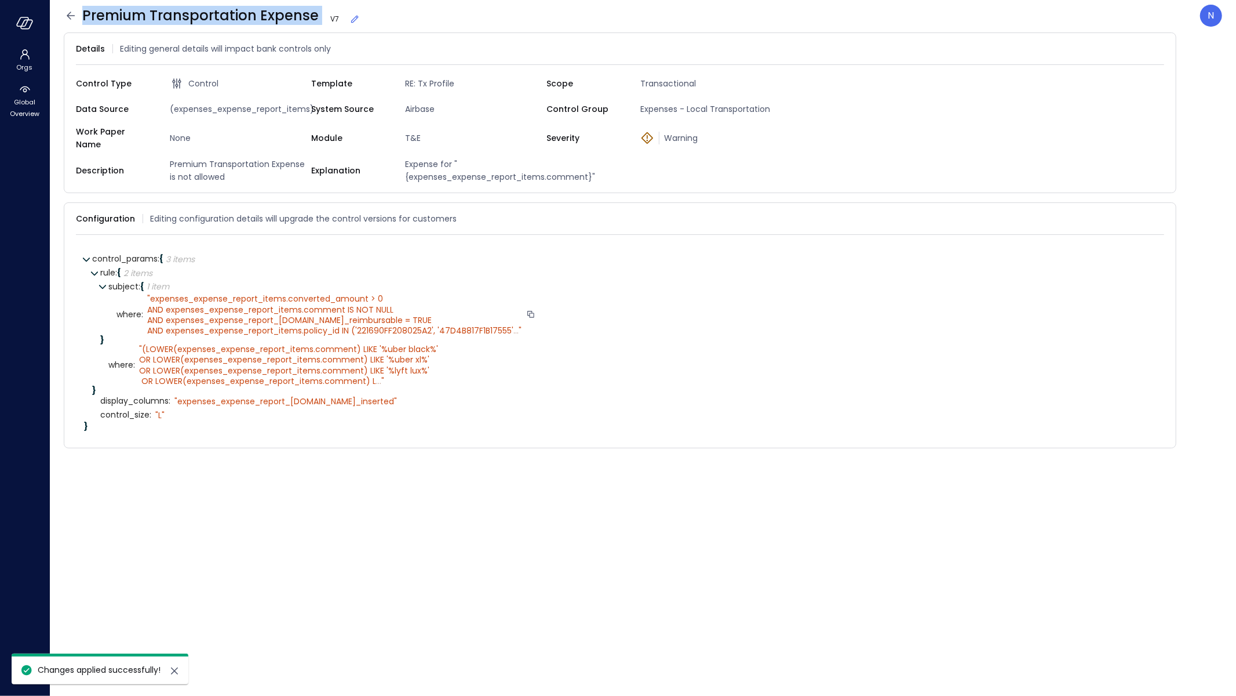
drag, startPoint x: 314, startPoint y: 13, endPoint x: 318, endPoint y: 7, distance: 6.8
click at [74, 16] on icon at bounding box center [71, 16] width 8 height 8
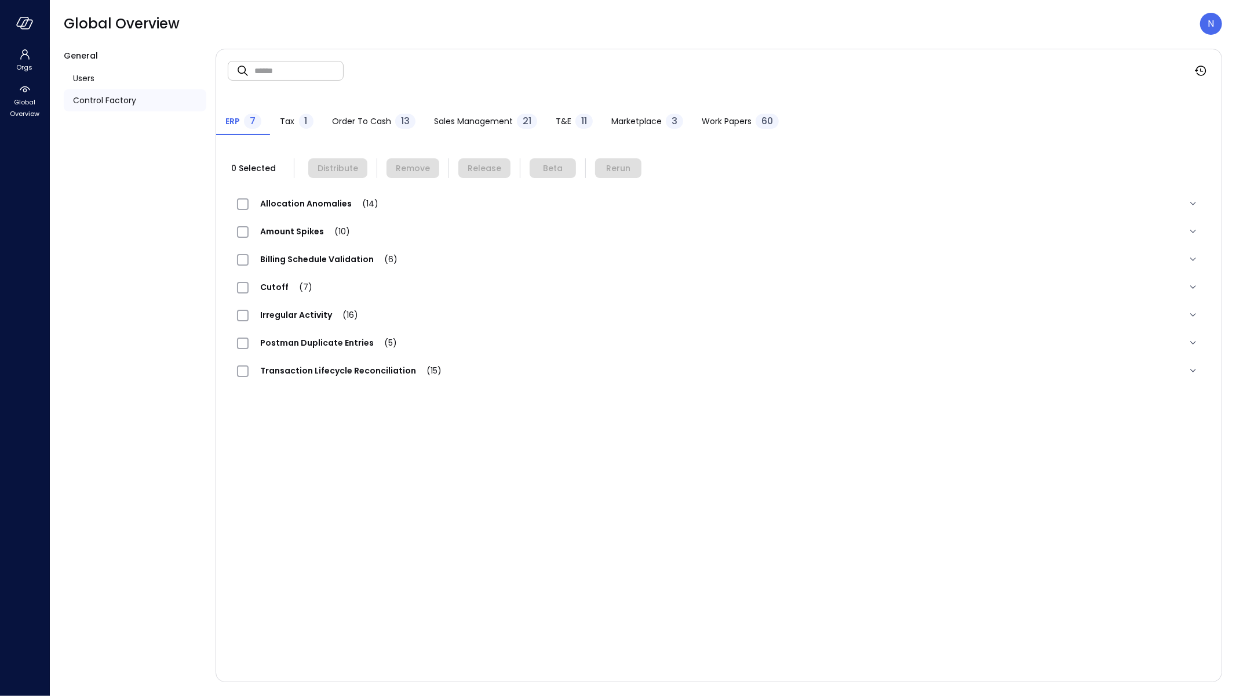
click at [560, 116] on span "T&E" at bounding box center [564, 121] width 16 height 13
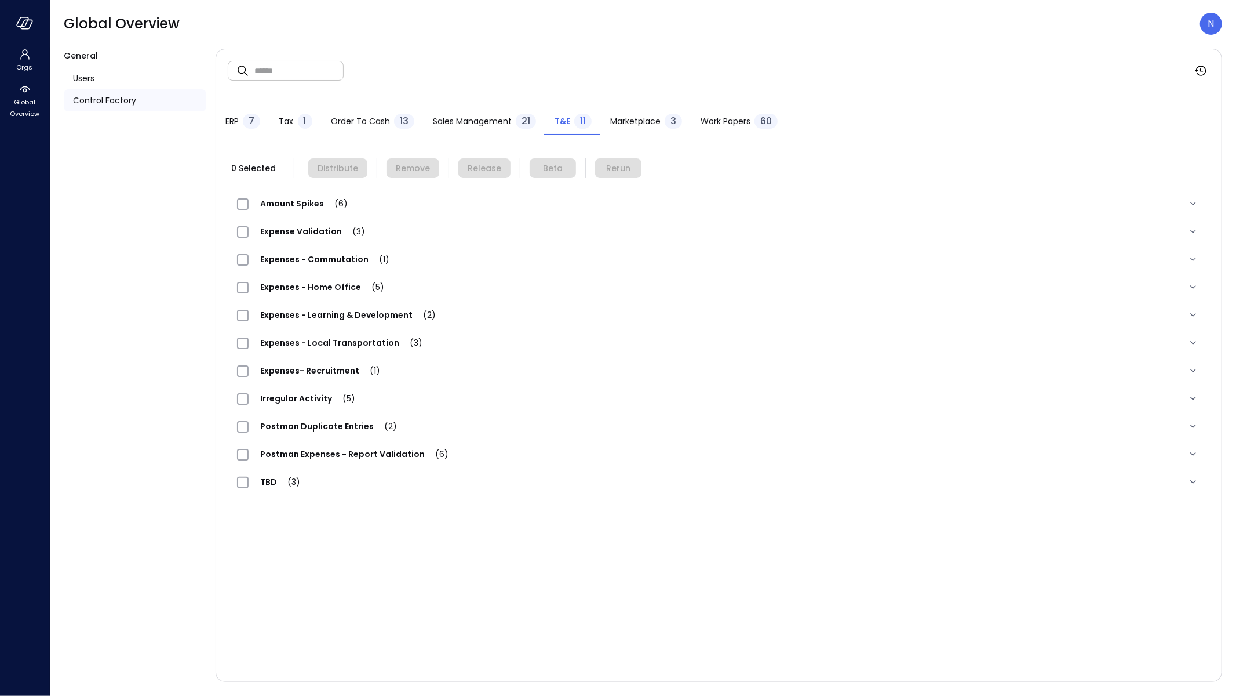
click at [334, 70] on input "text" at bounding box center [298, 70] width 89 height 31
paste input "**********"
type input "**********"
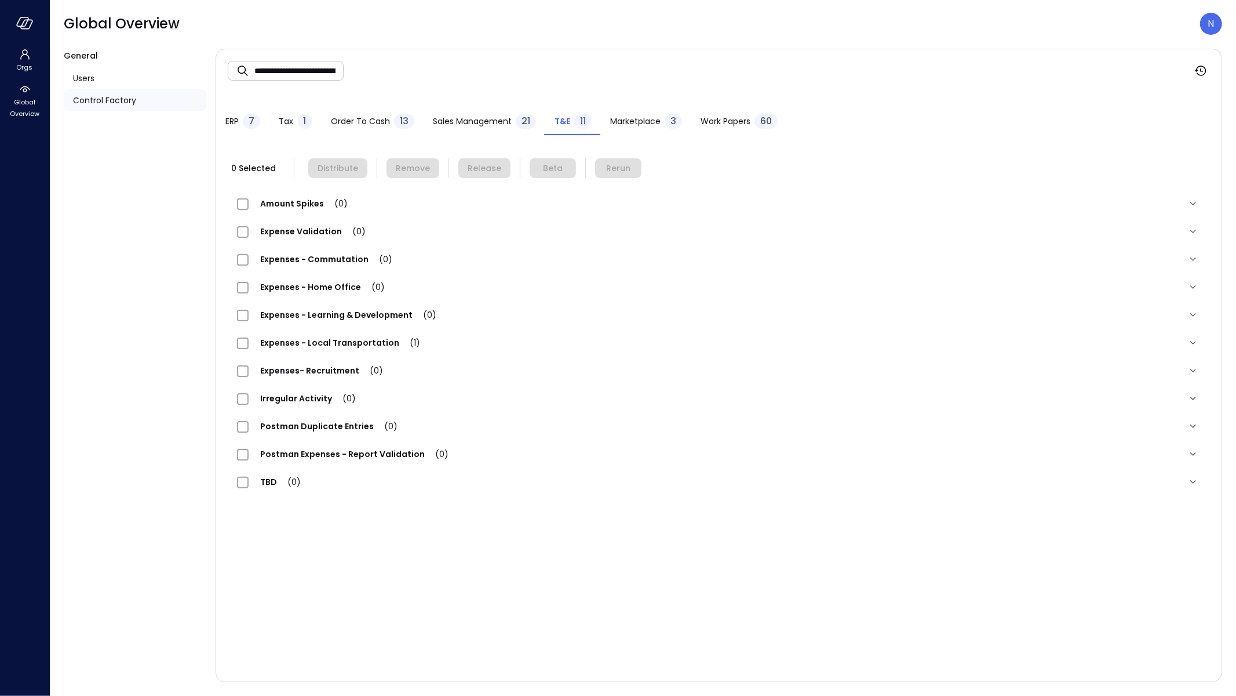
click at [318, 354] on div "Expenses - Local Transportation (1)" at bounding box center [719, 343] width 982 height 28
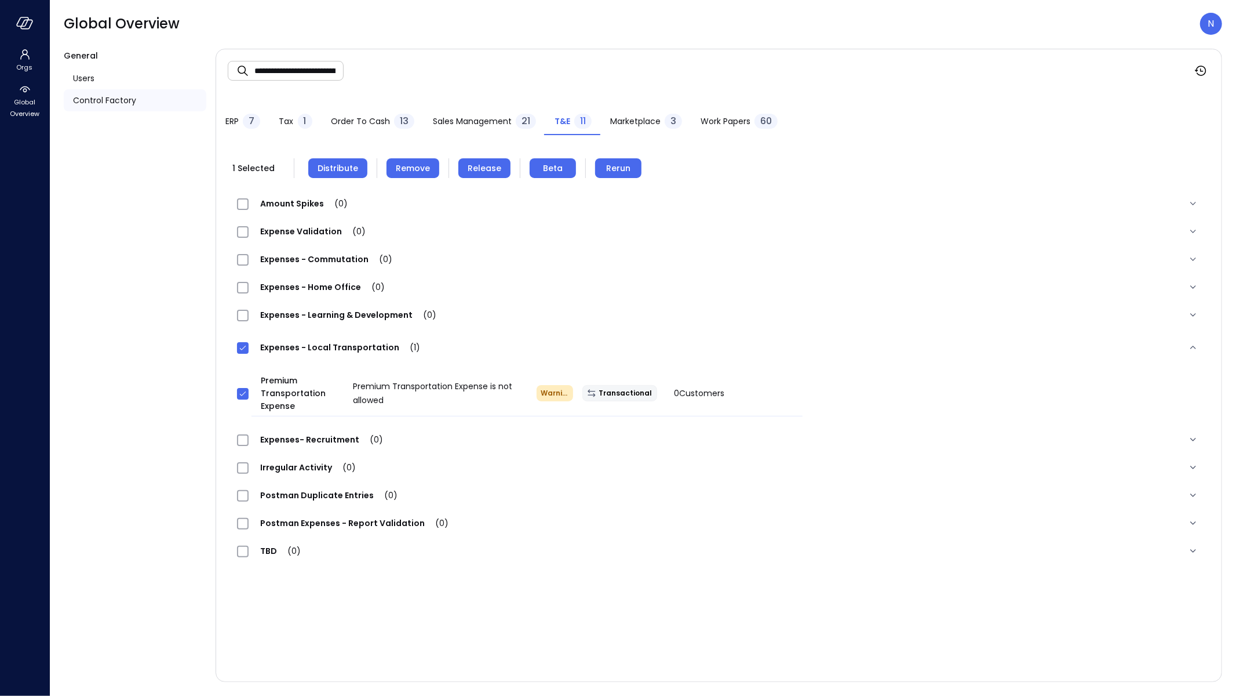
click at [468, 167] on span "Release" at bounding box center [485, 168] width 34 height 13
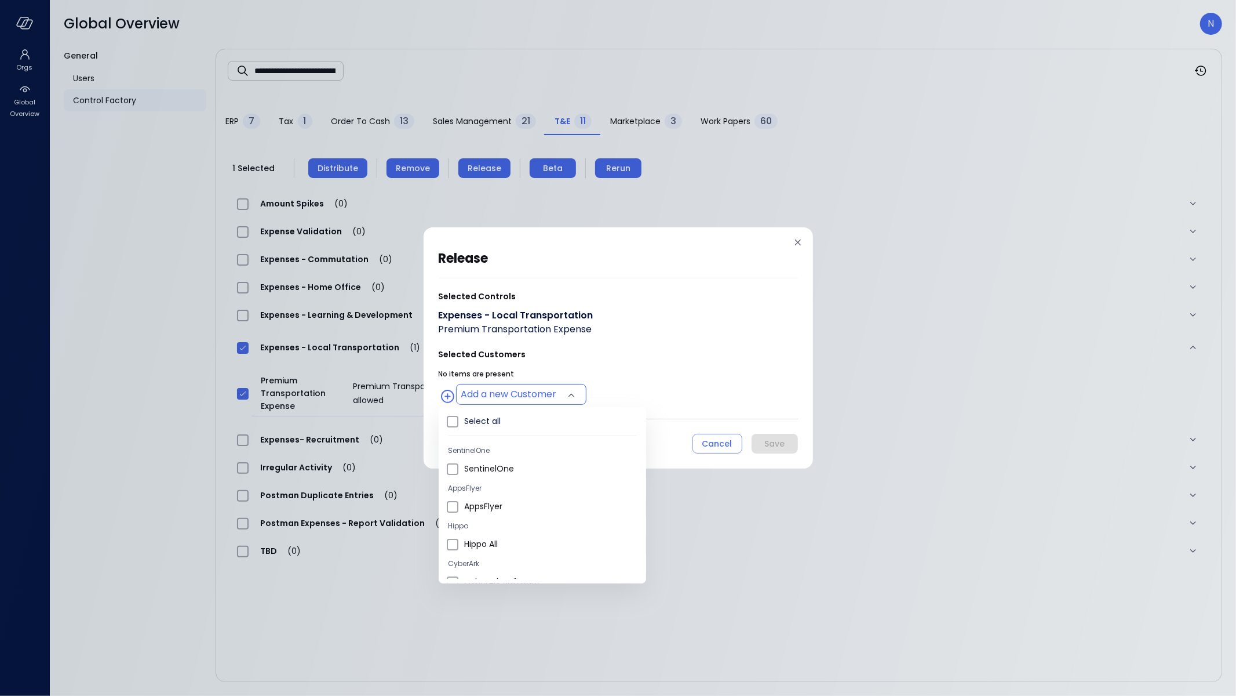
click at [514, 394] on body "**********" at bounding box center [618, 348] width 1236 height 696
click at [501, 507] on span "Wiz US" at bounding box center [550, 506] width 173 height 12
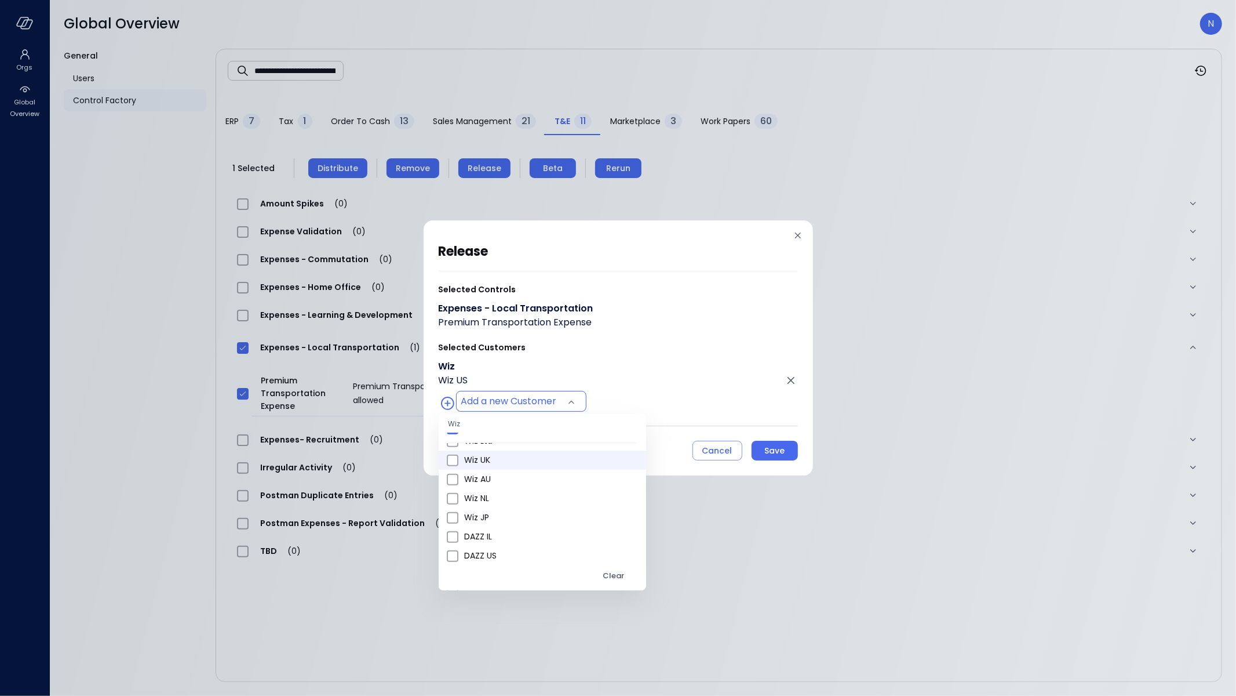
scroll to position [641, 0]
click at [507, 505] on li "Wiz All" at bounding box center [542, 499] width 207 height 19
type input "**********"
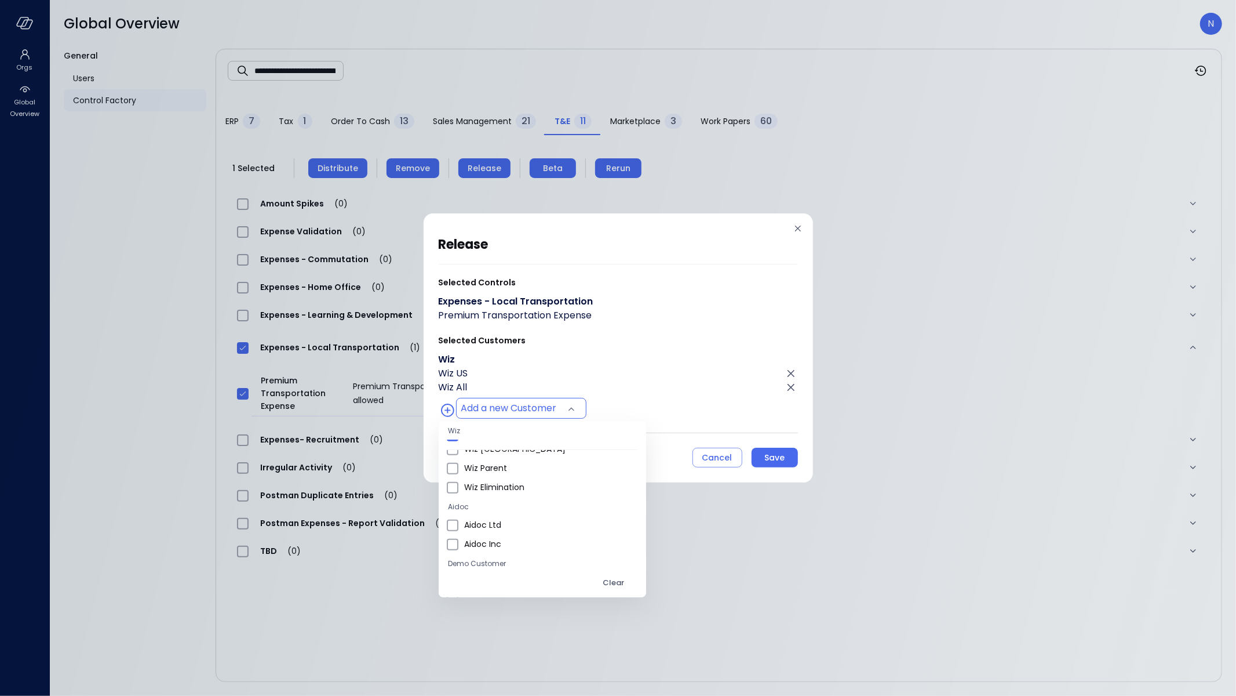
drag, startPoint x: 785, startPoint y: 446, endPoint x: 778, endPoint y: 450, distance: 7.6
click at [785, 446] on div at bounding box center [618, 348] width 1236 height 696
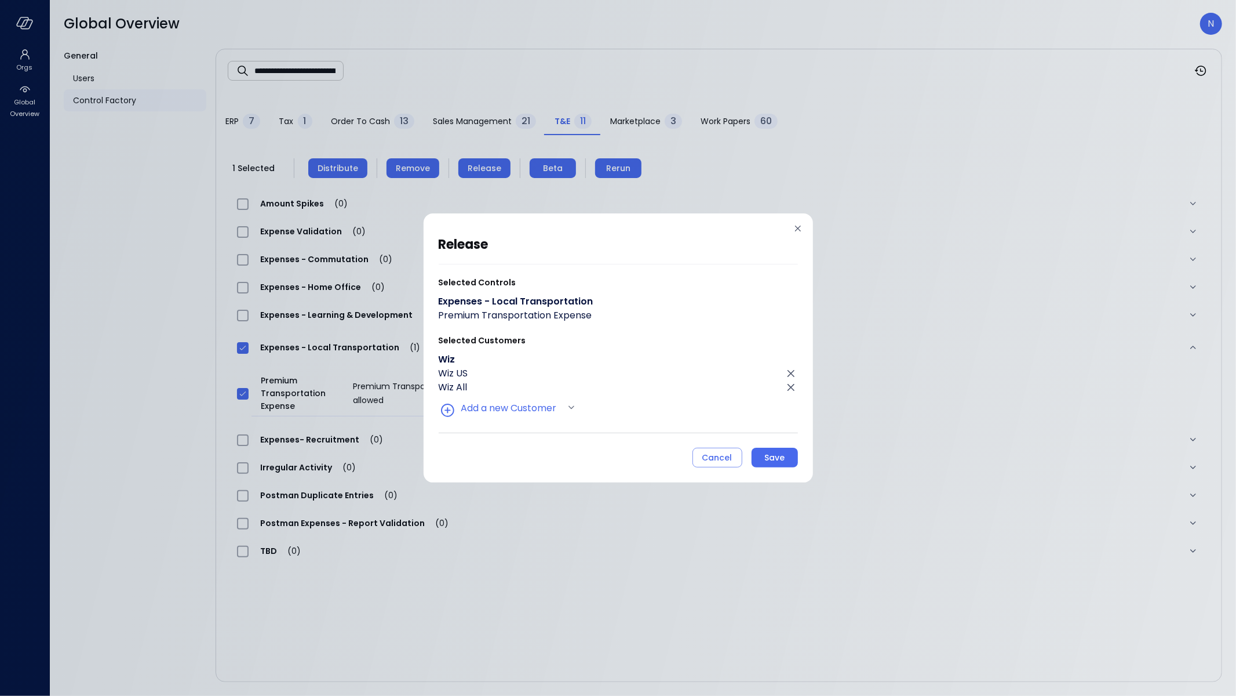
click at [776, 452] on body "**********" at bounding box center [618, 348] width 1236 height 696
click at [777, 453] on div "Save" at bounding box center [774, 457] width 20 height 14
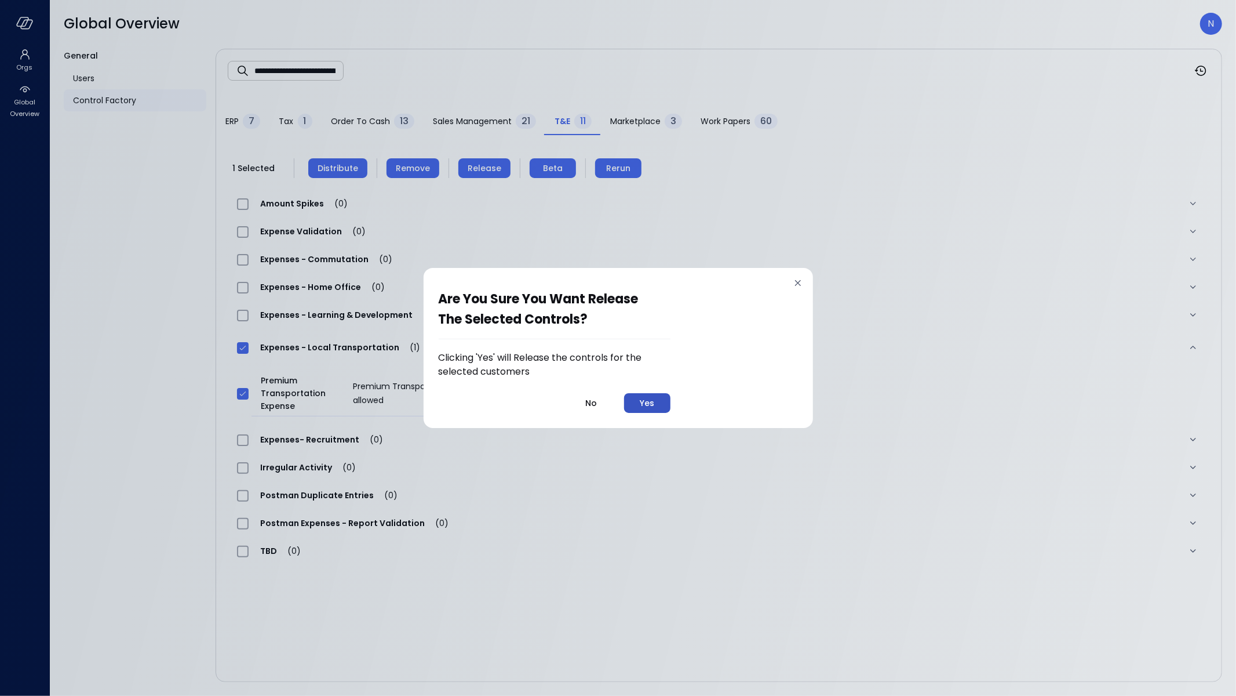
click at [641, 402] on div "Yes" at bounding box center [647, 403] width 14 height 14
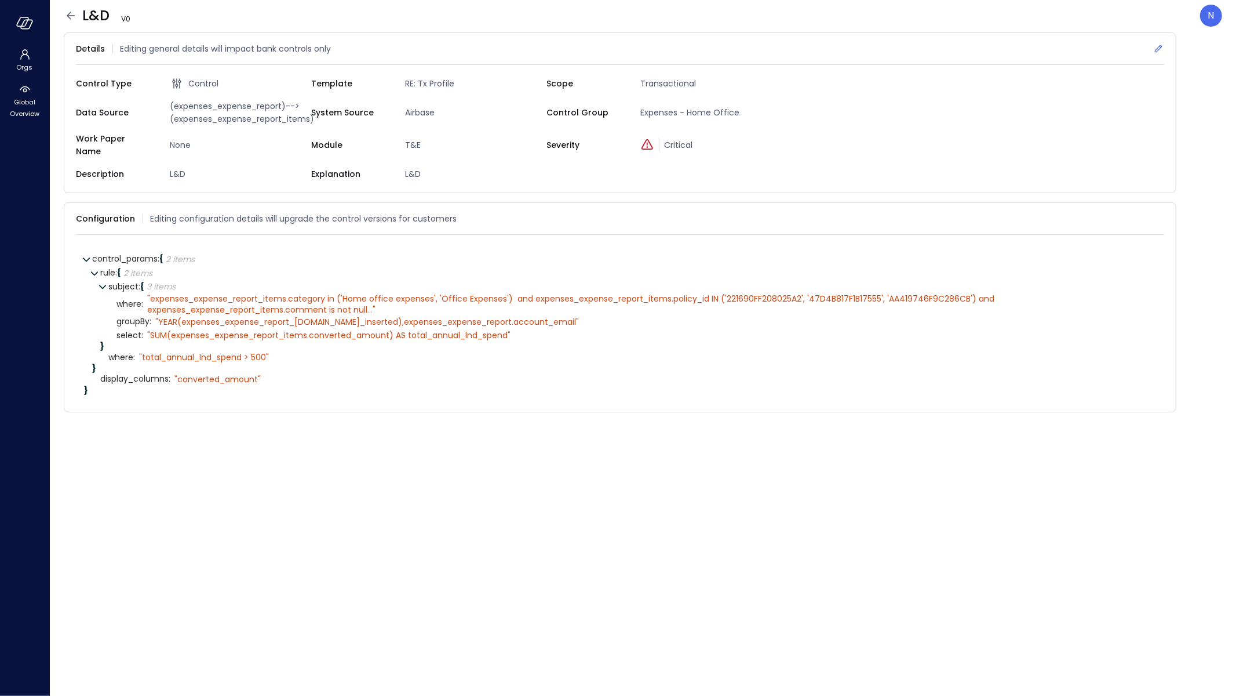
click at [1159, 48] on icon at bounding box center [1159, 49] width 12 height 12
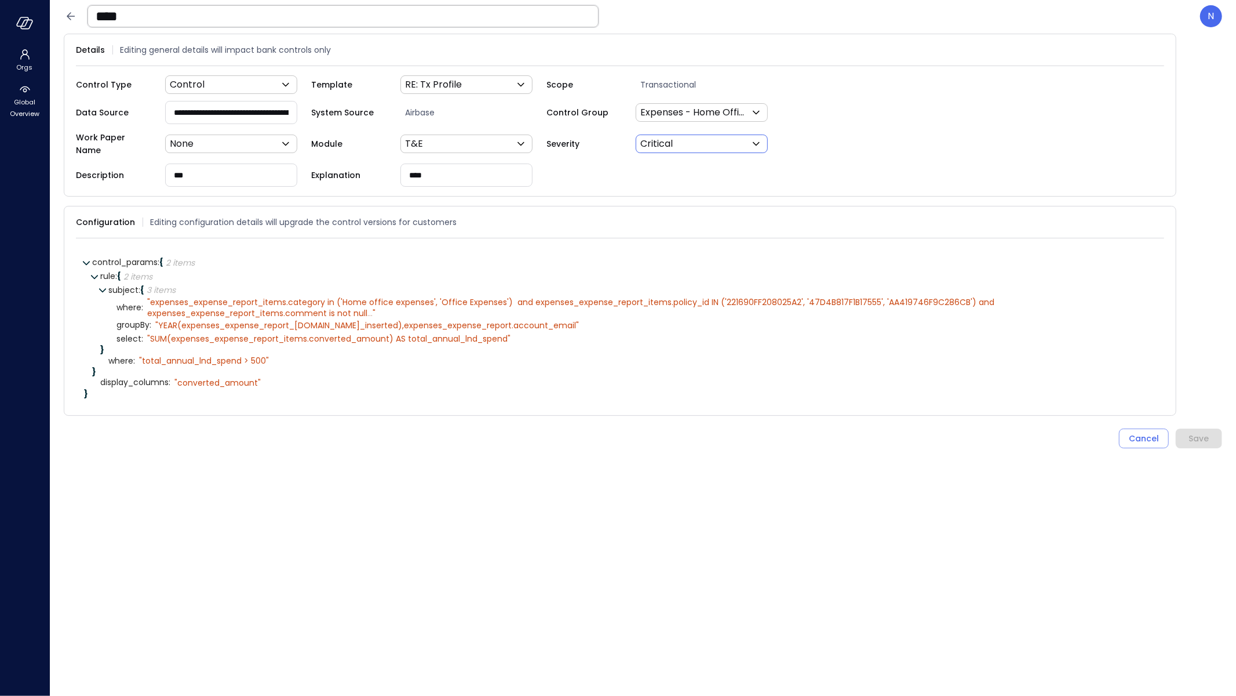
click at [662, 139] on body "**********" at bounding box center [618, 348] width 1236 height 696
click at [694, 112] on div at bounding box center [618, 348] width 1236 height 696
click at [691, 110] on body "**********" at bounding box center [618, 348] width 1236 height 696
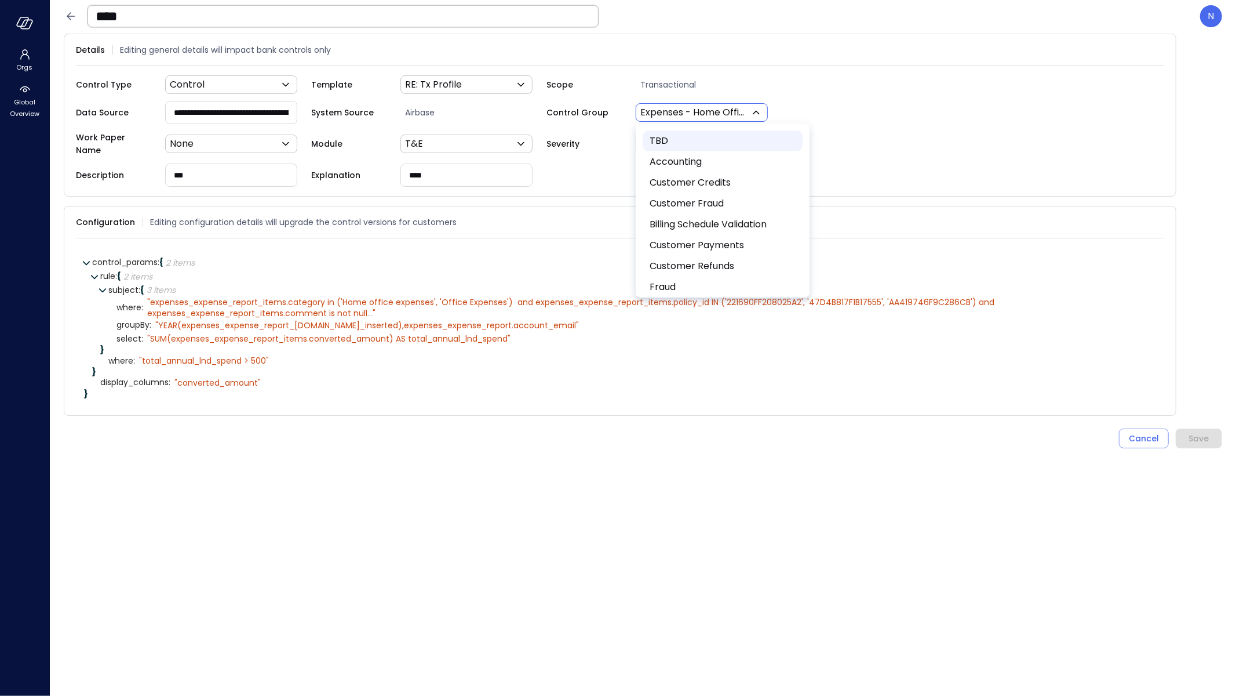
click at [679, 139] on span "TBD" at bounding box center [722, 141] width 144 height 14
type input "*"
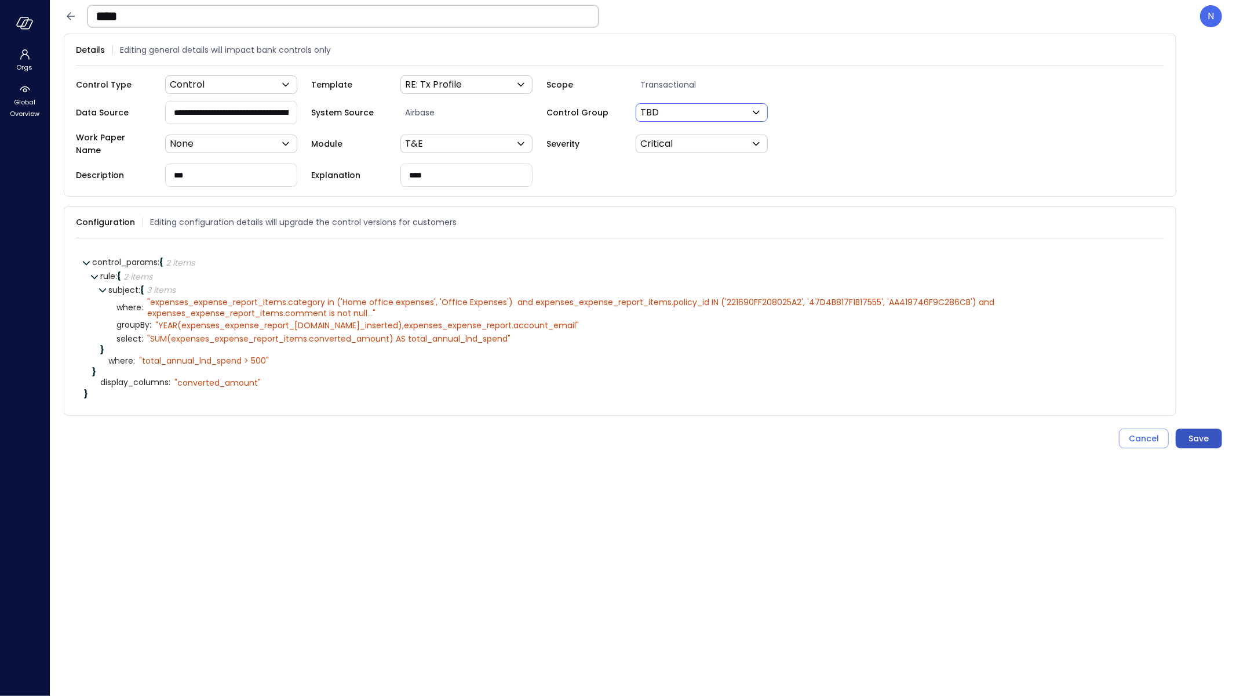
click at [1182, 428] on button "Save" at bounding box center [1199, 438] width 46 height 20
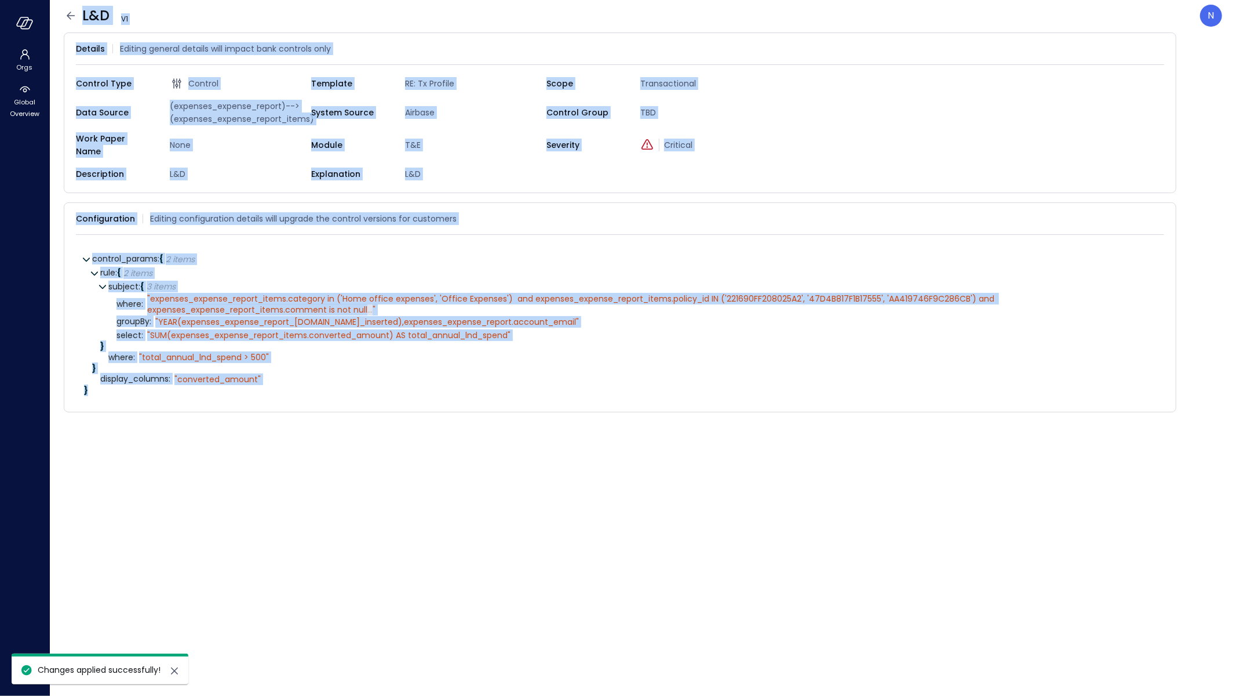
click at [66, 15] on icon at bounding box center [71, 16] width 14 height 14
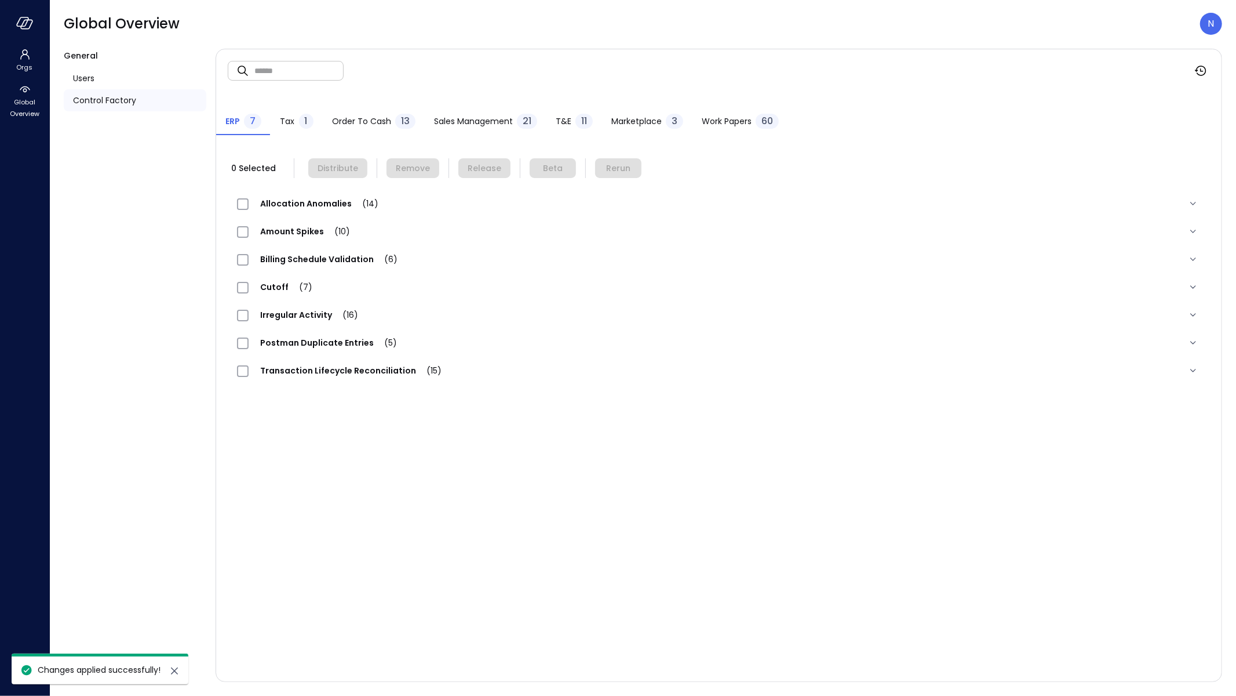
click at [576, 125] on div "11" at bounding box center [584, 121] width 17 height 15
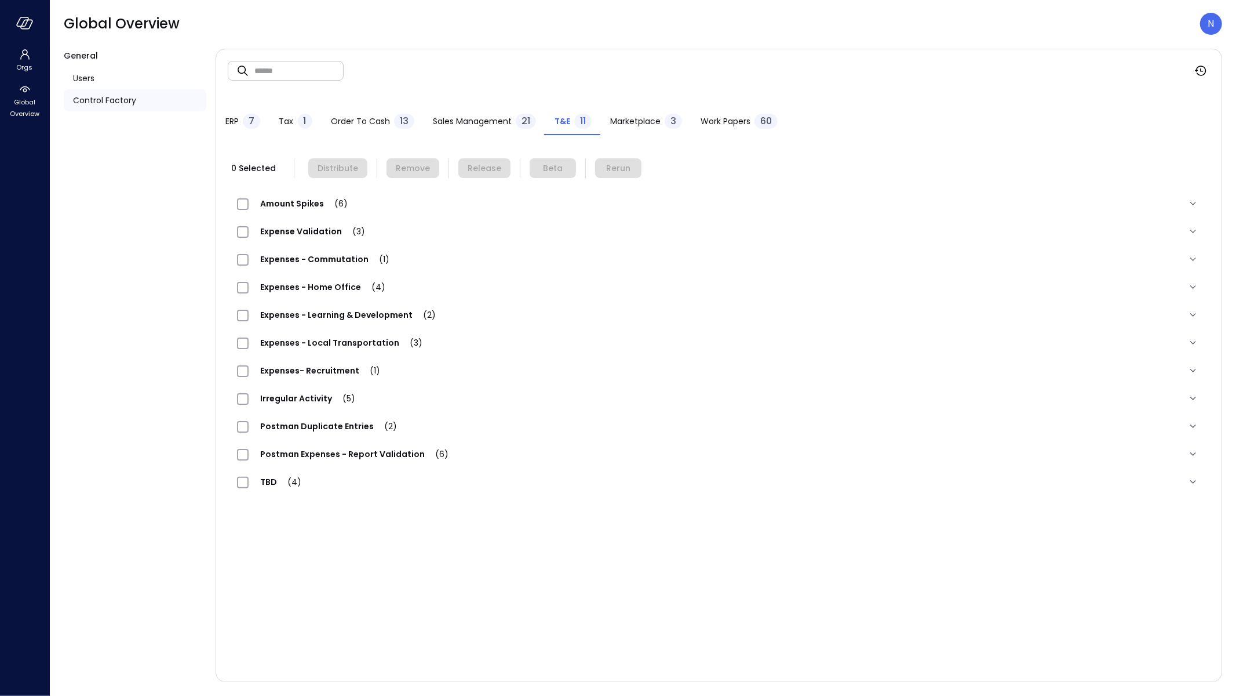
click at [367, 316] on span "Expenses - Learning & Development (2)" at bounding box center [348, 315] width 199 height 12
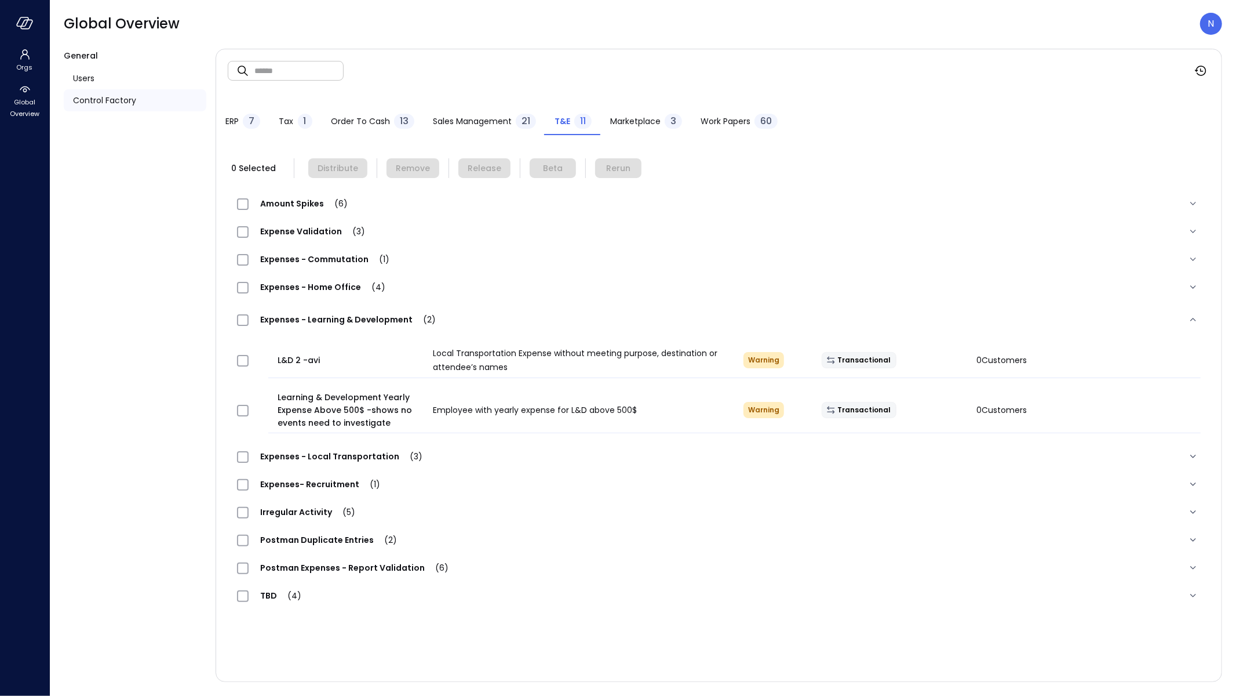
click at [367, 316] on span "Expenses - Learning & Development (2)" at bounding box center [348, 320] width 199 height 12
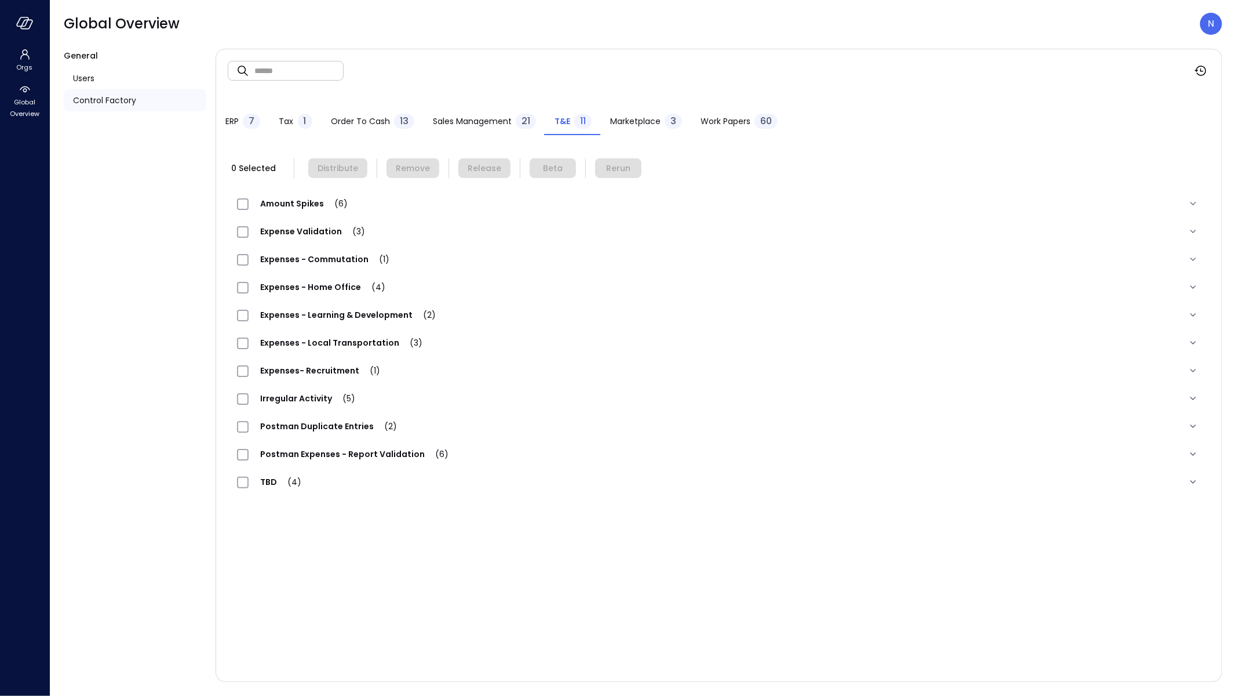
click at [314, 288] on span "Expenses - Home Office (4)" at bounding box center [323, 287] width 148 height 12
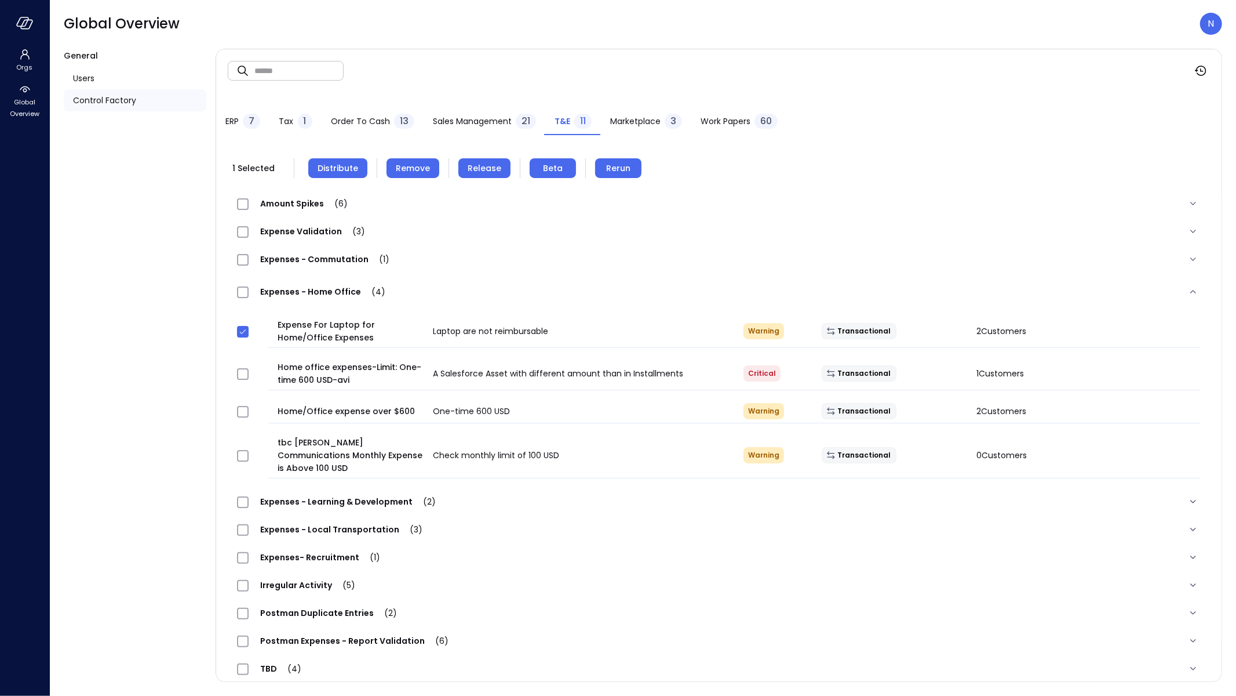
click at [472, 172] on span "Release" at bounding box center [485, 168] width 34 height 13
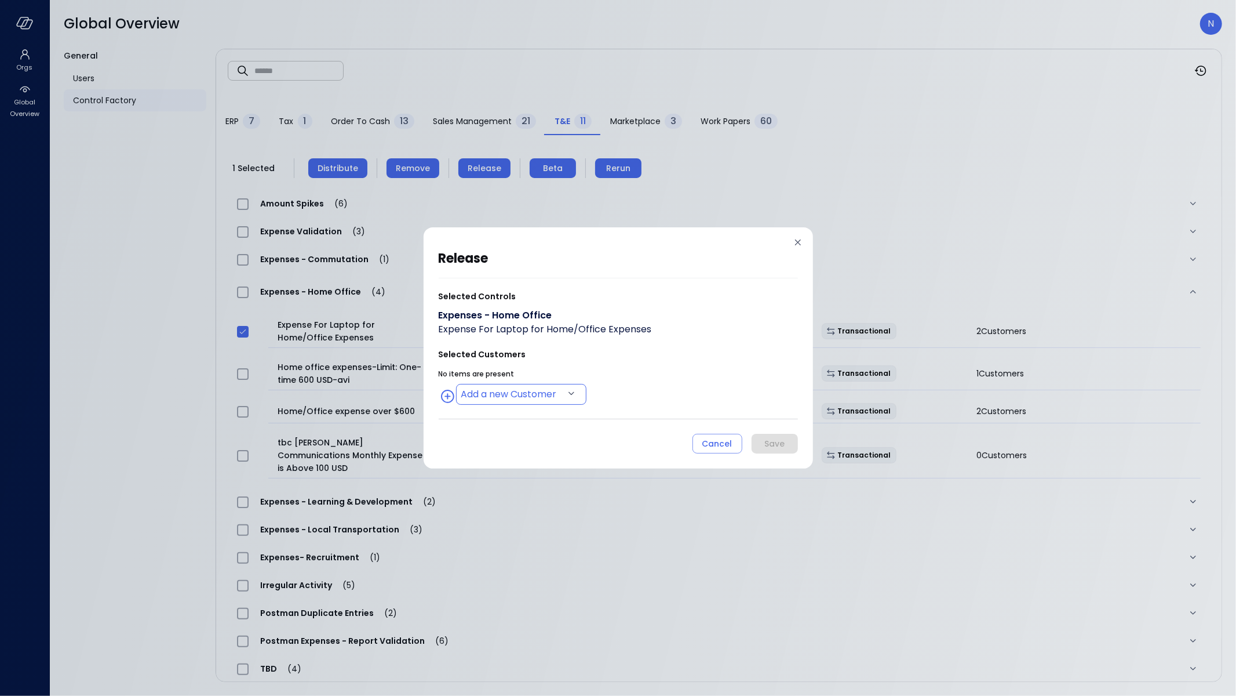
click at [524, 391] on body "Orgs Global Overview Global Overview N General Users Control Factory ​ ​ ERP 7 …" at bounding box center [618, 348] width 1236 height 696
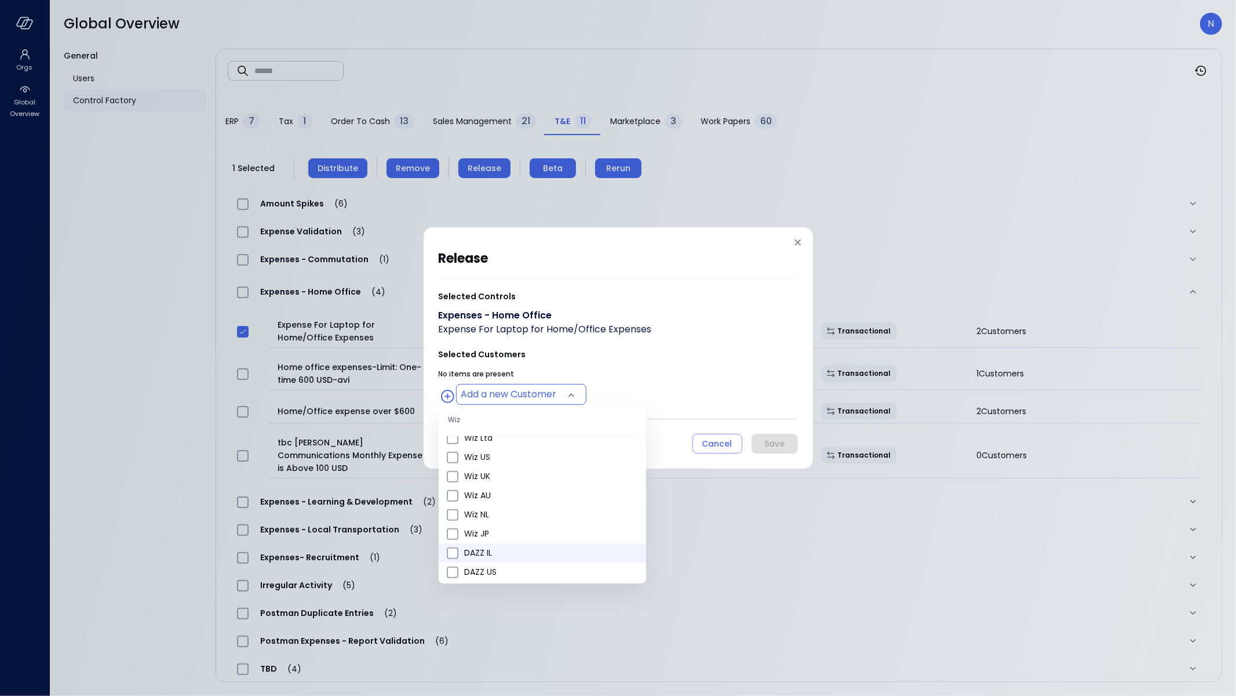
scroll to position [452, 0]
click at [494, 455] on span "Wiz US" at bounding box center [550, 452] width 173 height 12
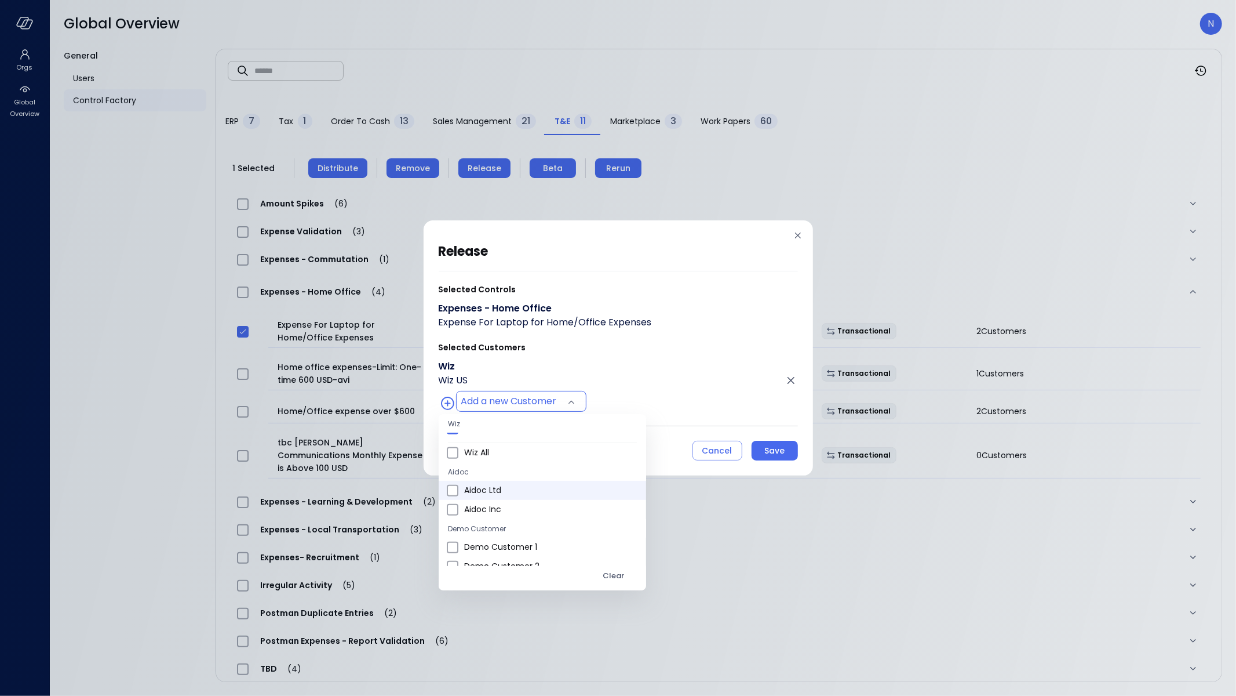
scroll to position [676, 0]
drag, startPoint x: 509, startPoint y: 468, endPoint x: 520, endPoint y: 468, distance: 10.4
click at [509, 468] on span "Wiz All" at bounding box center [550, 464] width 173 height 12
type input "**********"
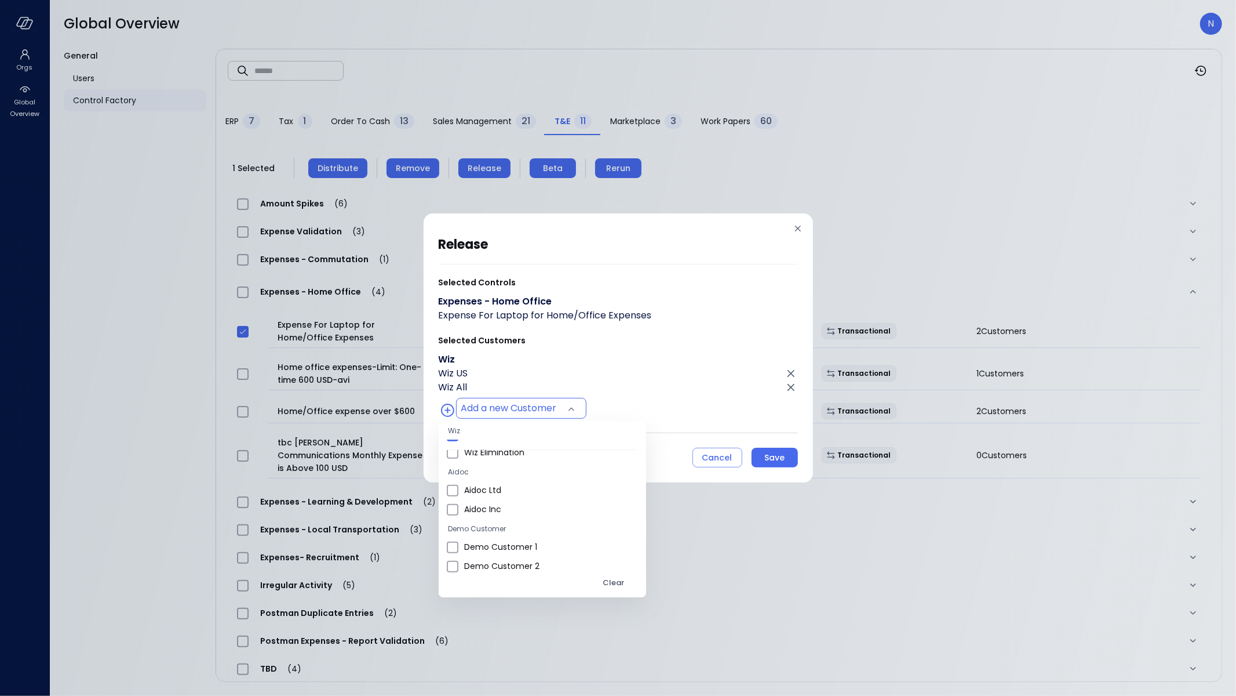
click at [776, 454] on div at bounding box center [618, 348] width 1236 height 696
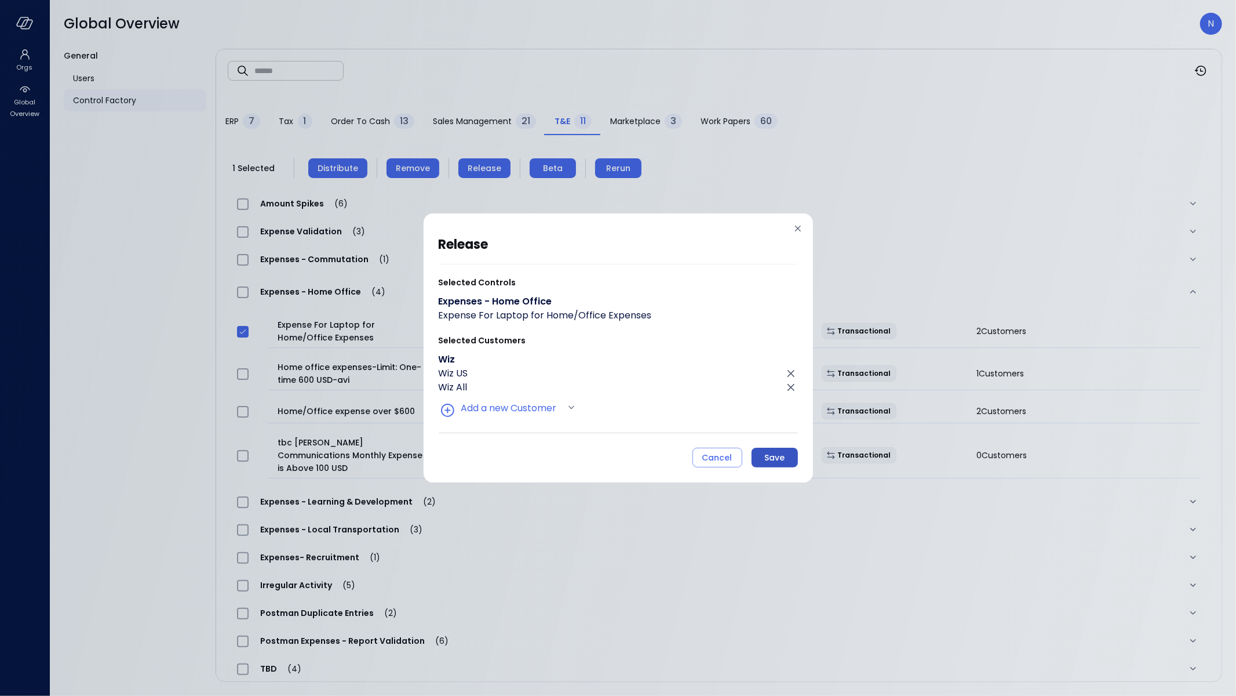
click at [775, 454] on div "Save" at bounding box center [774, 457] width 20 height 14
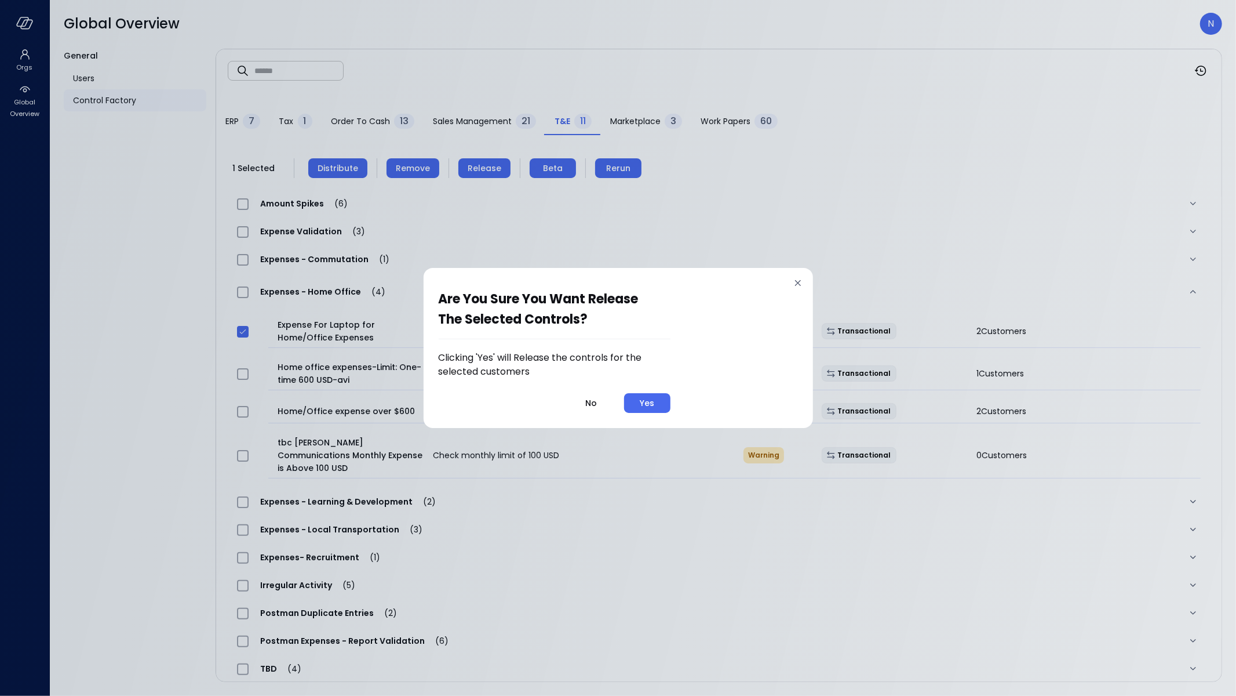
click at [655, 399] on button "Yes" at bounding box center [647, 403] width 46 height 20
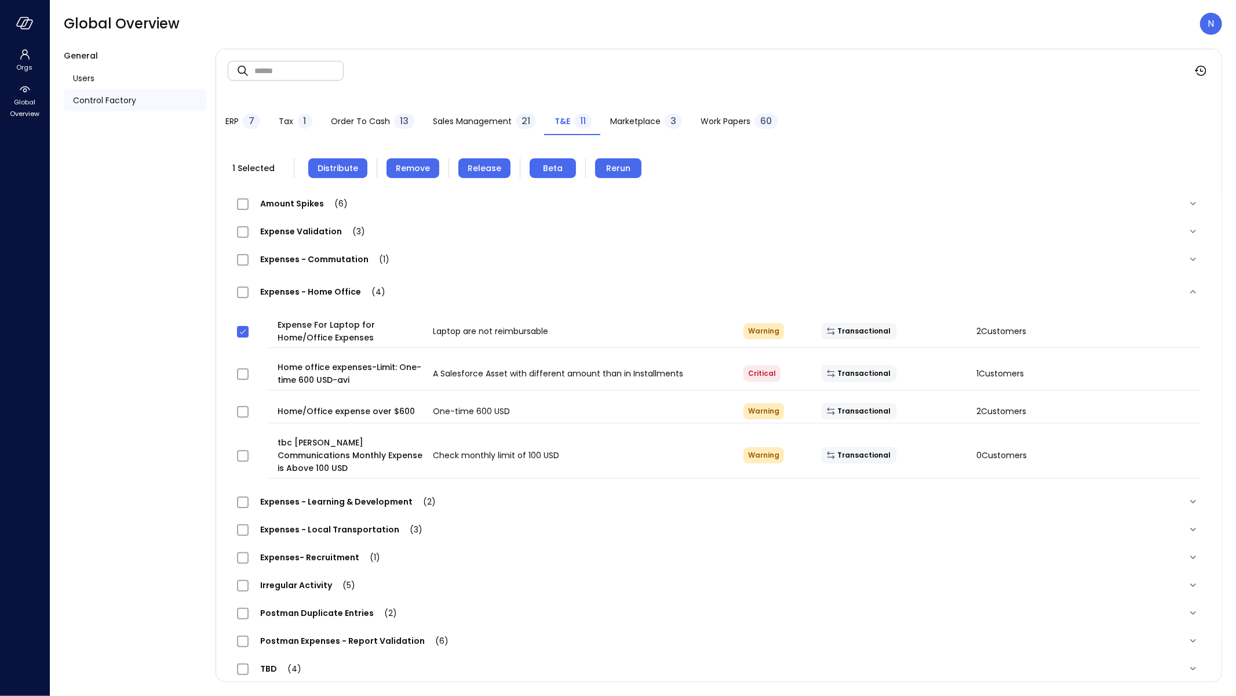
click at [277, 662] on span "(4)" at bounding box center [289, 668] width 24 height 12
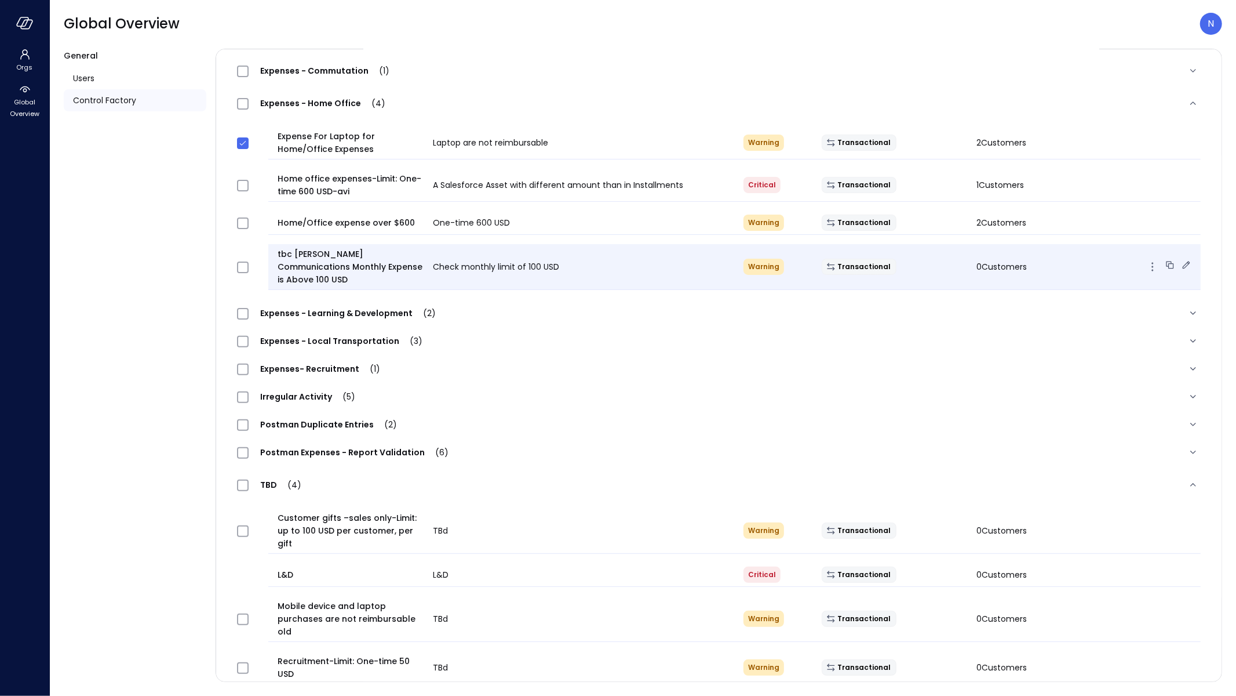
scroll to position [196, 0]
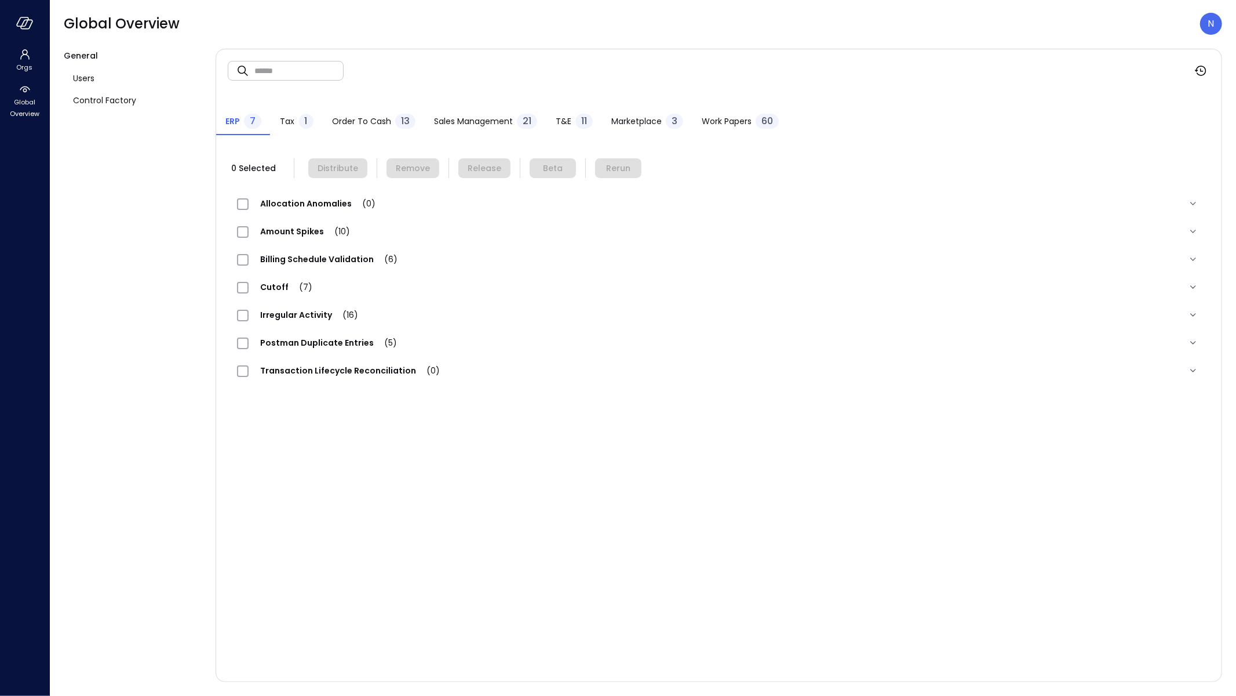
click at [503, 124] on span "Sales Management" at bounding box center [473, 121] width 79 height 13
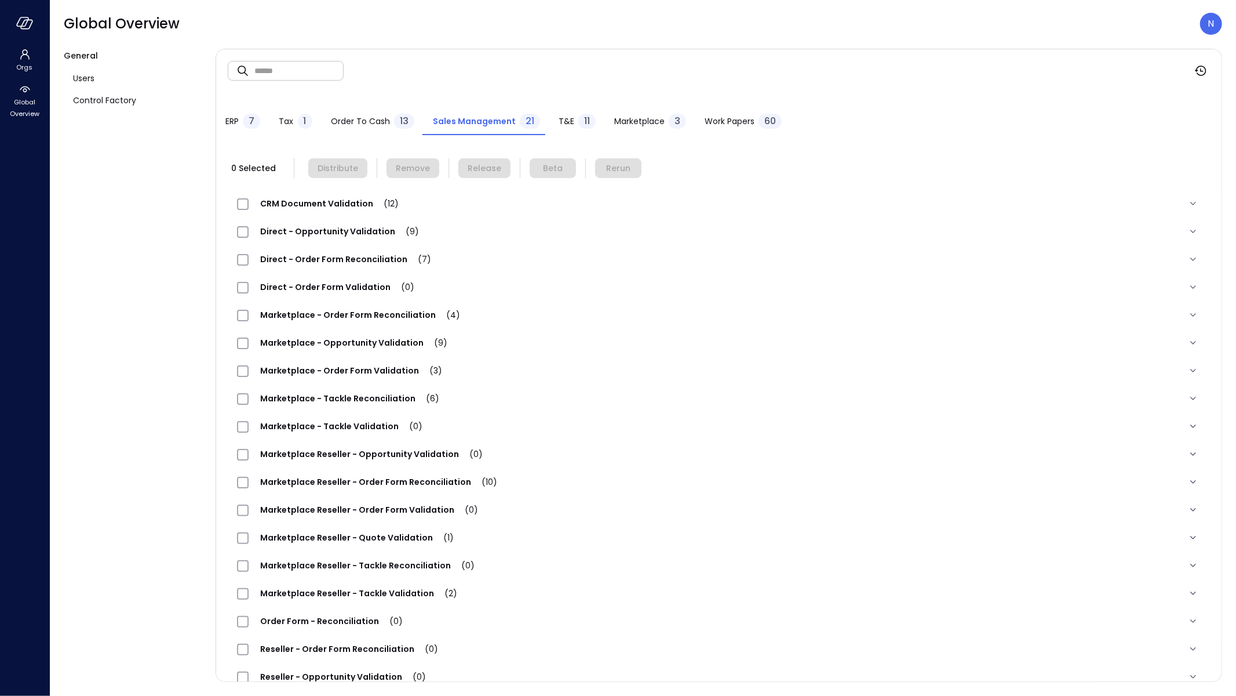
click at [562, 123] on span "T&E" at bounding box center [567, 121] width 16 height 13
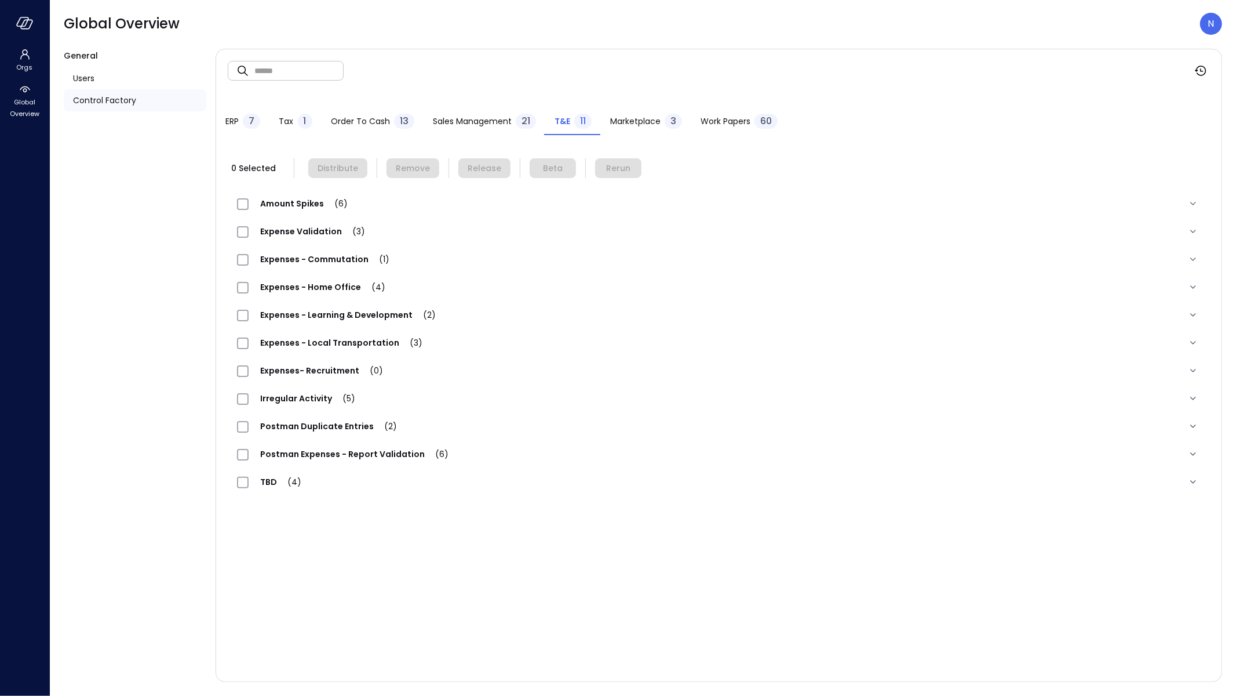
click at [134, 107] on div "Control Factory" at bounding box center [135, 100] width 143 height 22
click at [475, 126] on span "Sales Management" at bounding box center [472, 121] width 79 height 13
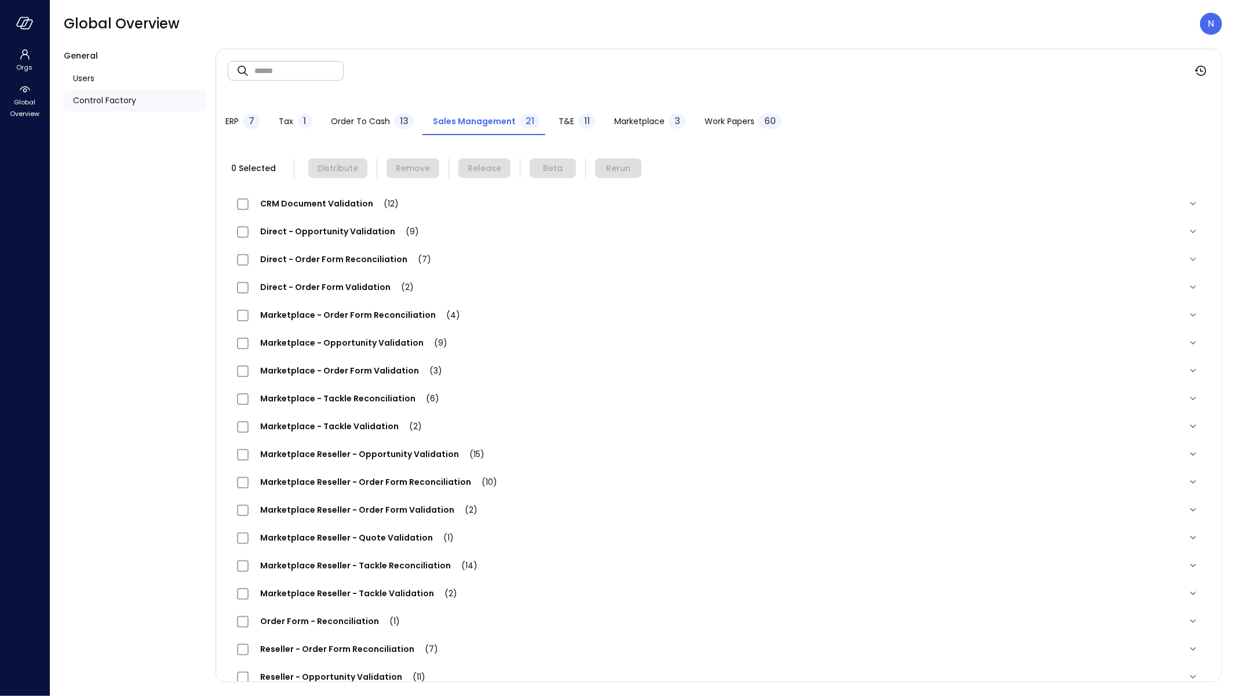
click at [570, 114] on div "T&E 11" at bounding box center [577, 122] width 37 height 17
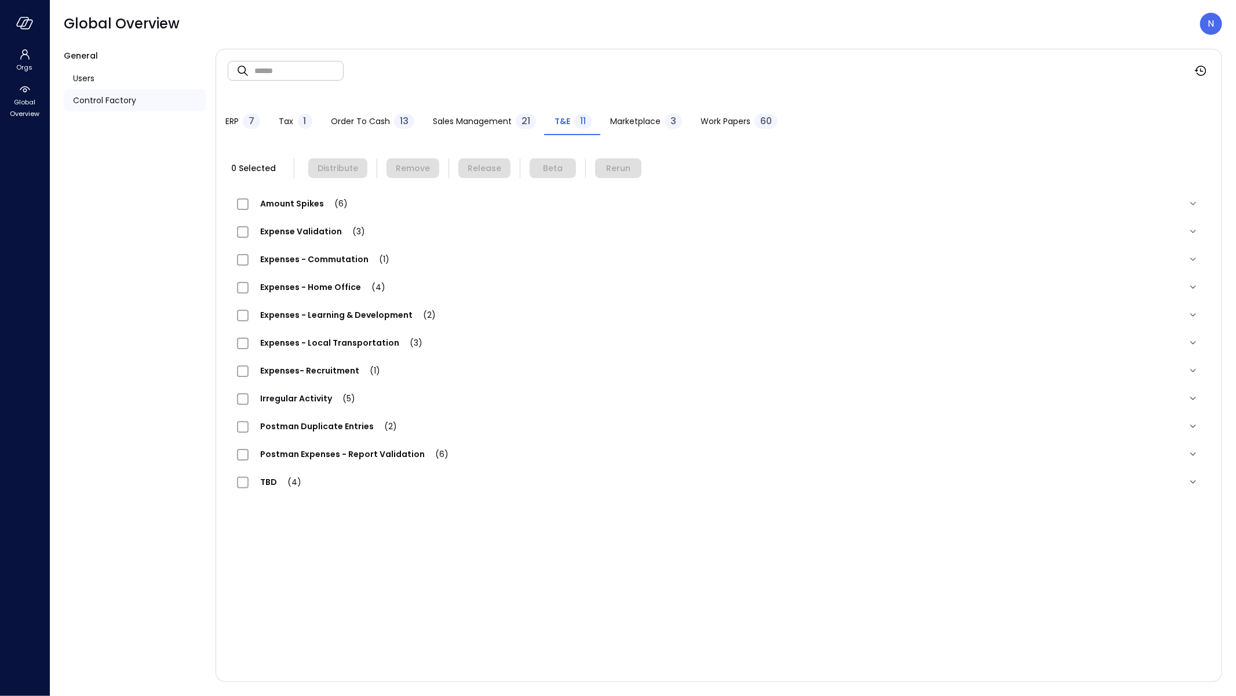
click at [341, 255] on span "Expenses - Commutation (1)" at bounding box center [325, 259] width 152 height 12
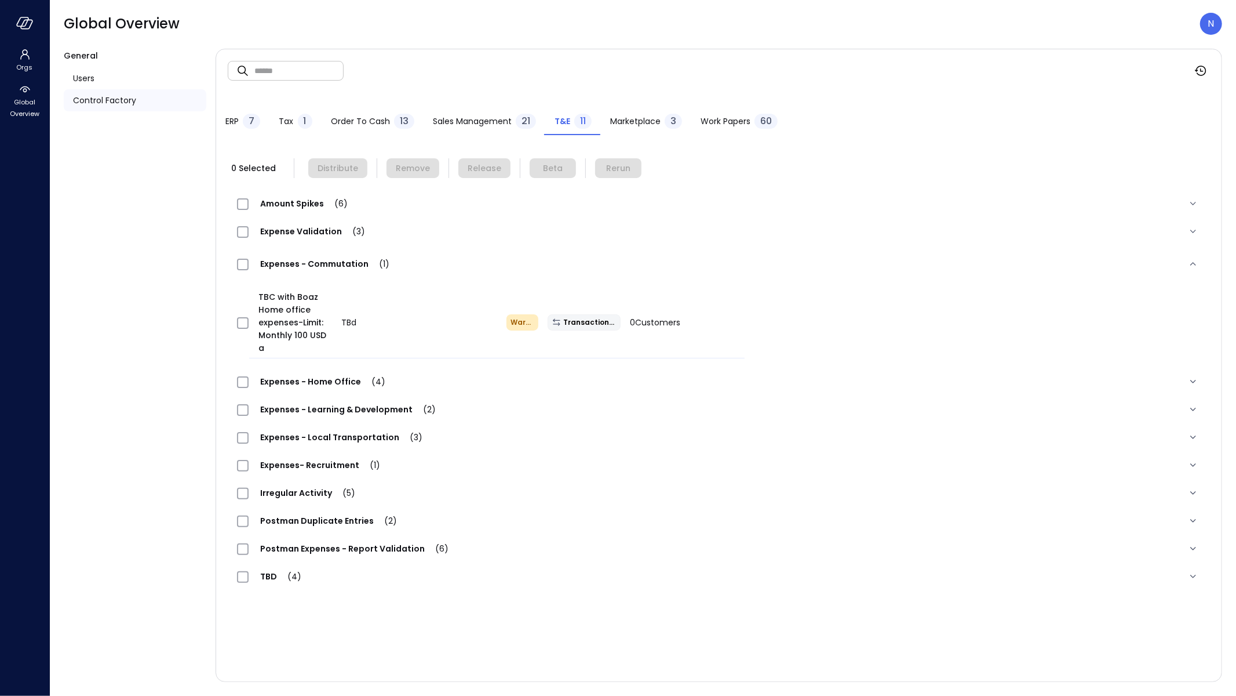
click at [305, 230] on span "Expense Validation (3)" at bounding box center [313, 231] width 128 height 12
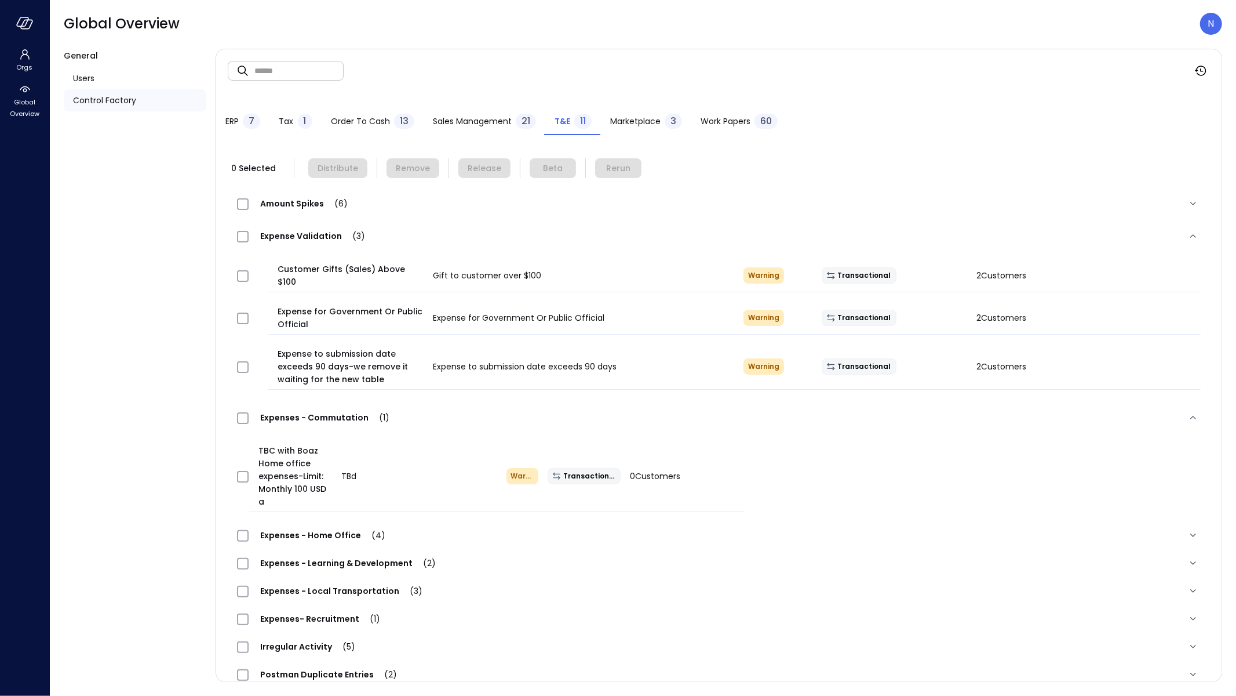
click at [256, 355] on div at bounding box center [252, 366] width 41 height 23
click at [242, 355] on div at bounding box center [252, 366] width 41 height 23
click at [473, 172] on span "Release" at bounding box center [485, 168] width 34 height 13
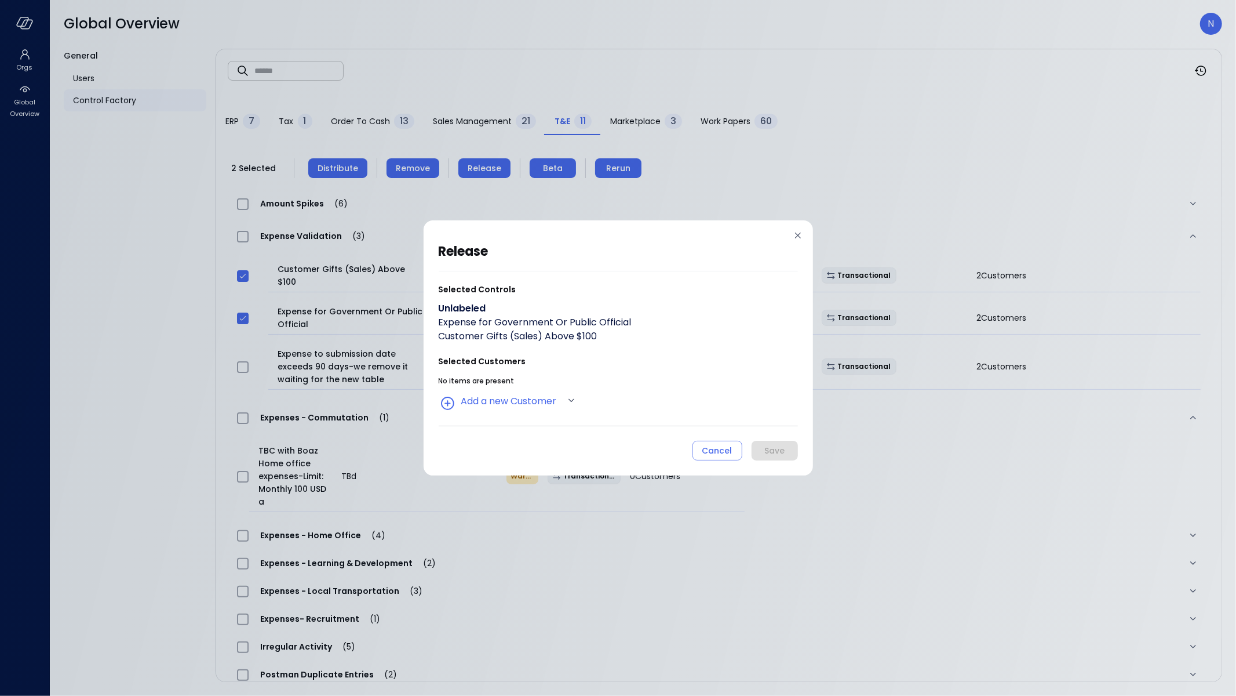
click at [508, 417] on div "release Selected Controls Unlabeled Expense for Government Or Public Official C…" at bounding box center [618, 350] width 359 height 219
click at [516, 407] on body "Orgs Global Overview Global Overview N General Users Control Factory ​ ​ ERP 7 …" at bounding box center [618, 348] width 1236 height 696
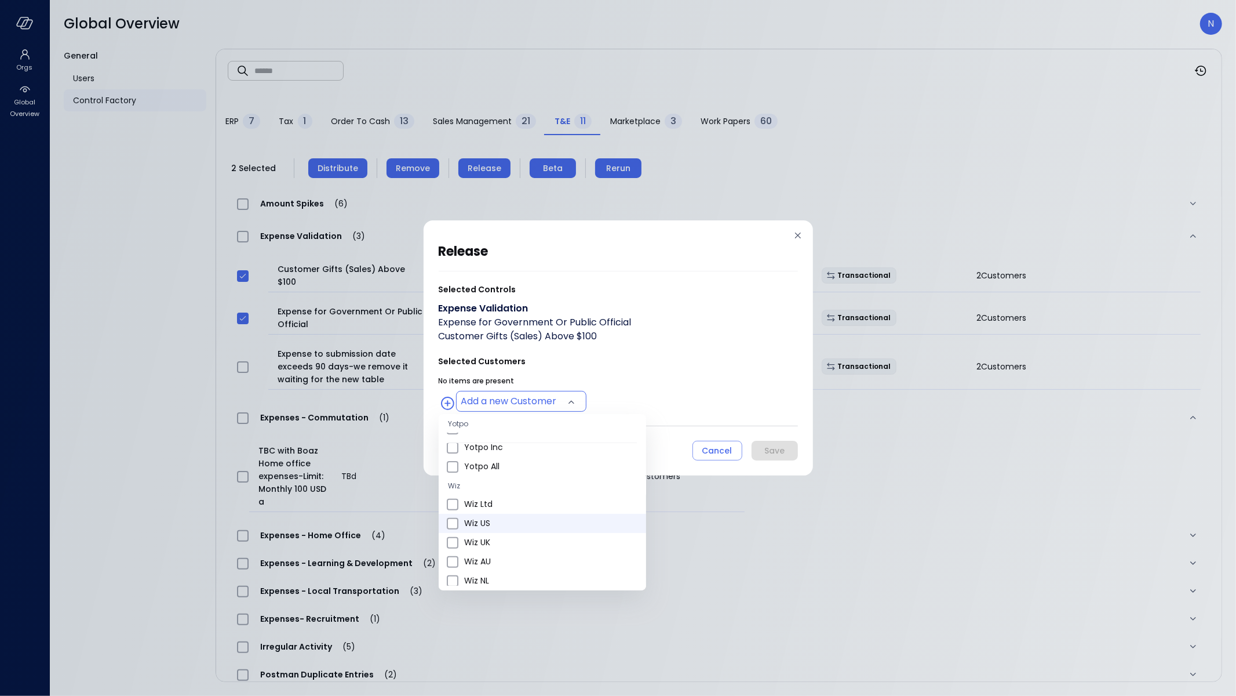
scroll to position [388, 0]
click at [507, 520] on span "Wiz US" at bounding box center [550, 522] width 173 height 12
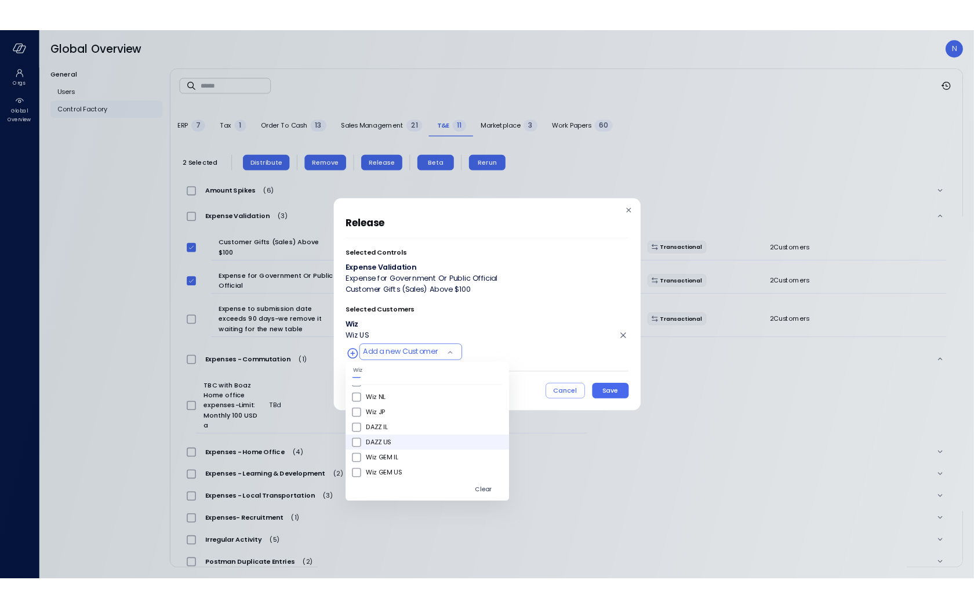
scroll to position [595, 0]
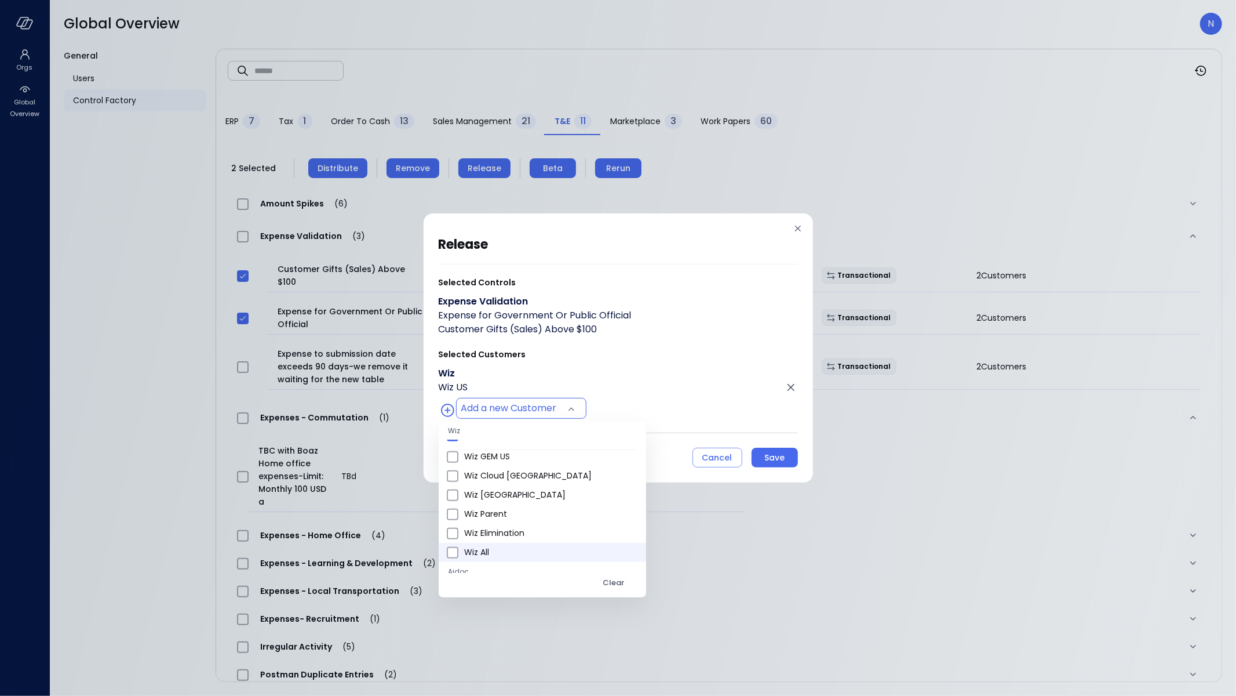
click at [504, 557] on span "Wiz All" at bounding box center [550, 552] width 173 height 12
type input "**********"
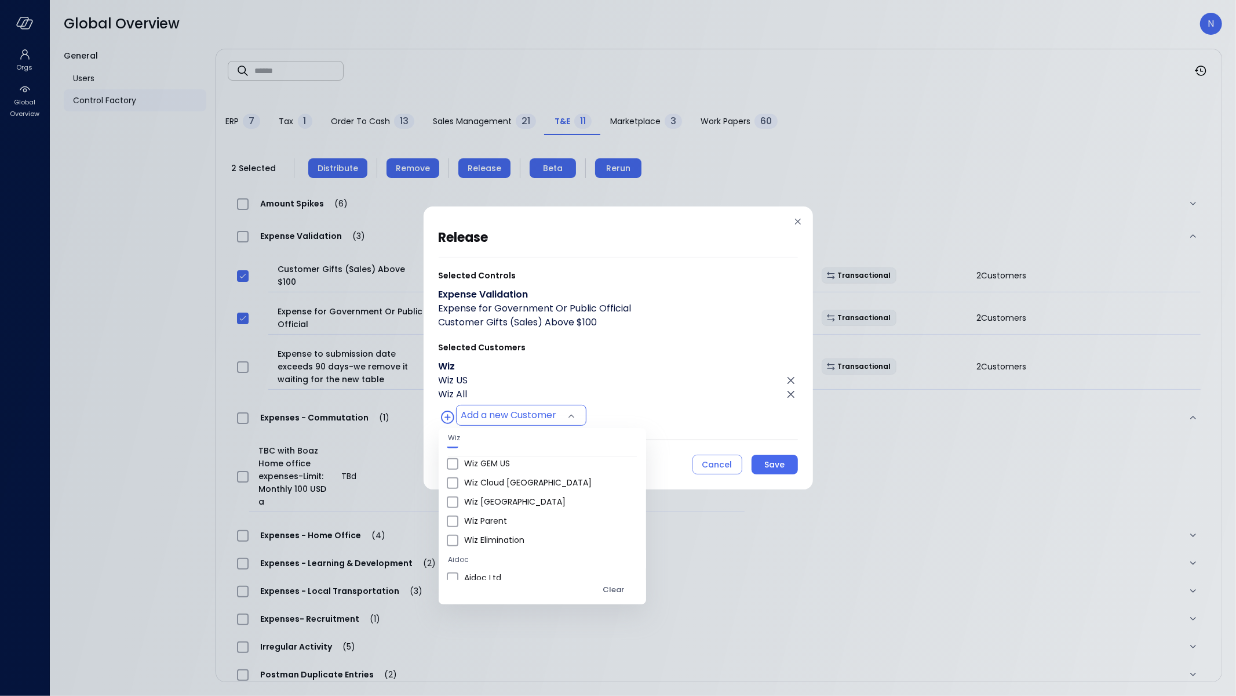
click at [768, 467] on div at bounding box center [618, 348] width 1236 height 696
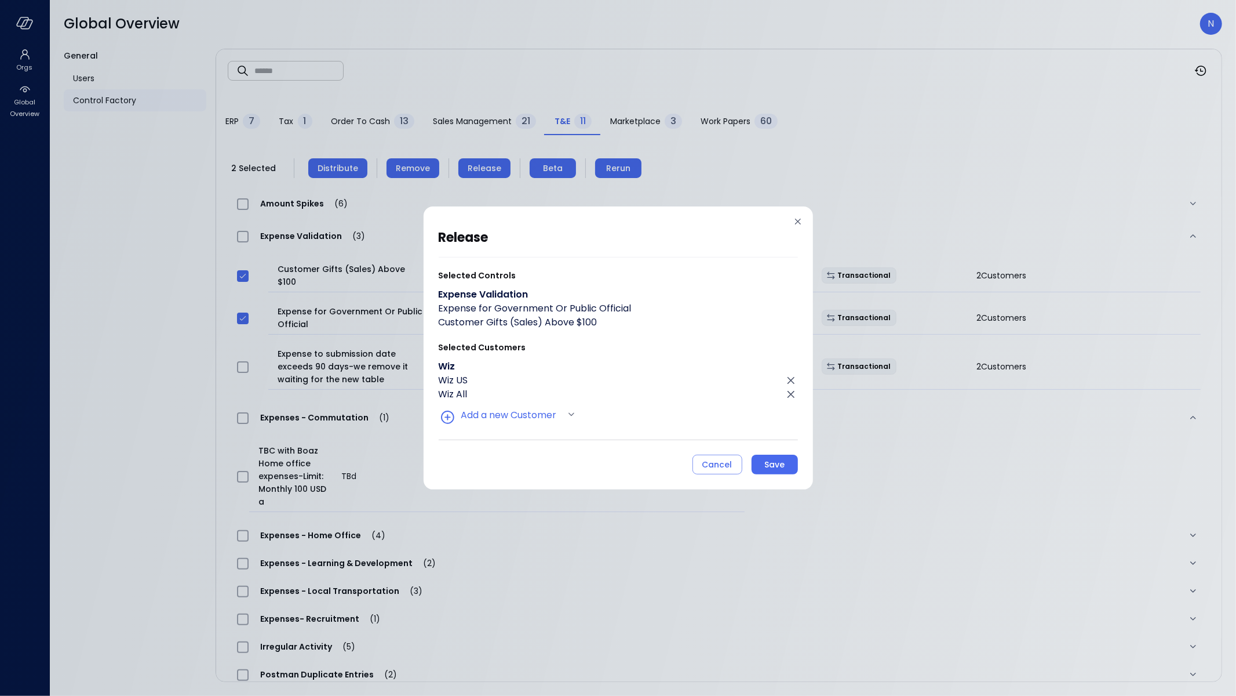
click at [767, 468] on div "Save" at bounding box center [774, 464] width 20 height 14
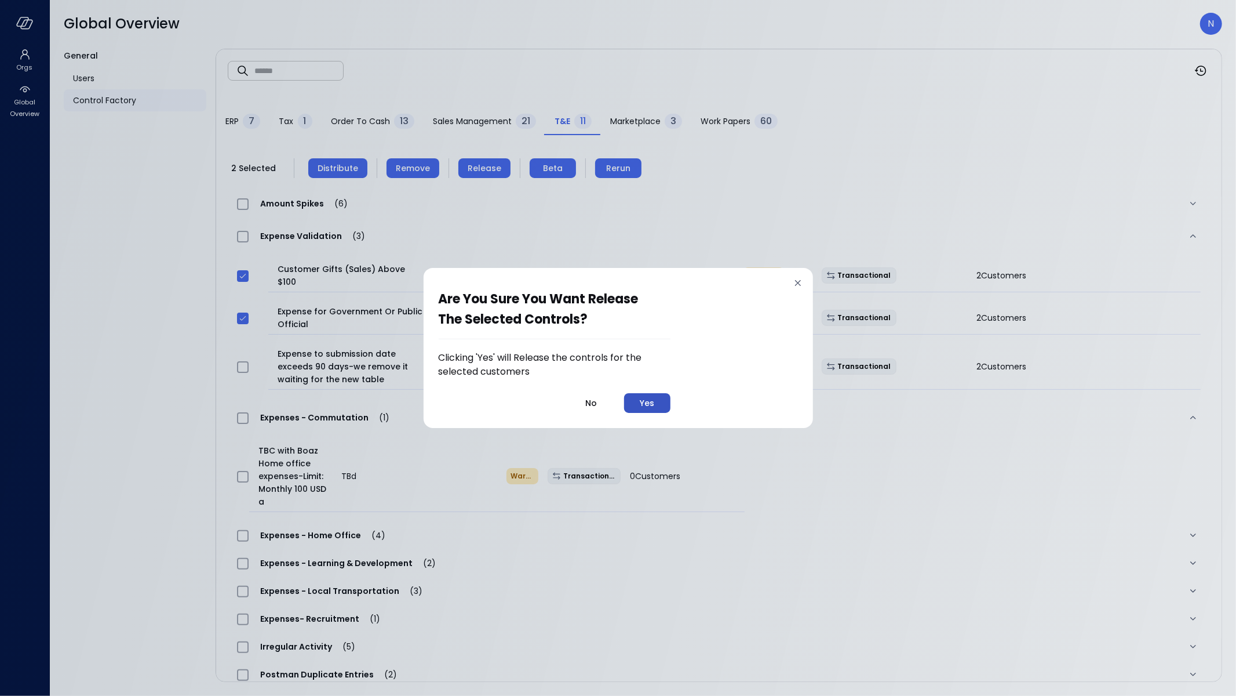
click at [629, 403] on button "Yes" at bounding box center [647, 403] width 46 height 20
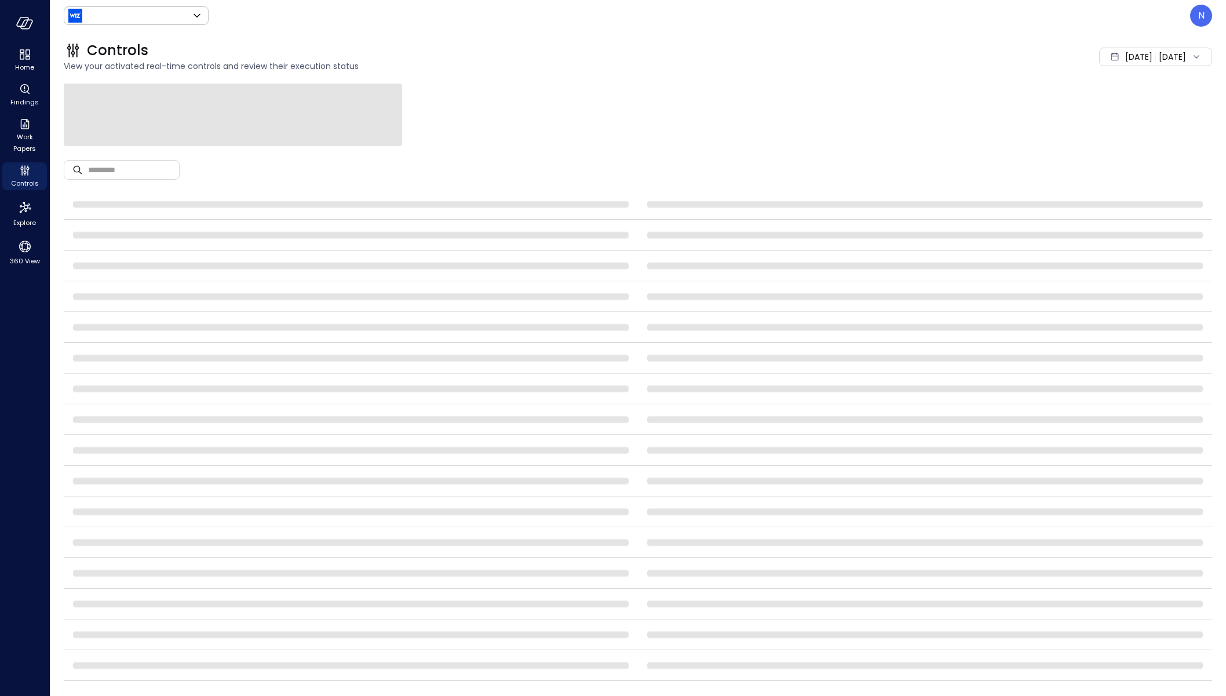
type input "******"
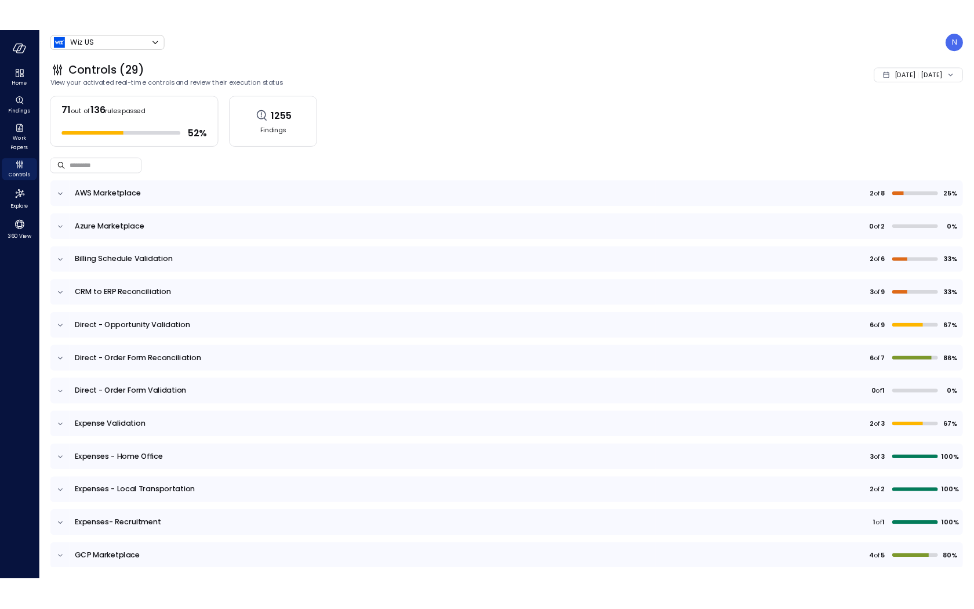
scroll to position [241, 0]
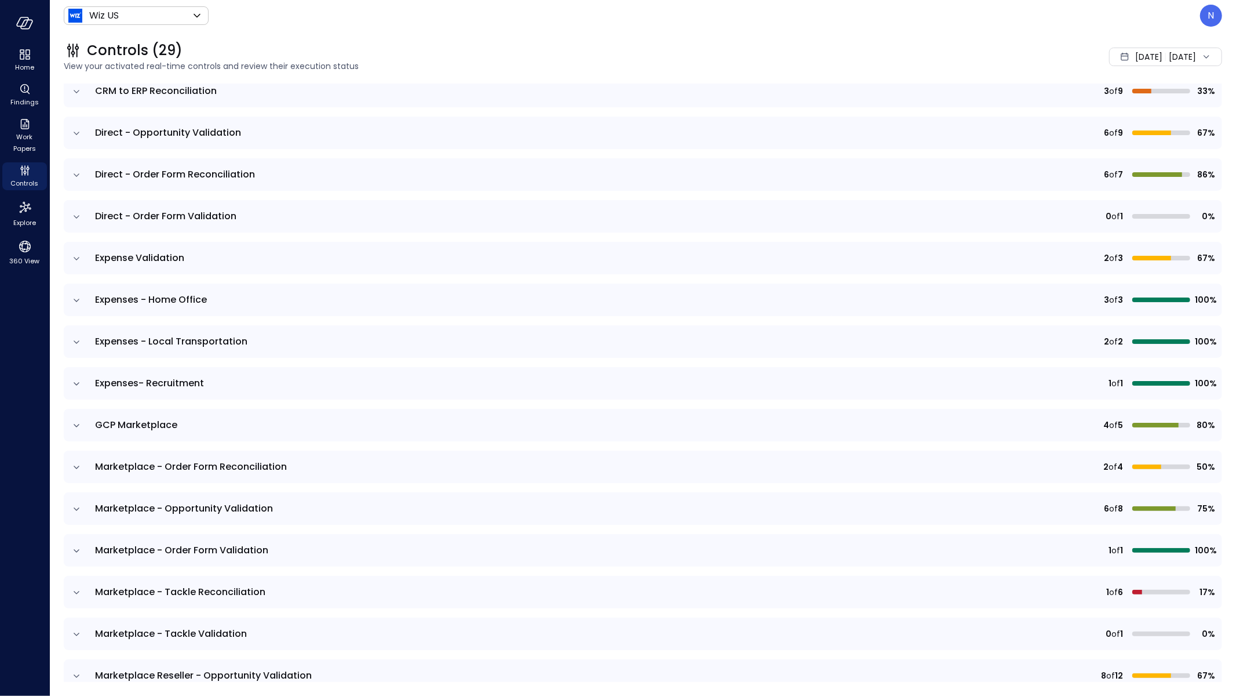
click at [72, 256] on icon "expand row" at bounding box center [77, 259] width 12 height 12
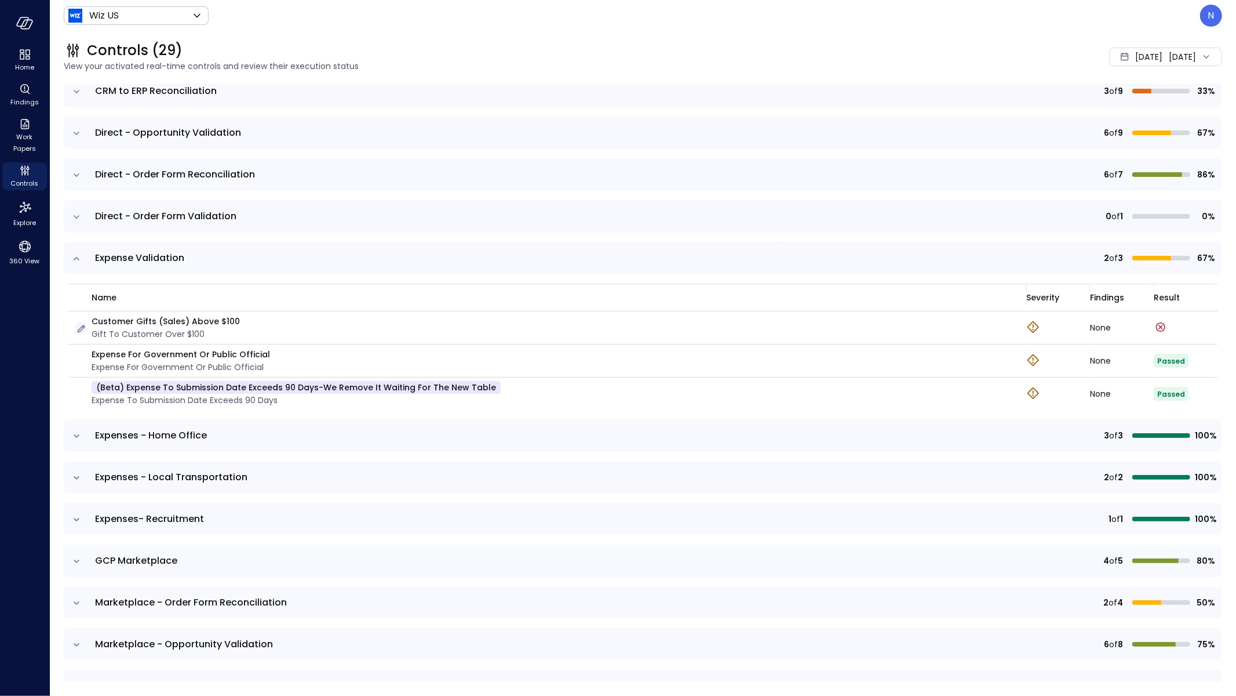
click at [84, 326] on icon "button" at bounding box center [81, 329] width 12 height 12
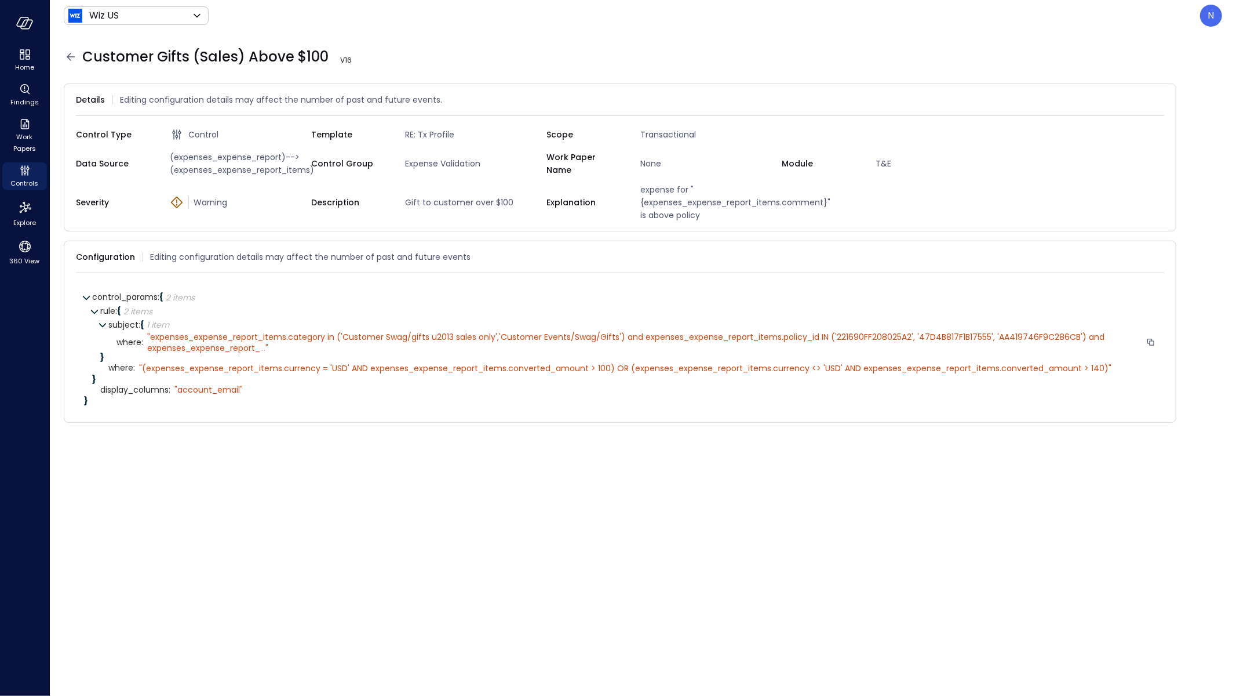
click at [259, 349] on span "expenses_expense_report_items.category in ('Customer Swag/gifts u2013 sales onl…" at bounding box center [627, 342] width 960 height 22
click at [263, 342] on span "..." at bounding box center [262, 348] width 5 height 12
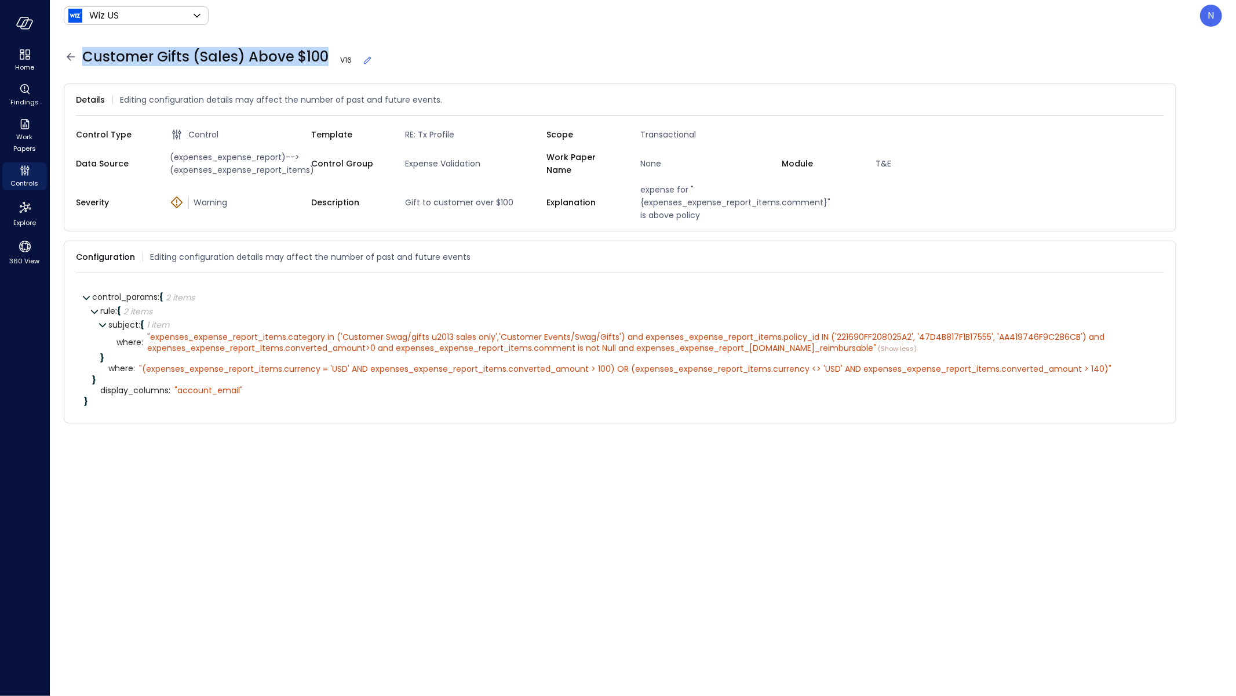
drag, startPoint x: 323, startPoint y: 58, endPoint x: 85, endPoint y: 60, distance: 238.8
click at [85, 60] on span "Customer Gifts (Sales) Above $100 V 16" at bounding box center [227, 57] width 291 height 19
copy span "Customer Gifts (Sales) Above $100"
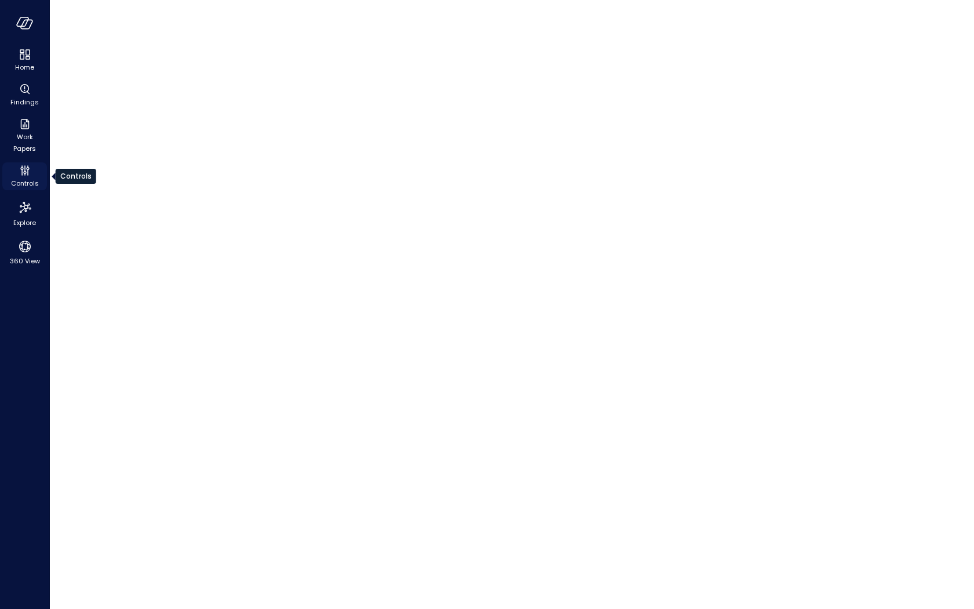
click at [28, 177] on span "Controls" at bounding box center [25, 183] width 28 height 12
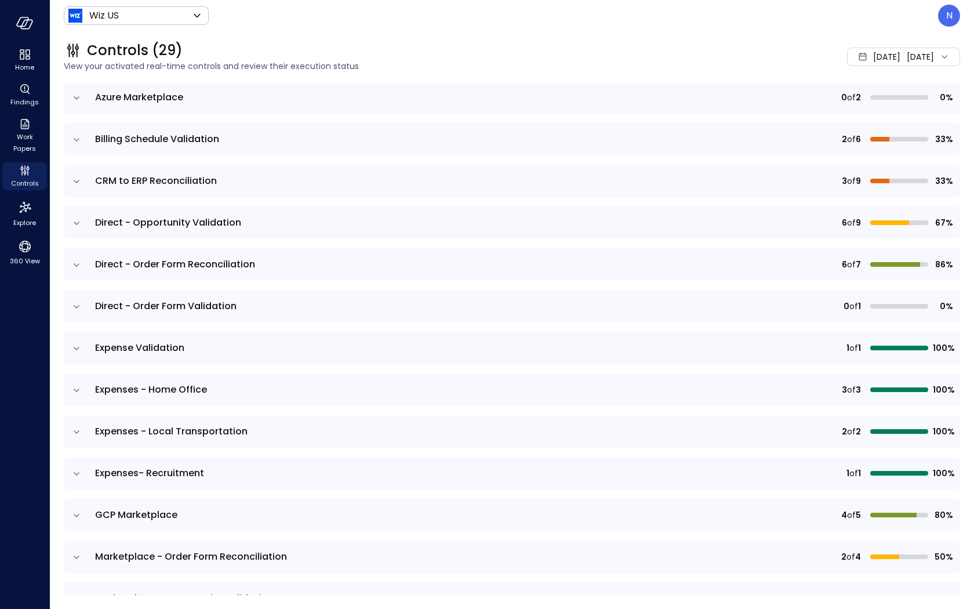
scroll to position [180, 0]
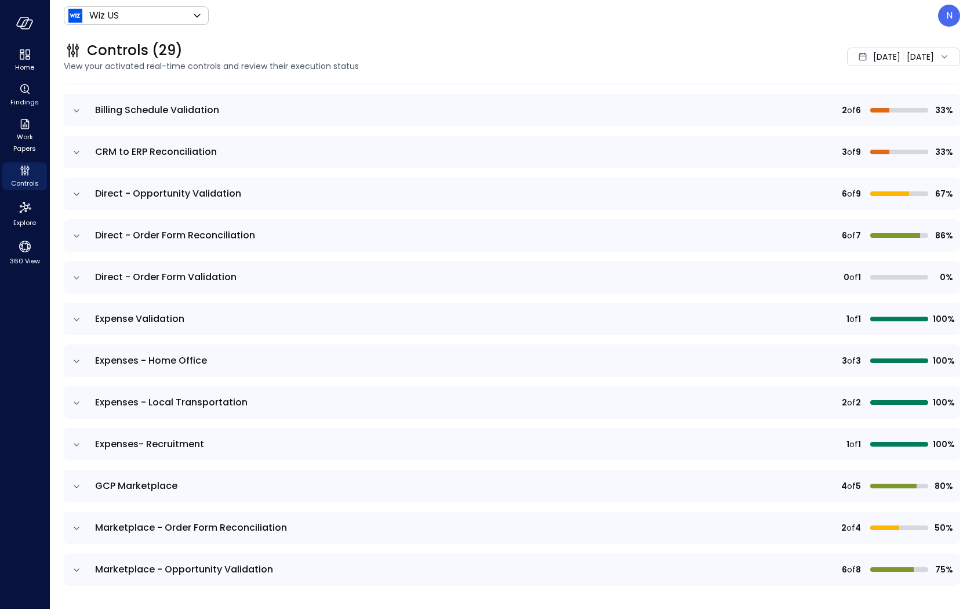
click at [75, 323] on icon "expand row" at bounding box center [77, 320] width 12 height 12
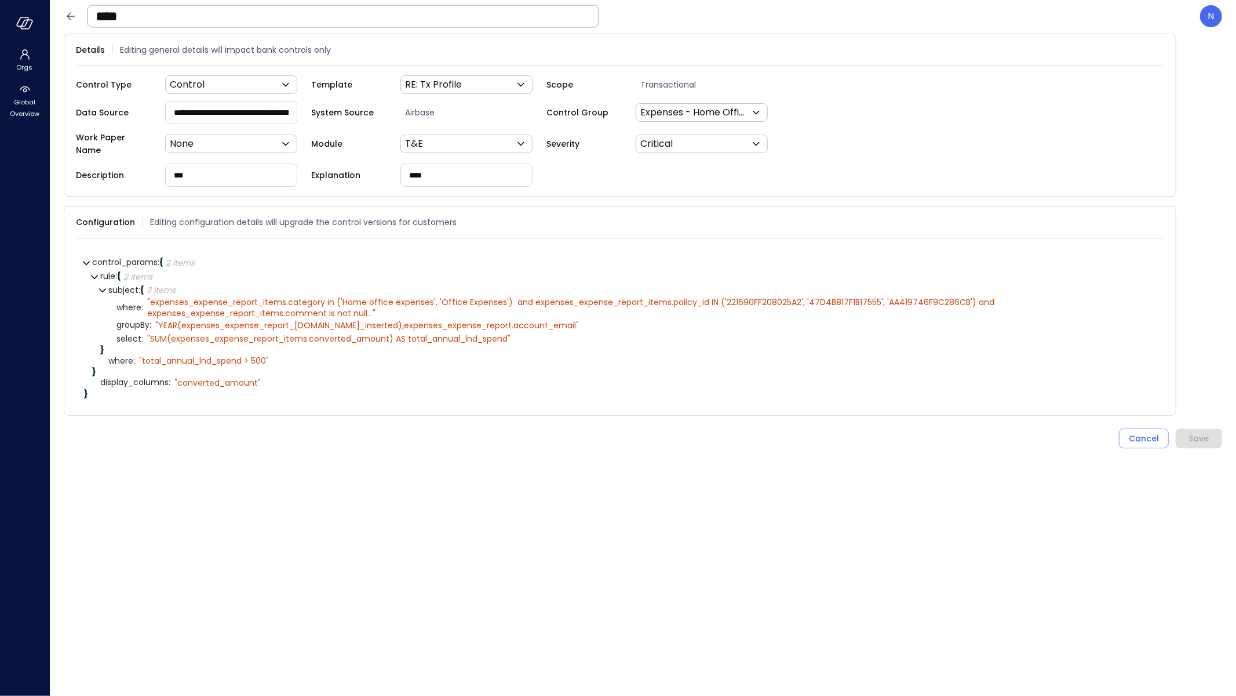
click at [67, 20] on icon at bounding box center [71, 16] width 14 height 14
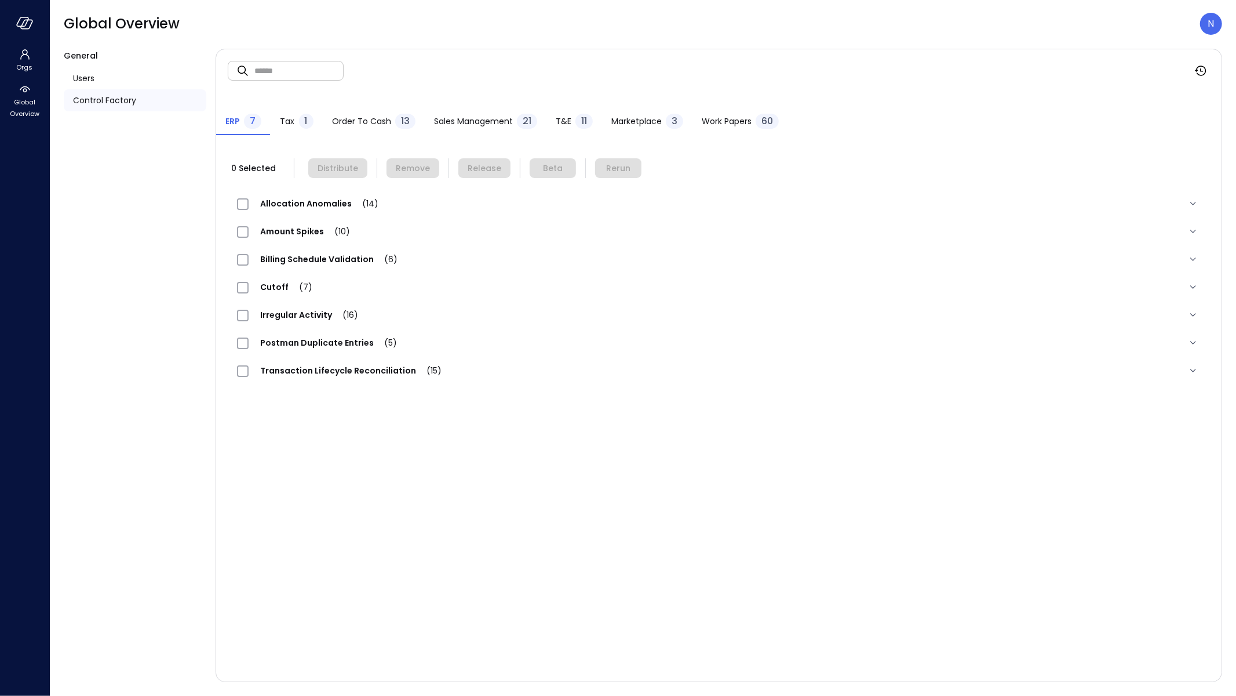
click at [479, 121] on span "Sales Management" at bounding box center [473, 121] width 79 height 13
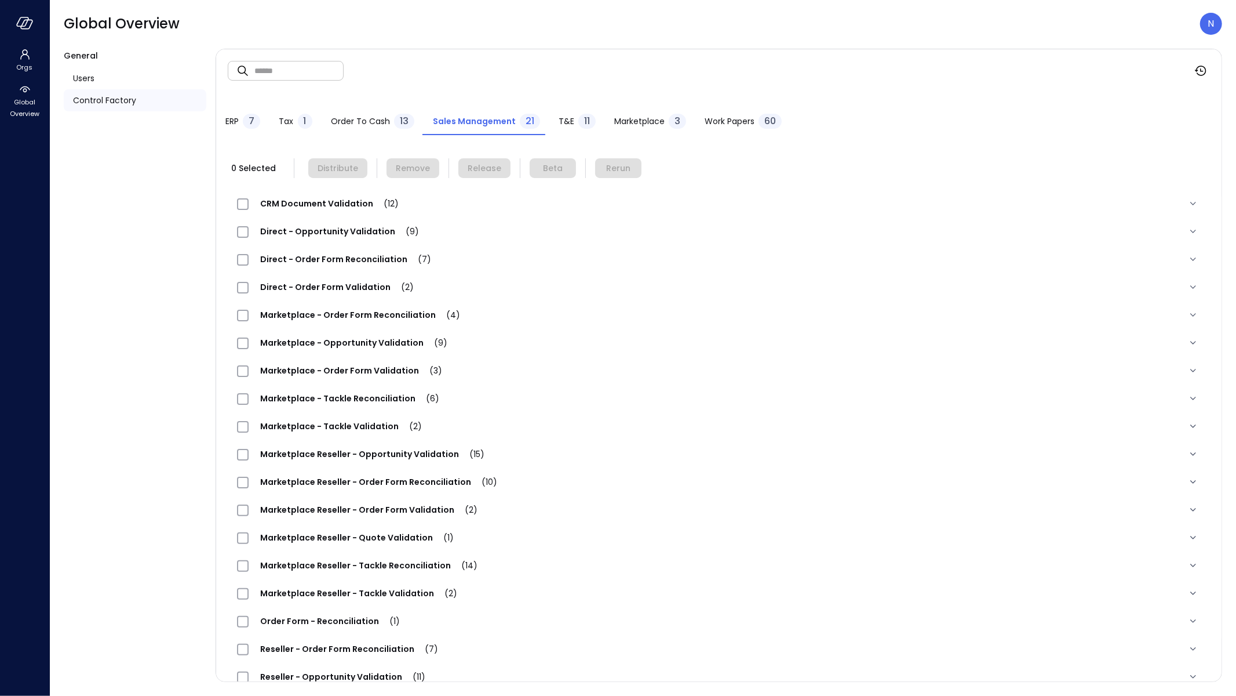
click at [578, 121] on div "11" at bounding box center [586, 121] width 17 height 15
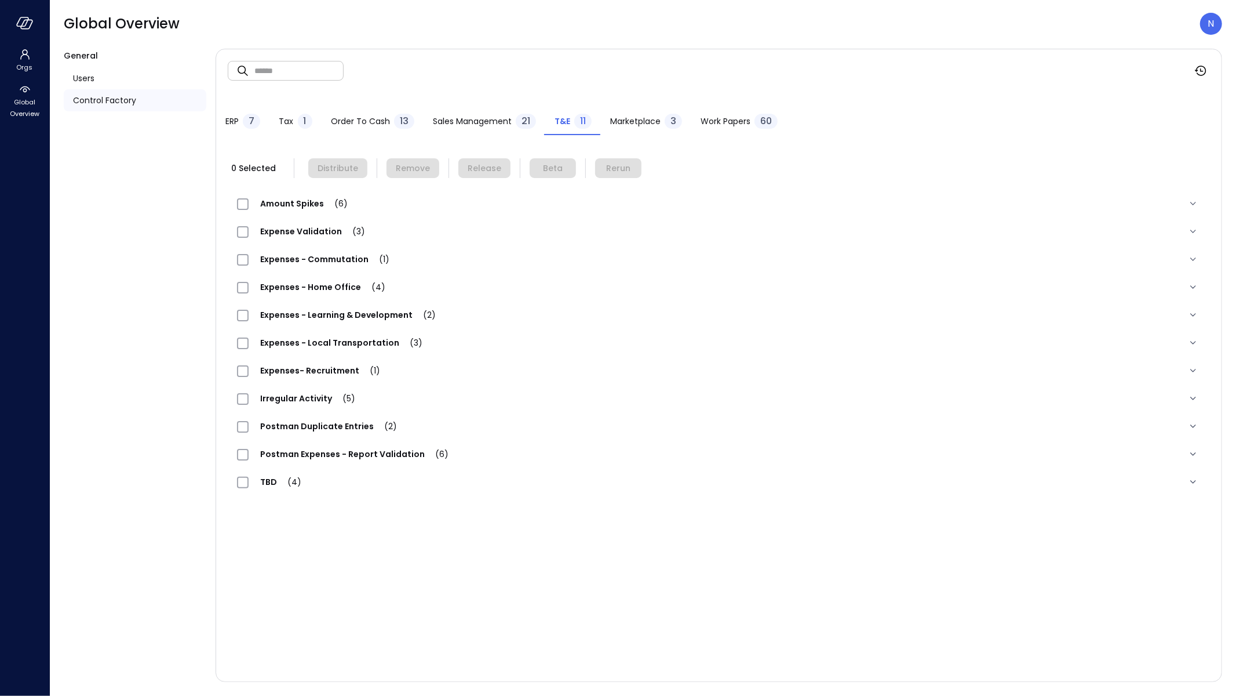
click at [328, 235] on span "Expense Validation (3)" at bounding box center [313, 231] width 128 height 12
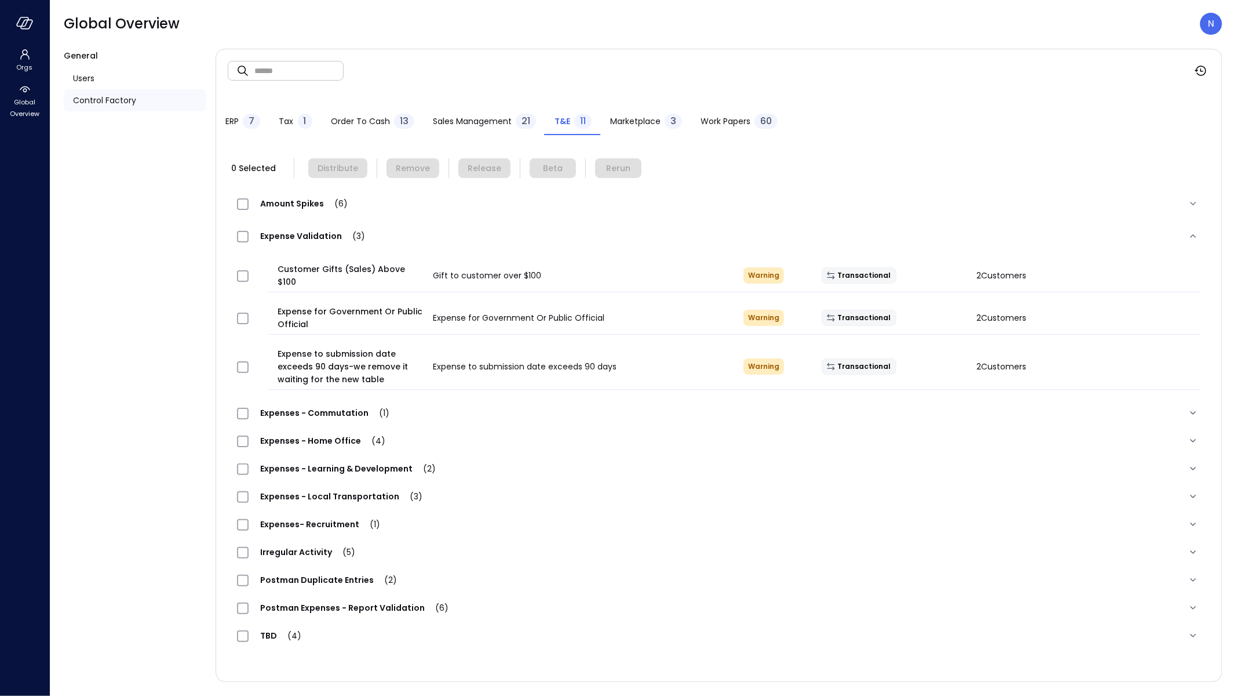
click at [249, 355] on div at bounding box center [252, 366] width 41 height 23
click at [413, 161] on button "Remove" at bounding box center [413, 168] width 53 height 20
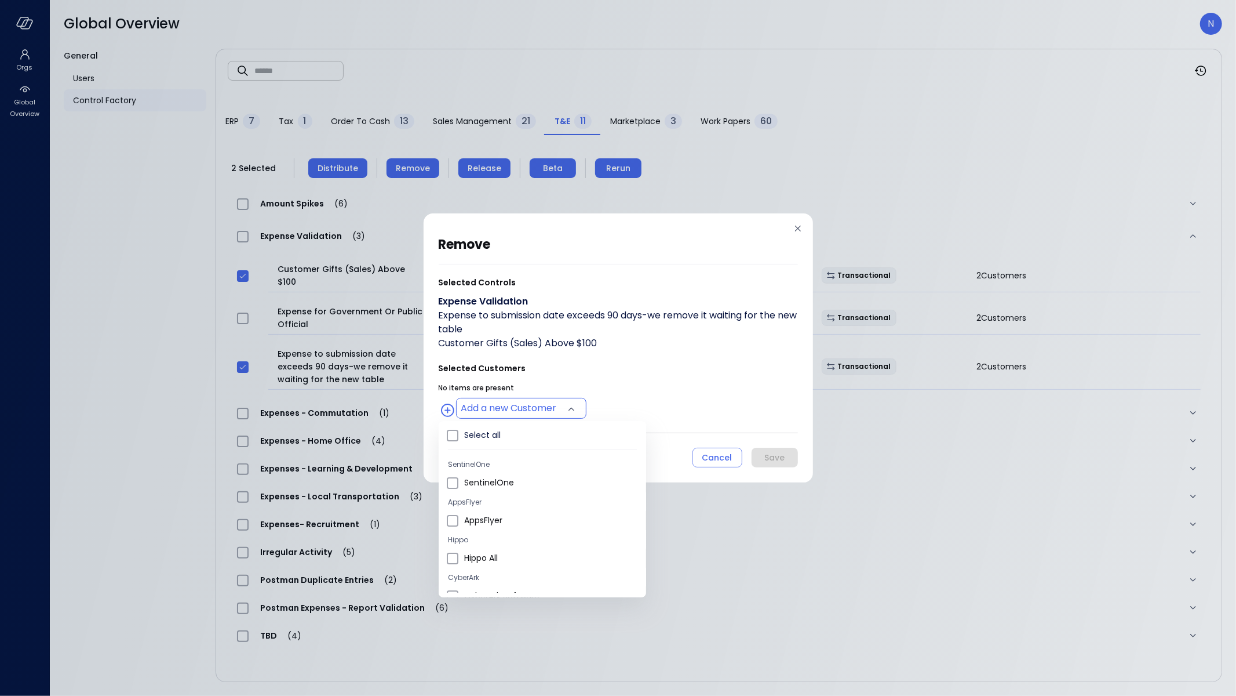
click at [529, 407] on body "Orgs Global Overview Global Overview N General Users Control Factory ​ ​ ERP 7 …" at bounding box center [618, 348] width 1236 height 696
click at [505, 470] on span "Wiz US" at bounding box center [550, 473] width 173 height 12
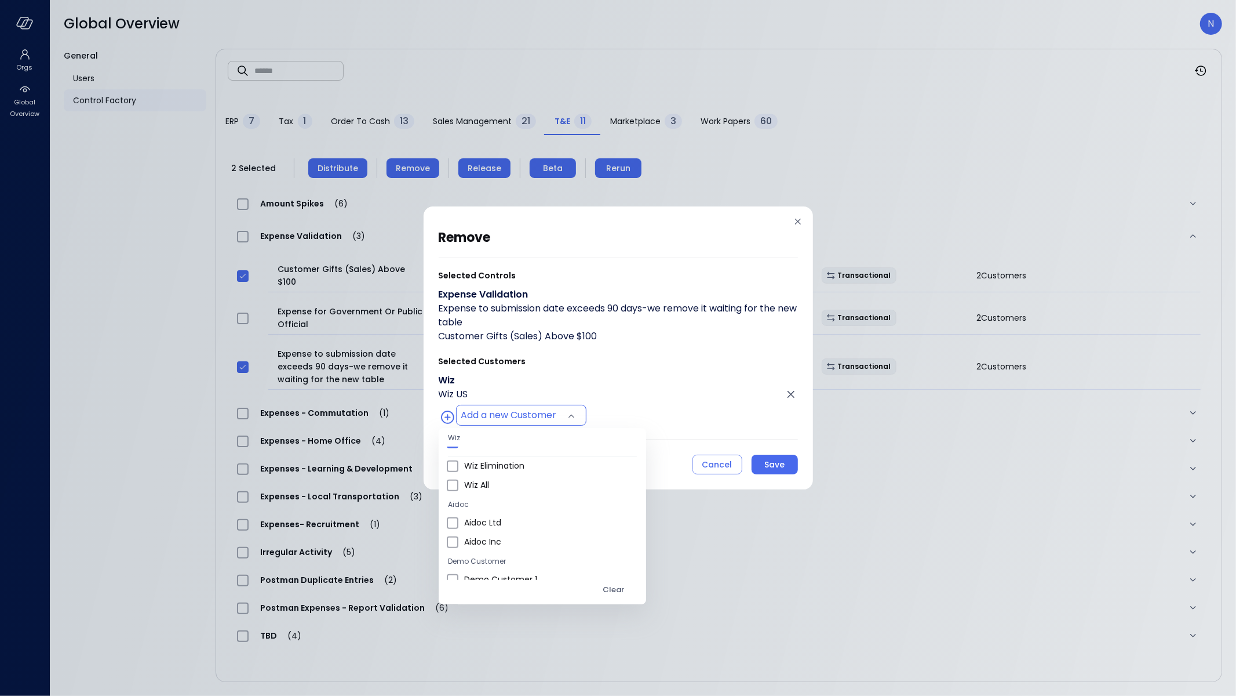
scroll to position [657, 0]
click at [503, 501] on span "Wiz All" at bounding box center [550, 497] width 173 height 12
type input "**********"
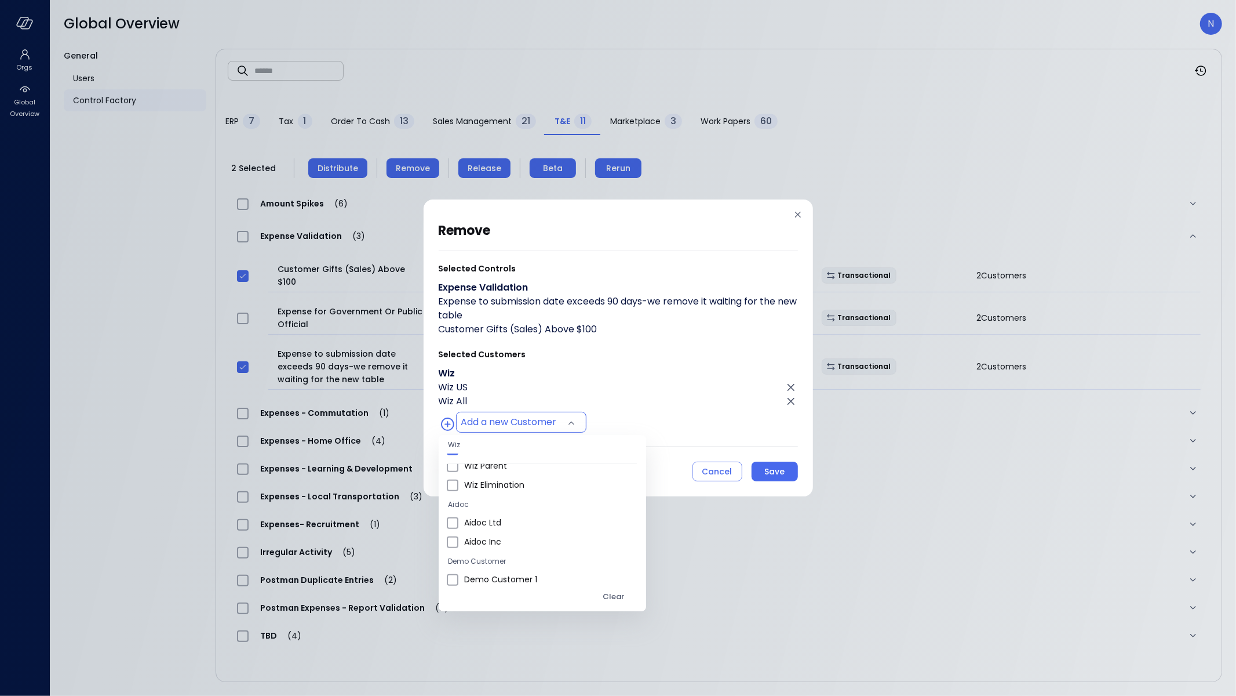
click at [770, 461] on div at bounding box center [618, 348] width 1236 height 696
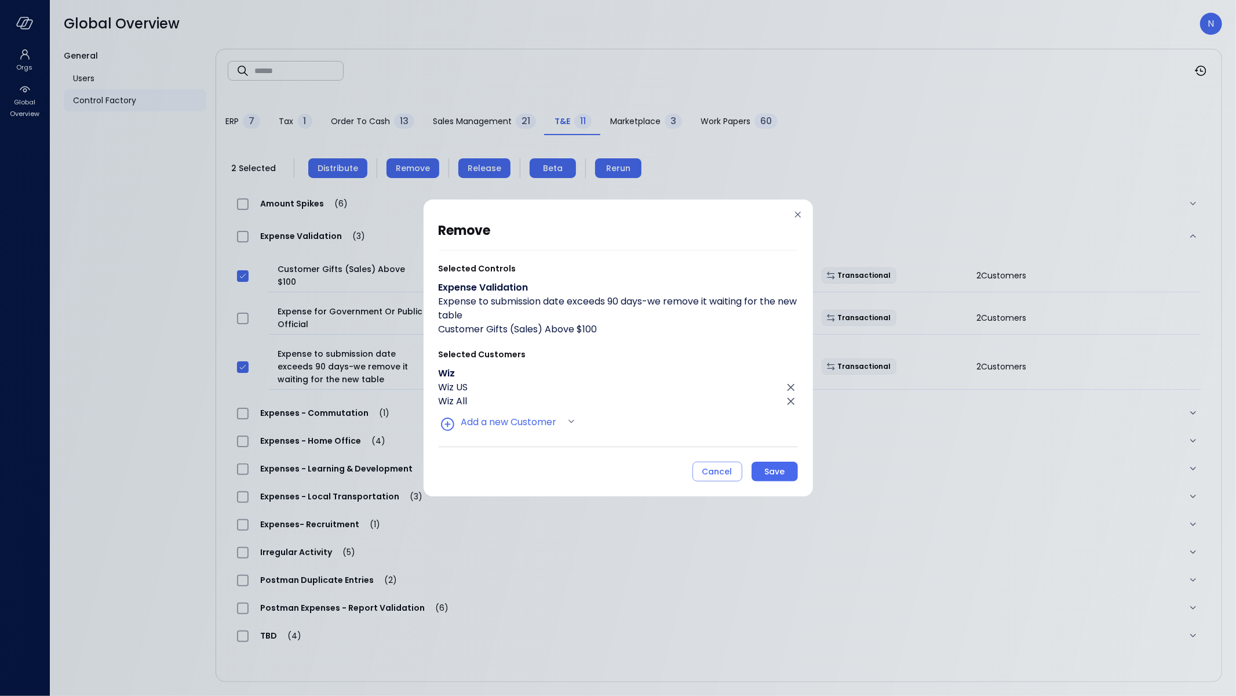
click at [770, 465] on body "Orgs Global Overview Global Overview N General Users Control Factory ​ ​ ERP 7 …" at bounding box center [618, 348] width 1236 height 696
click at [770, 465] on div "Save" at bounding box center [774, 471] width 20 height 14
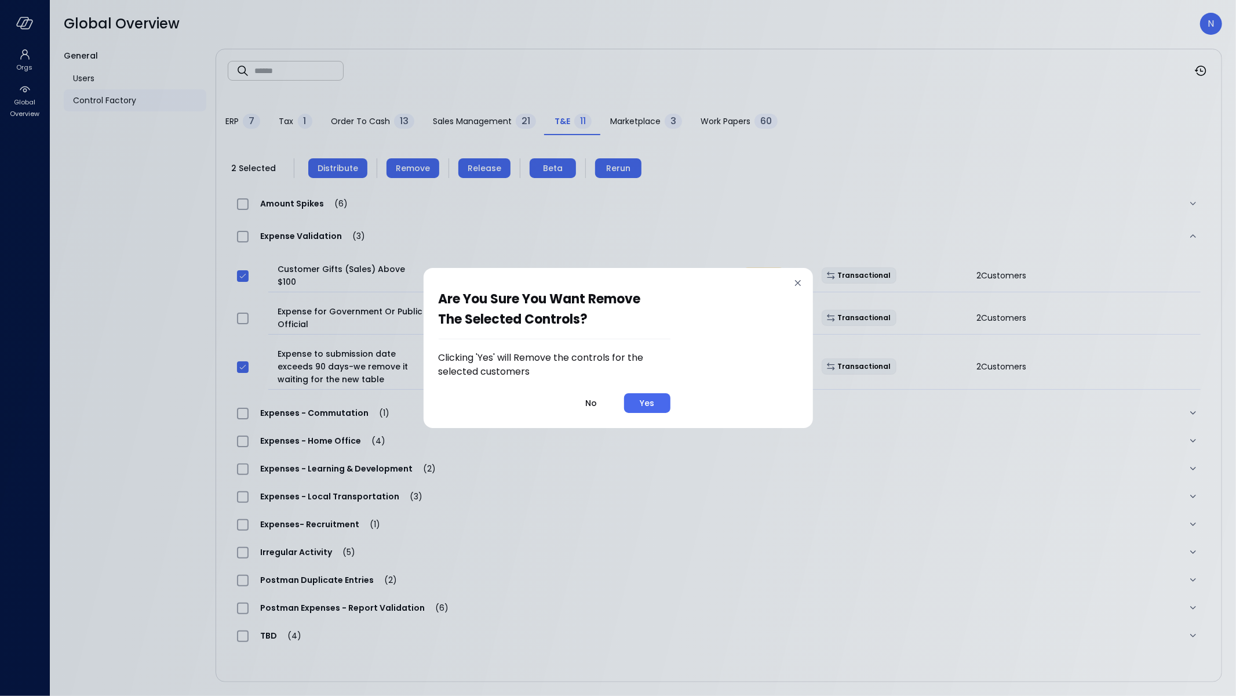
click at [651, 407] on div "Yes" at bounding box center [647, 403] width 14 height 14
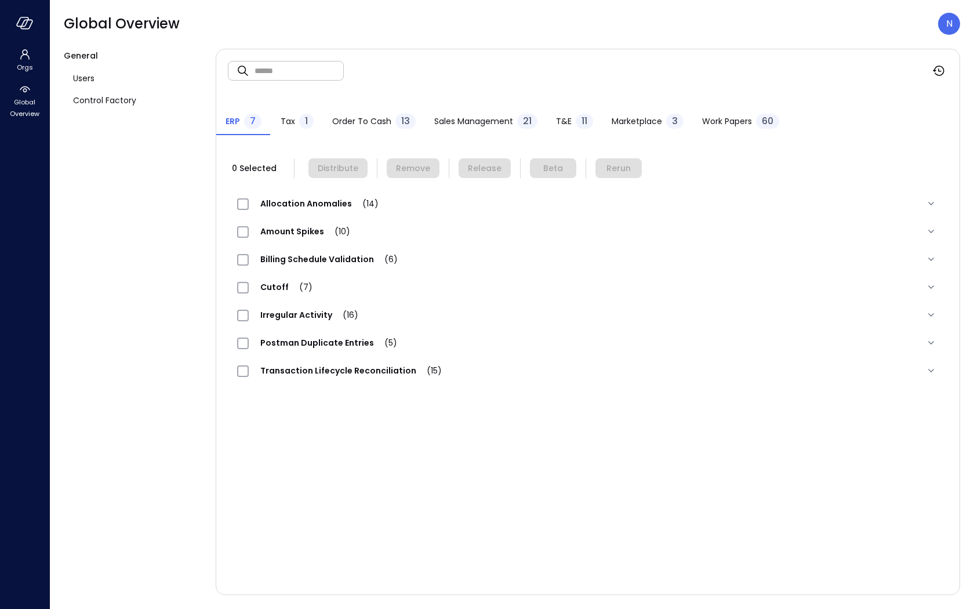
click at [559, 119] on span "T&E" at bounding box center [564, 121] width 16 height 13
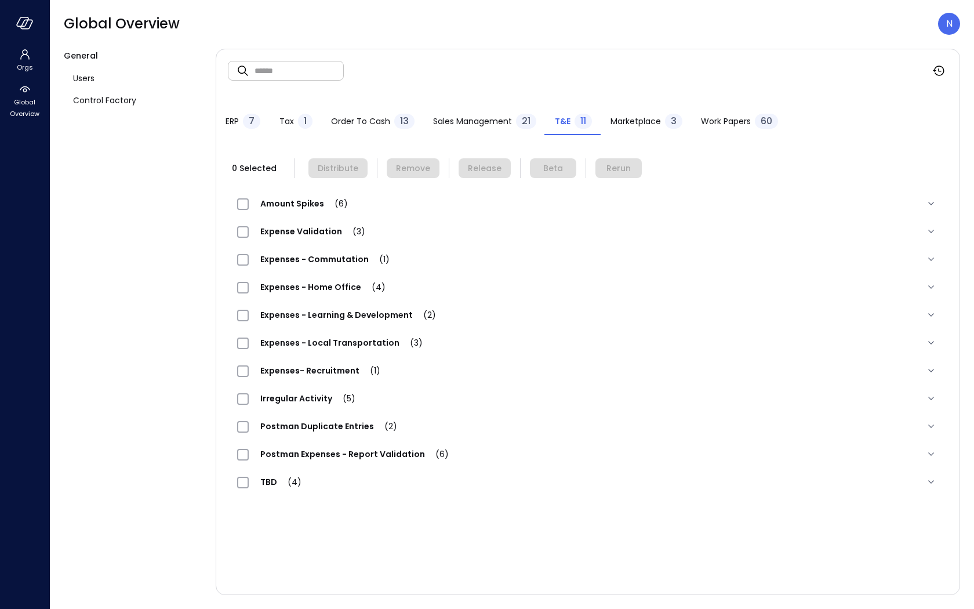
click at [329, 290] on span "Expenses - Home Office (4)" at bounding box center [323, 287] width 148 height 12
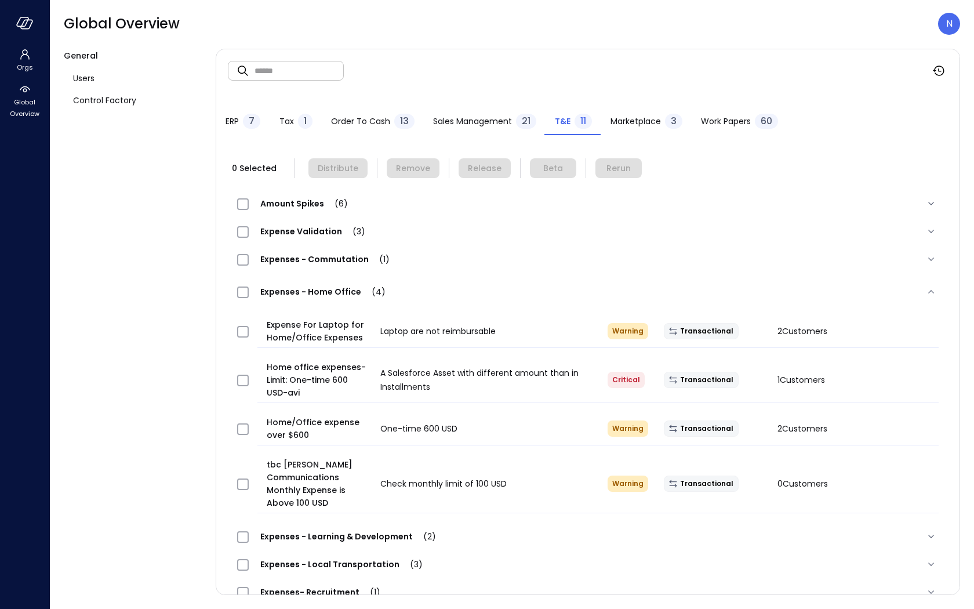
click at [329, 290] on span "Expenses - Home Office (4)" at bounding box center [323, 292] width 148 height 12
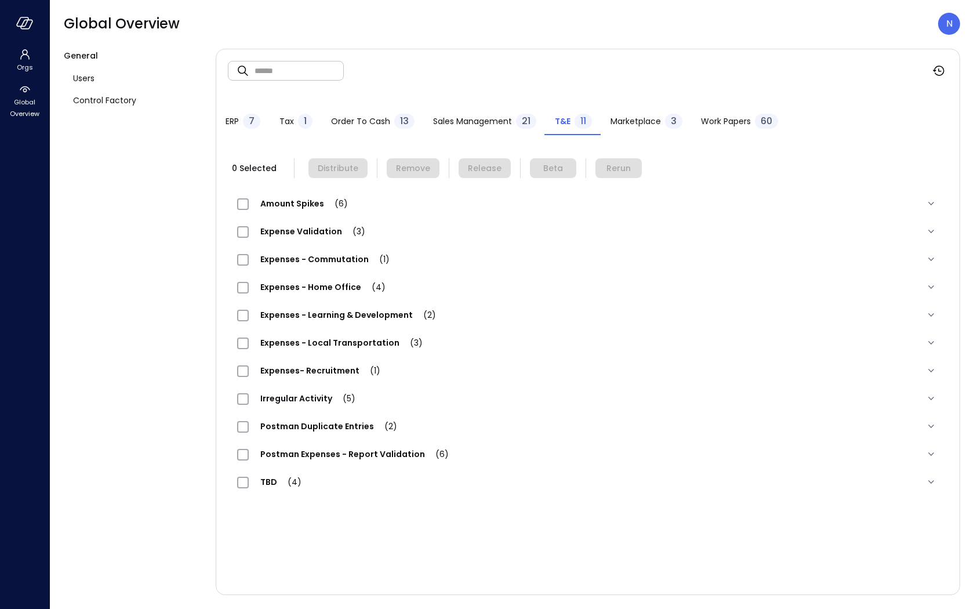
click at [304, 232] on span "Expense Validation (3)" at bounding box center [313, 231] width 128 height 12
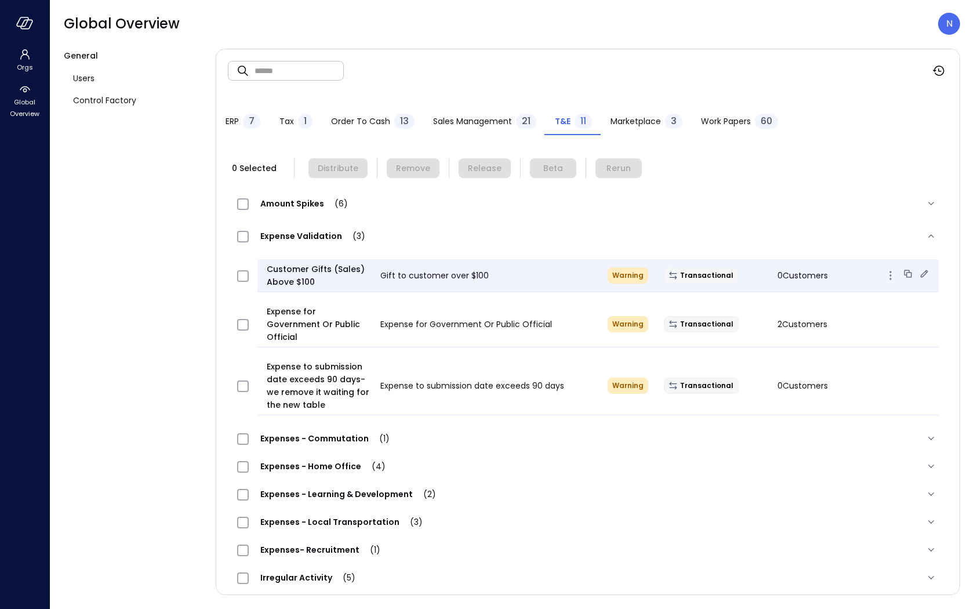
click at [922, 275] on icon at bounding box center [924, 274] width 12 height 12
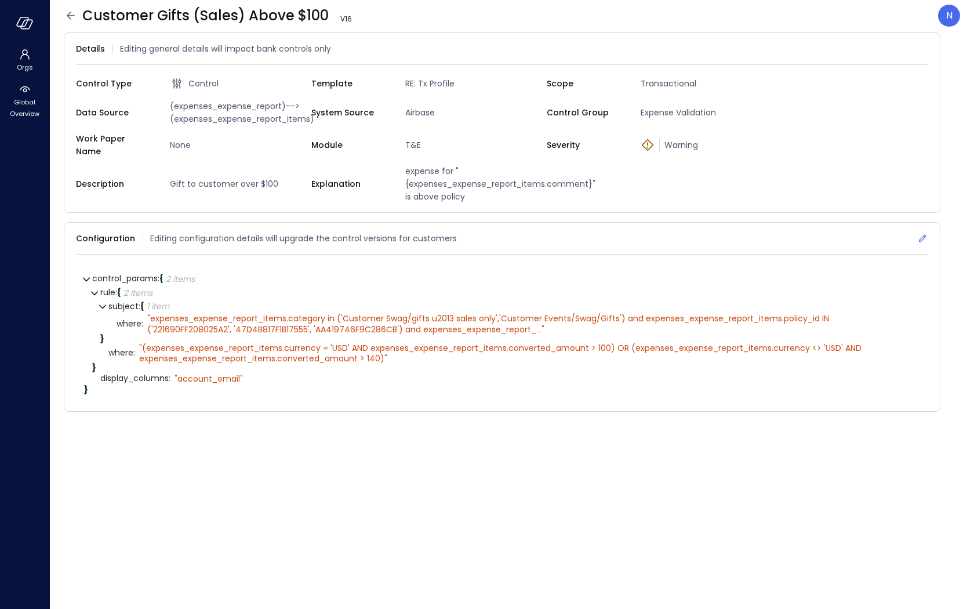
click at [923, 232] on icon at bounding box center [922, 238] width 12 height 12
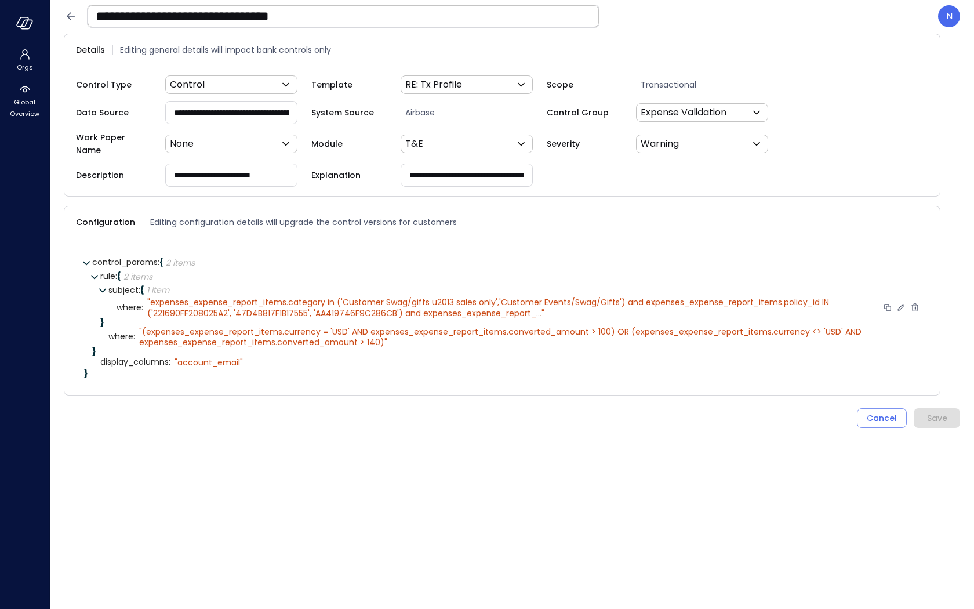
click at [908, 304] on div at bounding box center [901, 308] width 38 height 8
click at [901, 302] on icon at bounding box center [900, 307] width 10 height 10
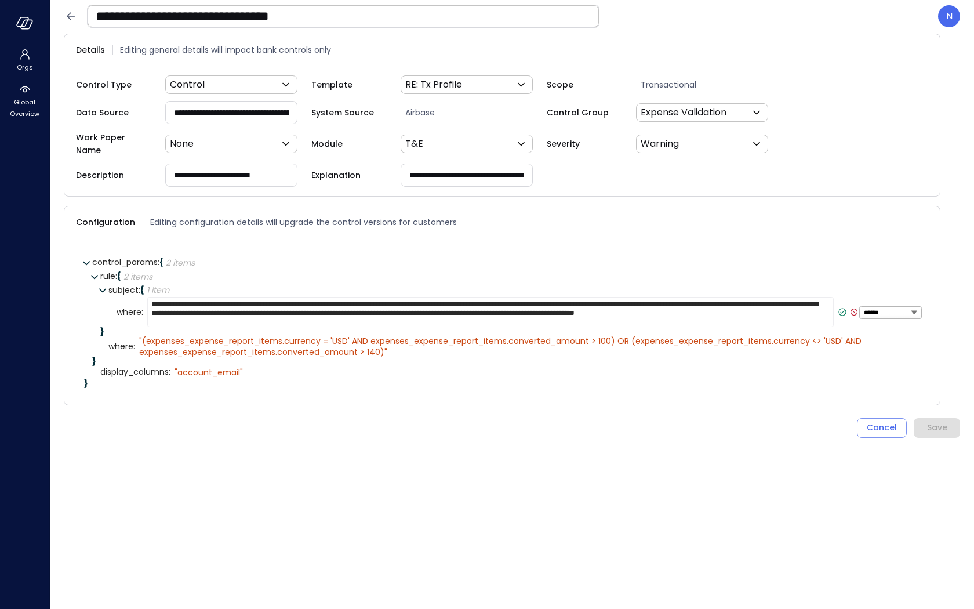
drag, startPoint x: 602, startPoint y: 303, endPoint x: 822, endPoint y: 304, distance: 220.8
click at [822, 304] on textarea "**********" at bounding box center [490, 312] width 686 height 30
type textarea "**********"
click at [841, 307] on icon at bounding box center [842, 312] width 10 height 10
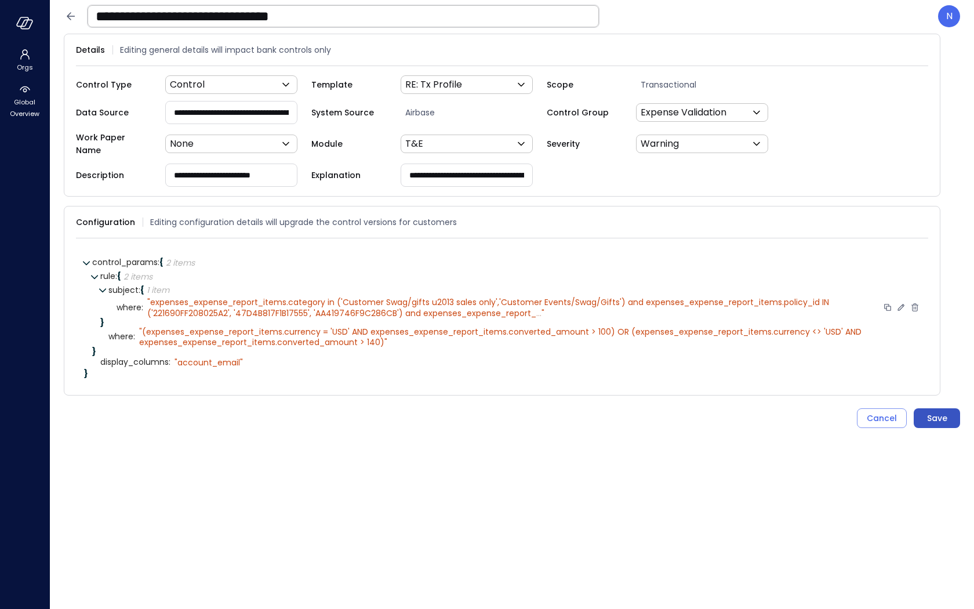
click at [943, 413] on div "Save" at bounding box center [937, 418] width 20 height 14
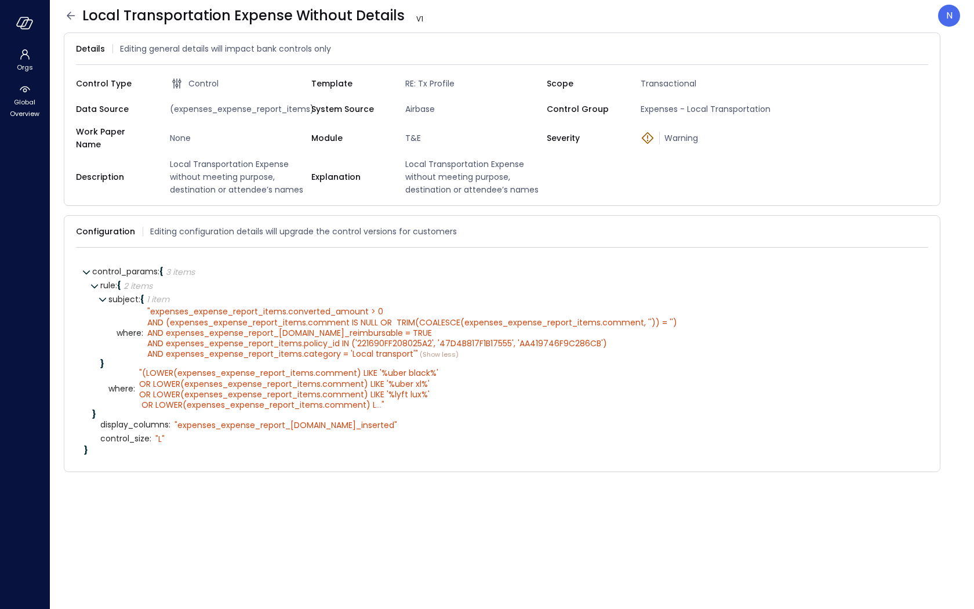
click at [69, 16] on icon at bounding box center [71, 16] width 8 height 8
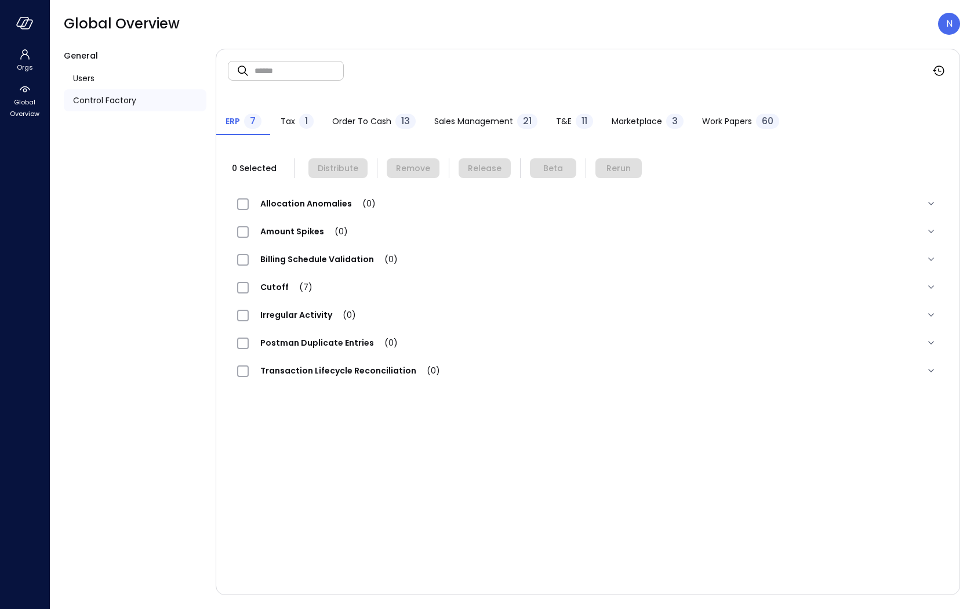
click at [576, 121] on div "11" at bounding box center [584, 121] width 17 height 15
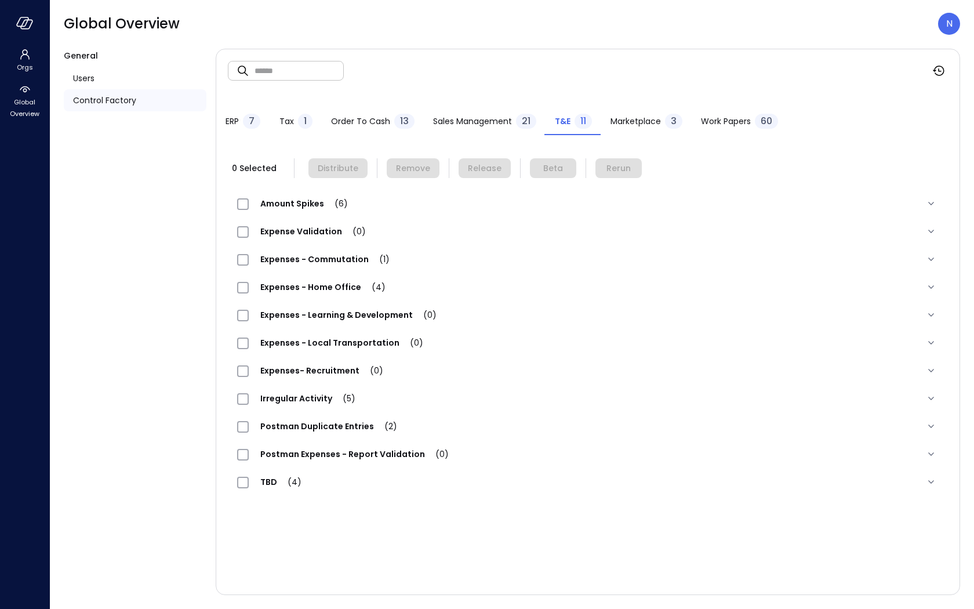
click at [304, 230] on span "Expense Validation (0)" at bounding box center [313, 231] width 129 height 12
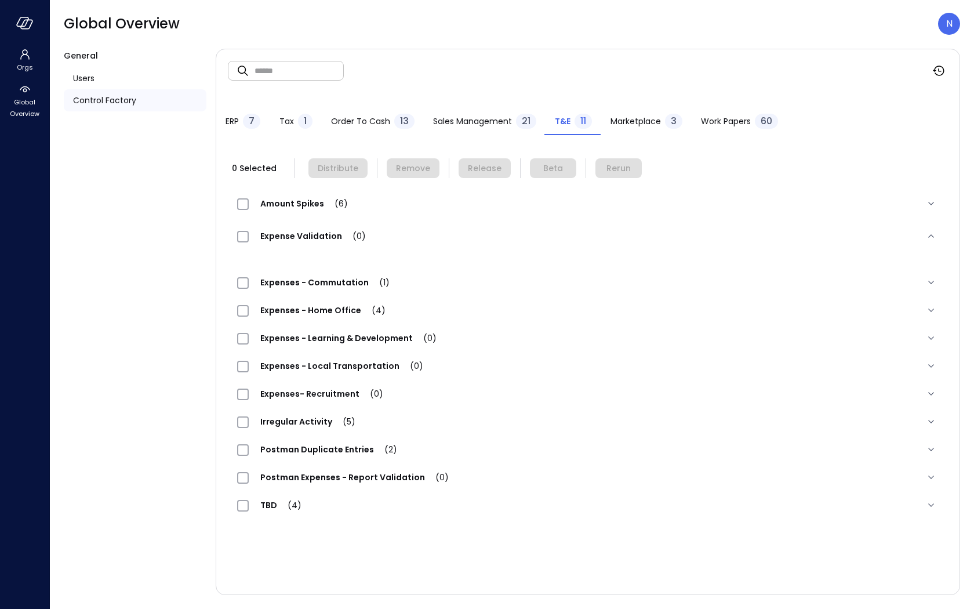
click at [304, 230] on span "Expense Validation (0)" at bounding box center [313, 236] width 129 height 12
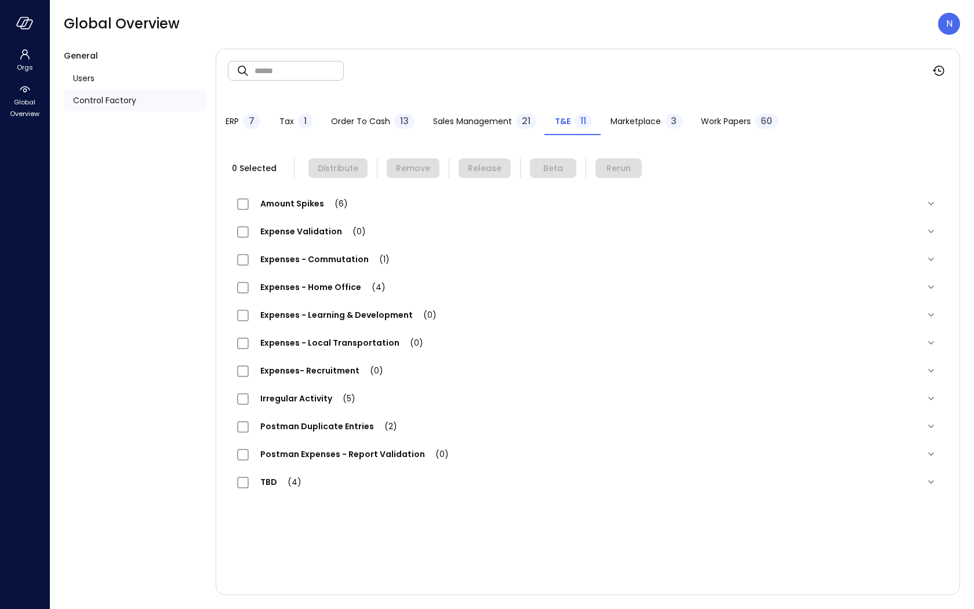
click at [545, 267] on div "Expenses - Commutation (1)" at bounding box center [588, 259] width 720 height 28
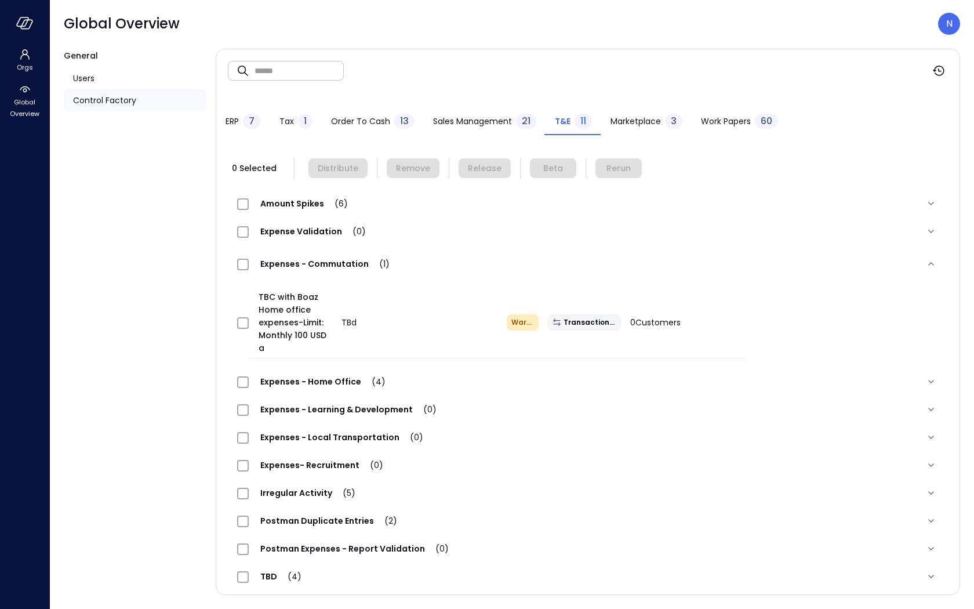
click at [292, 231] on span "Expense Validation (0)" at bounding box center [313, 231] width 129 height 12
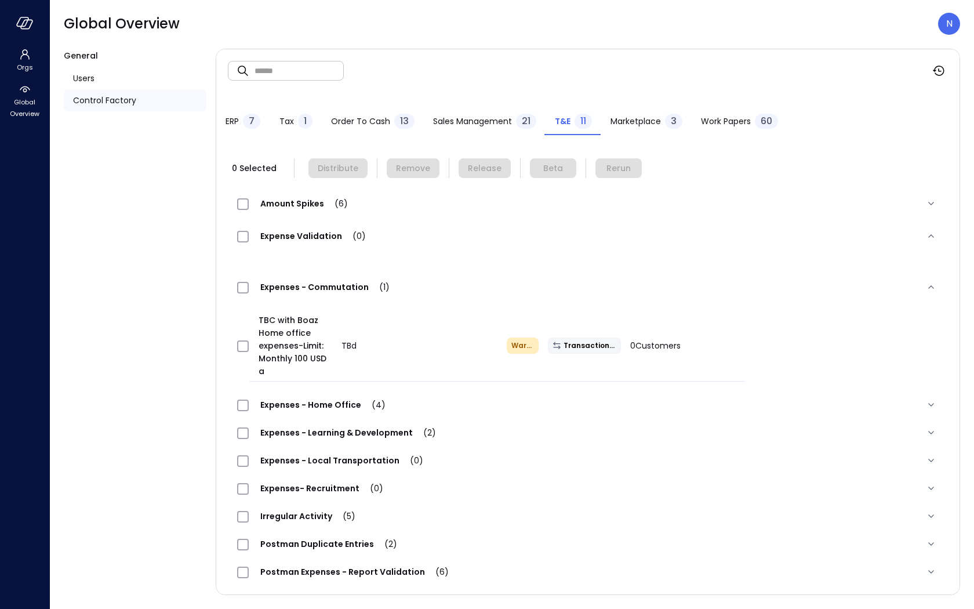
click at [292, 231] on span "Expense Validation (0)" at bounding box center [313, 236] width 129 height 12
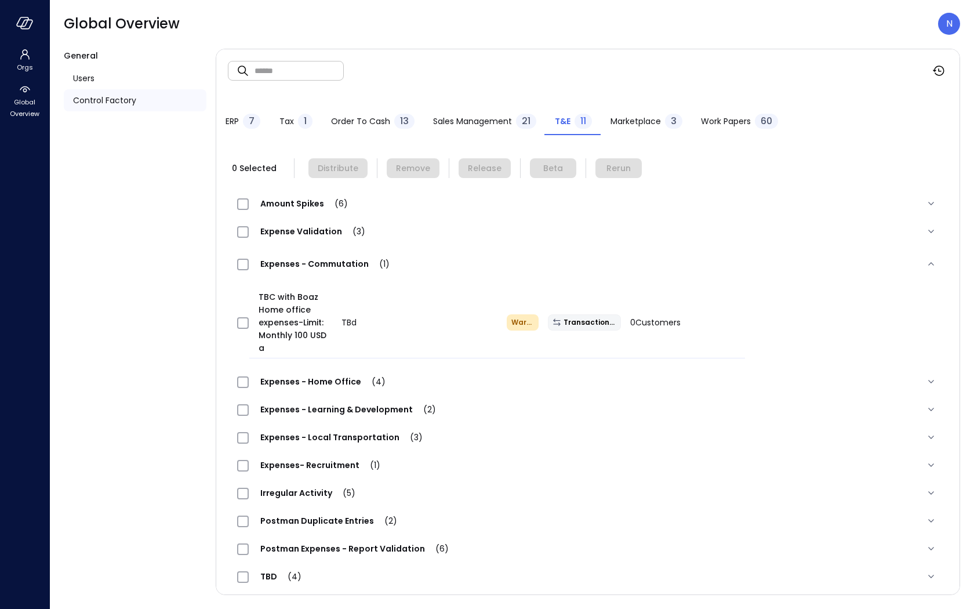
click at [298, 234] on span "Expense Validation (3)" at bounding box center [313, 231] width 128 height 12
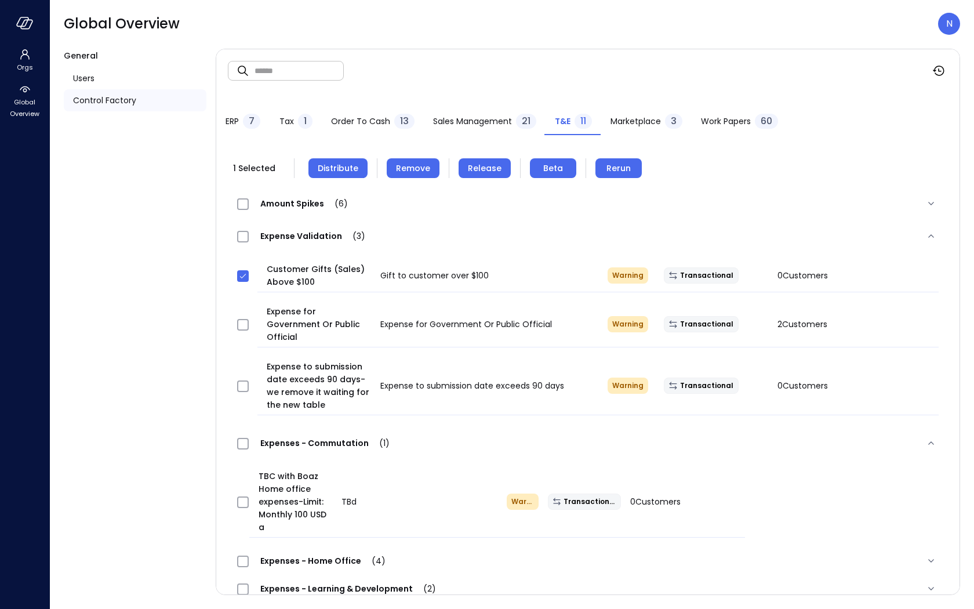
click at [337, 172] on span "Distribute" at bounding box center [338, 168] width 41 height 13
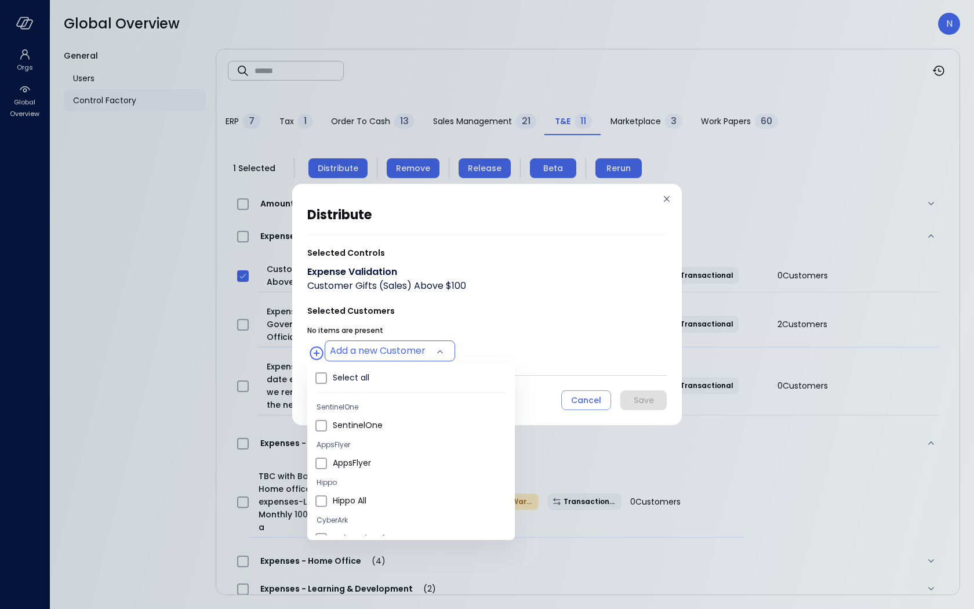
click at [370, 353] on body "Orgs Global Overview Global Overview N General Users Control Factory ​ ​ ERP 7 …" at bounding box center [487, 304] width 974 height 609
click at [362, 468] on span "Wiz US" at bounding box center [419, 466] width 173 height 12
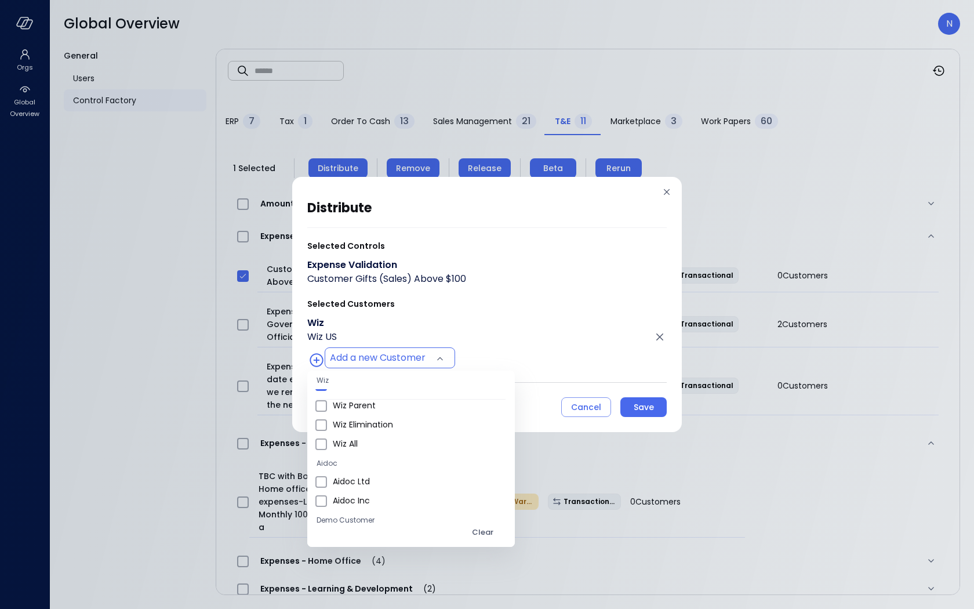
scroll to position [658, 0]
click at [358, 442] on span "Wiz All" at bounding box center [419, 438] width 173 height 12
type input "**********"
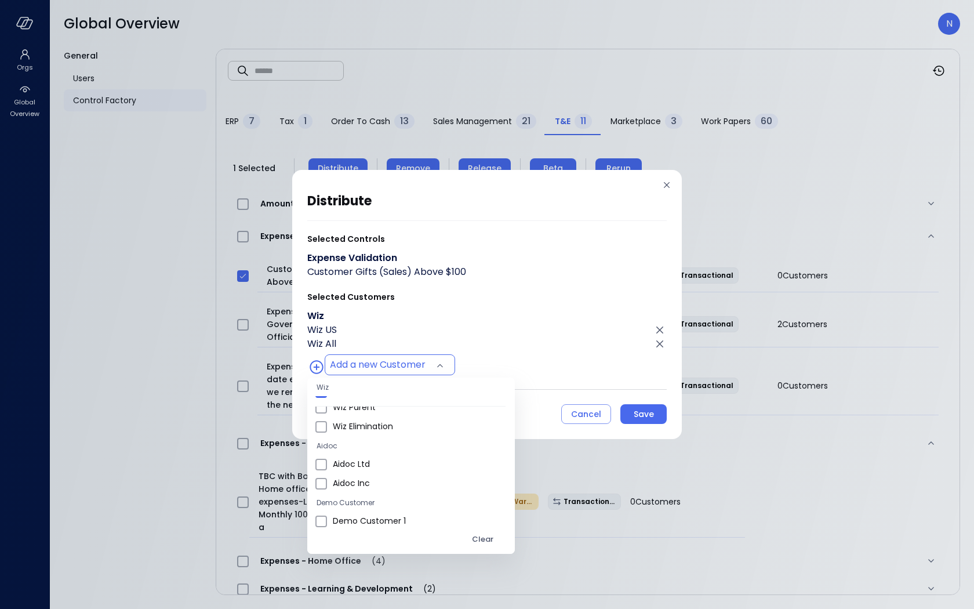
click at [555, 304] on div at bounding box center [487, 304] width 974 height 609
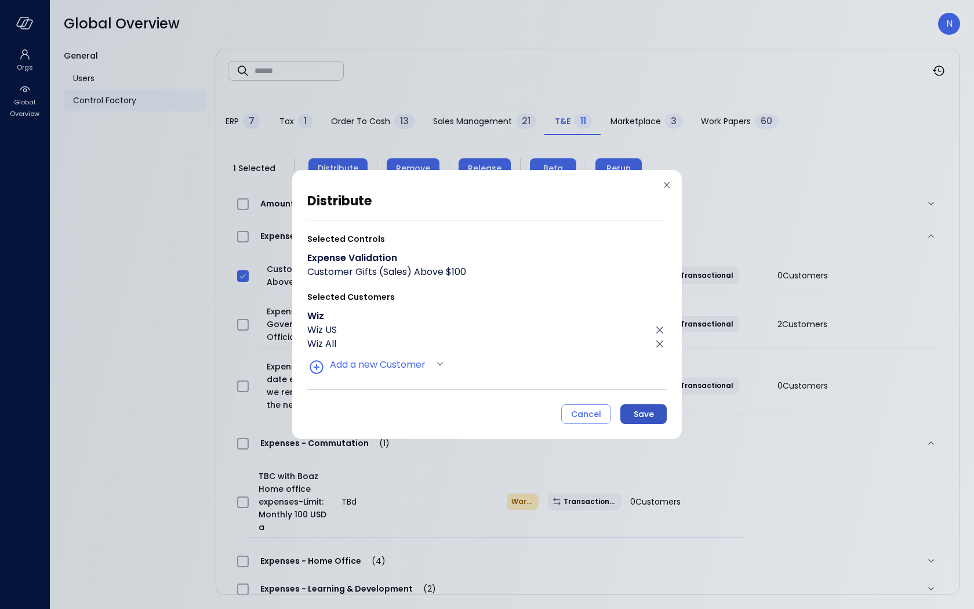
click at [649, 414] on div "Save" at bounding box center [644, 414] width 20 height 14
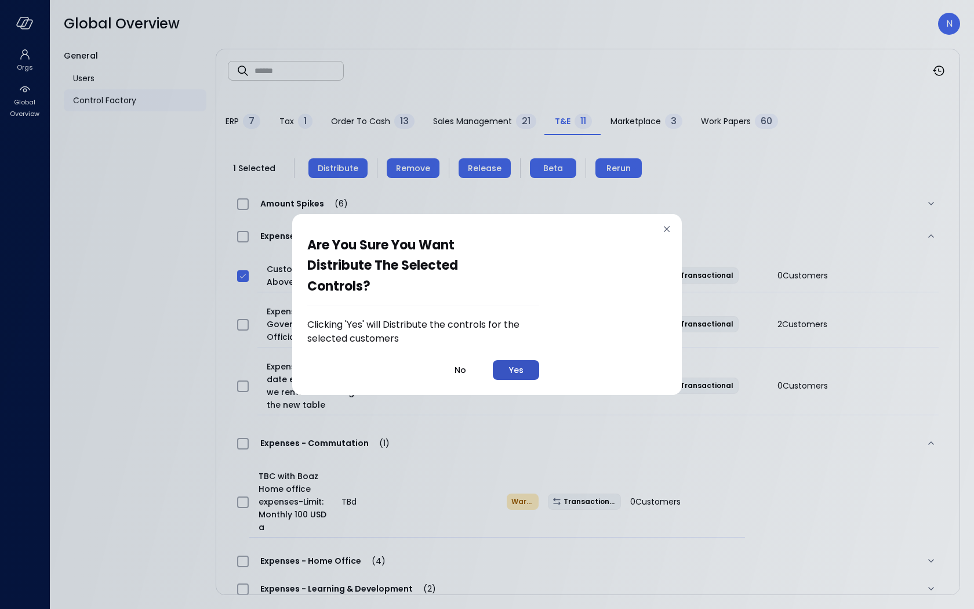
click at [507, 365] on button "Yes" at bounding box center [516, 370] width 46 height 20
